Goal: Task Accomplishment & Management: Use online tool/utility

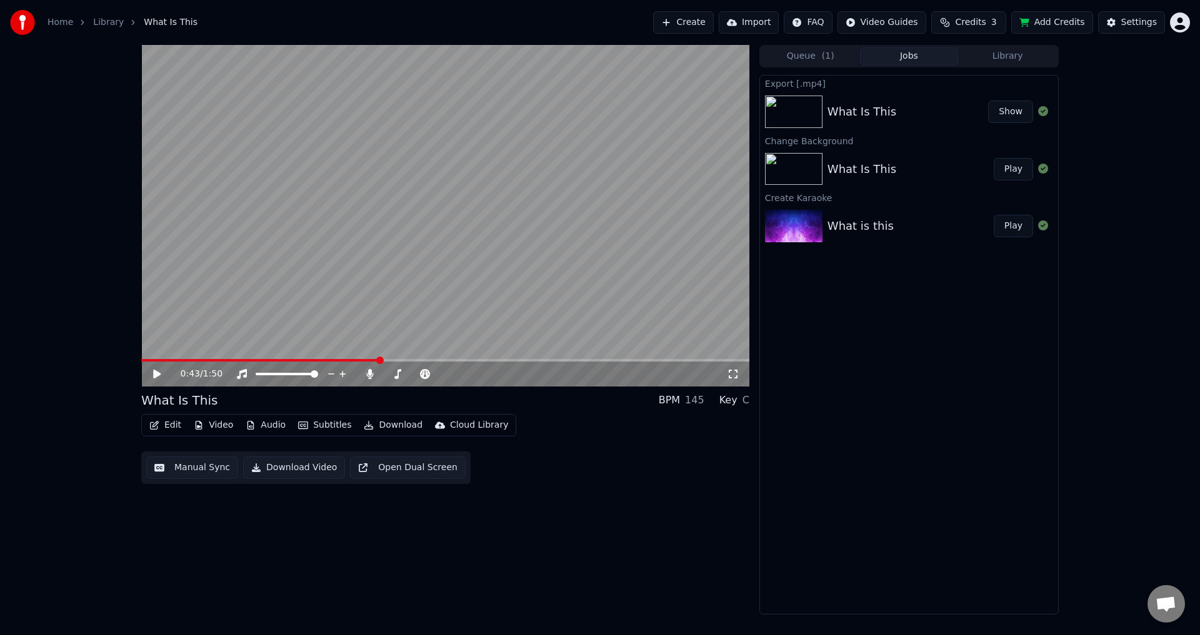
click at [1005, 117] on button "Show" at bounding box center [1010, 112] width 45 height 22
click at [384, 378] on span at bounding box center [387, 374] width 7 height 7
click at [141, 361] on span at bounding box center [144, 360] width 6 height 2
click at [188, 360] on span at bounding box center [445, 360] width 608 height 2
click at [377, 428] on button "Download" at bounding box center [393, 425] width 69 height 17
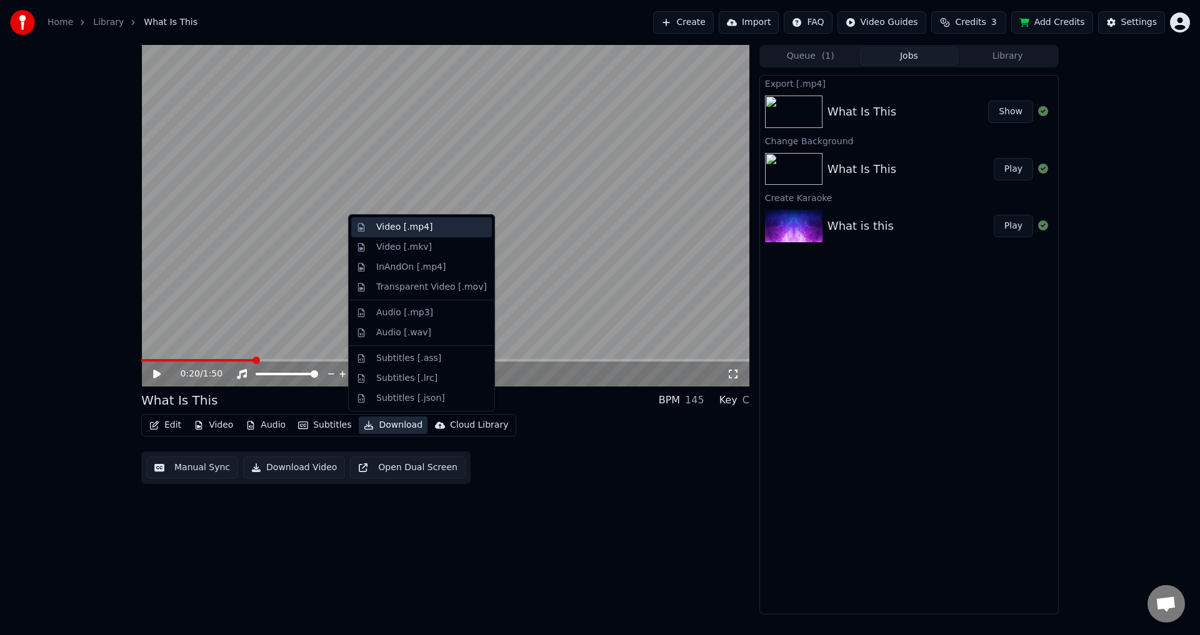
click at [430, 217] on div "Video [.mp4]" at bounding box center [421, 227] width 141 height 20
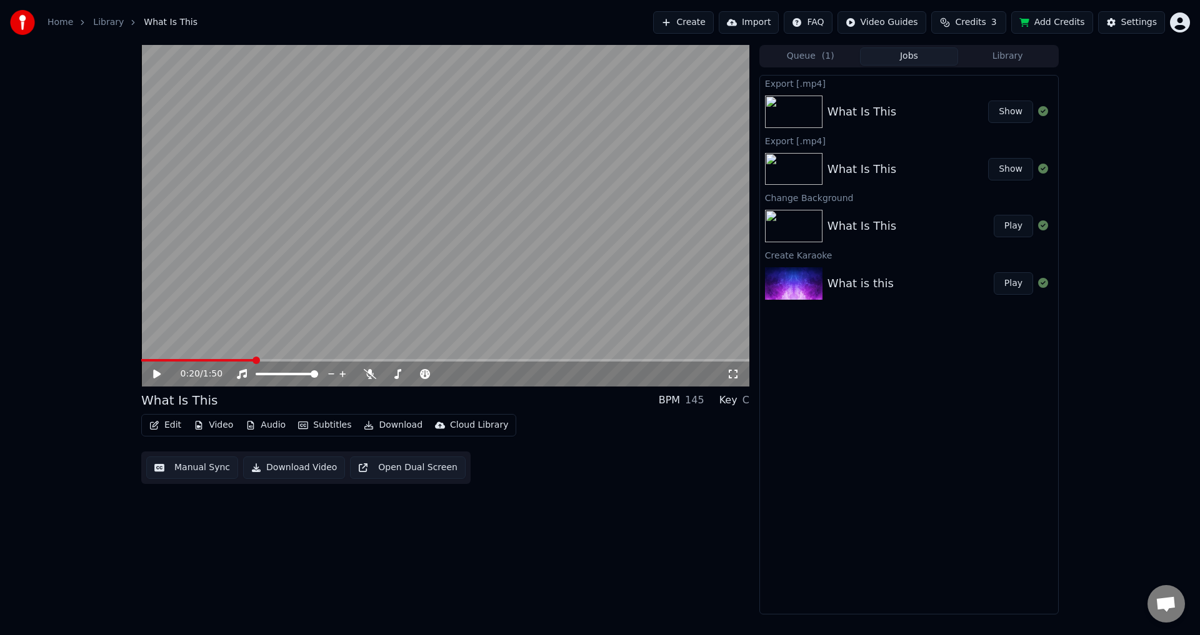
click at [1017, 111] on button "Show" at bounding box center [1010, 112] width 45 height 22
click at [172, 424] on button "Edit" at bounding box center [165, 425] width 42 height 17
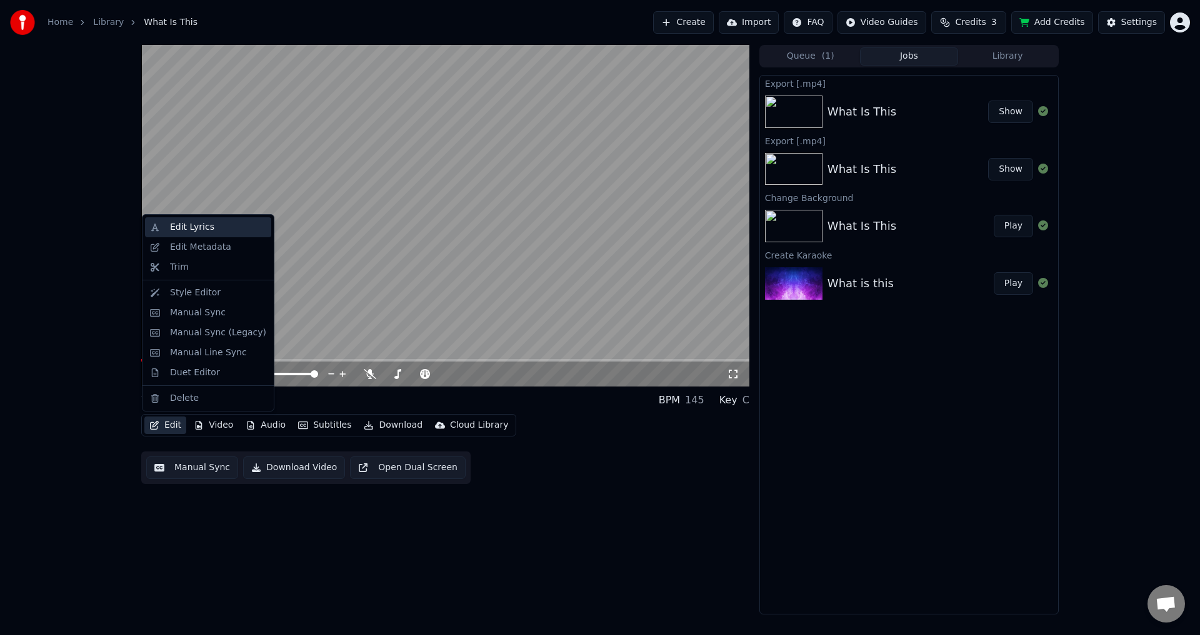
click at [213, 231] on div "Edit Lyrics" at bounding box center [218, 227] width 96 height 12
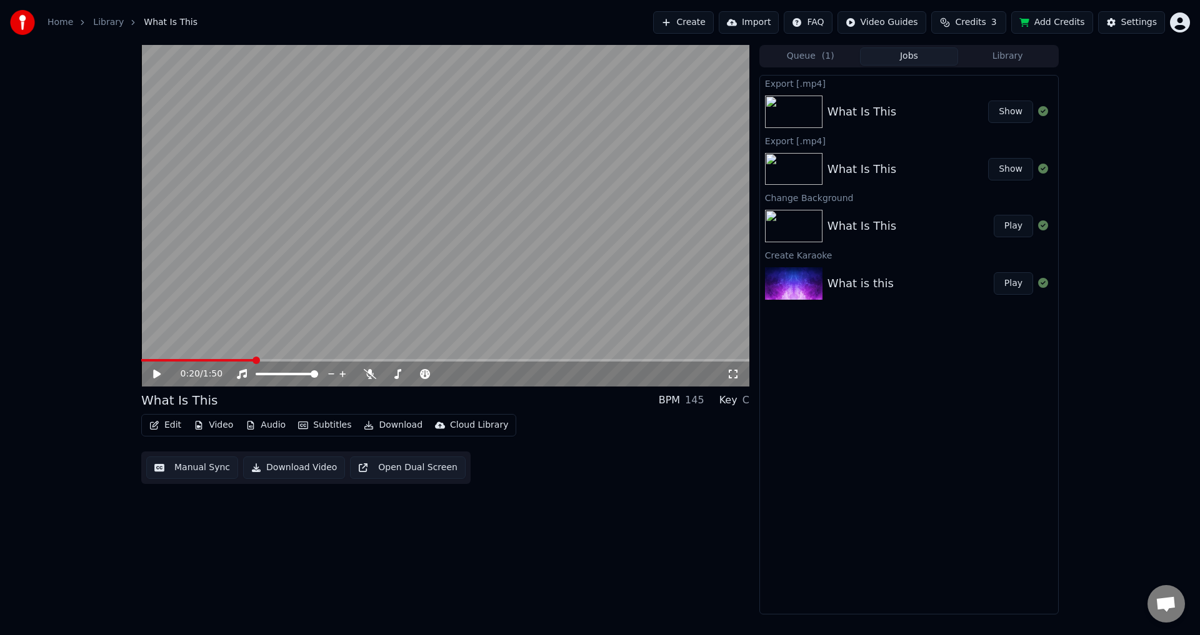
click at [191, 464] on button "Manual Sync" at bounding box center [192, 468] width 92 height 22
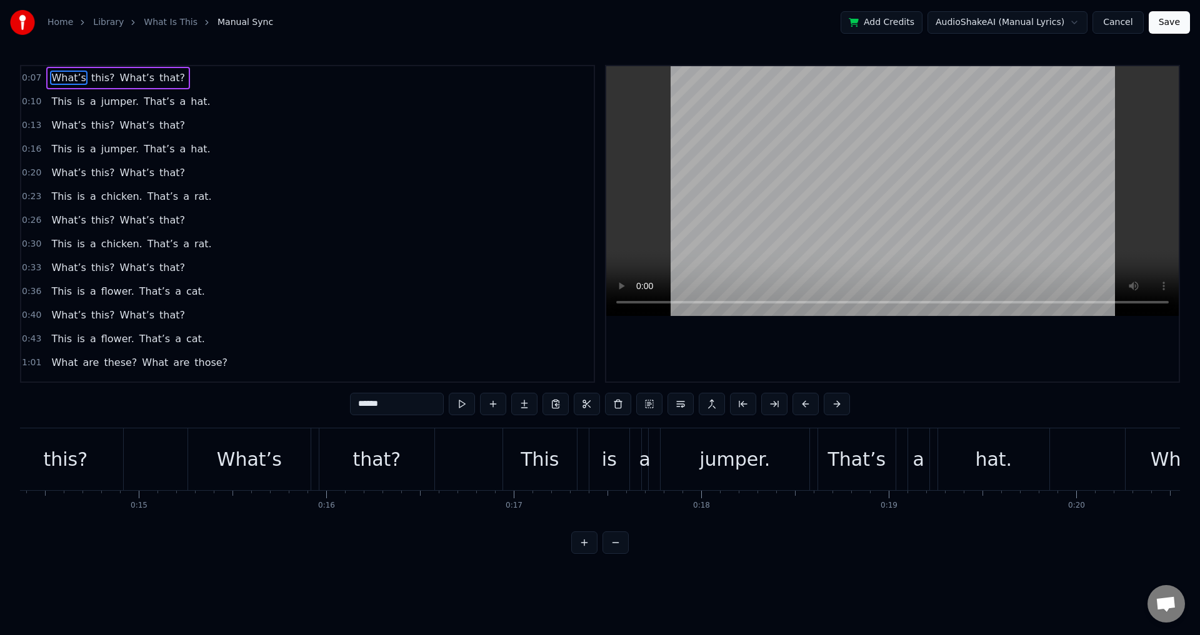
scroll to position [0, 2716]
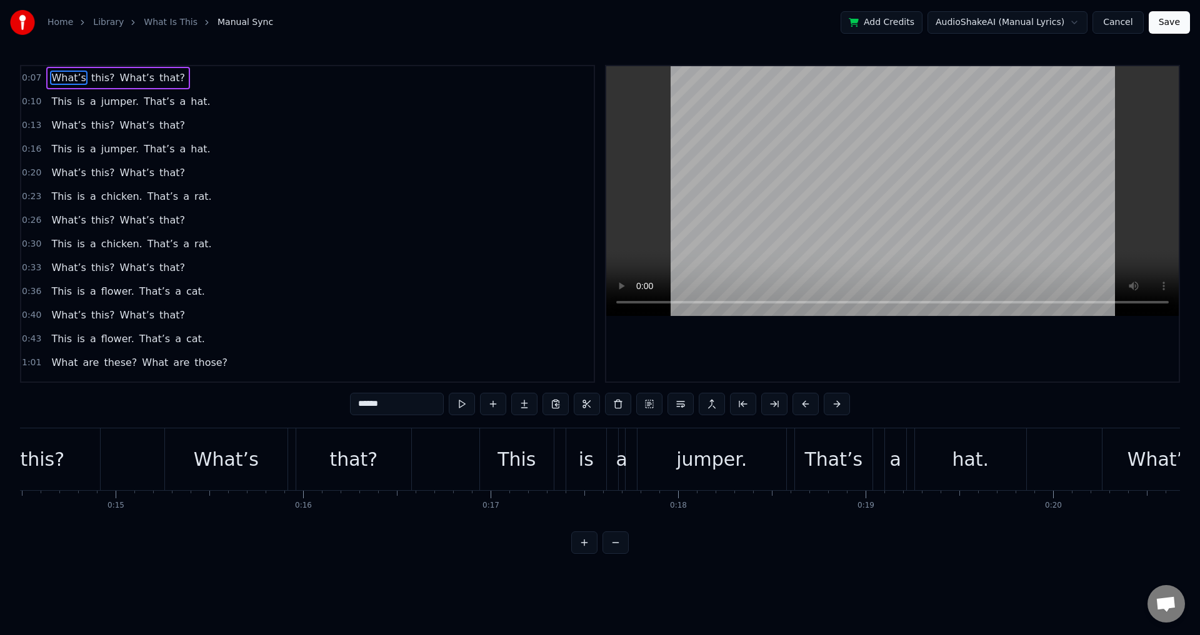
click at [704, 460] on div "jumper." at bounding box center [711, 459] width 71 height 28
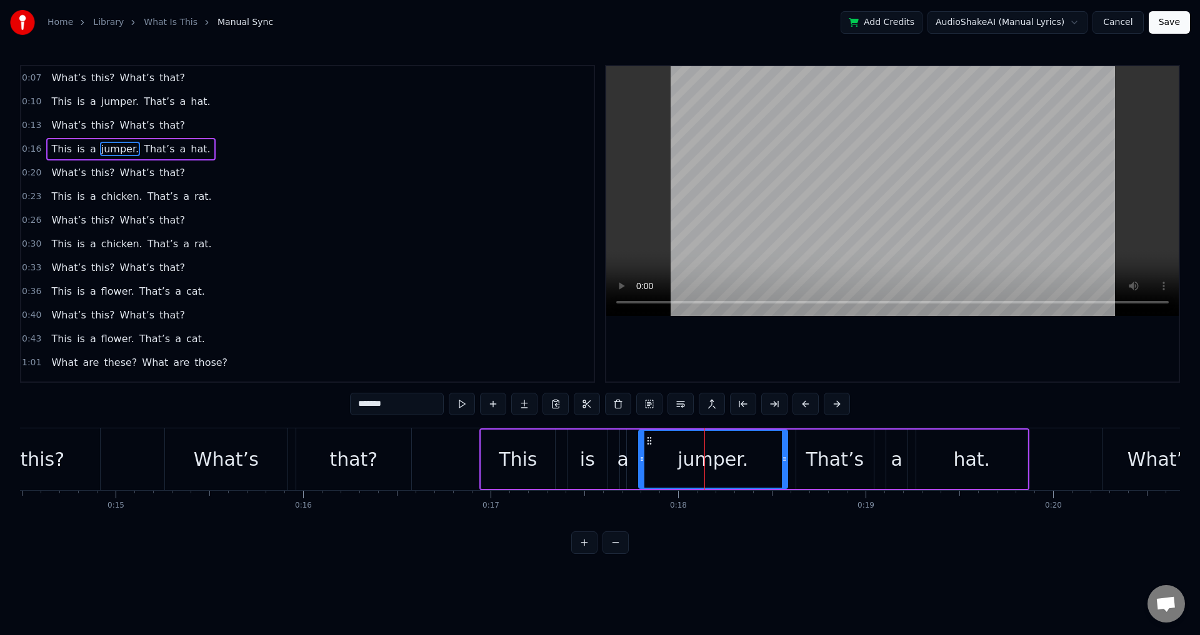
type input "******"
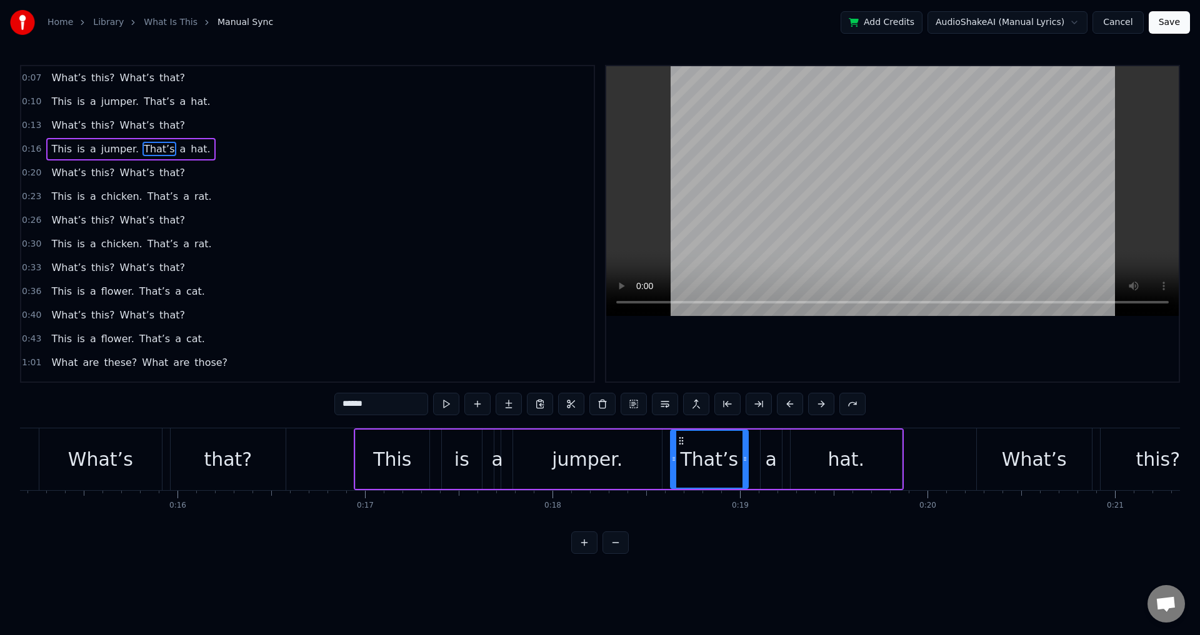
scroll to position [0, 2818]
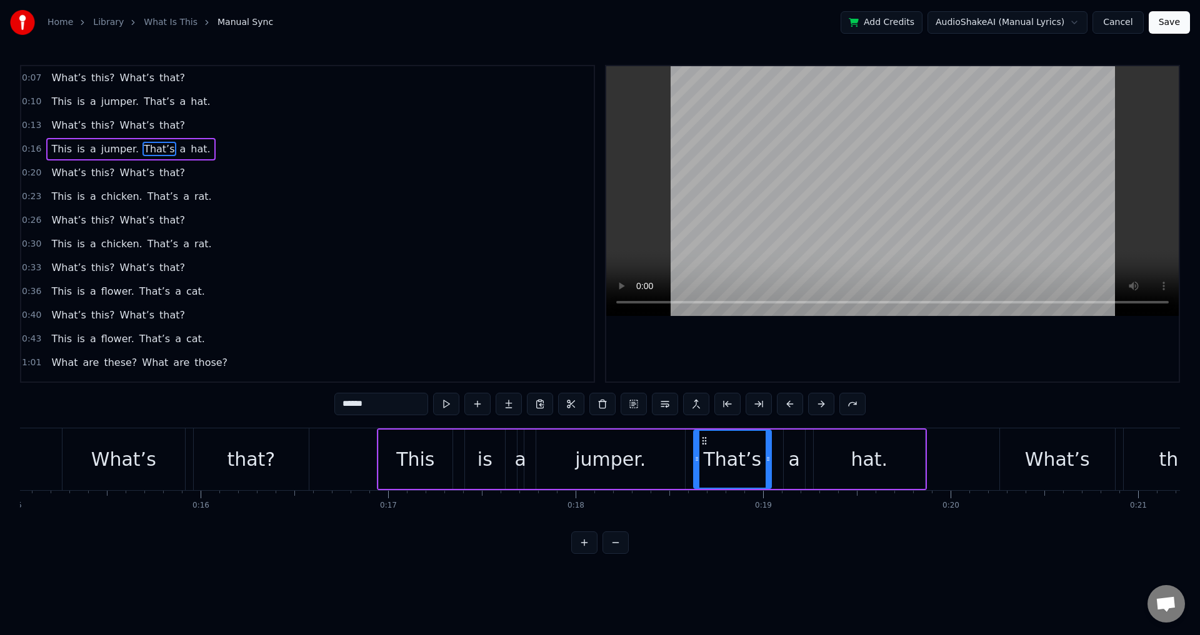
click at [587, 454] on div "jumper." at bounding box center [610, 459] width 71 height 28
type input "*******"
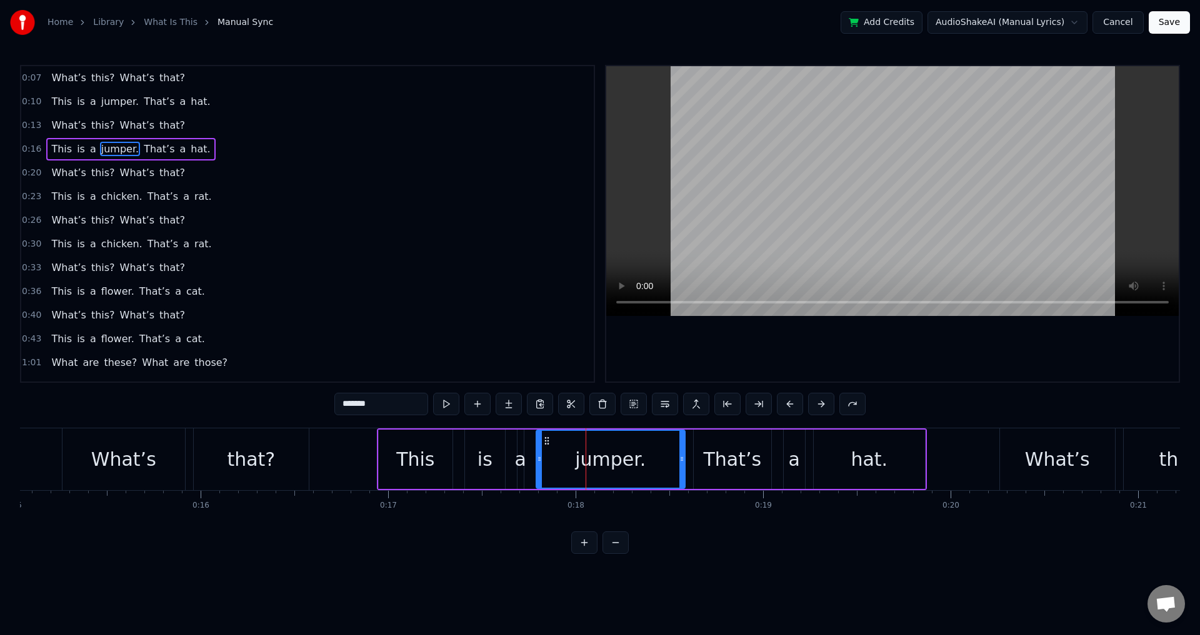
click at [1120, 19] on button "Cancel" at bounding box center [1117, 22] width 51 height 22
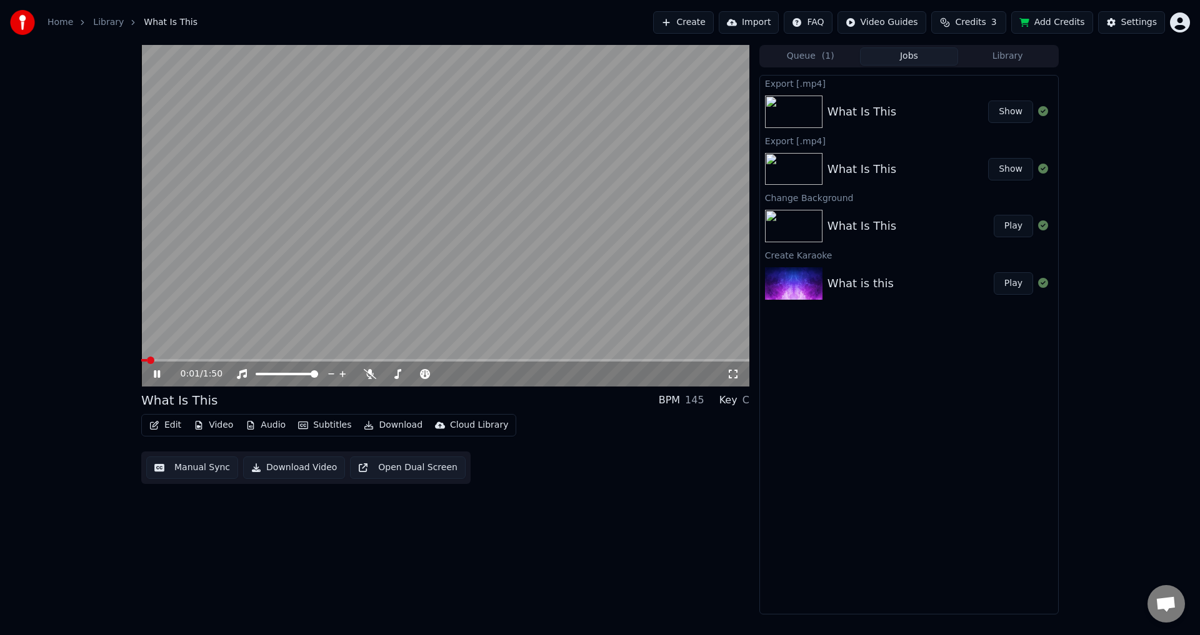
click at [331, 304] on video at bounding box center [445, 216] width 608 height 342
click at [173, 430] on button "Edit" at bounding box center [165, 425] width 42 height 17
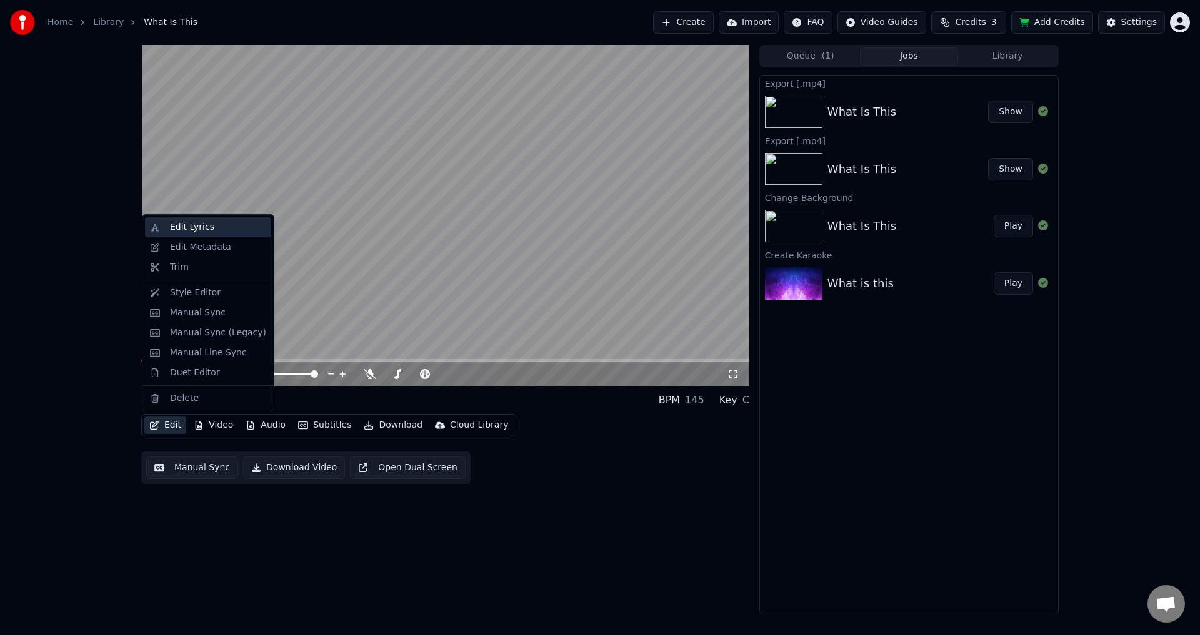
click at [209, 221] on div "Edit Lyrics" at bounding box center [218, 227] width 96 height 12
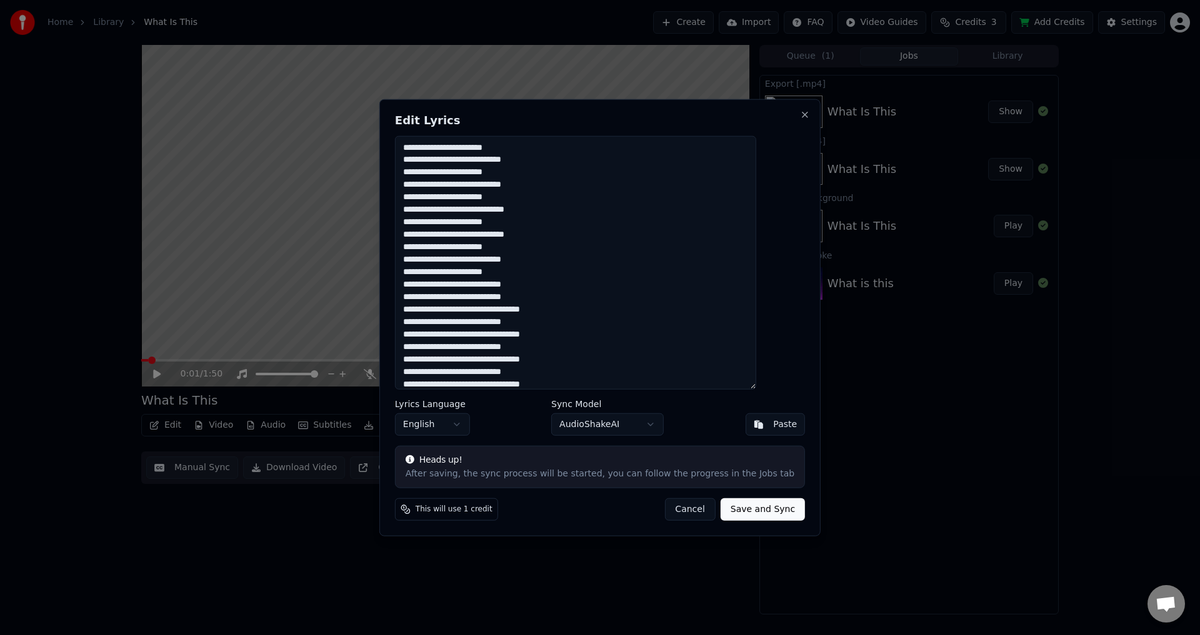
drag, startPoint x: 487, startPoint y: 182, endPoint x: 459, endPoint y: 186, distance: 28.3
click at [459, 186] on textarea "**********" at bounding box center [575, 263] width 361 height 254
click at [509, 184] on textarea "**********" at bounding box center [575, 263] width 361 height 254
drag, startPoint x: 489, startPoint y: 234, endPoint x: 460, endPoint y: 234, distance: 28.7
click at [460, 234] on textarea "**********" at bounding box center [575, 263] width 361 height 254
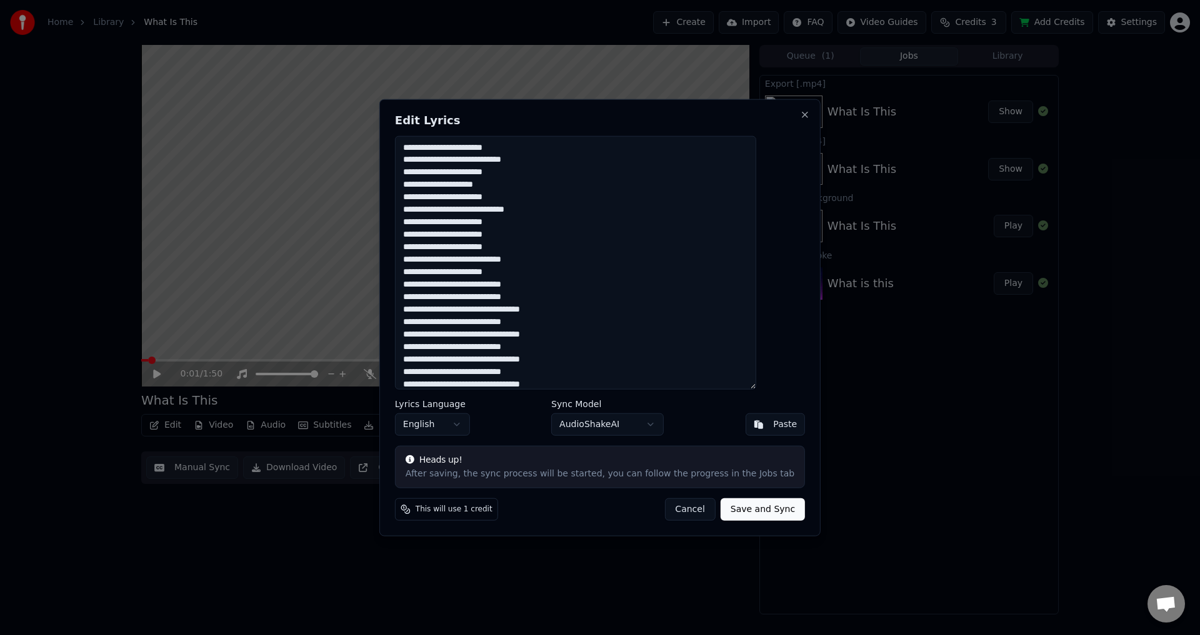
click at [505, 235] on textarea "**********" at bounding box center [575, 263] width 361 height 254
click at [484, 286] on textarea "**********" at bounding box center [575, 263] width 361 height 254
click at [507, 287] on textarea "**********" at bounding box center [575, 263] width 361 height 254
click at [495, 335] on textarea "**********" at bounding box center [575, 263] width 361 height 254
click at [539, 336] on textarea "**********" at bounding box center [575, 263] width 361 height 254
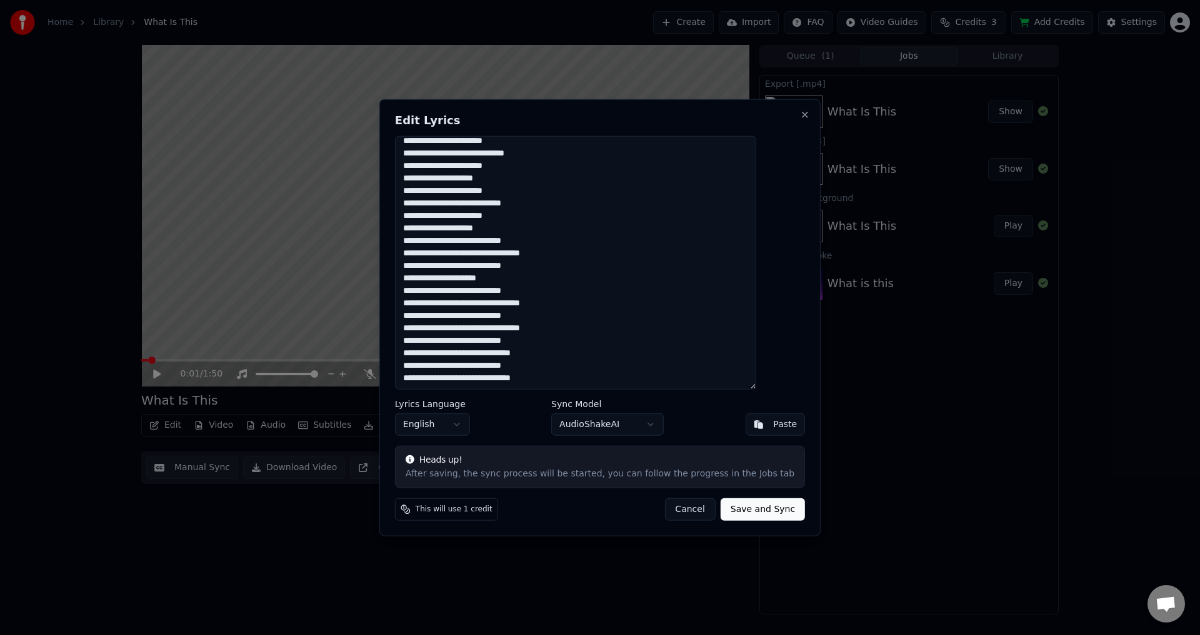
scroll to position [57, 0]
click at [498, 330] on textarea "**********" at bounding box center [575, 263] width 361 height 254
click at [534, 328] on textarea "**********" at bounding box center [575, 263] width 361 height 254
click at [494, 379] on textarea "**********" at bounding box center [575, 263] width 361 height 254
type textarea "**********"
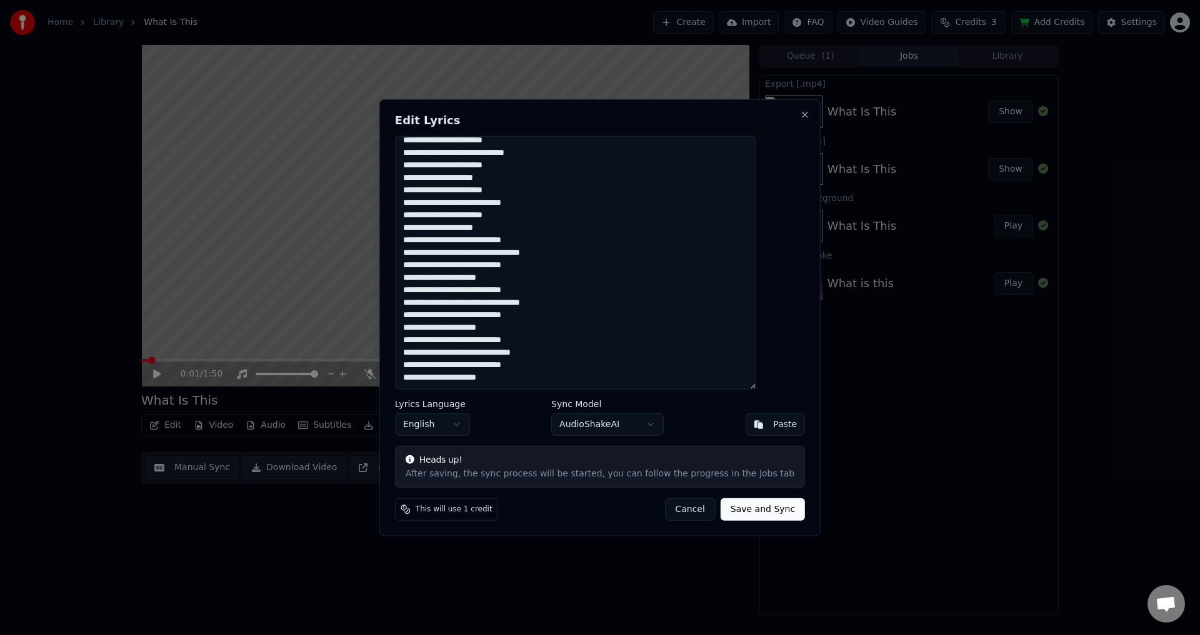
click at [755, 510] on button "Save and Sync" at bounding box center [762, 510] width 84 height 22
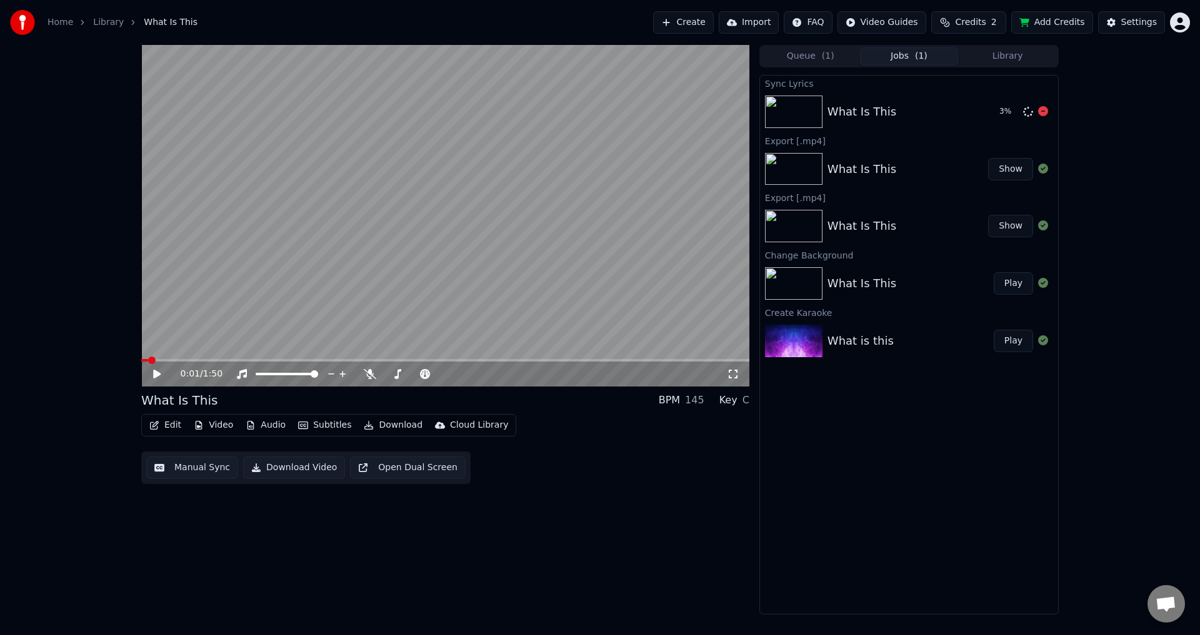
click at [873, 105] on div "What Is This" at bounding box center [861, 111] width 69 height 17
click at [1043, 112] on icon at bounding box center [1043, 111] width 10 height 10
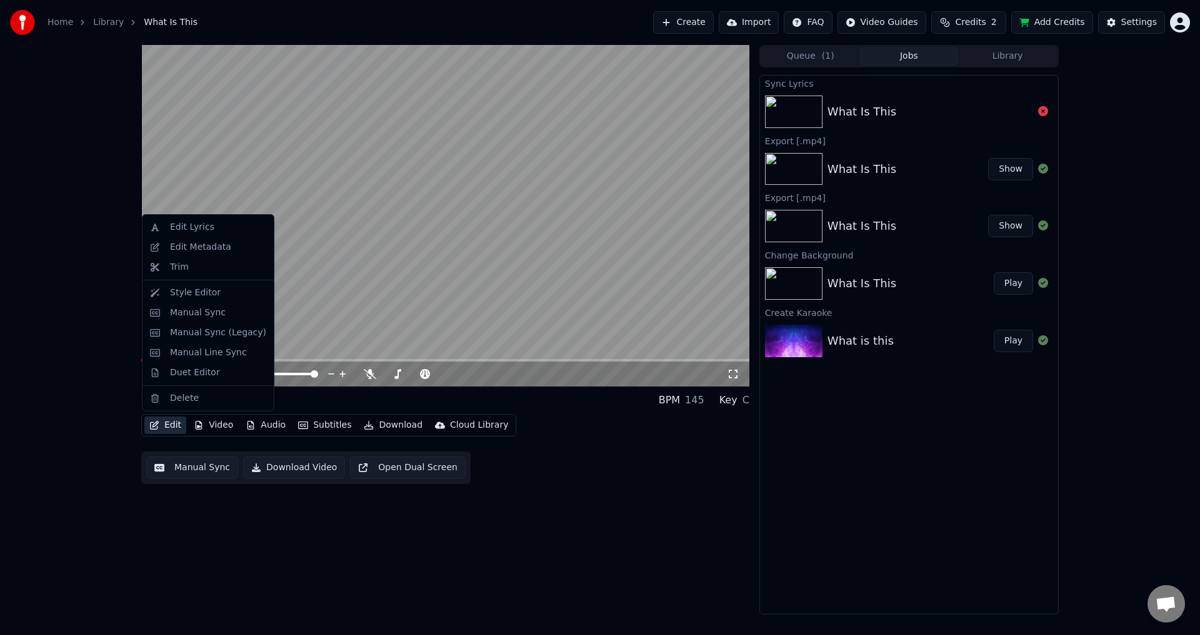
click at [171, 424] on button "Edit" at bounding box center [165, 425] width 42 height 17
click at [194, 232] on div "Edit Lyrics" at bounding box center [192, 227] width 44 height 12
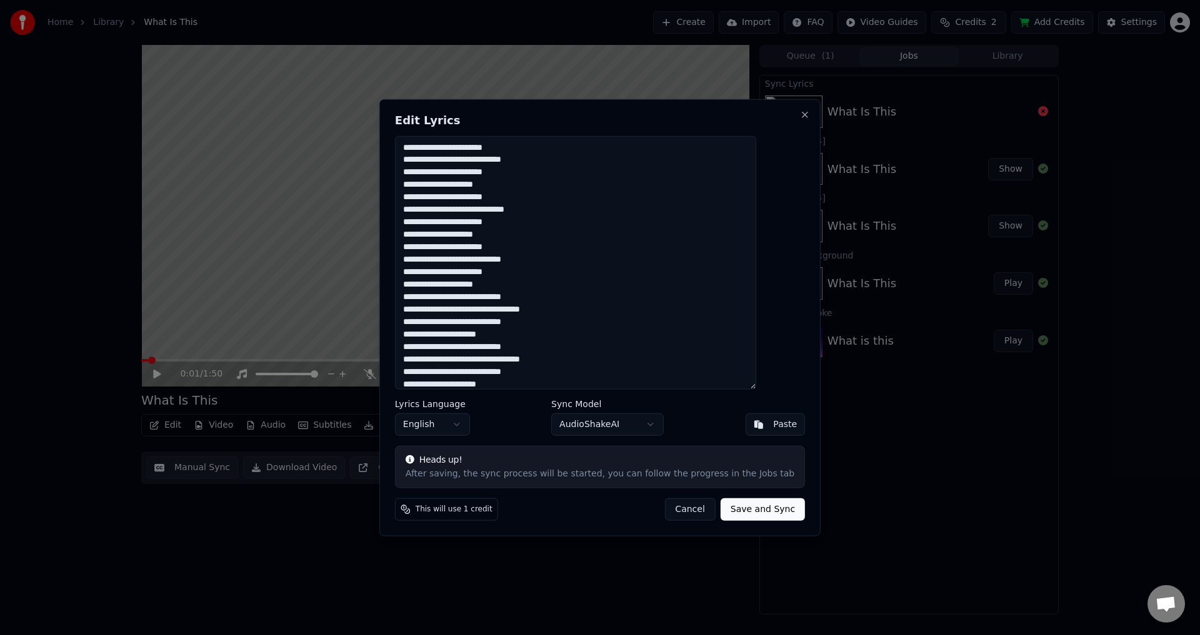
click at [568, 279] on textarea "**********" at bounding box center [575, 263] width 361 height 254
click at [800, 114] on button "Close" at bounding box center [805, 114] width 10 height 10
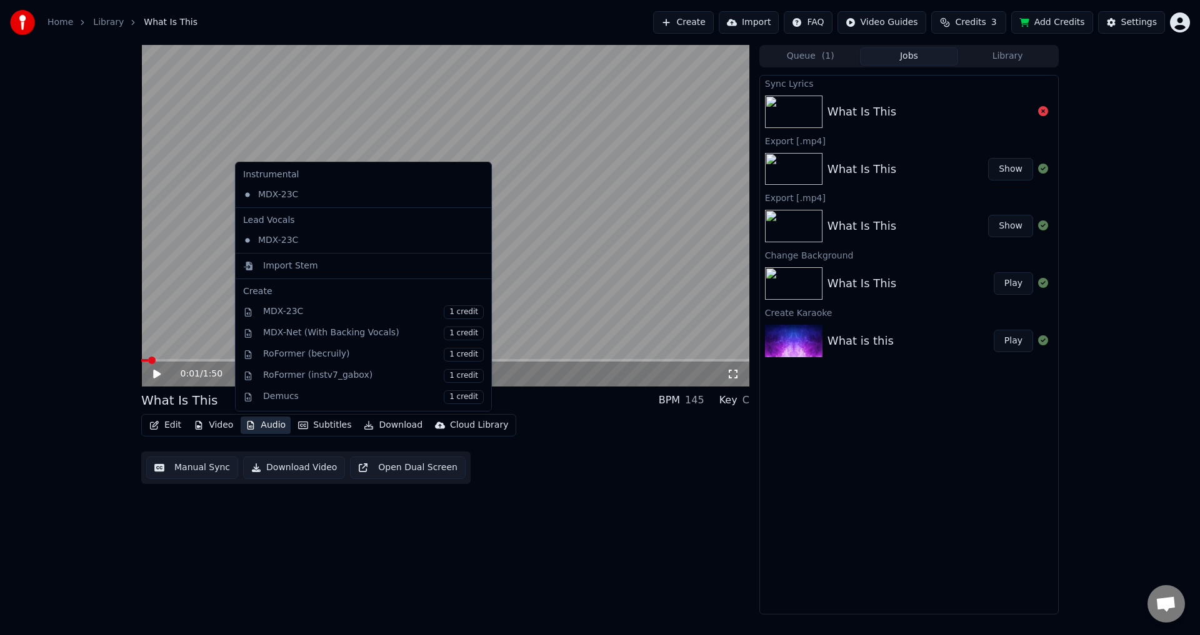
click at [267, 425] on button "Audio" at bounding box center [266, 425] width 50 height 17
click at [306, 266] on div "Import Stem" at bounding box center [290, 266] width 55 height 12
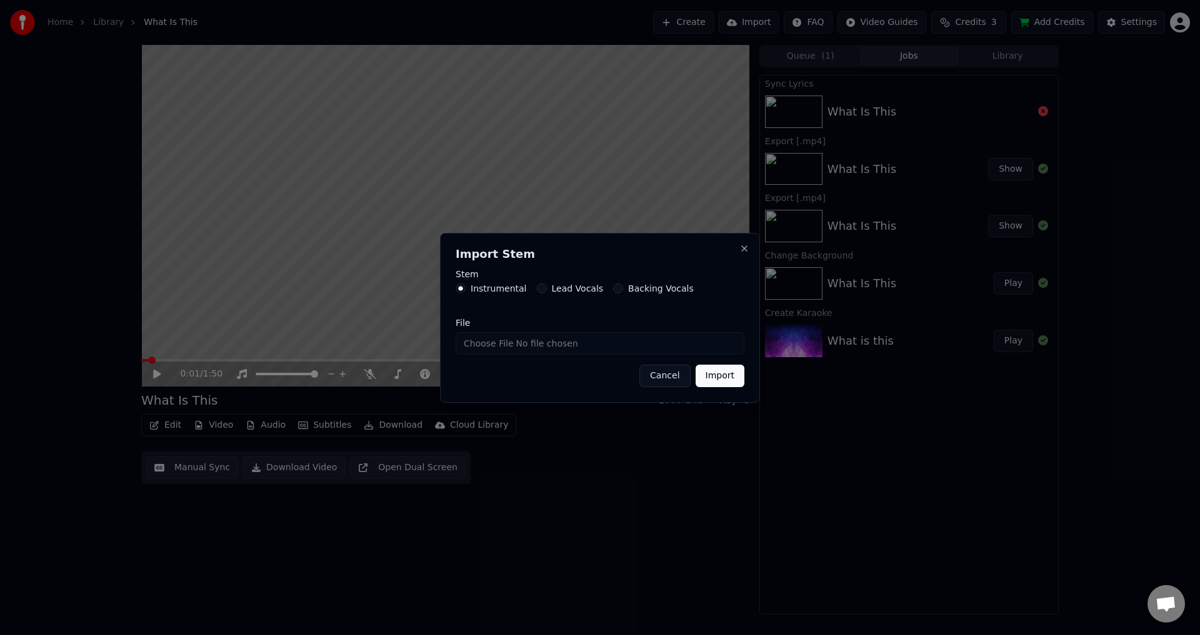
click at [555, 341] on input "File" at bounding box center [599, 343] width 289 height 22
type input "**********"
click at [719, 376] on button "Import" at bounding box center [719, 376] width 49 height 22
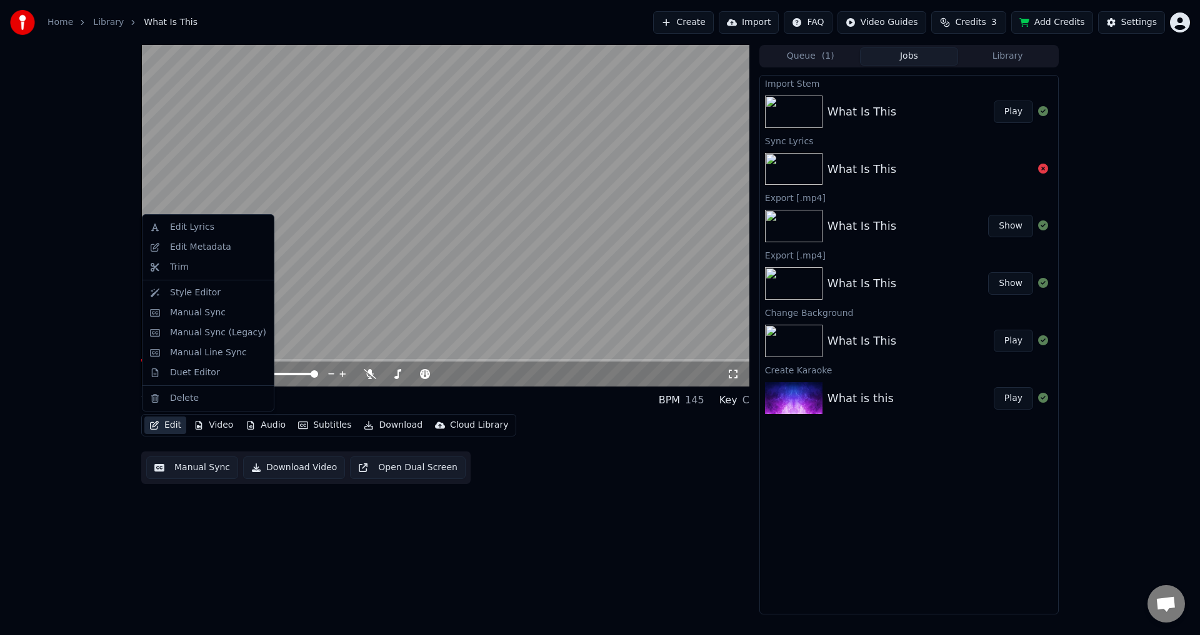
click at [160, 428] on button "Edit" at bounding box center [165, 425] width 42 height 17
click at [212, 235] on div "Edit Lyrics" at bounding box center [208, 227] width 126 height 20
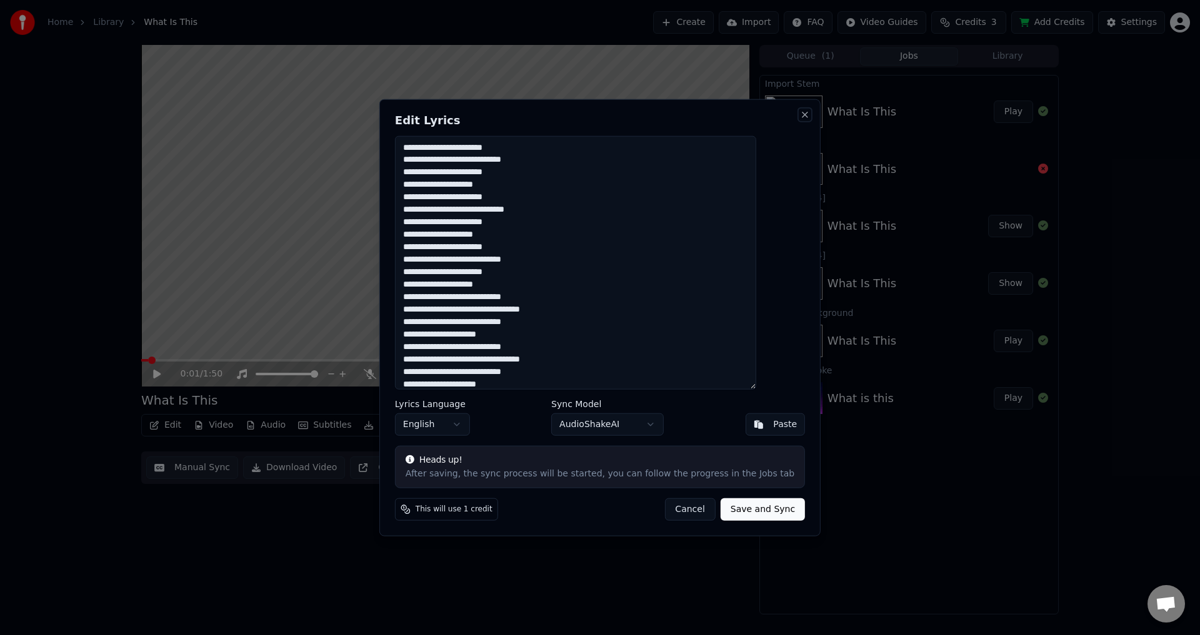
click at [800, 114] on button "Close" at bounding box center [805, 114] width 10 height 10
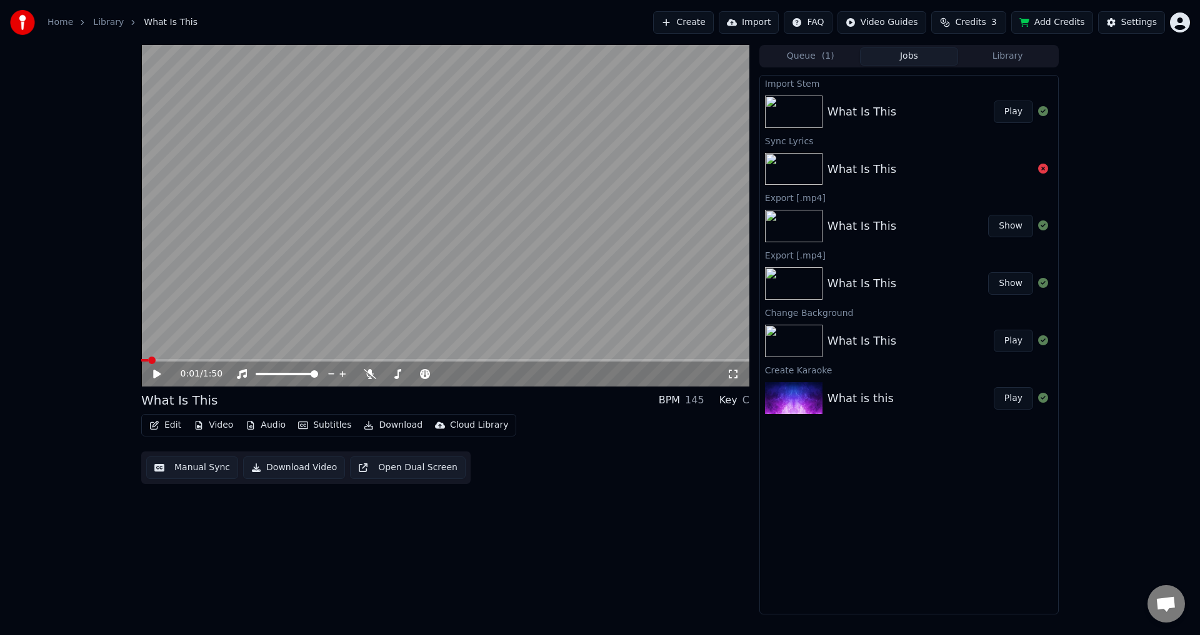
click at [1008, 112] on button "Play" at bounding box center [1012, 112] width 39 height 22
drag, startPoint x: 284, startPoint y: 377, endPoint x: 267, endPoint y: 374, distance: 17.8
click at [269, 375] on div at bounding box center [298, 374] width 101 height 12
click at [267, 374] on span at bounding box center [287, 374] width 62 height 2
click at [259, 374] on span at bounding box center [261, 374] width 11 height 2
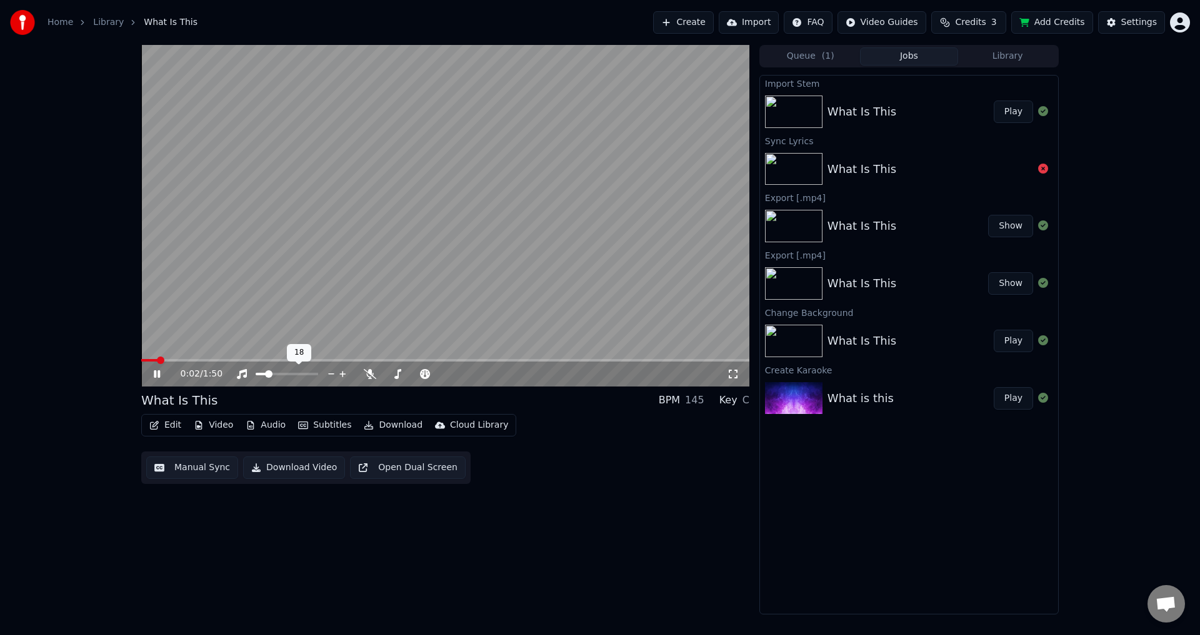
click at [267, 375] on span at bounding box center [287, 374] width 62 height 2
click at [195, 361] on span at bounding box center [445, 360] width 608 height 2
click at [400, 377] on div at bounding box center [426, 374] width 101 height 12
click at [400, 375] on span at bounding box center [415, 374] width 62 height 2
click at [196, 363] on div "0:14 / 1:50" at bounding box center [445, 374] width 608 height 25
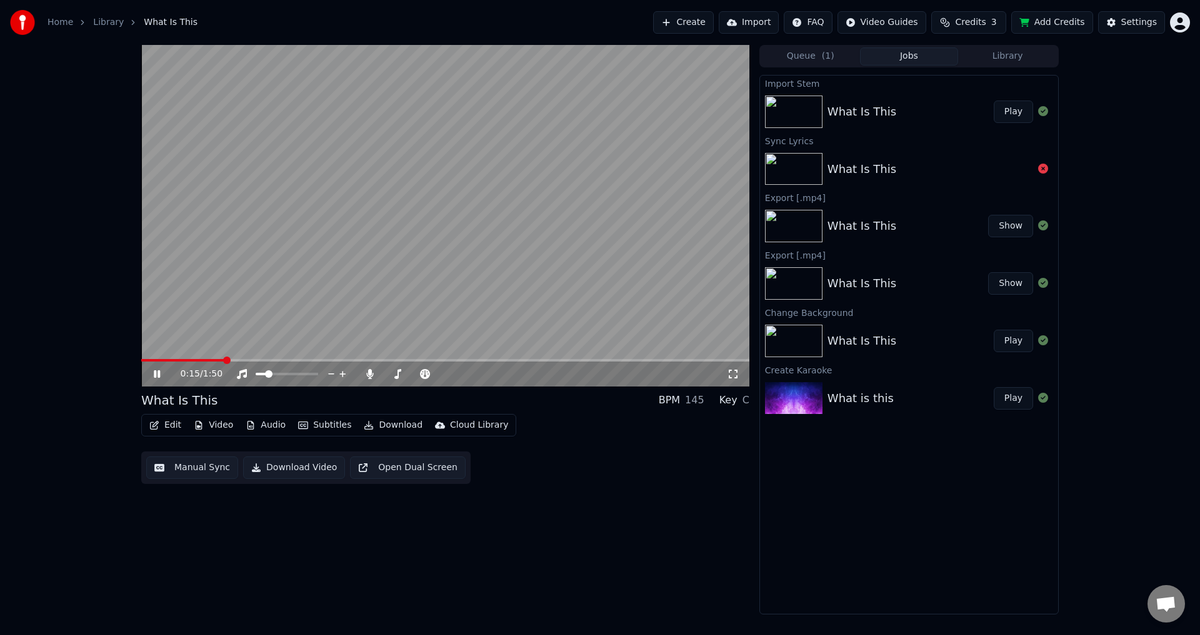
click at [191, 360] on span at bounding box center [182, 360] width 82 height 2
click at [1017, 111] on button "Play" at bounding box center [1012, 112] width 39 height 22
click at [247, 357] on video at bounding box center [445, 216] width 608 height 342
click at [248, 361] on span at bounding box center [445, 360] width 608 height 2
click at [274, 429] on button "Audio" at bounding box center [266, 425] width 50 height 17
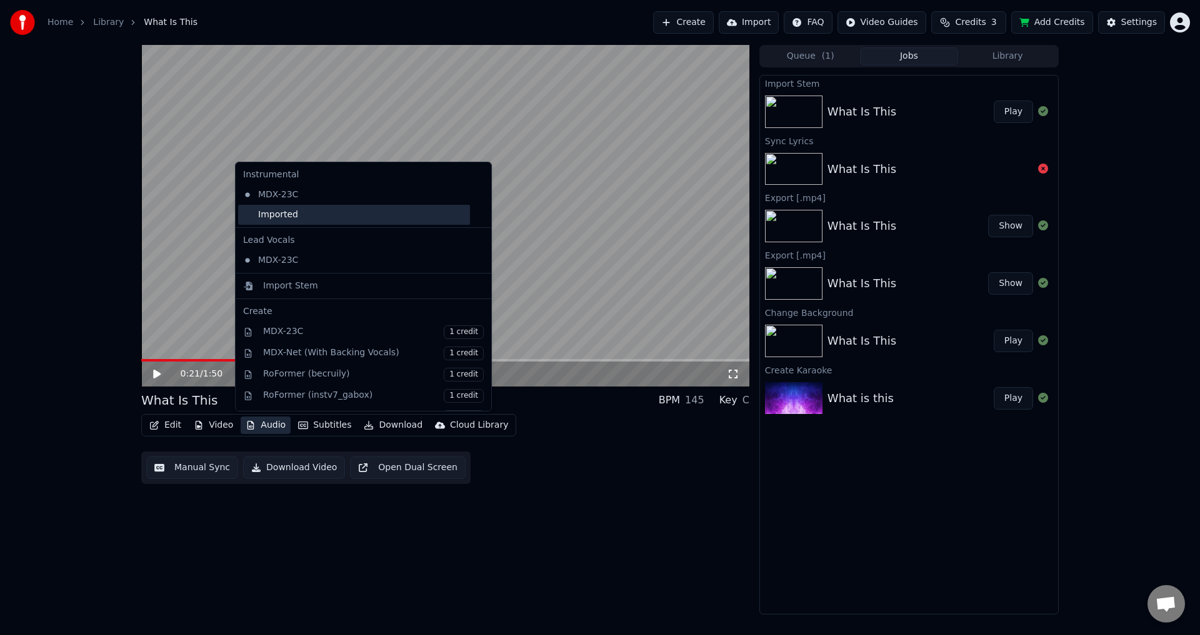
click at [286, 211] on div "Imported" at bounding box center [354, 215] width 232 height 20
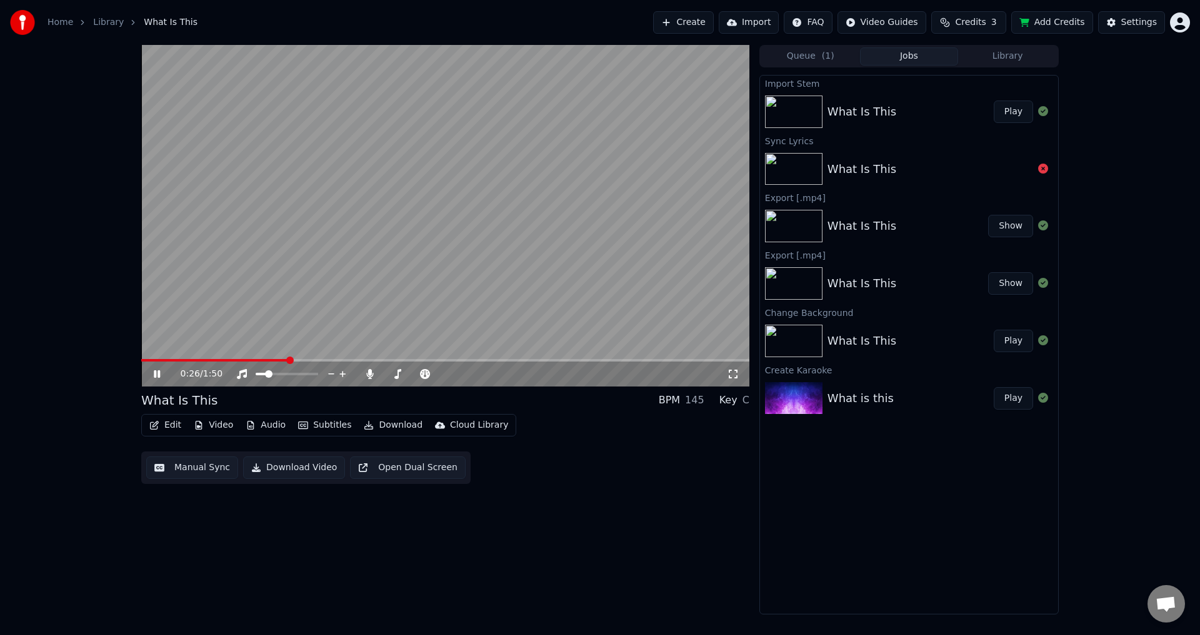
click at [222, 358] on video at bounding box center [445, 216] width 608 height 342
click at [221, 361] on span at bounding box center [214, 360] width 147 height 2
click at [1010, 109] on button "Play" at bounding box center [1012, 112] width 39 height 22
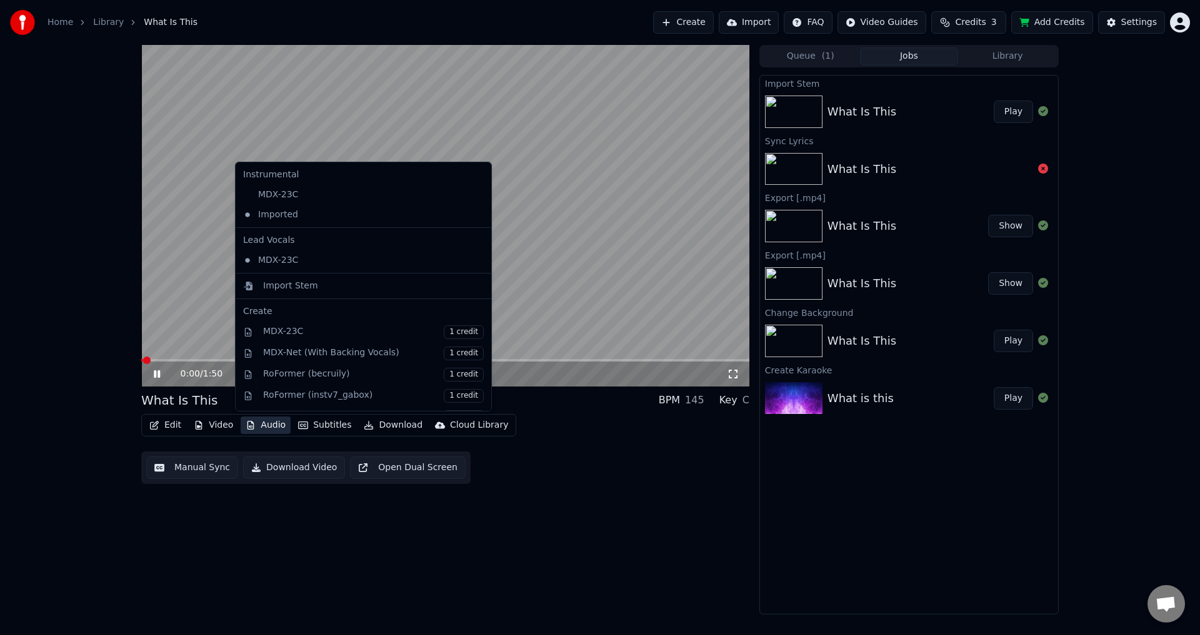
click at [254, 424] on button "Audio" at bounding box center [266, 425] width 50 height 17
click at [281, 289] on div "Import Stem" at bounding box center [290, 286] width 55 height 12
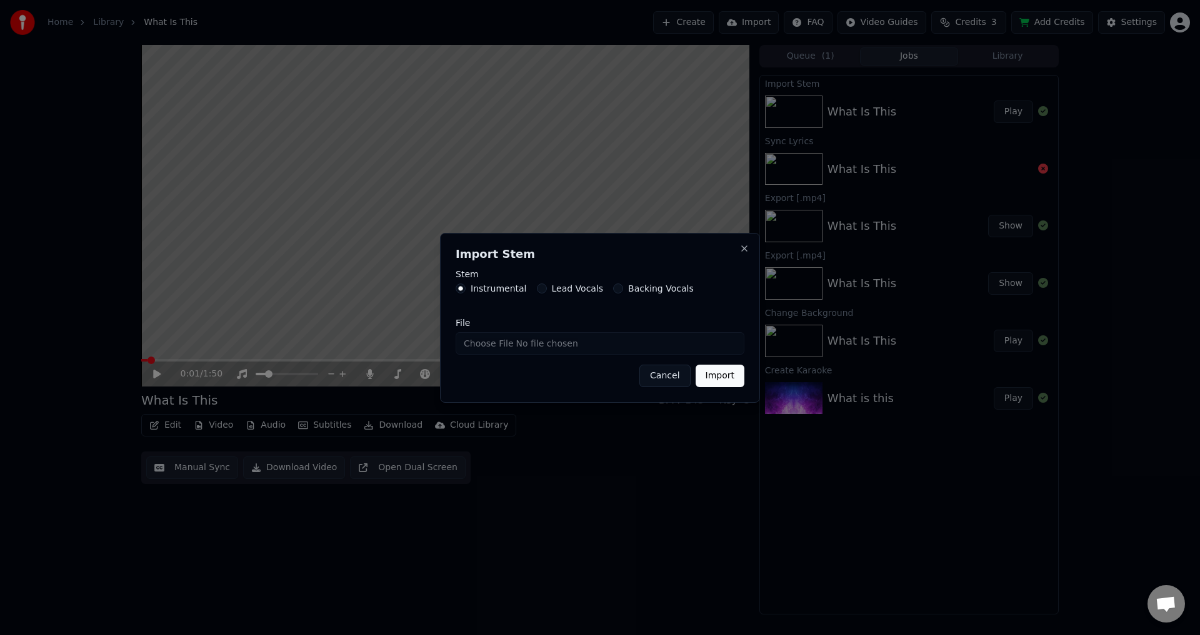
click at [488, 345] on input "File" at bounding box center [599, 343] width 289 height 22
type input "**********"
click at [720, 382] on button "Import" at bounding box center [719, 376] width 49 height 22
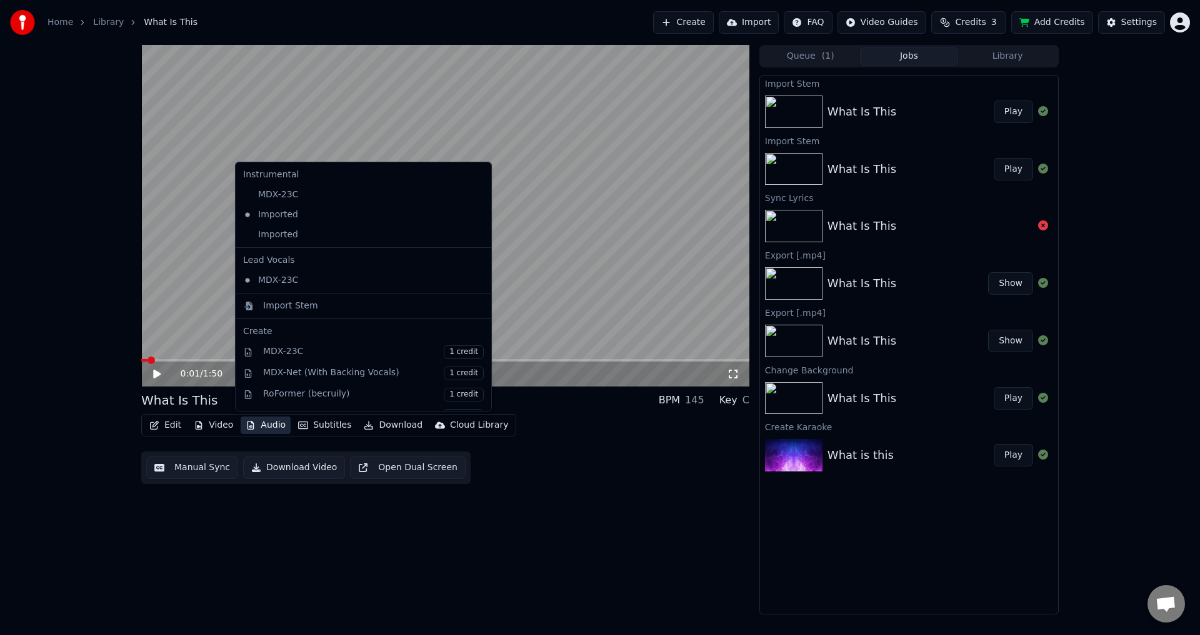
click at [267, 427] on button "Audio" at bounding box center [266, 425] width 50 height 17
click at [301, 237] on div "Imported" at bounding box center [354, 235] width 232 height 20
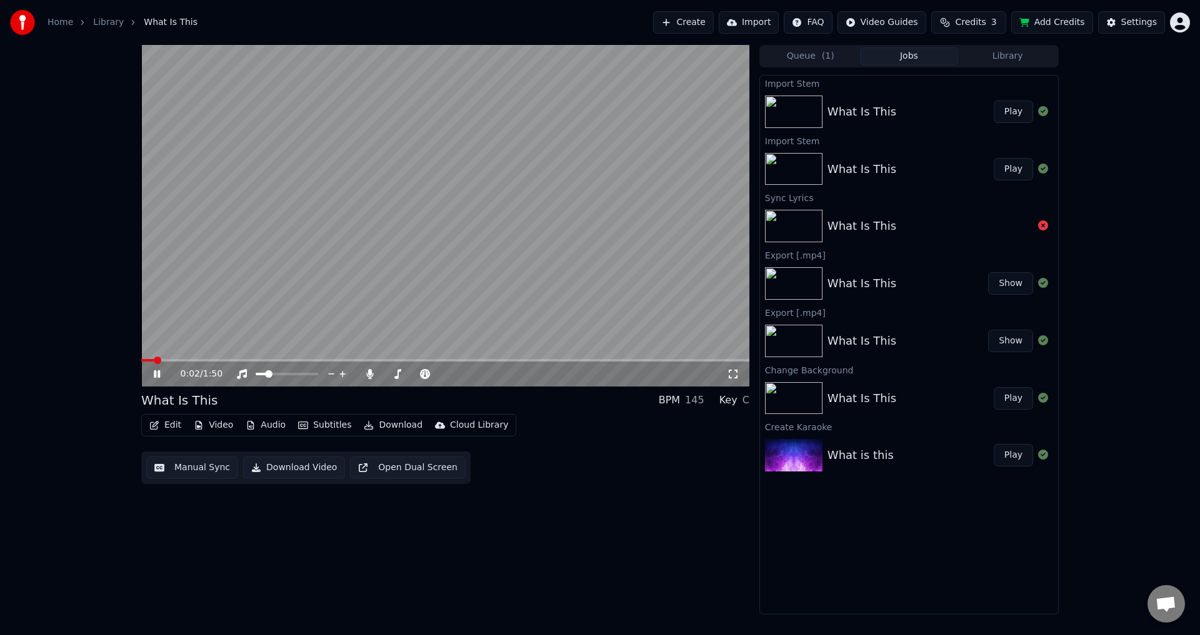
click at [269, 361] on span at bounding box center [445, 360] width 608 height 2
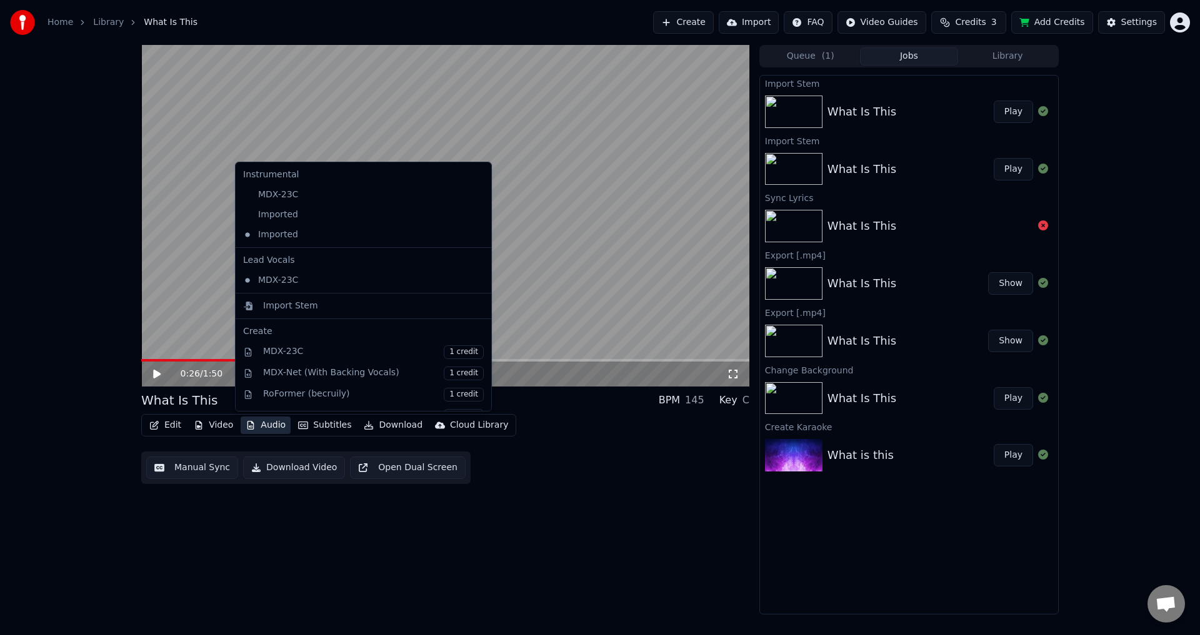
click at [271, 422] on button "Audio" at bounding box center [266, 425] width 50 height 17
click at [300, 309] on div "Import Stem" at bounding box center [290, 306] width 55 height 12
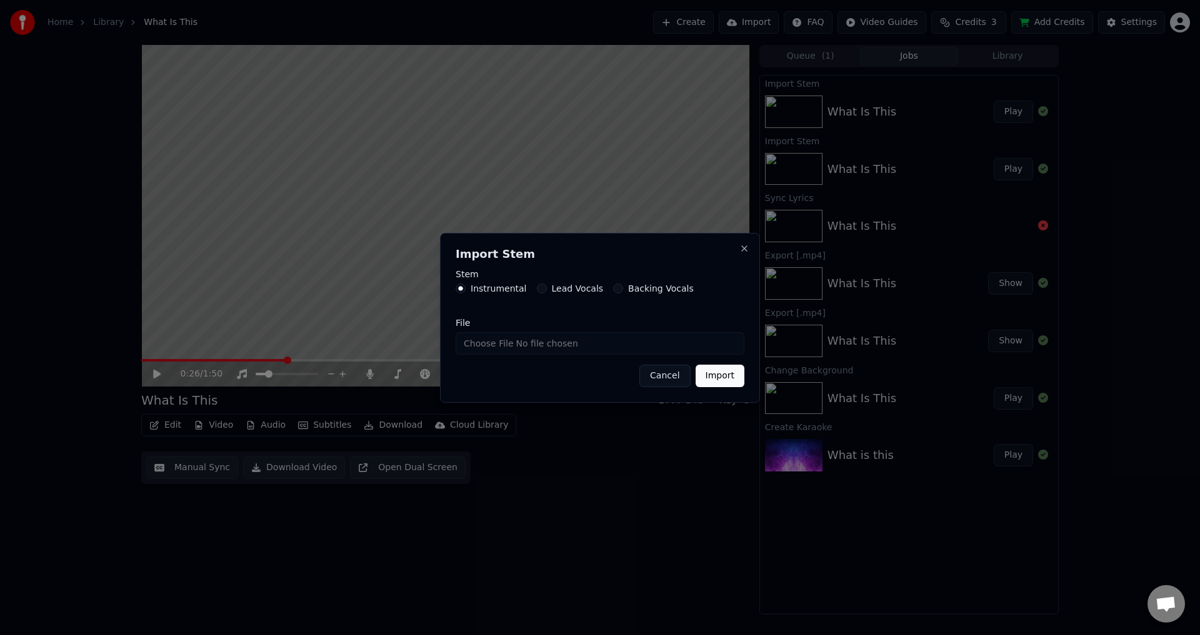
click at [563, 291] on label "Lead Vocals" at bounding box center [578, 288] width 52 height 9
click at [547, 291] on button "Lead Vocals" at bounding box center [542, 289] width 10 height 10
click at [476, 344] on input "File" at bounding box center [599, 343] width 289 height 22
type input "**********"
click at [716, 374] on button "Import" at bounding box center [719, 376] width 49 height 22
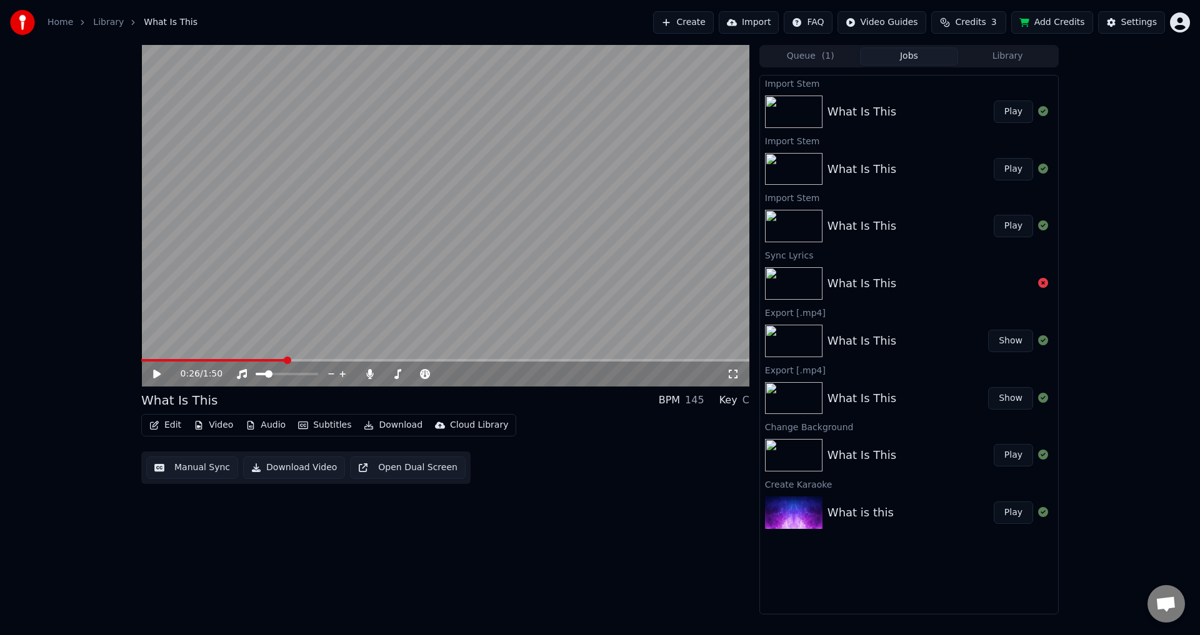
click at [997, 114] on button "Play" at bounding box center [1012, 112] width 39 height 22
click at [189, 360] on span at bounding box center [445, 360] width 608 height 2
click at [440, 285] on video at bounding box center [445, 216] width 608 height 342
click at [256, 424] on button "Audio" at bounding box center [266, 425] width 50 height 17
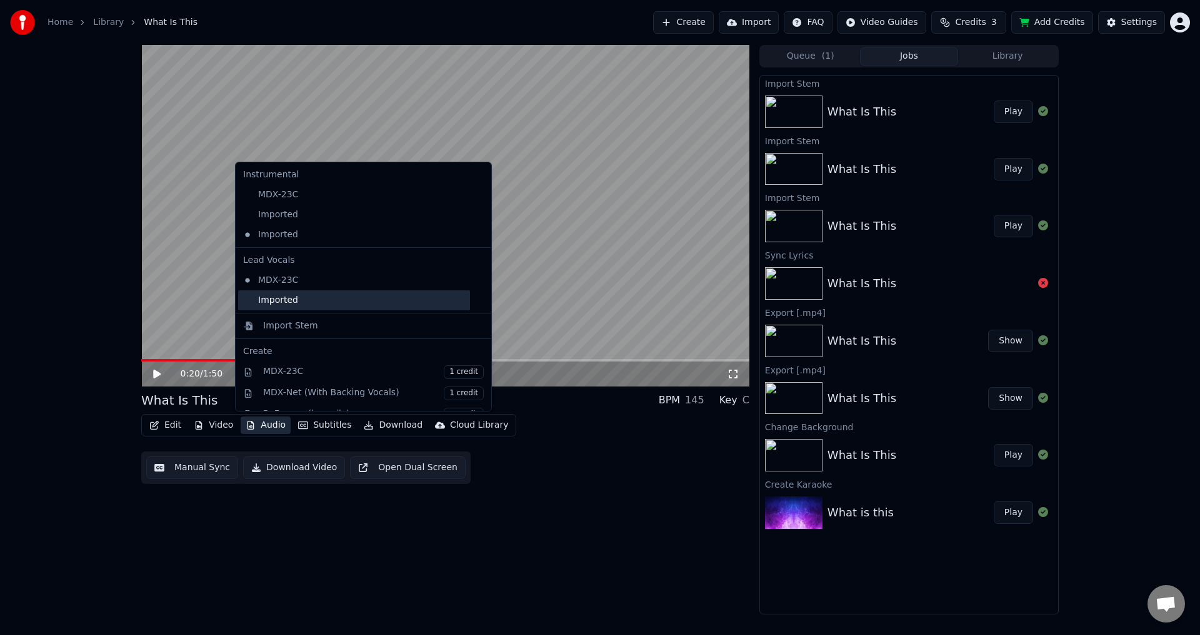
click at [274, 300] on div "Imported" at bounding box center [354, 301] width 232 height 20
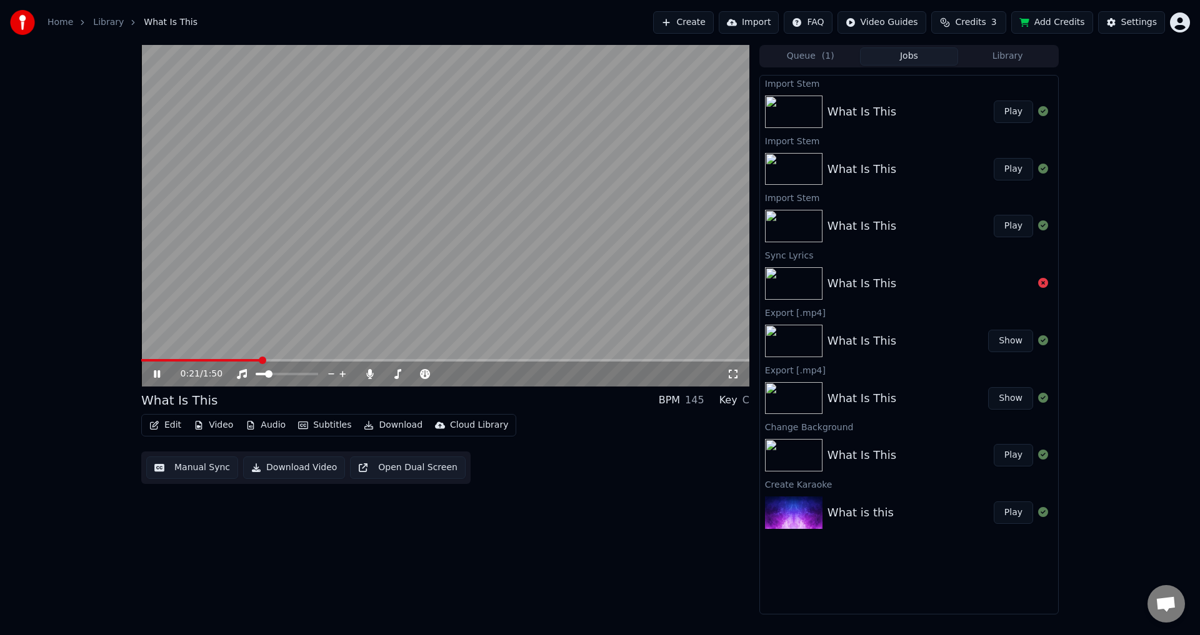
click at [221, 357] on video at bounding box center [445, 216] width 608 height 342
click at [217, 362] on span at bounding box center [179, 360] width 77 height 2
click at [218, 359] on video at bounding box center [445, 216] width 608 height 342
click at [217, 362] on span at bounding box center [214, 360] width 147 height 2
click at [185, 362] on span at bounding box center [163, 360] width 44 height 2
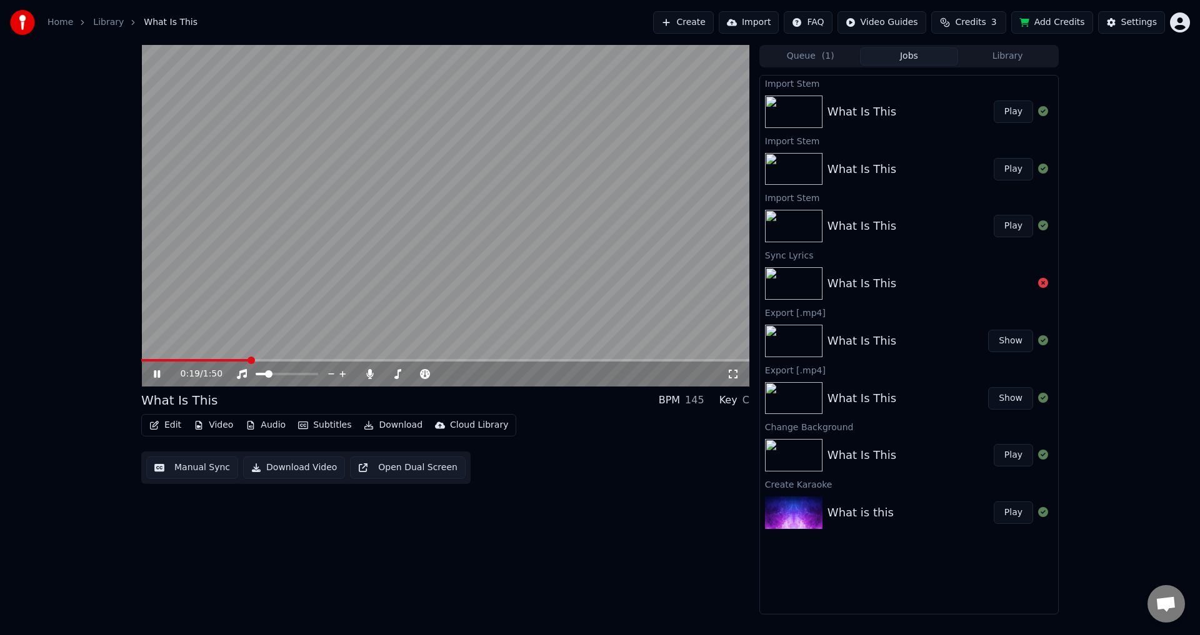
click at [369, 320] on video at bounding box center [445, 216] width 608 height 342
click at [141, 360] on span at bounding box center [141, 360] width 0 height 2
click at [171, 360] on span at bounding box center [445, 360] width 608 height 2
click at [279, 359] on video at bounding box center [445, 216] width 608 height 342
click at [284, 361] on span at bounding box center [445, 360] width 608 height 2
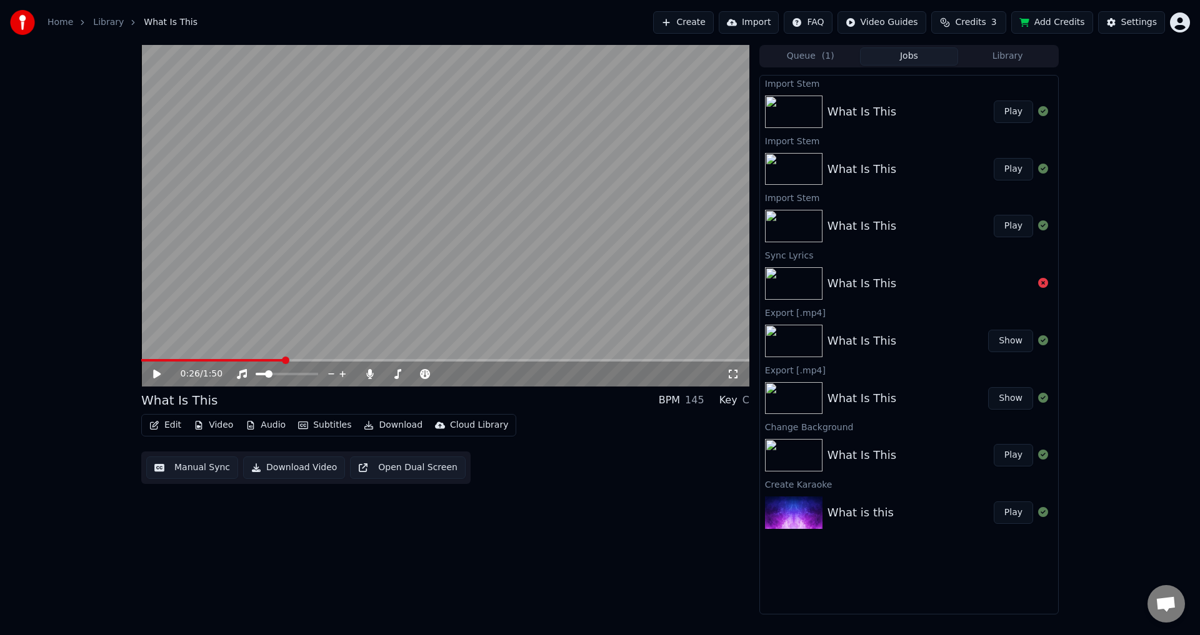
click at [287, 320] on video at bounding box center [445, 216] width 608 height 342
click at [326, 361] on span at bounding box center [445, 360] width 608 height 2
click at [394, 296] on video at bounding box center [445, 216] width 608 height 342
click at [446, 376] on span at bounding box center [415, 374] width 62 height 2
drag, startPoint x: 289, startPoint y: 374, endPoint x: 311, endPoint y: 376, distance: 21.3
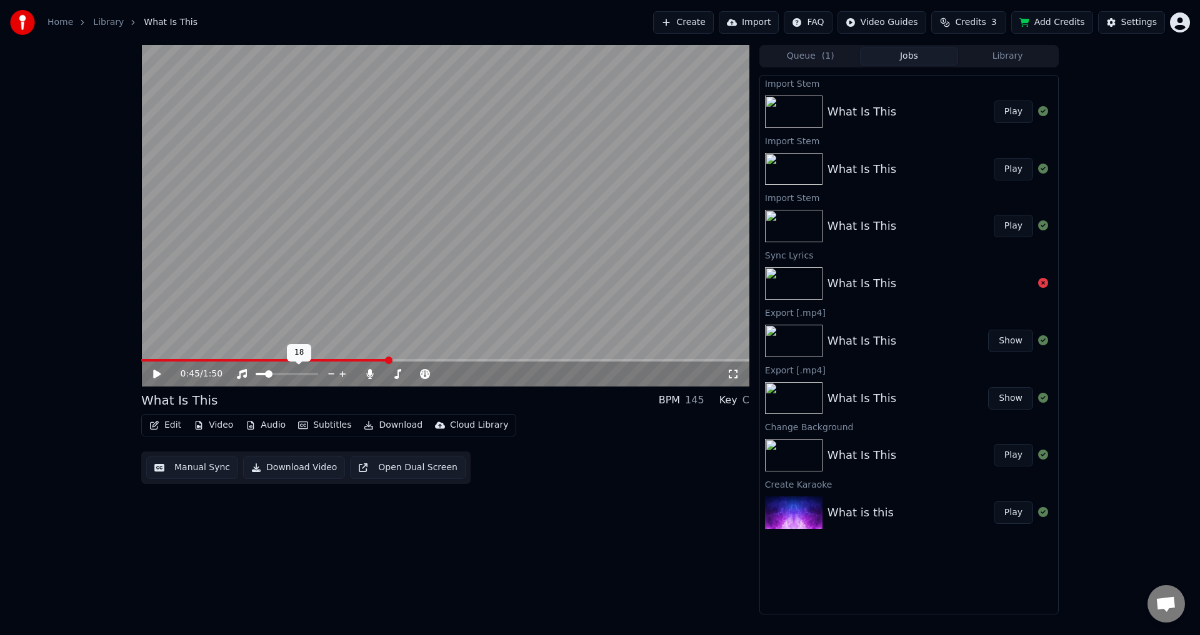
click at [311, 376] on div at bounding box center [298, 374] width 101 height 12
click at [318, 378] on span at bounding box center [314, 374] width 7 height 7
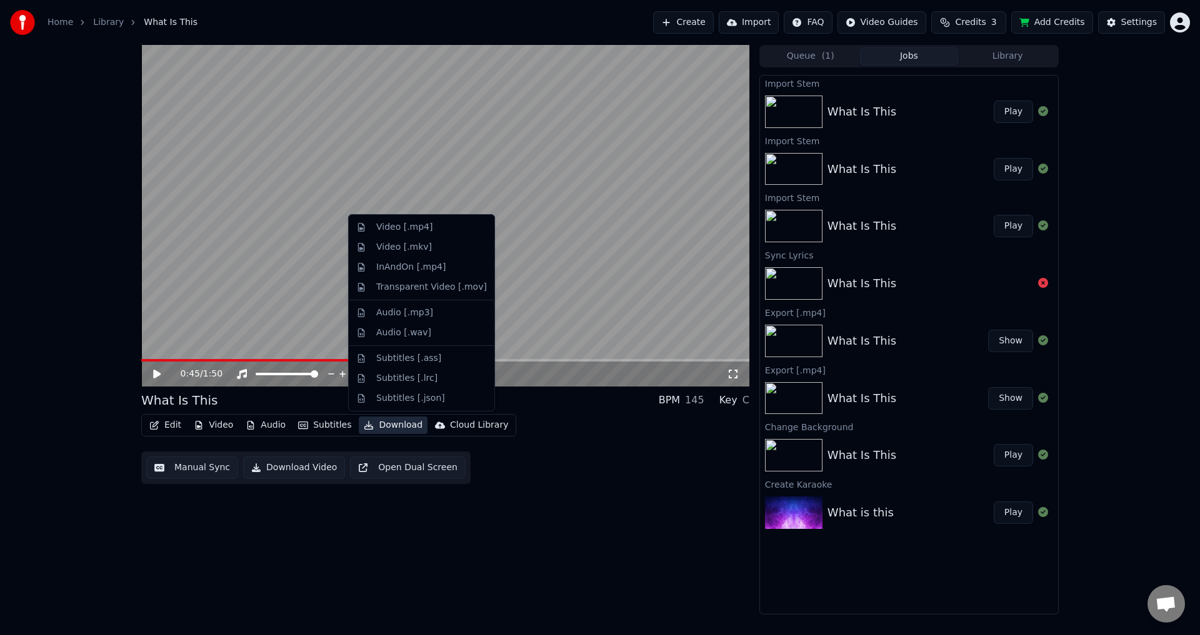
click at [396, 427] on button "Download" at bounding box center [393, 425] width 69 height 17
click at [418, 229] on div "Video [.mp4]" at bounding box center [404, 227] width 56 height 12
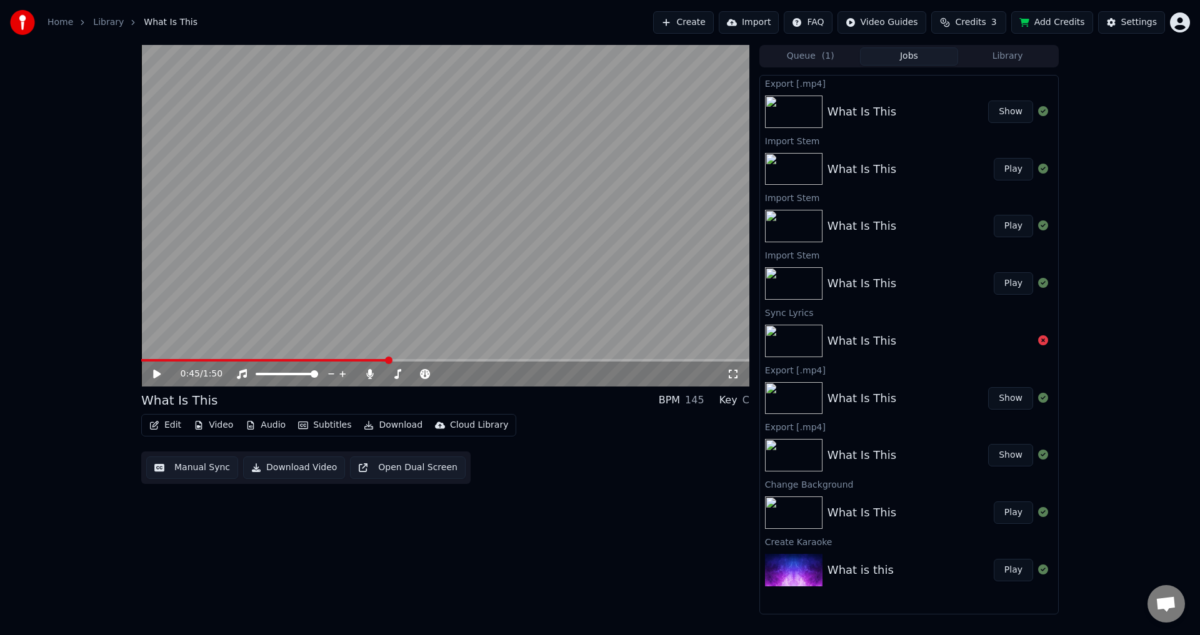
click at [1005, 114] on button "Show" at bounding box center [1010, 112] width 45 height 22
click at [225, 427] on button "Video" at bounding box center [213, 425] width 49 height 17
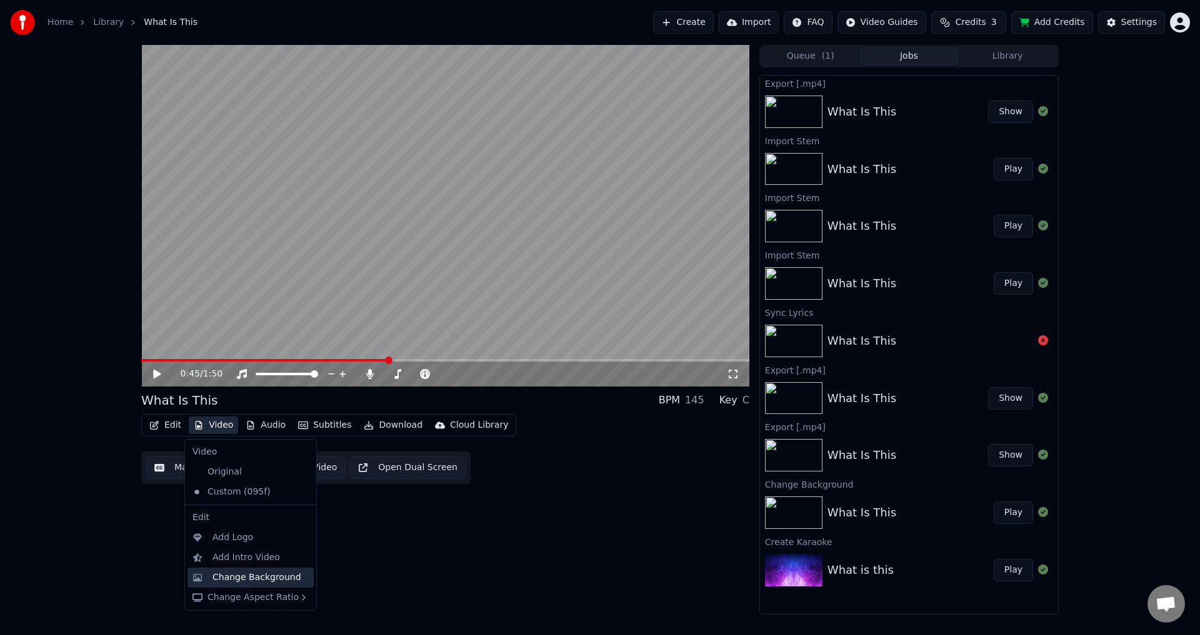
click at [277, 579] on div "Change Background" at bounding box center [256, 578] width 89 height 12
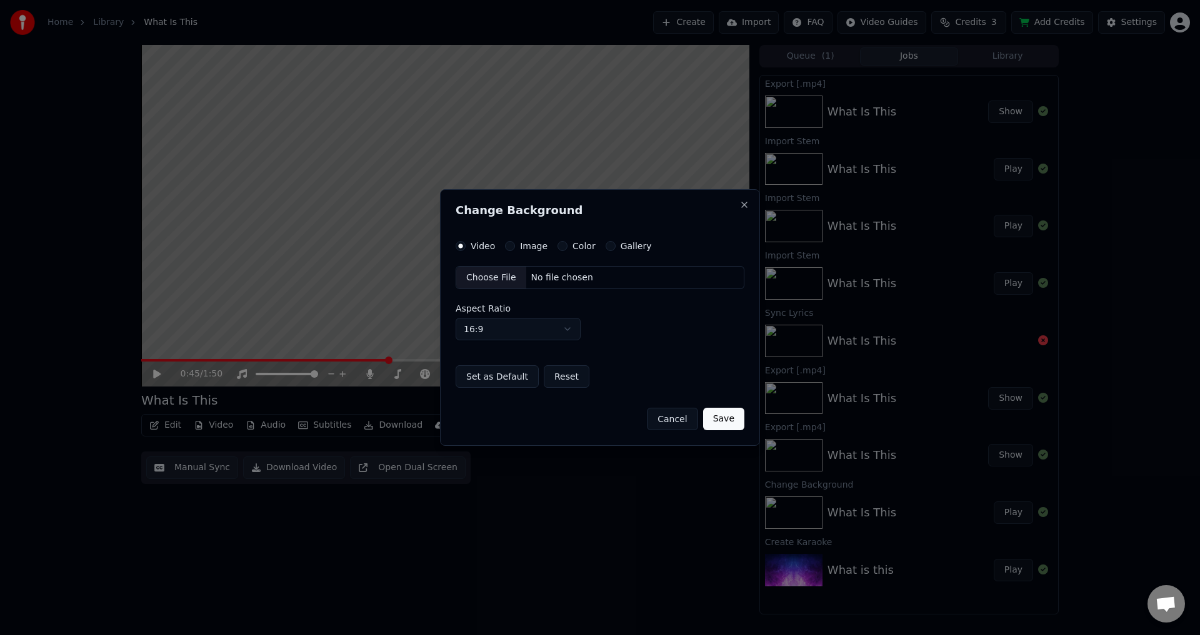
click at [485, 279] on div "Choose File" at bounding box center [491, 278] width 70 height 22
click at [744, 204] on button "Close" at bounding box center [744, 205] width 10 height 10
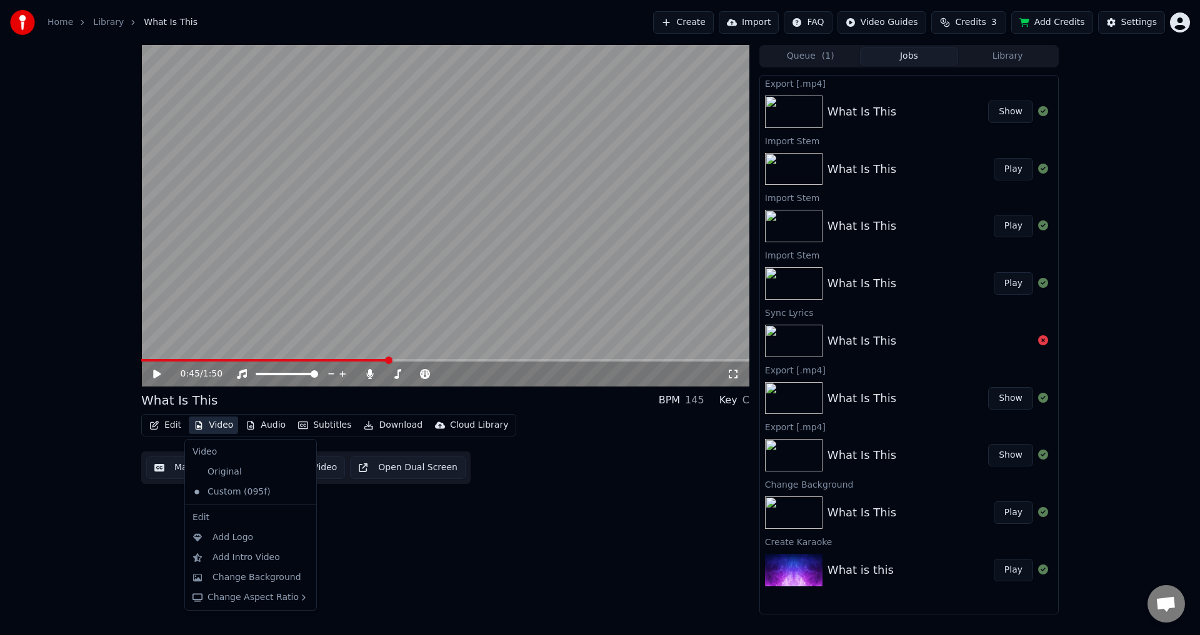
click at [210, 425] on button "Video" at bounding box center [213, 425] width 49 height 17
click at [250, 575] on div "Change Background" at bounding box center [256, 578] width 89 height 12
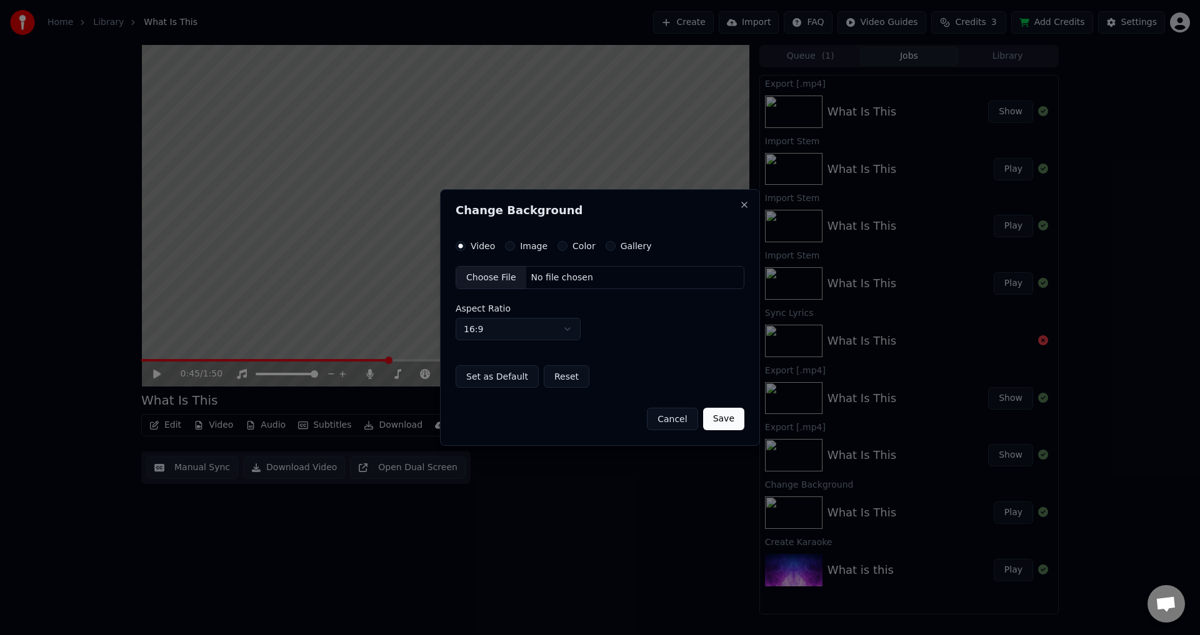
click at [471, 278] on div "Choose File" at bounding box center [491, 278] width 70 height 22
click at [717, 419] on button "Save" at bounding box center [723, 419] width 41 height 22
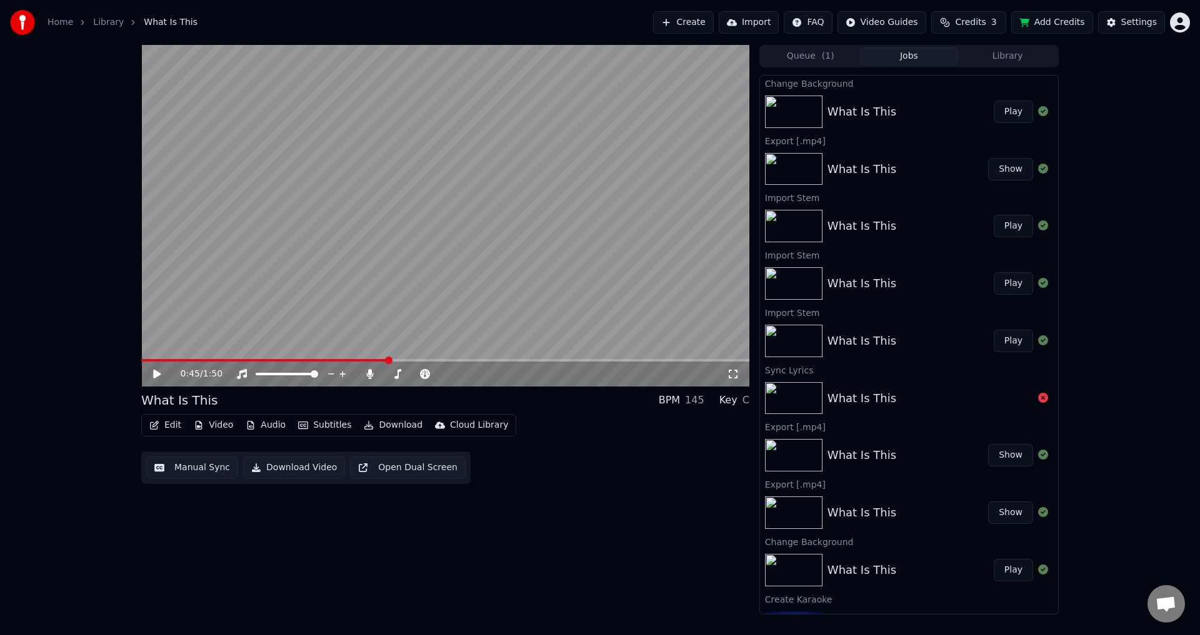
click at [265, 427] on button "Audio" at bounding box center [266, 425] width 50 height 17
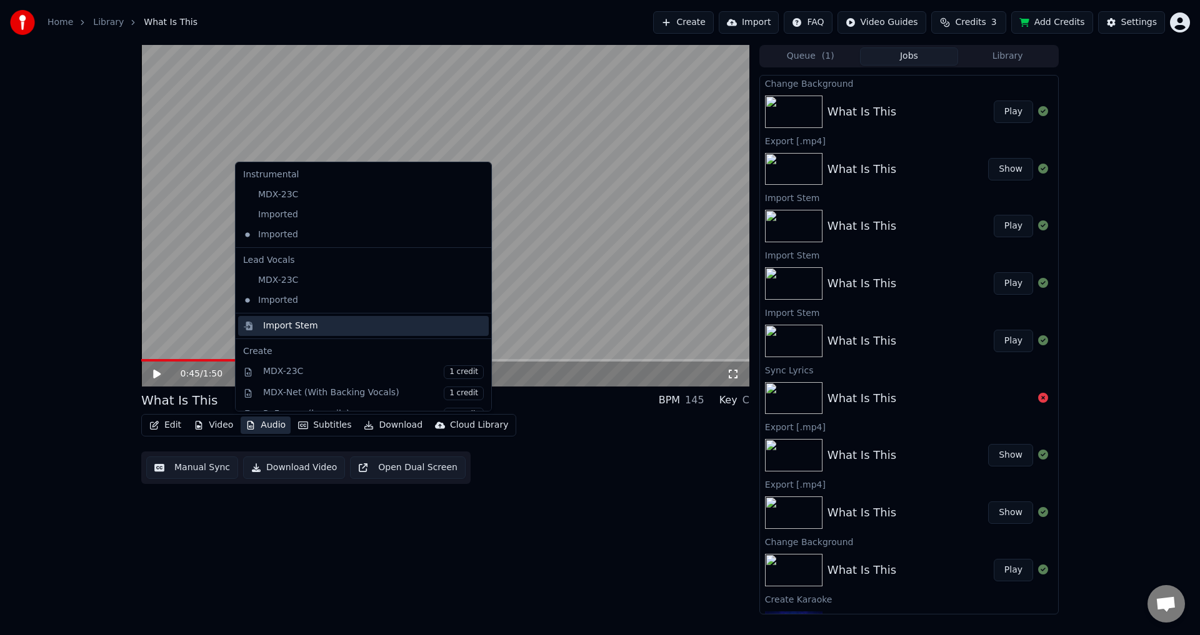
click at [301, 326] on div "Import Stem" at bounding box center [290, 326] width 55 height 12
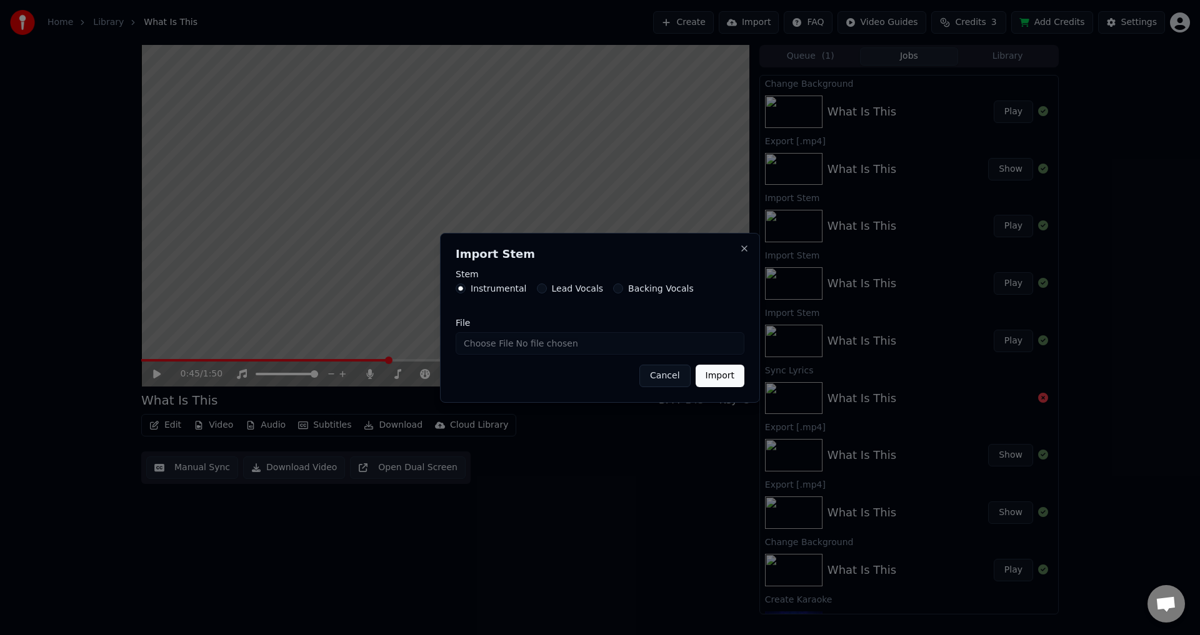
click at [487, 345] on input "File" at bounding box center [599, 343] width 289 height 22
click at [537, 292] on button "Lead Vocals" at bounding box center [542, 289] width 10 height 10
click at [482, 347] on input "File" at bounding box center [599, 343] width 289 height 22
type input "**********"
click at [719, 377] on button "Import" at bounding box center [719, 376] width 49 height 22
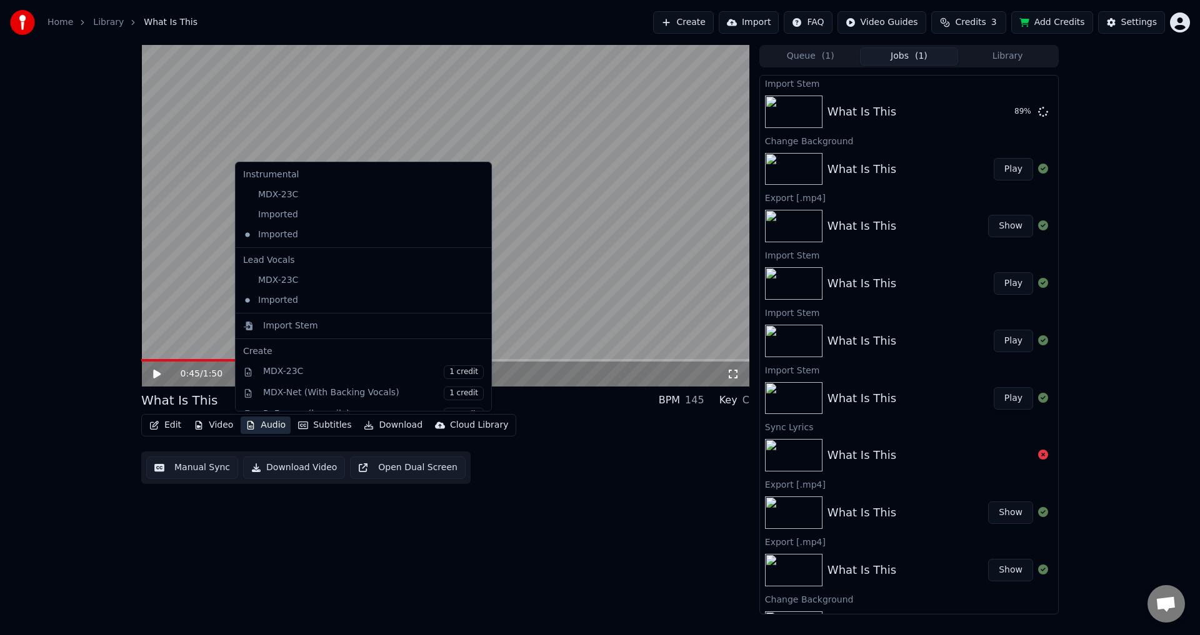
click at [264, 425] on button "Audio" at bounding box center [266, 425] width 50 height 17
click at [304, 326] on div "Imported" at bounding box center [354, 321] width 232 height 20
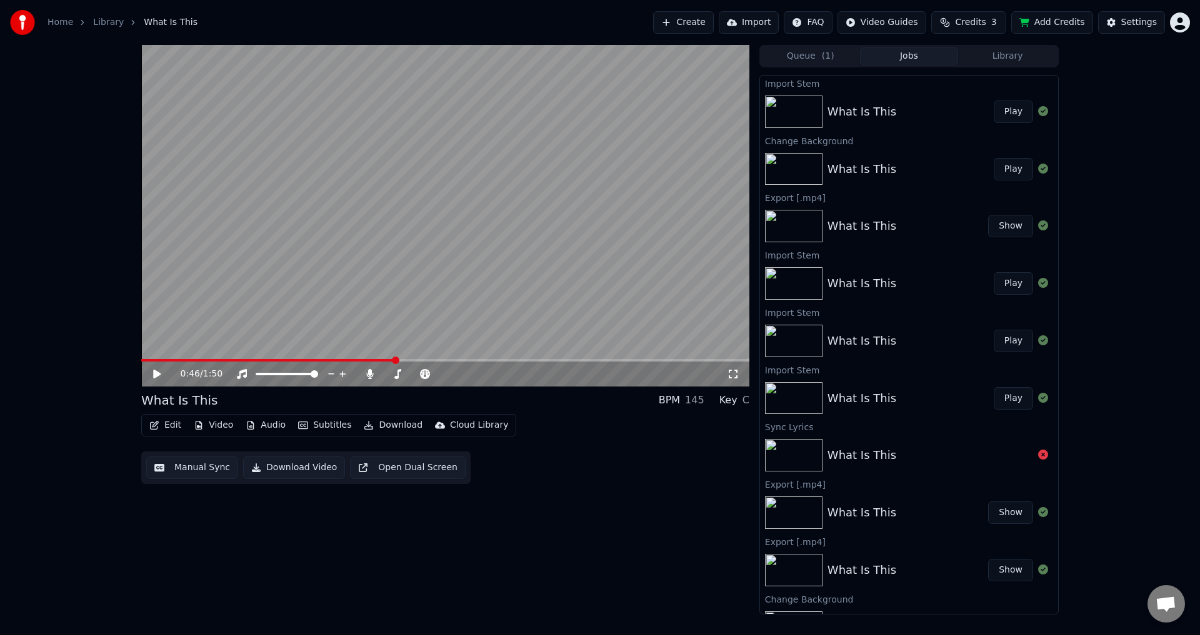
click at [573, 471] on div "Edit Video Audio Subtitles Download Cloud Library Manual Sync Download Video Op…" at bounding box center [445, 449] width 608 height 70
click at [253, 429] on button "Audio" at bounding box center [266, 425] width 50 height 17
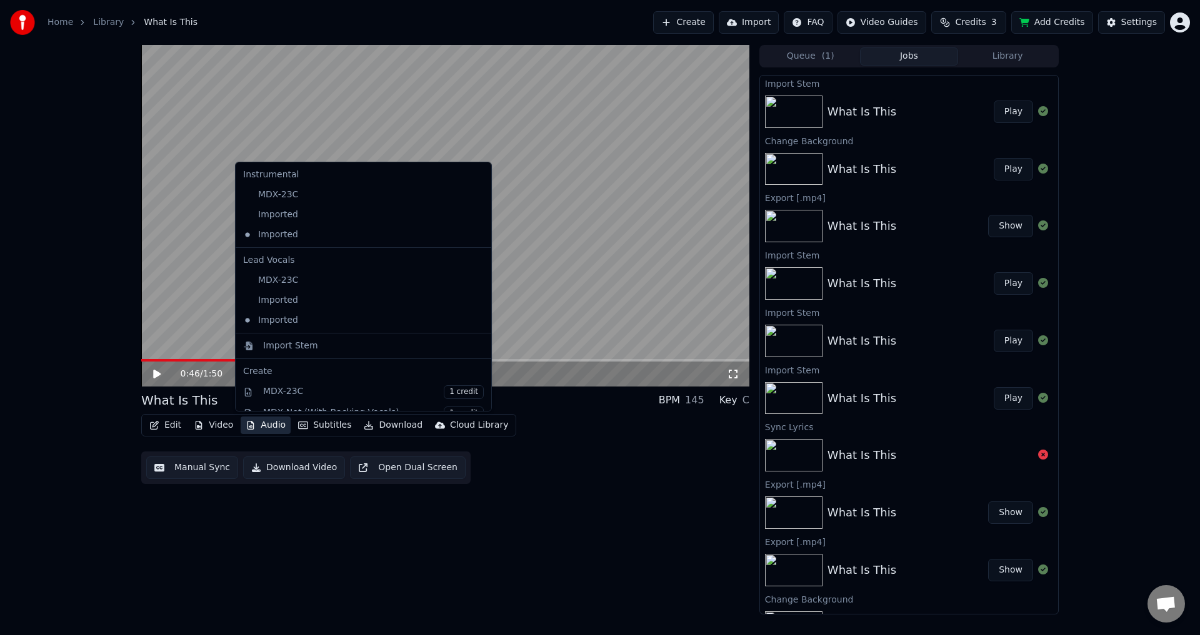
click at [475, 233] on icon at bounding box center [482, 235] width 14 height 10
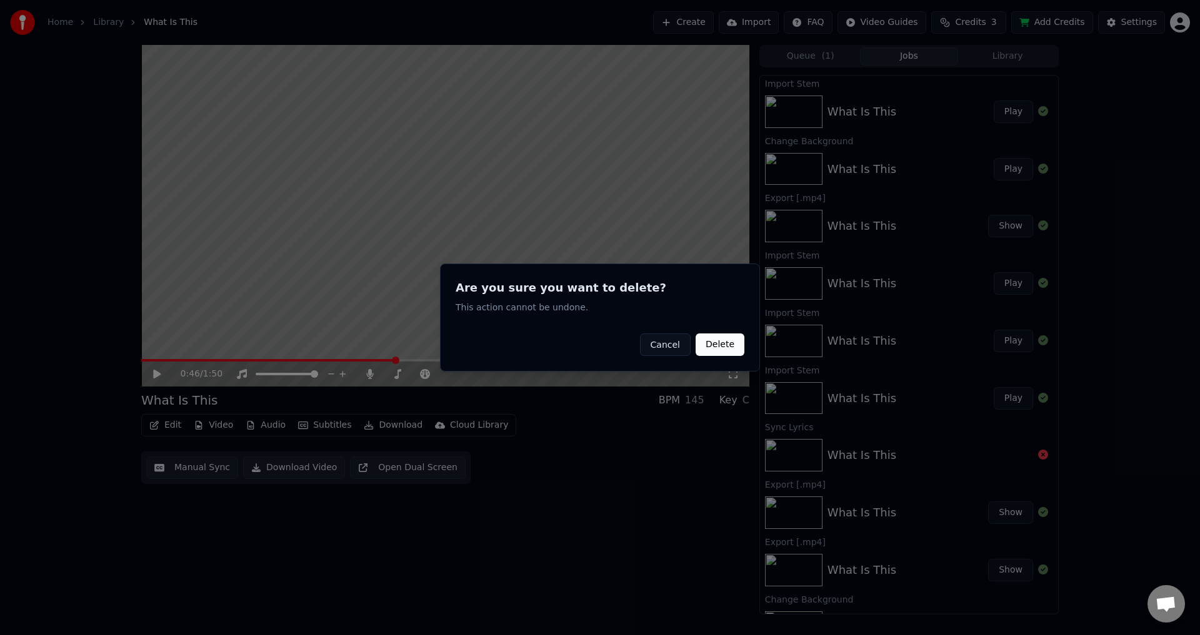
click at [724, 350] on button "Delete" at bounding box center [719, 345] width 49 height 22
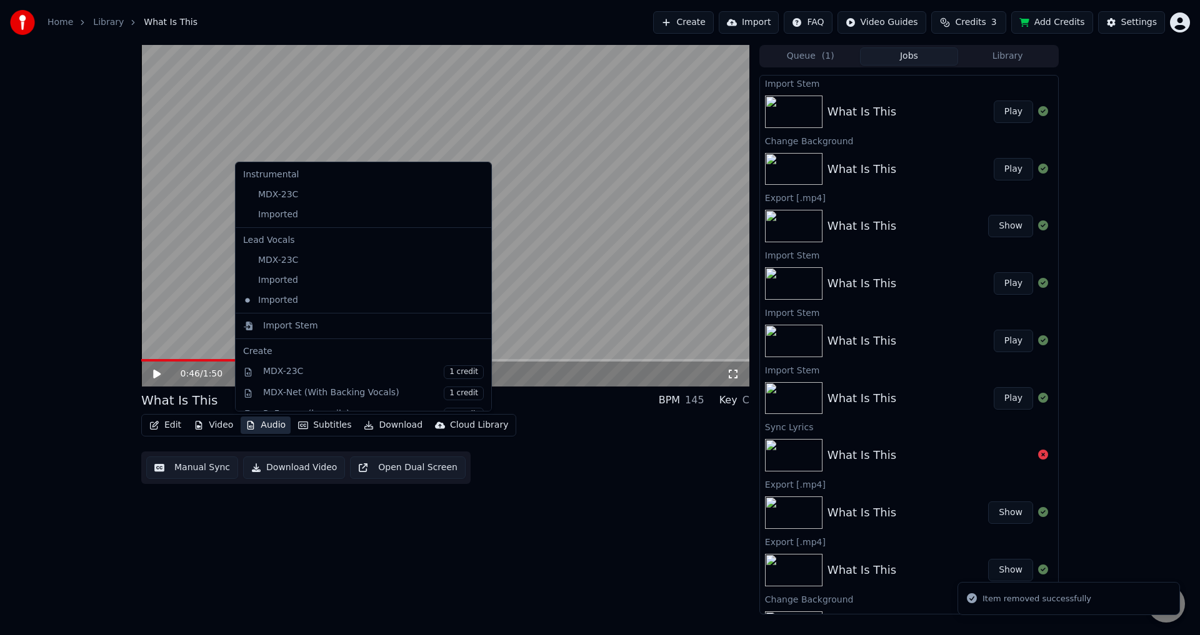
click at [264, 425] on button "Audio" at bounding box center [266, 425] width 50 height 17
click at [475, 216] on icon at bounding box center [482, 215] width 14 height 10
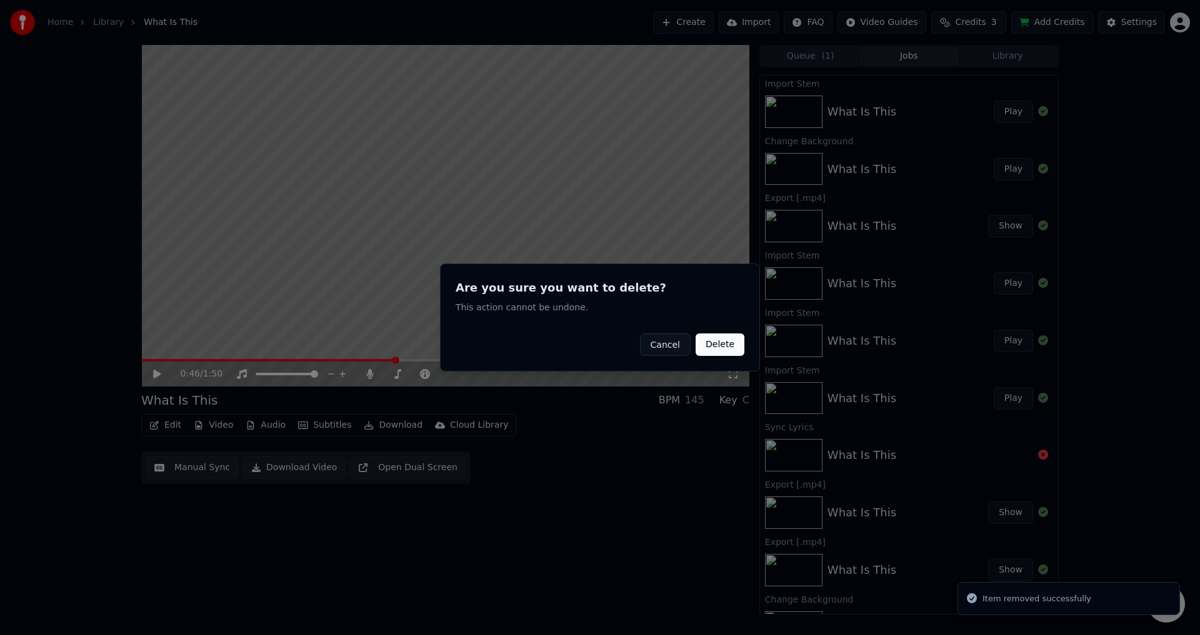
click at [721, 344] on button "Delete" at bounding box center [719, 345] width 49 height 22
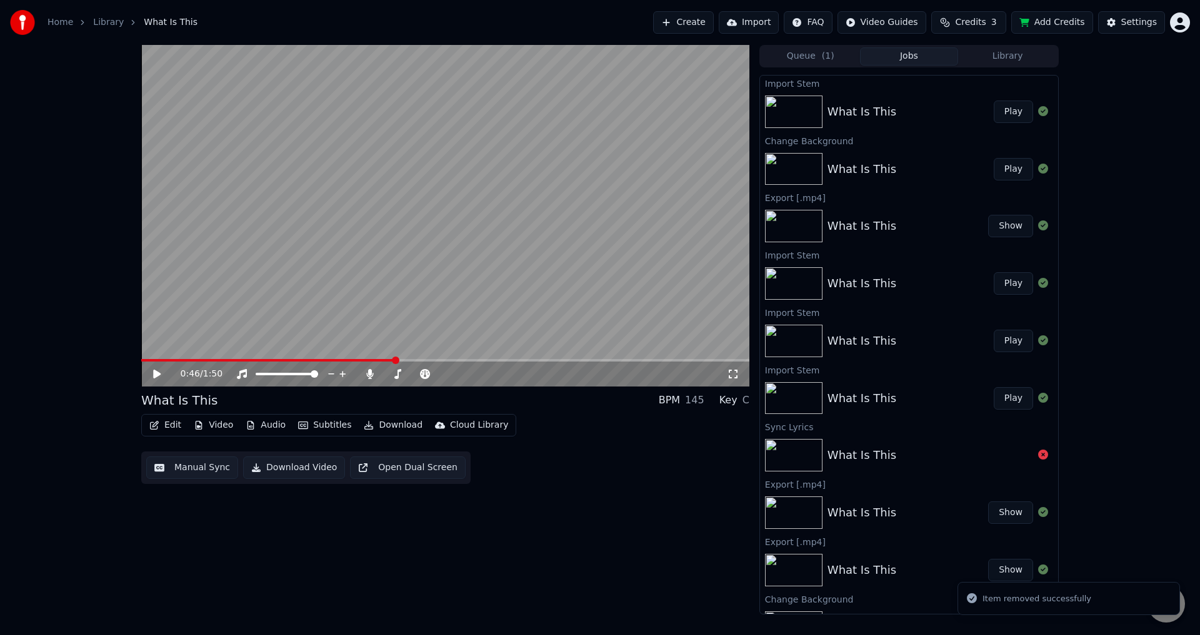
click at [275, 425] on button "Audio" at bounding box center [266, 425] width 50 height 17
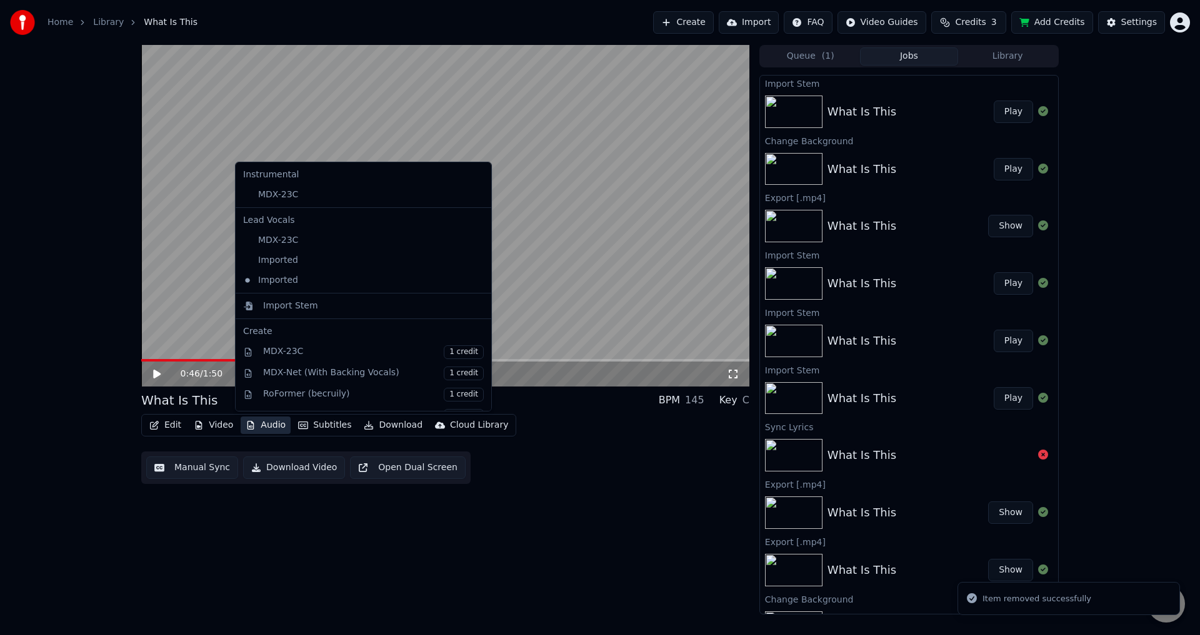
click at [475, 192] on icon at bounding box center [482, 195] width 14 height 10
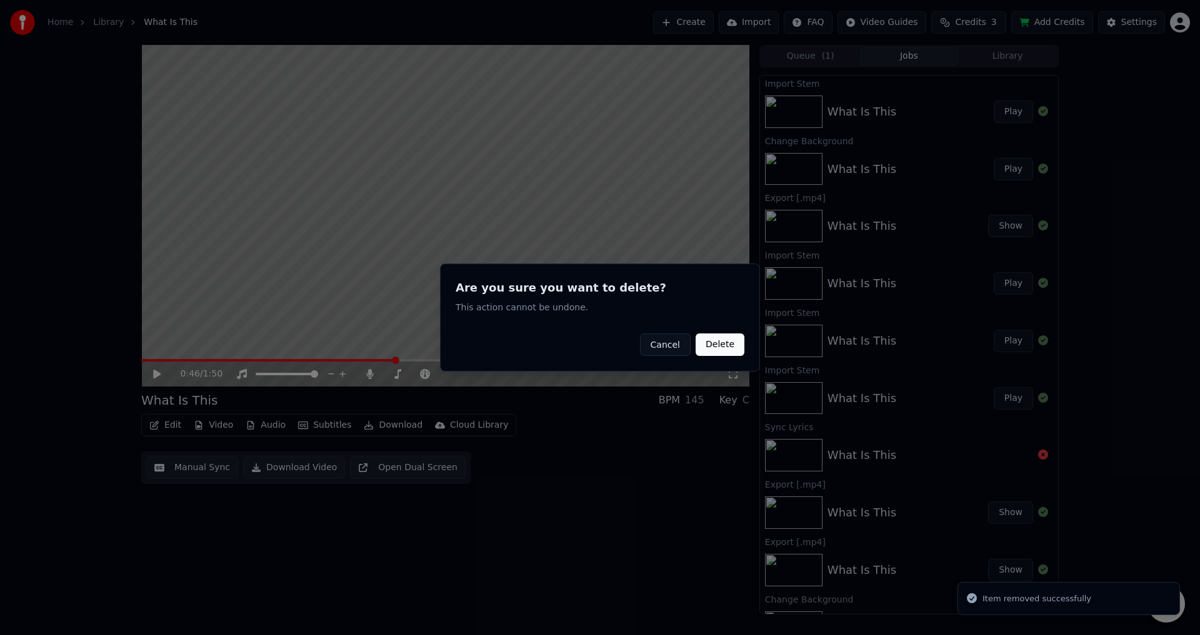
click at [740, 348] on button "Delete" at bounding box center [719, 345] width 49 height 22
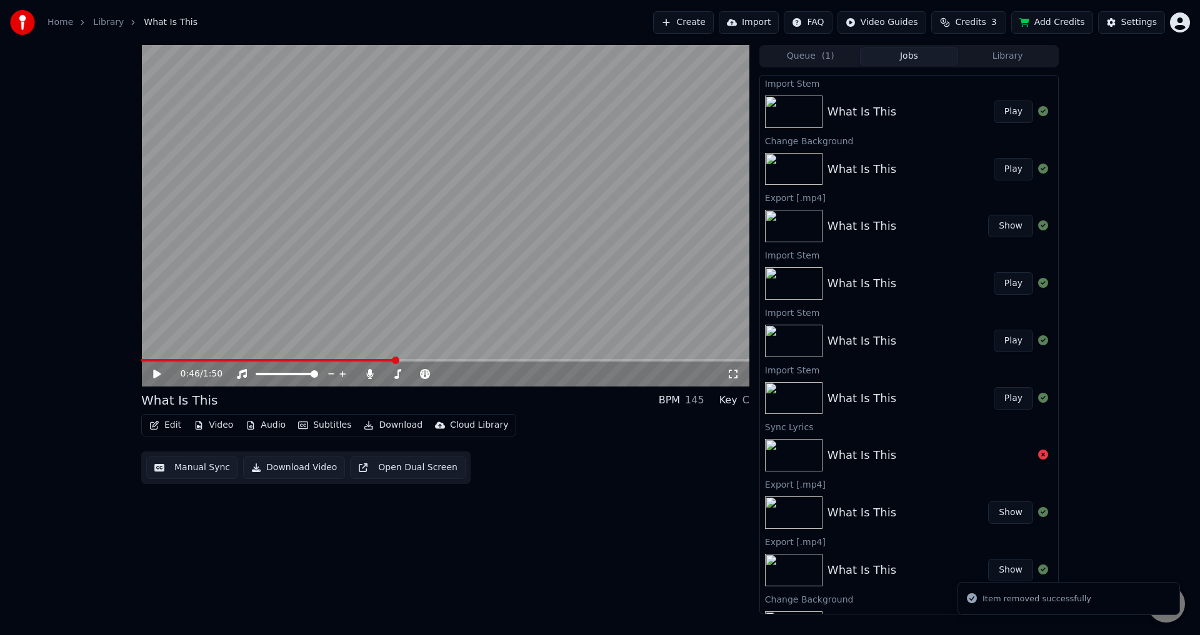
click at [157, 425] on icon "button" at bounding box center [154, 425] width 10 height 9
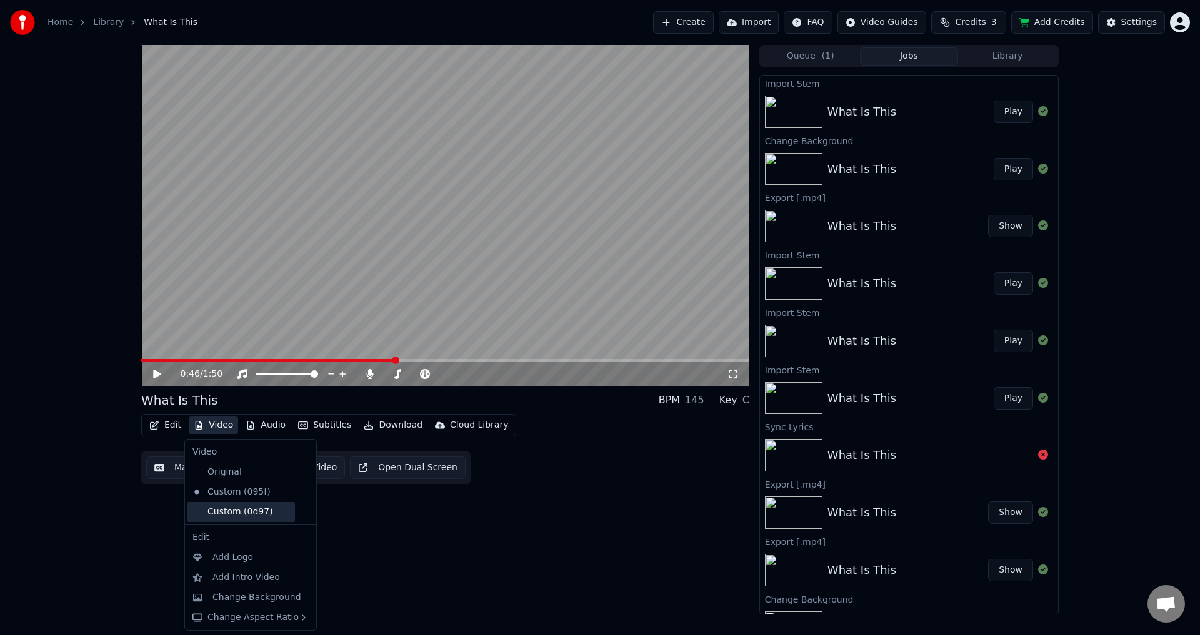
click at [255, 514] on div "Custom (0d97)" at bounding box center [240, 512] width 107 height 20
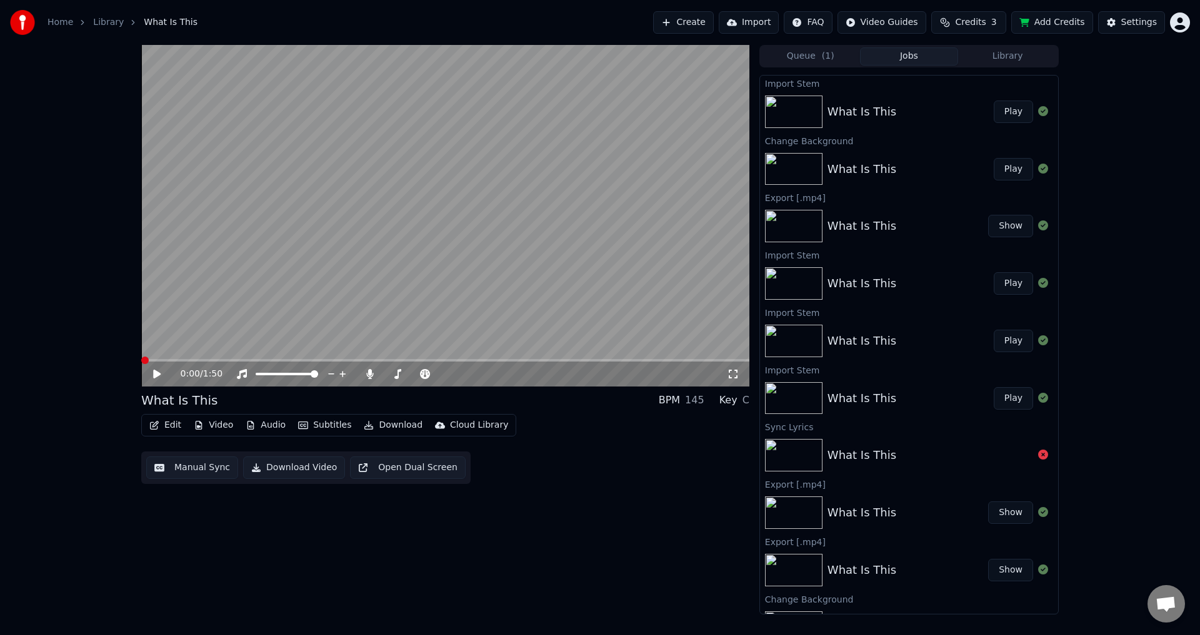
click at [156, 374] on icon at bounding box center [156, 374] width 7 height 9
click at [364, 359] on span at bounding box center [445, 360] width 608 height 2
click at [499, 362] on span at bounding box center [445, 360] width 608 height 2
click at [565, 359] on span at bounding box center [445, 360] width 608 height 2
click at [682, 359] on span at bounding box center [445, 360] width 608 height 2
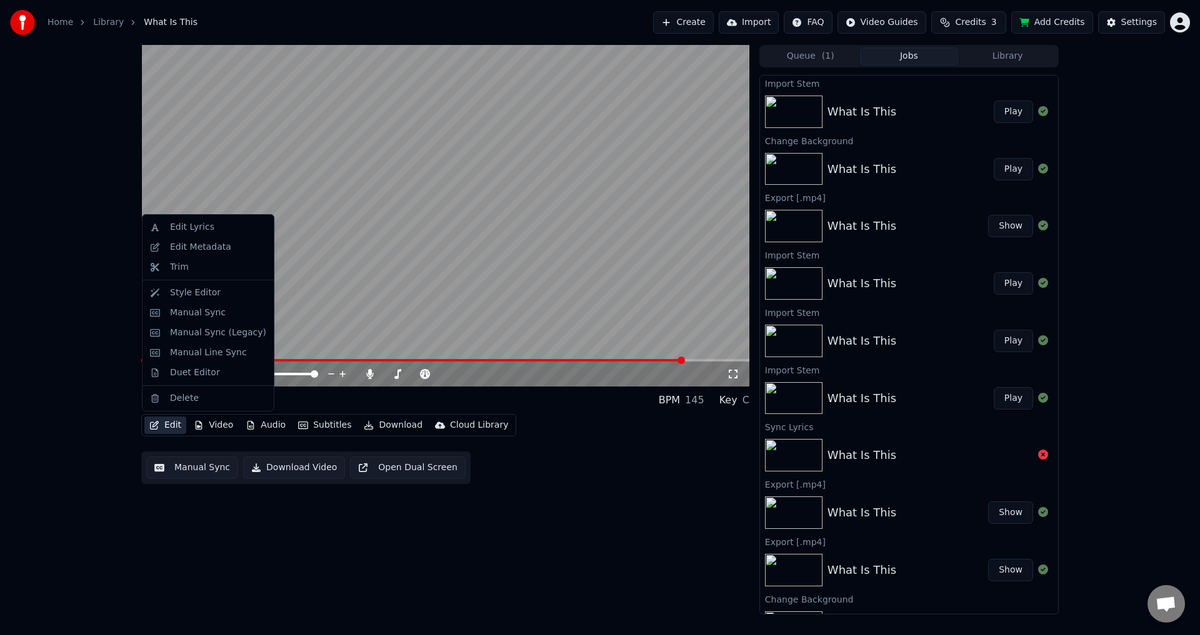
click at [160, 427] on button "Edit" at bounding box center [165, 425] width 42 height 17
click at [206, 225] on div "Edit Lyrics" at bounding box center [192, 227] width 44 height 12
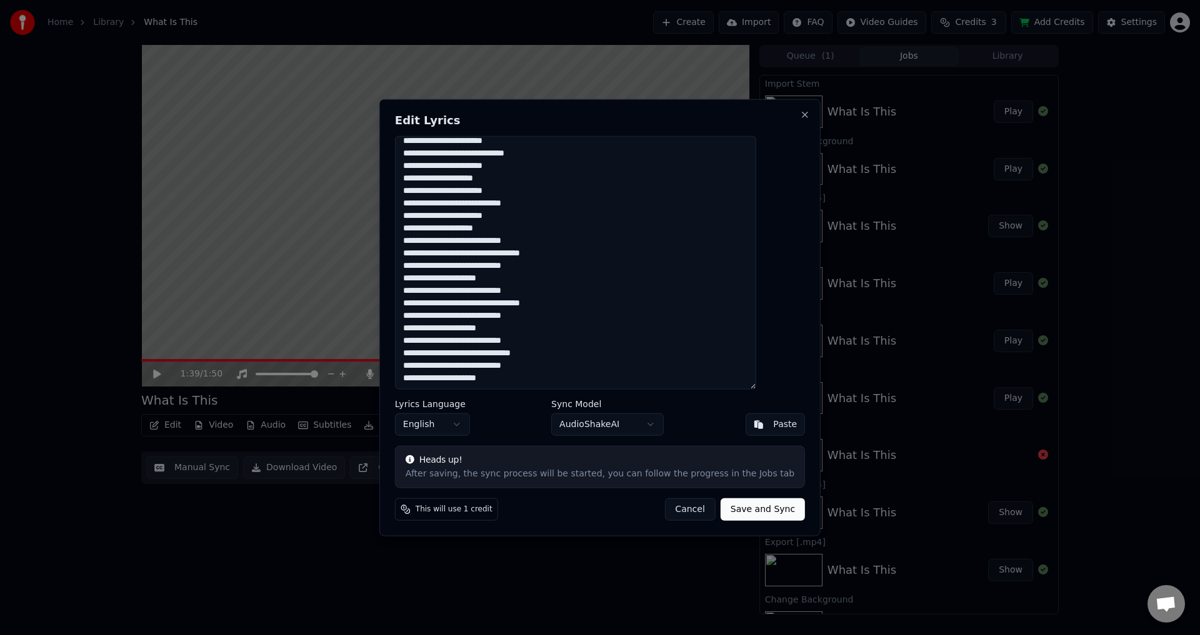
scroll to position [57, 0]
drag, startPoint x: 427, startPoint y: 147, endPoint x: 530, endPoint y: 376, distance: 251.4
click at [530, 376] on textarea "**********" at bounding box center [575, 263] width 361 height 254
paste textarea "**********"
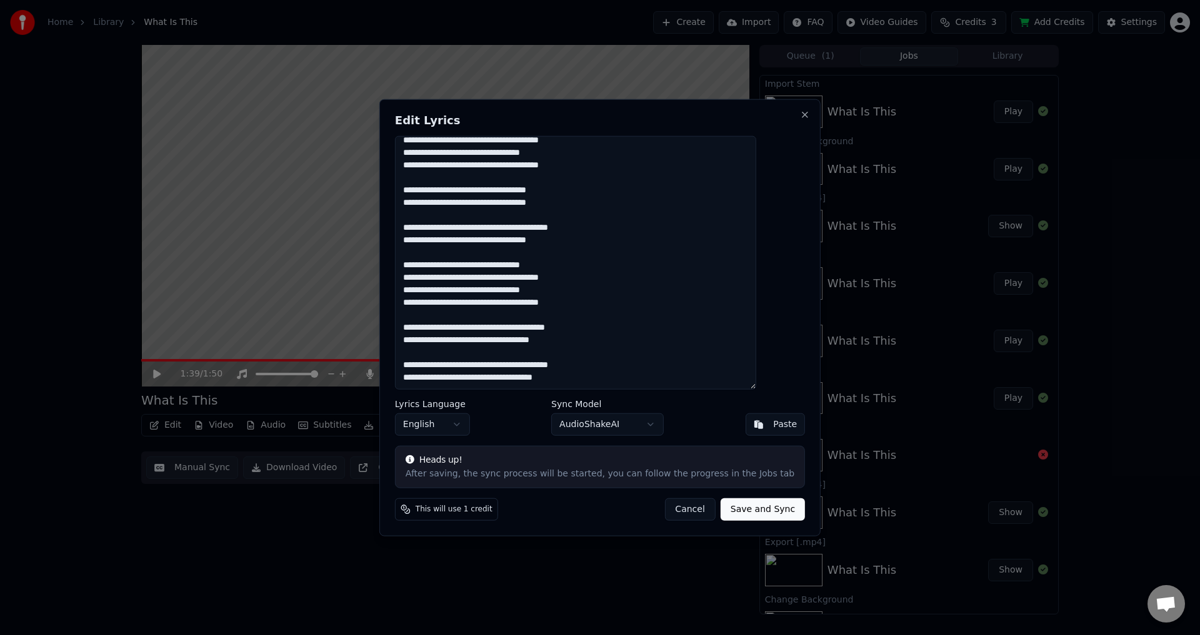
scroll to position [0, 0]
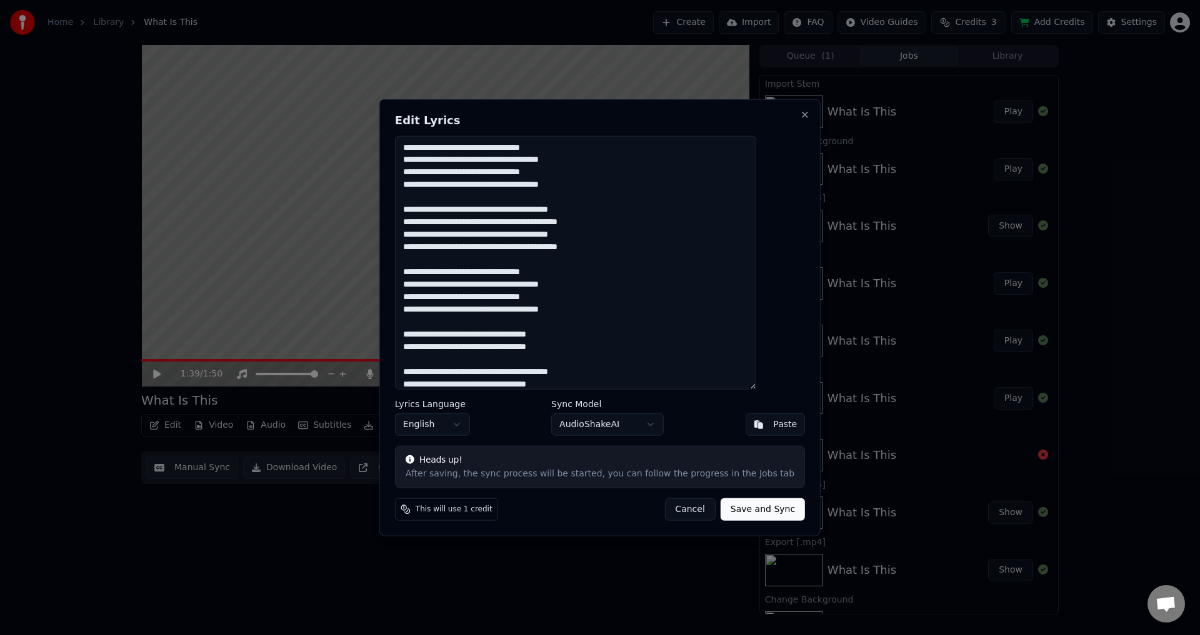
drag, startPoint x: 606, startPoint y: 187, endPoint x: 379, endPoint y: 156, distance: 229.6
click at [379, 156] on body "Home Library What Is This Create Import FAQ Video Guides Credits 3 Add Credits …" at bounding box center [600, 317] width 1200 height 635
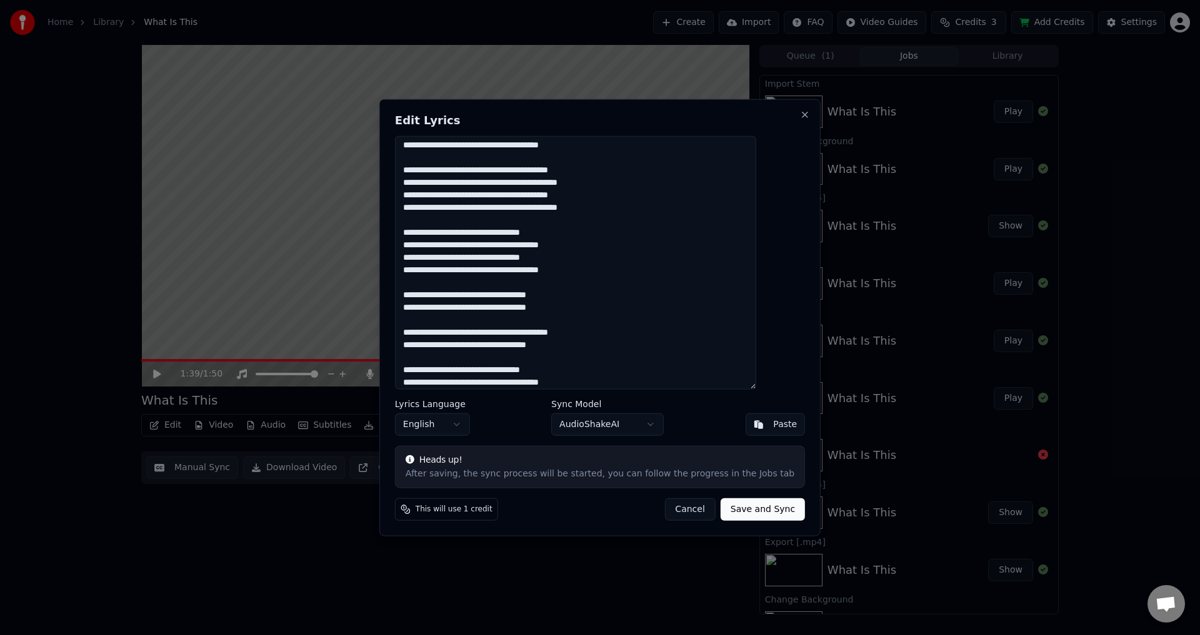
scroll to position [144, 0]
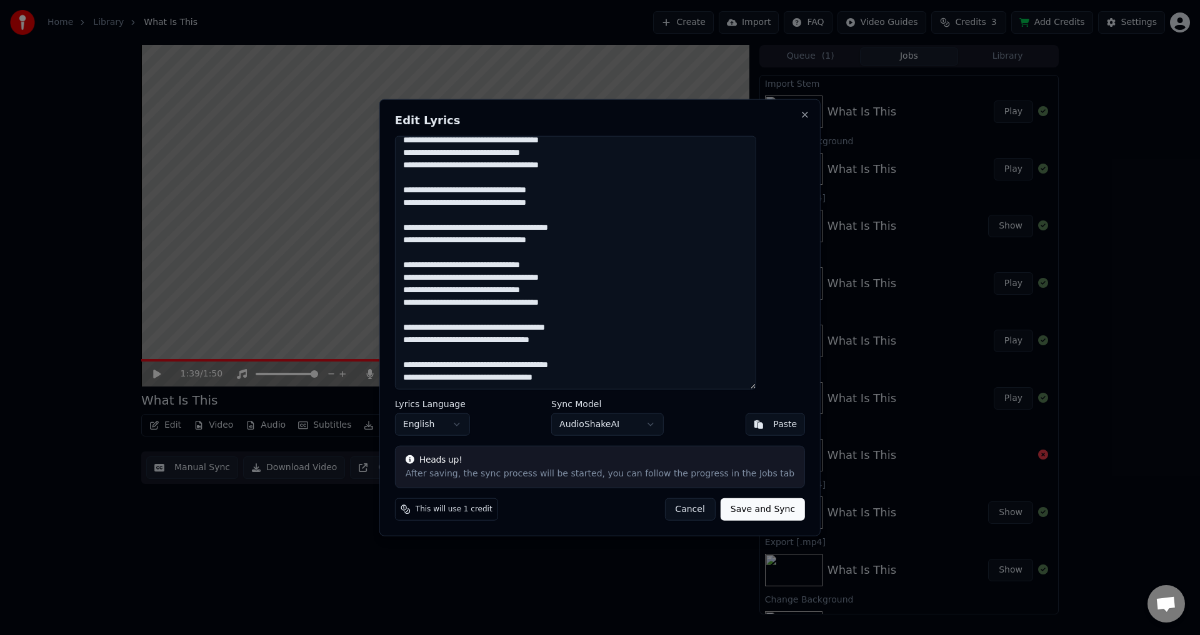
click at [590, 376] on textarea at bounding box center [575, 263] width 361 height 254
paste textarea "**********"
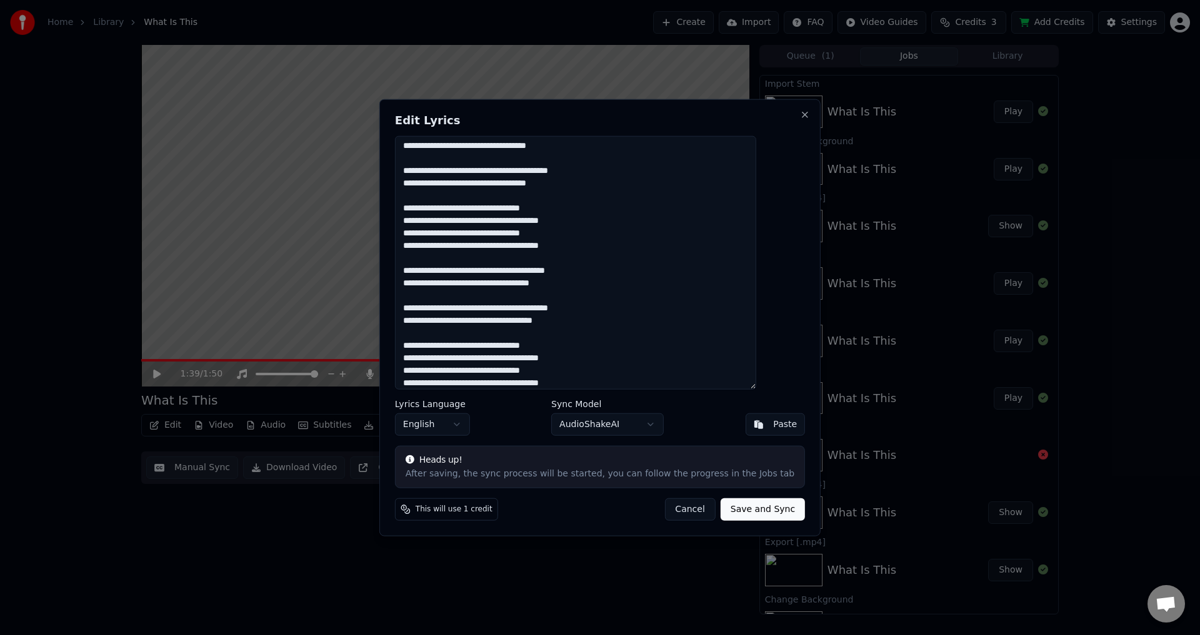
scroll to position [206, 0]
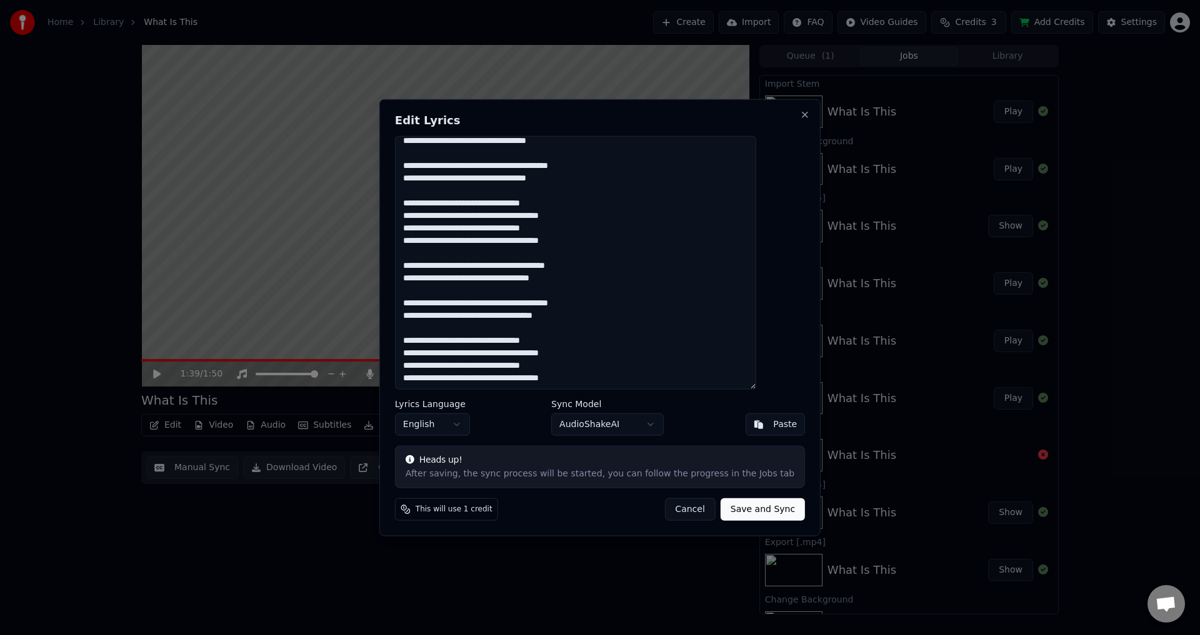
type textarea "**********"
click at [744, 510] on button "Save and Sync" at bounding box center [762, 510] width 84 height 22
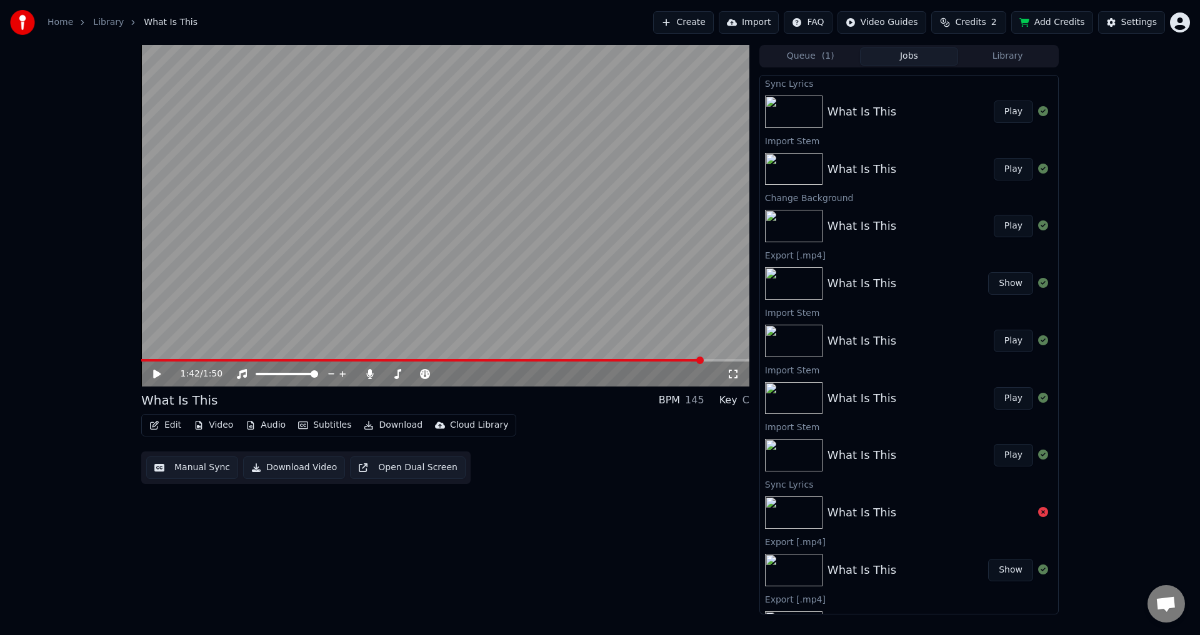
click at [997, 109] on button "Play" at bounding box center [1012, 112] width 39 height 22
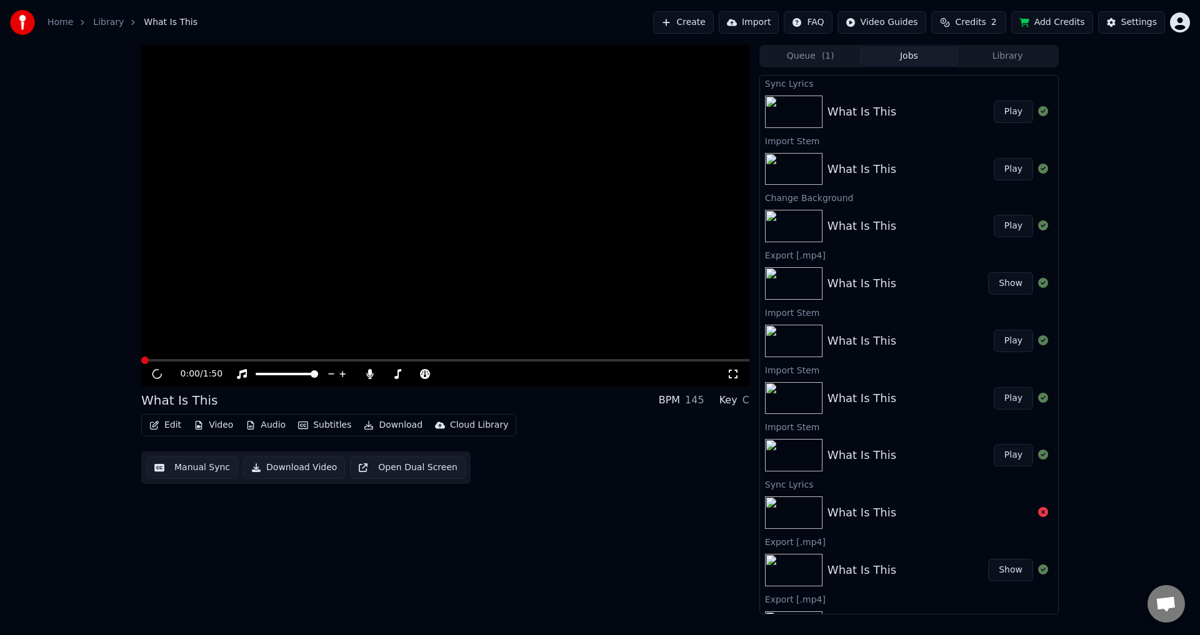
click at [211, 307] on video at bounding box center [445, 216] width 608 height 342
click at [156, 377] on icon at bounding box center [157, 374] width 6 height 7
click at [268, 427] on button "Audio" at bounding box center [266, 425] width 50 height 17
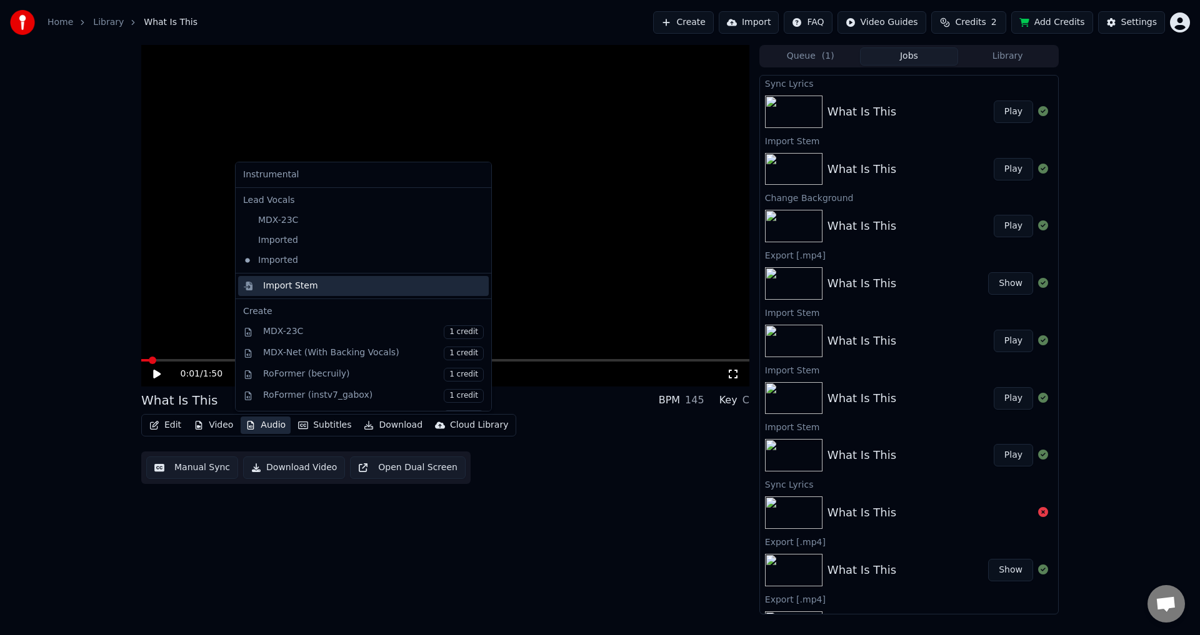
click at [301, 287] on div "Import Stem" at bounding box center [290, 286] width 55 height 12
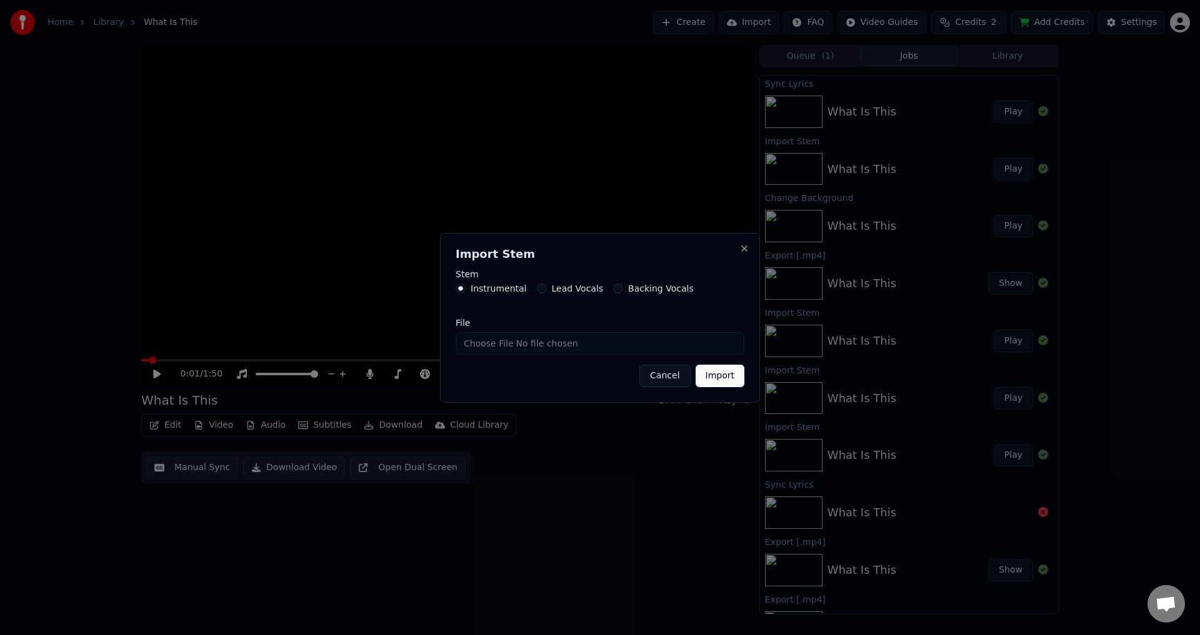
click at [495, 350] on input "File" at bounding box center [599, 343] width 289 height 22
type input "**********"
click at [710, 372] on button "Import" at bounding box center [719, 376] width 49 height 22
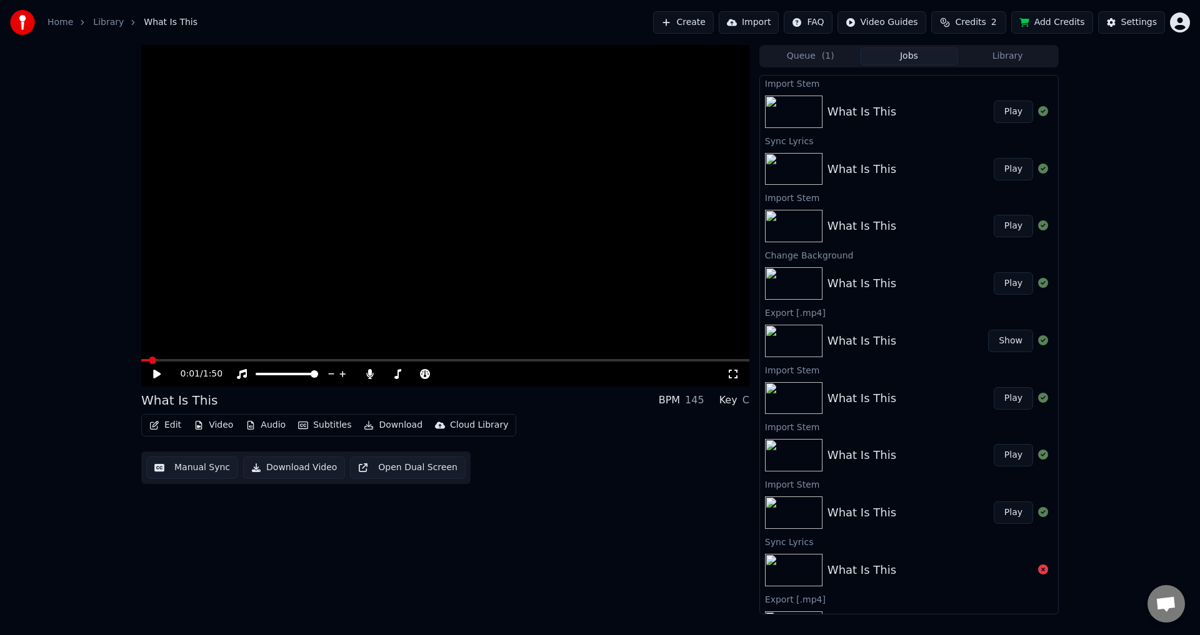
click at [1004, 117] on button "Play" at bounding box center [1012, 112] width 39 height 22
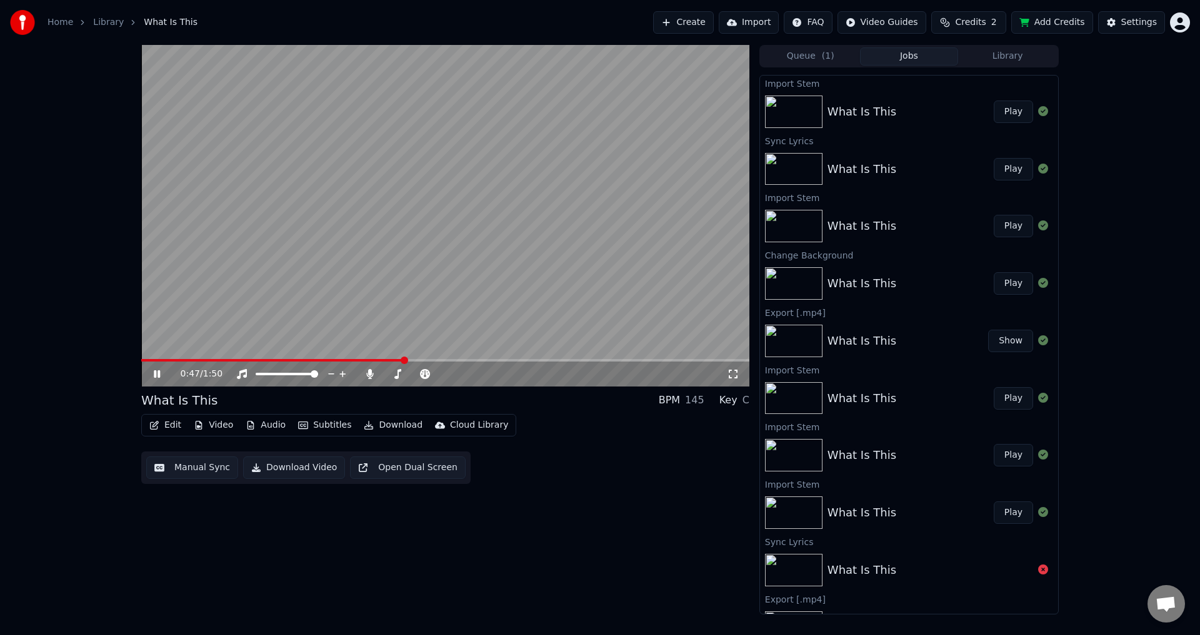
drag, startPoint x: 177, startPoint y: 363, endPoint x: 135, endPoint y: 366, distance: 42.0
click at [133, 367] on div "0:47 / 1:50 What Is This BPM 145 Key C Edit Video Audio Subtitles Download Clou…" at bounding box center [599, 330] width 937 height 570
click at [141, 362] on span at bounding box center [141, 360] width 0 height 2
click at [156, 372] on icon at bounding box center [157, 374] width 6 height 7
click at [998, 113] on button "Play" at bounding box center [1012, 112] width 39 height 22
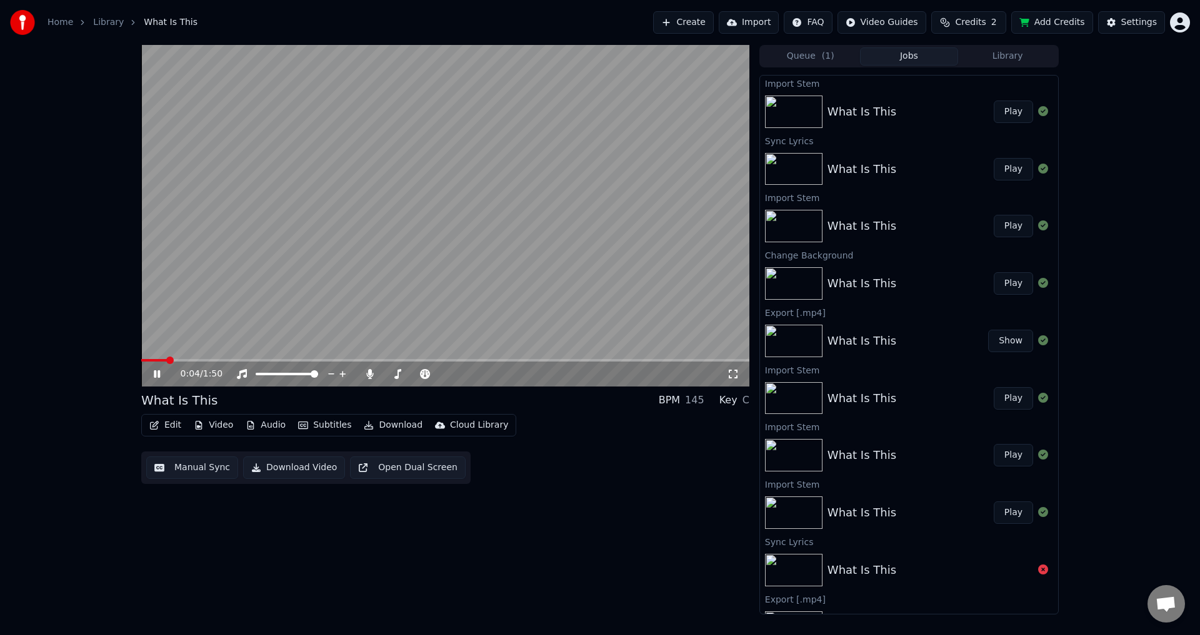
click at [159, 374] on icon at bounding box center [157, 374] width 6 height 7
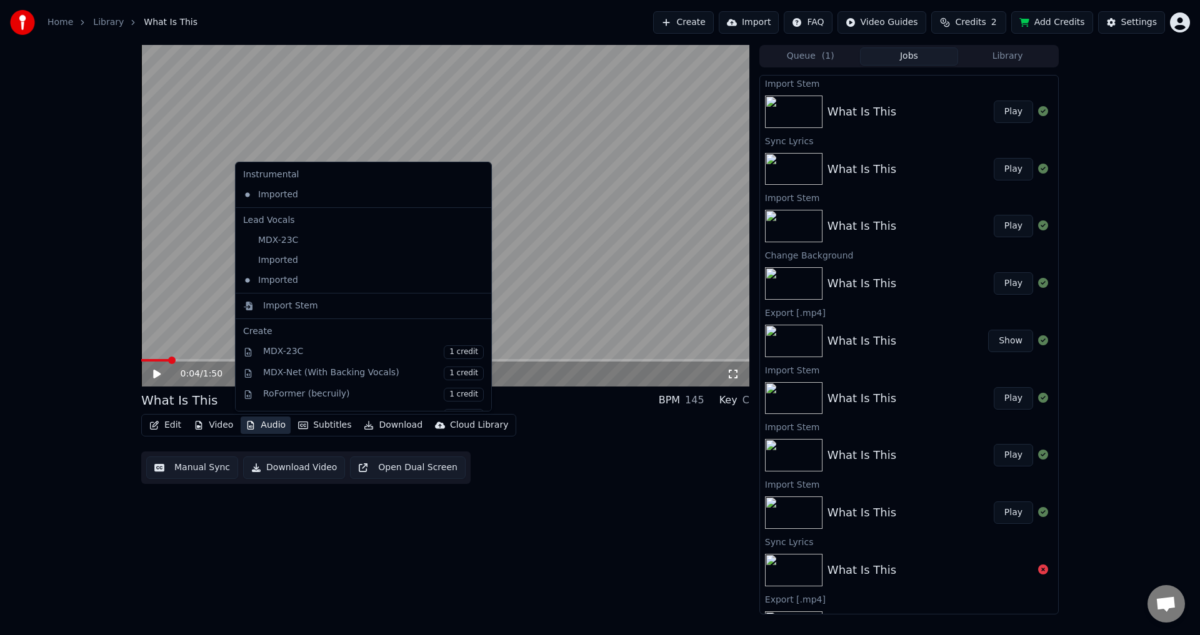
click at [264, 425] on button "Audio" at bounding box center [266, 425] width 50 height 17
click at [448, 193] on div "Imported" at bounding box center [363, 195] width 251 height 20
click at [475, 196] on icon at bounding box center [479, 195] width 9 height 10
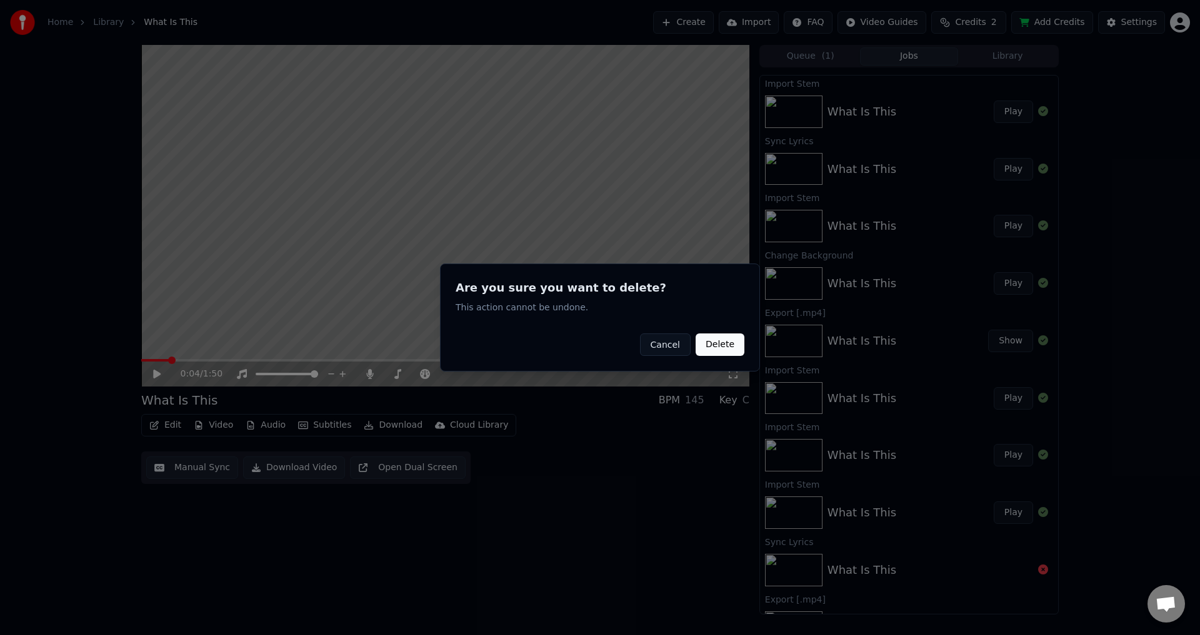
click at [720, 347] on button "Delete" at bounding box center [719, 345] width 49 height 22
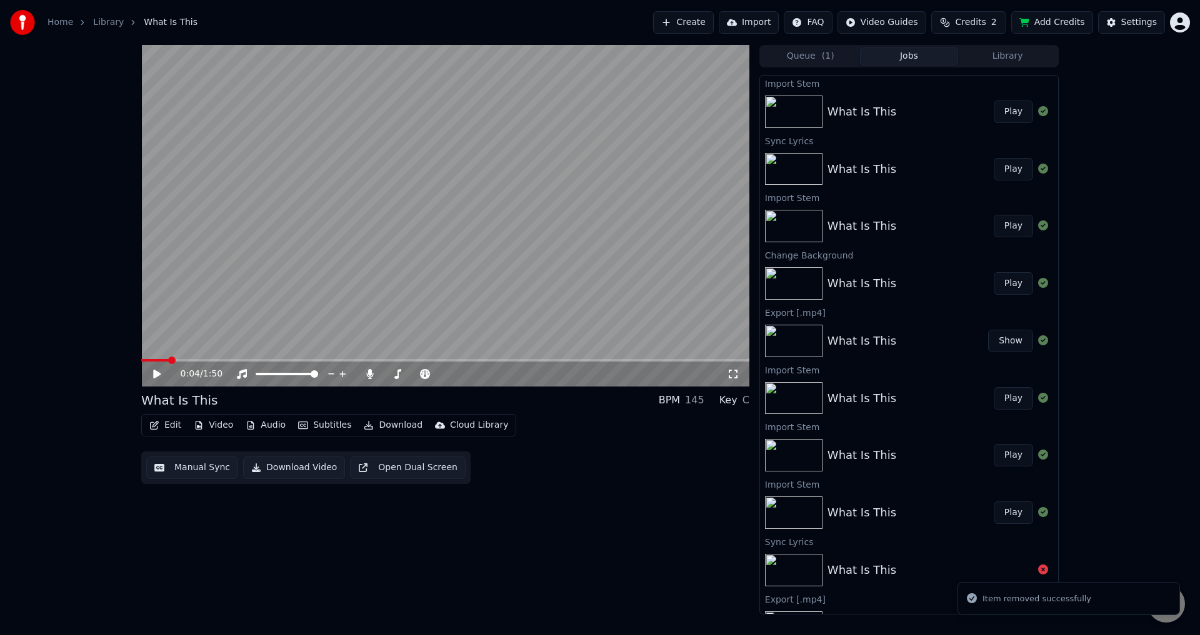
drag, startPoint x: 161, startPoint y: 363, endPoint x: 139, endPoint y: 363, distance: 21.9
click at [139, 363] on div "0:04 / 1:50 What Is This BPM 145 Key C Edit Video Audio Subtitles Download Clou…" at bounding box center [599, 330] width 937 height 570
click at [163, 360] on span at bounding box center [166, 360] width 7 height 7
click at [154, 372] on icon at bounding box center [156, 374] width 7 height 9
click at [154, 372] on icon at bounding box center [157, 374] width 6 height 7
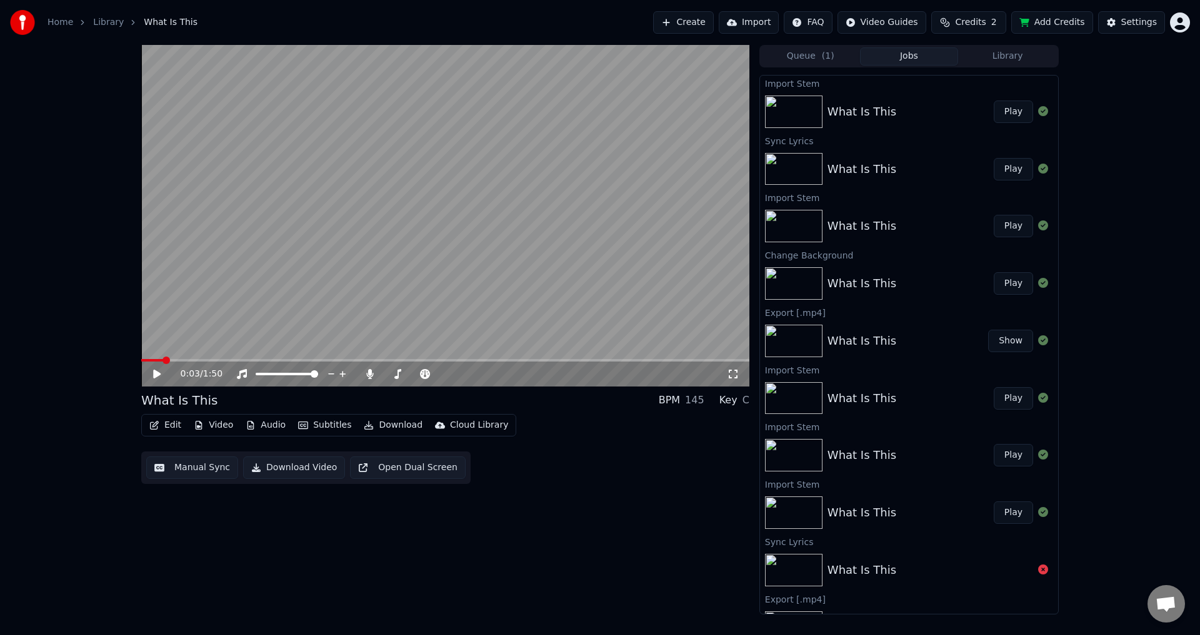
click at [154, 372] on icon at bounding box center [156, 374] width 7 height 9
click at [154, 372] on icon at bounding box center [157, 374] width 6 height 7
click at [702, 25] on button "Create" at bounding box center [683, 22] width 61 height 22
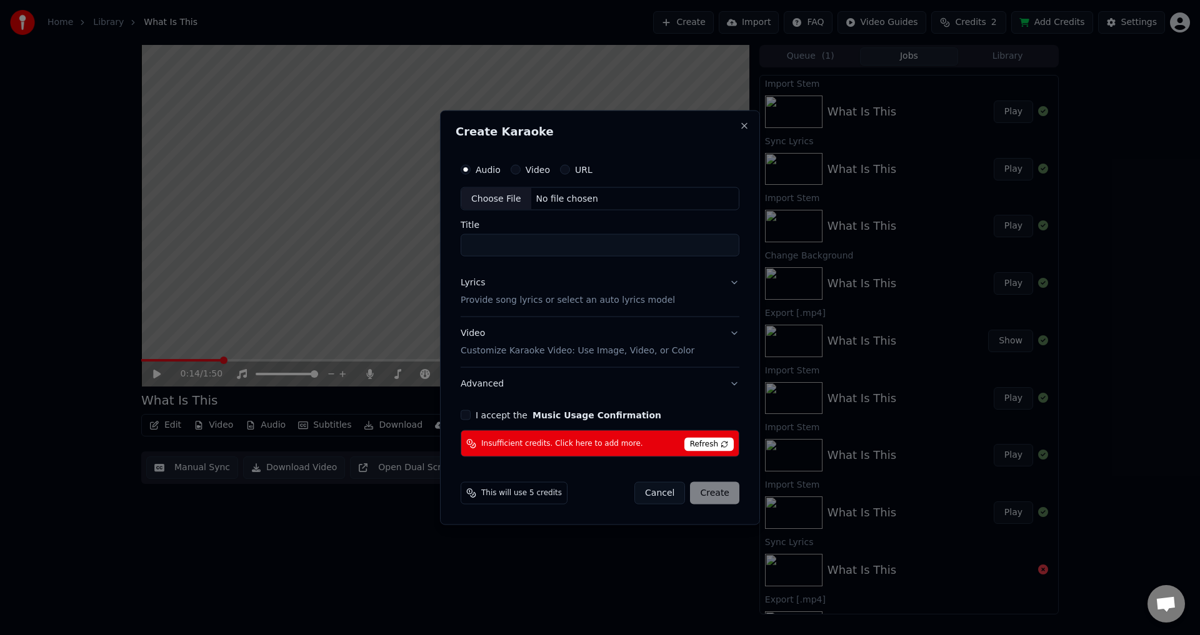
click at [472, 417] on div "I accept the Music Usage Confirmation" at bounding box center [599, 415] width 279 height 10
click at [465, 419] on button "I accept the Music Usage Confirmation" at bounding box center [465, 415] width 10 height 10
click at [490, 197] on div "Choose File" at bounding box center [496, 198] width 70 height 22
click at [499, 197] on div "Choose File" at bounding box center [496, 198] width 70 height 22
type input "**********"
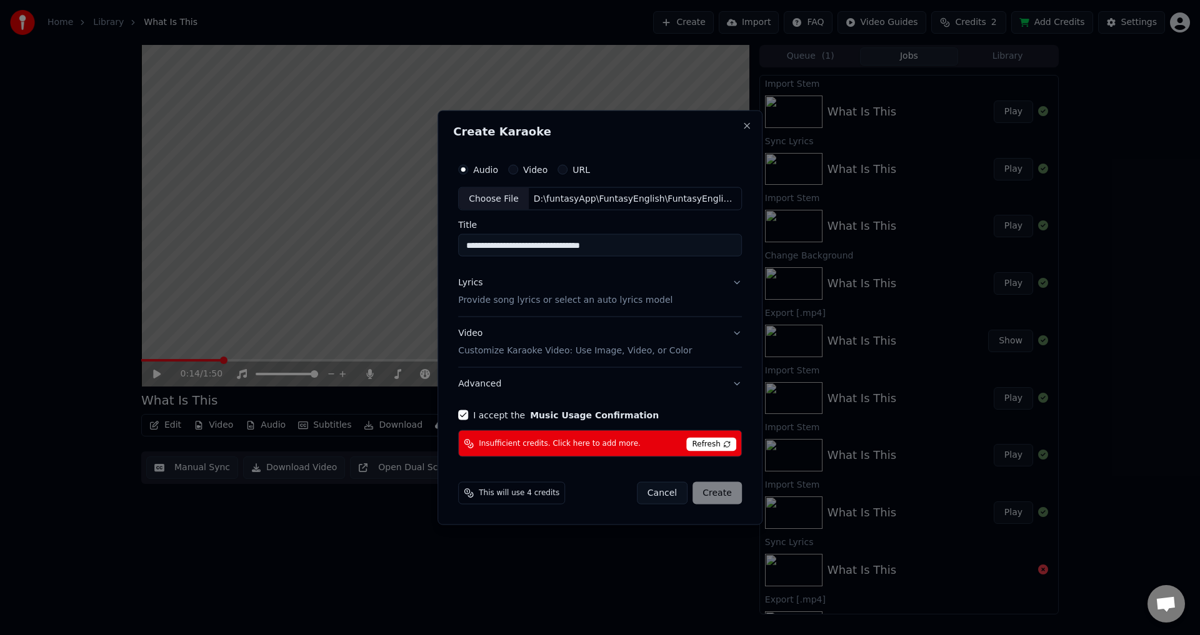
click at [516, 302] on p "Provide song lyrics or select an auto lyrics model" at bounding box center [565, 300] width 214 height 12
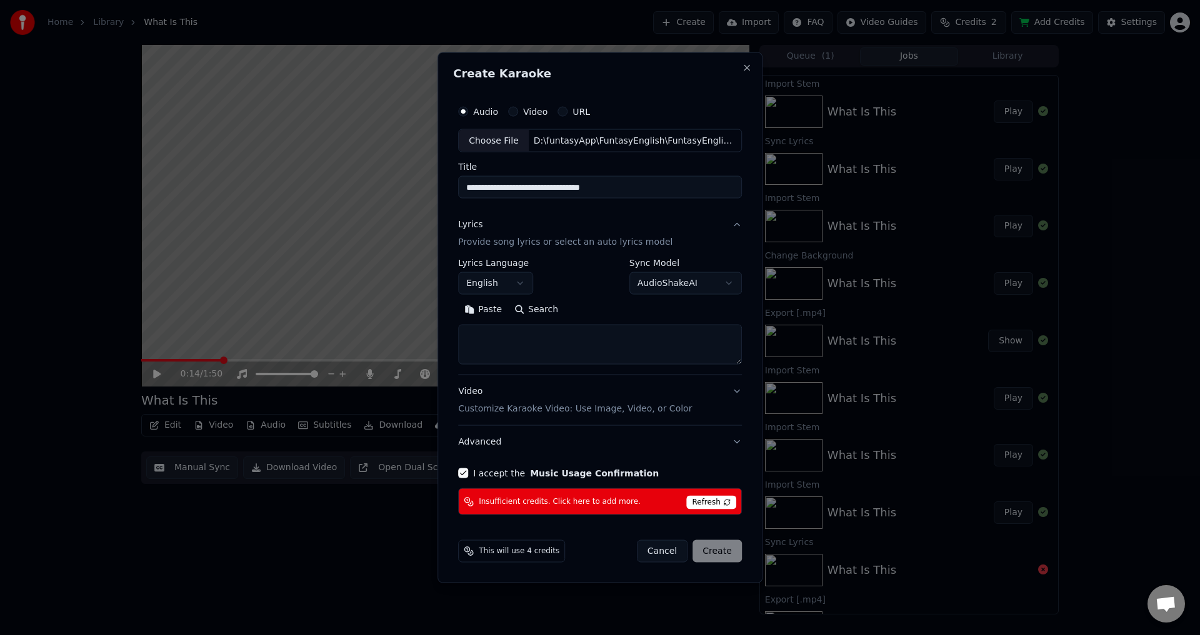
click at [517, 347] on textarea at bounding box center [600, 345] width 284 height 40
paste textarea "**********"
drag, startPoint x: 468, startPoint y: 335, endPoint x: 622, endPoint y: 351, distance: 155.1
click at [622, 351] on textarea at bounding box center [597, 345] width 279 height 40
click at [633, 346] on textarea at bounding box center [597, 345] width 279 height 40
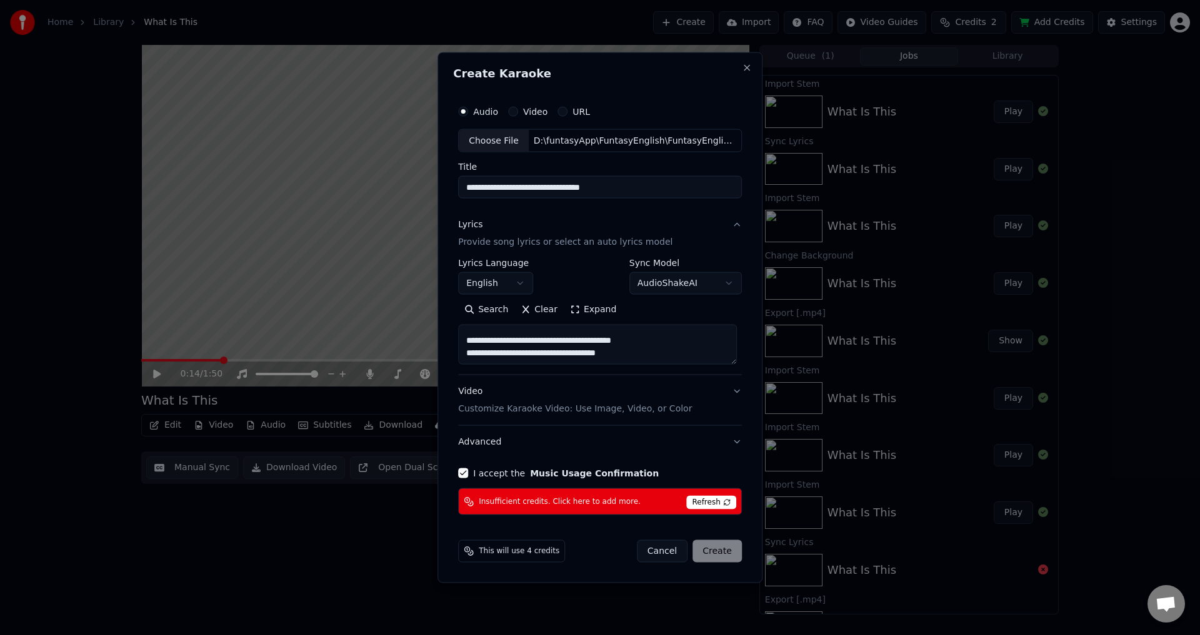
scroll to position [359, 0]
click at [634, 355] on textarea at bounding box center [597, 345] width 279 height 40
paste textarea "**********"
click at [467, 339] on textarea at bounding box center [597, 345] width 279 height 40
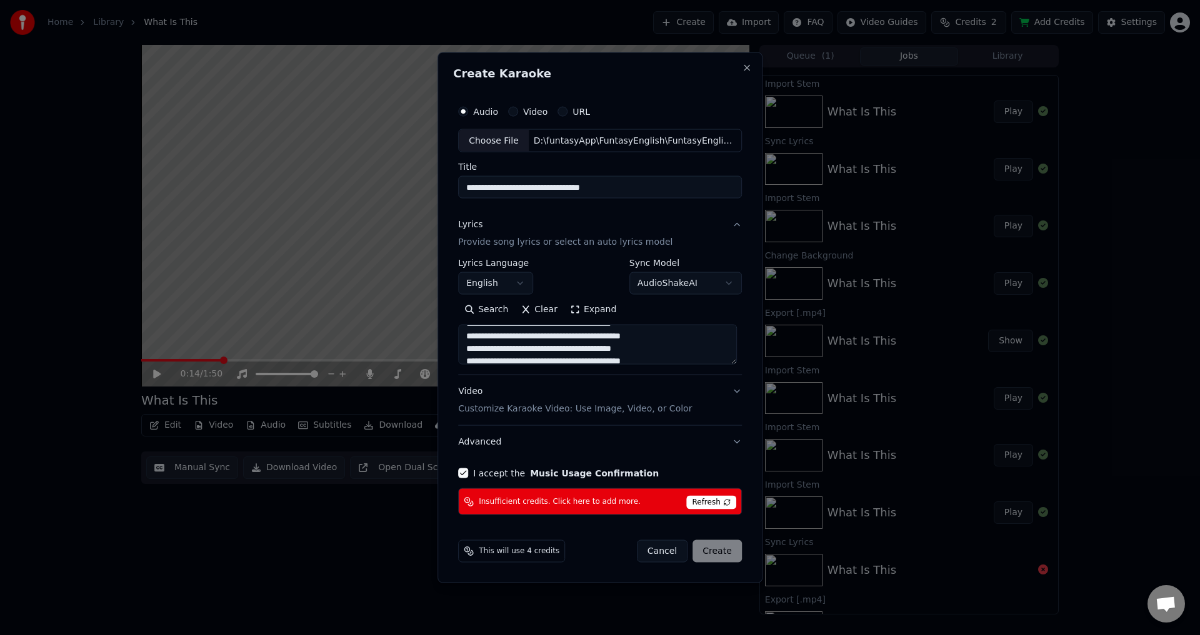
click at [489, 346] on textarea at bounding box center [597, 345] width 279 height 40
type textarea "**********"
click at [723, 401] on button "Video Customize Karaoke Video: Use Image, Video, or Color" at bounding box center [600, 401] width 284 height 50
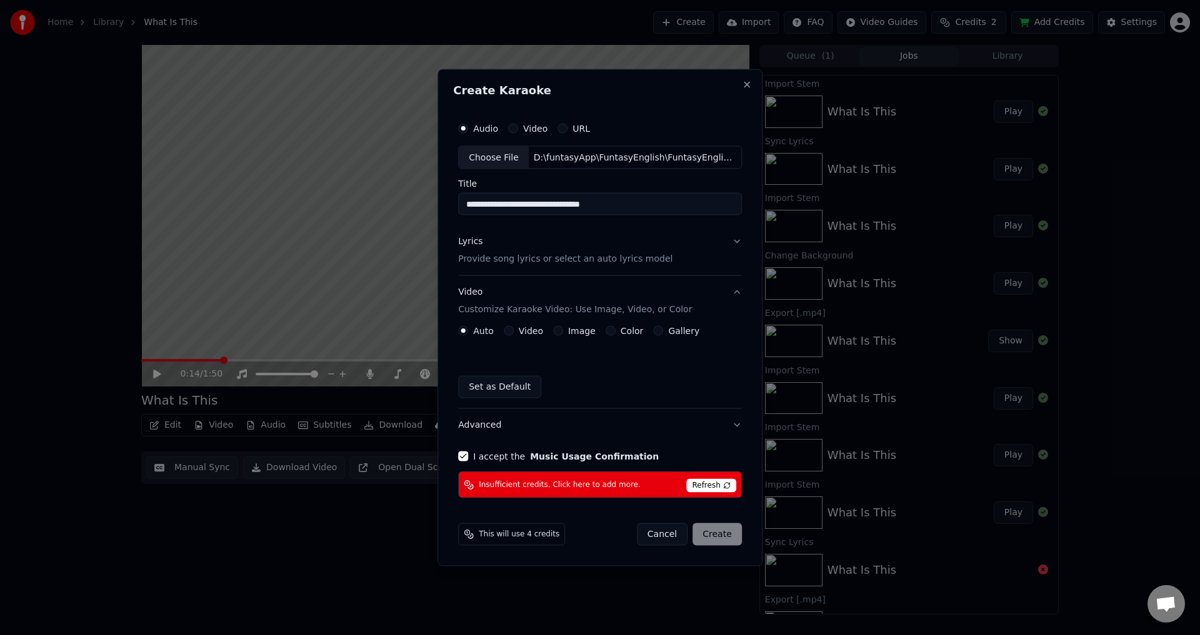
click at [516, 331] on div "Video" at bounding box center [523, 331] width 39 height 10
click at [511, 330] on button "Video" at bounding box center [509, 331] width 10 height 10
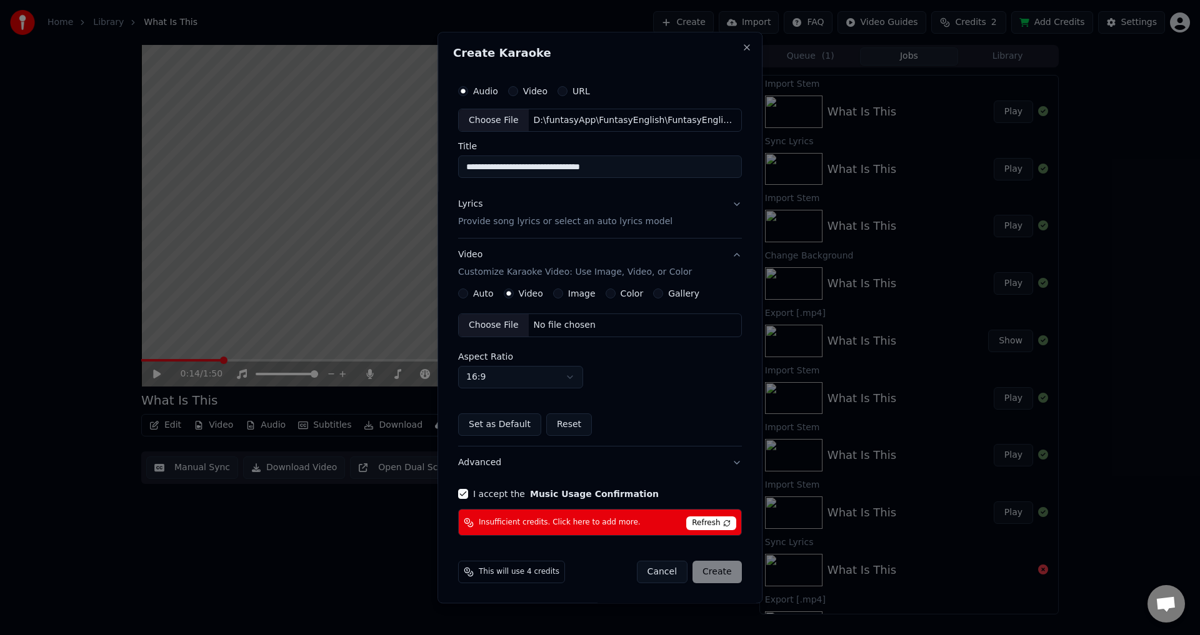
click at [501, 326] on div "Choose File" at bounding box center [494, 326] width 70 height 22
click at [460, 490] on button "I accept the Music Usage Confirmation" at bounding box center [463, 495] width 10 height 10
click at [725, 465] on button "Advanced" at bounding box center [600, 463] width 284 height 32
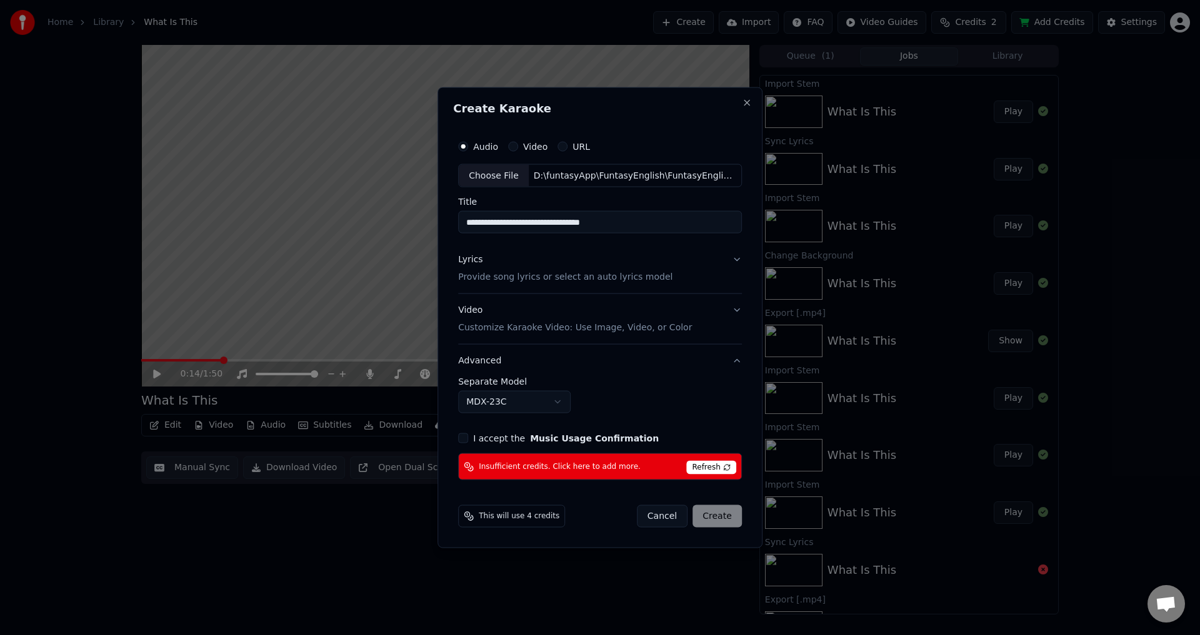
drag, startPoint x: 634, startPoint y: 220, endPoint x: 535, endPoint y: 233, distance: 99.6
click at [535, 233] on input "**********" at bounding box center [600, 222] width 284 height 22
type input "**********"
click at [732, 271] on button "Lyrics Provide song lyrics or select an auto lyrics model" at bounding box center [600, 269] width 284 height 50
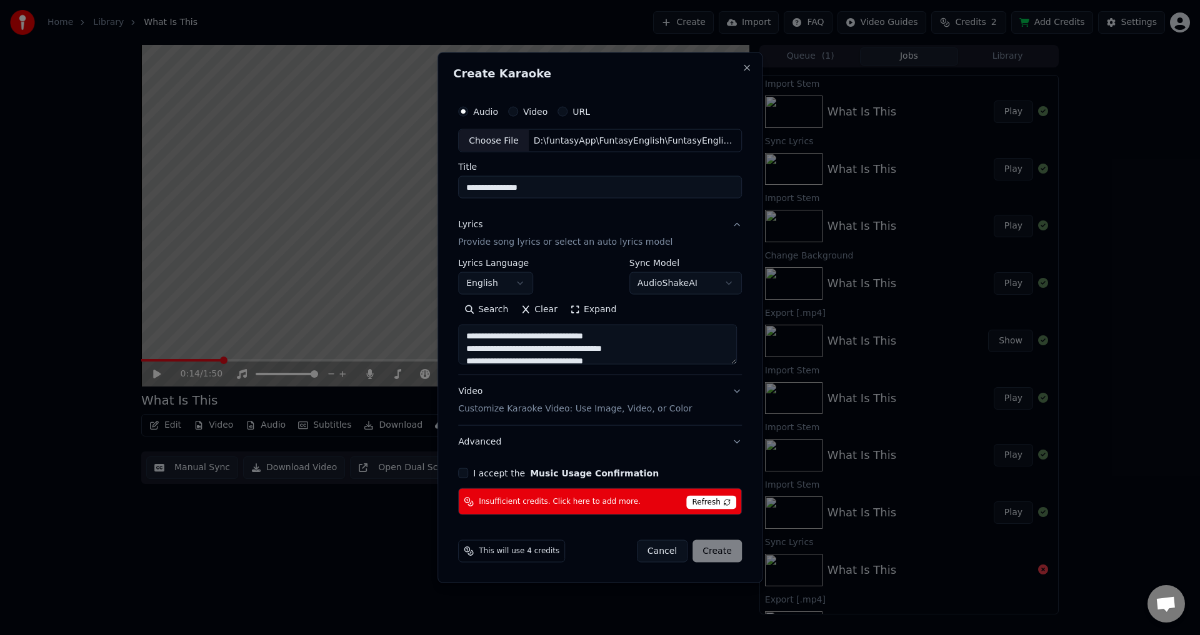
click at [724, 396] on button "Video Customize Karaoke Video: Use Image, Video, or Color" at bounding box center [600, 401] width 284 height 50
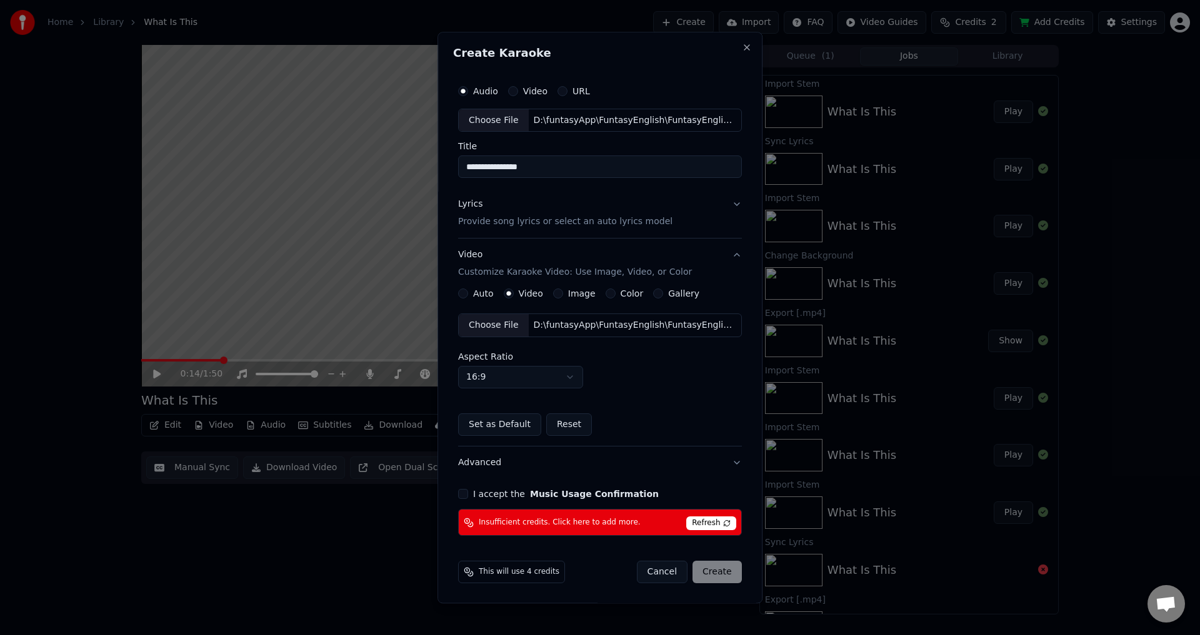
click at [720, 522] on span "Refresh" at bounding box center [710, 524] width 49 height 14
click at [721, 525] on span "Refresh" at bounding box center [710, 524] width 49 height 14
click at [500, 576] on span "This will use 4 credits" at bounding box center [519, 573] width 81 height 10
click at [707, 570] on div "Cancel Create" at bounding box center [689, 573] width 105 height 22
click at [742, 49] on button "Close" at bounding box center [747, 47] width 10 height 10
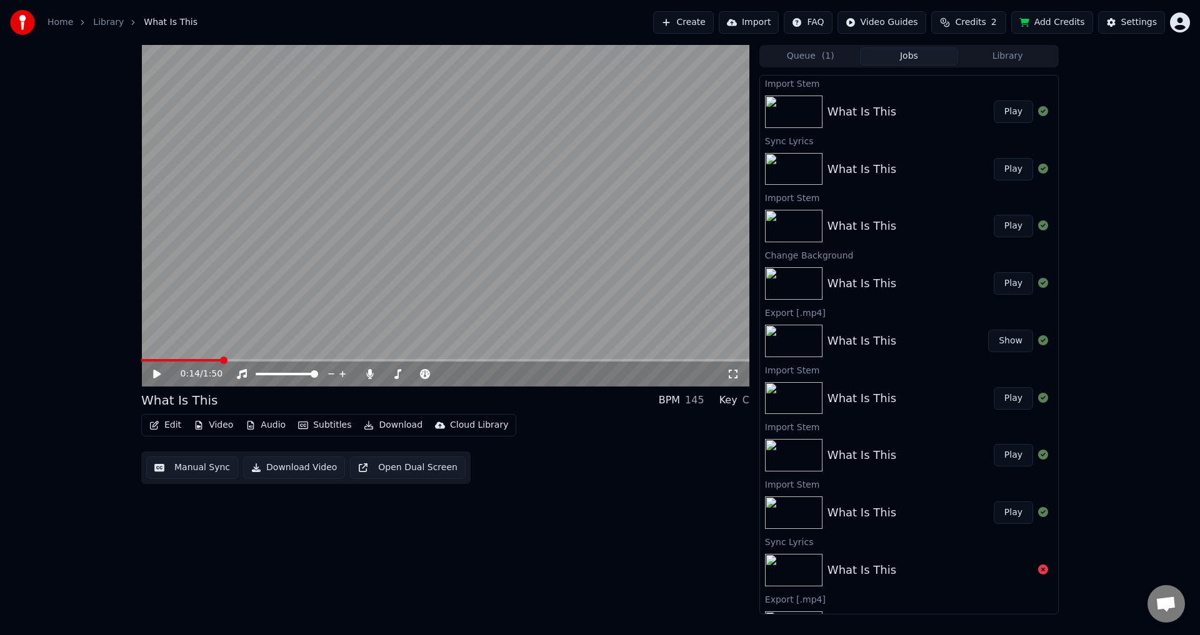
click at [153, 376] on icon at bounding box center [165, 374] width 29 height 10
click at [168, 425] on button "Edit" at bounding box center [165, 425] width 42 height 17
click at [181, 469] on button "Manual Sync" at bounding box center [192, 468] width 92 height 22
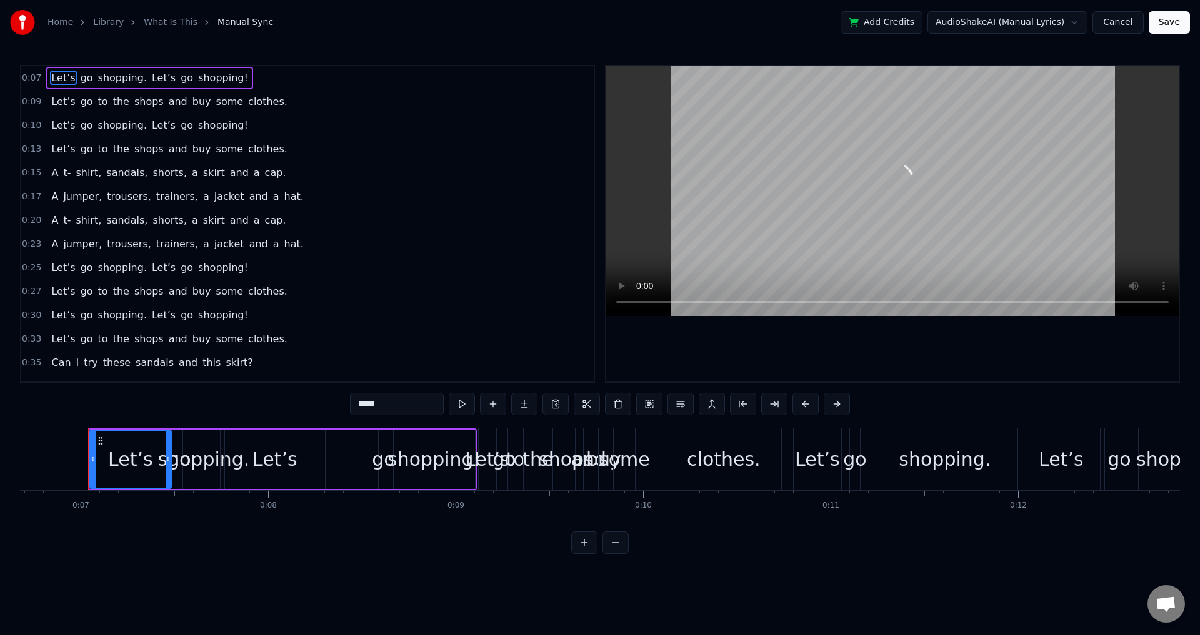
scroll to position [0, 1256]
click at [1117, 21] on button "Cancel" at bounding box center [1117, 22] width 51 height 22
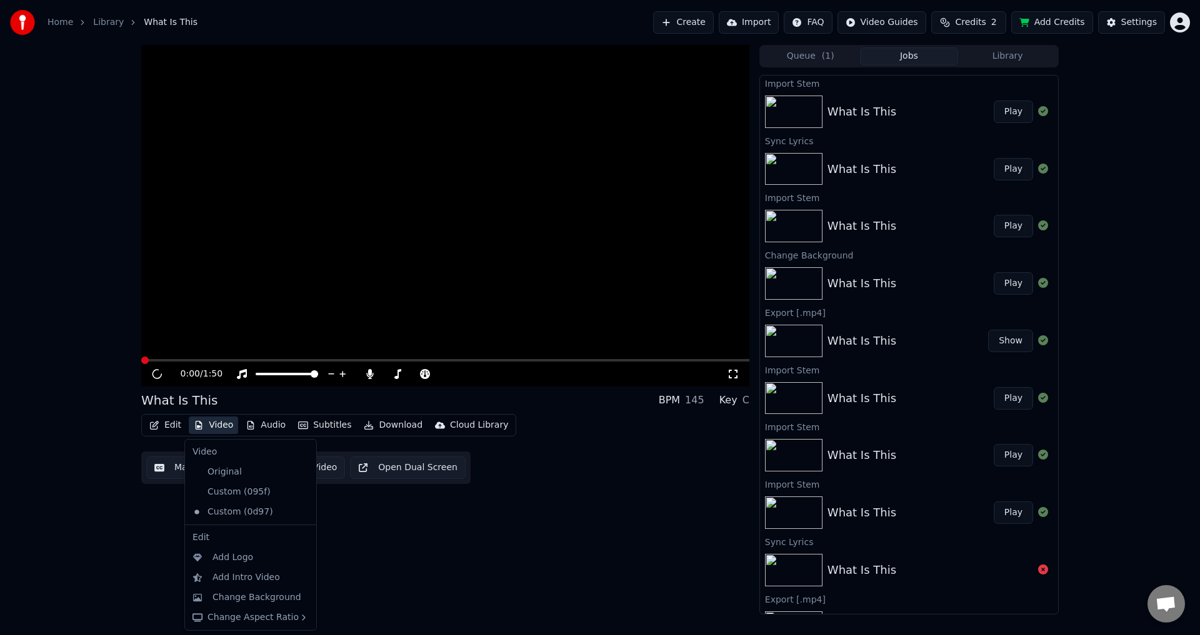
click at [207, 429] on button "Video" at bounding box center [213, 425] width 49 height 17
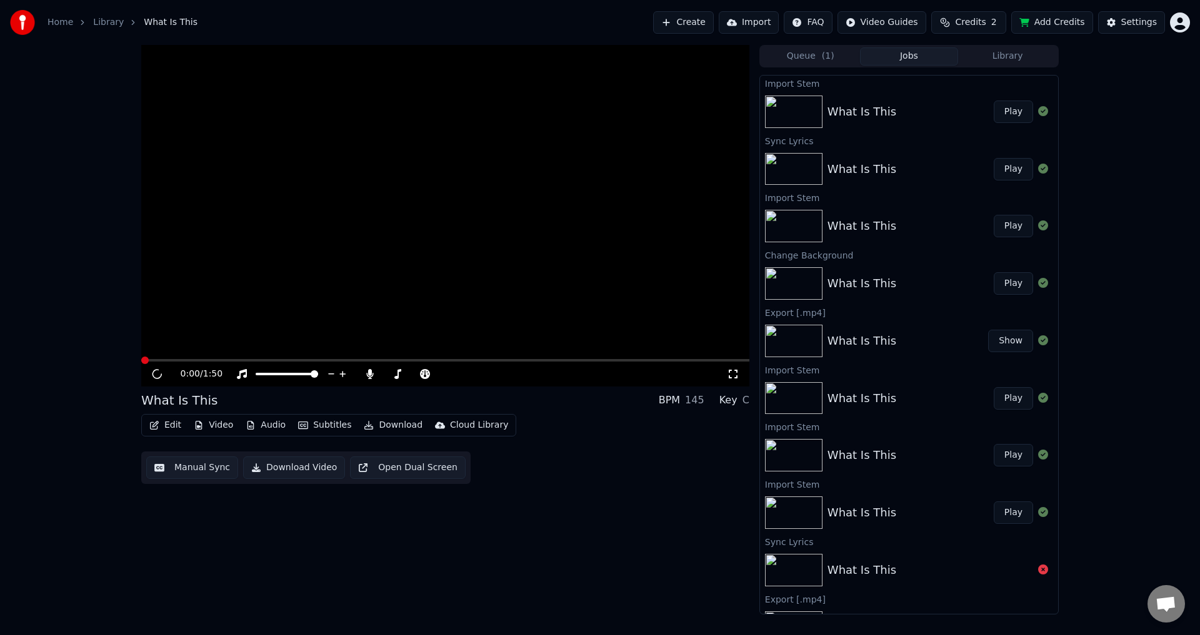
click at [1004, 111] on button "Play" at bounding box center [1012, 112] width 39 height 22
click at [152, 427] on icon "button" at bounding box center [154, 425] width 10 height 9
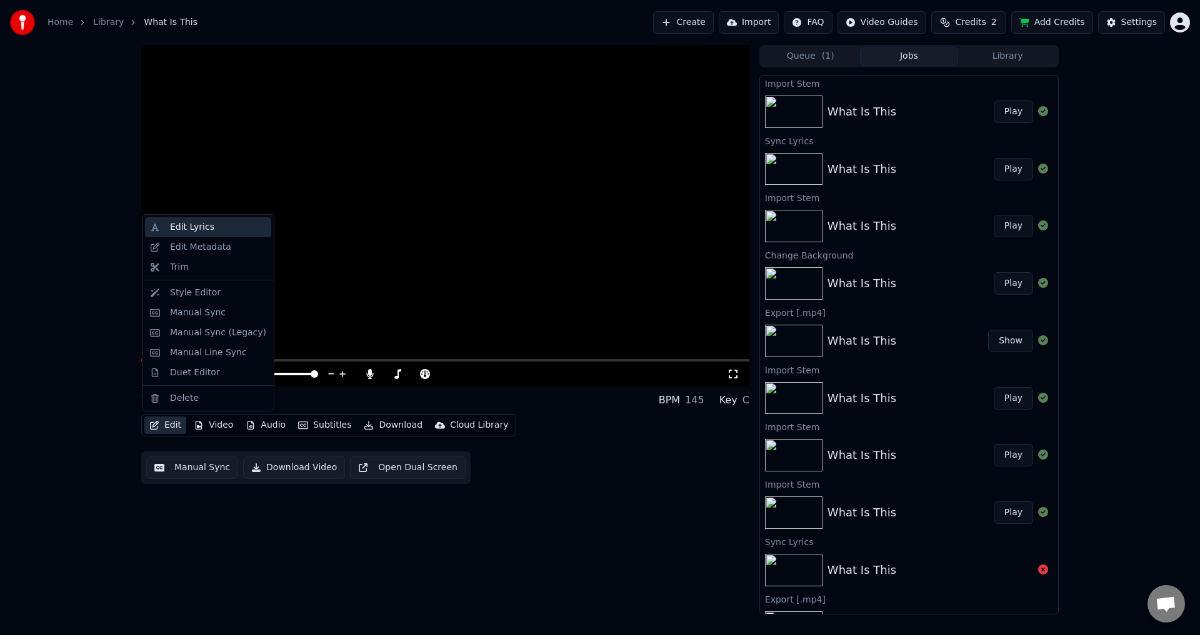
click at [209, 230] on div "Edit Lyrics" at bounding box center [218, 227] width 96 height 12
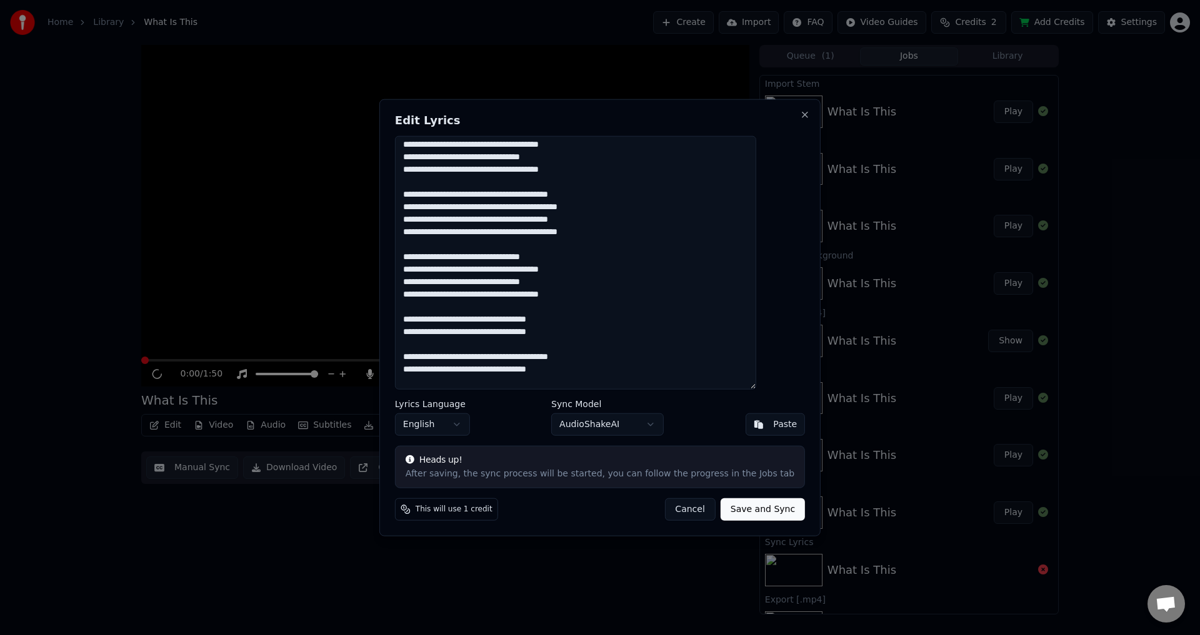
scroll to position [206, 0]
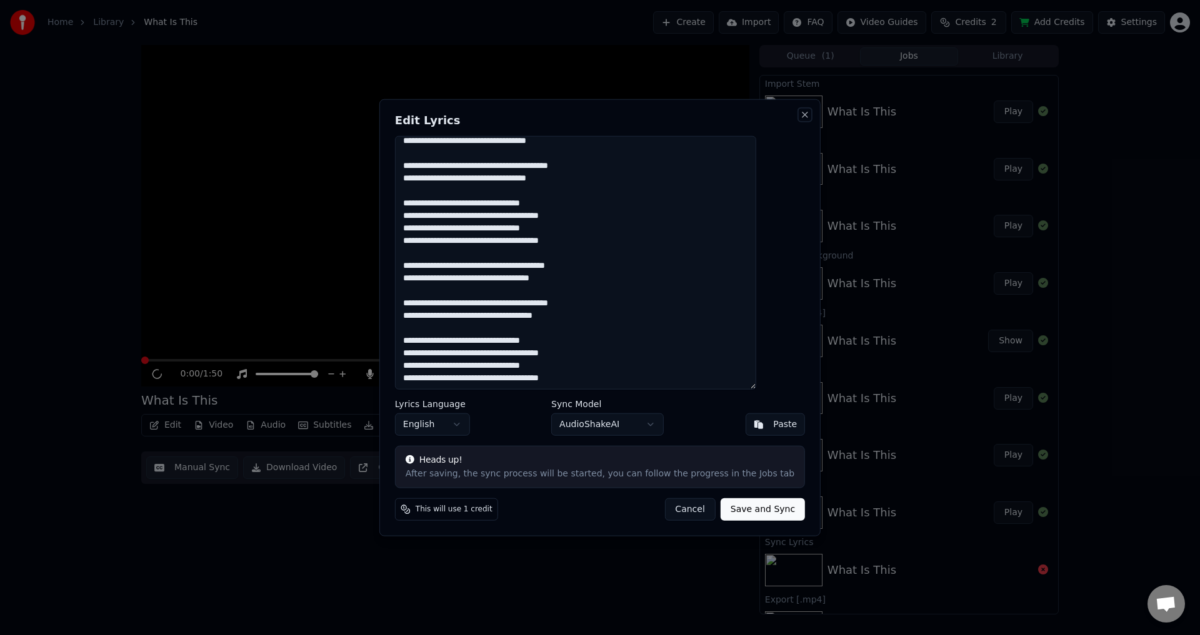
click at [800, 112] on button "Close" at bounding box center [805, 114] width 10 height 10
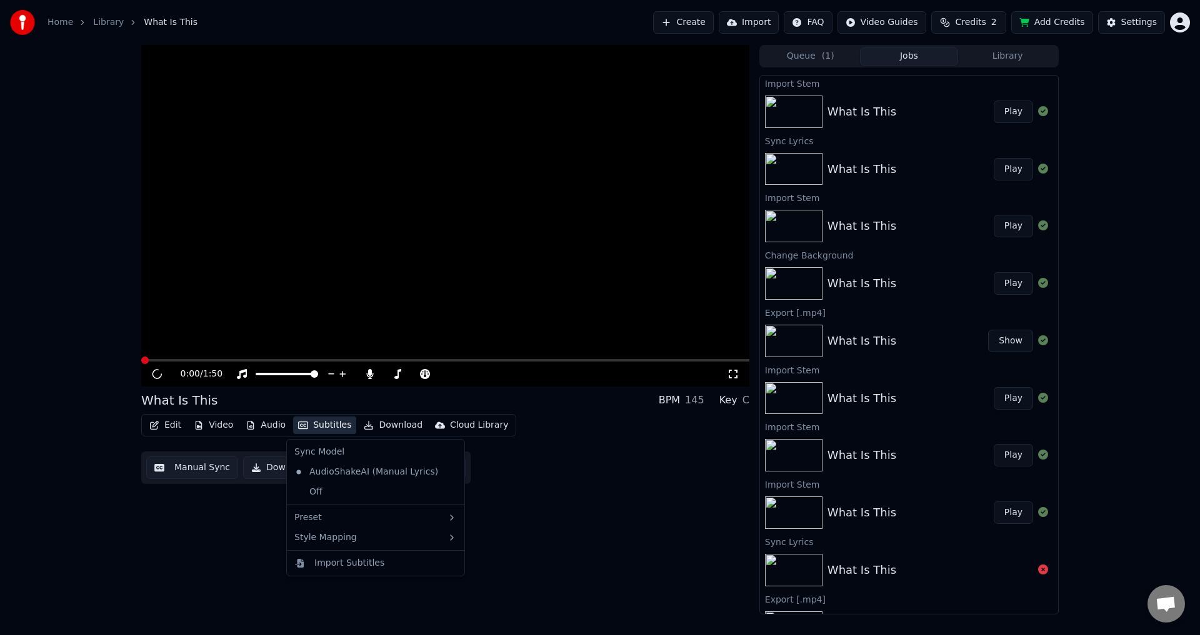
click at [314, 425] on button "Subtitles" at bounding box center [324, 425] width 63 height 17
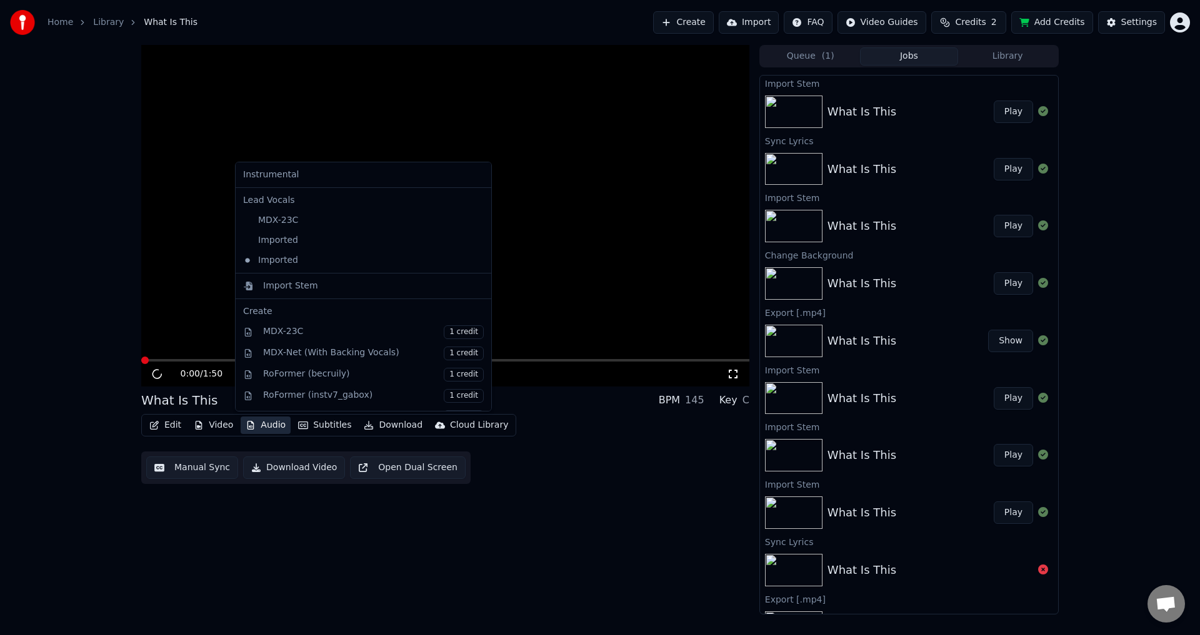
click at [252, 423] on icon "button" at bounding box center [251, 425] width 10 height 9
click at [300, 286] on div "Import Stem" at bounding box center [290, 286] width 55 height 12
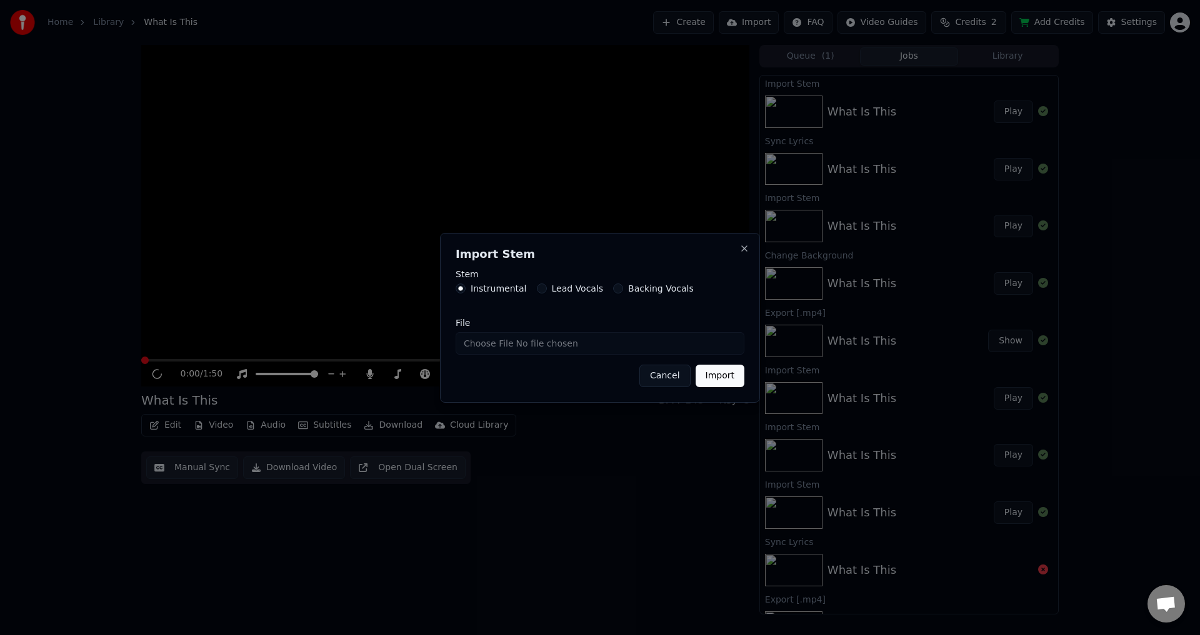
drag, startPoint x: 514, startPoint y: 334, endPoint x: 509, endPoint y: 339, distance: 6.6
click at [509, 339] on input "File" at bounding box center [599, 343] width 289 height 22
type input "**********"
click at [723, 377] on button "Import" at bounding box center [719, 376] width 49 height 22
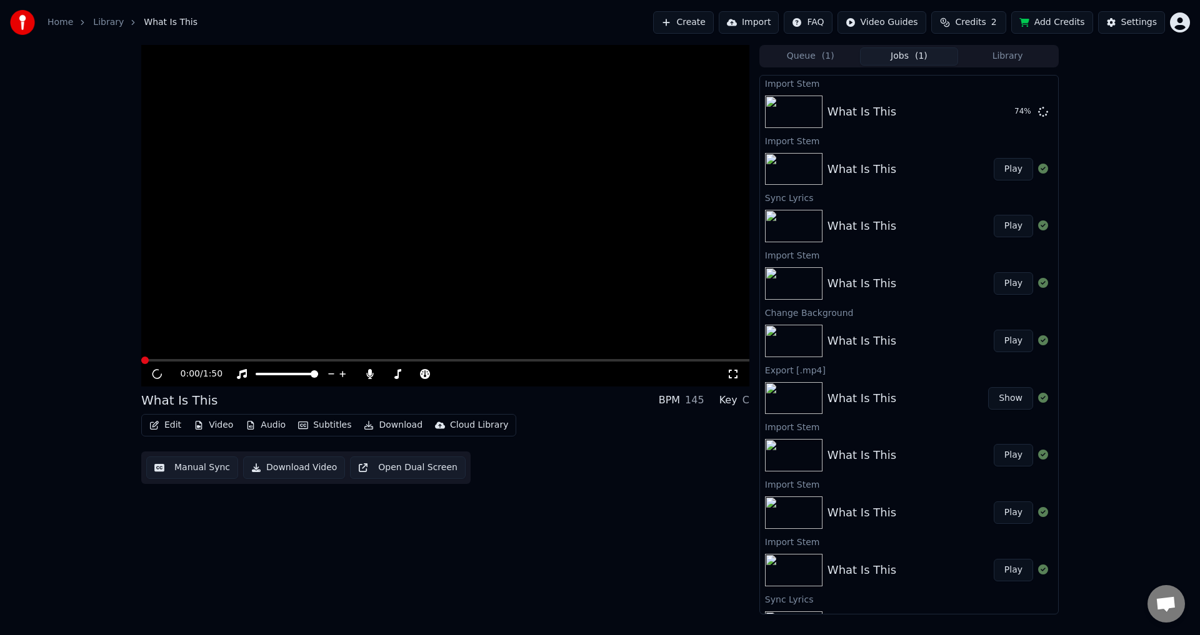
click at [272, 426] on button "Audio" at bounding box center [266, 425] width 50 height 17
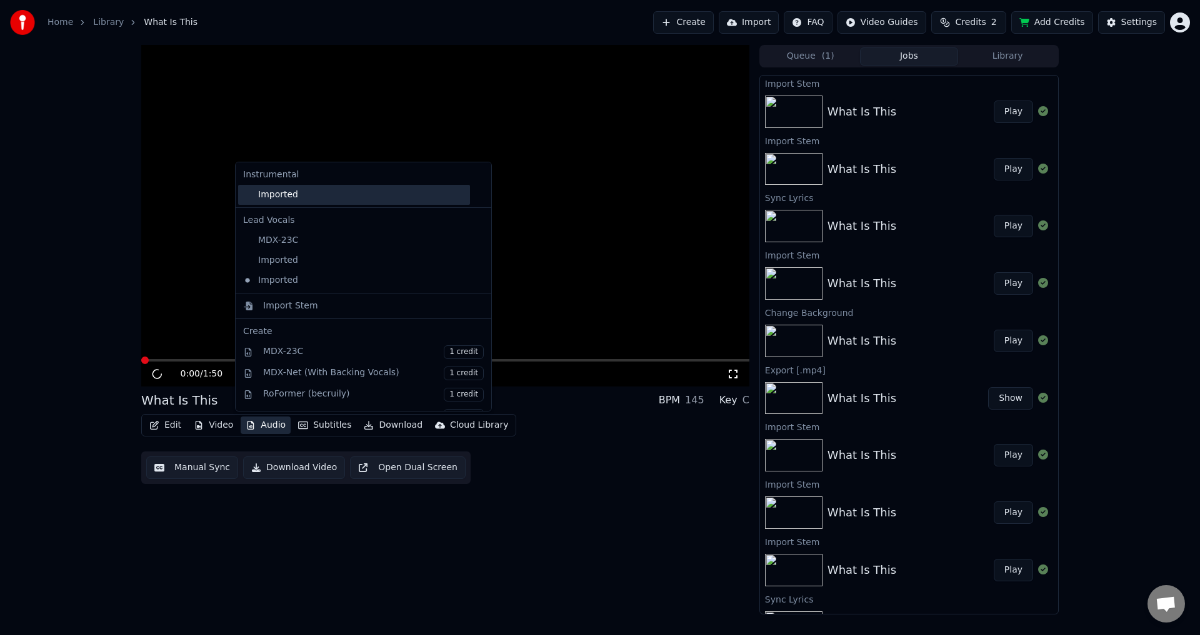
click at [286, 202] on div "Imported" at bounding box center [354, 195] width 232 height 20
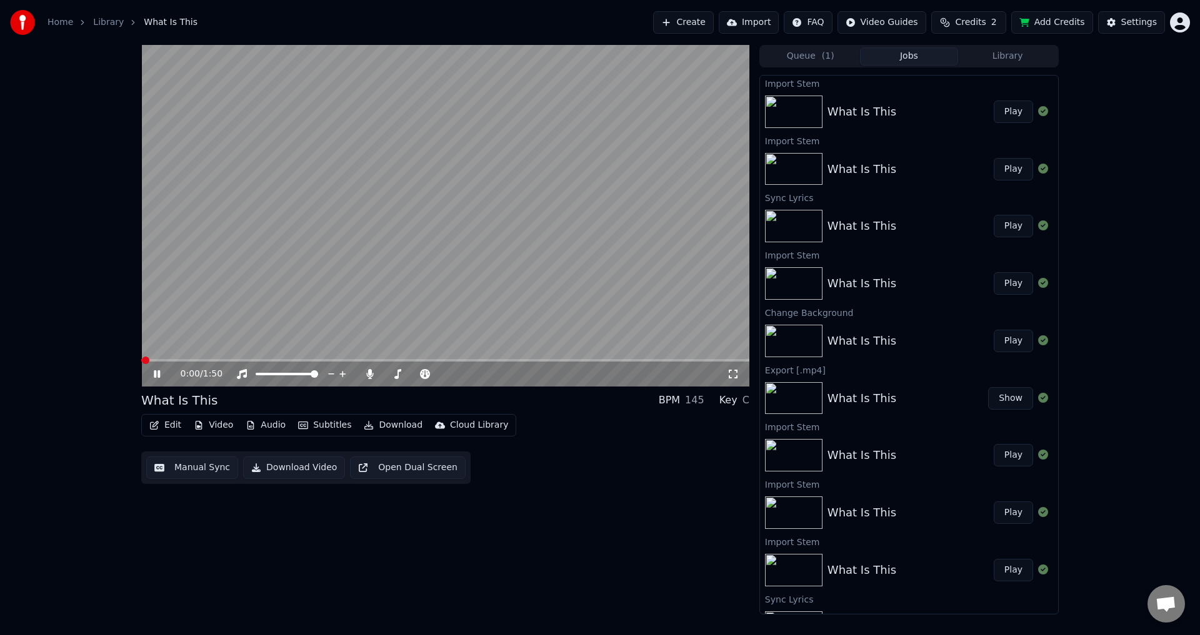
click at [258, 421] on button "Audio" at bounding box center [266, 425] width 50 height 17
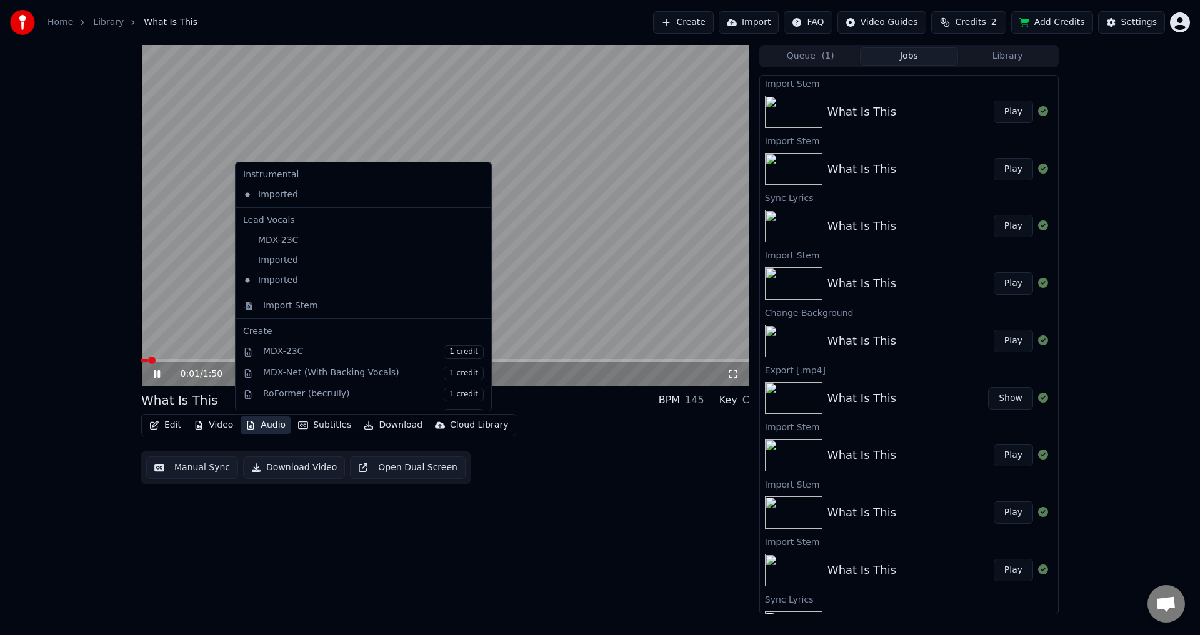
click at [574, 274] on video at bounding box center [445, 216] width 608 height 342
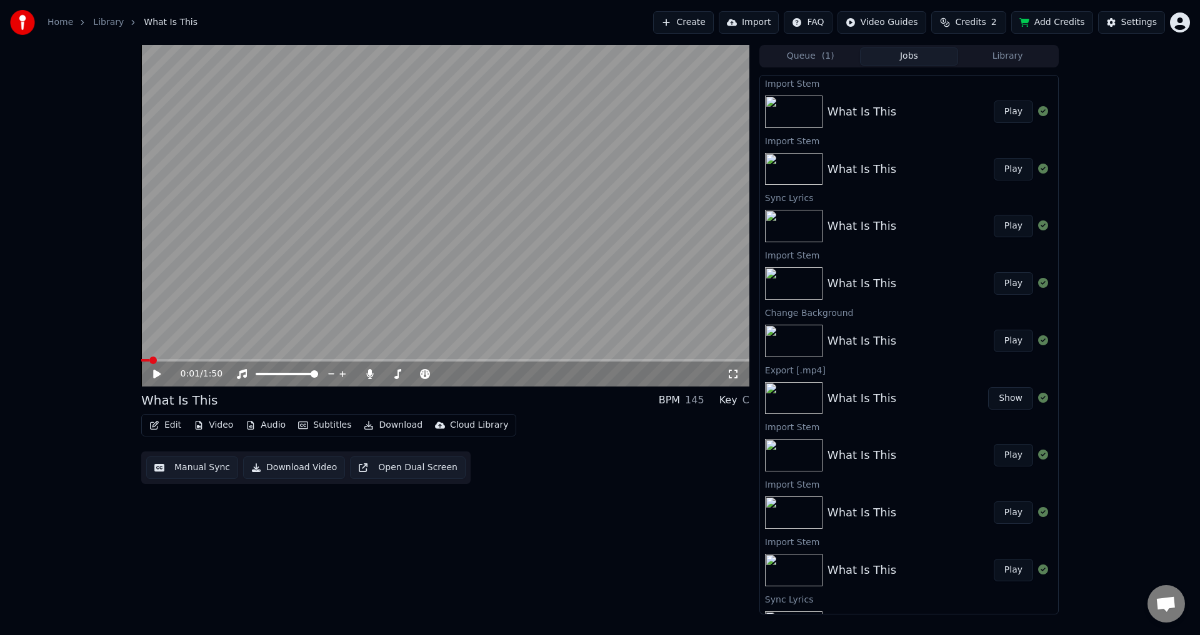
click at [1002, 112] on button "Play" at bounding box center [1012, 112] width 39 height 22
click at [269, 424] on button "Audio" at bounding box center [266, 425] width 50 height 17
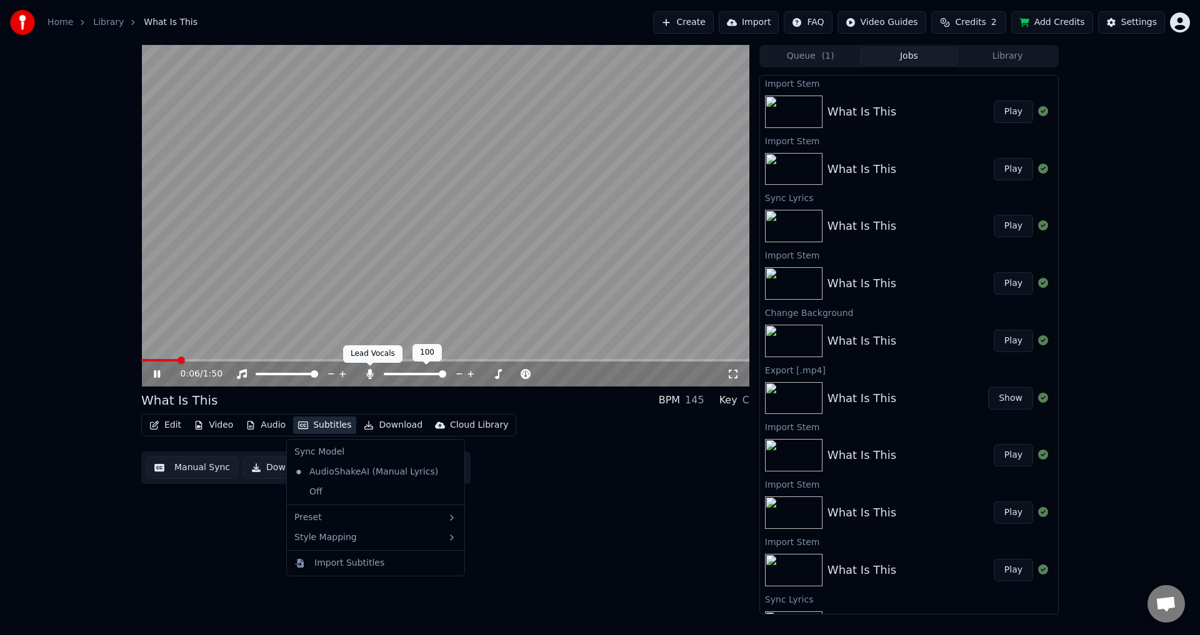
click at [369, 376] on icon at bounding box center [370, 374] width 12 height 10
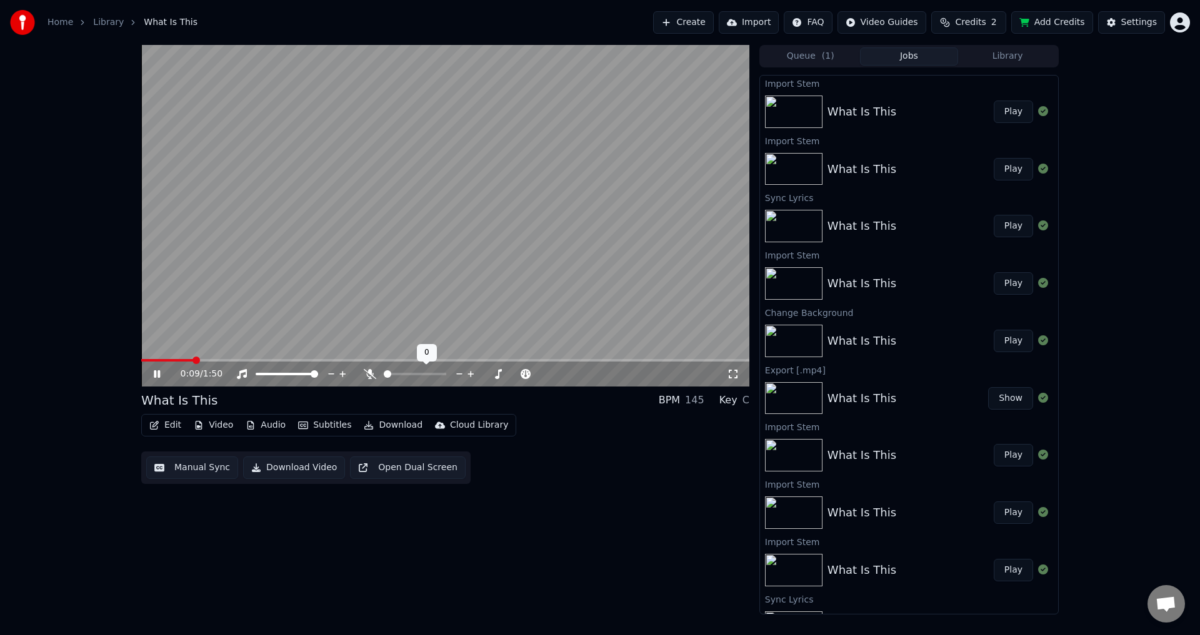
click at [369, 376] on icon at bounding box center [370, 374] width 12 height 10
click at [238, 376] on icon at bounding box center [242, 374] width 12 height 10
click at [292, 242] on video at bounding box center [445, 216] width 608 height 342
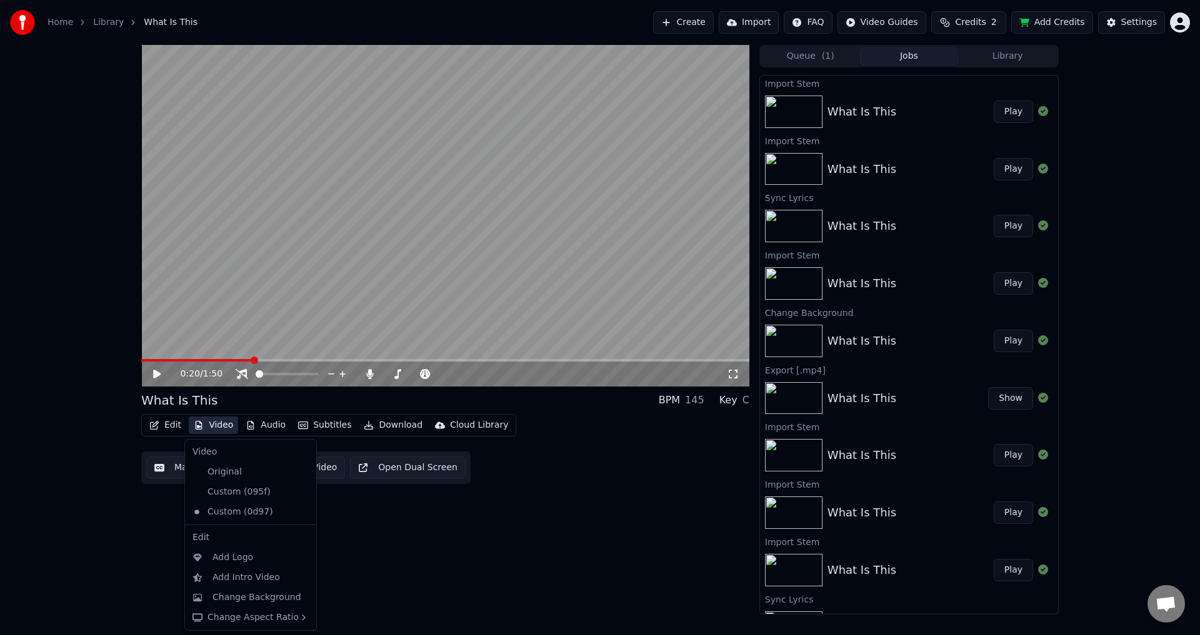
click at [218, 425] on button "Video" at bounding box center [213, 425] width 49 height 17
click at [435, 554] on div "0:20 / 1:50 What Is This BPM 145 Key C Edit Video Audio Subtitles Download Clou…" at bounding box center [445, 330] width 608 height 570
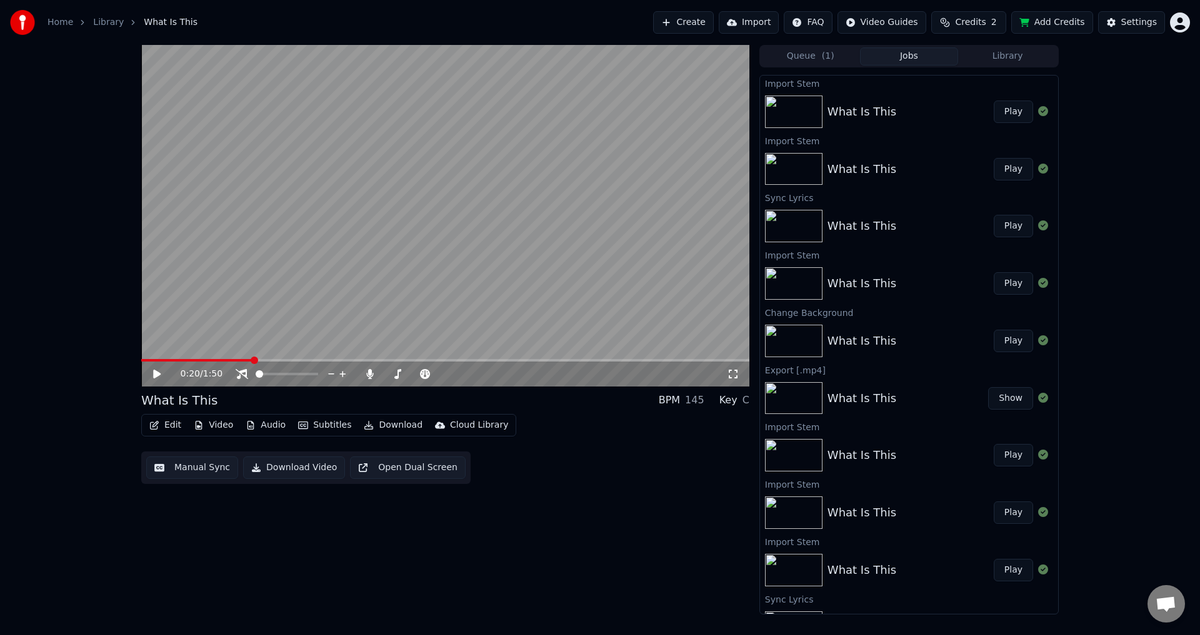
click at [670, 399] on div "BPM" at bounding box center [669, 400] width 21 height 15
click at [156, 425] on icon "button" at bounding box center [154, 425] width 9 height 9
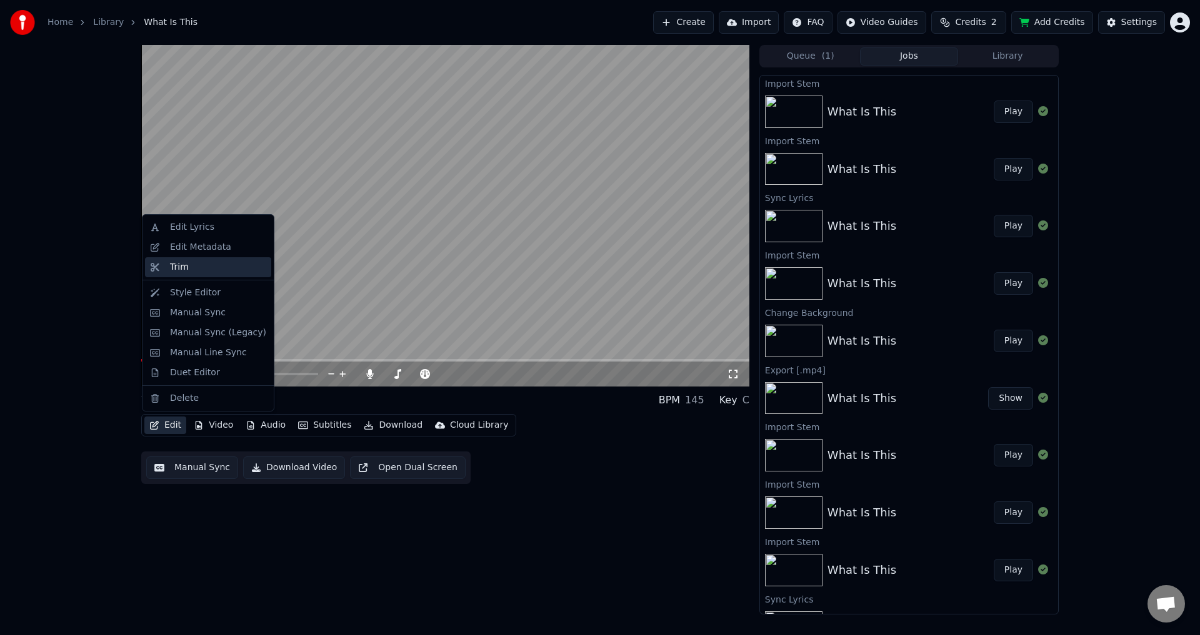
click at [218, 268] on div "Trim" at bounding box center [218, 267] width 96 height 12
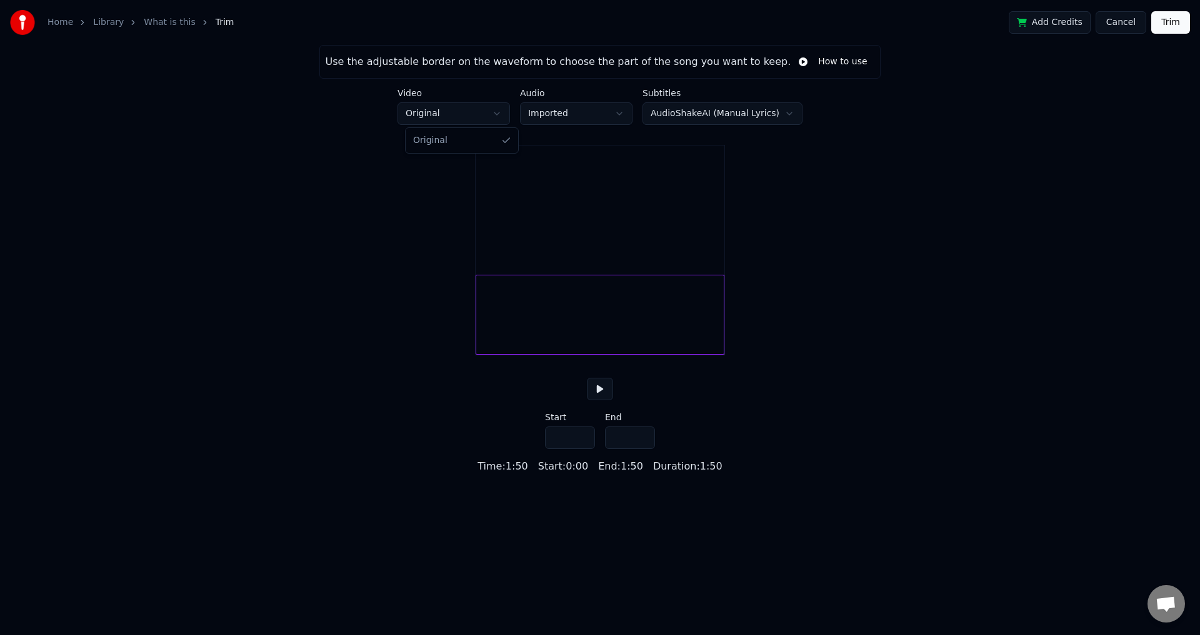
click at [492, 117] on html "Home Library What is this Trim Add Credits Cancel Trim Use the adjustable borde…" at bounding box center [600, 237] width 1200 height 474
click at [576, 108] on html "Home Library What is this Trim Add Credits Cancel Trim Use the adjustable borde…" at bounding box center [600, 237] width 1200 height 474
click at [590, 112] on html "Home Library What is this Trim Add Credits Cancel Trim Use the adjustable borde…" at bounding box center [600, 237] width 1200 height 474
click at [640, 449] on input "*****" at bounding box center [630, 438] width 50 height 22
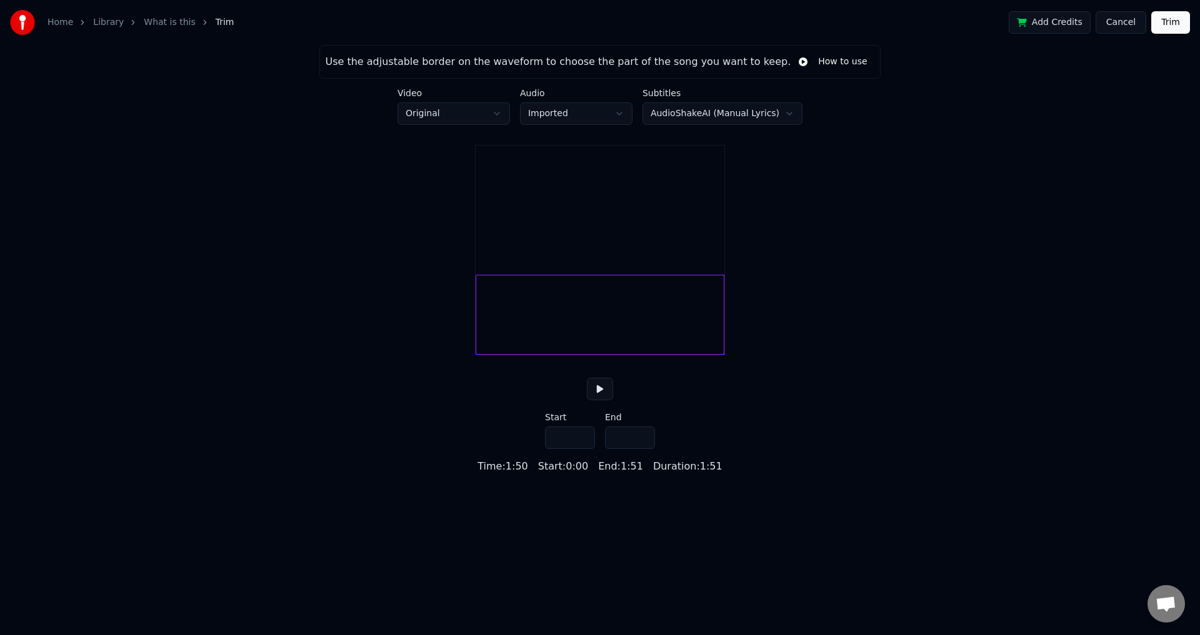
click at [643, 449] on input "*****" at bounding box center [630, 438] width 50 height 22
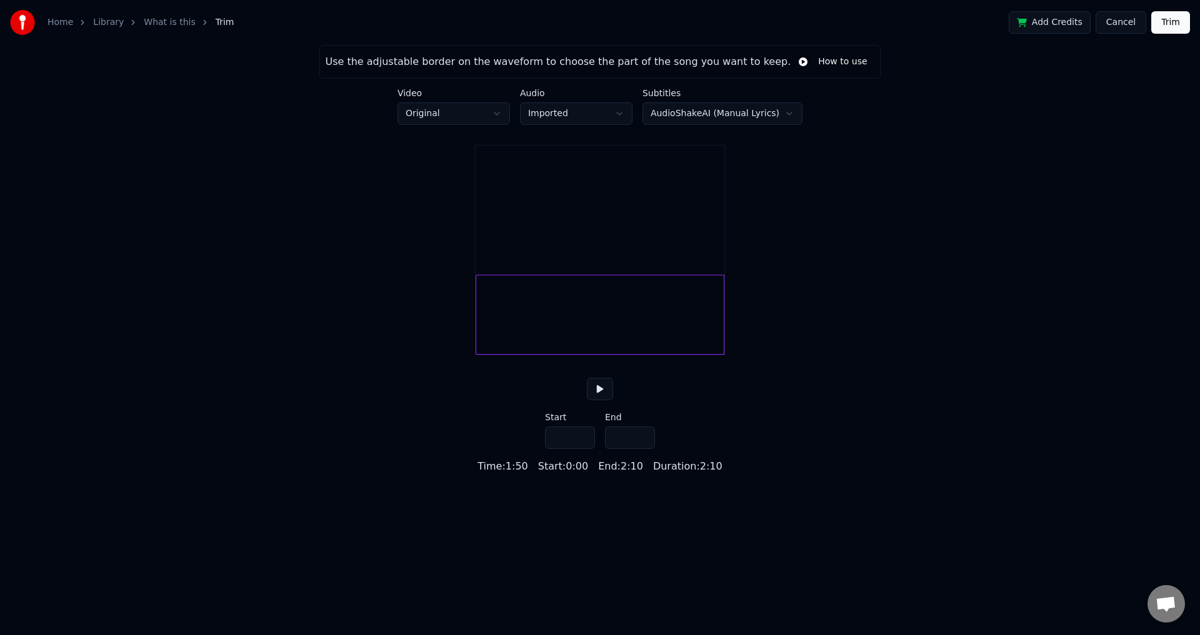
click at [643, 449] on input "*****" at bounding box center [630, 438] width 50 height 22
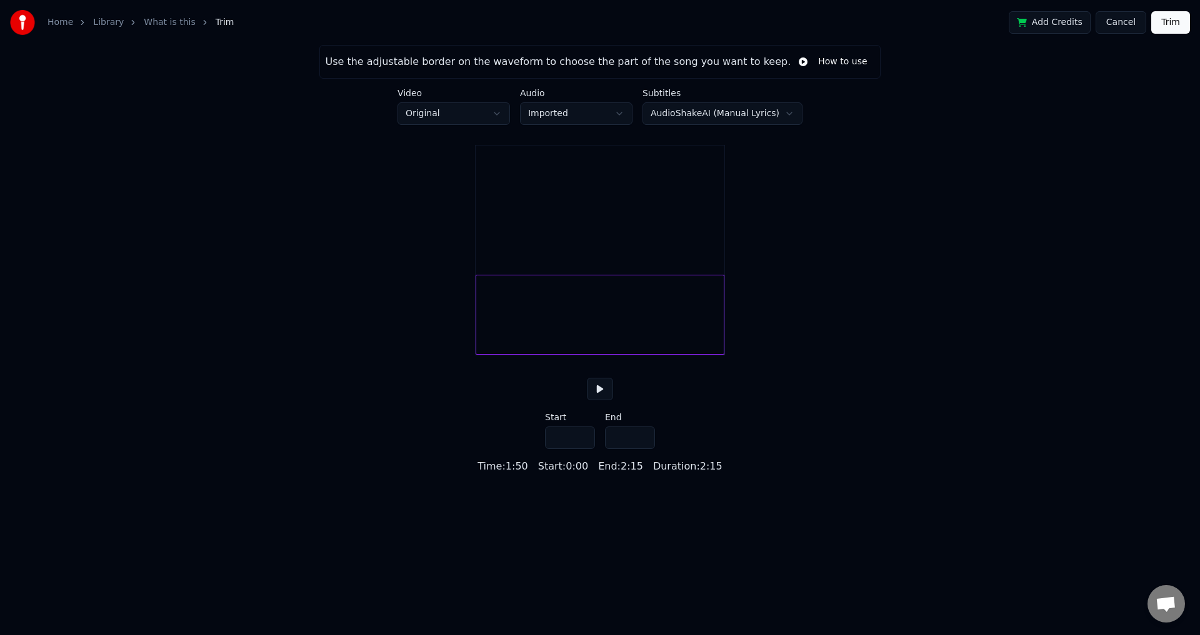
click at [640, 449] on input "*****" at bounding box center [630, 438] width 50 height 22
click at [642, 449] on input "*****" at bounding box center [630, 438] width 50 height 22
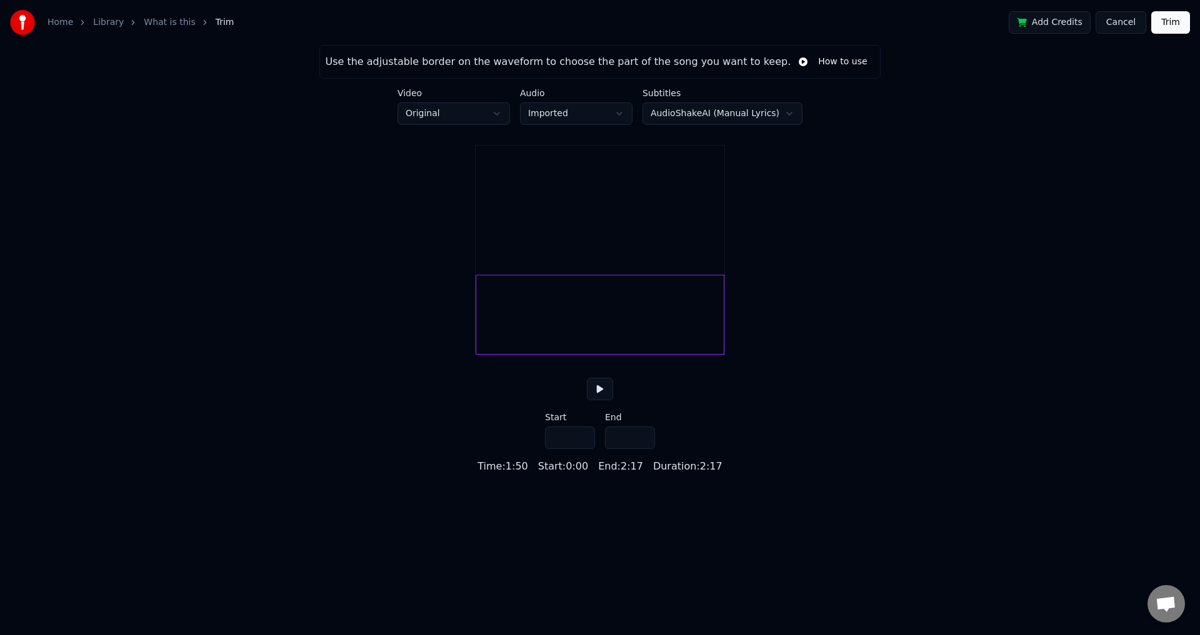
click at [642, 449] on input "*****" at bounding box center [630, 438] width 50 height 22
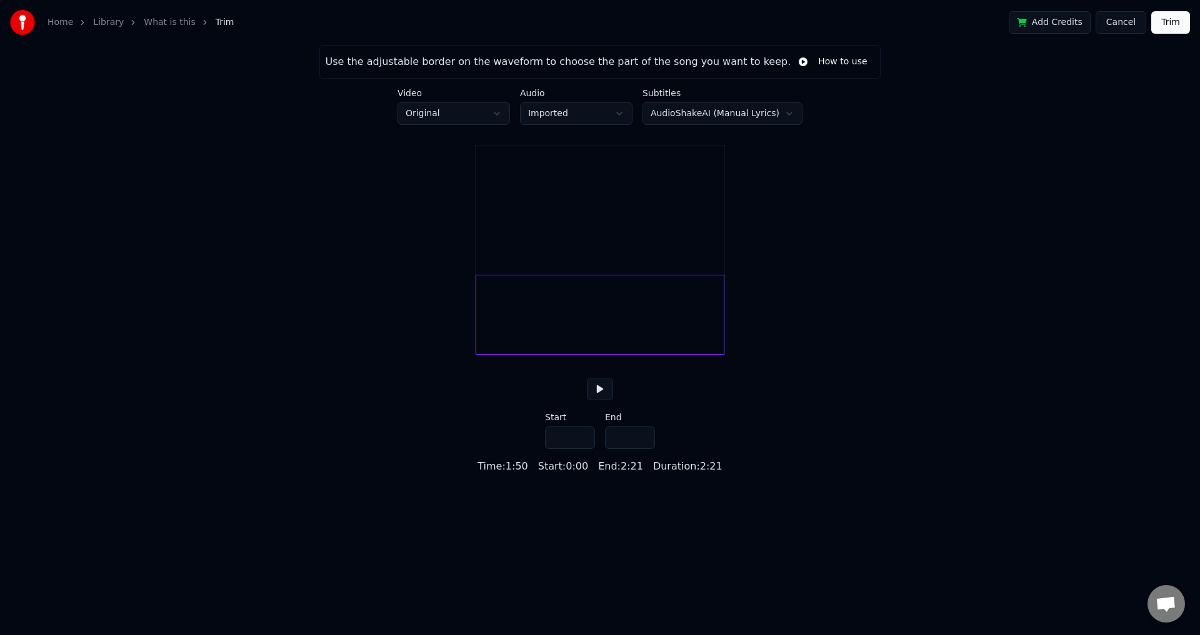
click at [642, 449] on input "*****" at bounding box center [630, 438] width 50 height 22
type input "*****"
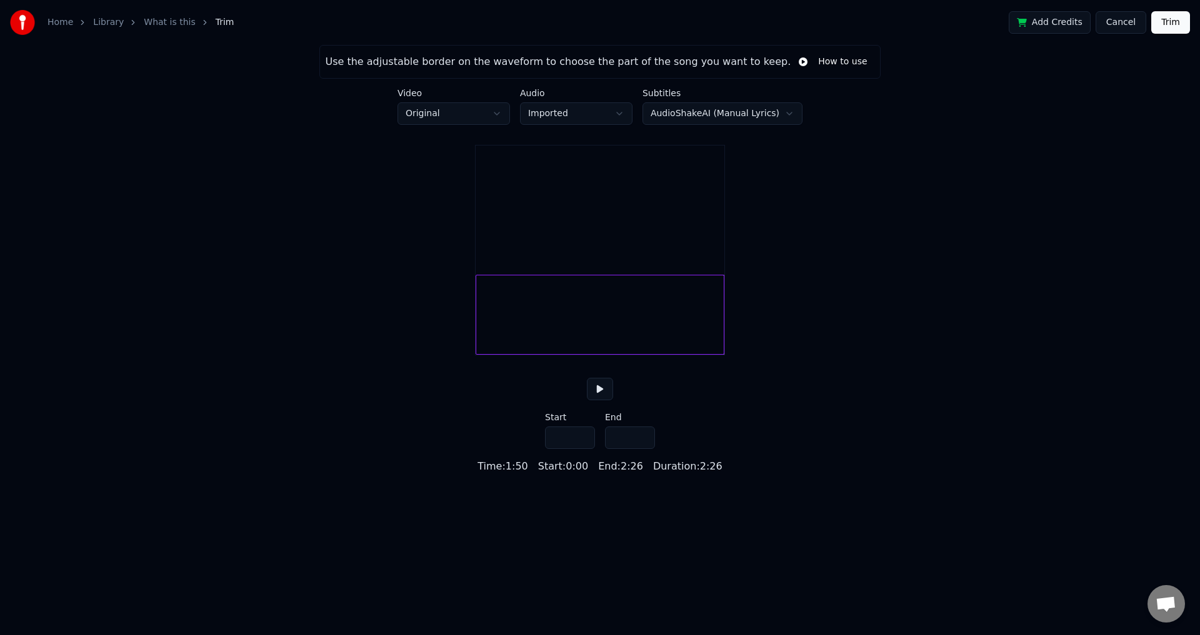
click at [642, 449] on input "*****" at bounding box center [630, 438] width 50 height 22
click at [1170, 24] on button "Trim" at bounding box center [1170, 22] width 39 height 22
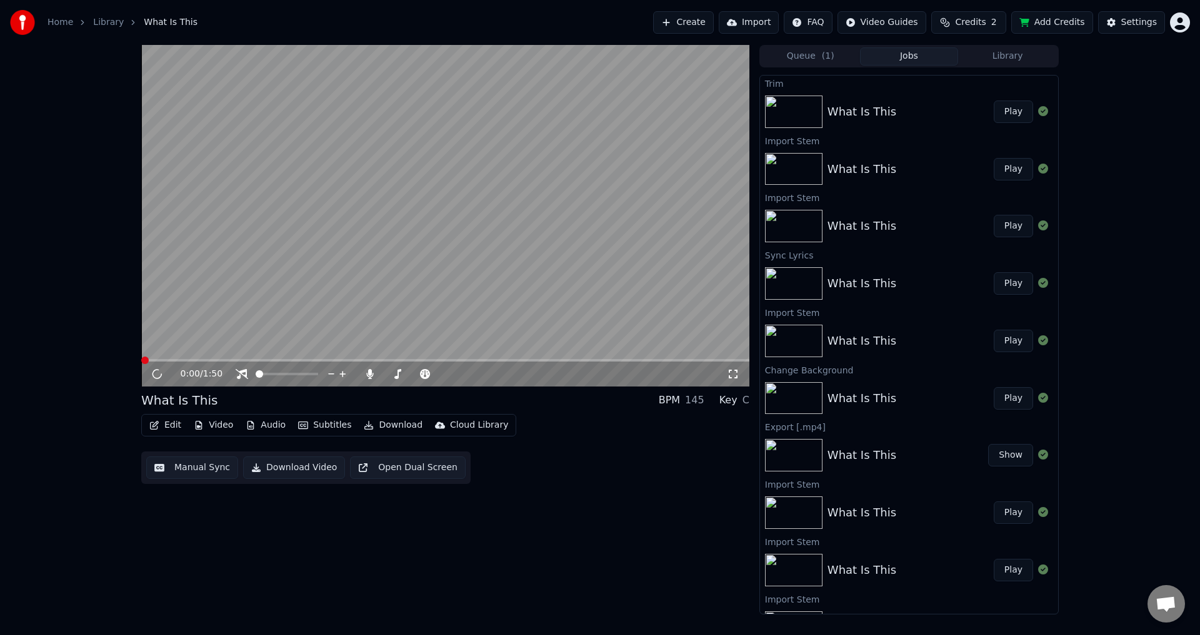
click at [998, 111] on button "Play" at bounding box center [1012, 112] width 39 height 22
click at [314, 264] on video at bounding box center [445, 216] width 608 height 342
click at [1008, 167] on button "Play" at bounding box center [1012, 169] width 39 height 22
click at [346, 225] on video at bounding box center [445, 216] width 608 height 342
click at [210, 422] on button "Video" at bounding box center [213, 425] width 49 height 17
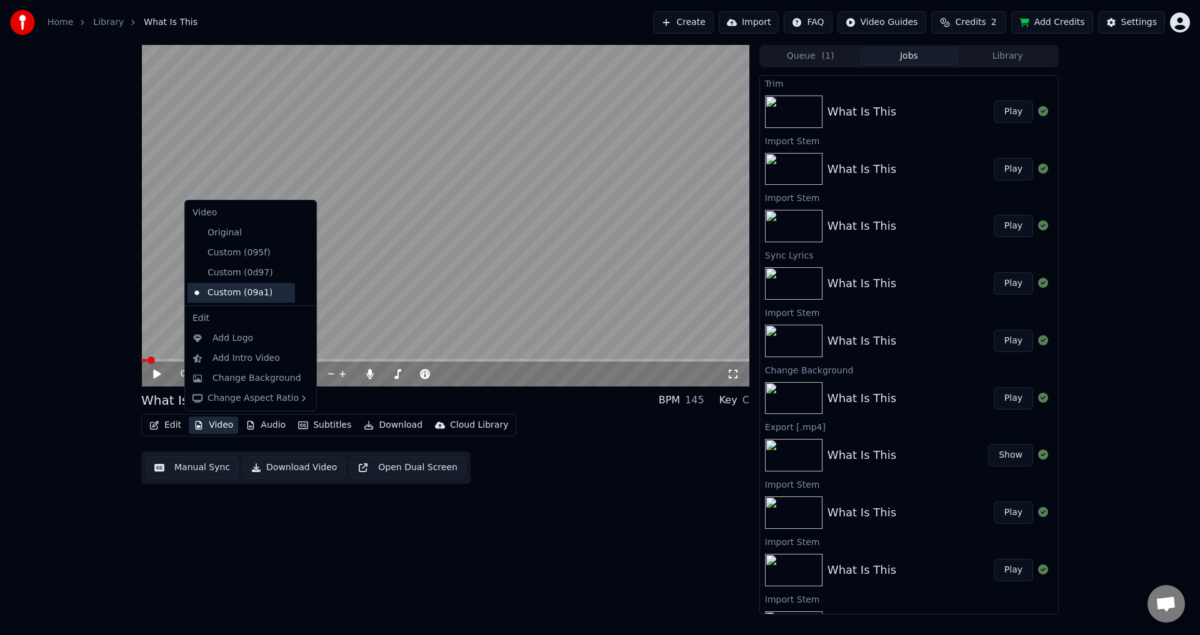
click at [234, 293] on div "Custom (09a1)" at bounding box center [240, 293] width 107 height 20
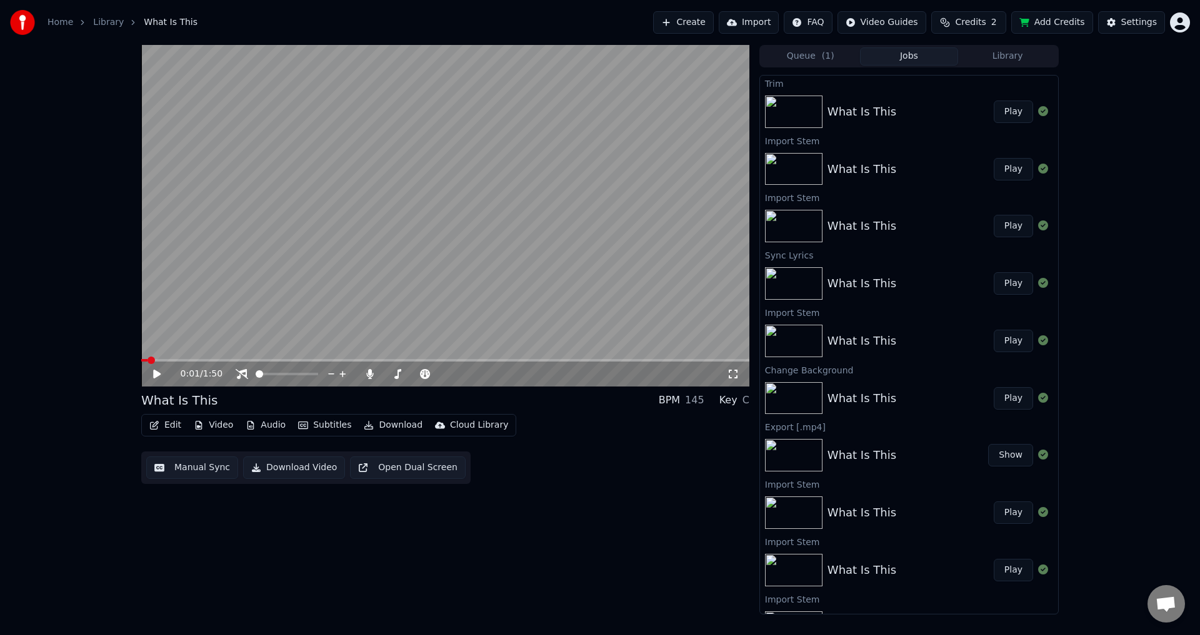
click at [216, 423] on button "Video" at bounding box center [213, 425] width 49 height 17
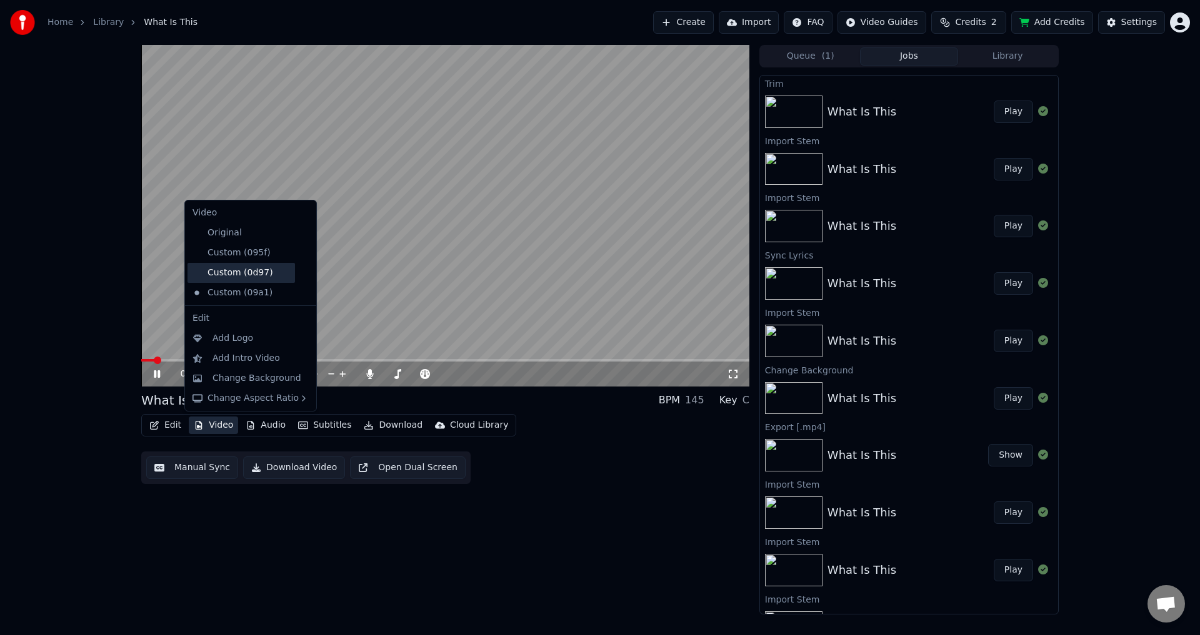
click at [252, 276] on div "Custom (0d97)" at bounding box center [240, 273] width 107 height 20
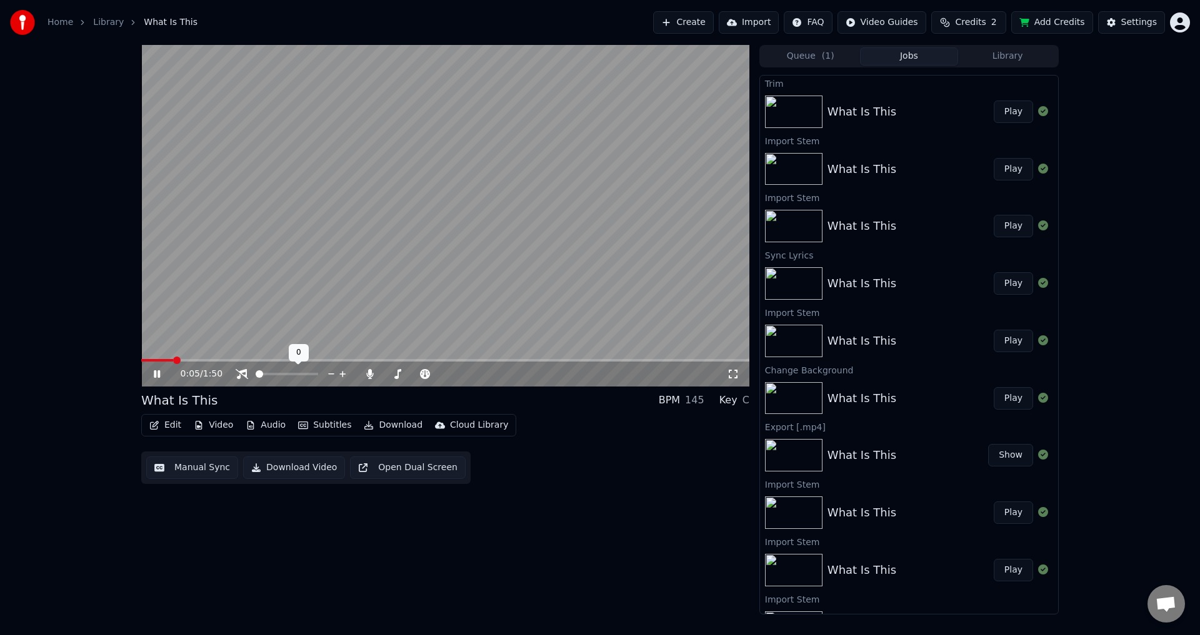
click at [271, 377] on div at bounding box center [298, 374] width 101 height 12
click at [270, 376] on span at bounding box center [287, 374] width 62 height 2
click at [299, 273] on video at bounding box center [445, 216] width 608 height 342
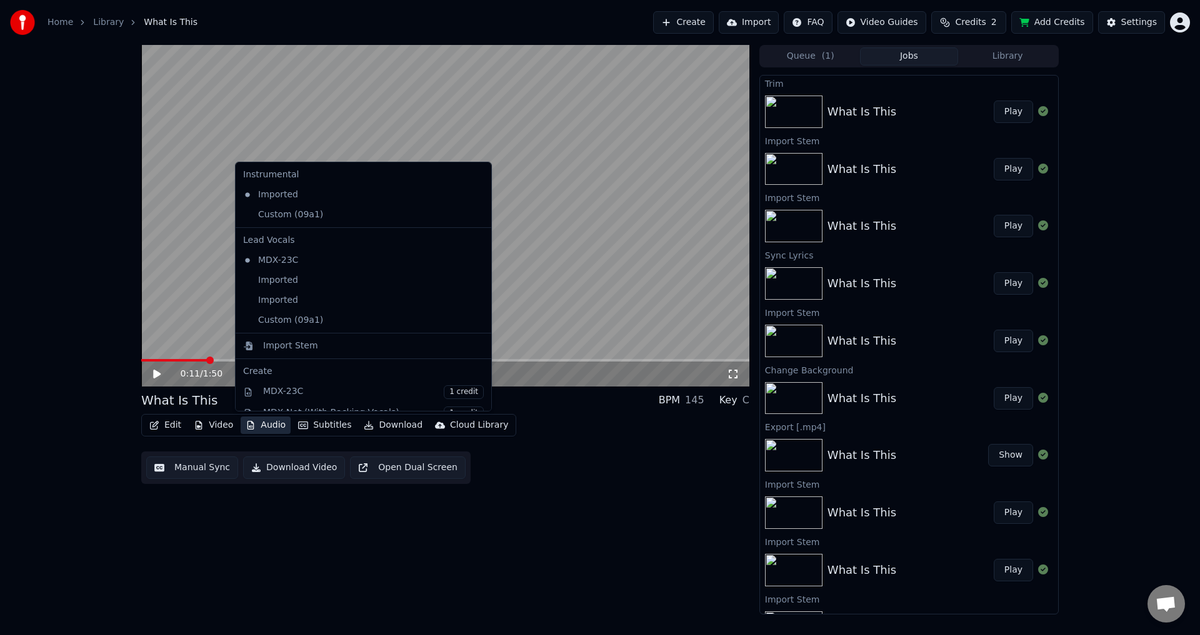
click at [258, 430] on button "Audio" at bounding box center [266, 425] width 50 height 17
click at [306, 216] on div "Custom (09a1)" at bounding box center [354, 215] width 232 height 20
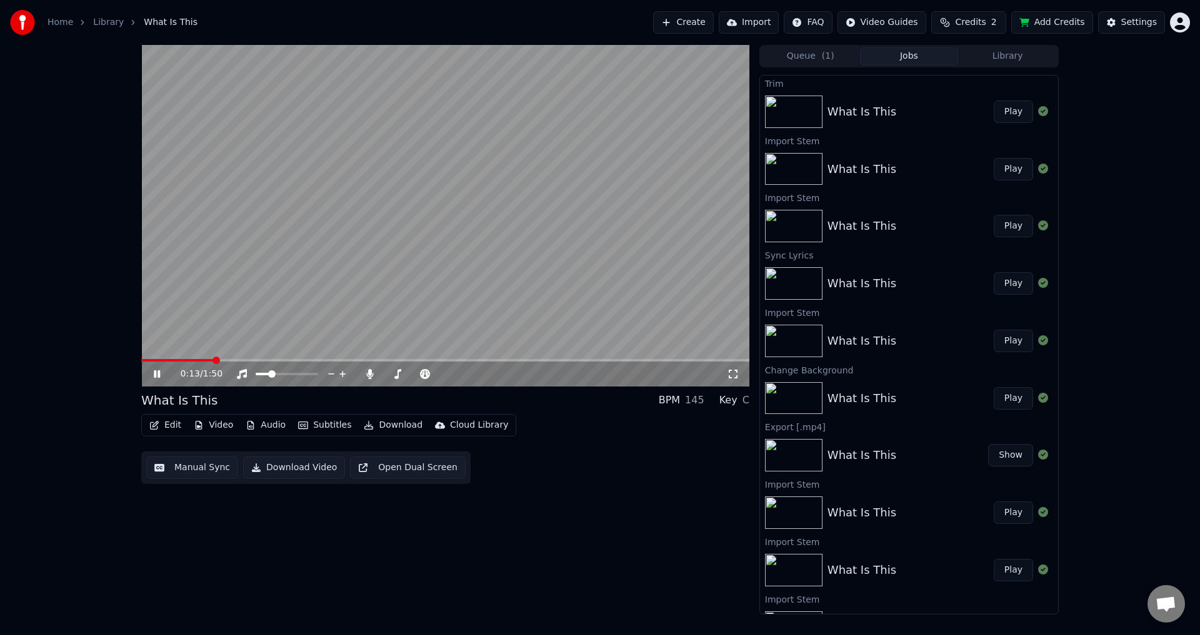
click at [277, 257] on video at bounding box center [445, 216] width 608 height 342
click at [266, 424] on button "Audio" at bounding box center [266, 425] width 50 height 17
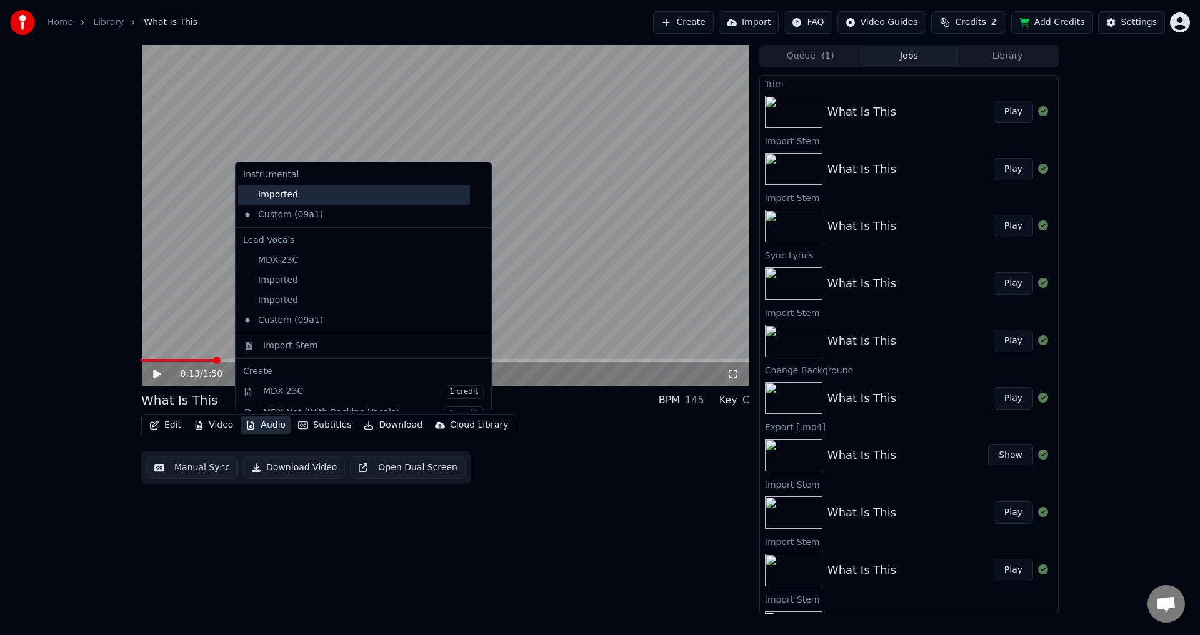
click at [304, 191] on div "Imported" at bounding box center [354, 195] width 232 height 20
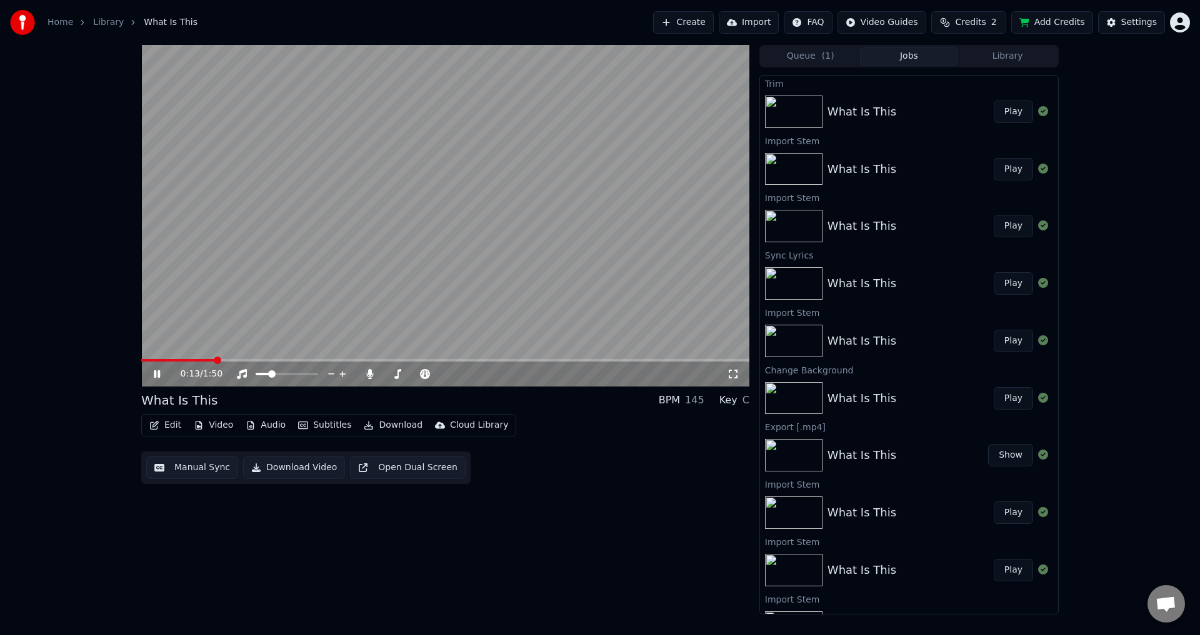
click at [272, 430] on button "Audio" at bounding box center [266, 425] width 50 height 17
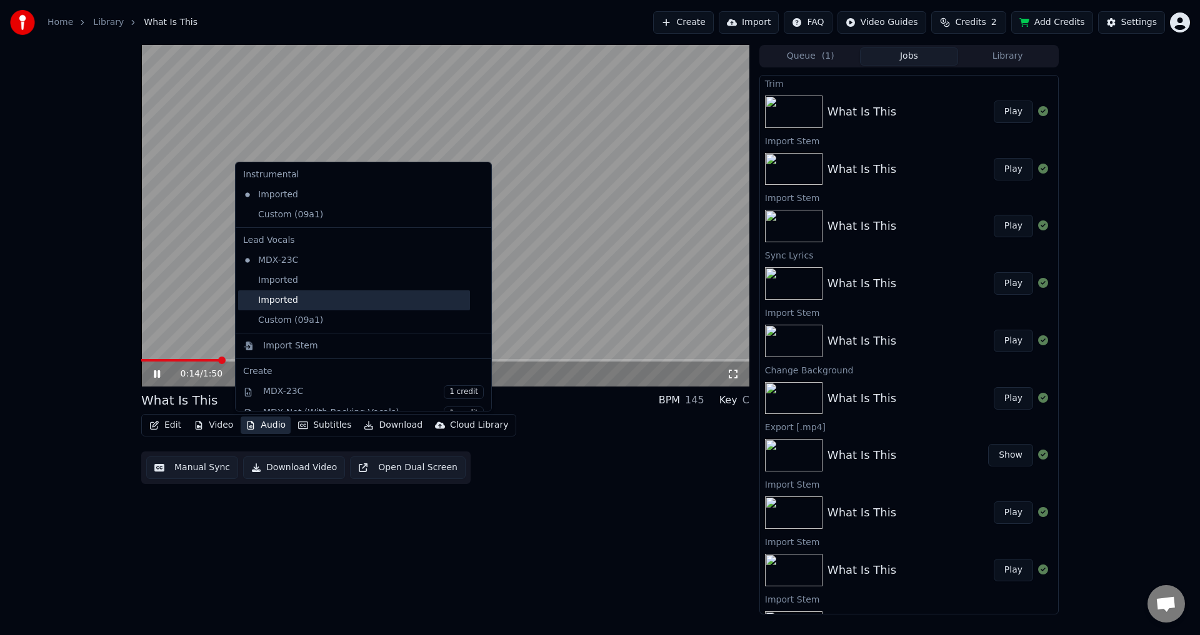
click at [306, 303] on div "Imported" at bounding box center [354, 301] width 232 height 20
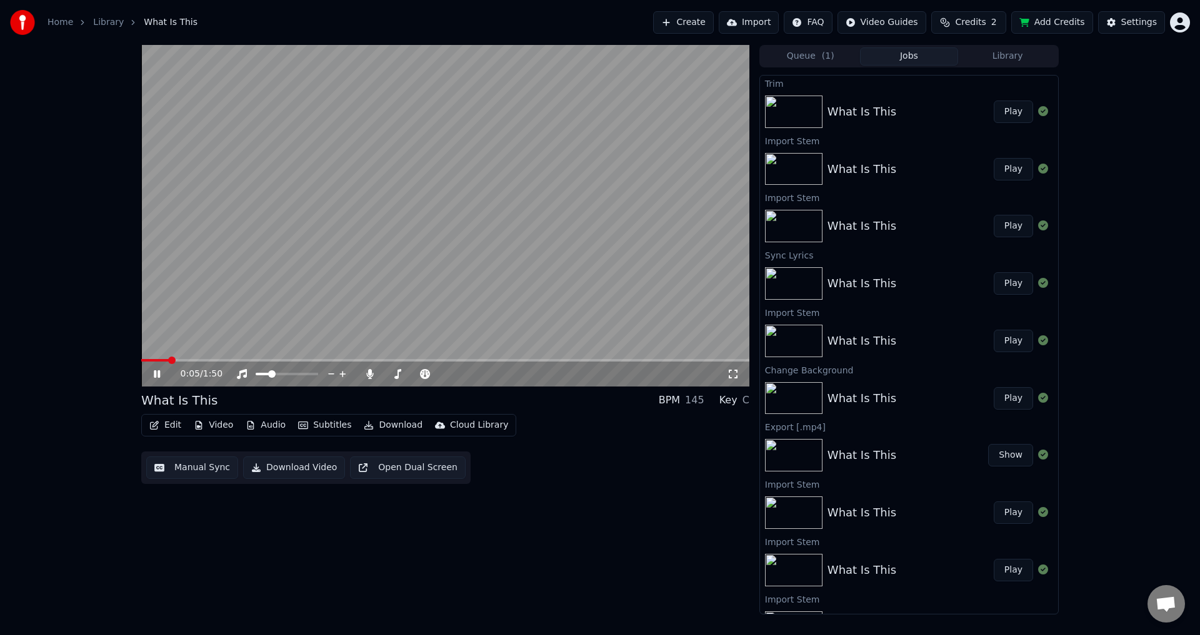
click at [168, 359] on span at bounding box center [154, 360] width 27 height 2
click at [359, 255] on video at bounding box center [445, 216] width 608 height 342
click at [226, 415] on div "Edit Video Audio Subtitles Download Cloud Library" at bounding box center [328, 425] width 375 height 22
click at [217, 429] on button "Video" at bounding box center [213, 425] width 49 height 17
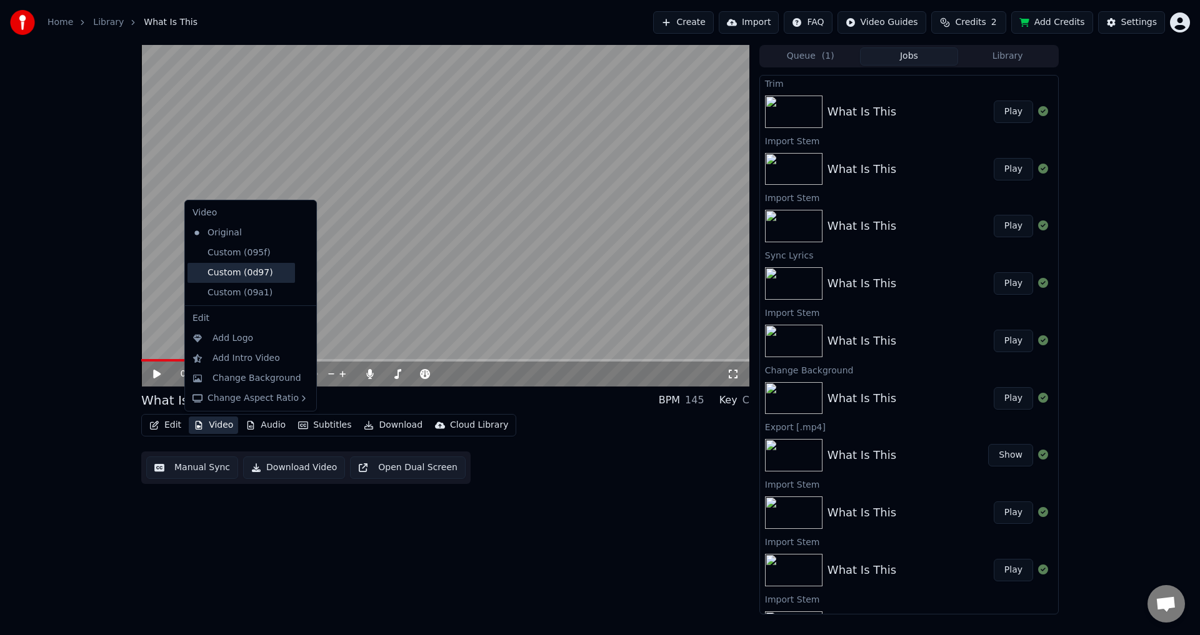
click at [255, 275] on div "Custom (0d97)" at bounding box center [240, 273] width 107 height 20
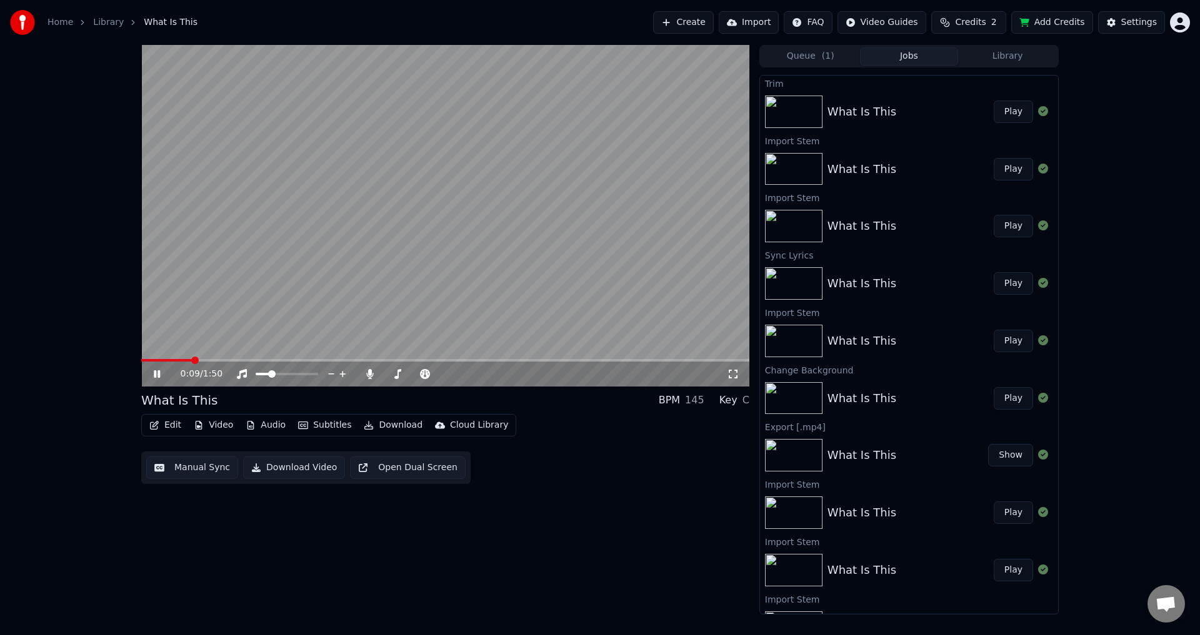
click at [257, 281] on video at bounding box center [445, 216] width 608 height 342
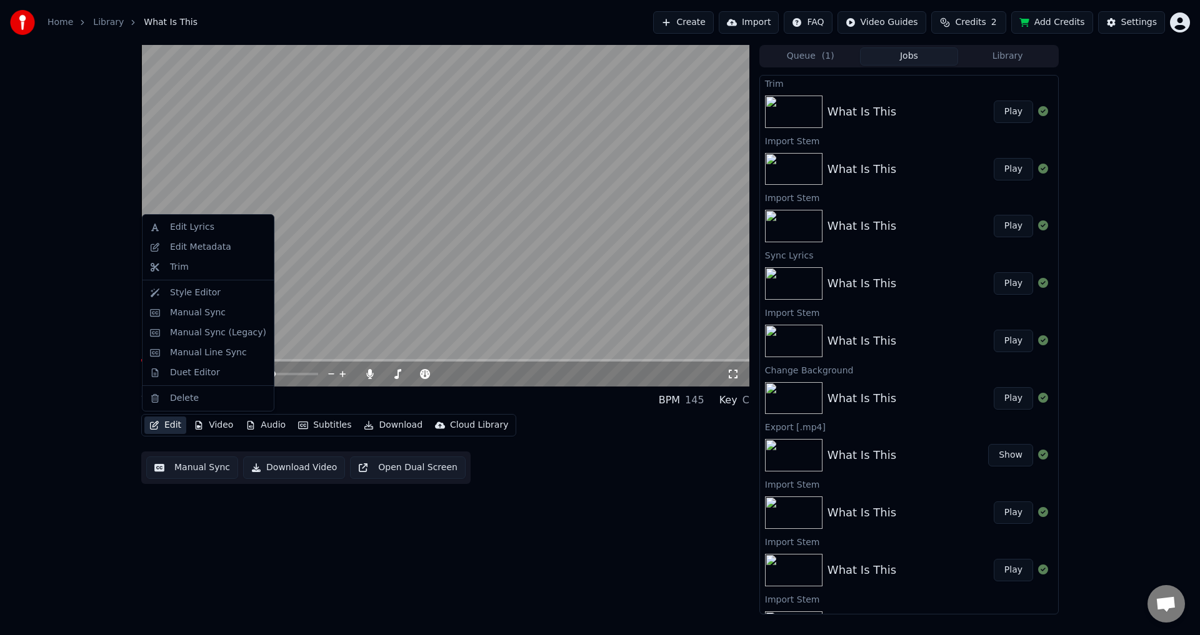
click at [166, 425] on button "Edit" at bounding box center [165, 425] width 42 height 17
click at [189, 273] on div "Trim" at bounding box center [218, 267] width 96 height 12
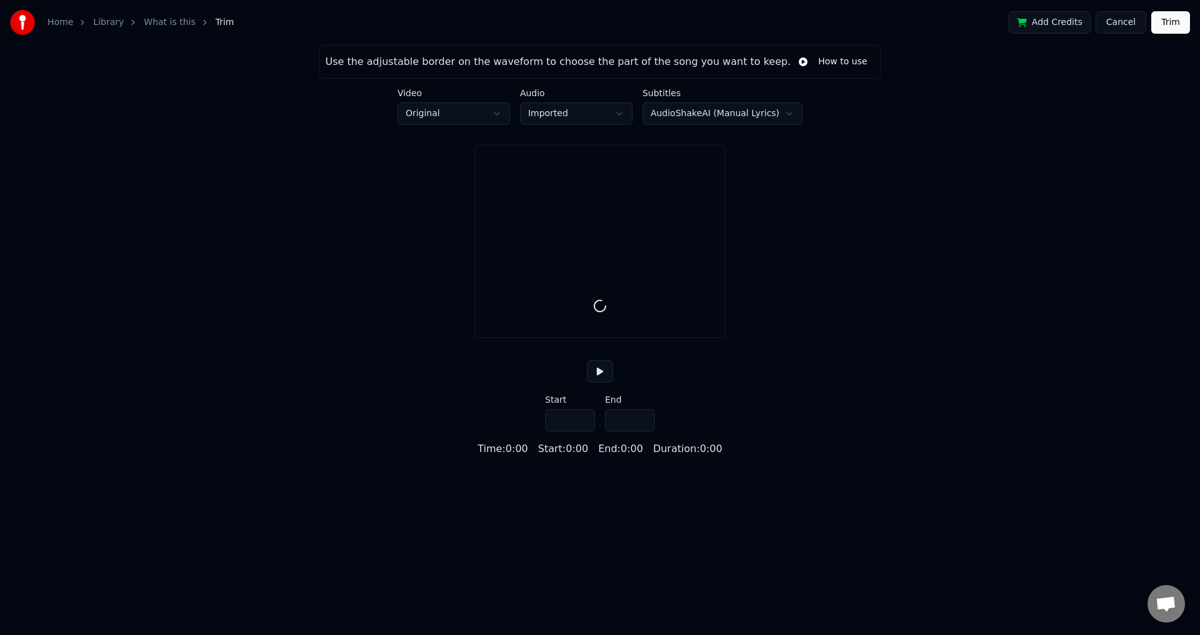
click at [431, 117] on html "Home Library What is this Trim Add Credits Cancel Trim Use the adjustable borde…" at bounding box center [600, 228] width 1200 height 457
type input "*****"
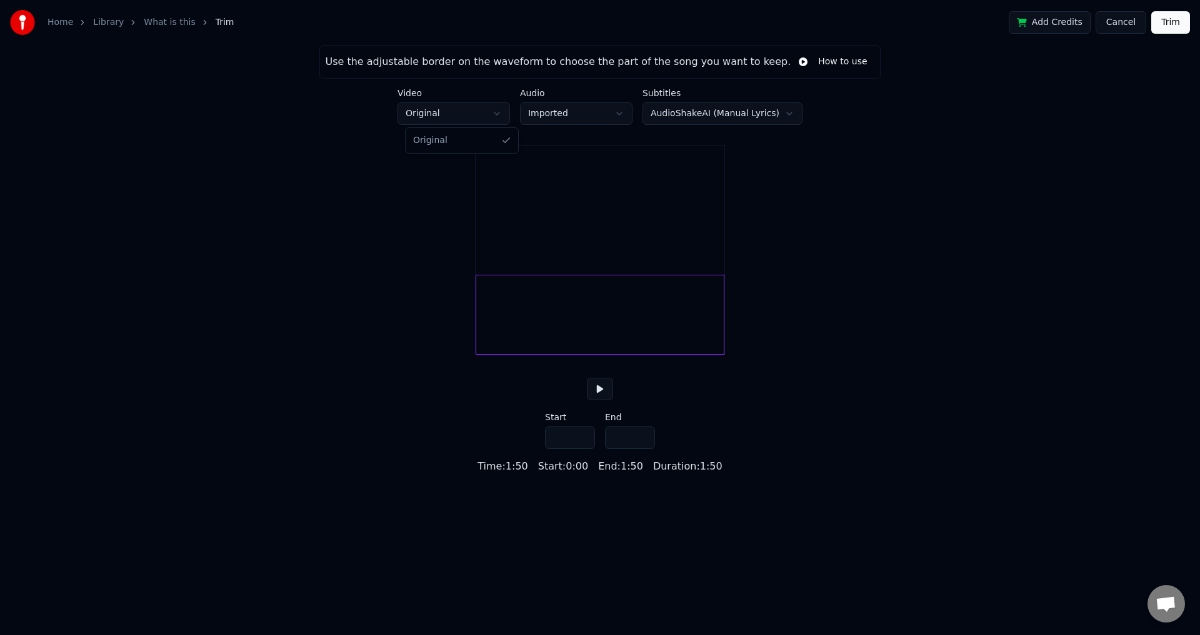
click at [431, 117] on html "Home Library What is this Trim Add Credits Cancel Trim Use the adjustable borde…" at bounding box center [600, 237] width 1200 height 474
click at [1124, 28] on html "Home Library What is this Trim Add Credits Cancel Trim Use the adjustable borde…" at bounding box center [600, 237] width 1200 height 474
click at [1127, 25] on button "Cancel" at bounding box center [1120, 22] width 51 height 22
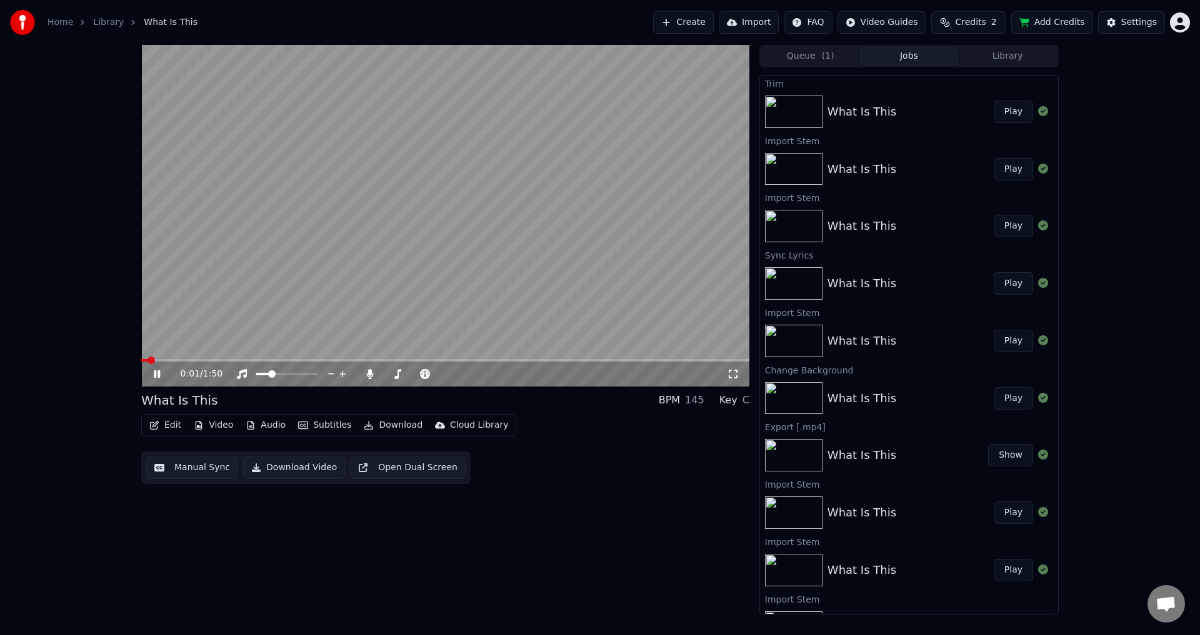
click at [417, 272] on video at bounding box center [445, 216] width 608 height 342
click at [228, 424] on button "Video" at bounding box center [213, 425] width 49 height 17
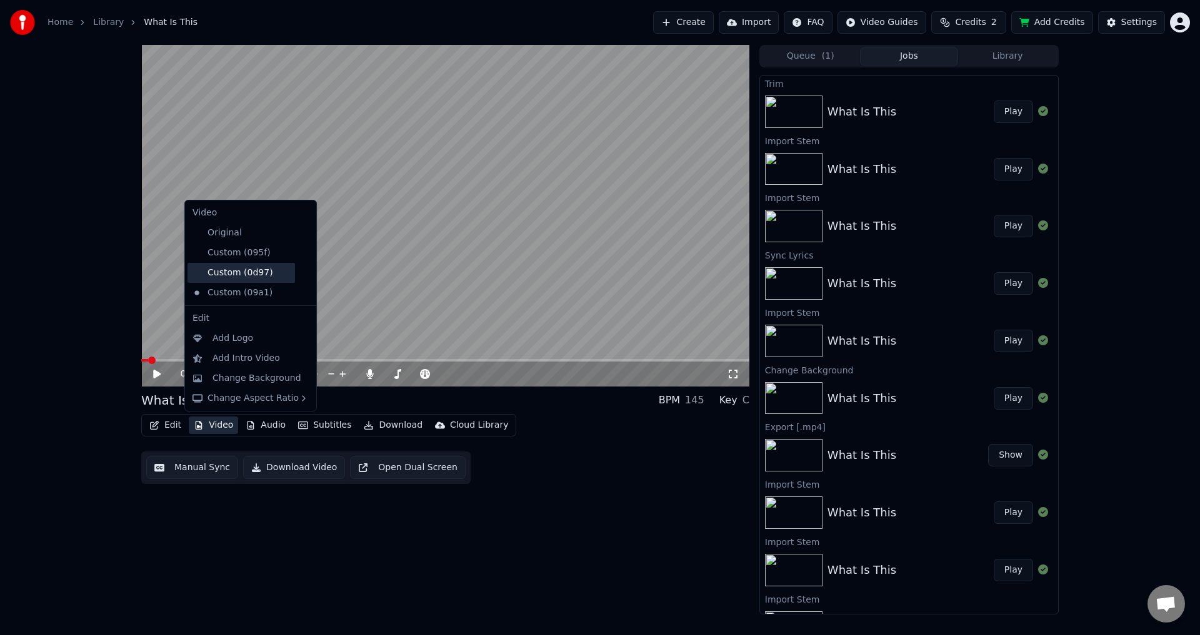
click at [250, 270] on div "Custom (0d97)" at bounding box center [240, 273] width 107 height 20
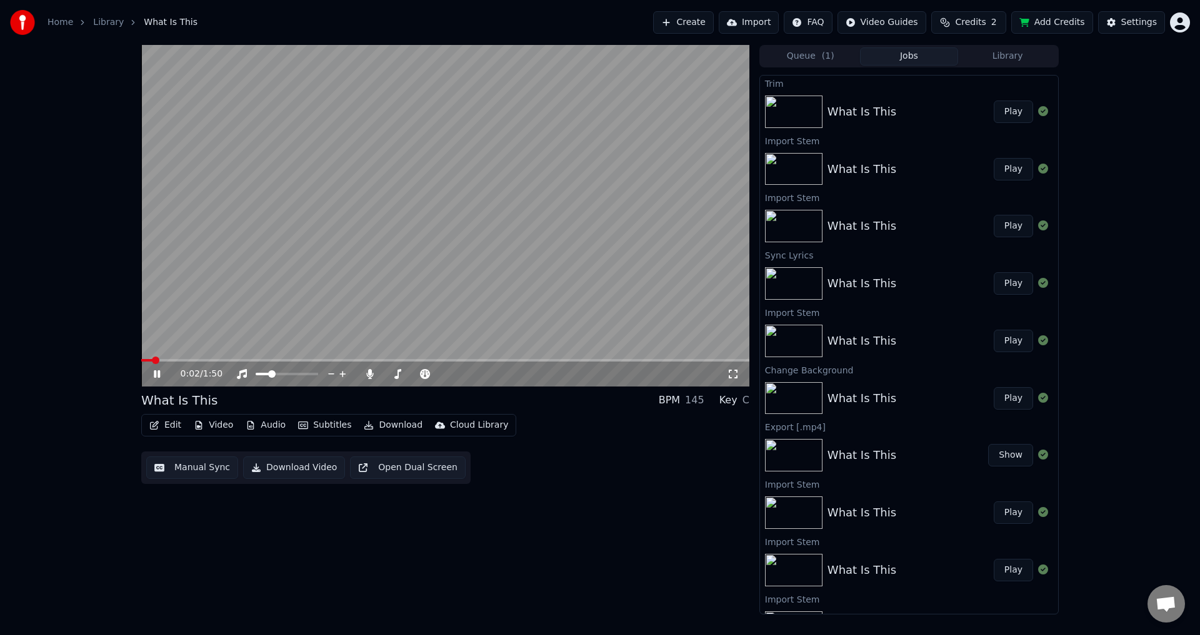
click at [245, 305] on video at bounding box center [445, 216] width 608 height 342
click at [258, 429] on button "Audio" at bounding box center [266, 425] width 50 height 17
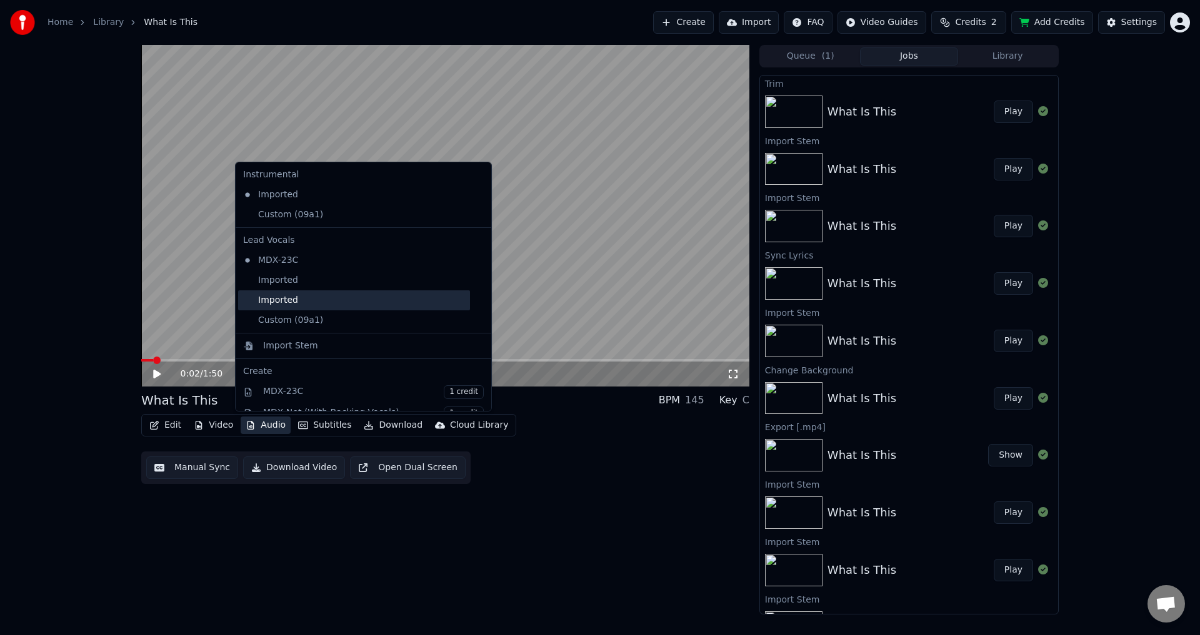
click at [311, 306] on div "Imported" at bounding box center [354, 301] width 232 height 20
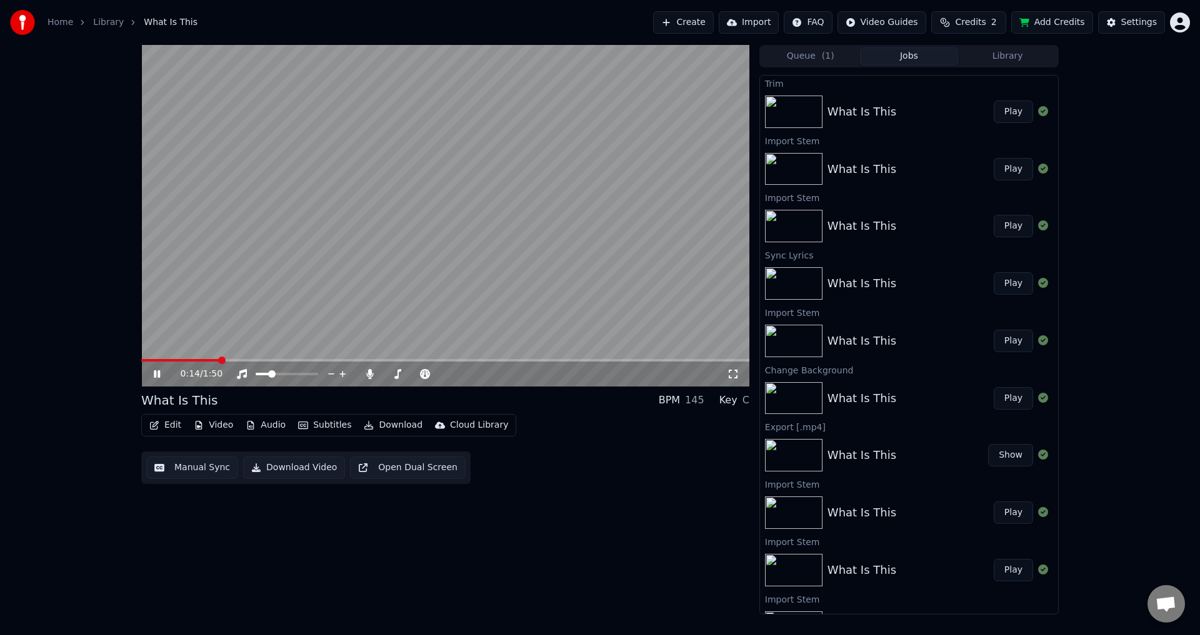
click at [315, 246] on video at bounding box center [445, 216] width 608 height 342
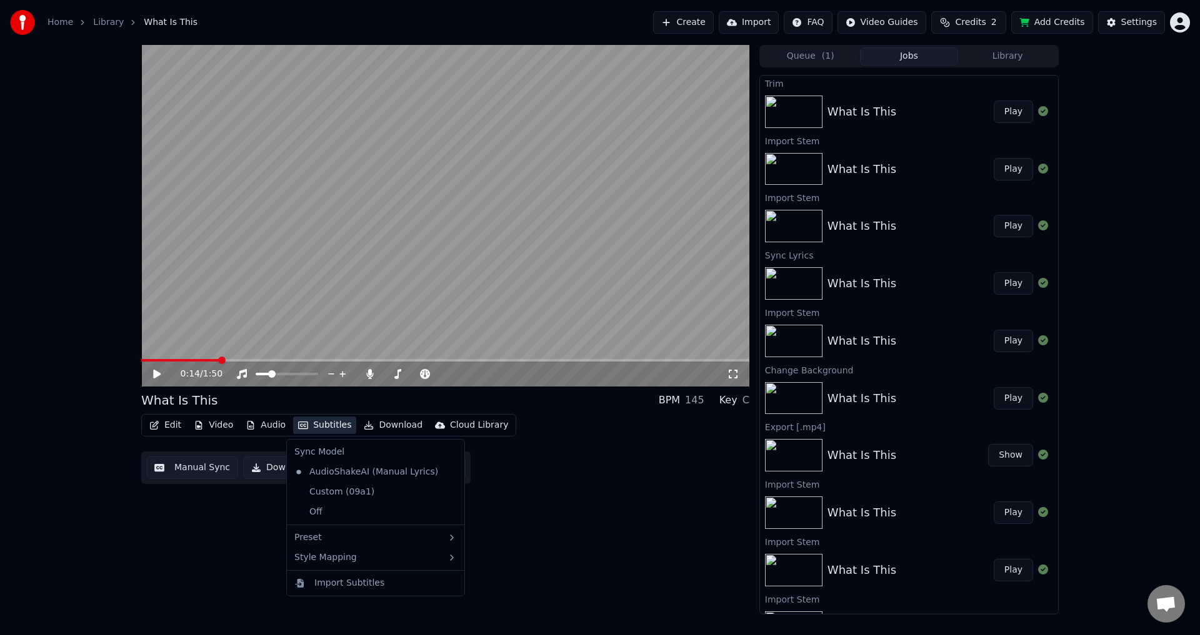
click at [324, 424] on button "Subtitles" at bounding box center [324, 425] width 63 height 17
click at [332, 490] on div "Custom (09a1)" at bounding box center [334, 492] width 90 height 20
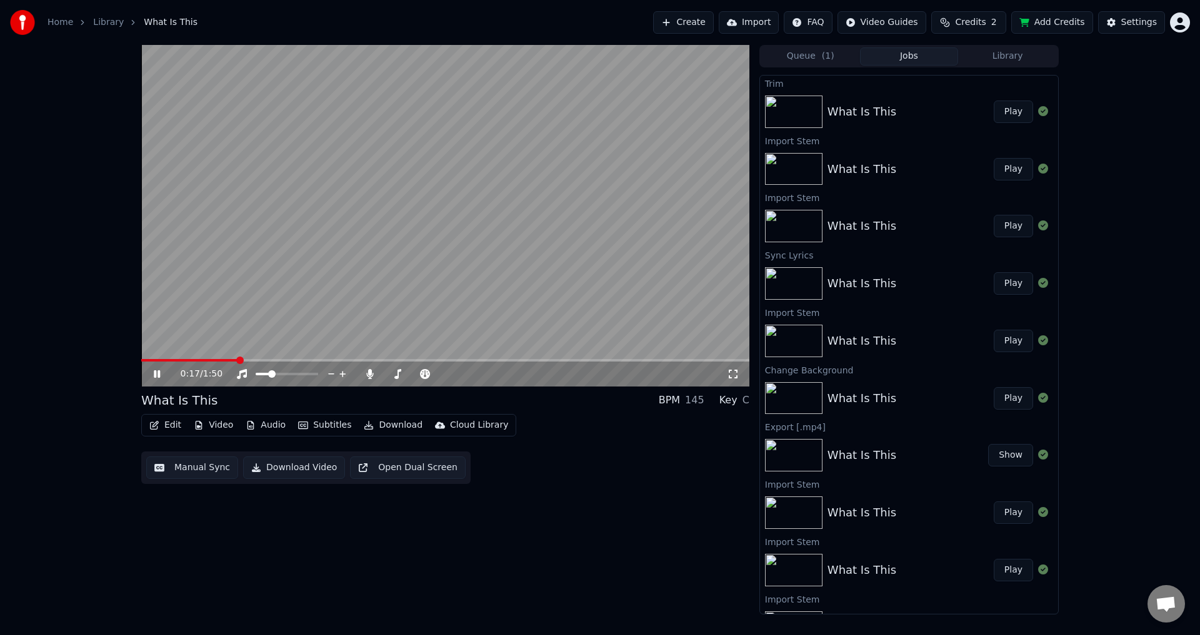
click at [377, 289] on video at bounding box center [445, 216] width 608 height 342
click at [323, 424] on button "Subtitles" at bounding box center [324, 425] width 63 height 17
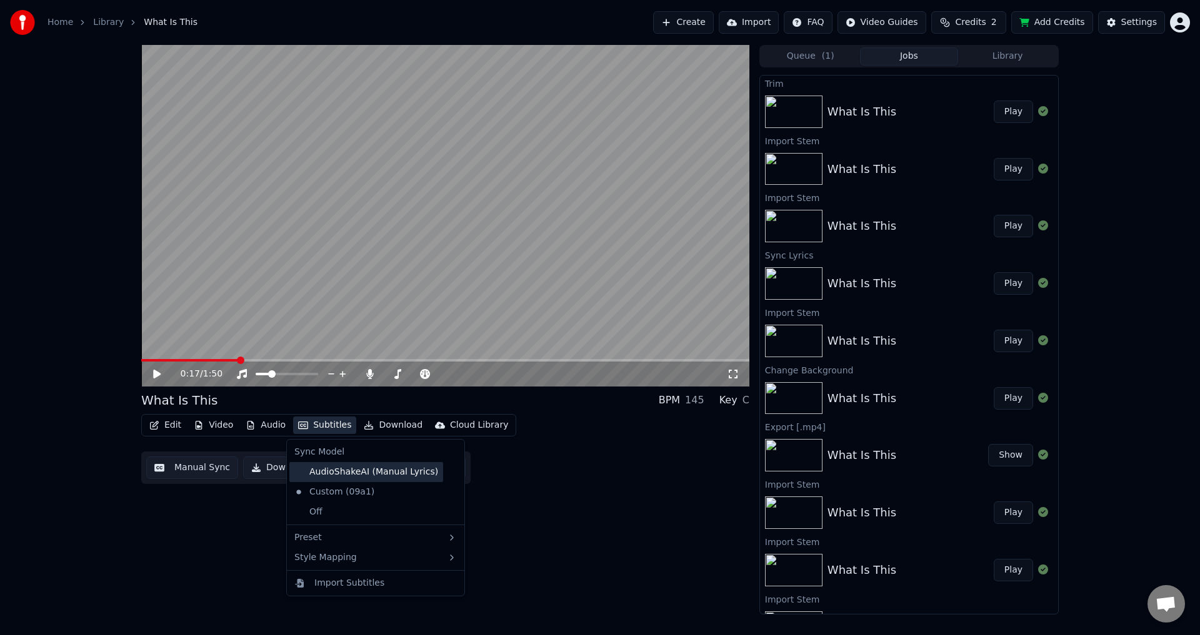
click at [342, 467] on div "AudioShakeAI (Manual Lyrics)" at bounding box center [366, 472] width 154 height 20
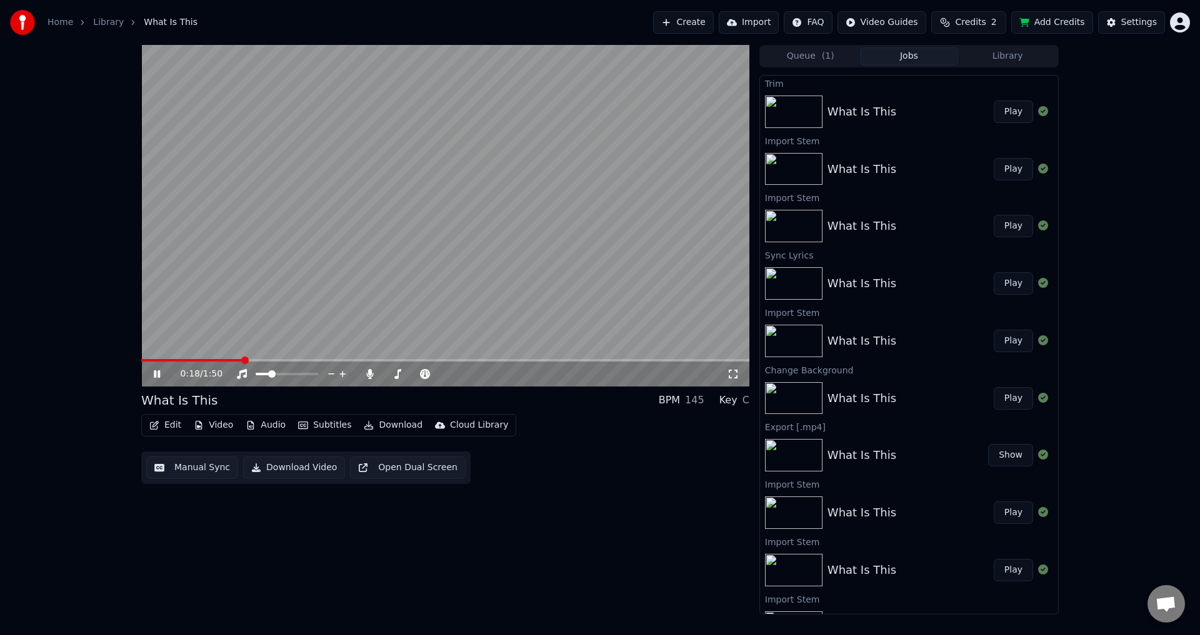
click at [347, 271] on video at bounding box center [445, 216] width 608 height 342
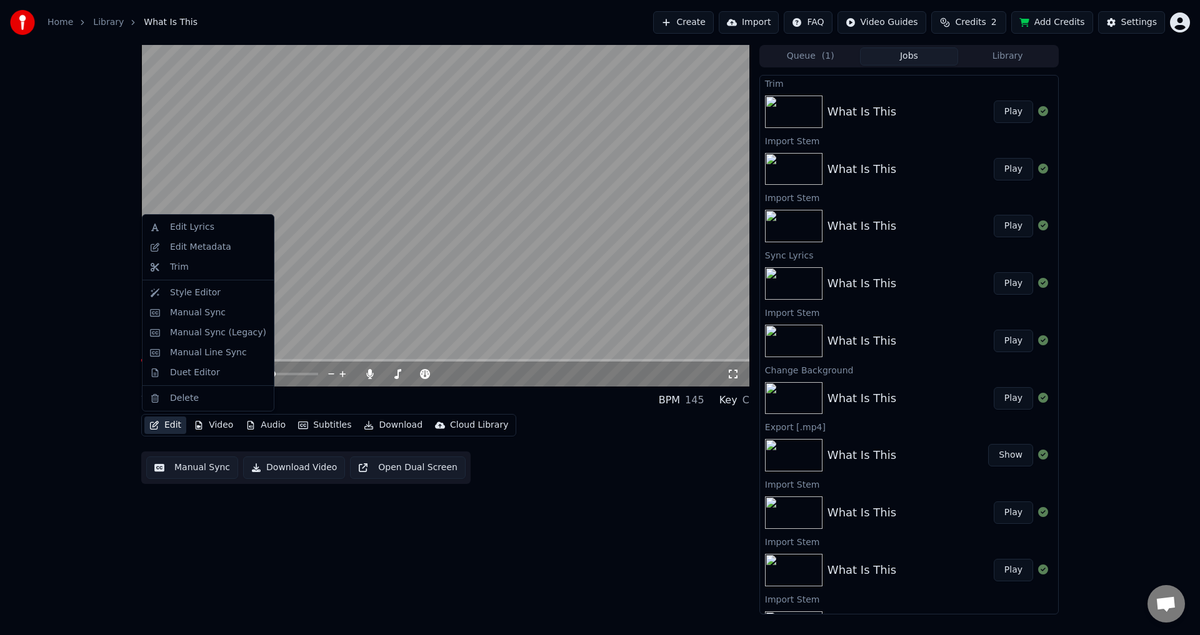
click at [174, 427] on button "Edit" at bounding box center [165, 425] width 42 height 17
click at [184, 246] on div "Edit Metadata" at bounding box center [200, 247] width 61 height 12
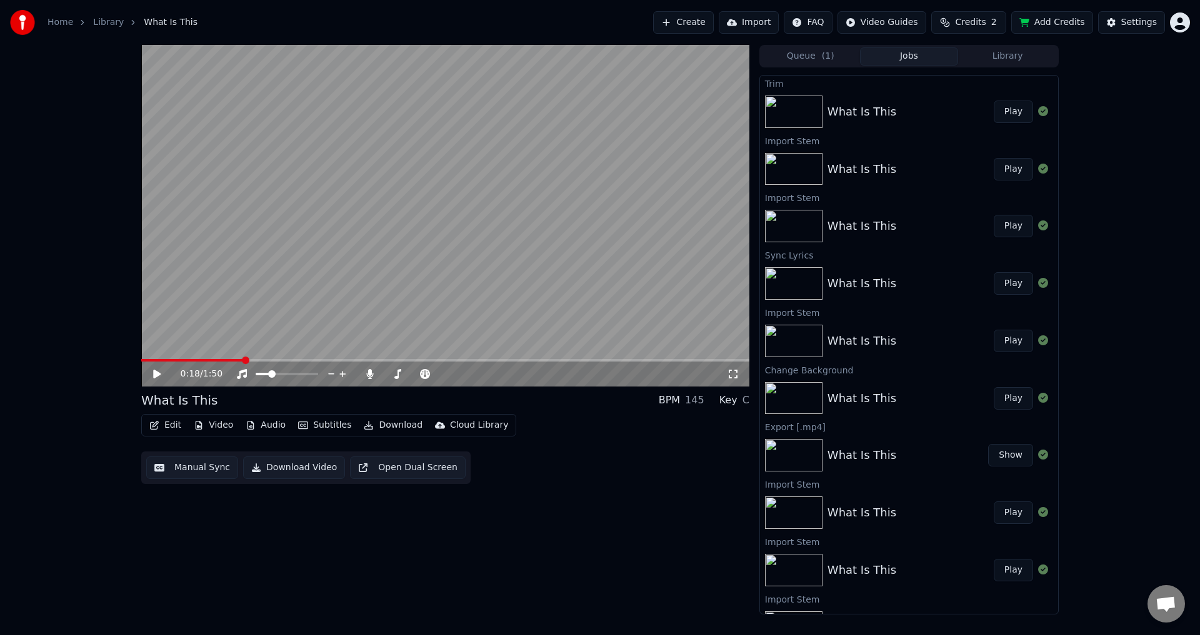
click at [162, 425] on button "Edit" at bounding box center [165, 425] width 42 height 17
click at [1052, 19] on button "Add Credits" at bounding box center [1052, 22] width 82 height 22
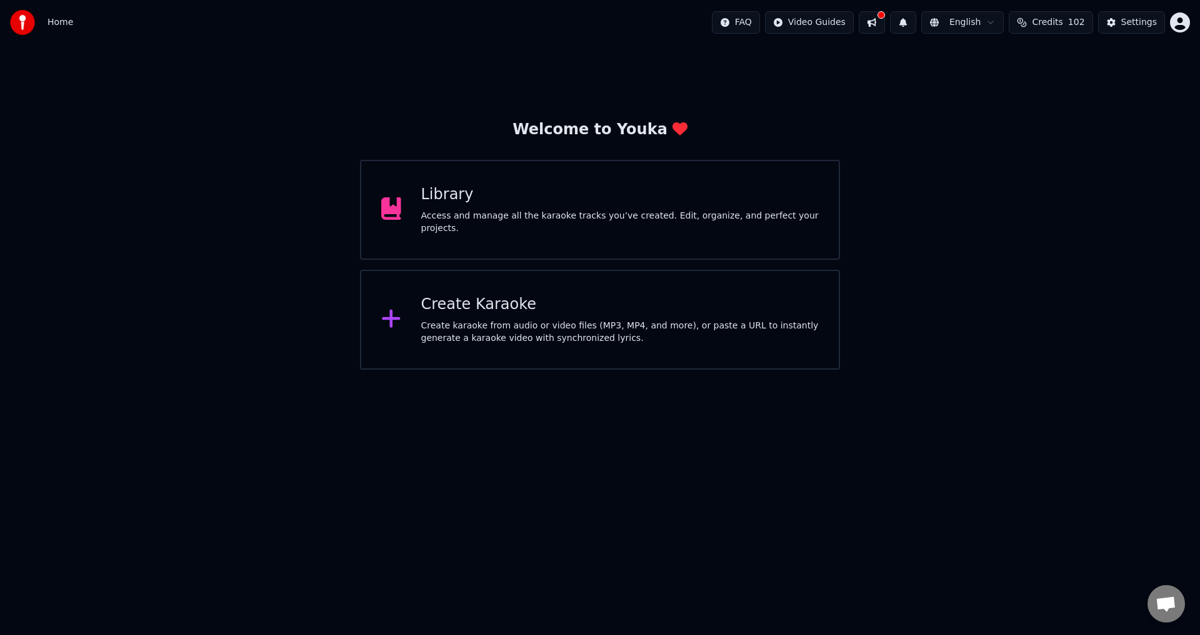
click at [307, 370] on html "Home FAQ Video Guides English Credits 102 Settings Welcome to Youka Library Acc…" at bounding box center [600, 185] width 1200 height 370
click at [465, 312] on div "Create Karaoke" at bounding box center [620, 305] width 398 height 20
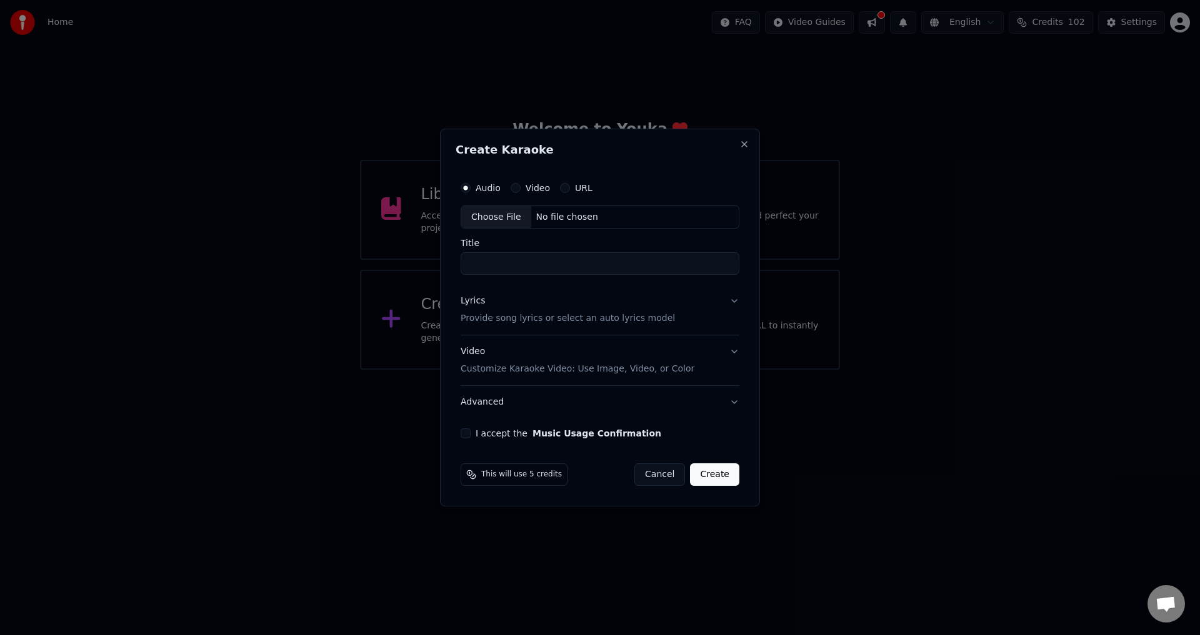
drag, startPoint x: 489, startPoint y: 221, endPoint x: 480, endPoint y: 219, distance: 8.3
click at [492, 216] on div "Choose File" at bounding box center [496, 217] width 70 height 22
click at [492, 213] on div "Choose File" at bounding box center [494, 217] width 70 height 22
drag, startPoint x: 622, startPoint y: 259, endPoint x: 537, endPoint y: 268, distance: 85.4
click at [537, 268] on input "**********" at bounding box center [600, 264] width 284 height 22
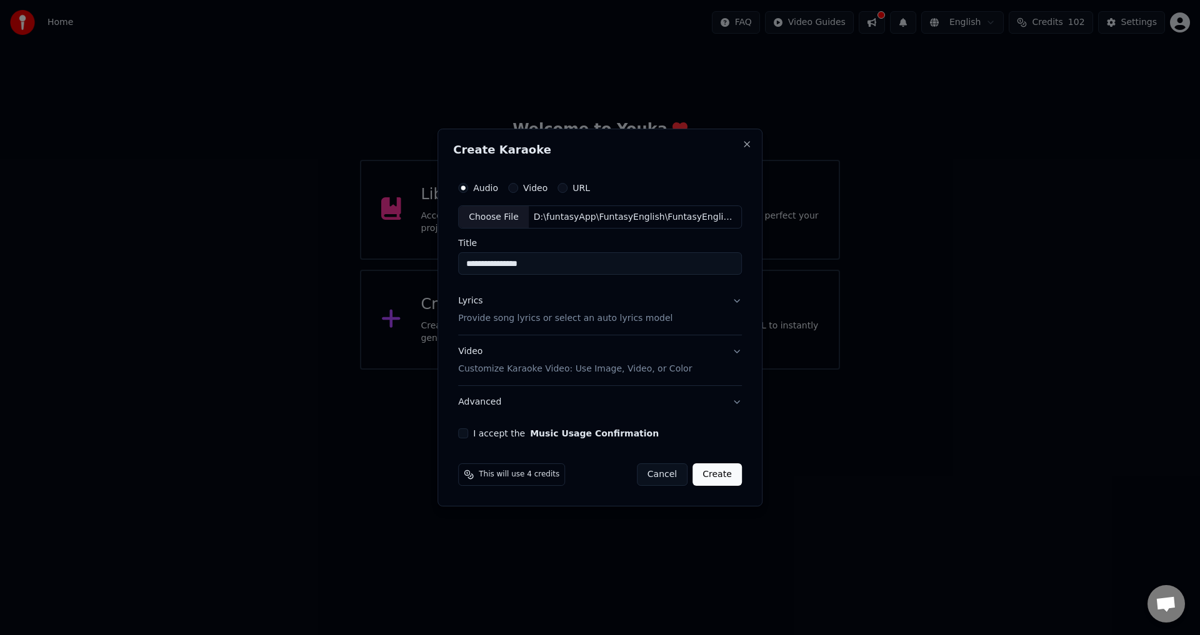
type input "**********"
click at [629, 313] on p "Provide song lyrics or select an auto lyrics model" at bounding box center [565, 319] width 214 height 12
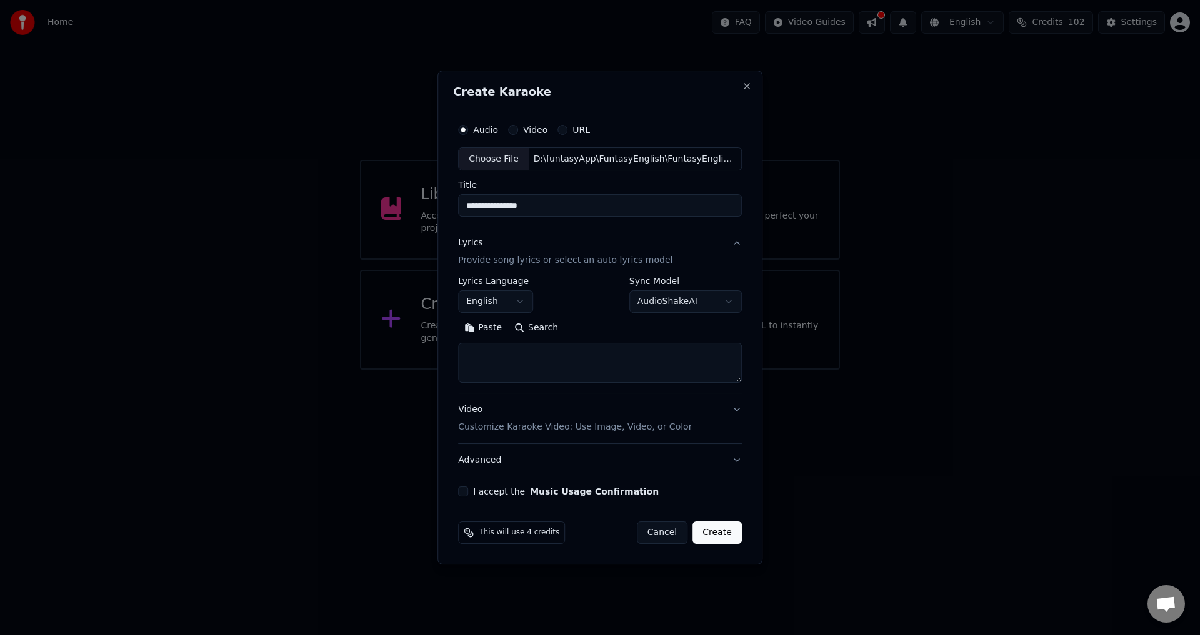
click at [537, 359] on textarea at bounding box center [600, 364] width 284 height 40
paste textarea "**********"
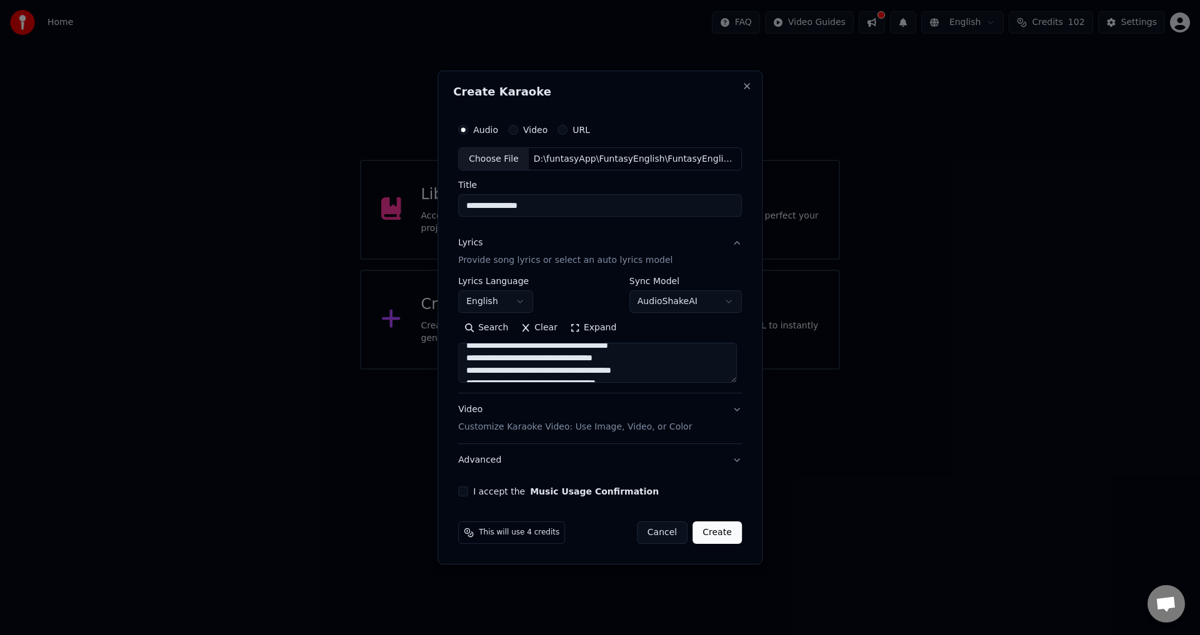
type textarea "**********"
click at [588, 426] on p "Customize Karaoke Video: Use Image, Video, or Color" at bounding box center [575, 427] width 234 height 12
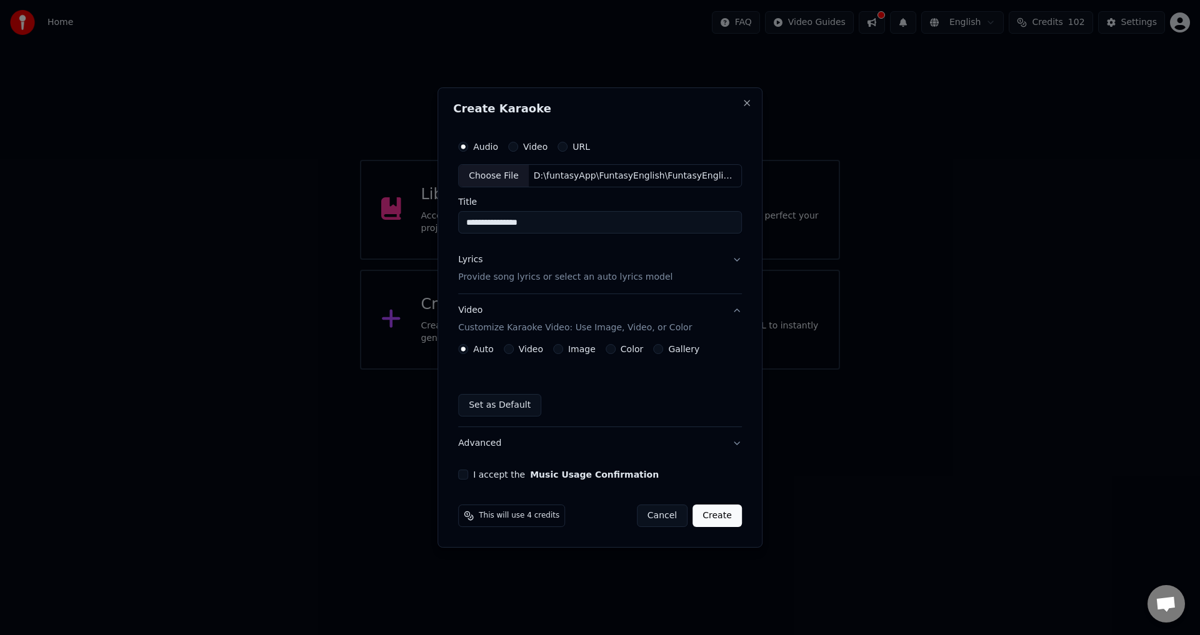
click at [519, 349] on label "Video" at bounding box center [531, 349] width 24 height 9
click at [514, 349] on button "Video" at bounding box center [509, 349] width 10 height 10
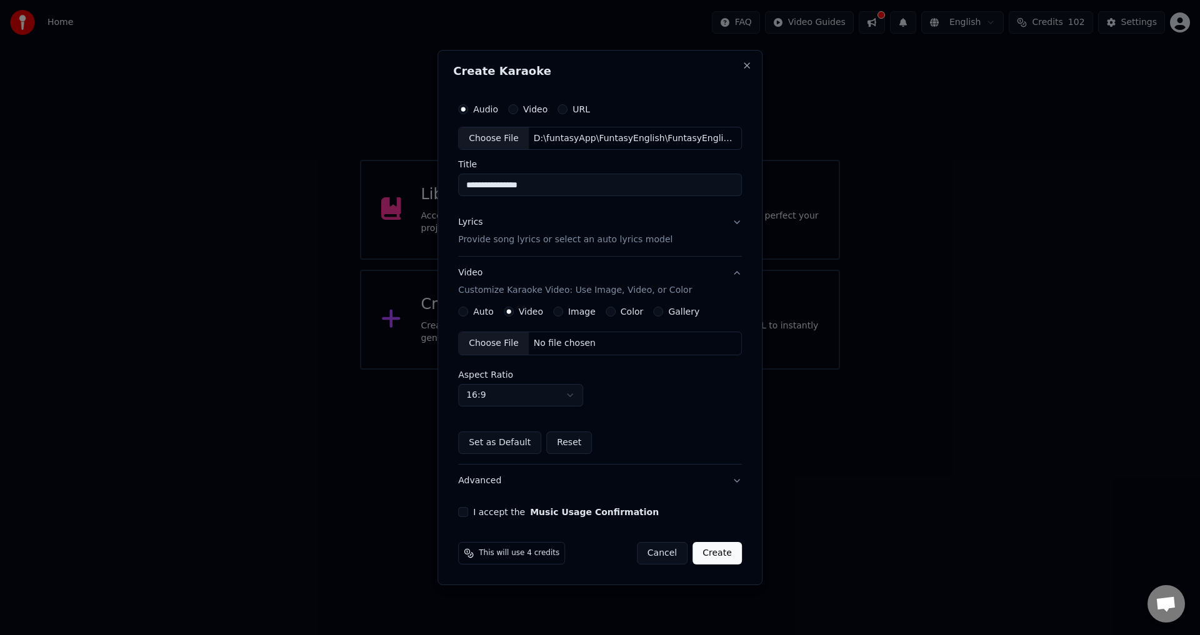
click at [499, 351] on div "Choose File" at bounding box center [494, 343] width 70 height 22
click at [465, 511] on button "I accept the Music Usage Confirmation" at bounding box center [463, 512] width 10 height 10
click at [711, 552] on button "Create" at bounding box center [716, 553] width 49 height 22
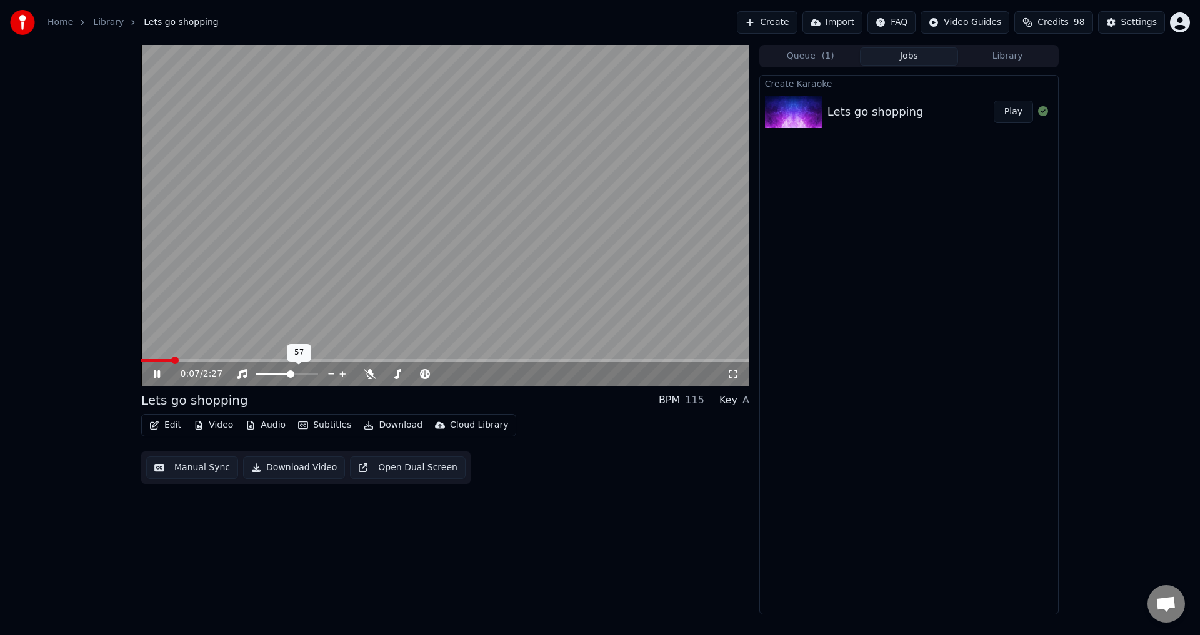
click at [287, 373] on span at bounding box center [290, 374] width 7 height 7
click at [414, 373] on span at bounding box center [415, 374] width 62 height 2
click at [297, 374] on span at bounding box center [295, 374] width 7 height 7
click at [504, 361] on span at bounding box center [445, 360] width 608 height 2
click at [475, 362] on div "1:28 / 2:27" at bounding box center [445, 374] width 608 height 25
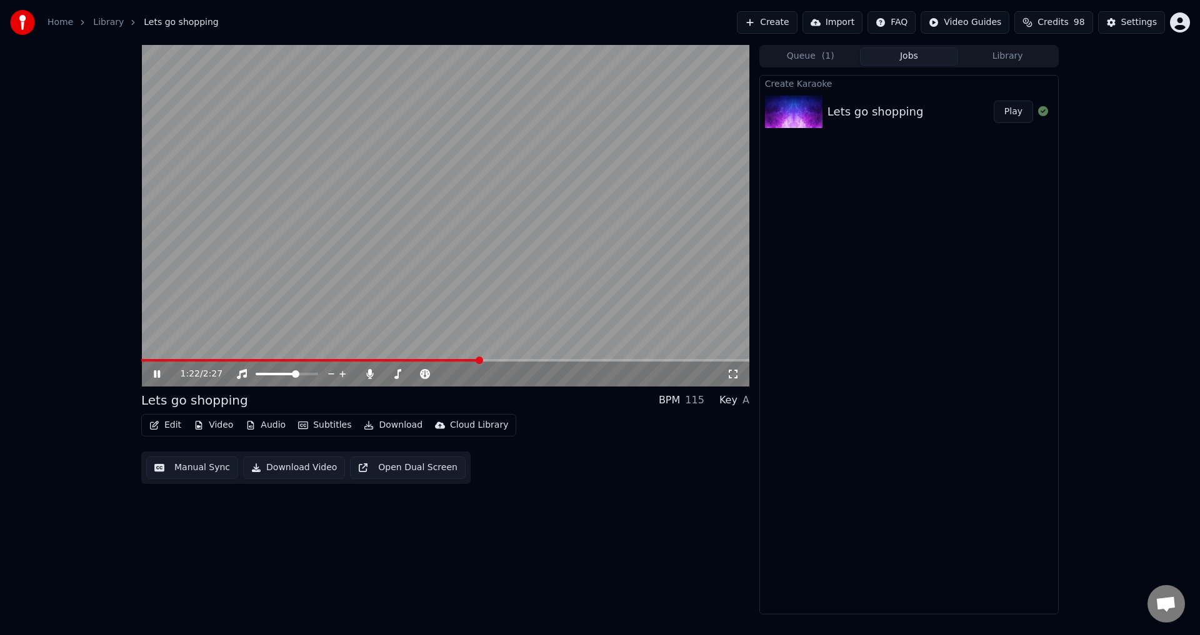
click at [479, 361] on span at bounding box center [310, 360] width 338 height 2
click at [535, 361] on span at bounding box center [445, 360] width 608 height 2
click at [159, 376] on icon at bounding box center [157, 374] width 6 height 7
click at [159, 376] on icon at bounding box center [156, 374] width 7 height 9
click at [594, 362] on span at bounding box center [445, 360] width 608 height 2
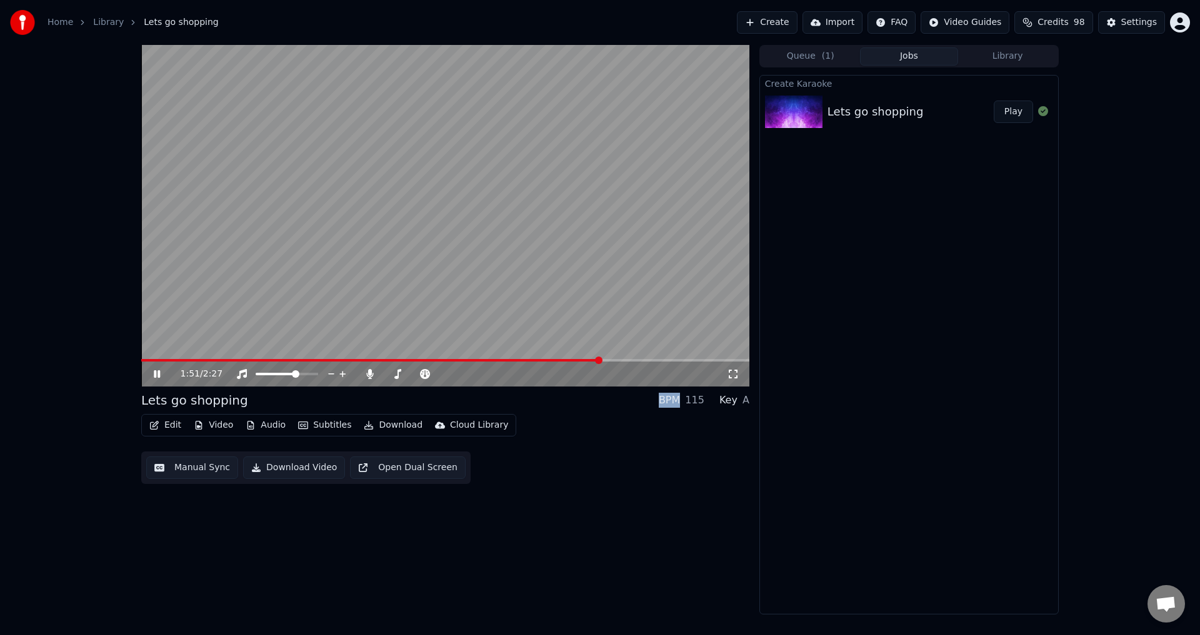
click at [617, 359] on span at bounding box center [445, 360] width 608 height 2
click at [639, 362] on span at bounding box center [445, 360] width 608 height 2
click at [725, 361] on span at bounding box center [445, 360] width 608 height 2
click at [740, 362] on div "2:22 / 2:27" at bounding box center [445, 374] width 608 height 25
click at [740, 359] on span at bounding box center [445, 360] width 608 height 2
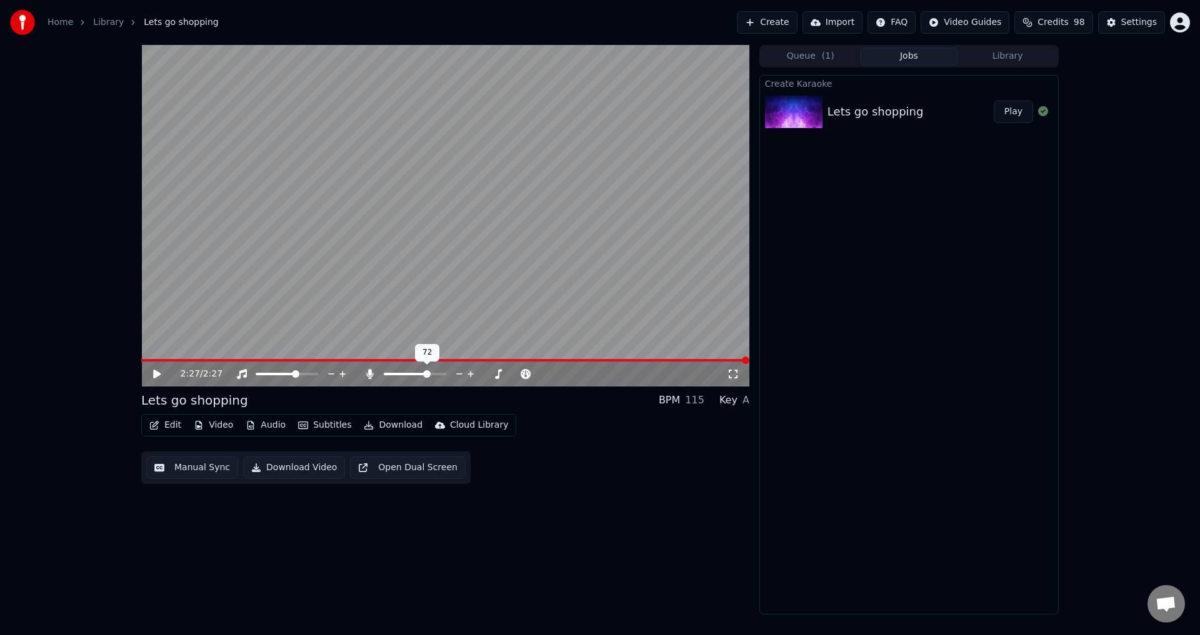
click at [430, 374] on span at bounding box center [426, 374] width 7 height 7
click at [303, 378] on span at bounding box center [299, 374] width 7 height 7
click at [390, 425] on button "Download" at bounding box center [393, 425] width 69 height 17
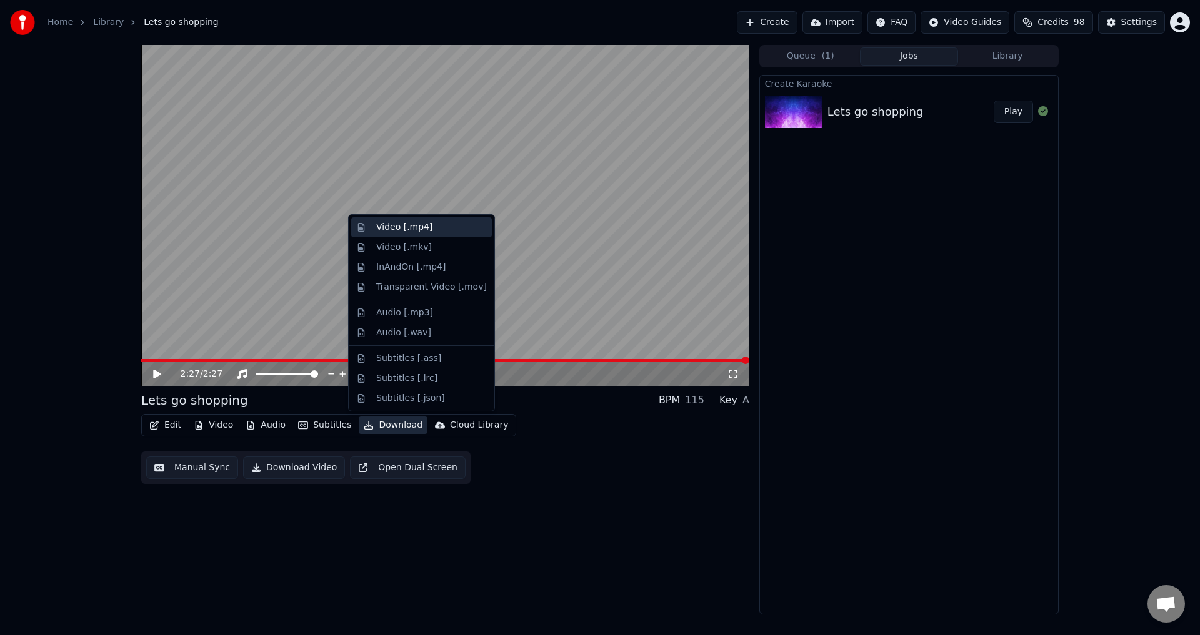
click at [418, 228] on div "Video [.mp4]" at bounding box center [404, 227] width 56 height 12
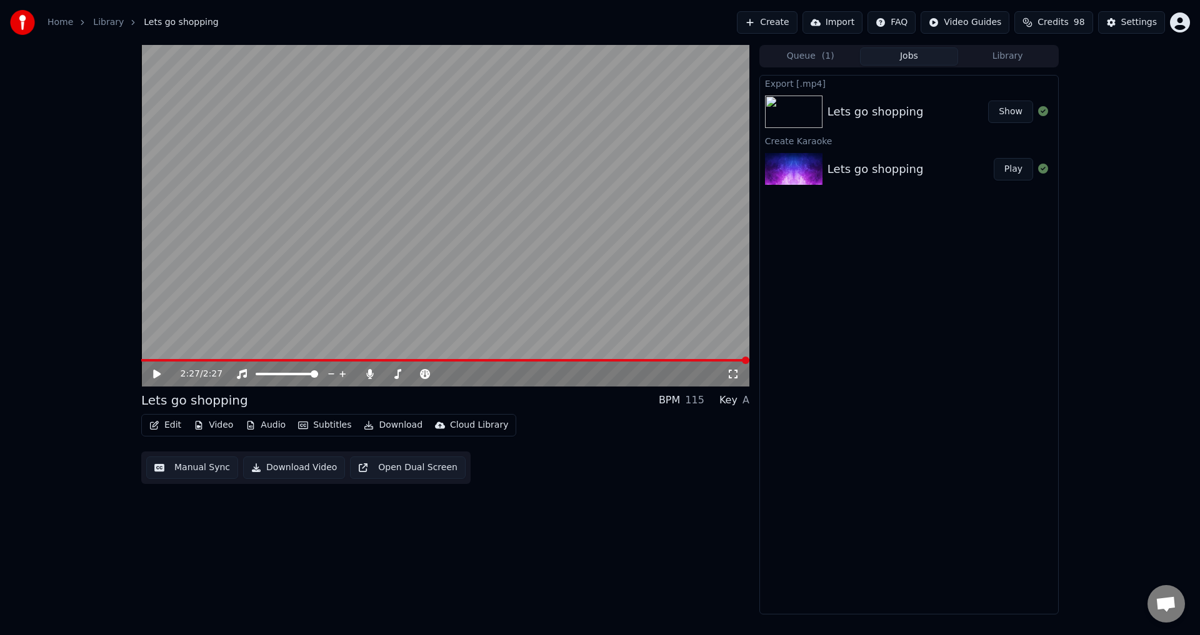
click at [1017, 113] on button "Show" at bounding box center [1010, 112] width 45 height 22
click at [366, 375] on icon at bounding box center [370, 374] width 12 height 10
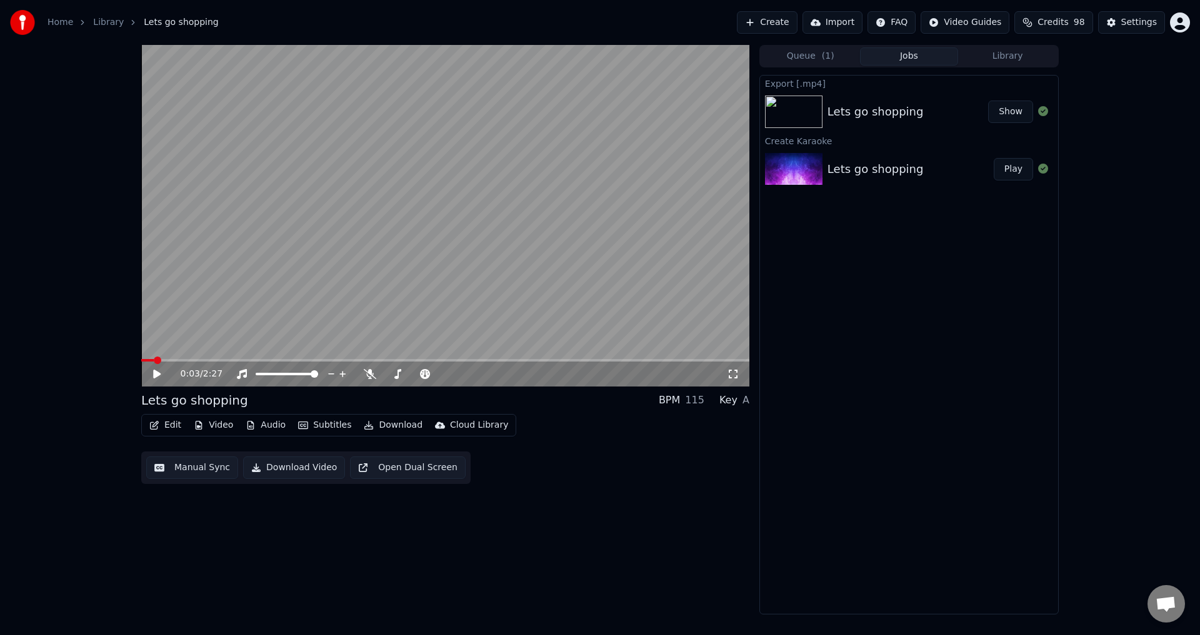
click at [141, 362] on span at bounding box center [147, 360] width 12 height 2
click at [158, 371] on icon at bounding box center [165, 374] width 29 height 10
click at [187, 362] on div "0:00 / 2:27" at bounding box center [445, 374] width 608 height 25
click at [196, 361] on span at bounding box center [445, 360] width 608 height 2
click at [221, 361] on span at bounding box center [445, 360] width 608 height 2
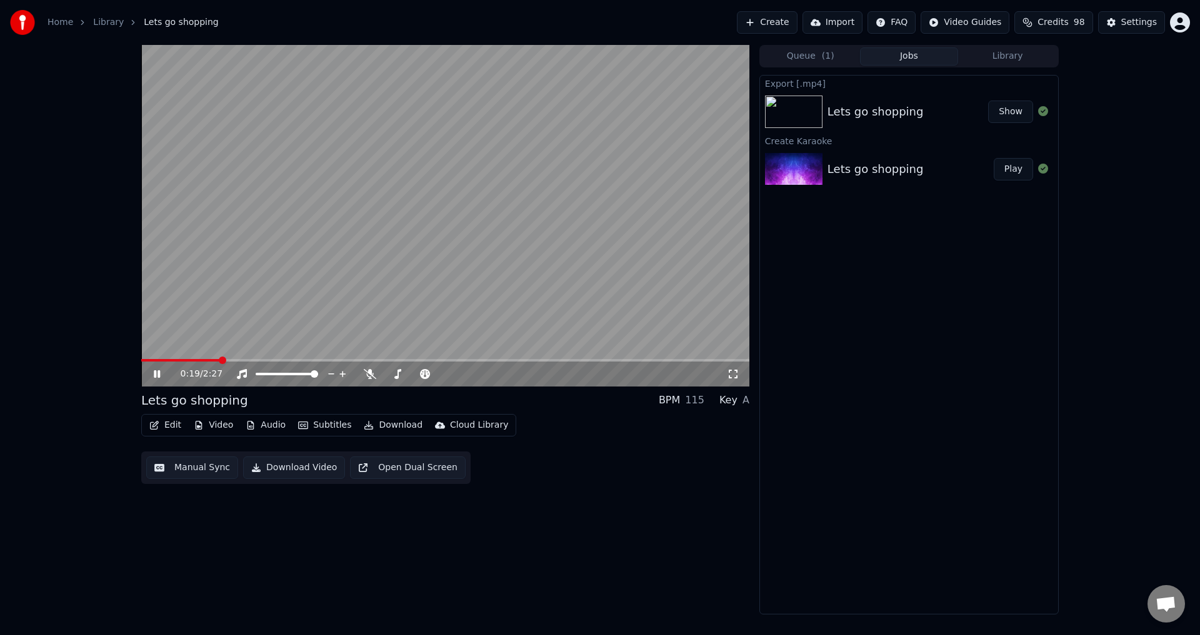
click at [237, 361] on span at bounding box center [445, 360] width 608 height 2
click at [159, 373] on icon at bounding box center [157, 374] width 6 height 7
click at [159, 373] on icon at bounding box center [156, 374] width 7 height 9
click at [154, 376] on icon at bounding box center [157, 374] width 6 height 7
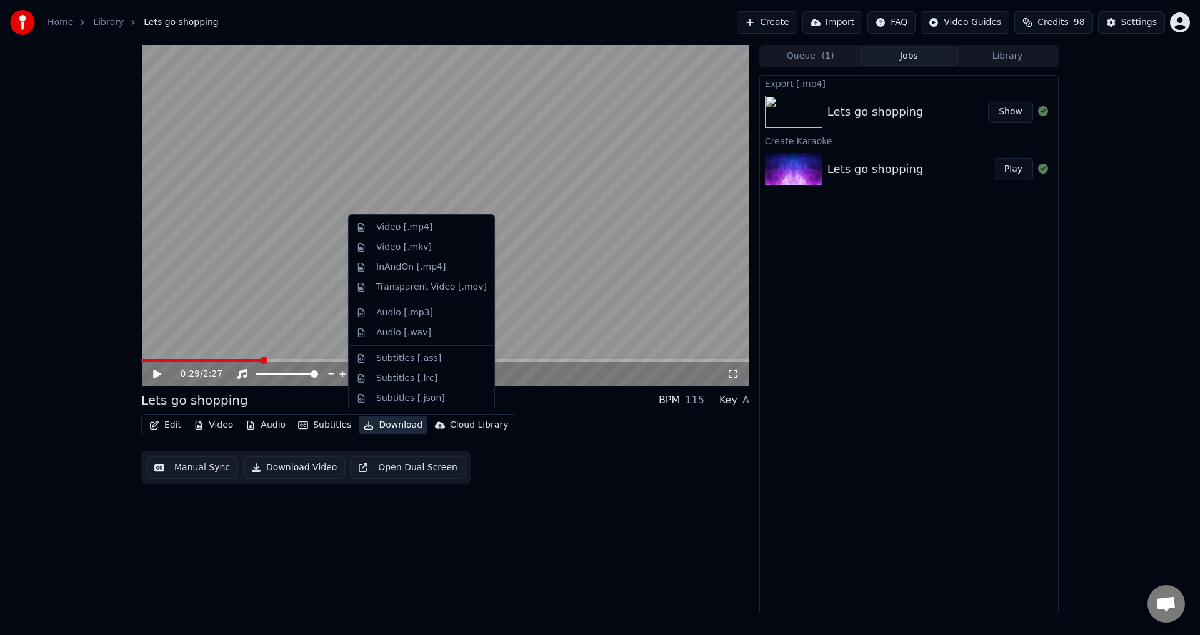
click at [390, 432] on button "Download" at bounding box center [393, 425] width 69 height 17
click at [411, 235] on div "Video [.mp4]" at bounding box center [421, 227] width 141 height 20
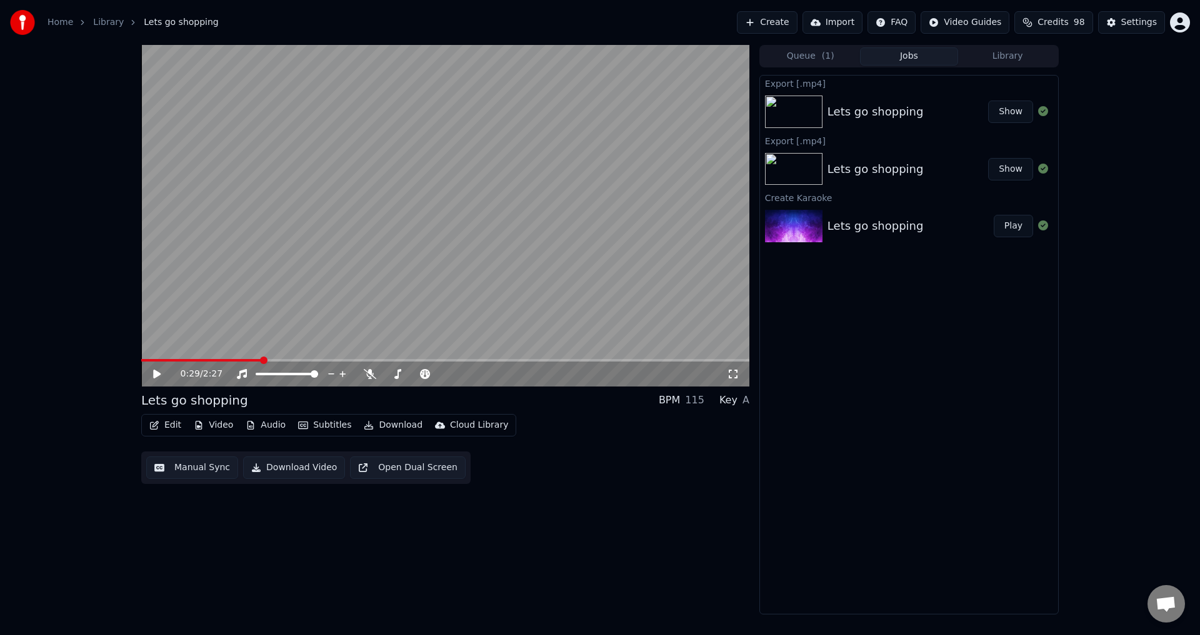
click at [1003, 118] on button "Show" at bounding box center [1010, 112] width 45 height 22
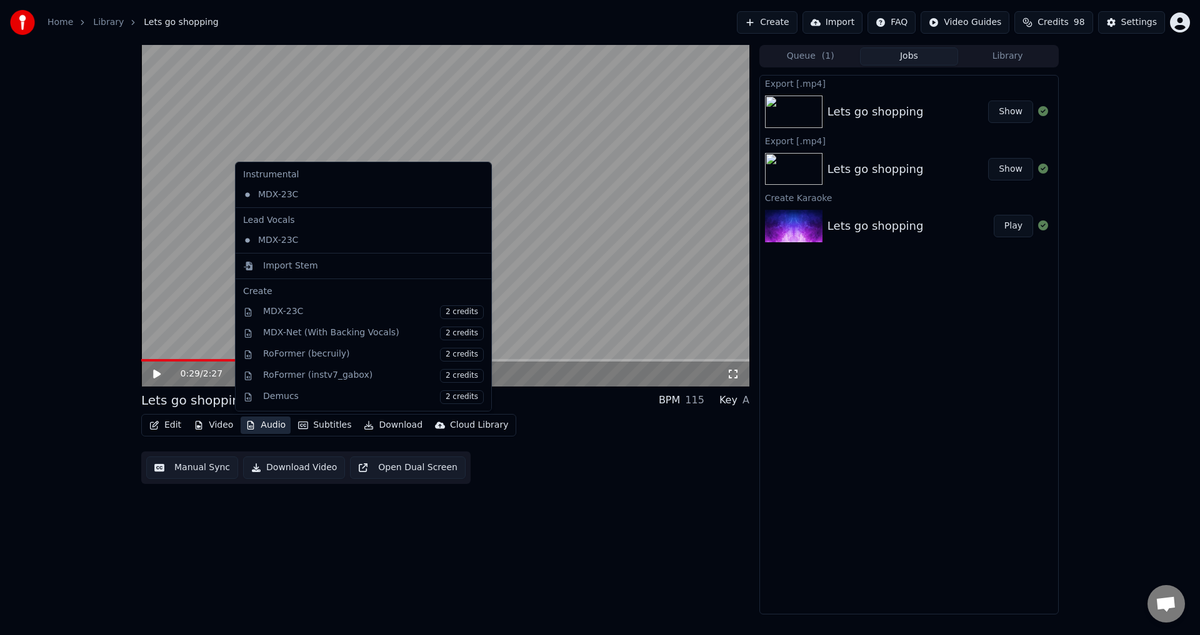
click at [259, 427] on button "Audio" at bounding box center [266, 425] width 50 height 17
click at [309, 271] on div "Import Stem" at bounding box center [290, 266] width 55 height 12
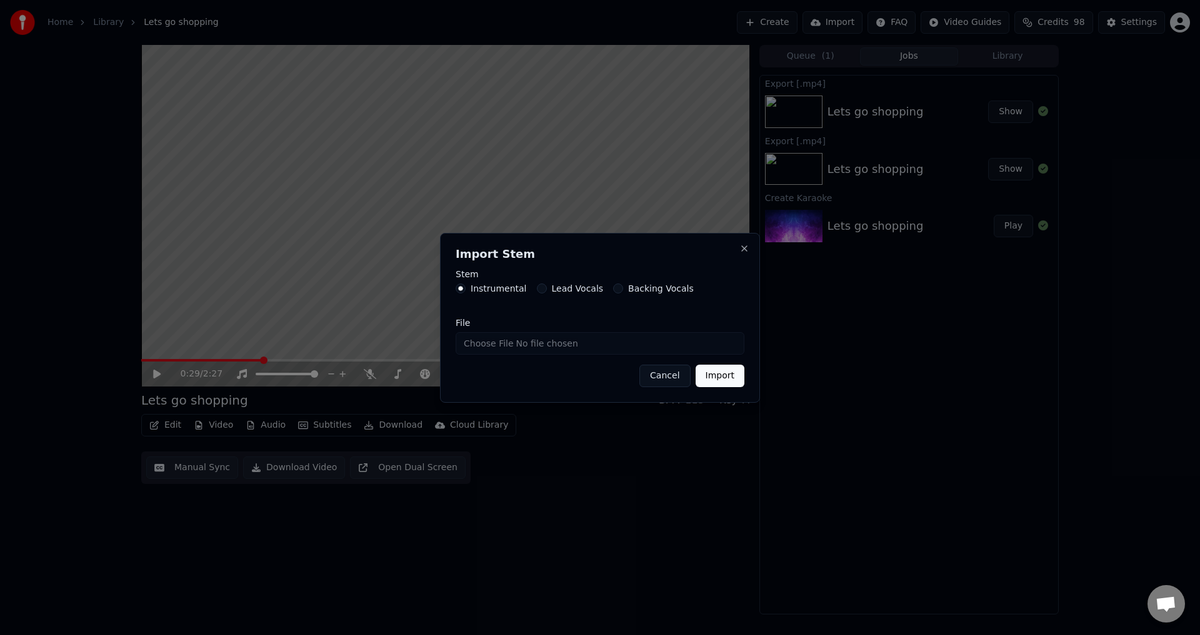
click at [557, 286] on label "Lead Vocals" at bounding box center [578, 288] width 52 height 9
click at [547, 286] on button "Lead Vocals" at bounding box center [542, 289] width 10 height 10
click at [485, 347] on input "File" at bounding box center [599, 343] width 289 height 22
type input "**********"
click at [729, 378] on button "Import" at bounding box center [719, 376] width 49 height 22
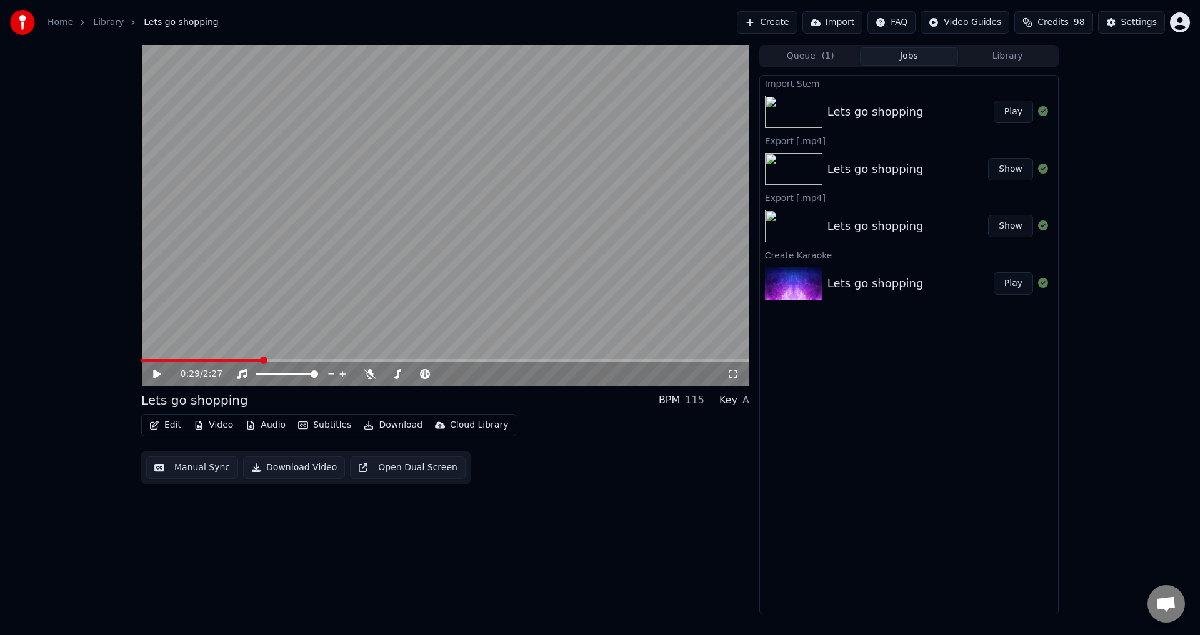
click at [172, 430] on button "Edit" at bounding box center [165, 425] width 42 height 17
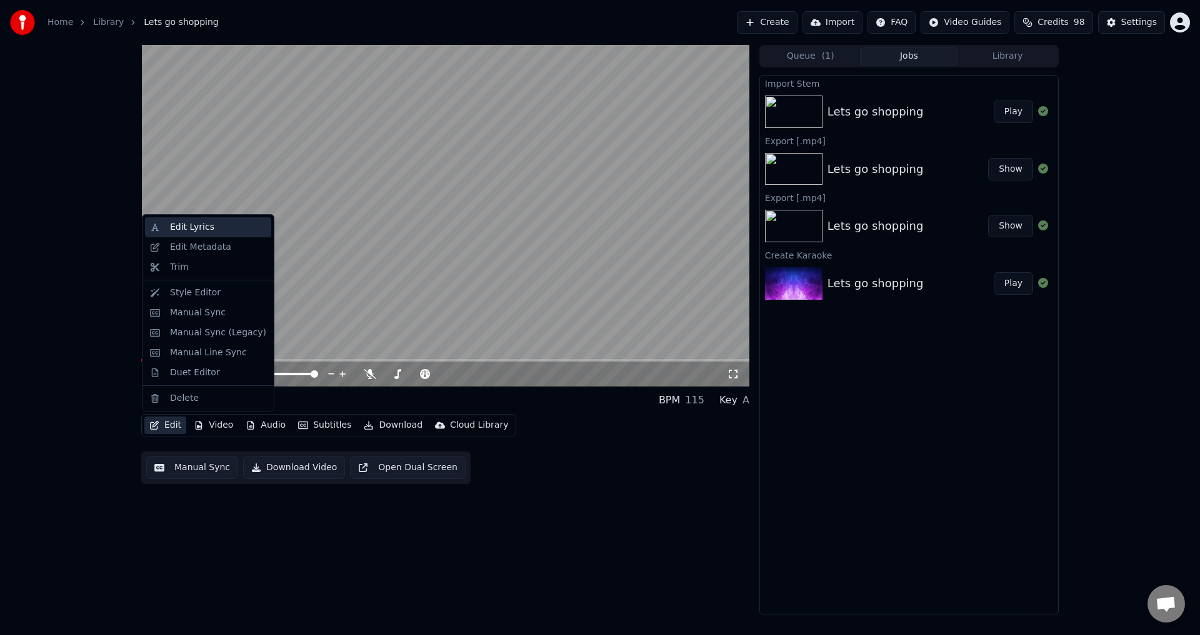
click at [208, 228] on div "Edit Lyrics" at bounding box center [218, 227] width 96 height 12
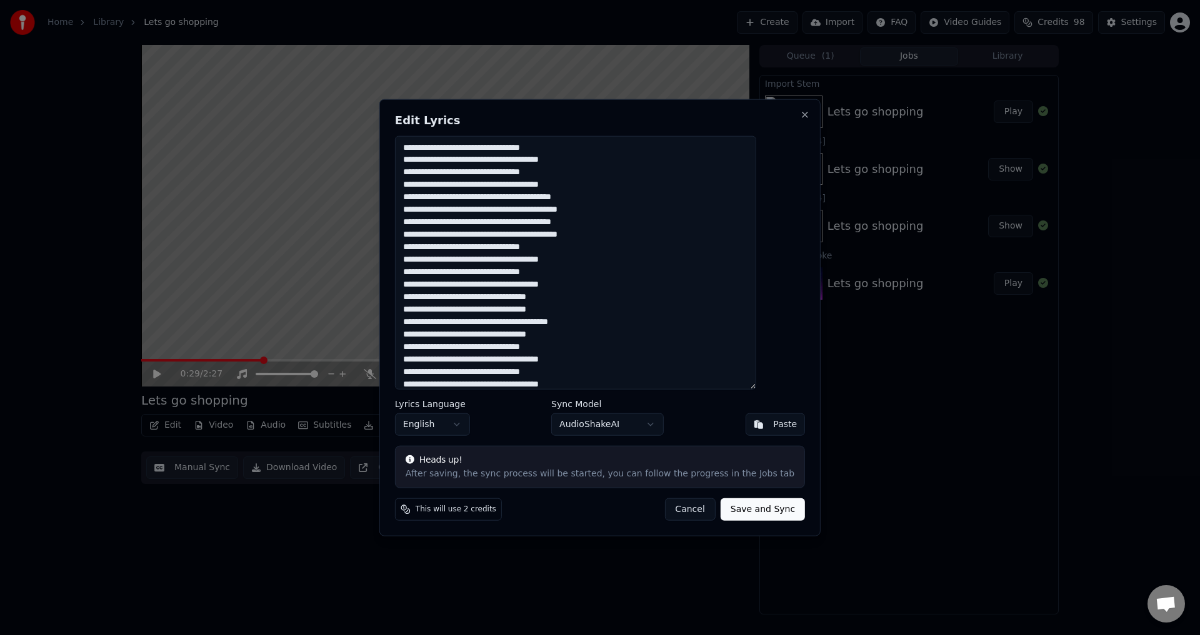
click at [532, 176] on textarea at bounding box center [575, 263] width 361 height 254
click at [444, 197] on textarea at bounding box center [575, 263] width 361 height 254
click at [585, 209] on textarea at bounding box center [575, 263] width 361 height 254
drag, startPoint x: 460, startPoint y: 225, endPoint x: 435, endPoint y: 222, distance: 25.1
click at [435, 222] on textarea at bounding box center [575, 263] width 361 height 254
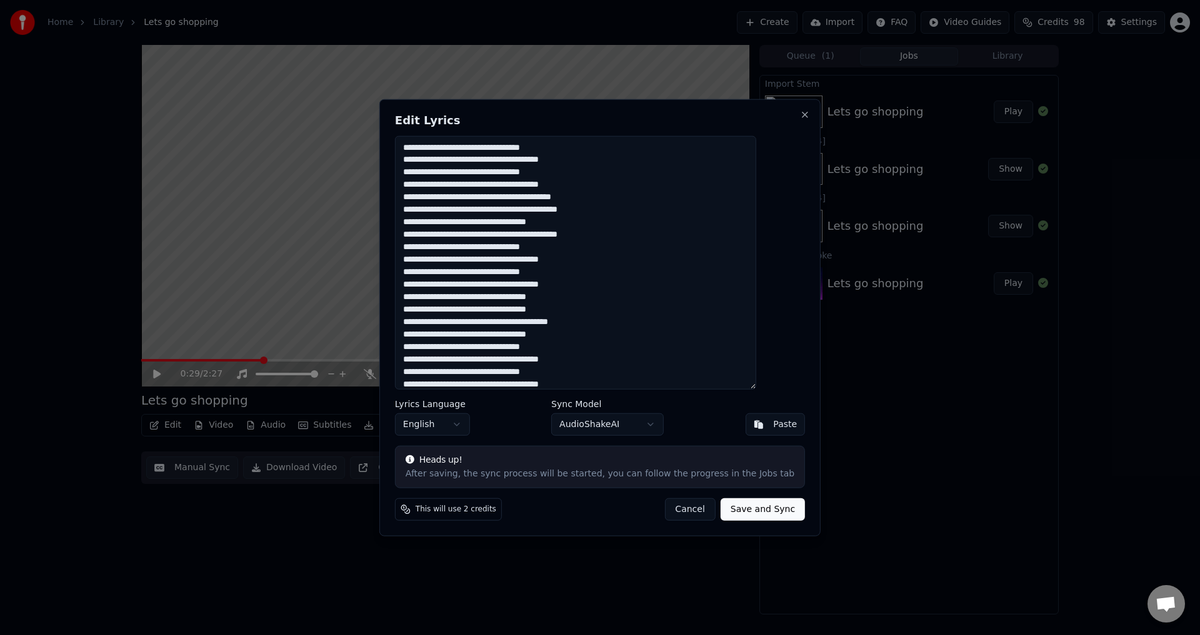
click at [468, 221] on textarea at bounding box center [575, 263] width 361 height 254
click at [466, 223] on textarea at bounding box center [575, 263] width 361 height 254
click at [470, 223] on textarea at bounding box center [575, 263] width 361 height 254
click at [484, 225] on textarea at bounding box center [575, 263] width 361 height 254
click at [462, 234] on textarea at bounding box center [575, 263] width 361 height 254
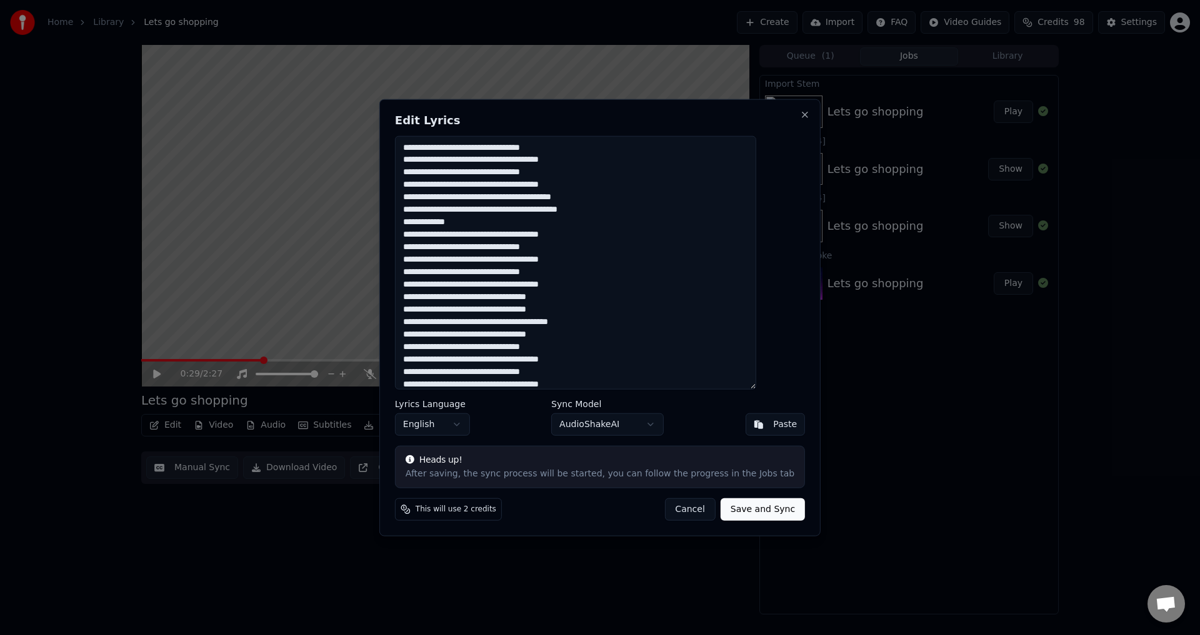
click at [472, 235] on textarea at bounding box center [575, 263] width 361 height 254
click at [472, 232] on textarea at bounding box center [575, 263] width 361 height 254
click at [477, 233] on textarea at bounding box center [575, 263] width 361 height 254
click at [484, 235] on textarea at bounding box center [575, 263] width 361 height 254
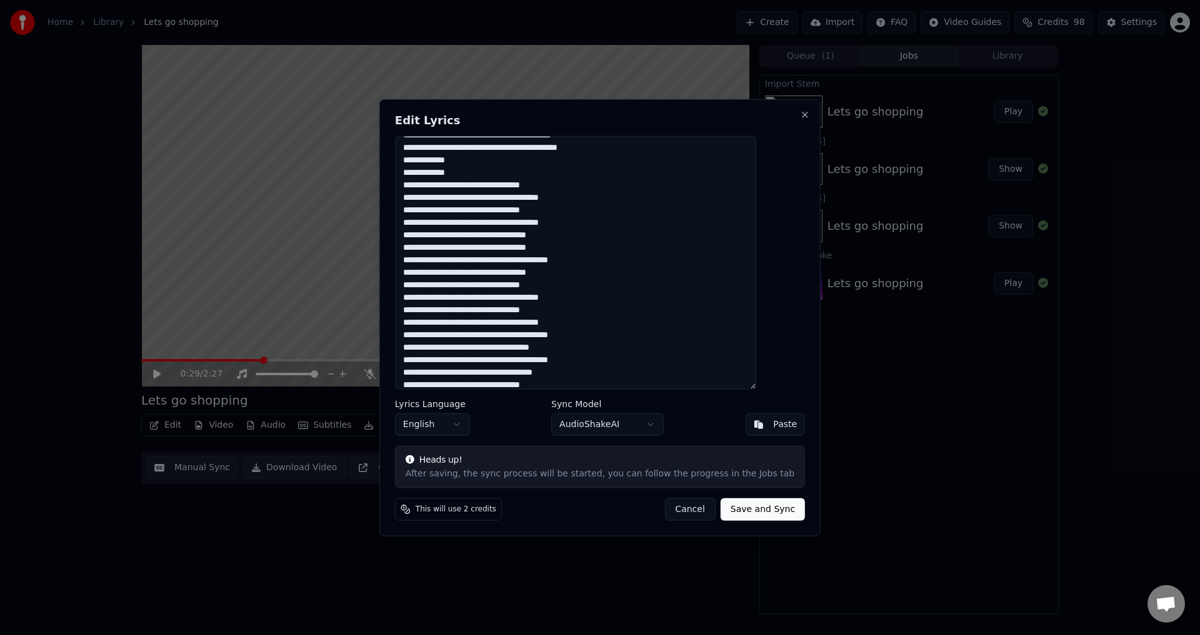
scroll to position [62, 0]
click at [513, 235] on textarea at bounding box center [575, 263] width 361 height 254
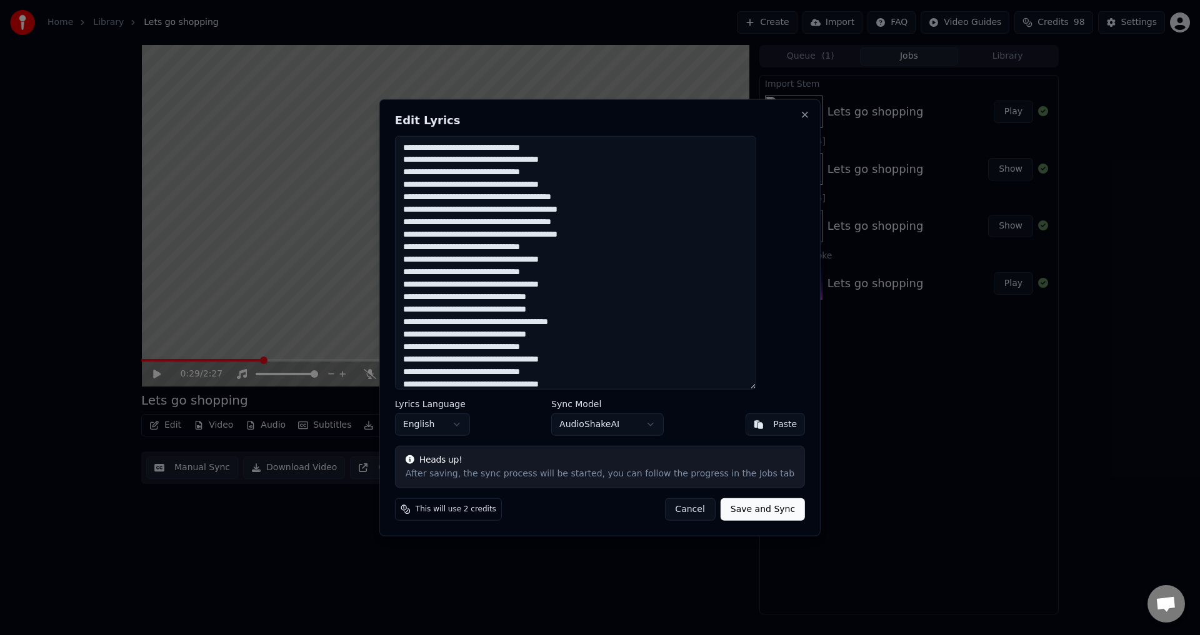
click at [607, 219] on textarea at bounding box center [575, 263] width 361 height 254
type textarea "**********"
click at [683, 508] on button "Cancel" at bounding box center [689, 510] width 51 height 22
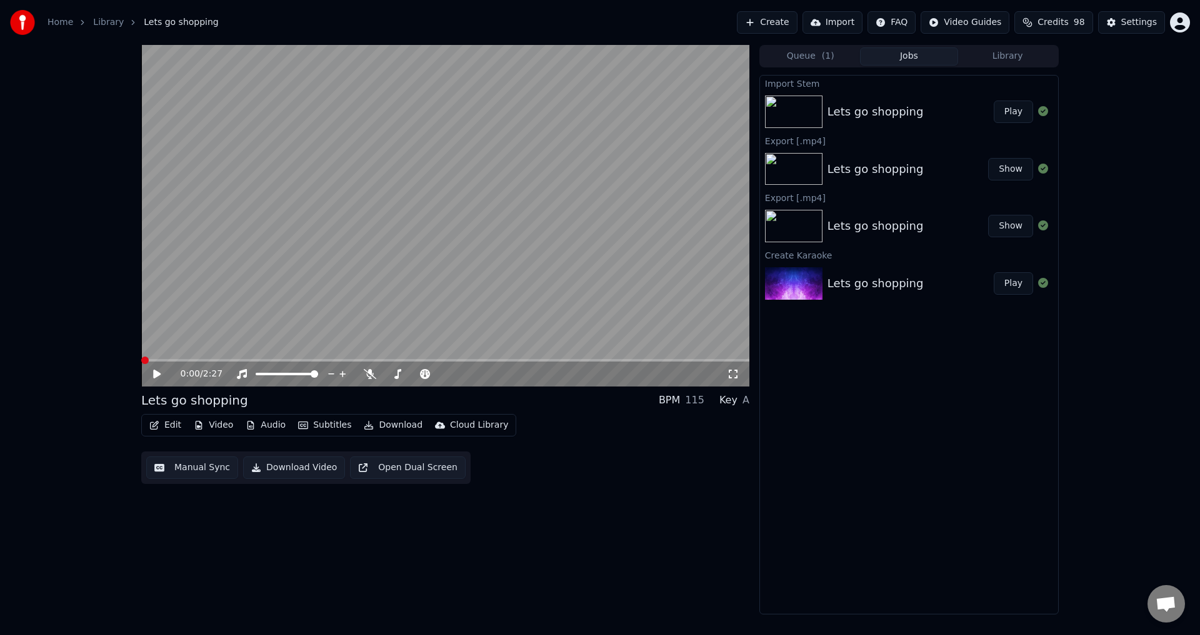
click at [141, 359] on span at bounding box center [141, 360] width 0 height 2
click at [1013, 111] on button "Play" at bounding box center [1012, 112] width 39 height 22
click at [199, 361] on span at bounding box center [445, 360] width 608 height 2
click at [436, 377] on div at bounding box center [454, 374] width 101 height 12
click at [442, 376] on span at bounding box center [442, 374] width 7 height 7
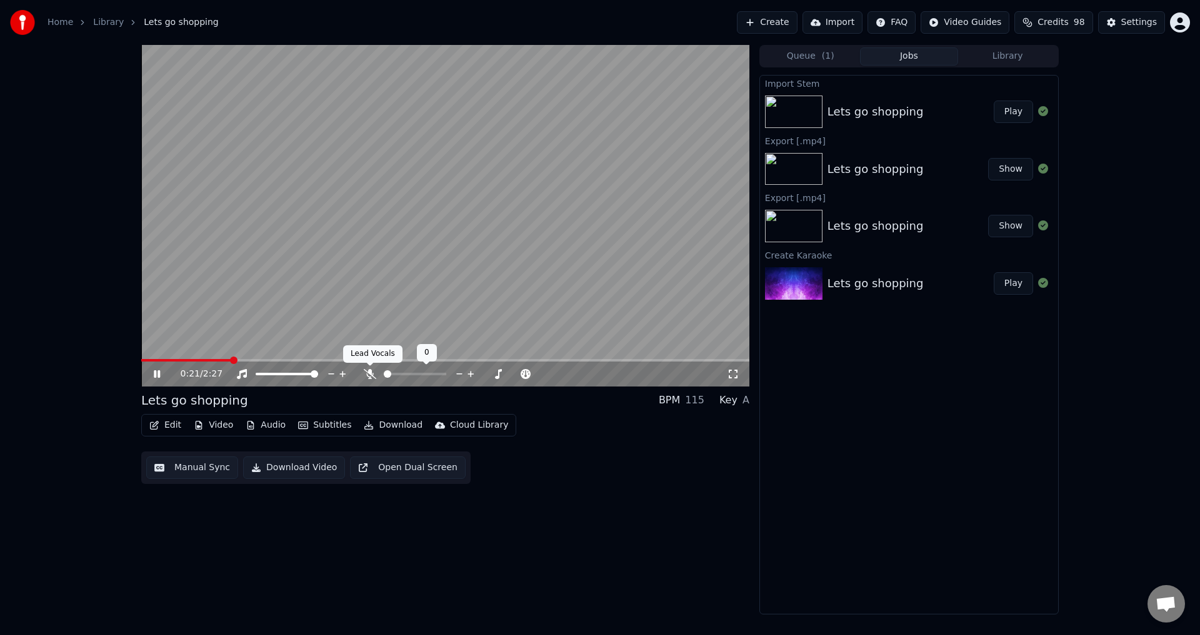
click at [369, 375] on icon at bounding box center [370, 374] width 12 height 10
click at [405, 374] on div at bounding box center [426, 374] width 101 height 12
click at [402, 372] on div at bounding box center [426, 374] width 101 height 12
click at [415, 376] on span at bounding box center [399, 374] width 31 height 2
click at [427, 378] on span at bounding box center [425, 374] width 7 height 7
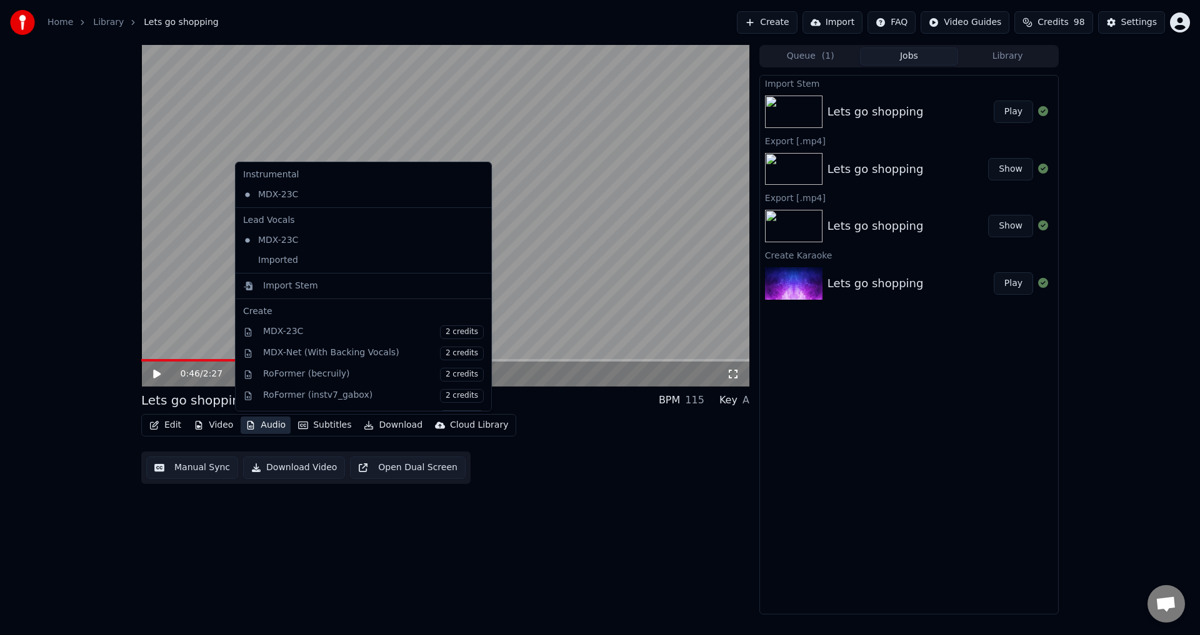
click at [268, 426] on button "Audio" at bounding box center [266, 425] width 50 height 17
click at [311, 264] on div "Imported" at bounding box center [354, 261] width 232 height 20
click at [191, 359] on span at bounding box center [238, 360] width 195 height 2
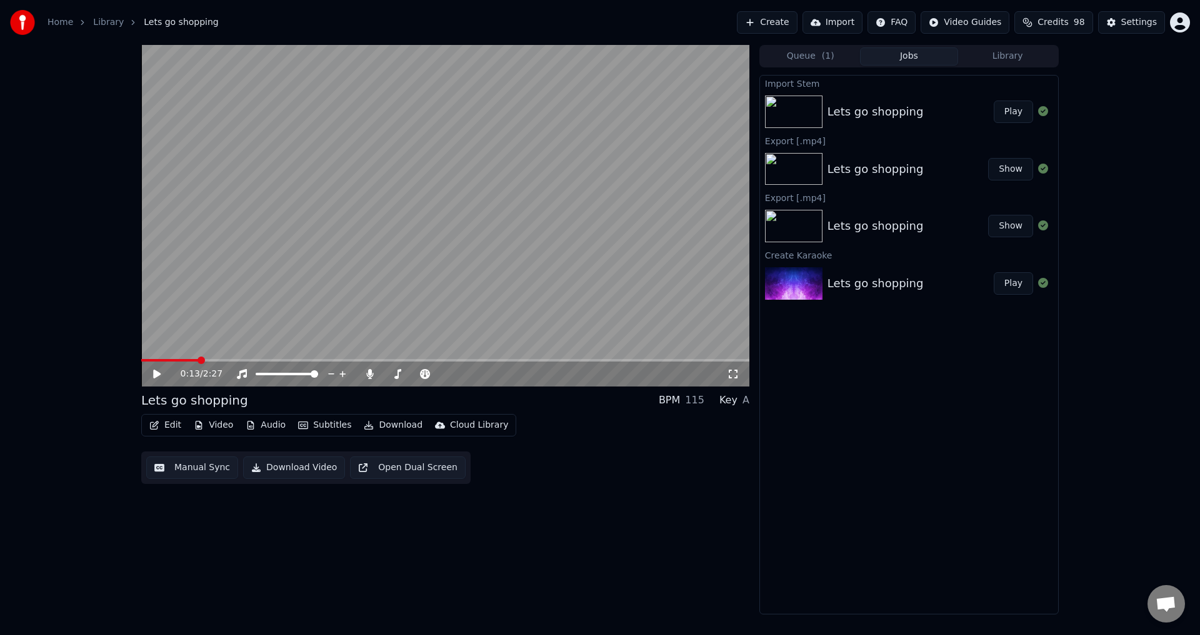
click at [1007, 112] on button "Play" at bounding box center [1012, 112] width 39 height 22
click at [269, 422] on button "Audio" at bounding box center [266, 425] width 50 height 17
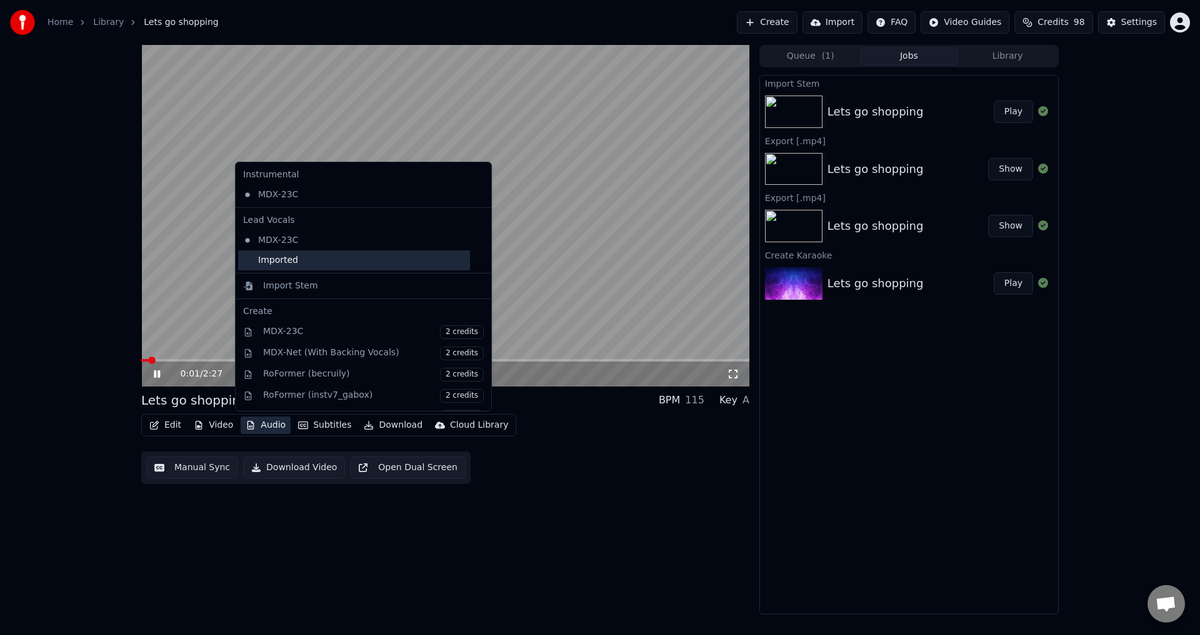
click at [297, 266] on div "Imported" at bounding box center [354, 261] width 232 height 20
click at [475, 196] on icon at bounding box center [482, 195] width 14 height 10
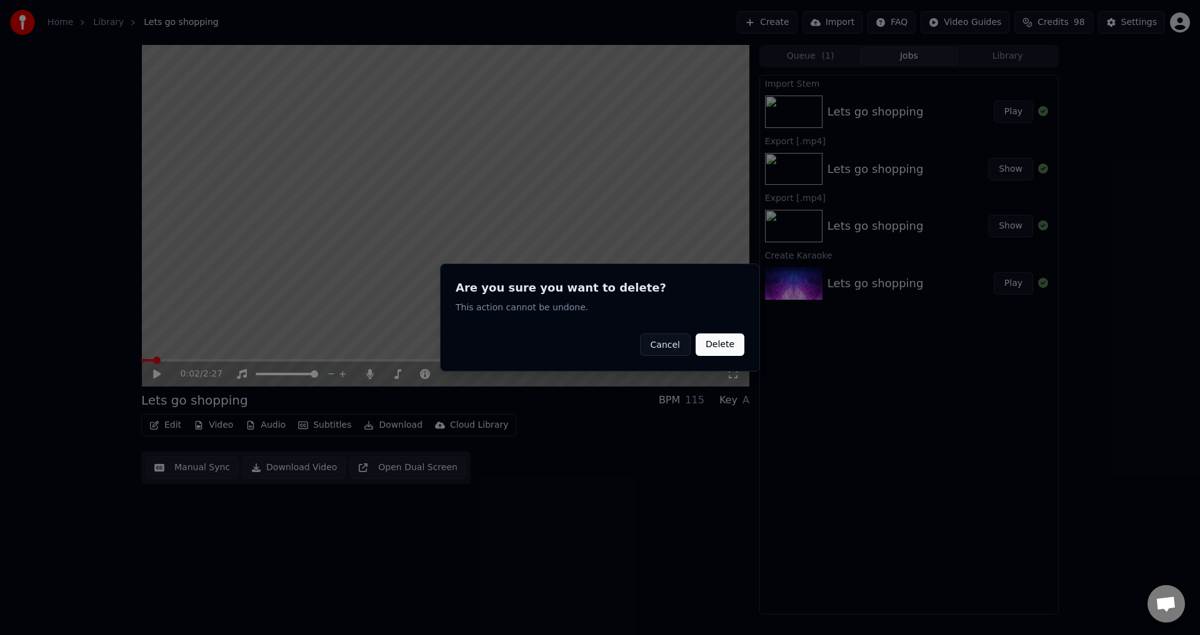
click at [728, 344] on button "Delete" at bounding box center [719, 345] width 49 height 22
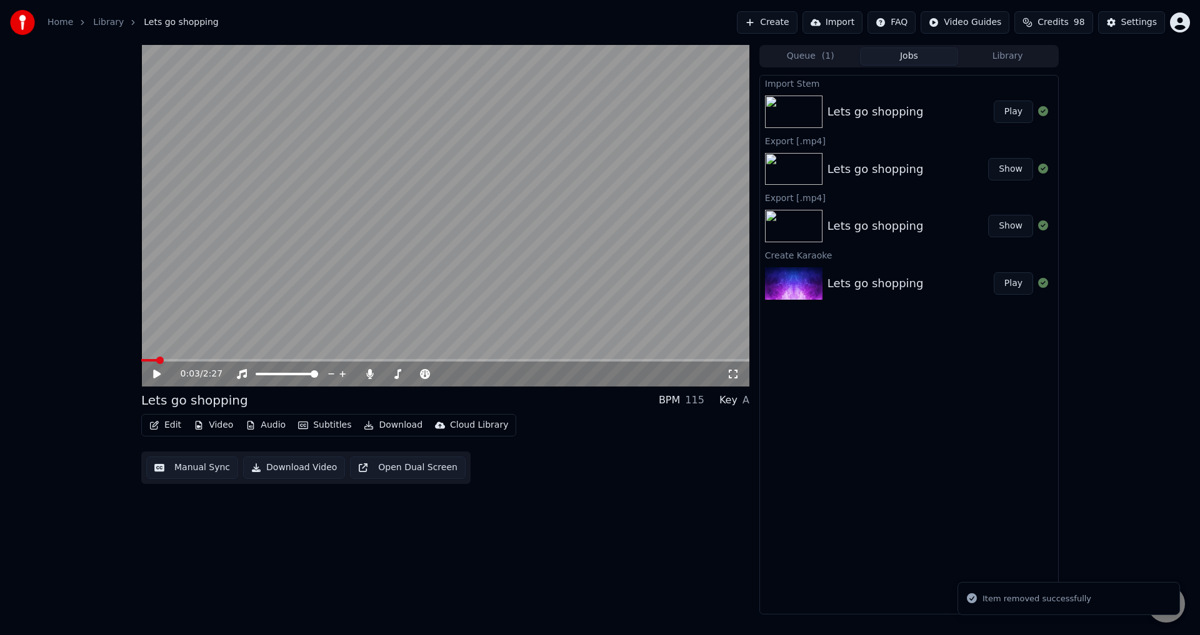
click at [1012, 116] on button "Play" at bounding box center [1012, 112] width 39 height 22
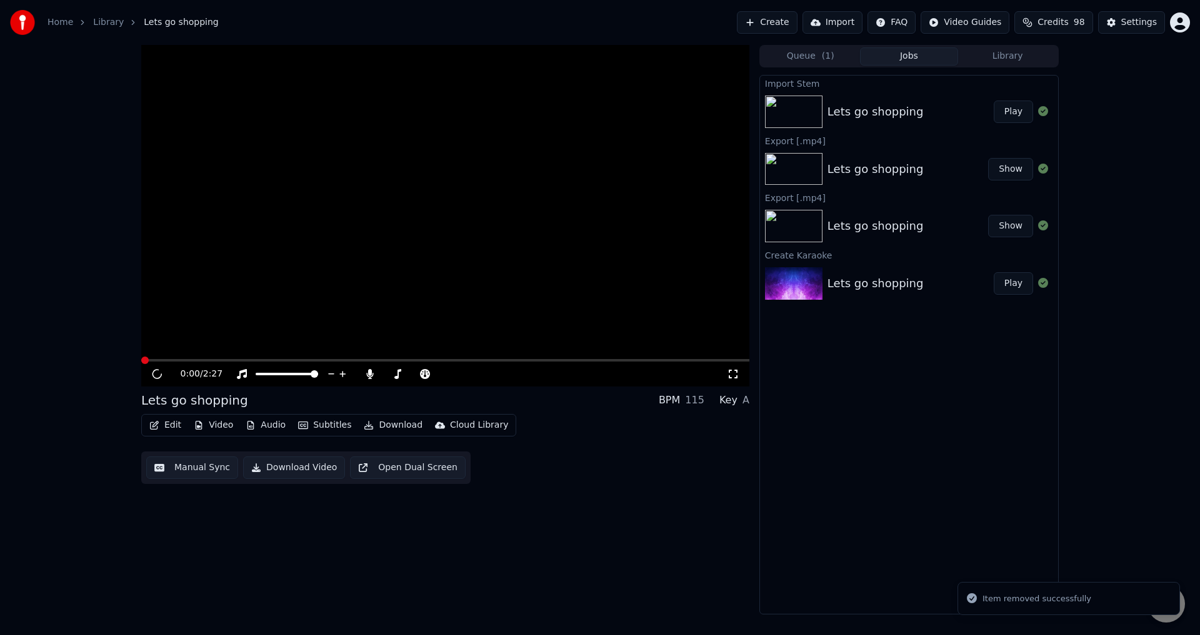
click at [313, 428] on button "Subtitles" at bounding box center [324, 425] width 63 height 17
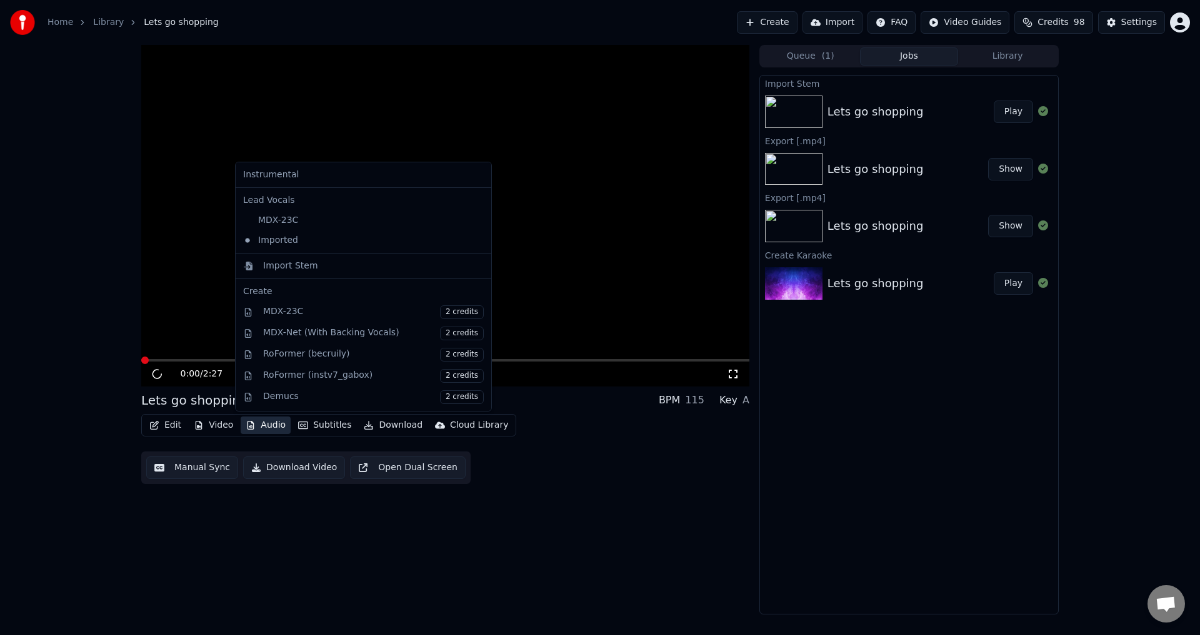
click at [273, 426] on button "Audio" at bounding box center [266, 425] width 50 height 17
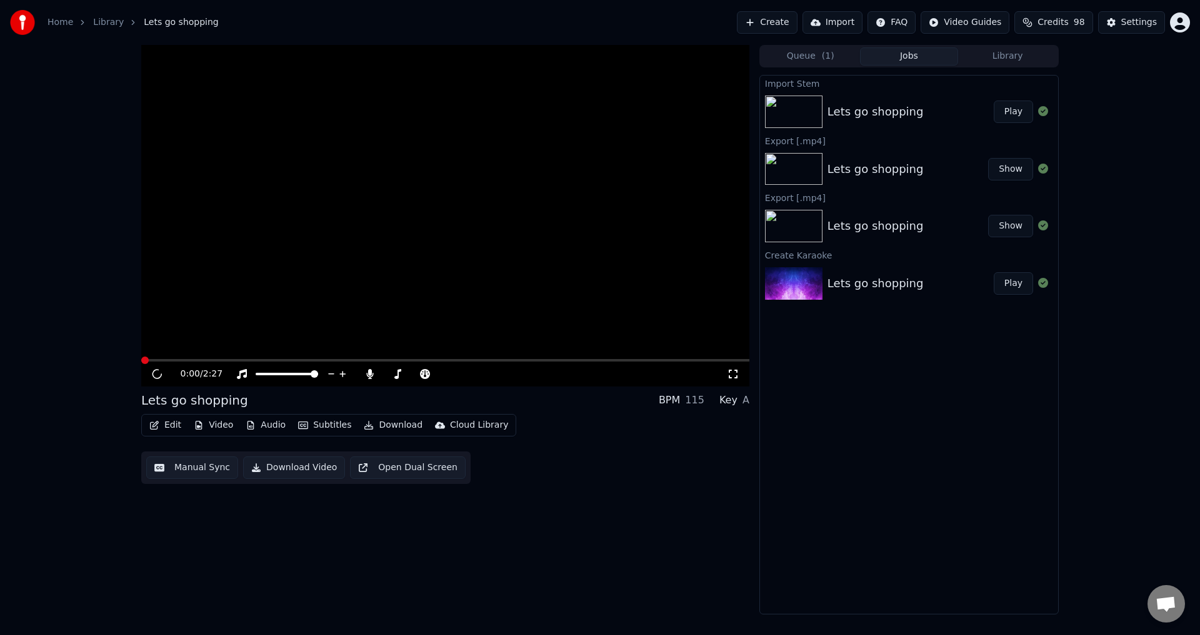
click at [273, 426] on button "Audio" at bounding box center [266, 425] width 50 height 17
drag, startPoint x: 645, startPoint y: 507, endPoint x: 623, endPoint y: 499, distance: 23.7
click at [639, 504] on div "0:00 / 2:27 Lets go shopping BPM 115 Key A Edit Video Audio Subtitles Download …" at bounding box center [445, 330] width 608 height 570
click at [174, 361] on span at bounding box center [445, 360] width 608 height 2
click at [155, 362] on span at bounding box center [153, 360] width 25 height 2
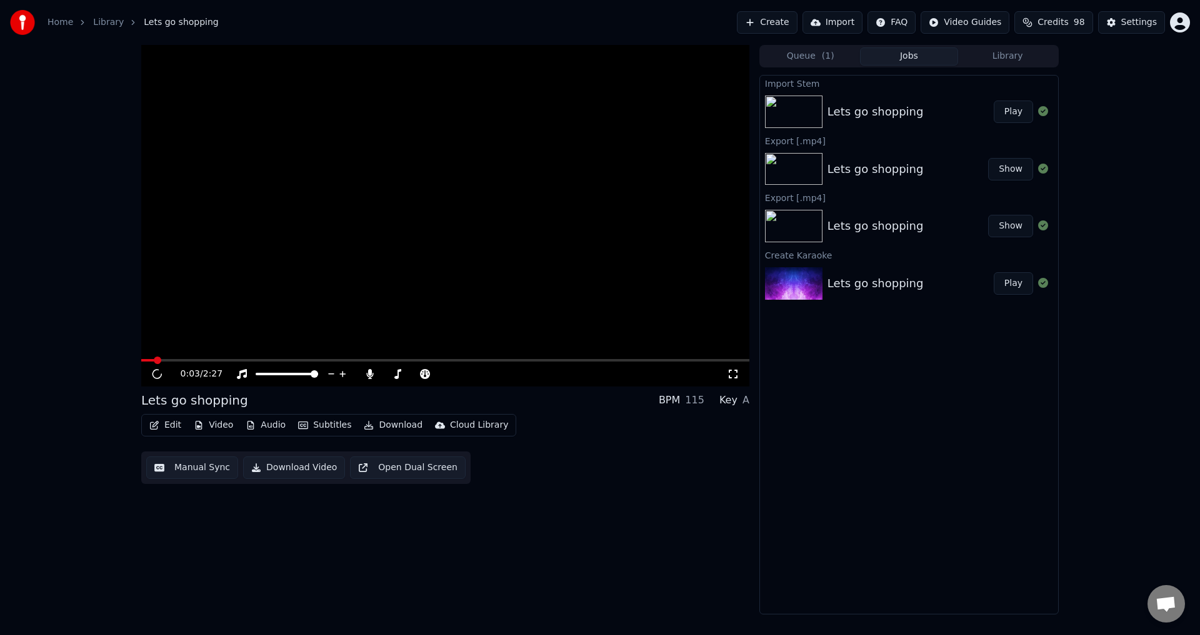
click at [1017, 107] on button "Play" at bounding box center [1012, 112] width 39 height 22
click at [1003, 110] on button "Play" at bounding box center [1012, 112] width 39 height 22
click at [246, 362] on div "0:00 / 2:27" at bounding box center [445, 374] width 608 height 25
click at [245, 361] on span at bounding box center [445, 360] width 608 height 2
click at [195, 358] on video at bounding box center [445, 216] width 608 height 342
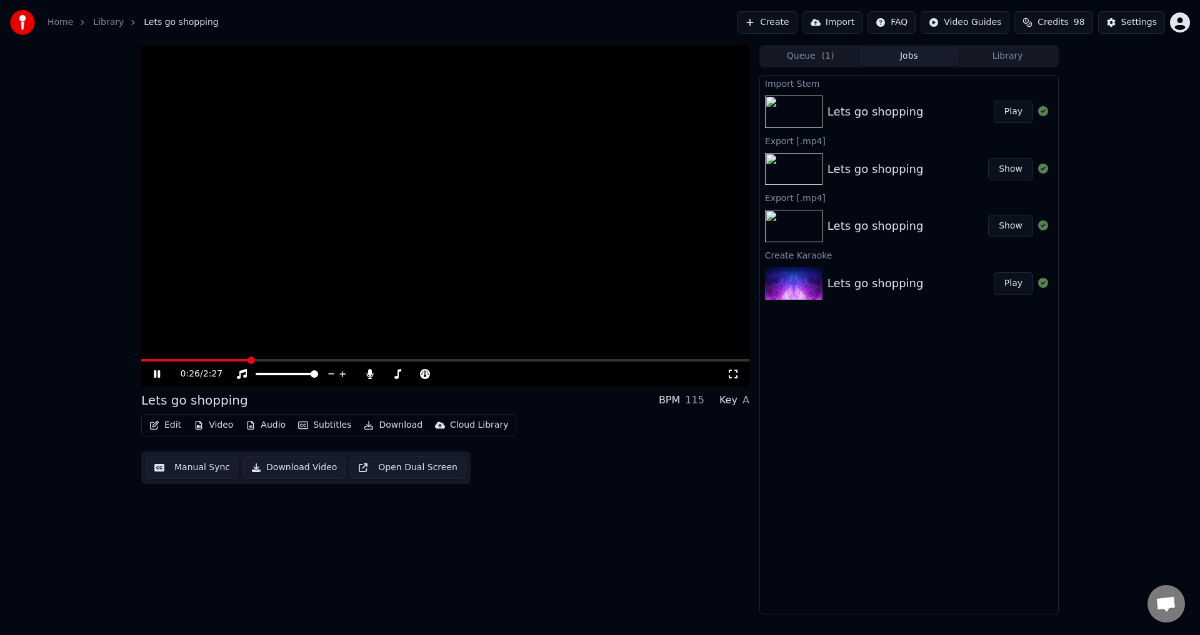
click at [159, 376] on icon at bounding box center [157, 374] width 6 height 7
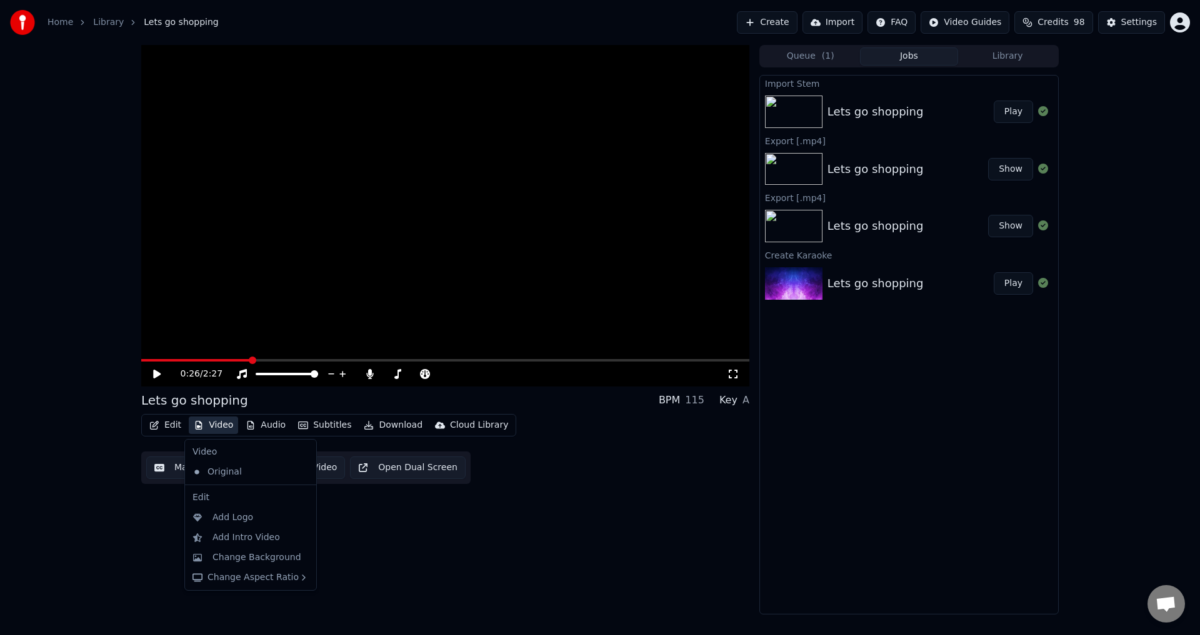
click at [229, 425] on button "Video" at bounding box center [213, 425] width 49 height 17
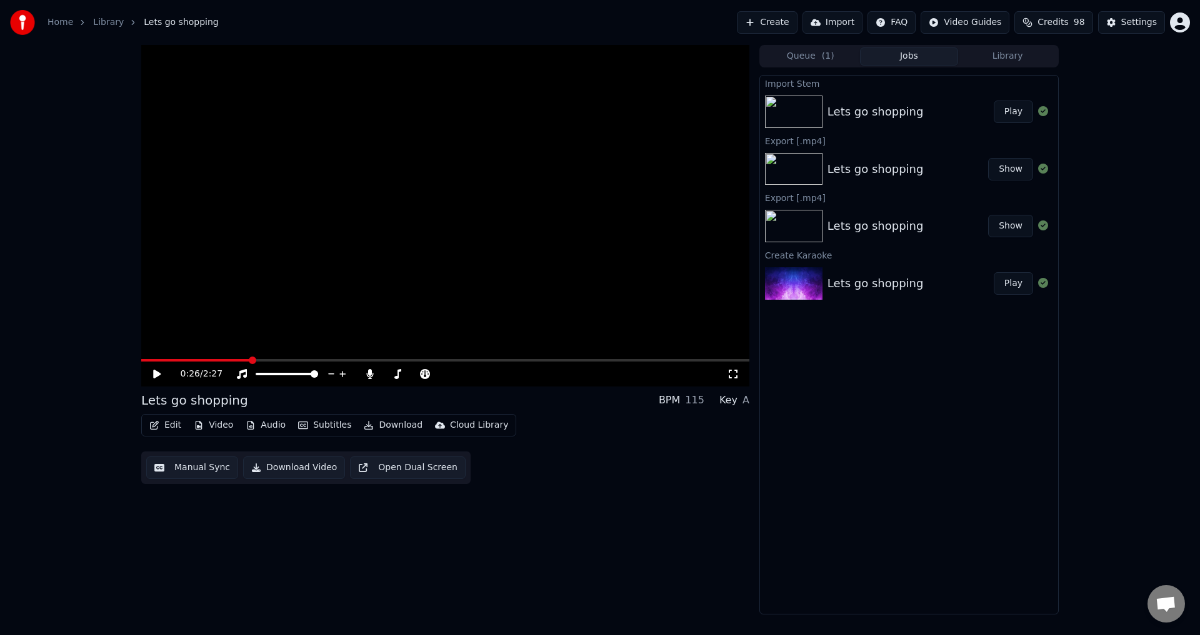
click at [162, 378] on icon at bounding box center [165, 374] width 29 height 10
click at [171, 362] on div "0:26 / 2:27" at bounding box center [445, 374] width 608 height 25
click at [170, 361] on span at bounding box center [155, 360] width 29 height 2
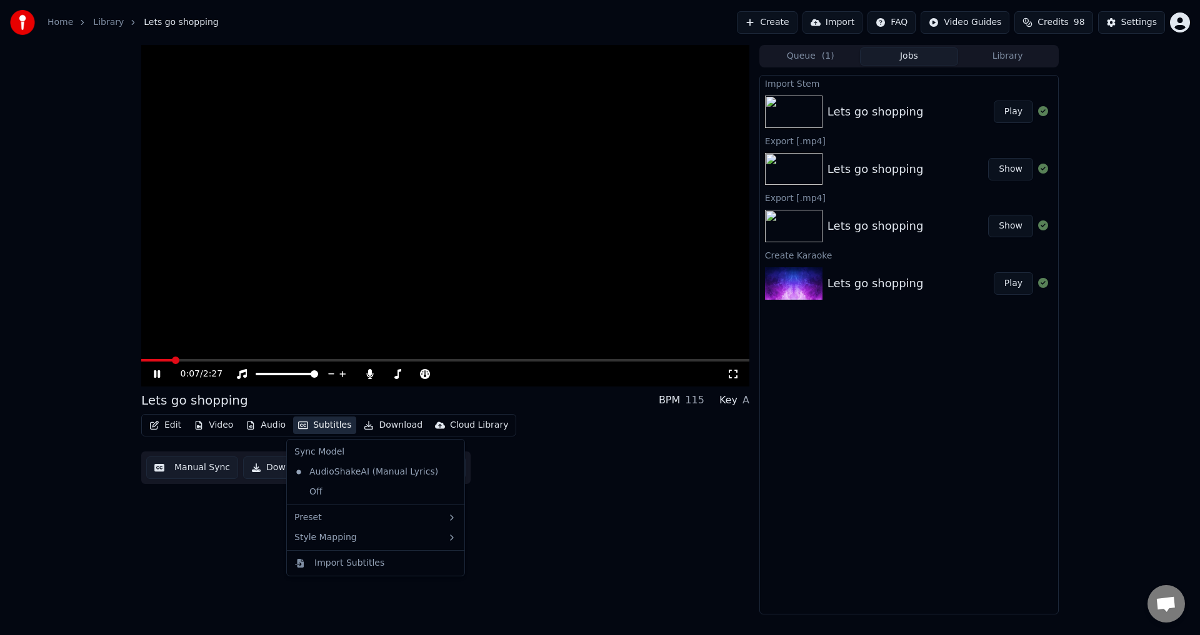
click at [316, 428] on button "Subtitles" at bounding box center [324, 425] width 63 height 17
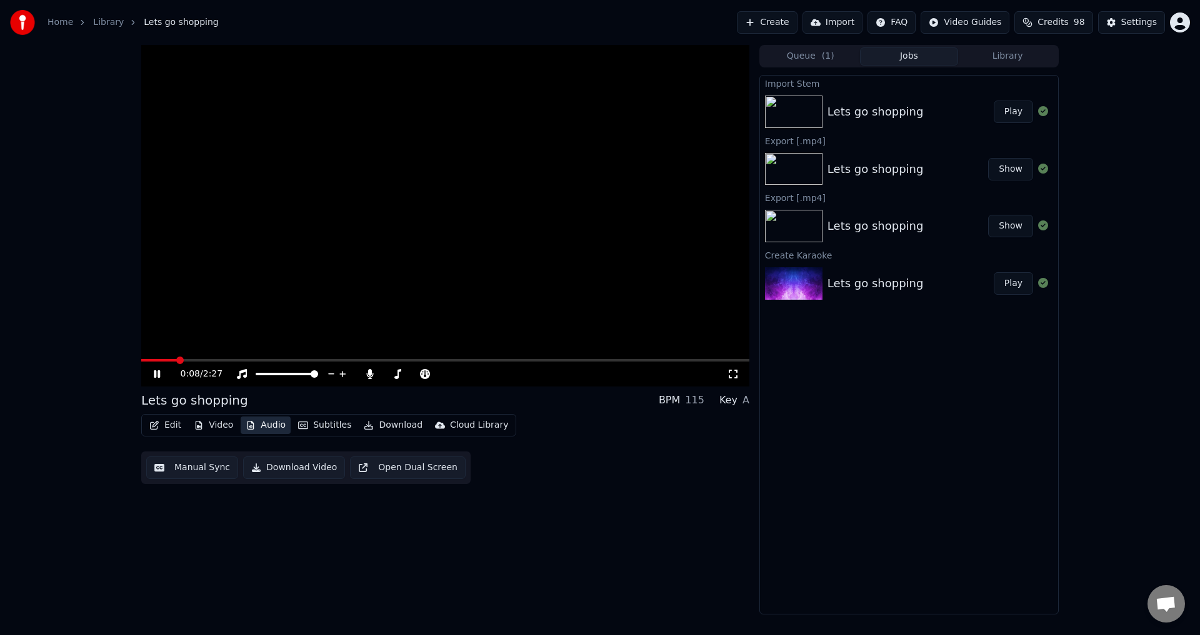
click at [267, 420] on button "Audio" at bounding box center [266, 425] width 50 height 17
click at [271, 414] on div "Edit Video Audio Subtitles Download Cloud Library" at bounding box center [328, 425] width 375 height 22
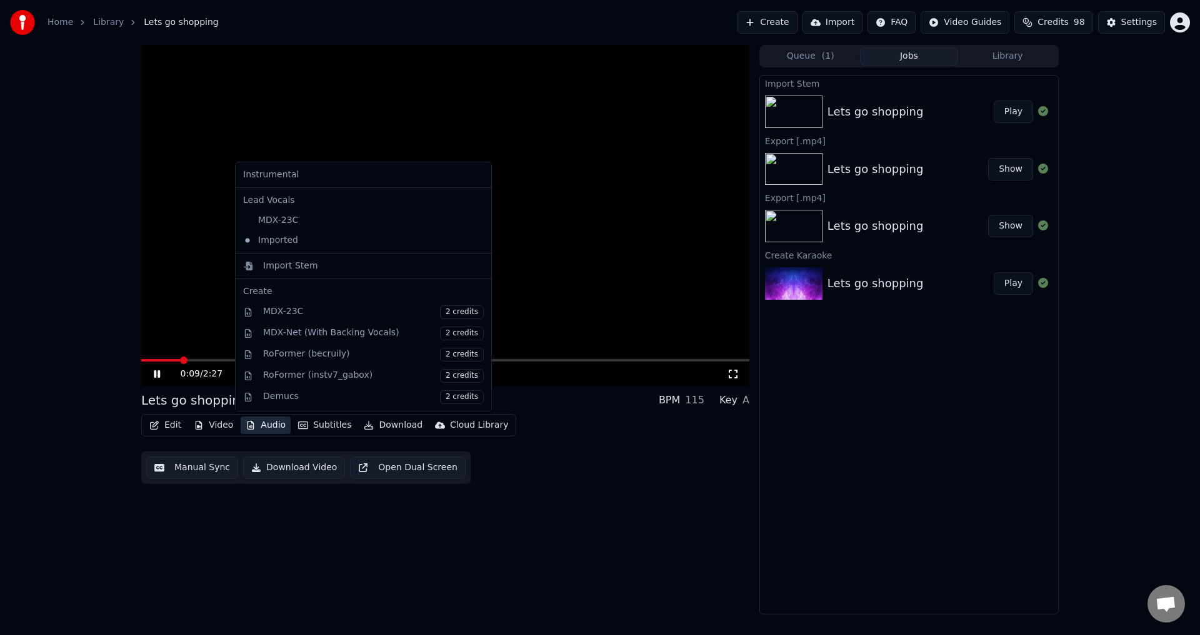
click at [271, 426] on button "Audio" at bounding box center [266, 425] width 50 height 17
click at [152, 374] on icon at bounding box center [165, 374] width 29 height 10
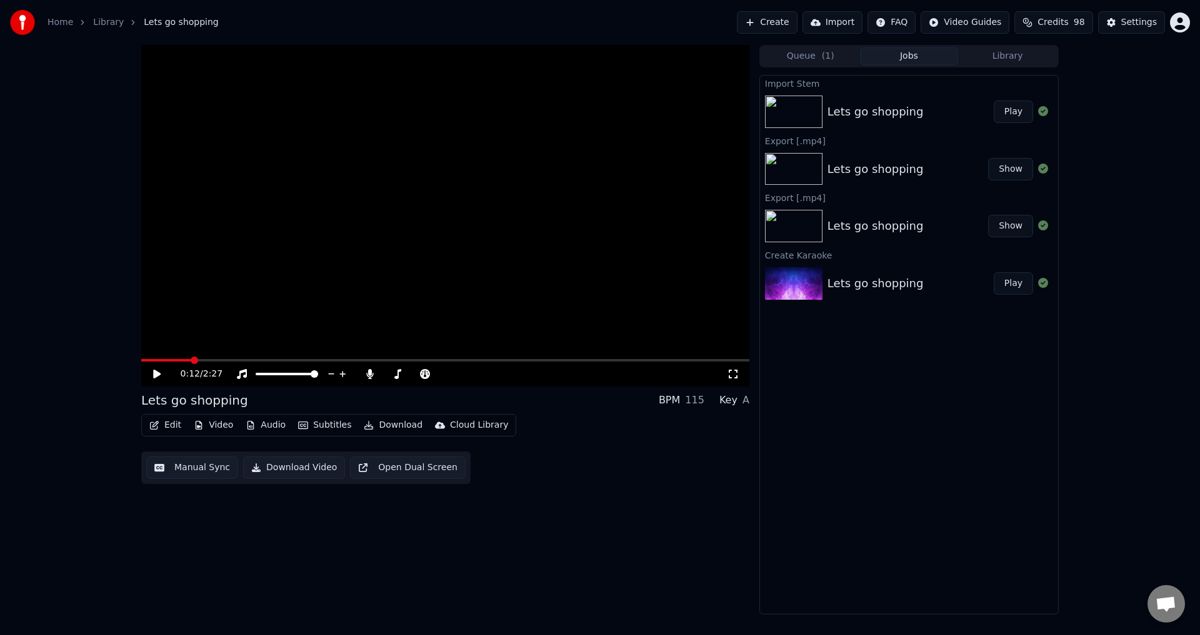
click at [313, 422] on button "Subtitles" at bounding box center [324, 425] width 63 height 17
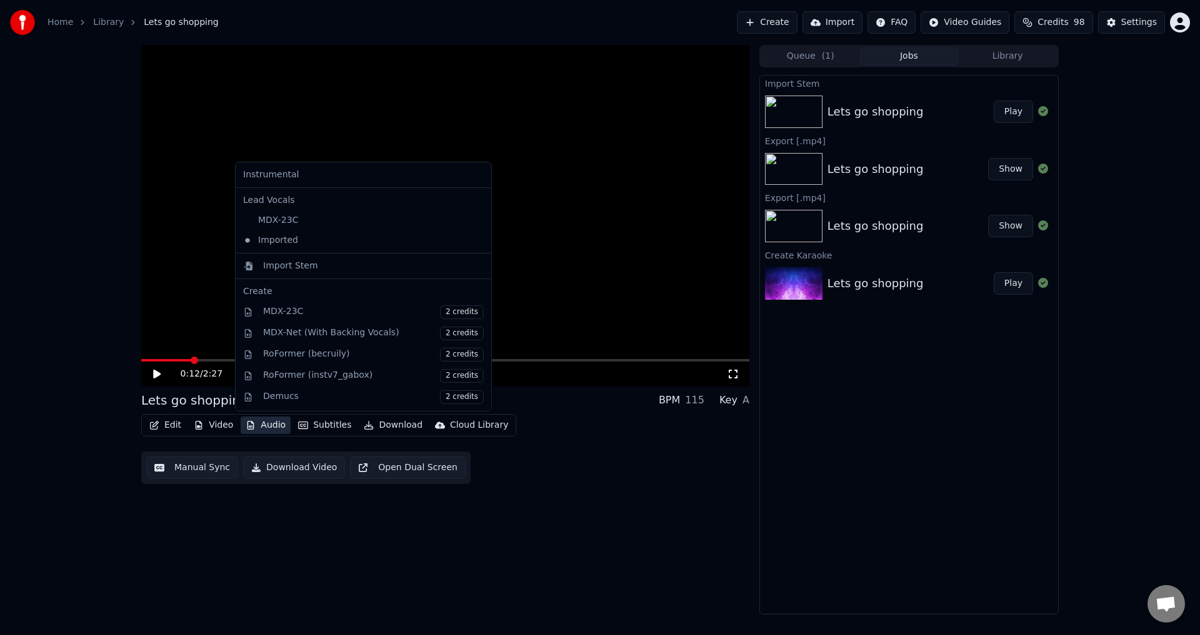
click at [275, 425] on button "Audio" at bounding box center [266, 425] width 50 height 17
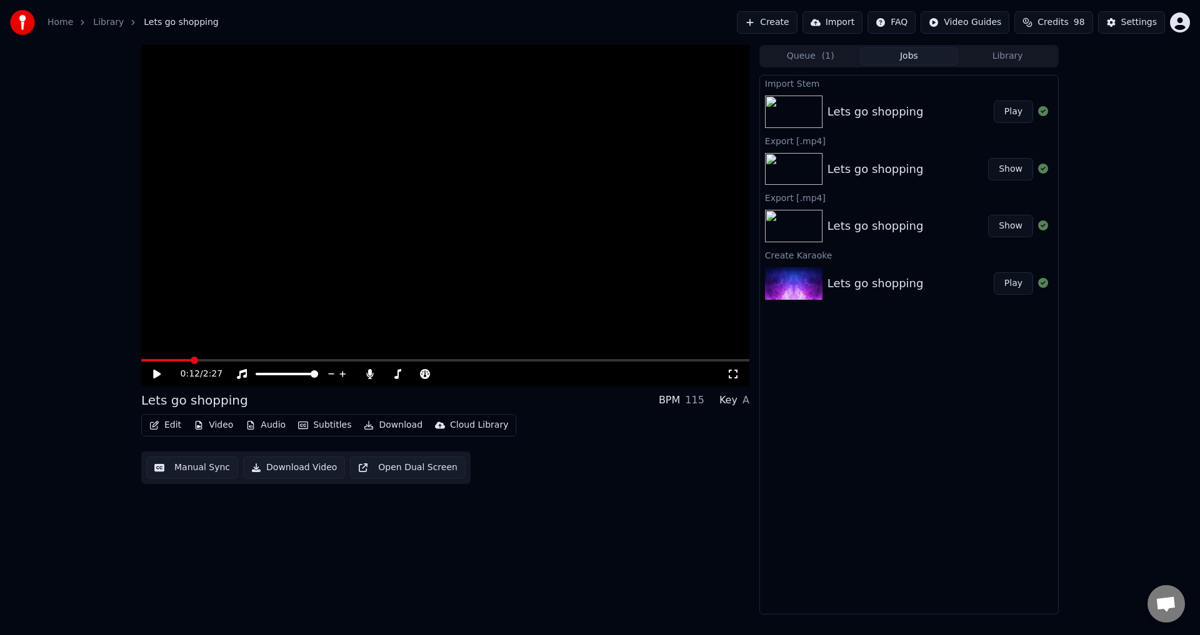
click at [278, 427] on button "Audio" at bounding box center [266, 425] width 50 height 17
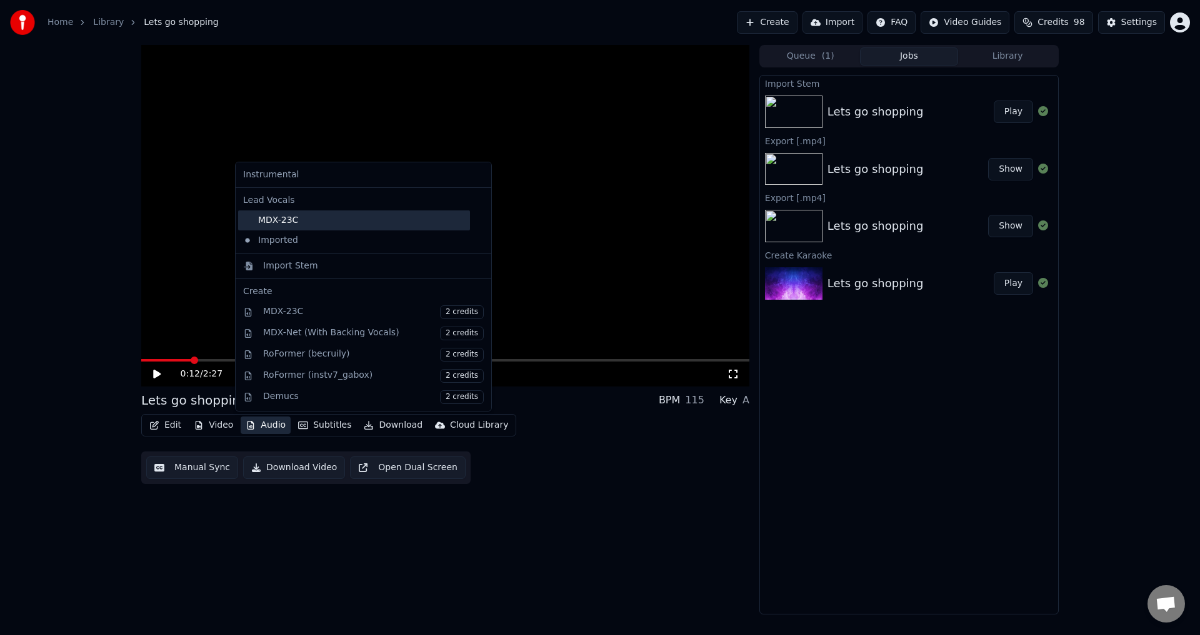
click at [280, 223] on div "MDX-23C" at bounding box center [354, 221] width 232 height 20
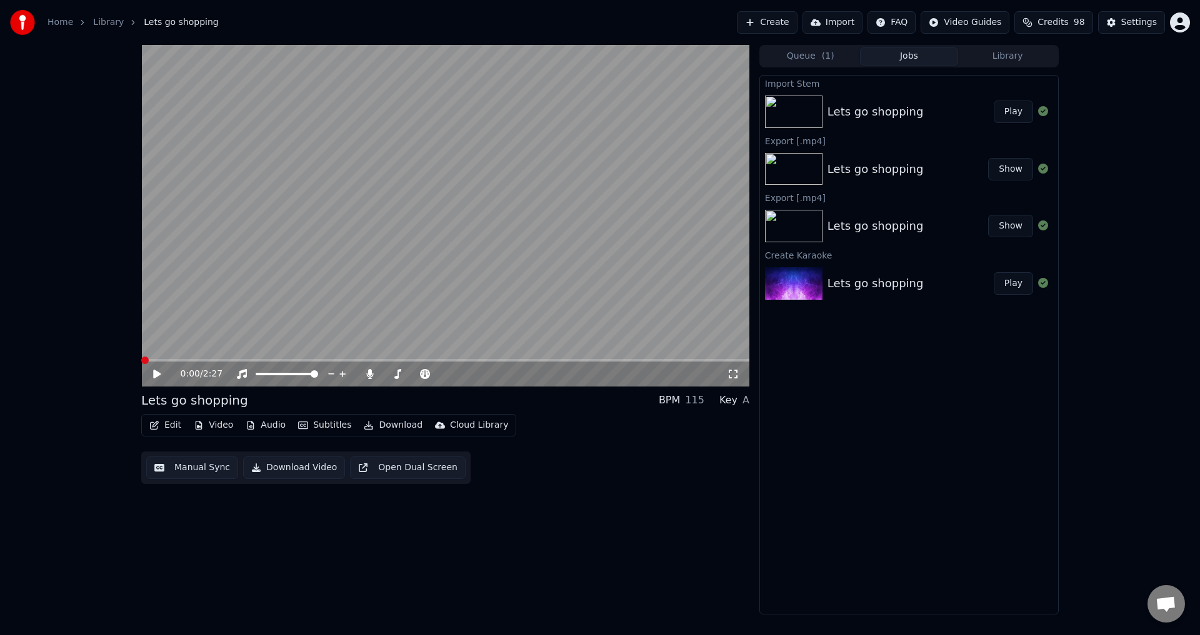
click at [157, 374] on icon at bounding box center [156, 374] width 7 height 9
click at [213, 360] on span at bounding box center [445, 360] width 608 height 2
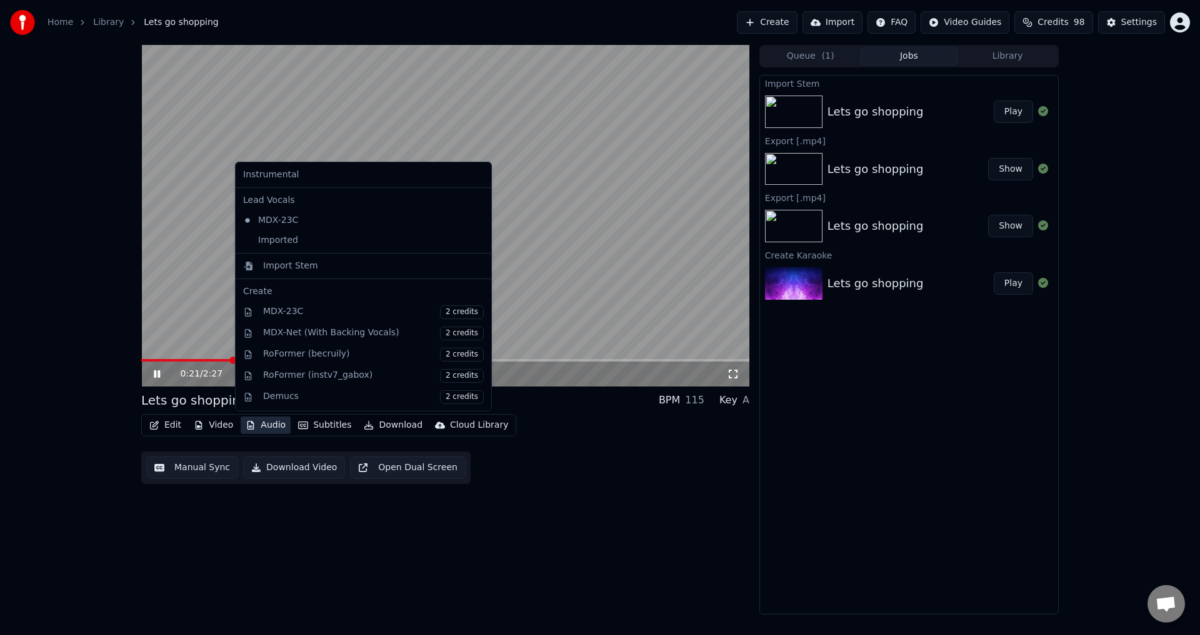
click at [251, 430] on icon "button" at bounding box center [251, 425] width 10 height 9
click at [286, 242] on div "Imported" at bounding box center [354, 241] width 232 height 20
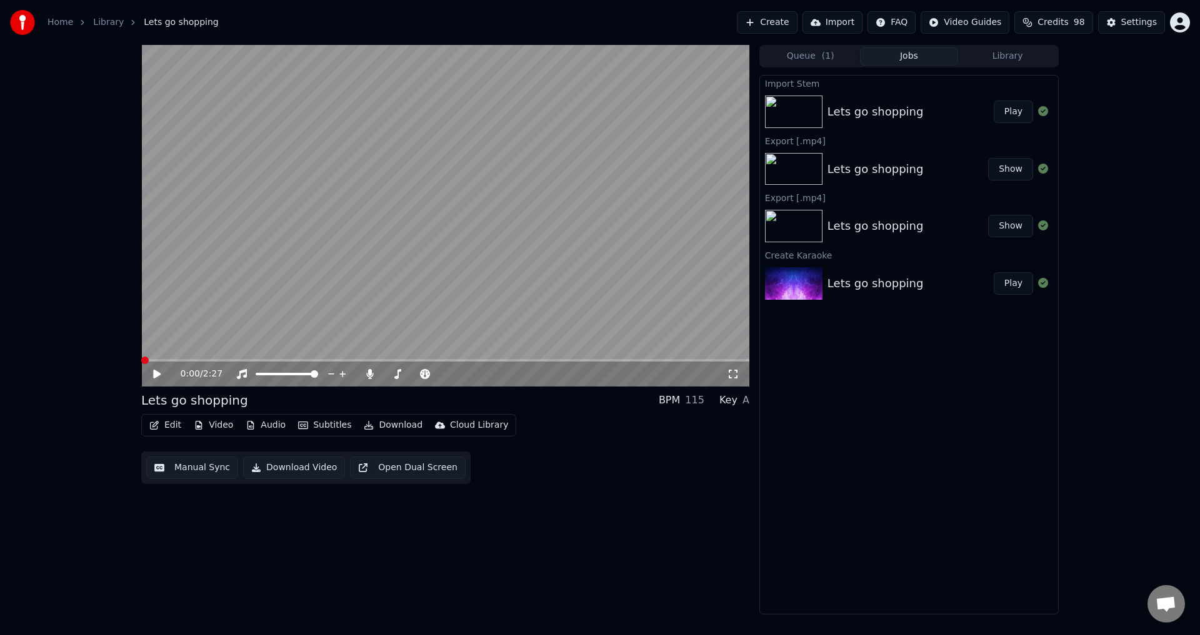
click at [156, 376] on icon at bounding box center [156, 374] width 7 height 9
click at [219, 361] on span at bounding box center [445, 360] width 608 height 2
click at [244, 360] on span at bounding box center [445, 360] width 608 height 2
click at [286, 360] on span at bounding box center [445, 360] width 608 height 2
click at [386, 276] on video at bounding box center [445, 216] width 608 height 342
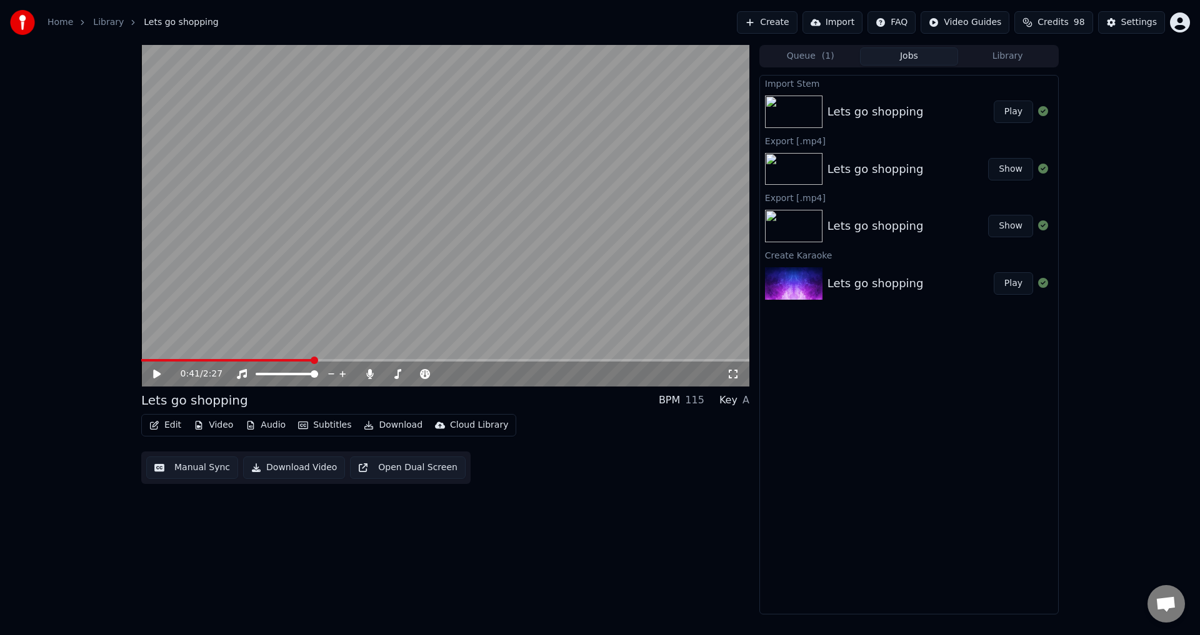
click at [261, 424] on button "Audio" at bounding box center [266, 425] width 50 height 17
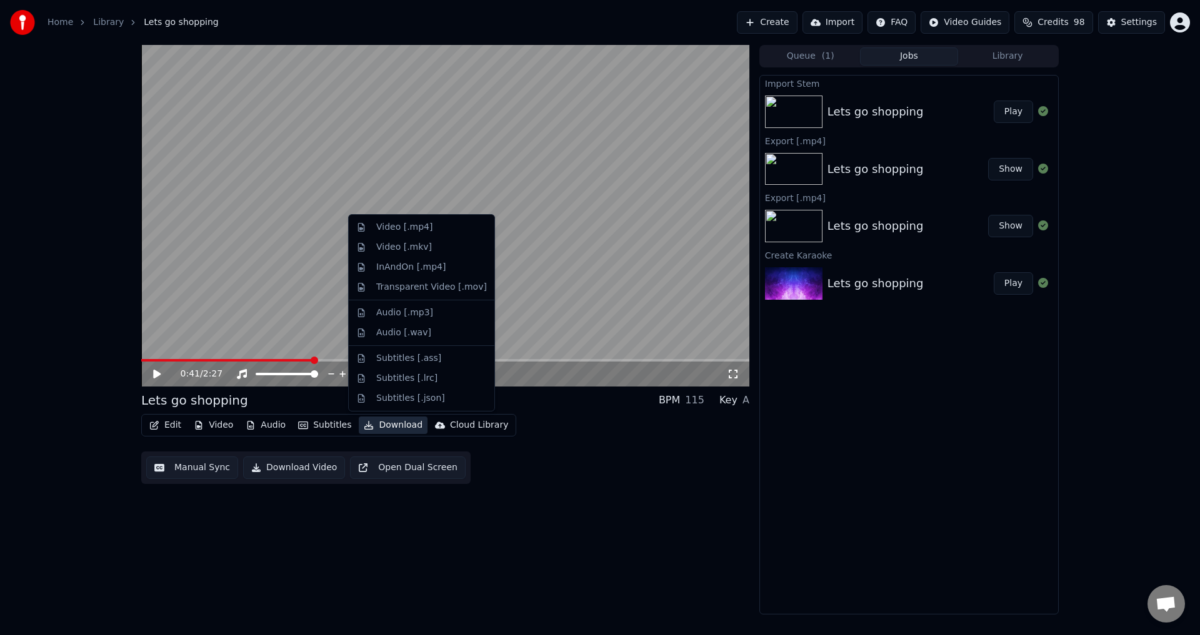
click at [455, 537] on div "0:41 / 2:27 Lets go shopping BPM 115 Key A Edit Video Audio Subtitles Download …" at bounding box center [445, 330] width 608 height 570
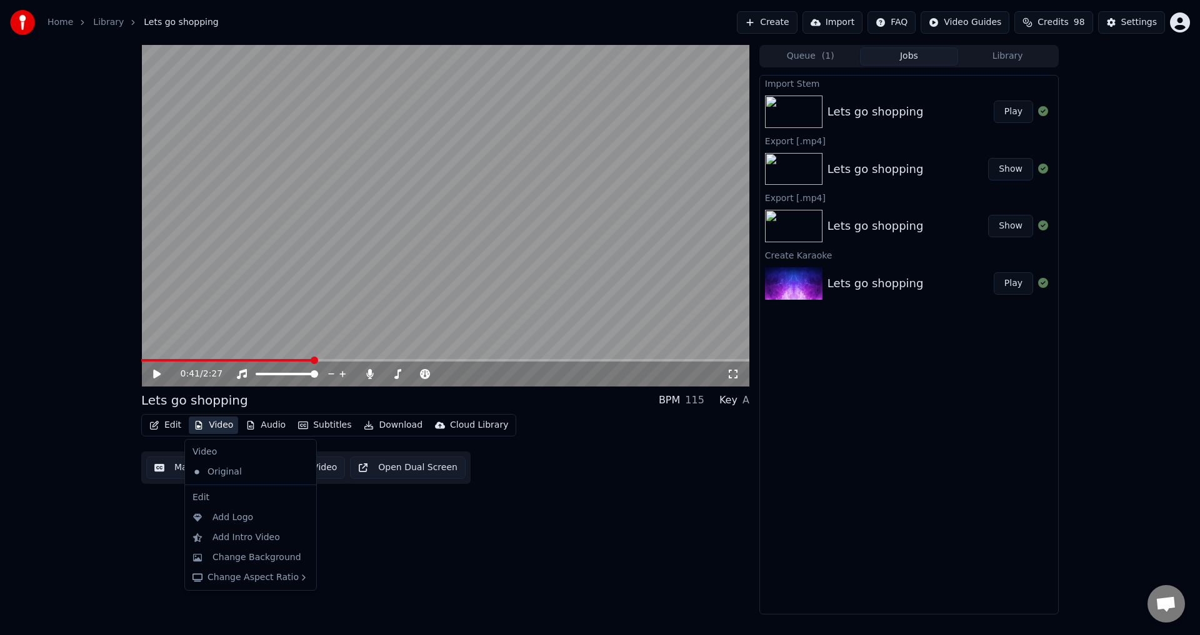
click at [217, 424] on button "Video" at bounding box center [213, 425] width 49 height 17
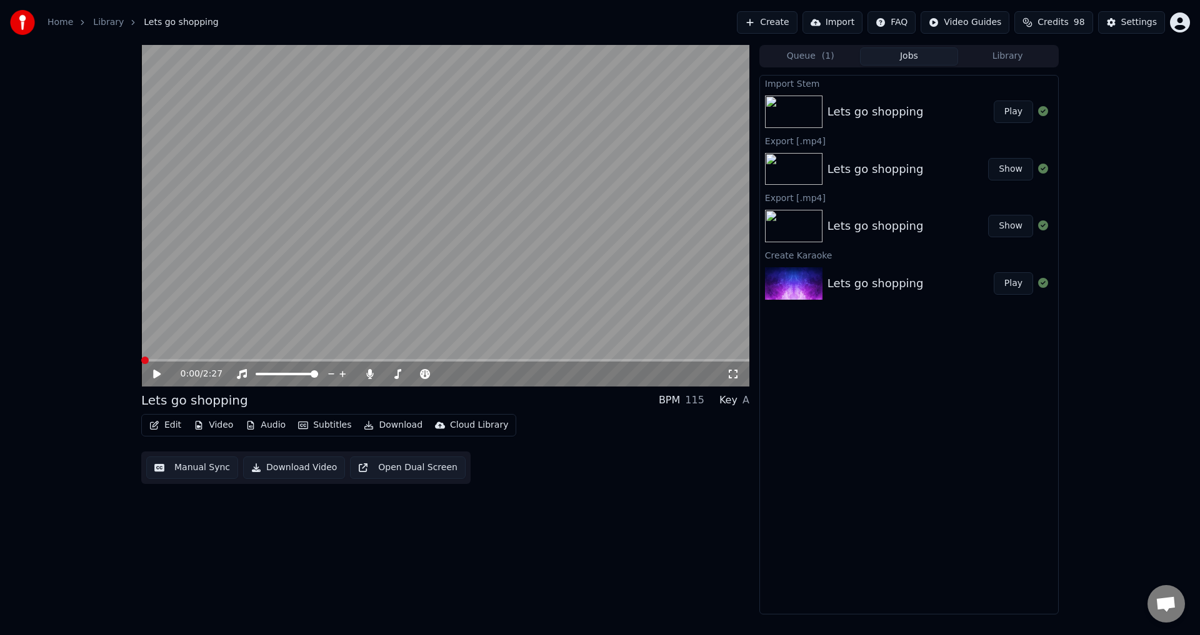
click at [141, 362] on span at bounding box center [141, 360] width 0 height 2
click at [157, 372] on icon at bounding box center [156, 374] width 7 height 9
click at [157, 372] on icon at bounding box center [165, 374] width 29 height 10
click at [1008, 105] on button "Play" at bounding box center [1012, 112] width 39 height 22
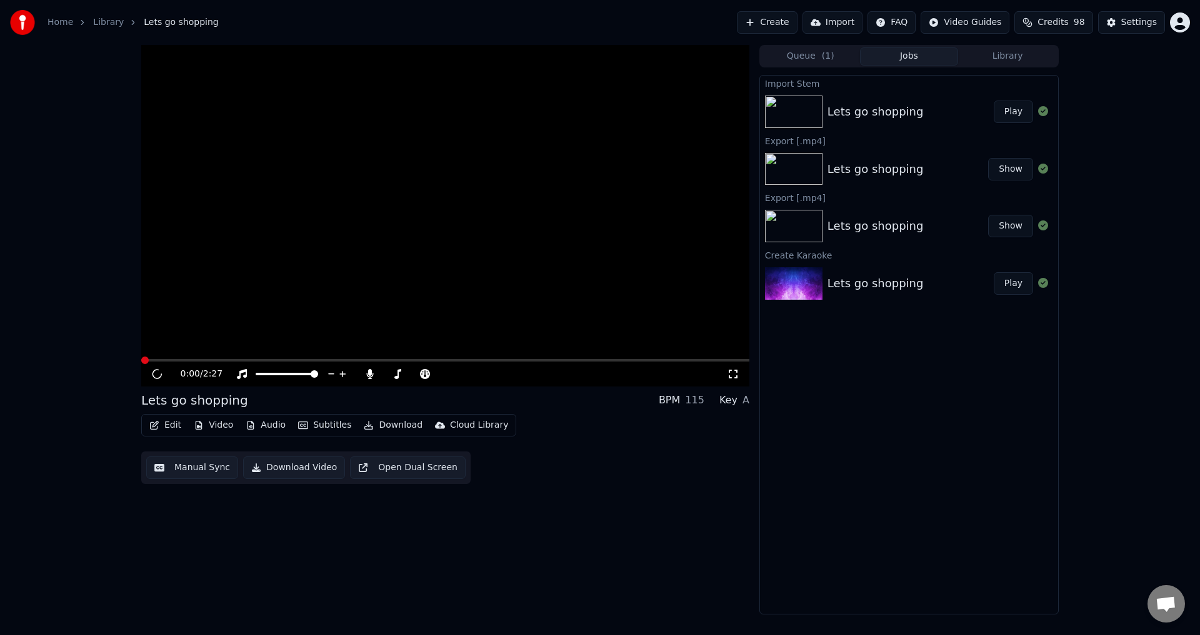
click at [1021, 115] on button "Play" at bounding box center [1012, 112] width 39 height 22
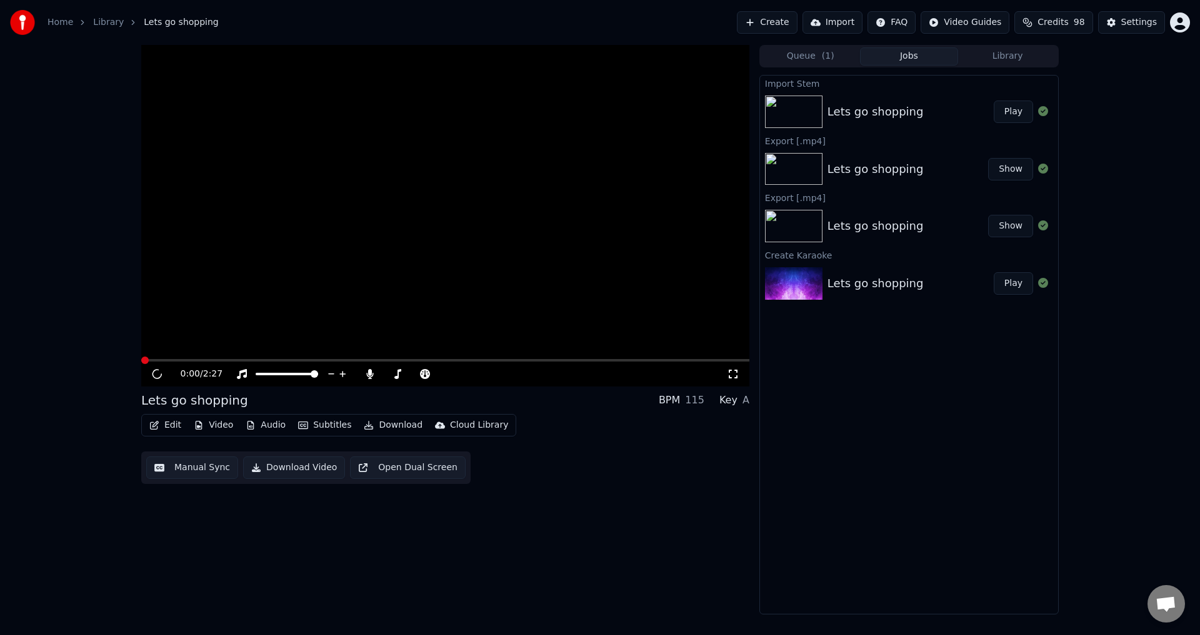
click at [1021, 115] on button "Play" at bounding box center [1012, 112] width 39 height 22
click at [268, 427] on button "Audio" at bounding box center [266, 425] width 50 height 17
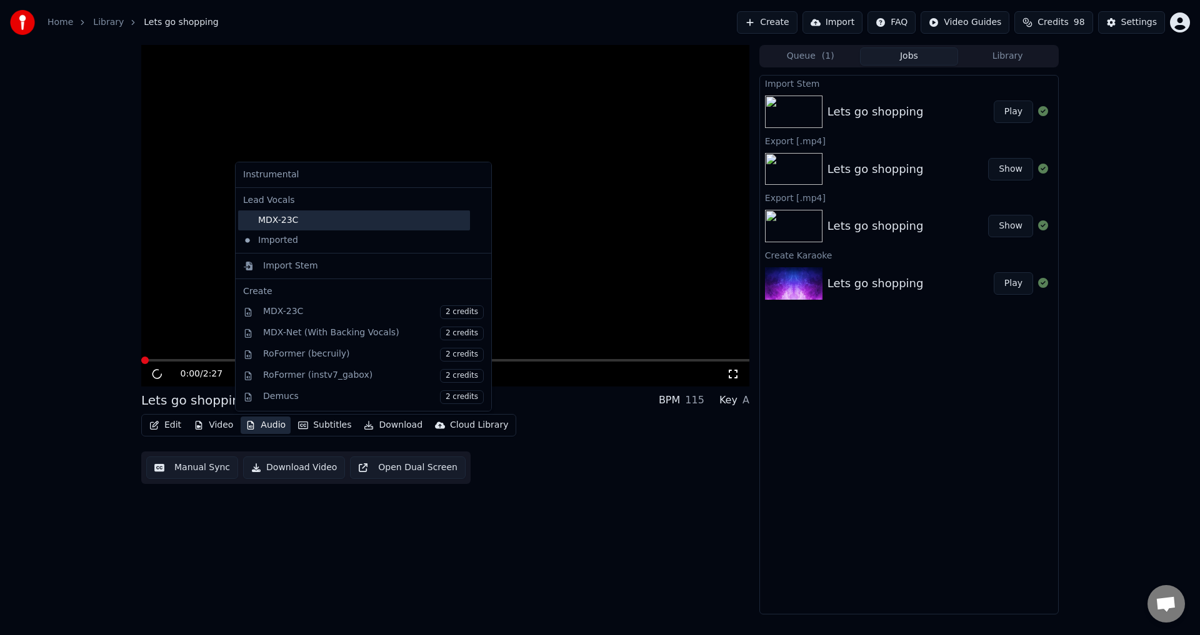
click at [299, 221] on div "MDX-23C" at bounding box center [354, 221] width 232 height 20
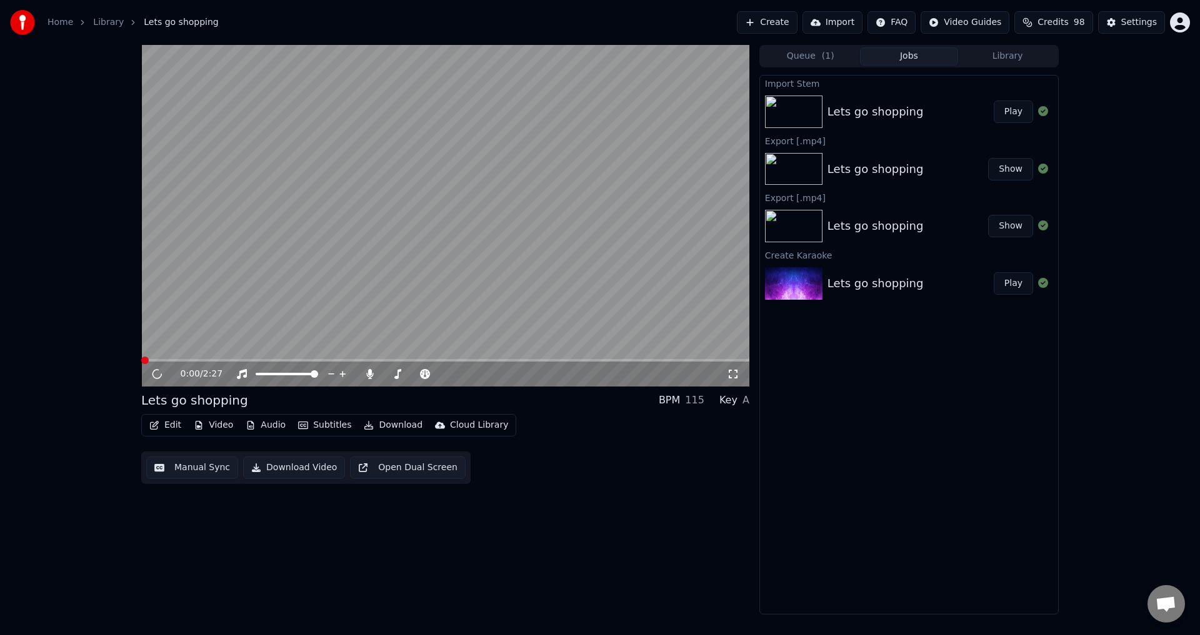
click at [246, 429] on icon "button" at bounding box center [251, 425] width 10 height 9
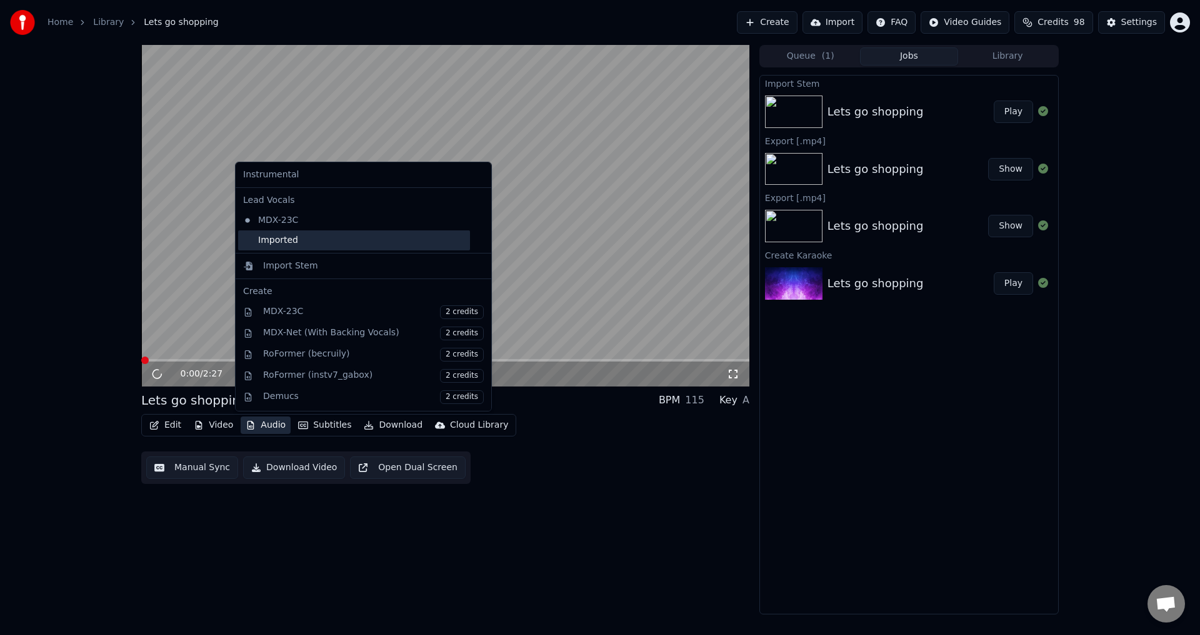
click at [280, 236] on div "Imported" at bounding box center [354, 241] width 232 height 20
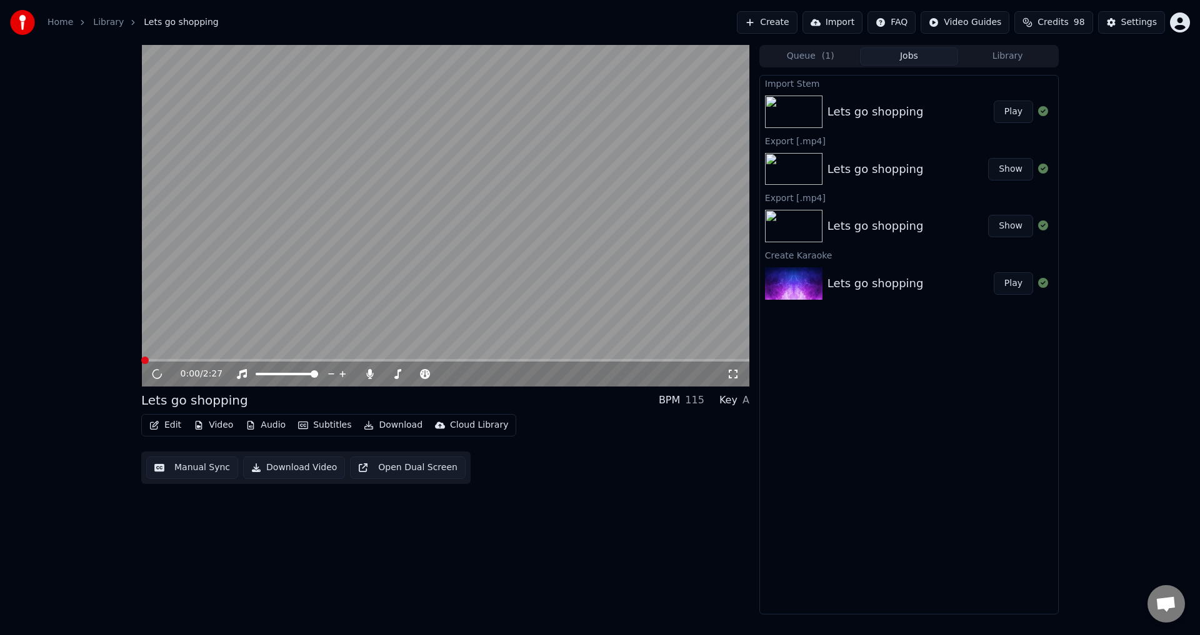
click at [1008, 112] on button "Play" at bounding box center [1012, 112] width 39 height 22
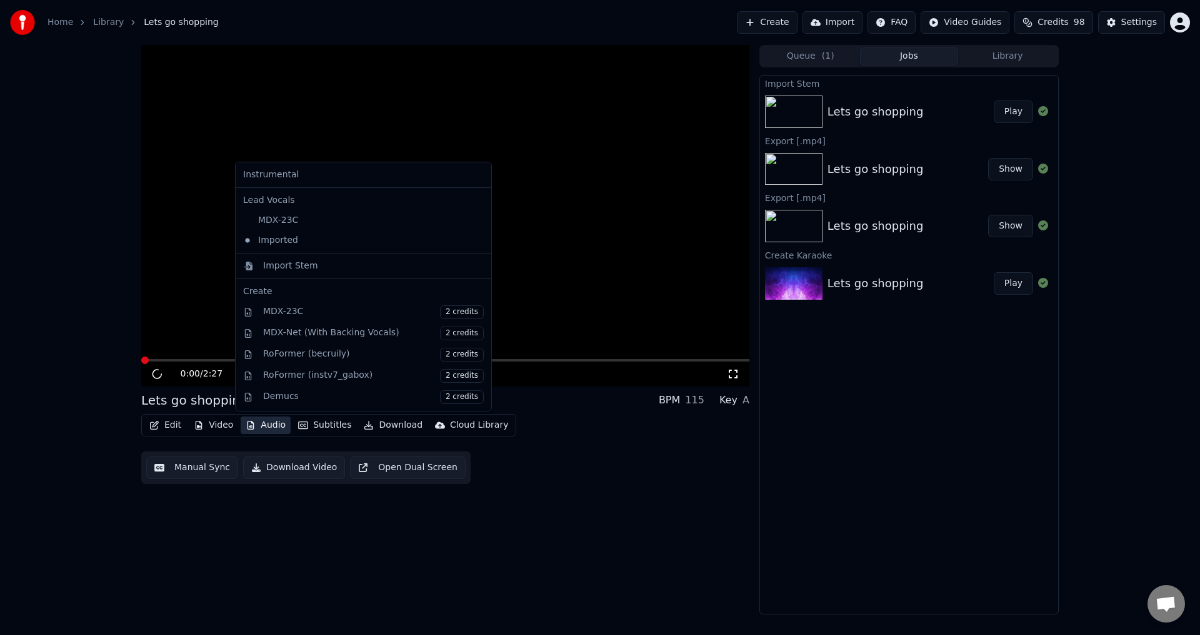
click at [282, 427] on button "Audio" at bounding box center [266, 425] width 50 height 17
click at [329, 219] on div "MDX-23C" at bounding box center [354, 221] width 232 height 20
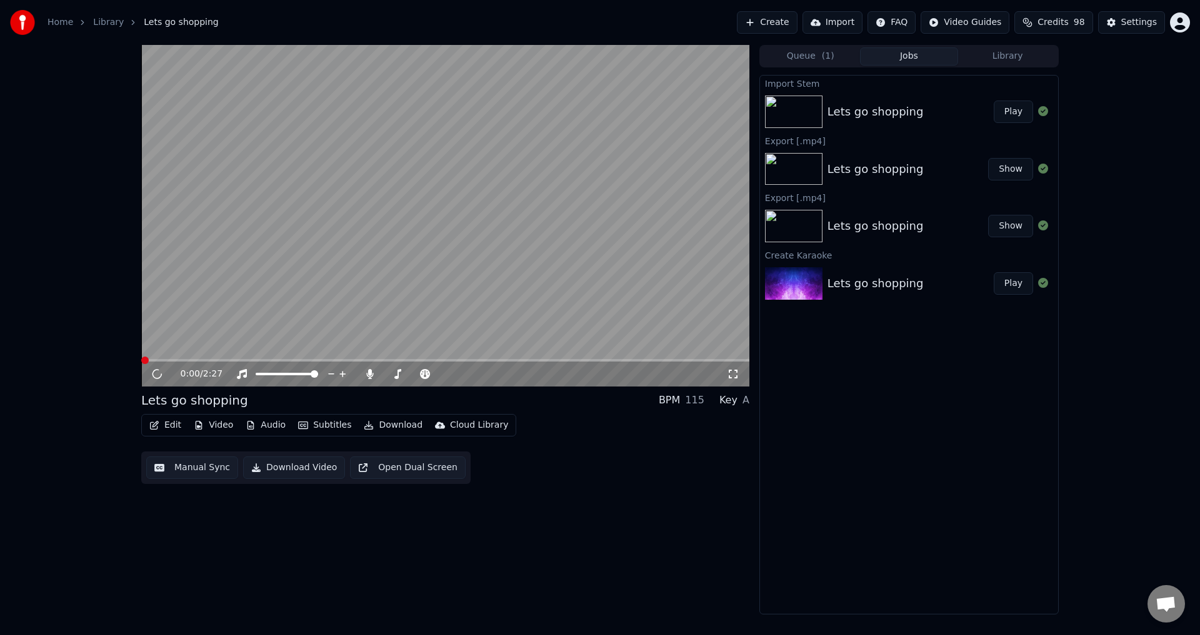
click at [1008, 112] on button "Play" at bounding box center [1012, 112] width 39 height 22
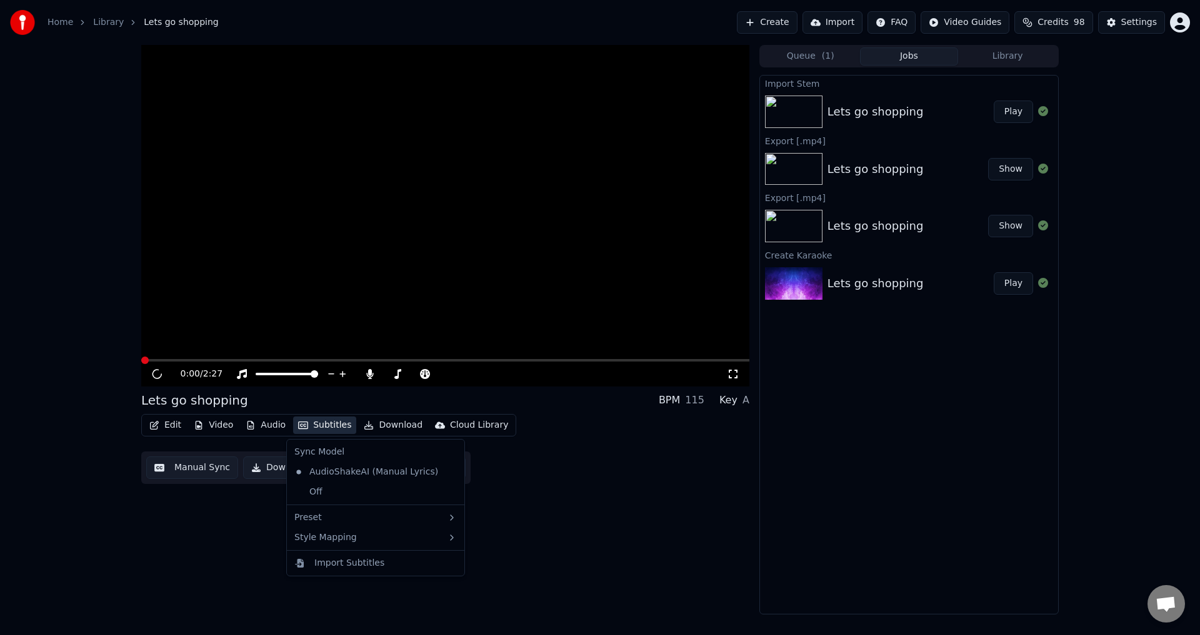
click at [309, 424] on button "Subtitles" at bounding box center [324, 425] width 63 height 17
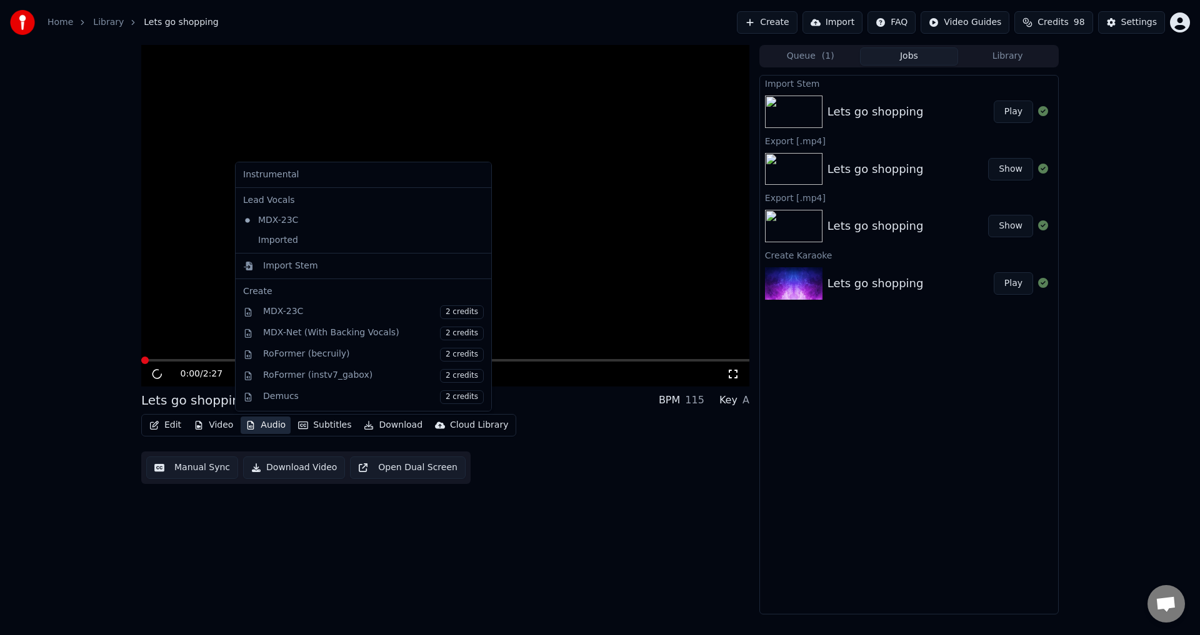
click at [264, 429] on button "Audio" at bounding box center [266, 425] width 50 height 17
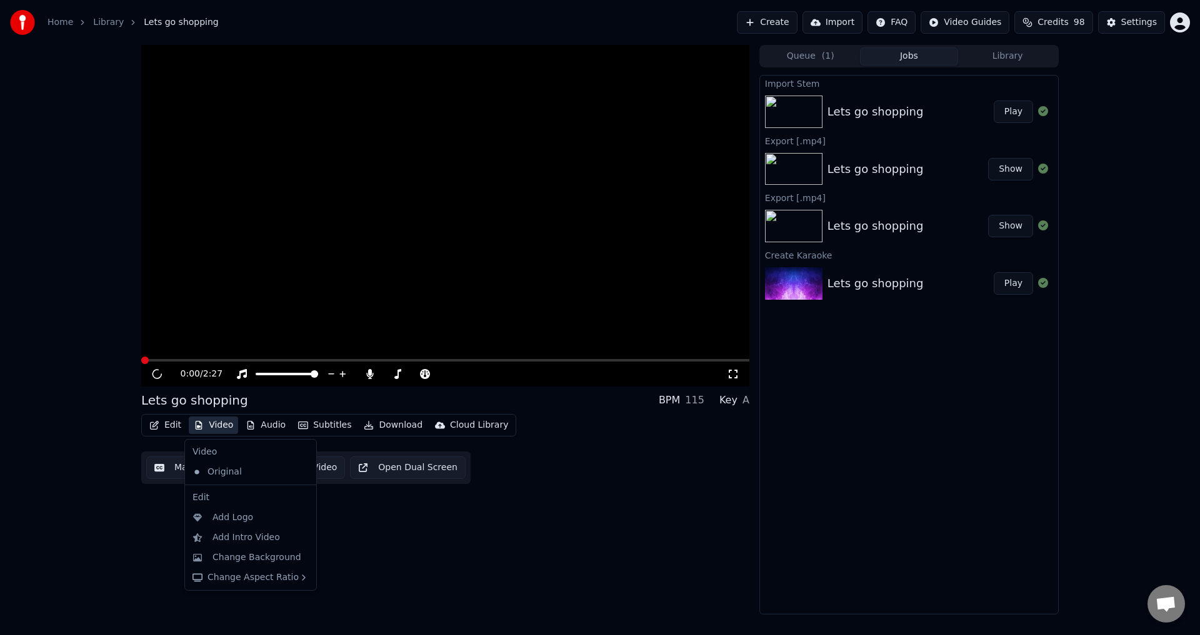
click at [209, 423] on button "Video" at bounding box center [213, 425] width 49 height 17
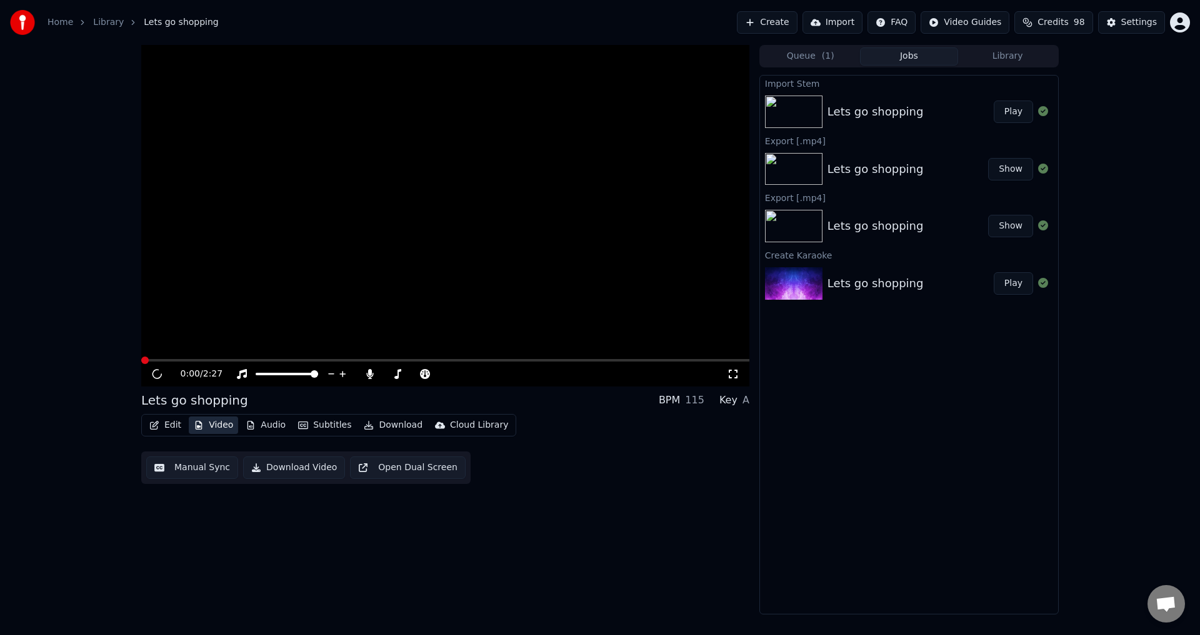
click at [209, 423] on button "Video" at bounding box center [213, 425] width 49 height 17
click at [318, 373] on span at bounding box center [287, 374] width 62 height 2
click at [180, 361] on span at bounding box center [445, 360] width 608 height 2
click at [211, 425] on button "Video" at bounding box center [213, 425] width 49 height 17
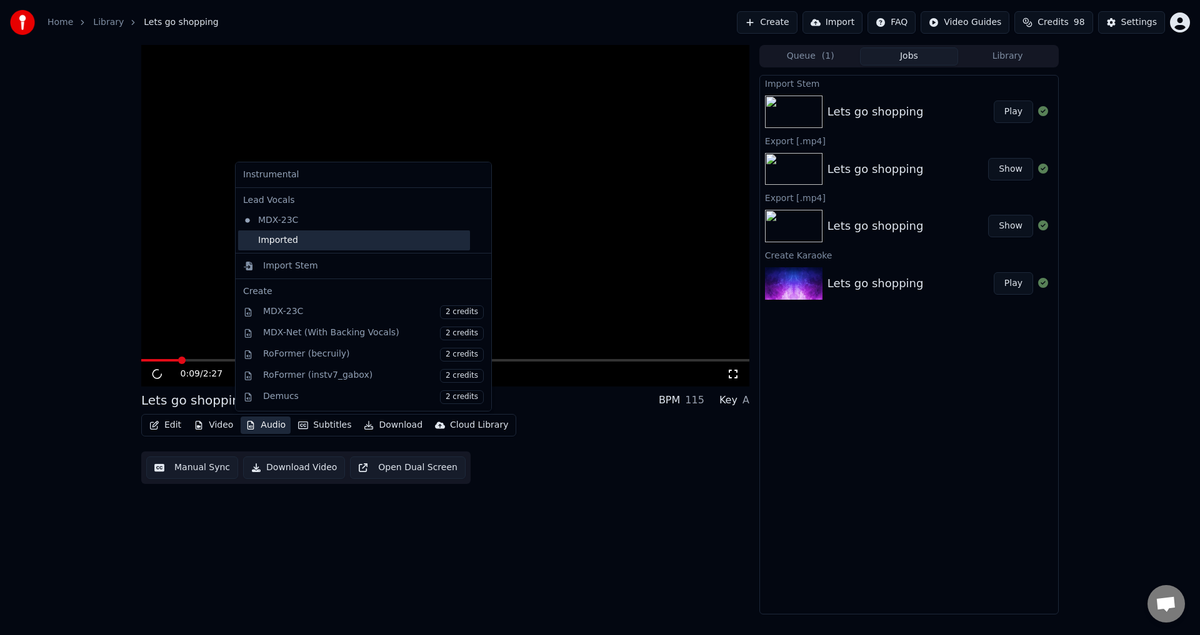
click at [294, 244] on div "Imported" at bounding box center [354, 241] width 232 height 20
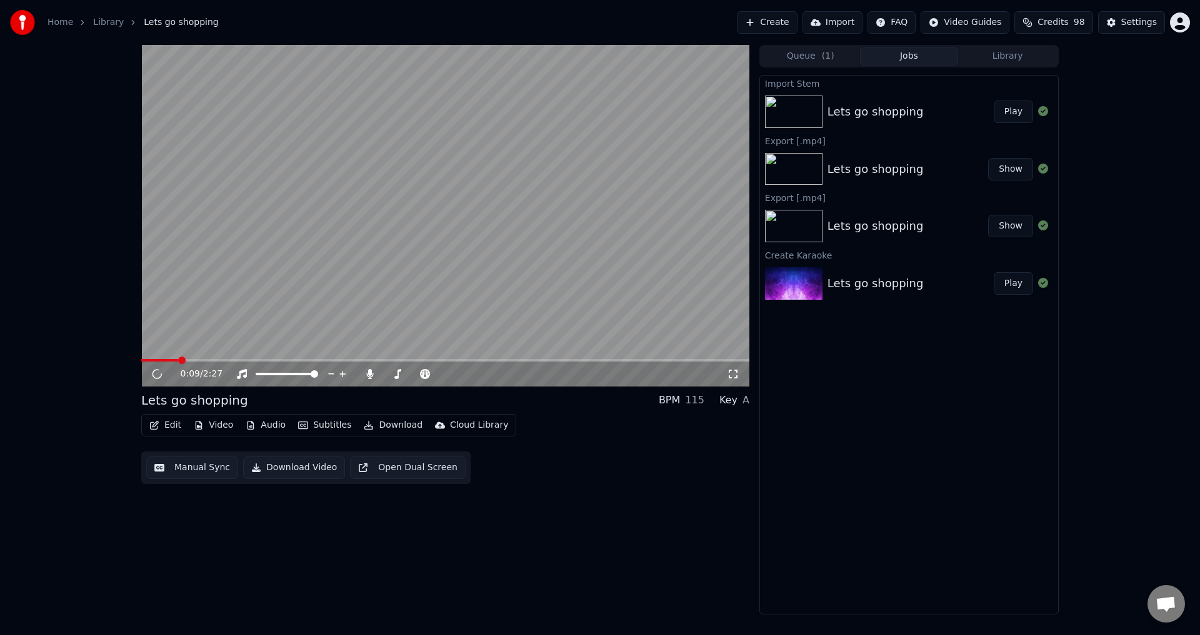
click at [153, 376] on icon at bounding box center [157, 374] width 11 height 11
drag, startPoint x: 161, startPoint y: 358, endPoint x: 147, endPoint y: 361, distance: 14.0
click at [147, 361] on div "0:09 / 2:27" at bounding box center [445, 216] width 608 height 342
click at [375, 286] on video at bounding box center [445, 216] width 608 height 342
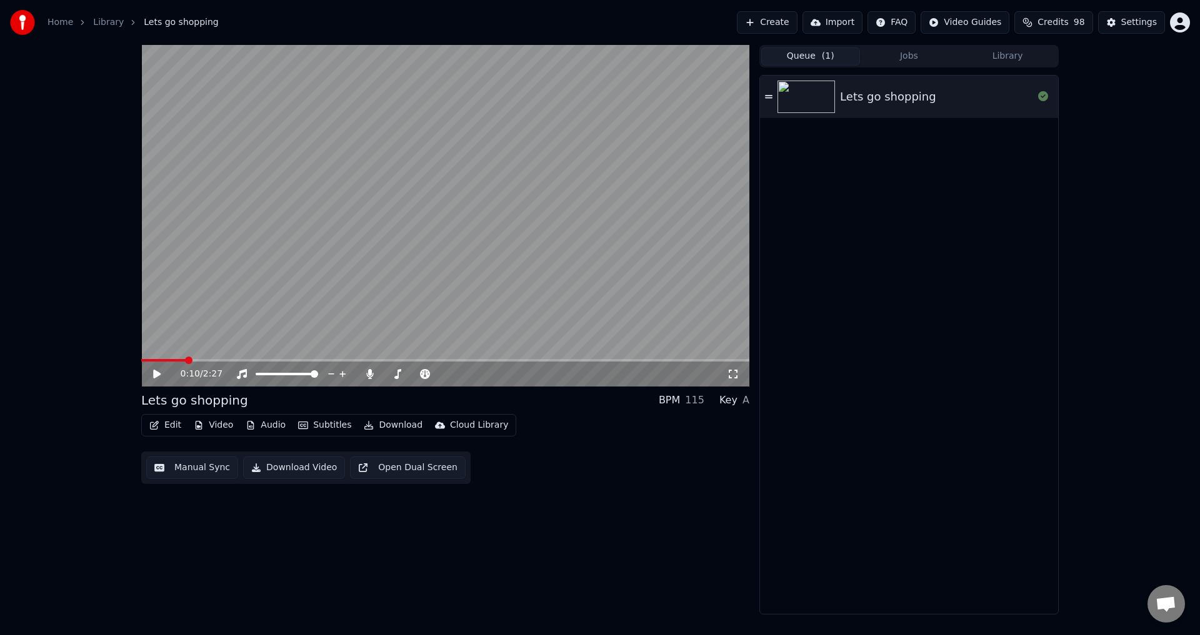
click at [807, 58] on button "Queue ( 1 )" at bounding box center [810, 56] width 99 height 18
click at [918, 64] on button "Jobs" at bounding box center [909, 56] width 99 height 18
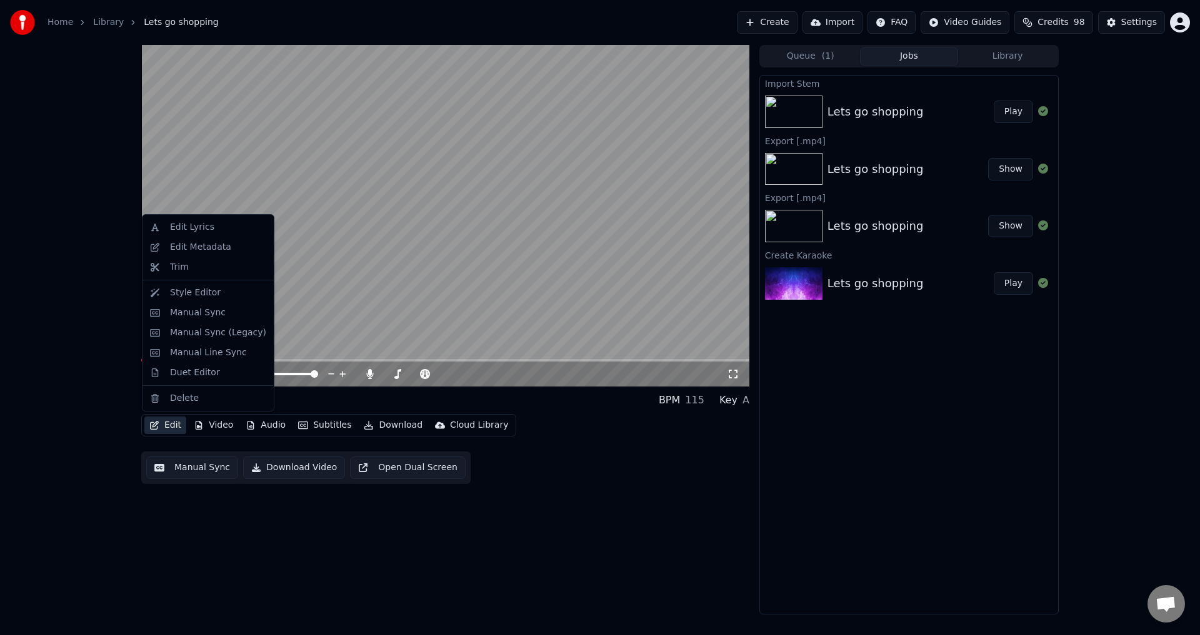
click at [171, 422] on button "Edit" at bounding box center [165, 425] width 42 height 17
click at [205, 247] on div "Edit Metadata" at bounding box center [200, 247] width 61 height 12
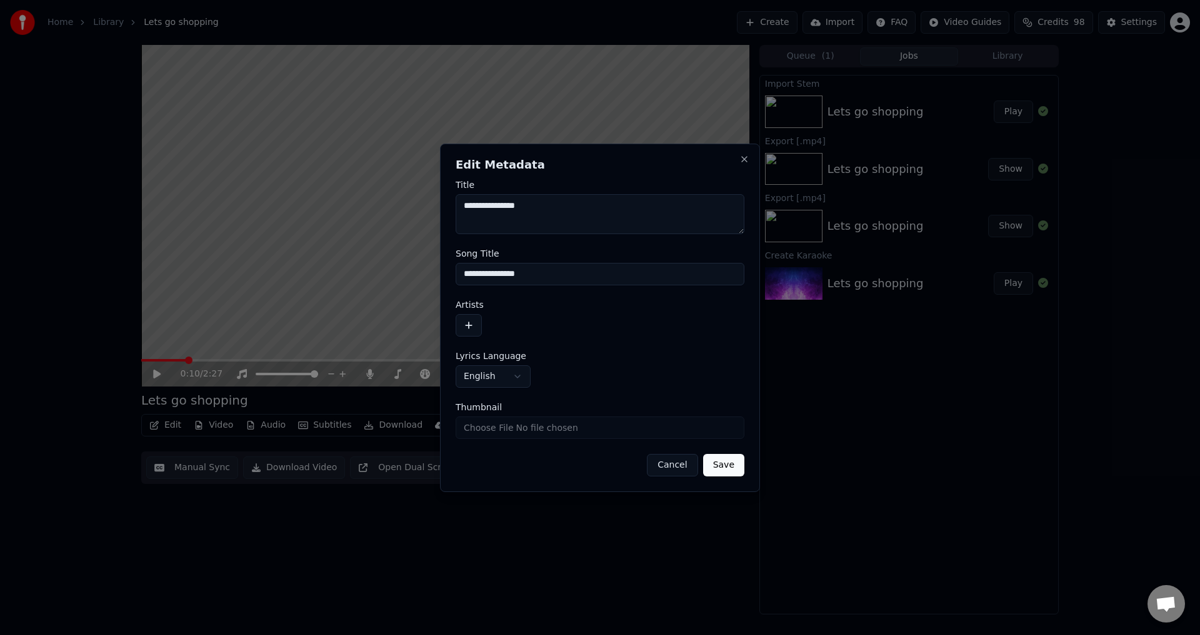
click at [724, 469] on button "Save" at bounding box center [723, 465] width 41 height 22
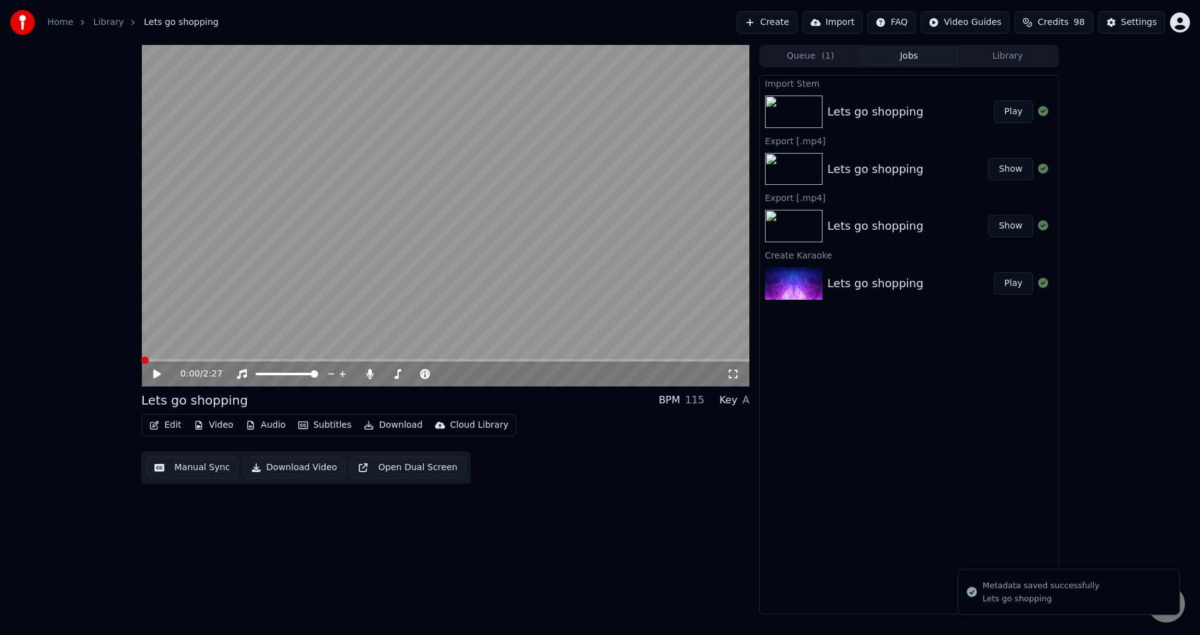
click at [147, 374] on div "0:00 / 2:27" at bounding box center [445, 374] width 598 height 12
click at [152, 374] on icon at bounding box center [165, 374] width 29 height 10
click at [259, 432] on button "Audio" at bounding box center [266, 425] width 50 height 17
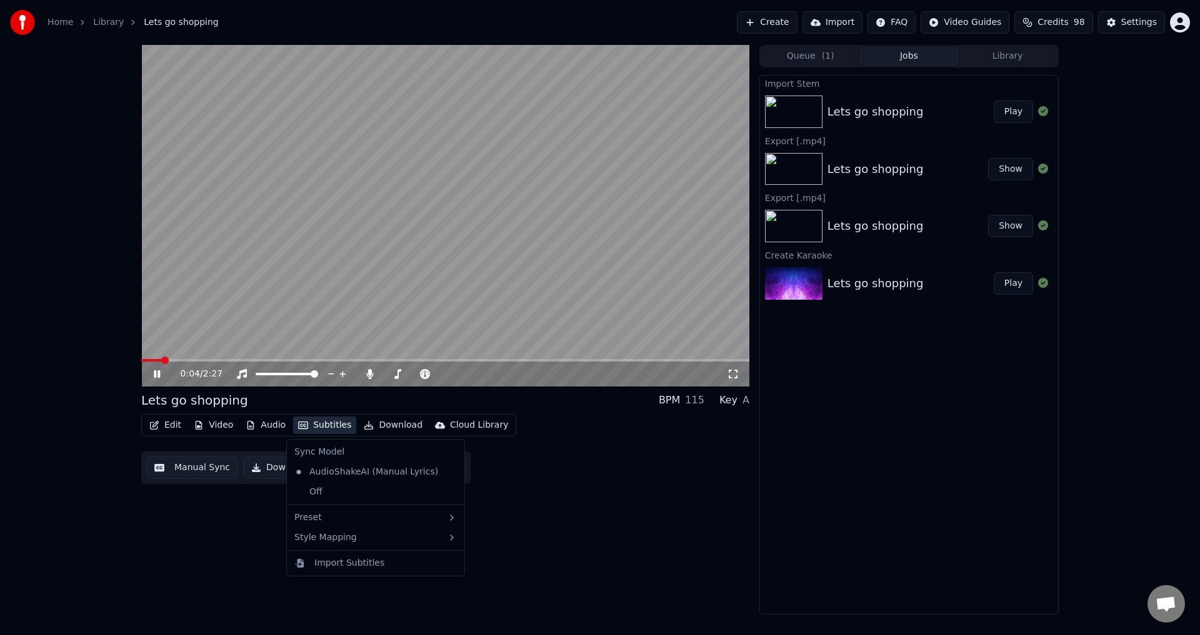
click at [540, 272] on video at bounding box center [445, 216] width 608 height 342
click at [266, 423] on button "Audio" at bounding box center [266, 425] width 50 height 17
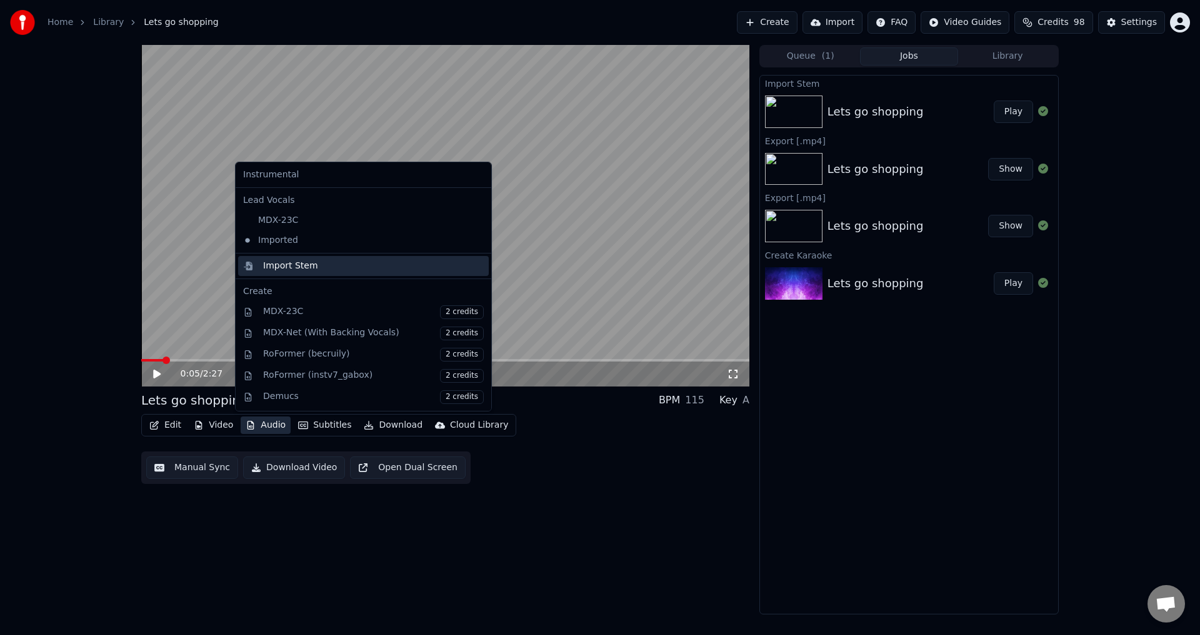
click at [307, 266] on div "Import Stem" at bounding box center [290, 266] width 55 height 12
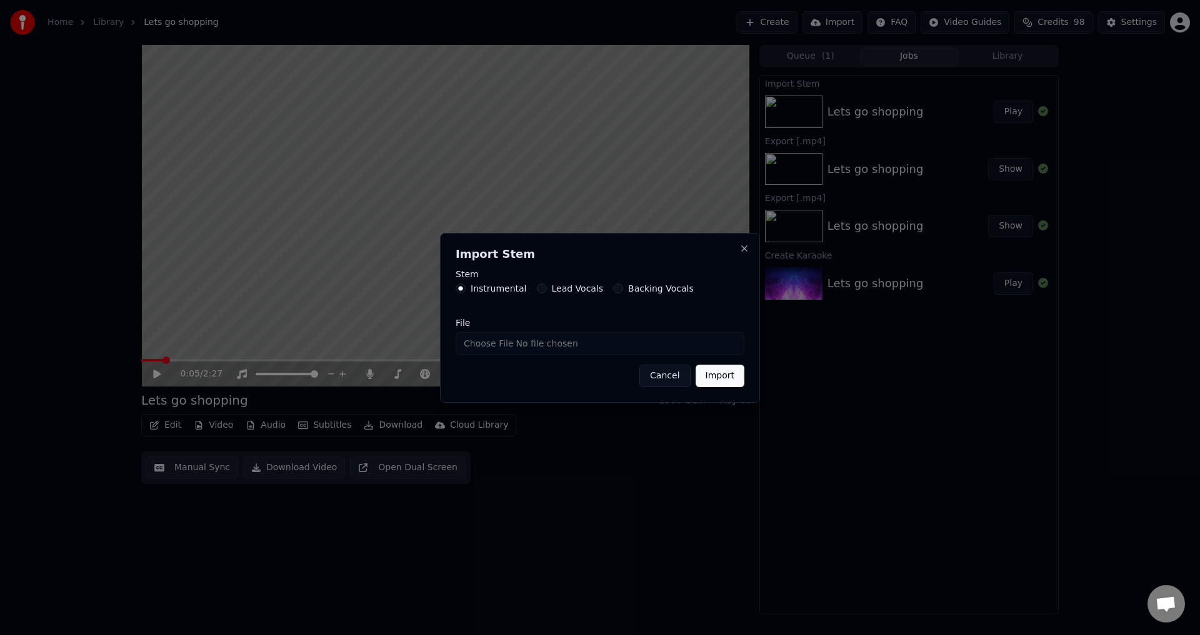
click at [463, 345] on input "File" at bounding box center [599, 343] width 289 height 22
type input "**********"
click at [723, 379] on button "Import" at bounding box center [719, 376] width 49 height 22
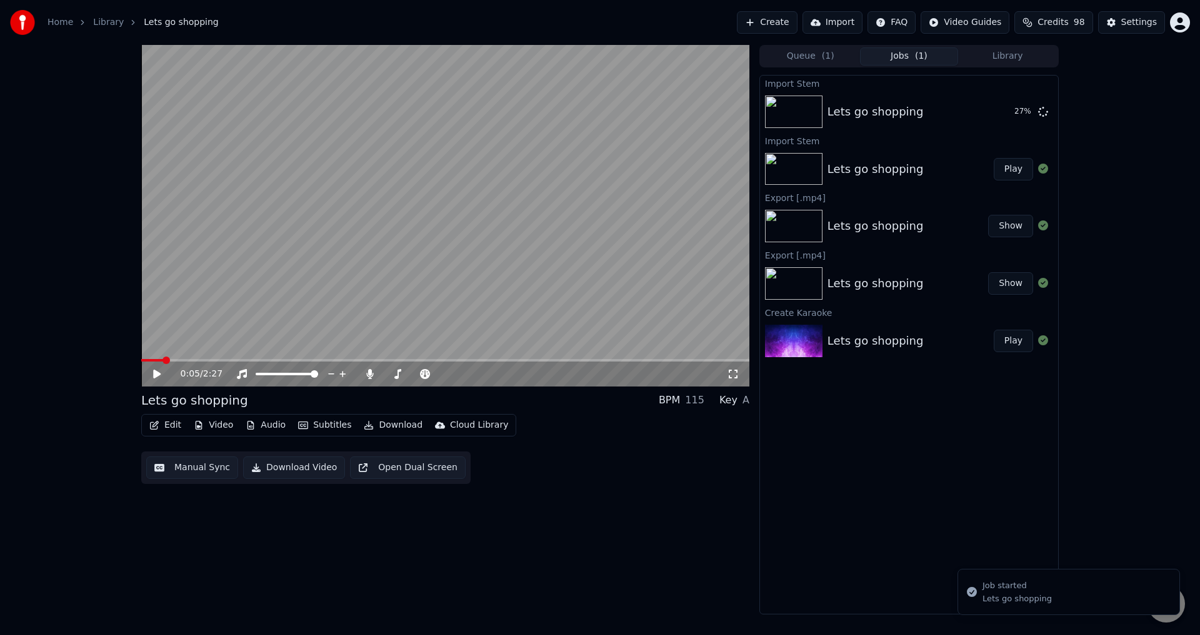
click at [157, 378] on icon at bounding box center [165, 374] width 29 height 10
click at [159, 373] on icon at bounding box center [157, 374] width 6 height 7
click at [276, 425] on button "Audio" at bounding box center [266, 425] width 50 height 17
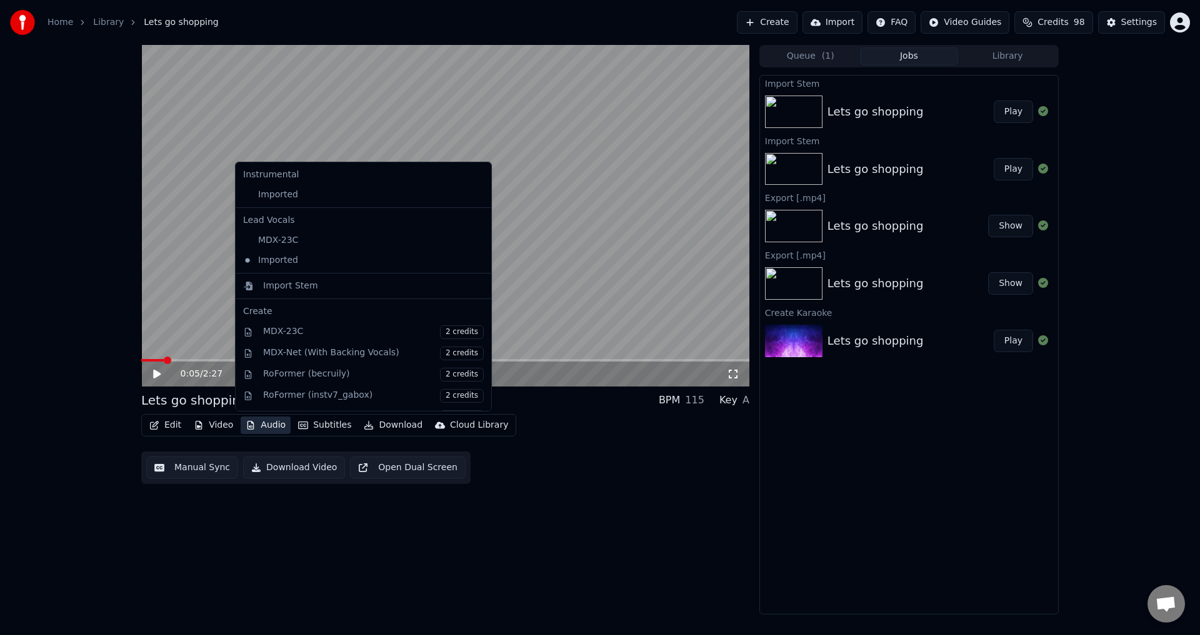
click at [475, 197] on icon at bounding box center [479, 195] width 9 height 10
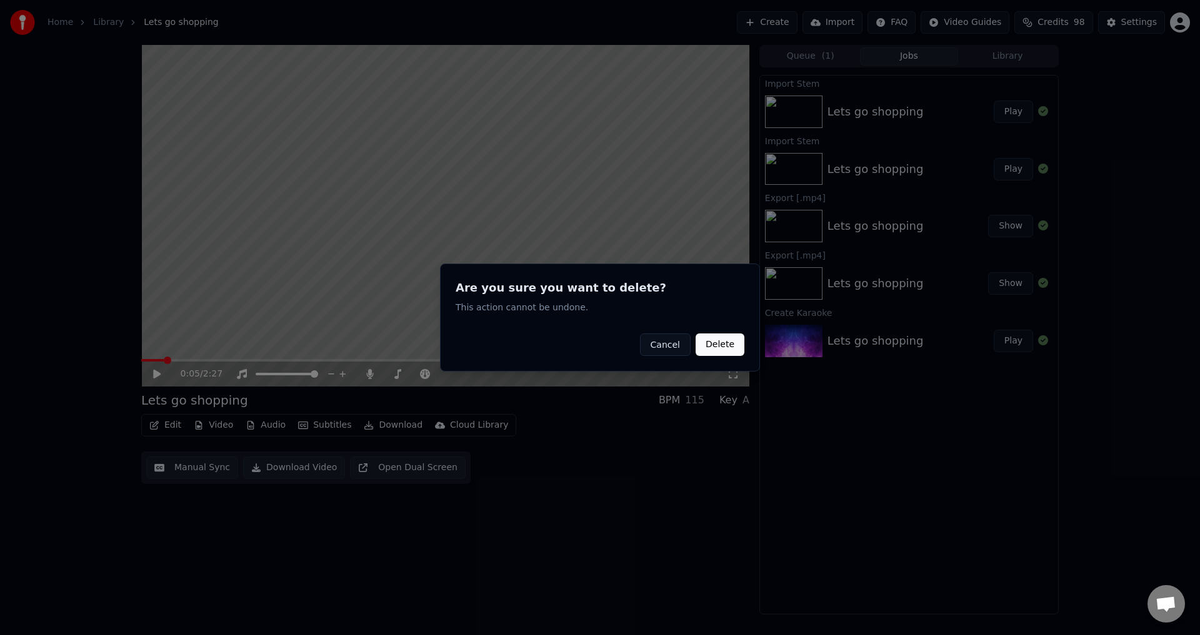
click at [719, 347] on button "Delete" at bounding box center [719, 345] width 49 height 22
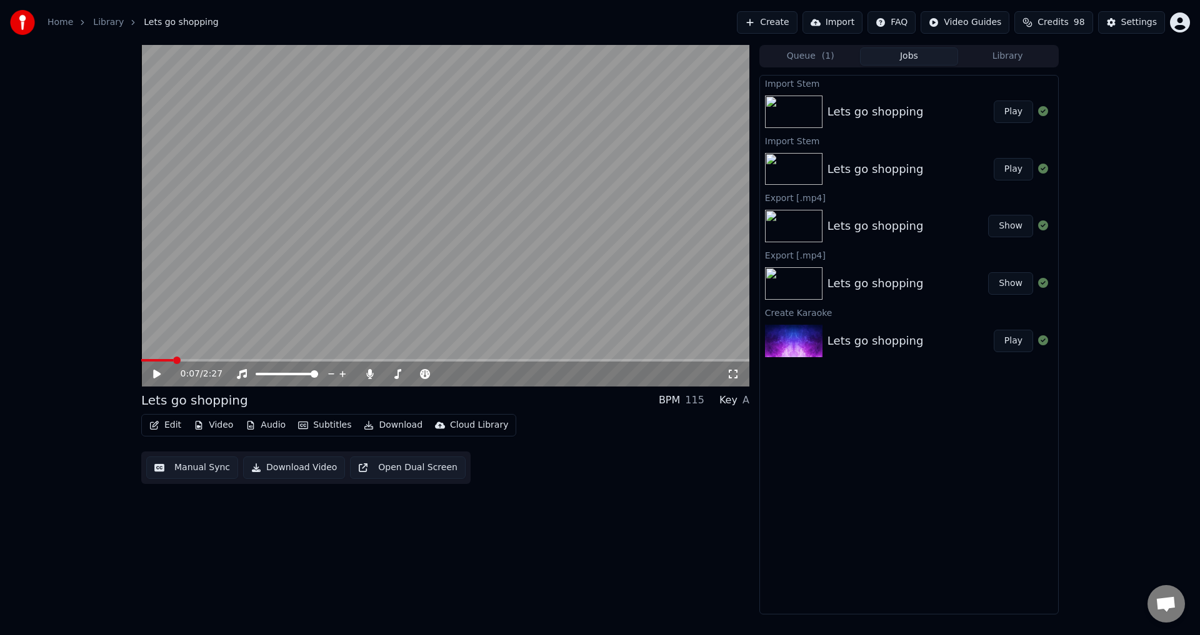
click at [1009, 114] on button "Play" at bounding box center [1012, 112] width 39 height 22
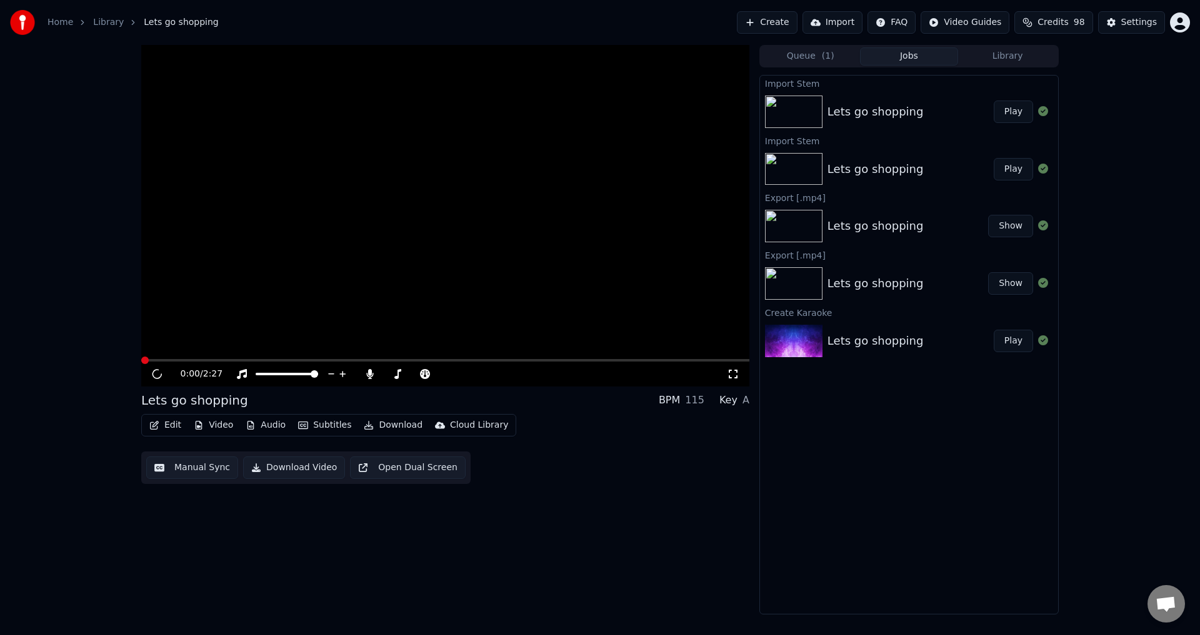
click at [853, 21] on button "Import" at bounding box center [832, 22] width 60 height 22
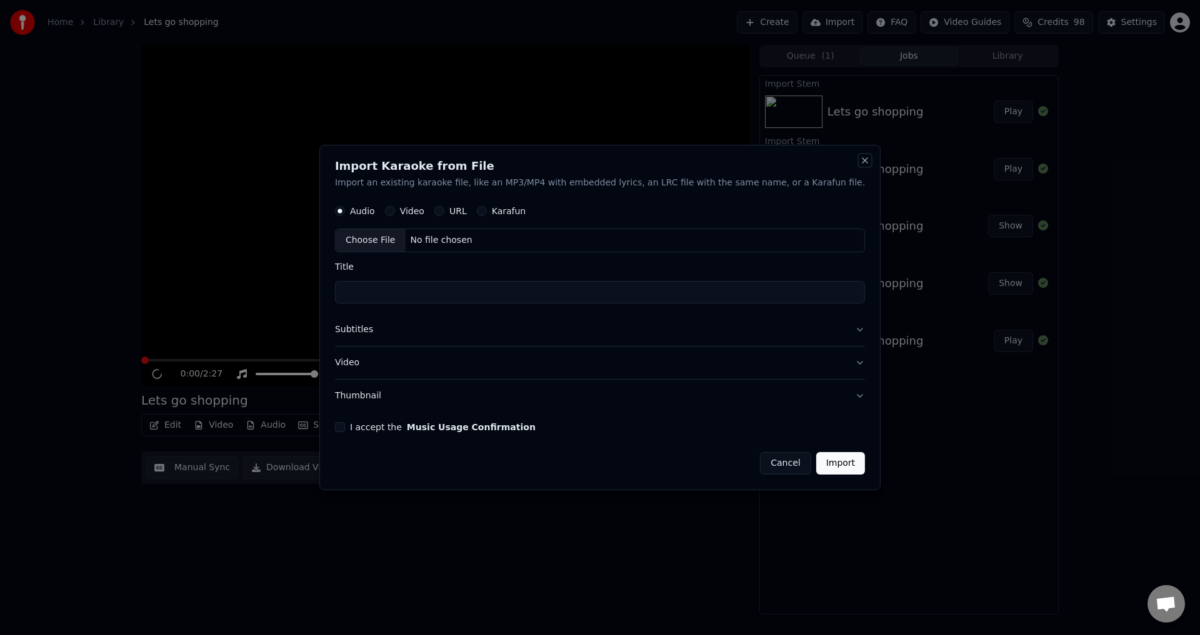
click at [860, 159] on button "Close" at bounding box center [865, 161] width 10 height 10
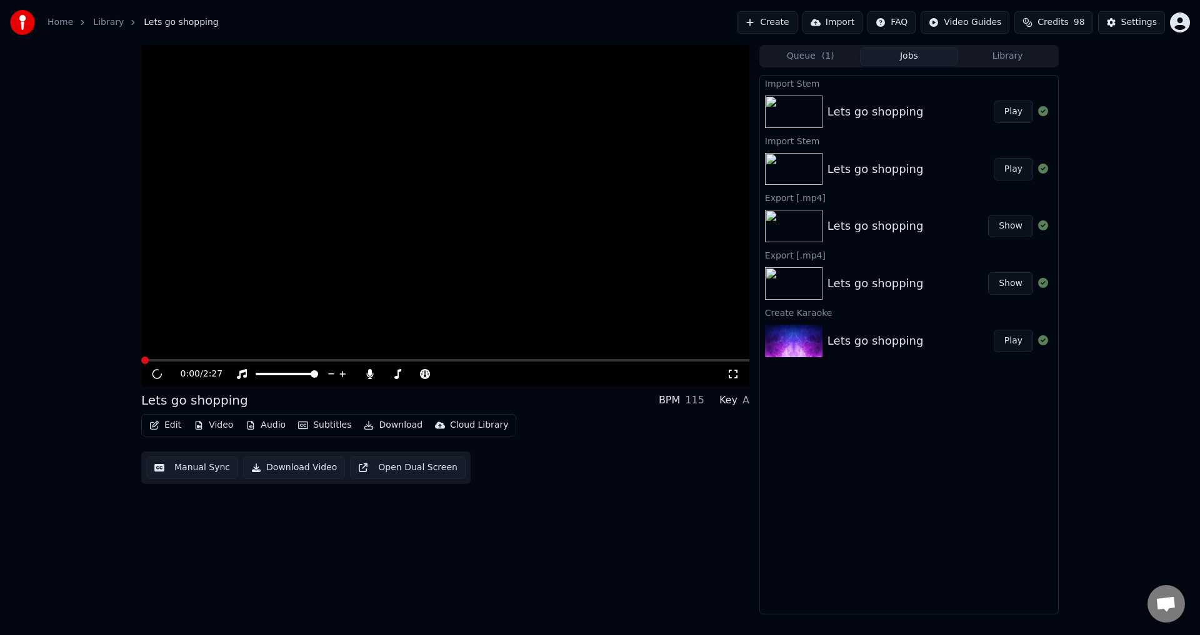
click at [784, 28] on button "Create" at bounding box center [767, 22] width 61 height 22
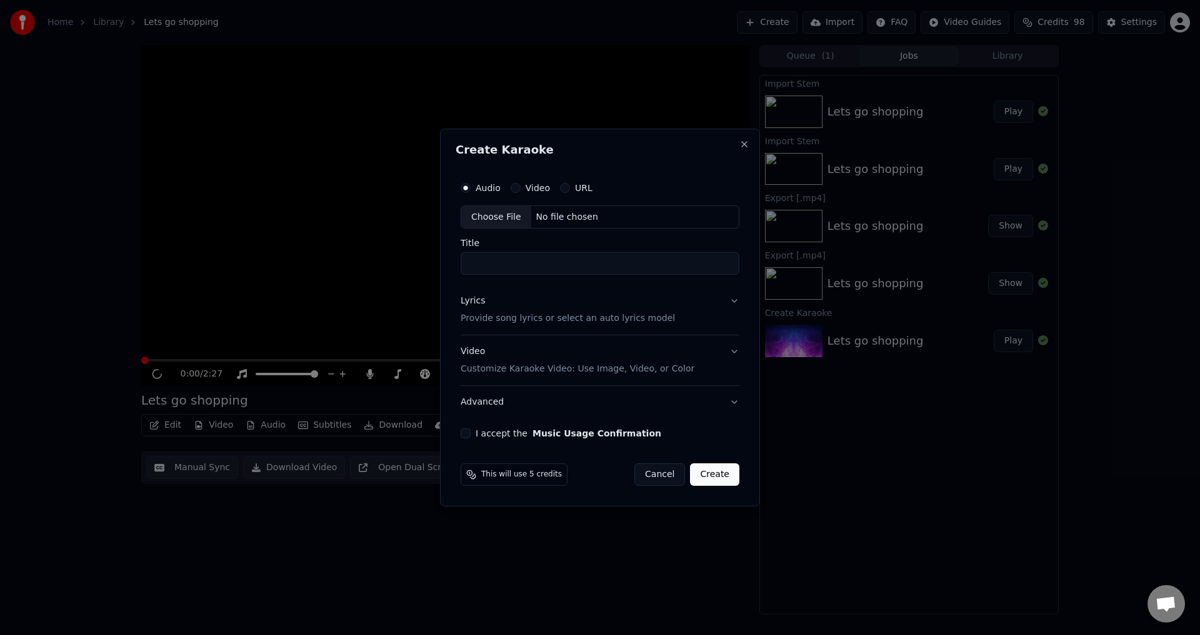
click at [522, 189] on div "Video" at bounding box center [529, 188] width 39 height 10
click at [517, 189] on button "Video" at bounding box center [515, 188] width 10 height 10
click at [748, 145] on button "Close" at bounding box center [744, 144] width 10 height 10
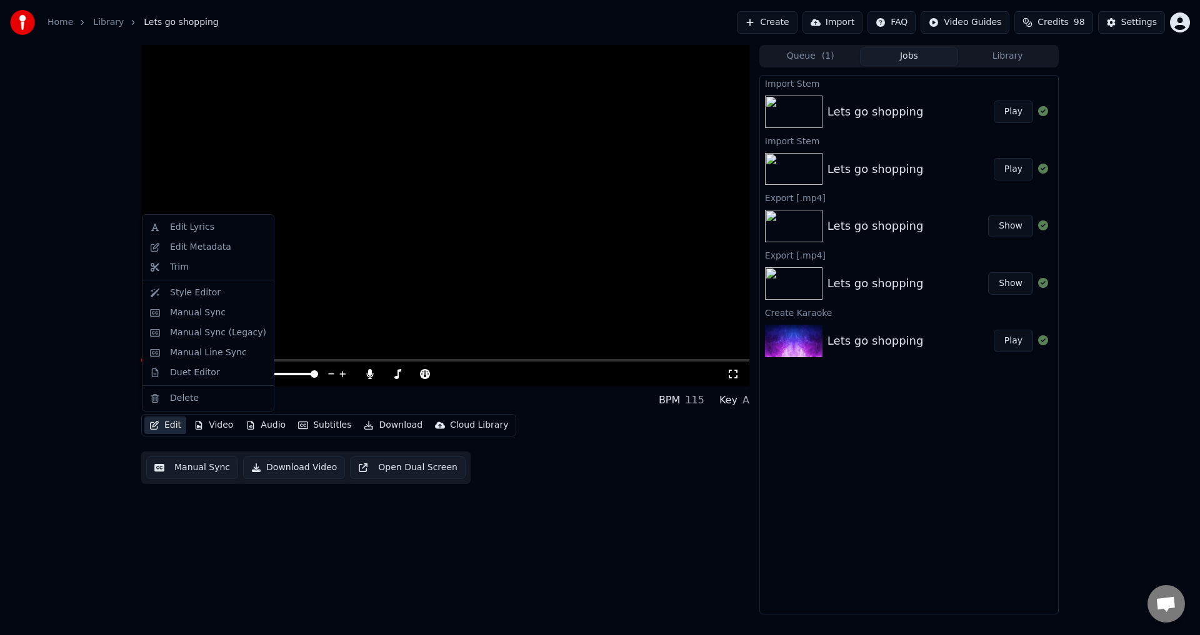
click at [167, 426] on button "Edit" at bounding box center [165, 425] width 42 height 17
click at [205, 226] on div "Edit Lyrics" at bounding box center [192, 227] width 44 height 12
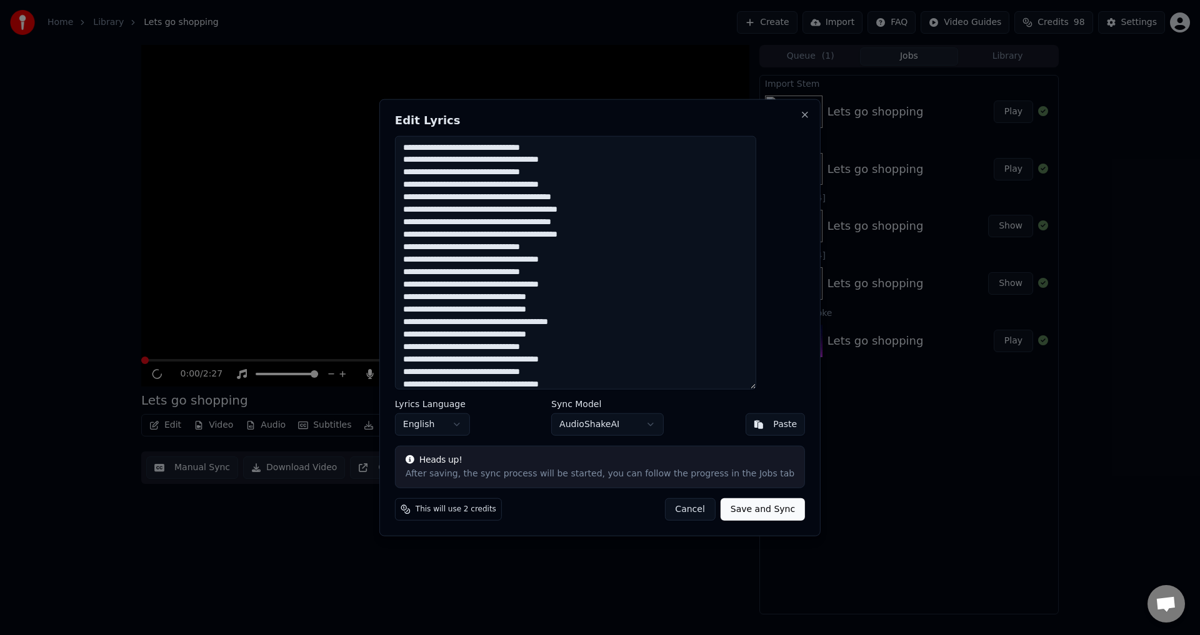
click at [737, 509] on button "Save and Sync" at bounding box center [762, 510] width 84 height 22
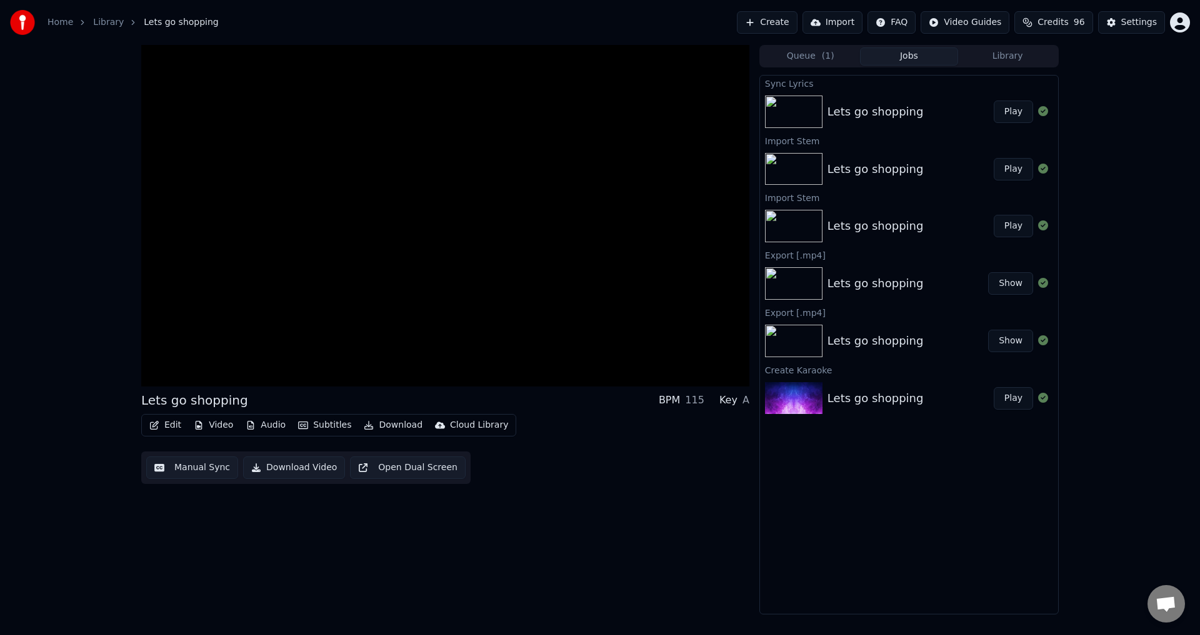
click at [1010, 121] on button "Play" at bounding box center [1012, 112] width 39 height 22
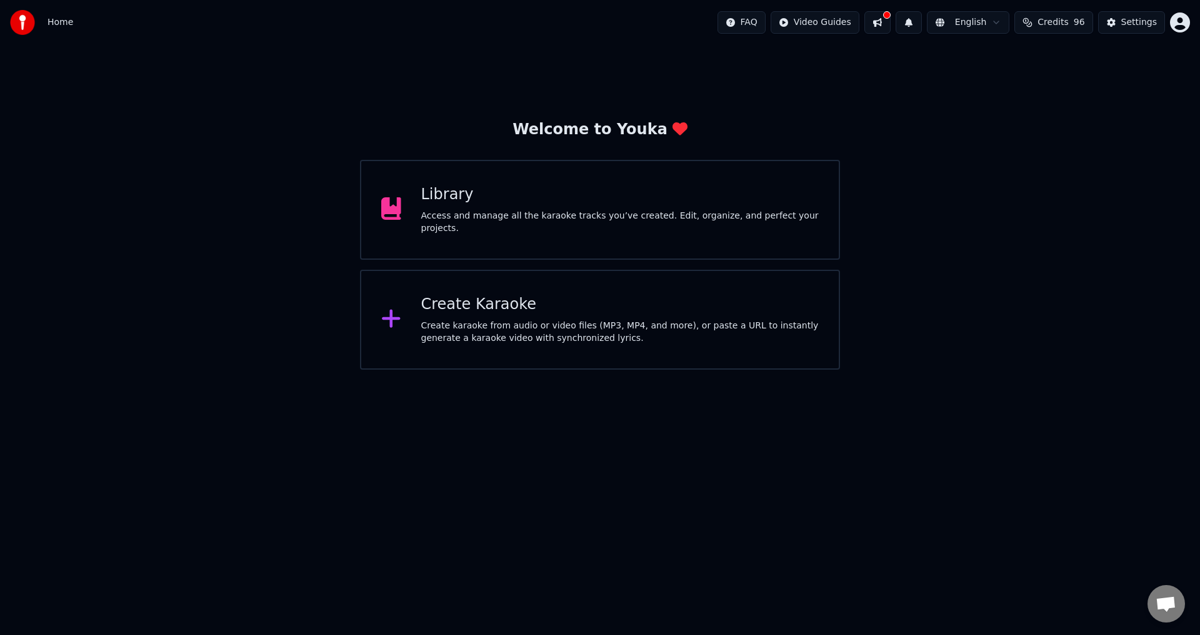
click at [506, 341] on div "Create karaoke from audio or video files (MP3, MP4, and more), or paste a URL t…" at bounding box center [620, 332] width 398 height 25
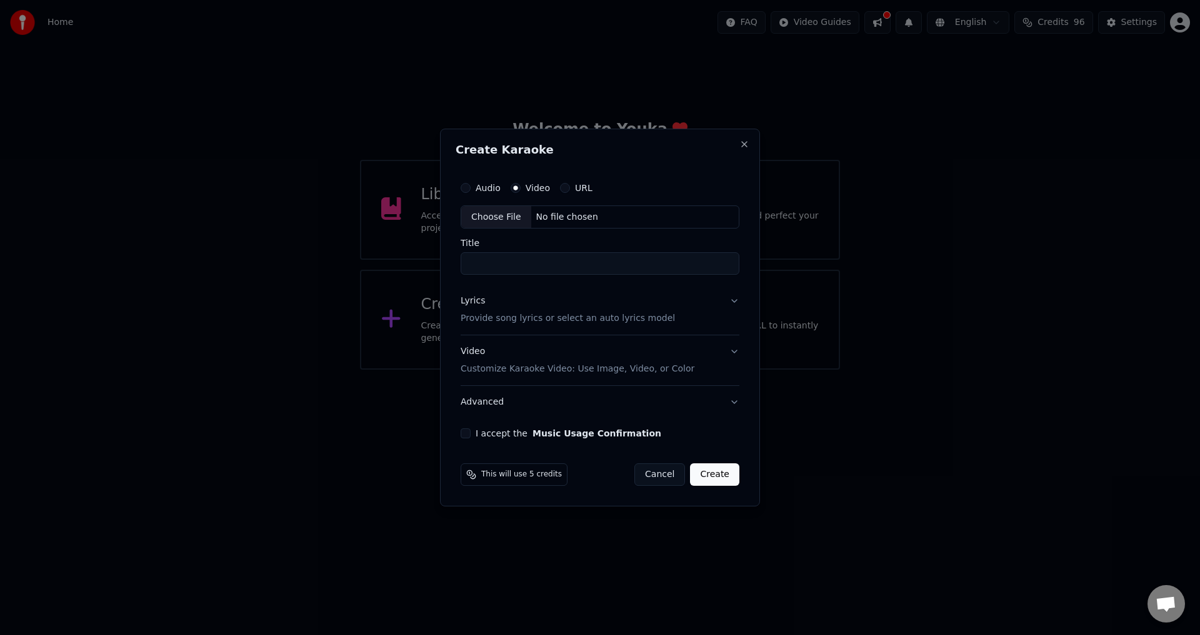
click at [490, 189] on label "Audio" at bounding box center [487, 188] width 25 height 9
click at [470, 189] on button "Audio" at bounding box center [465, 188] width 10 height 10
click at [470, 212] on div "Choose File" at bounding box center [496, 217] width 70 height 22
type input "**********"
click at [472, 319] on p "Provide song lyrics or select an auto lyrics model" at bounding box center [565, 319] width 214 height 12
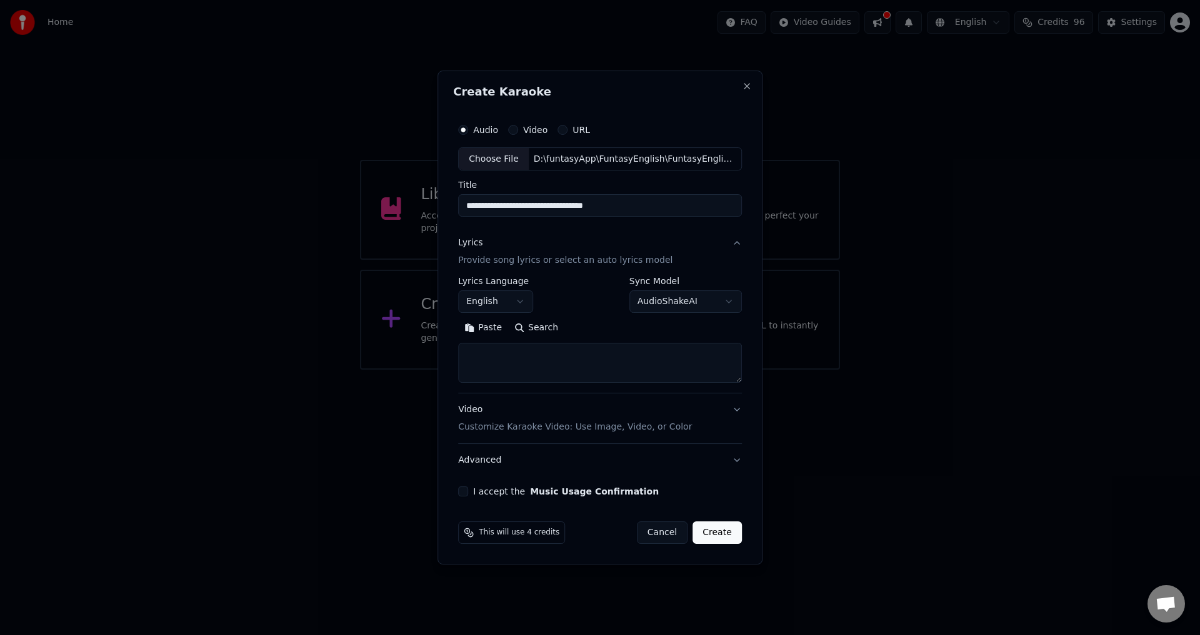
click at [515, 355] on textarea at bounding box center [600, 364] width 284 height 40
paste textarea "**********"
type textarea "**********"
paste textarea "**********"
click at [468, 354] on textarea "**********" at bounding box center [597, 364] width 279 height 40
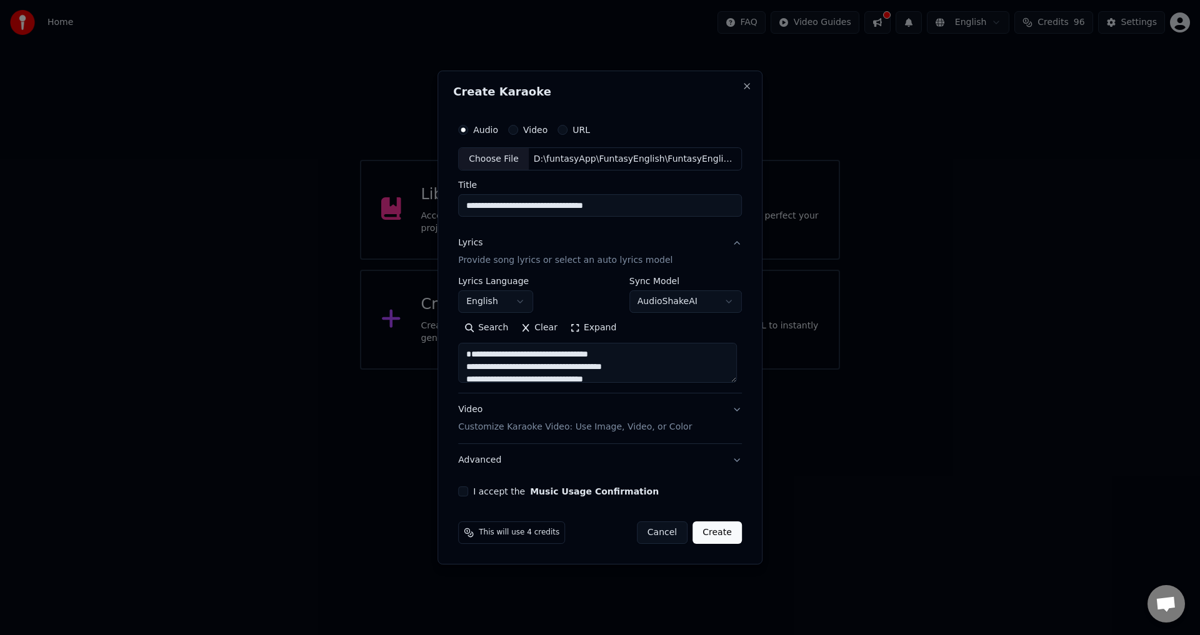
paste textarea "**********"
type textarea "**********"
click at [730, 414] on button "Video Customize Karaoke Video: Use Image, Video, or Color" at bounding box center [600, 419] width 284 height 50
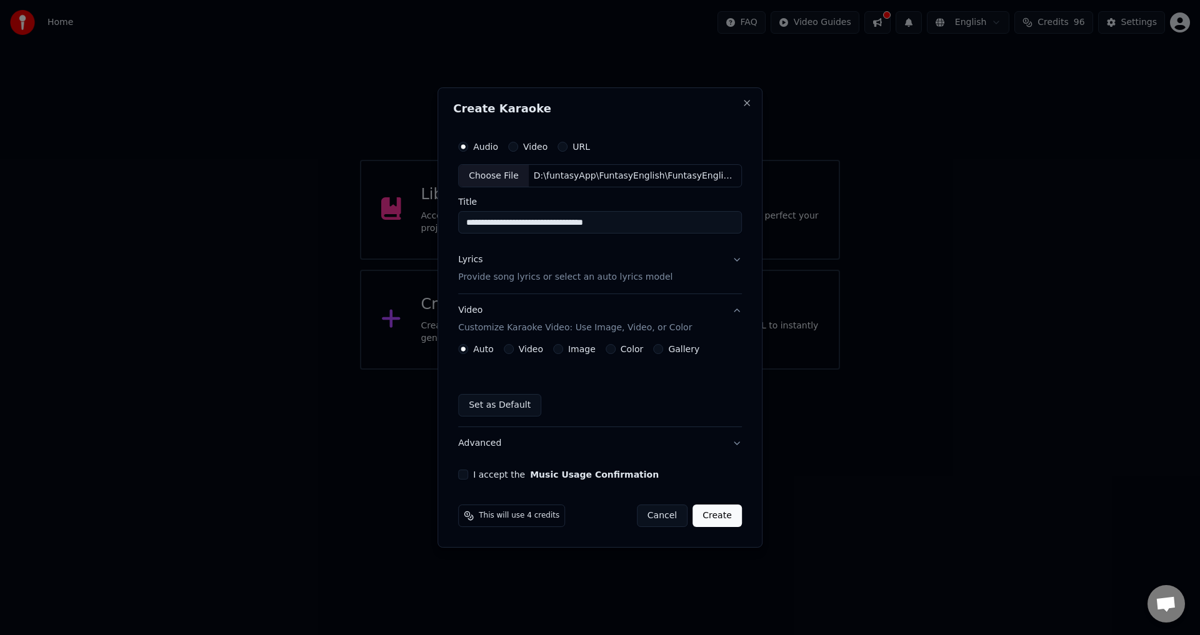
click at [520, 347] on label "Video" at bounding box center [531, 349] width 24 height 9
click at [514, 347] on button "Video" at bounding box center [509, 349] width 10 height 10
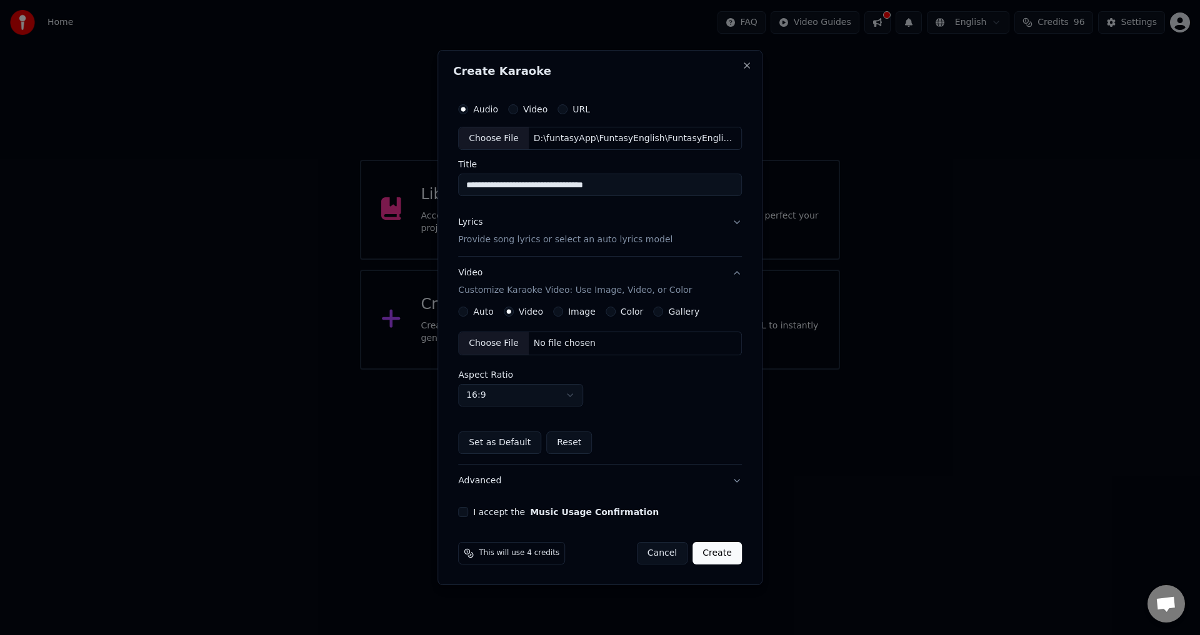
click at [497, 341] on div "Choose File" at bounding box center [494, 343] width 70 height 22
click at [462, 515] on button "I accept the Music Usage Confirmation" at bounding box center [463, 512] width 10 height 10
click at [707, 555] on button "Create" at bounding box center [716, 553] width 49 height 22
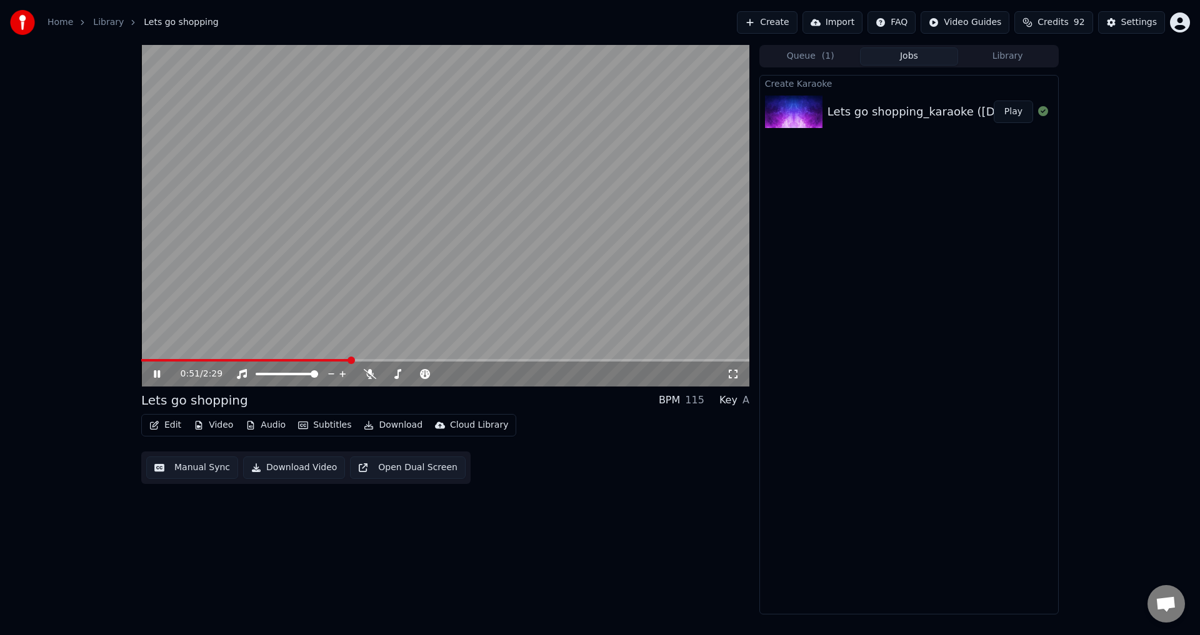
click at [239, 361] on span at bounding box center [245, 360] width 209 height 2
click at [438, 376] on div at bounding box center [454, 374] width 101 height 12
click at [442, 374] on span at bounding box center [442, 374] width 7 height 7
click at [431, 374] on span at bounding box center [432, 374] width 7 height 7
click at [443, 372] on span at bounding box center [442, 374] width 7 height 7
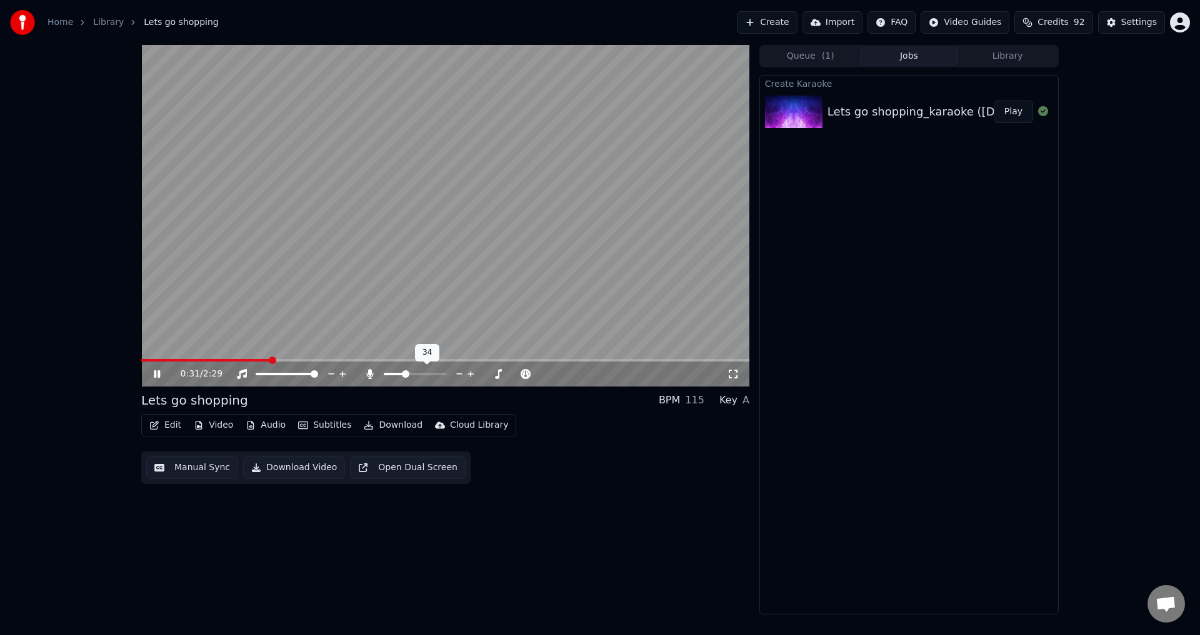
click at [409, 373] on span at bounding box center [415, 374] width 62 height 2
click at [179, 360] on span at bounding box center [214, 360] width 146 height 2
click at [271, 360] on span at bounding box center [445, 360] width 608 height 2
click at [288, 357] on video at bounding box center [445, 216] width 608 height 342
click at [286, 362] on span at bounding box center [445, 360] width 608 height 2
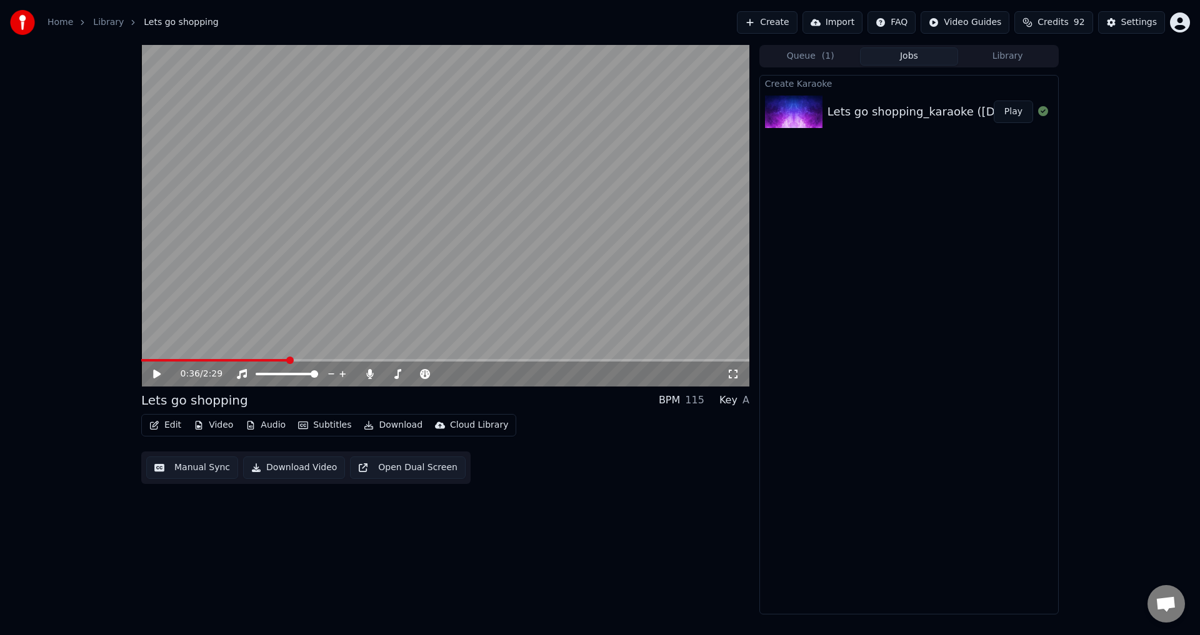
click at [263, 309] on video at bounding box center [445, 216] width 608 height 342
click at [254, 359] on span at bounding box center [215, 360] width 149 height 2
click at [404, 265] on video at bounding box center [445, 216] width 608 height 342
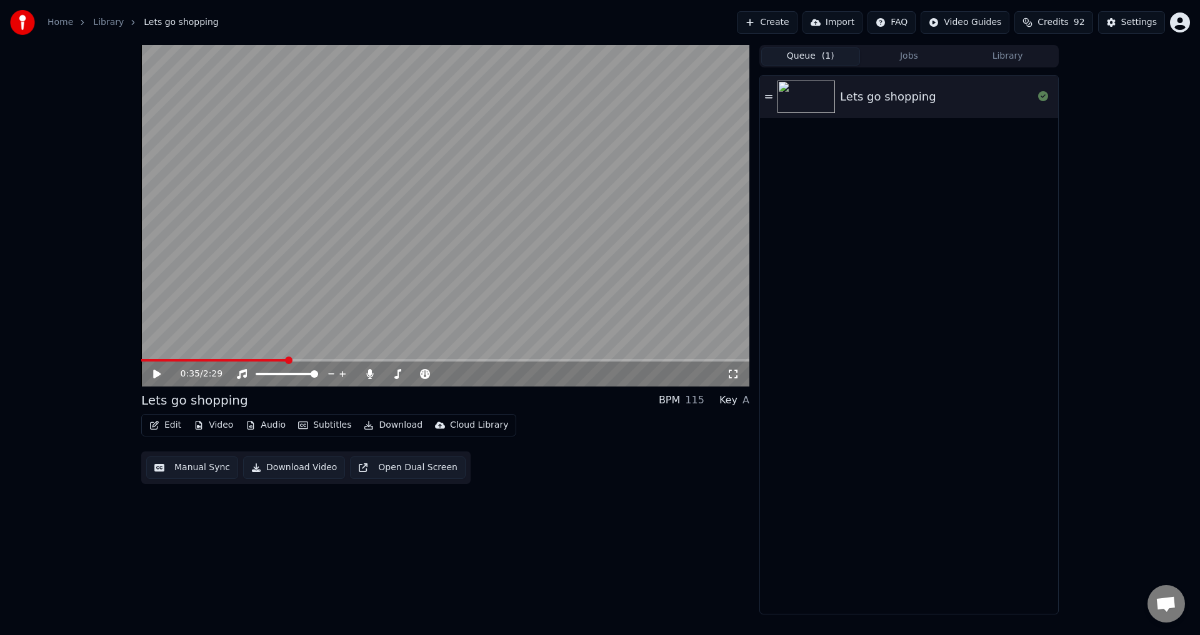
click at [811, 62] on button "Queue ( 1 )" at bounding box center [810, 56] width 99 height 18
click at [913, 56] on button "Jobs" at bounding box center [909, 56] width 99 height 18
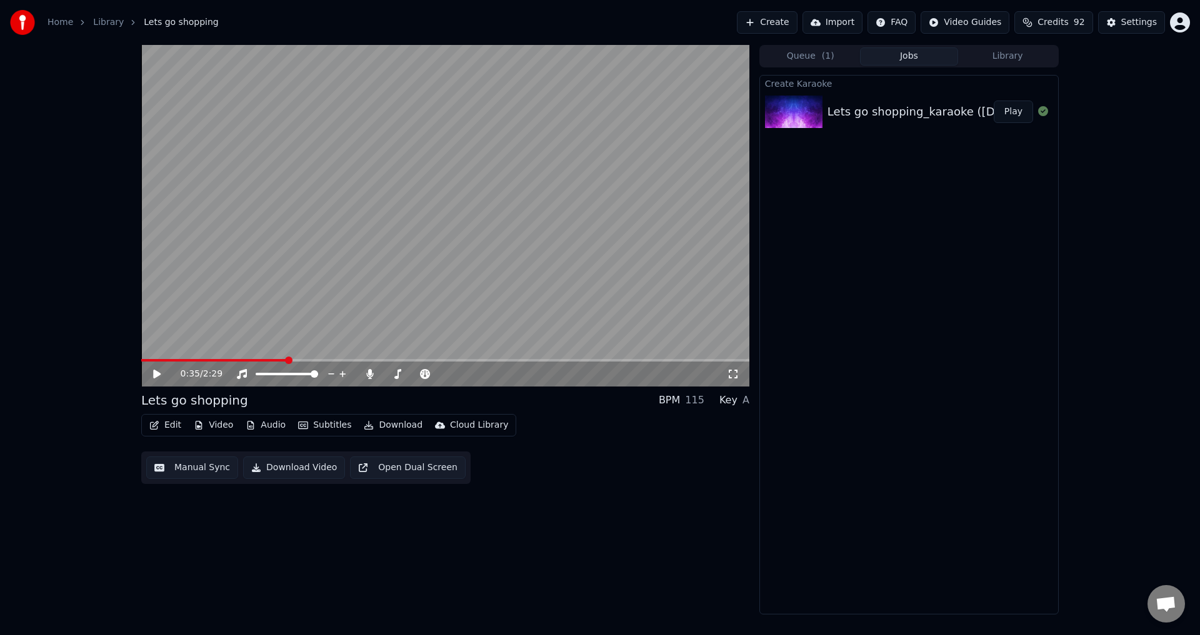
click at [111, 23] on link "Library" at bounding box center [108, 22] width 31 height 12
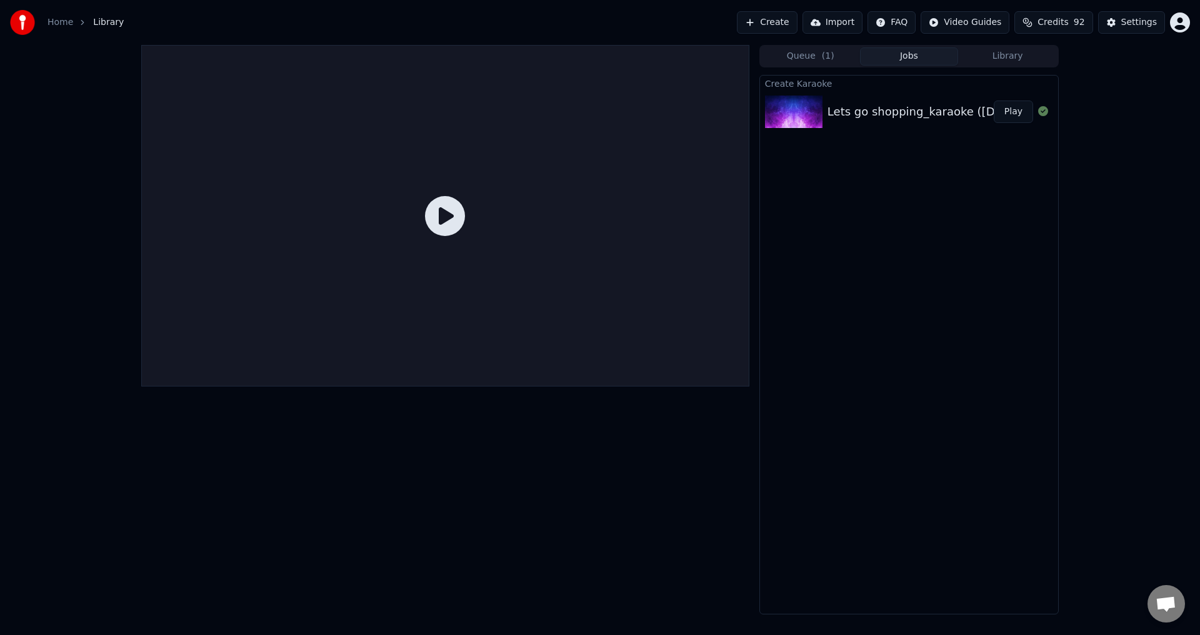
click at [440, 203] on icon at bounding box center [445, 216] width 40 height 40
click at [55, 25] on link "Home" at bounding box center [60, 22] width 26 height 12
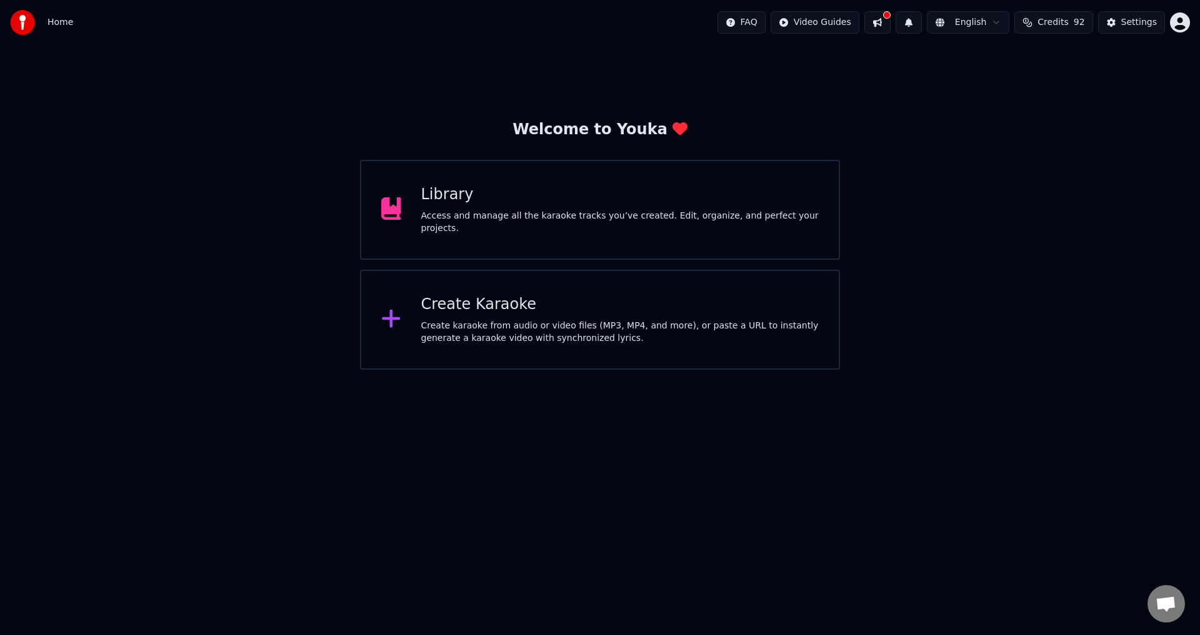
click at [494, 215] on div "Library Access and manage all the karaoke tracks you’ve created. Edit, organize…" at bounding box center [620, 210] width 398 height 50
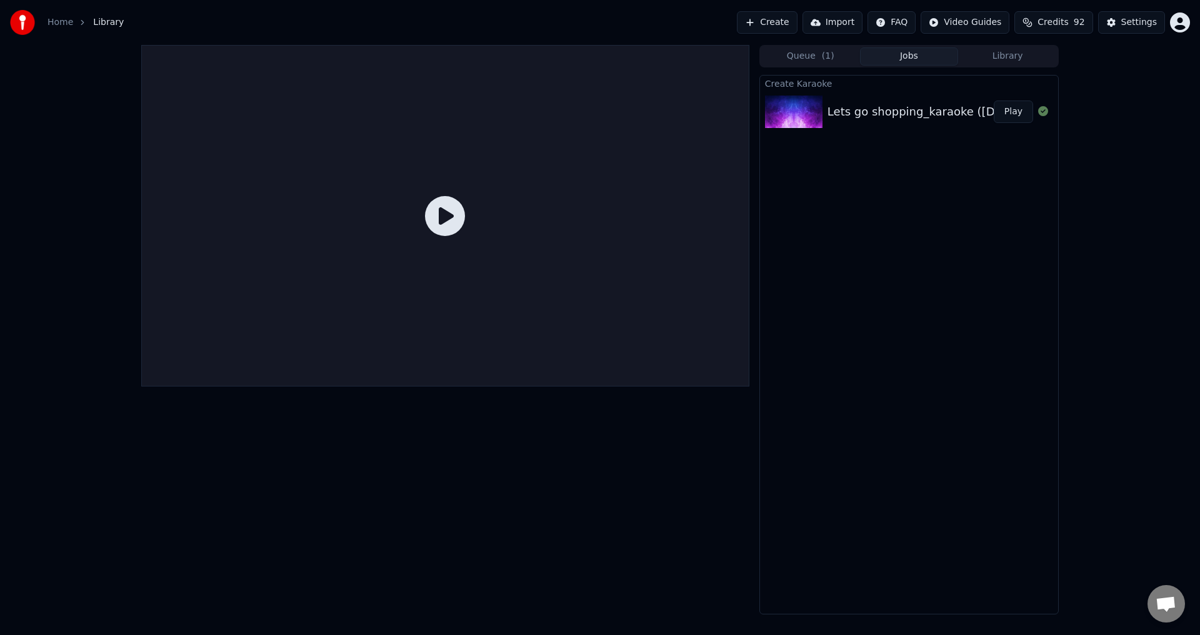
click at [825, 59] on span "( 1 )" at bounding box center [828, 56] width 12 height 12
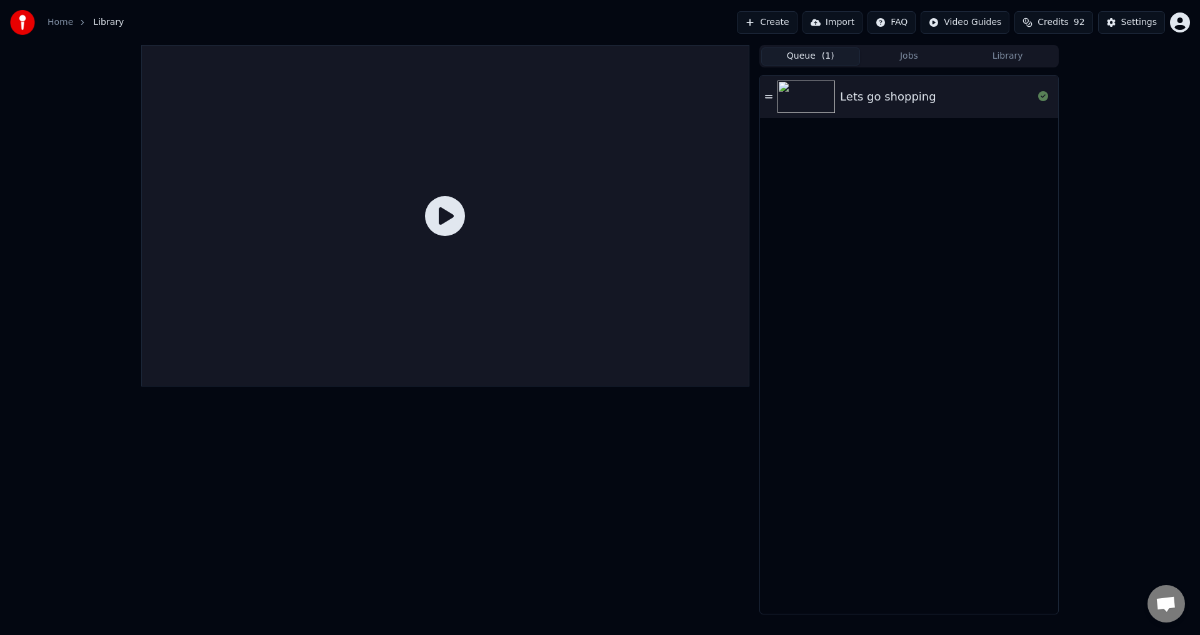
click at [890, 94] on div "Lets go shopping" at bounding box center [888, 96] width 96 height 17
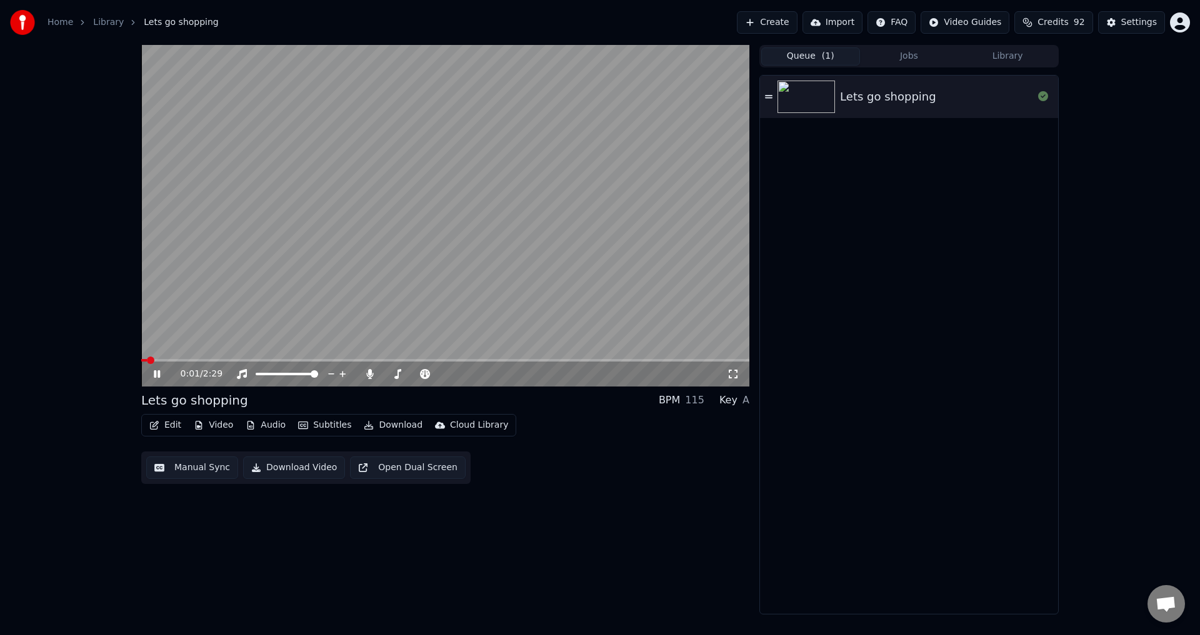
click at [232, 362] on span at bounding box center [445, 360] width 608 height 2
click at [281, 362] on div "0:22 / 2:29" at bounding box center [445, 374] width 608 height 25
click at [298, 361] on span at bounding box center [445, 360] width 608 height 2
click at [269, 360] on span at bounding box center [222, 360] width 163 height 2
click at [283, 359] on video at bounding box center [445, 216] width 608 height 342
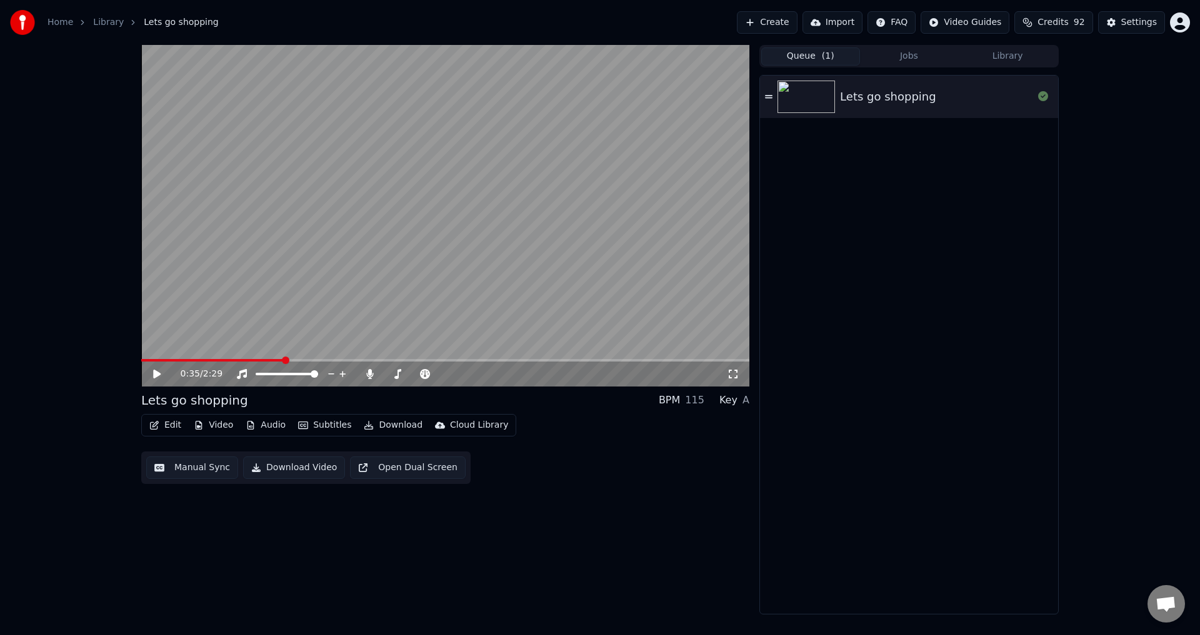
click at [284, 361] on span at bounding box center [445, 360] width 608 height 2
click at [307, 300] on video at bounding box center [445, 216] width 608 height 342
click at [275, 358] on video at bounding box center [445, 216] width 608 height 342
click at [274, 363] on div "0:35 / 2:29" at bounding box center [445, 374] width 608 height 25
click at [276, 359] on video at bounding box center [445, 216] width 608 height 342
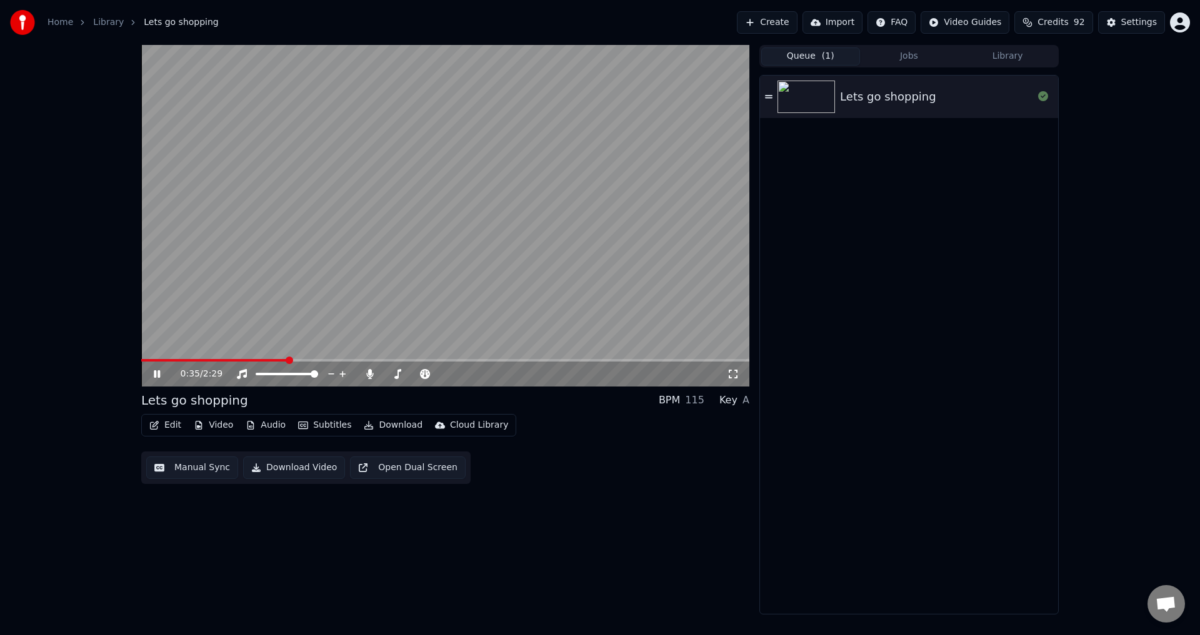
click at [276, 360] on span at bounding box center [214, 360] width 146 height 2
drag, startPoint x: 569, startPoint y: 236, endPoint x: 604, endPoint y: 222, distance: 38.4
click at [572, 236] on video at bounding box center [445, 216] width 608 height 342
click at [893, 84] on div "Lets go shopping" at bounding box center [909, 97] width 298 height 42
click at [912, 52] on button "Jobs" at bounding box center [909, 56] width 99 height 18
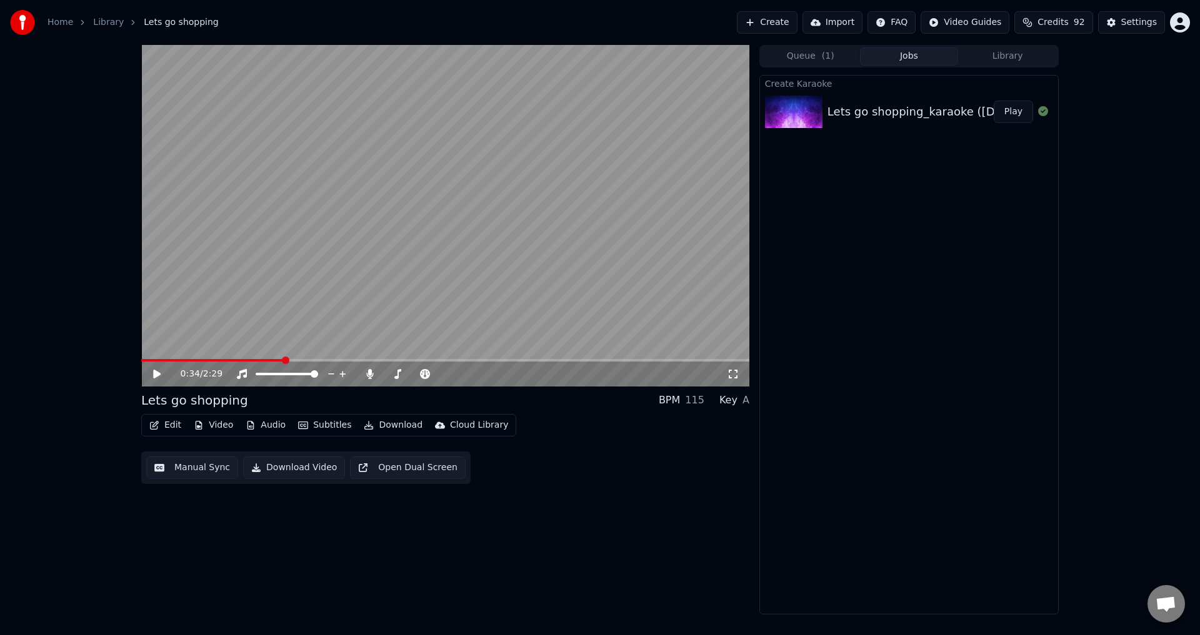
click at [993, 53] on button "Library" at bounding box center [1007, 56] width 99 height 18
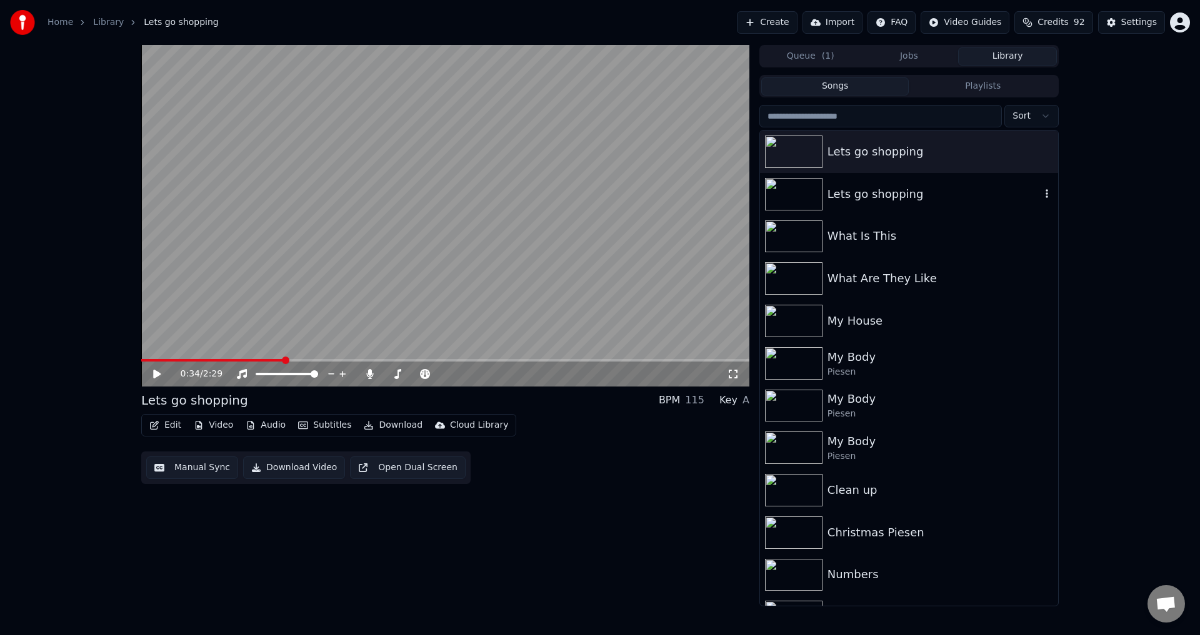
click at [887, 191] on div "Lets go shopping" at bounding box center [933, 194] width 213 height 17
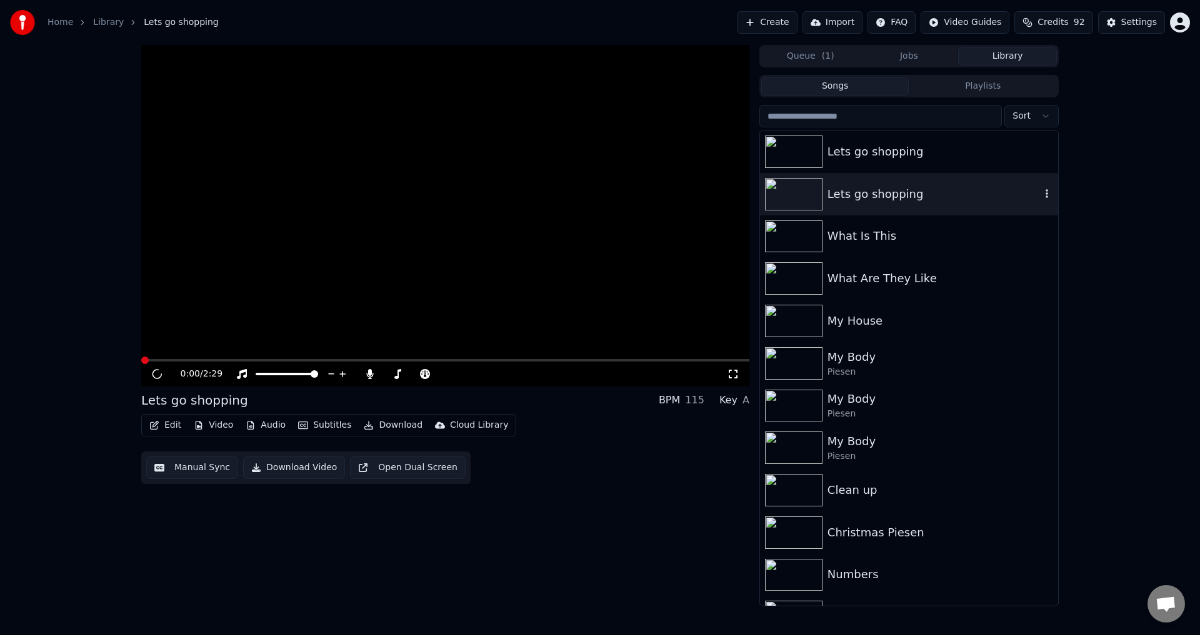
click at [862, 192] on div "Lets go shopping" at bounding box center [933, 194] width 213 height 17
click at [908, 197] on div "Lets go shopping" at bounding box center [933, 194] width 213 height 17
click at [912, 141] on div "Lets go shopping" at bounding box center [909, 152] width 298 height 42
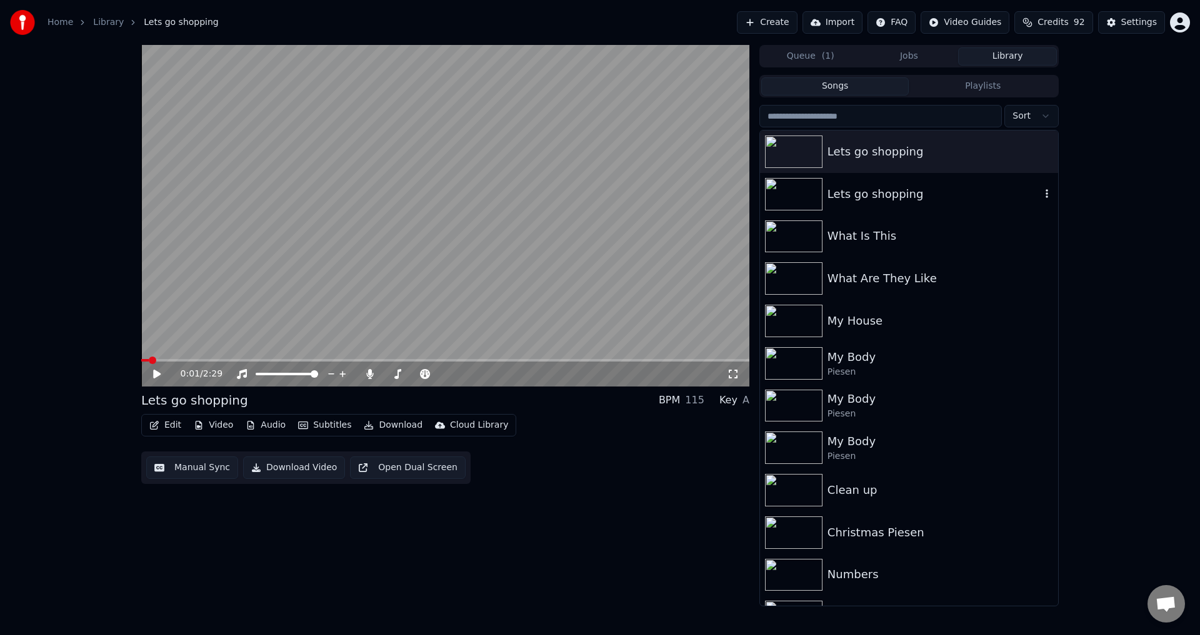
click at [892, 194] on div "Lets go shopping" at bounding box center [933, 194] width 213 height 17
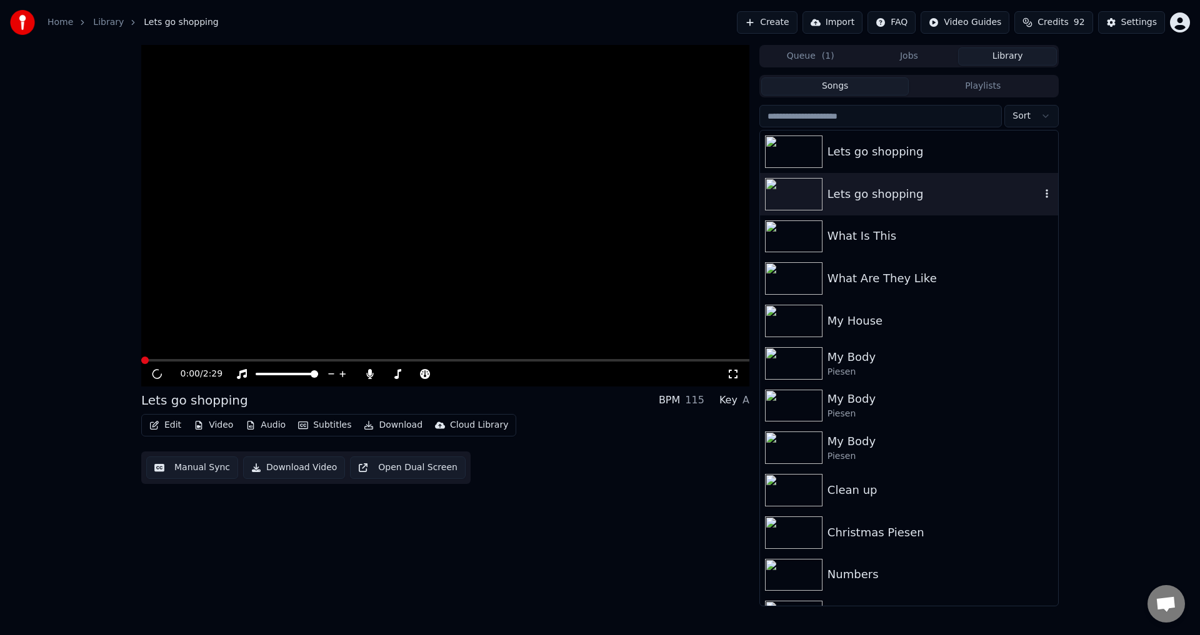
click at [928, 197] on div "Lets go shopping" at bounding box center [933, 194] width 213 height 17
click at [1040, 195] on icon "button" at bounding box center [1046, 194] width 12 height 10
click at [1053, 257] on div "Open Directory" at bounding box center [1039, 257] width 96 height 20
click at [540, 254] on video at bounding box center [445, 216] width 608 height 342
click at [205, 362] on span at bounding box center [445, 360] width 608 height 2
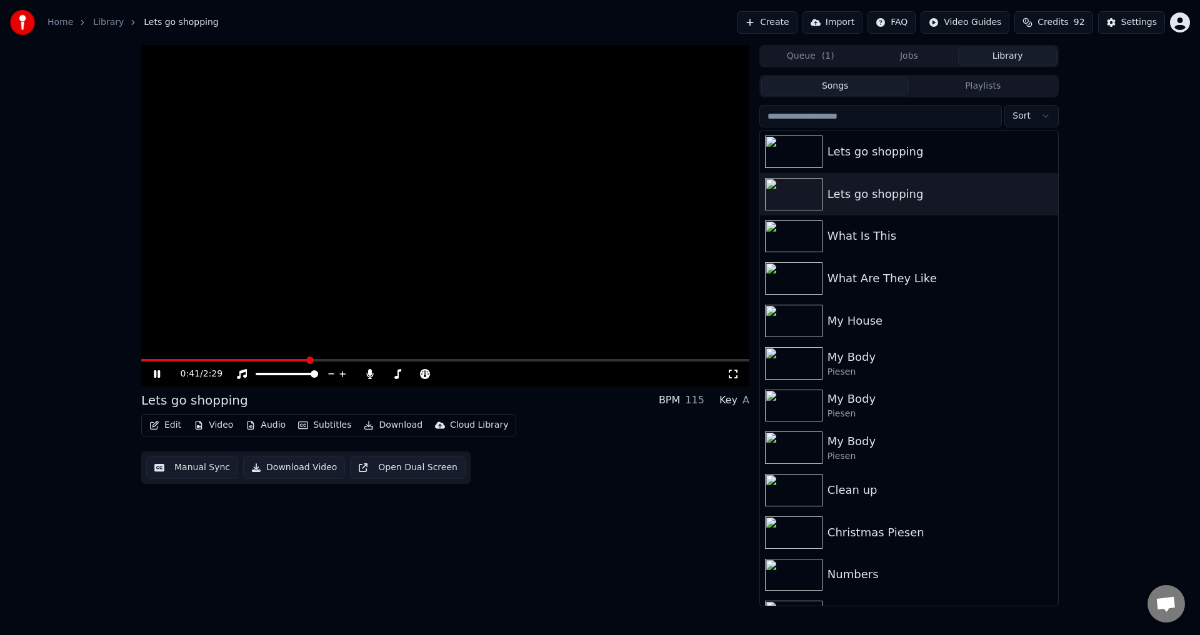
click at [310, 360] on span at bounding box center [445, 360] width 608 height 2
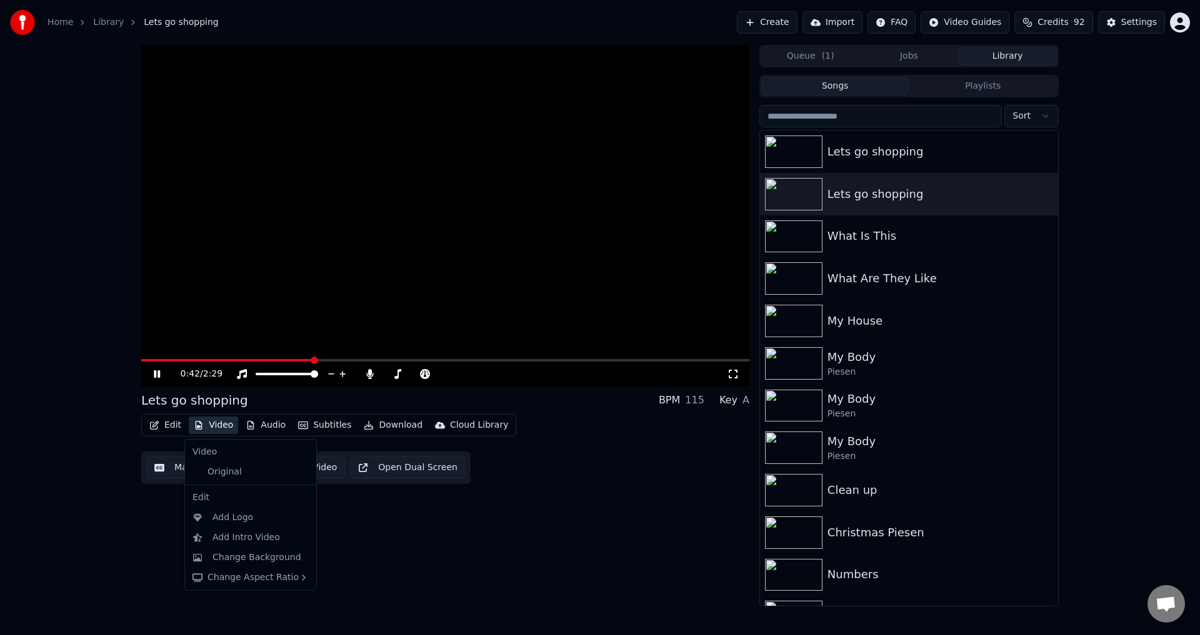
click at [216, 426] on button "Video" at bounding box center [213, 425] width 49 height 17
click at [232, 470] on div "Original" at bounding box center [240, 472] width 107 height 20
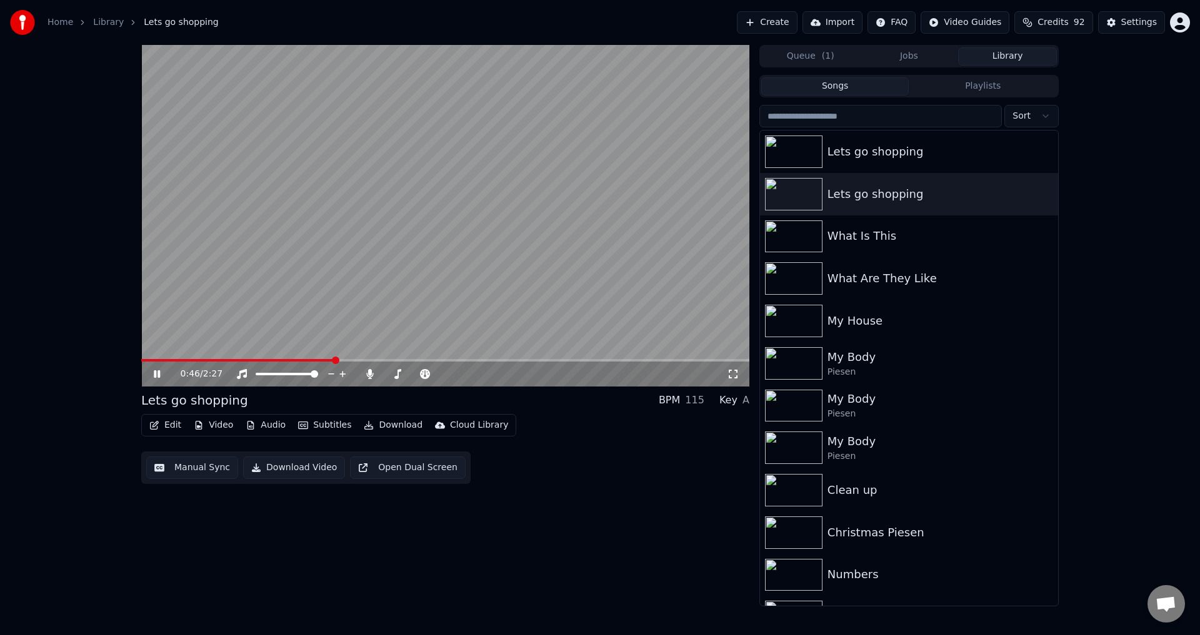
click at [241, 364] on div "0:46 / 2:27" at bounding box center [445, 374] width 608 height 25
click at [245, 357] on video at bounding box center [445, 216] width 608 height 342
click at [246, 362] on div "0:47 / 2:27" at bounding box center [445, 374] width 608 height 25
click at [264, 421] on button "Audio" at bounding box center [266, 425] width 50 height 17
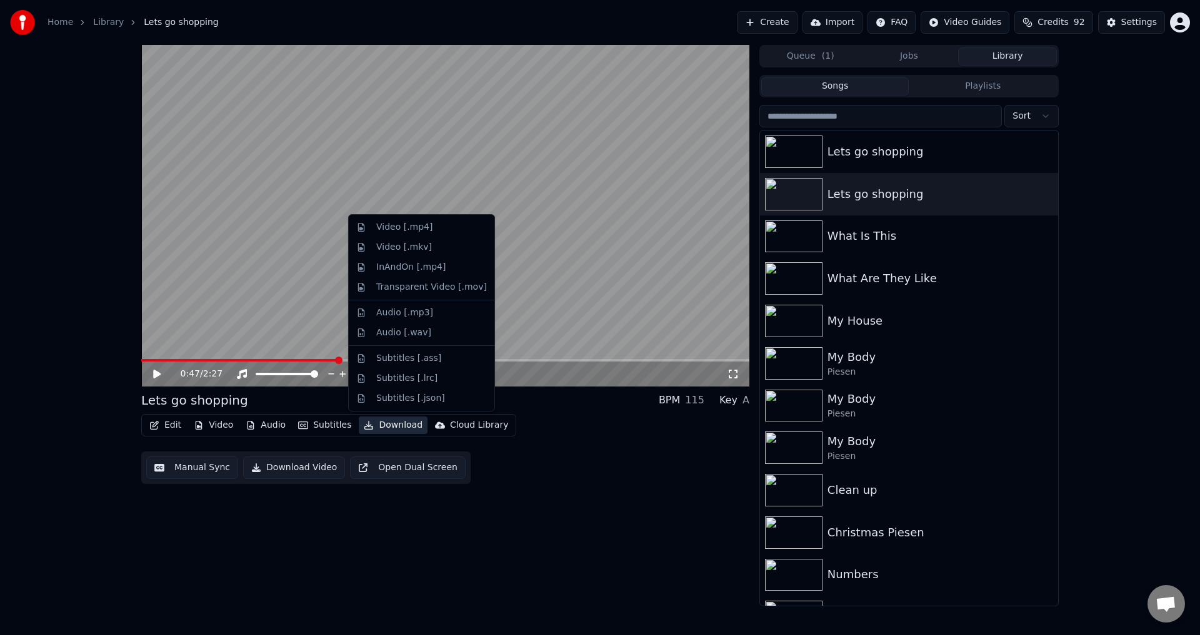
click at [625, 489] on div "0:47 / 2:27 Lets go shopping BPM 115 Key A Edit Video Audio Subtitles Download …" at bounding box center [445, 326] width 608 height 562
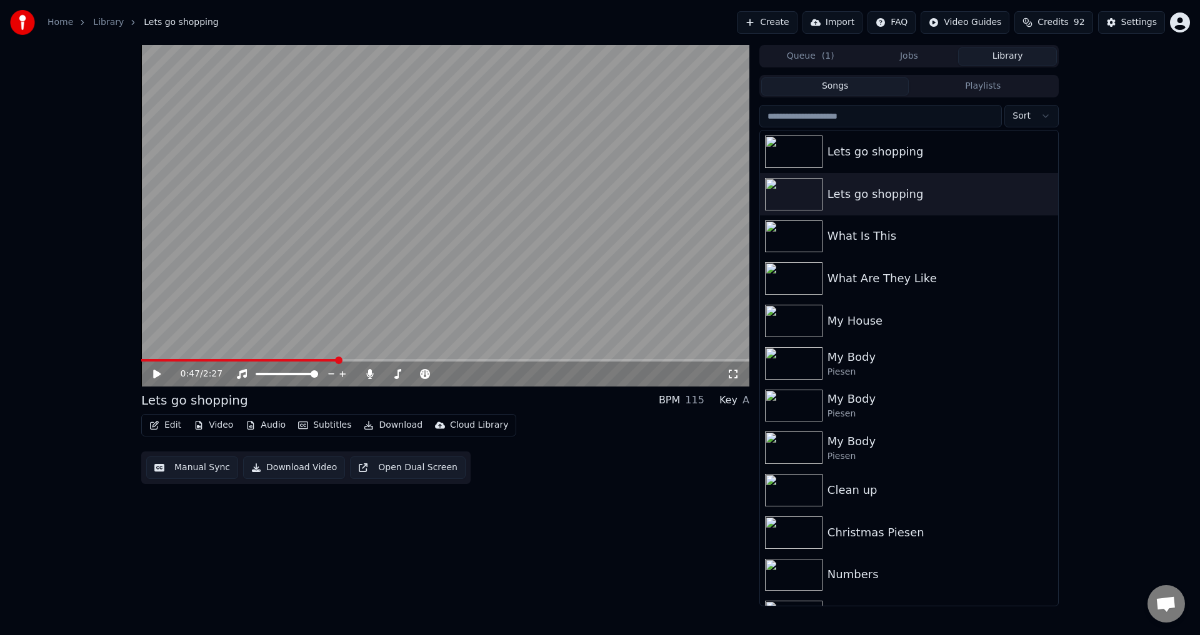
click at [292, 263] on video at bounding box center [445, 216] width 608 height 342
click at [247, 364] on div "0:50 / 2:27" at bounding box center [445, 374] width 608 height 25
click at [247, 359] on span at bounding box center [245, 360] width 209 height 2
click at [394, 289] on video at bounding box center [445, 216] width 608 height 342
click at [379, 423] on button "Download" at bounding box center [393, 425] width 69 height 17
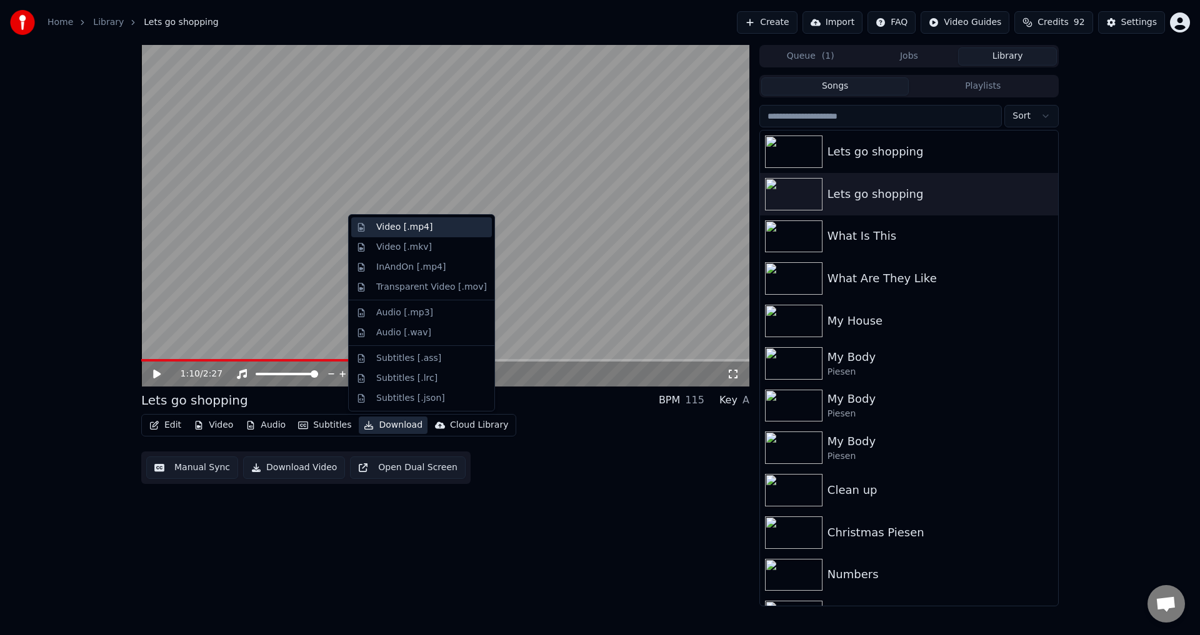
click at [409, 226] on div "Video [.mp4]" at bounding box center [404, 227] width 56 height 12
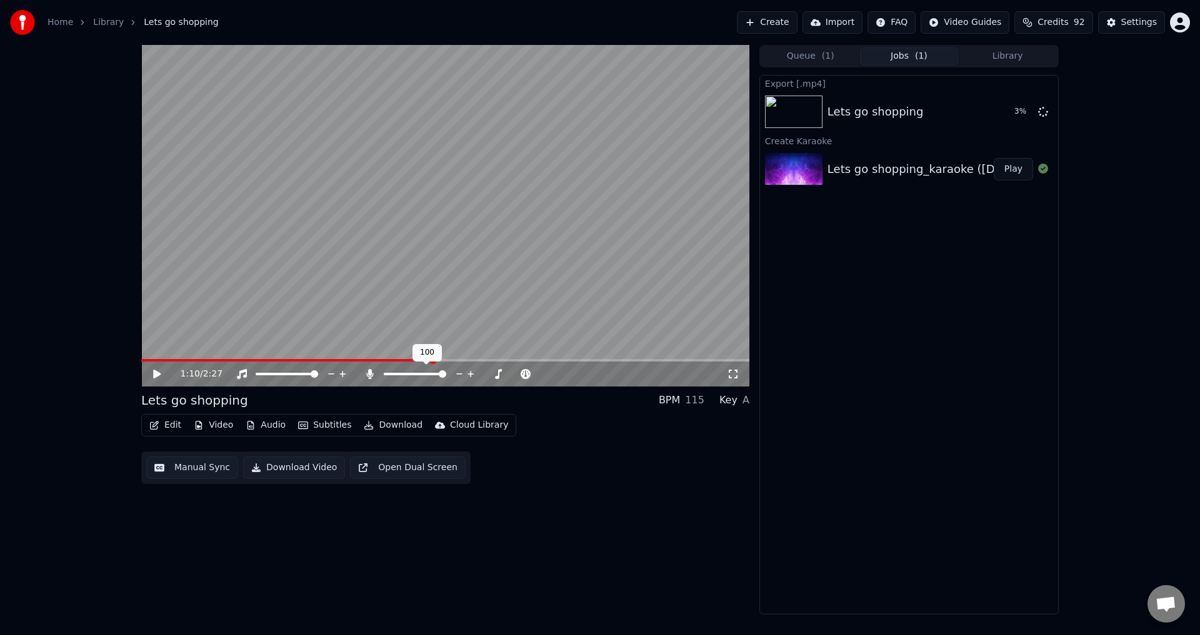
click at [446, 378] on span at bounding box center [442, 374] width 7 height 7
click at [1041, 111] on icon at bounding box center [1043, 111] width 10 height 10
click at [245, 313] on video at bounding box center [445, 216] width 608 height 342
click at [263, 309] on video at bounding box center [445, 216] width 608 height 342
click at [381, 422] on button "Download" at bounding box center [393, 425] width 69 height 17
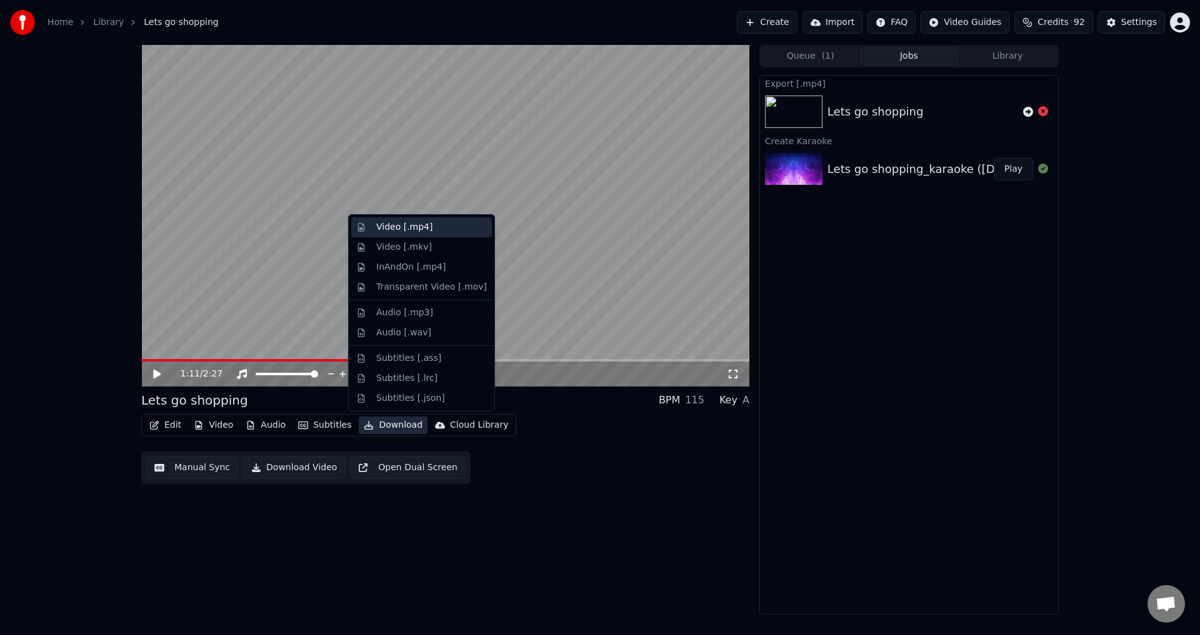
click at [415, 229] on div "Video [.mp4]" at bounding box center [404, 227] width 56 height 12
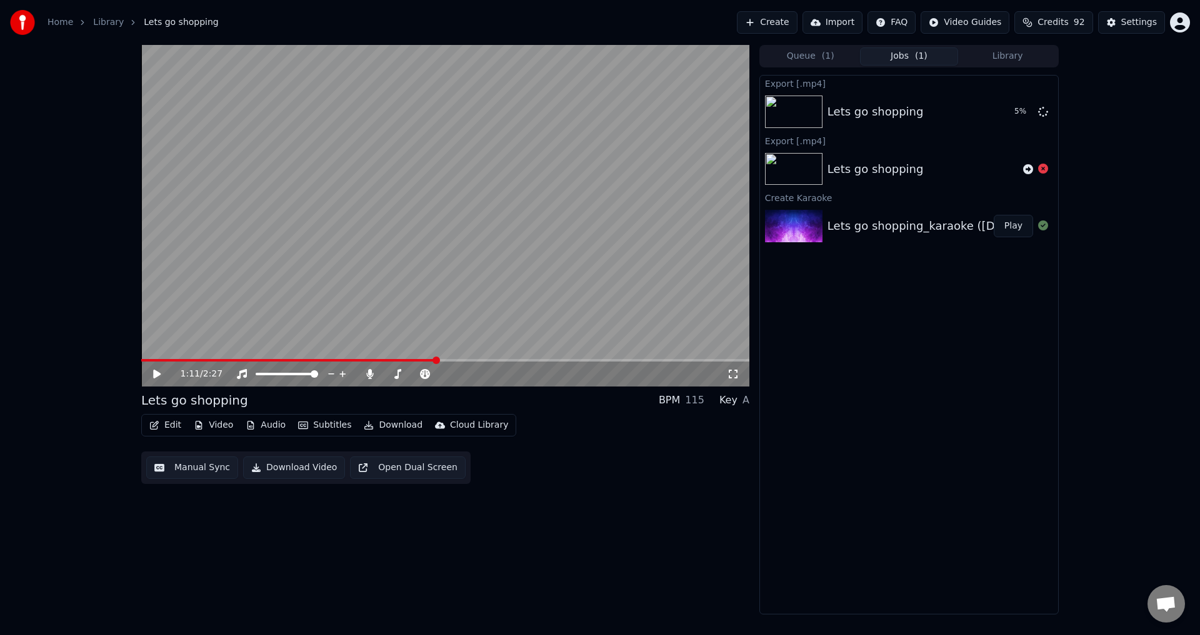
click at [155, 574] on div "1:11 / 2:27 Lets go shopping BPM 115 Key A Edit Video Audio Subtitles Download …" at bounding box center [445, 330] width 608 height 570
click at [1013, 114] on button "Show" at bounding box center [1010, 112] width 45 height 22
click at [92, 495] on div "1:11 / 2:27 Lets go shopping BPM 115 Key A Edit Video Audio Subtitles Download …" at bounding box center [600, 330] width 1200 height 570
click at [794, 27] on button "Create" at bounding box center [767, 22] width 61 height 22
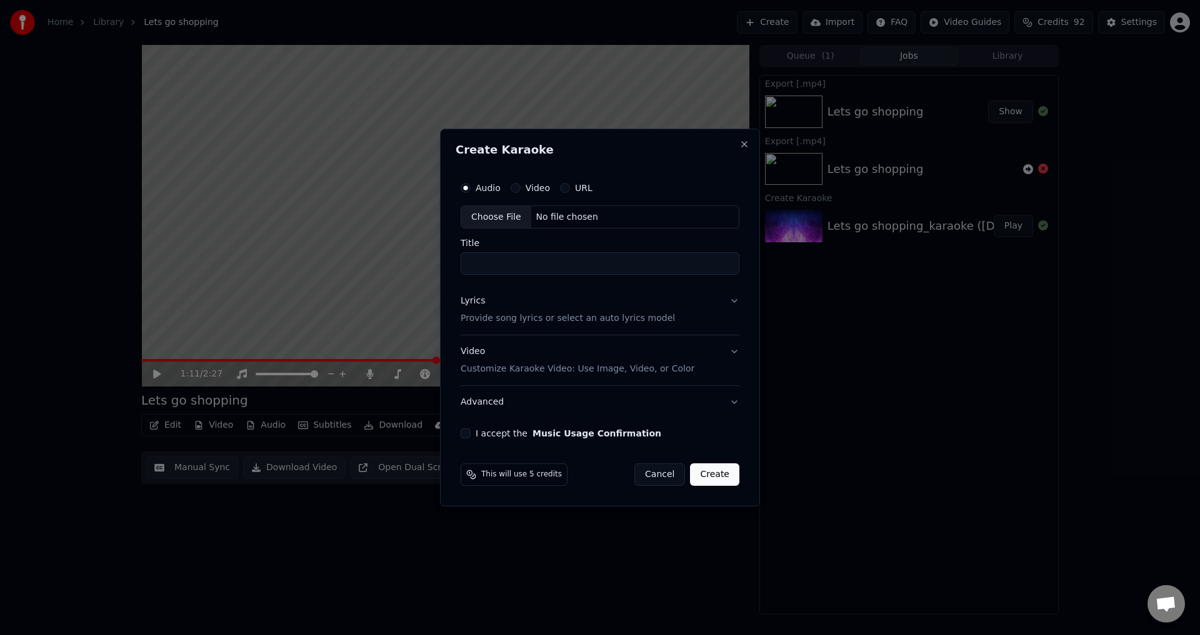
click at [490, 214] on div "Choose File" at bounding box center [496, 217] width 70 height 22
drag, startPoint x: 569, startPoint y: 262, endPoint x: 545, endPoint y: 269, distance: 25.3
click at [545, 269] on input "**********" at bounding box center [600, 264] width 284 height 22
type input "**********"
click at [545, 314] on p "Provide song lyrics or select an auto lyrics model" at bounding box center [565, 319] width 214 height 12
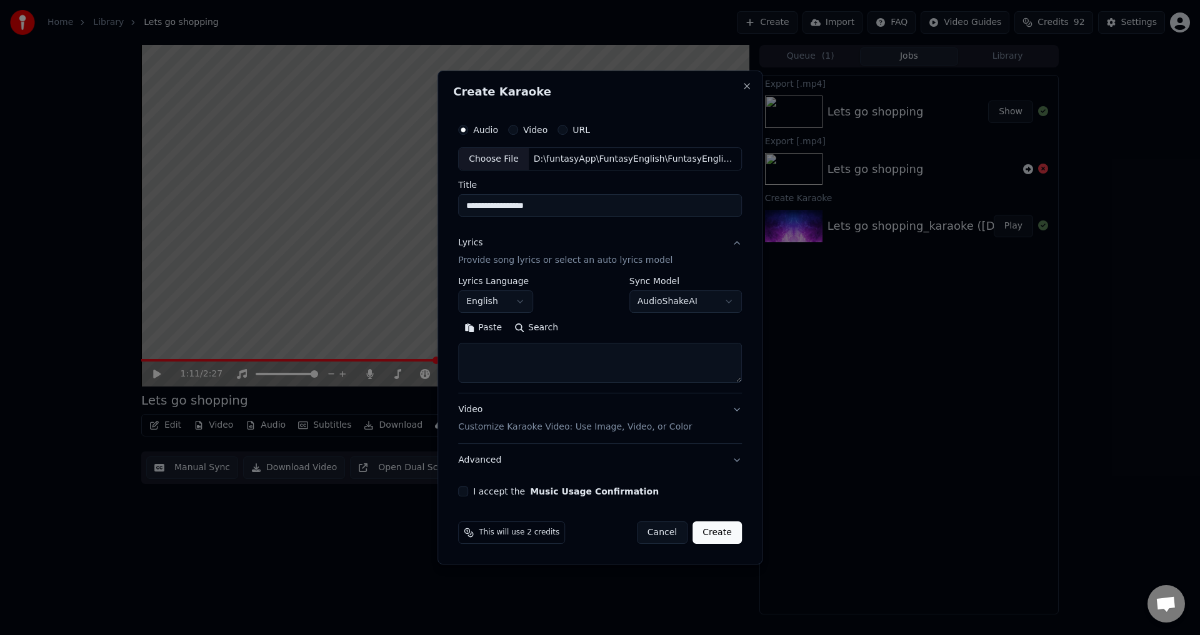
click at [504, 430] on p "Customize Karaoke Video: Use Image, Video, or Color" at bounding box center [575, 427] width 234 height 12
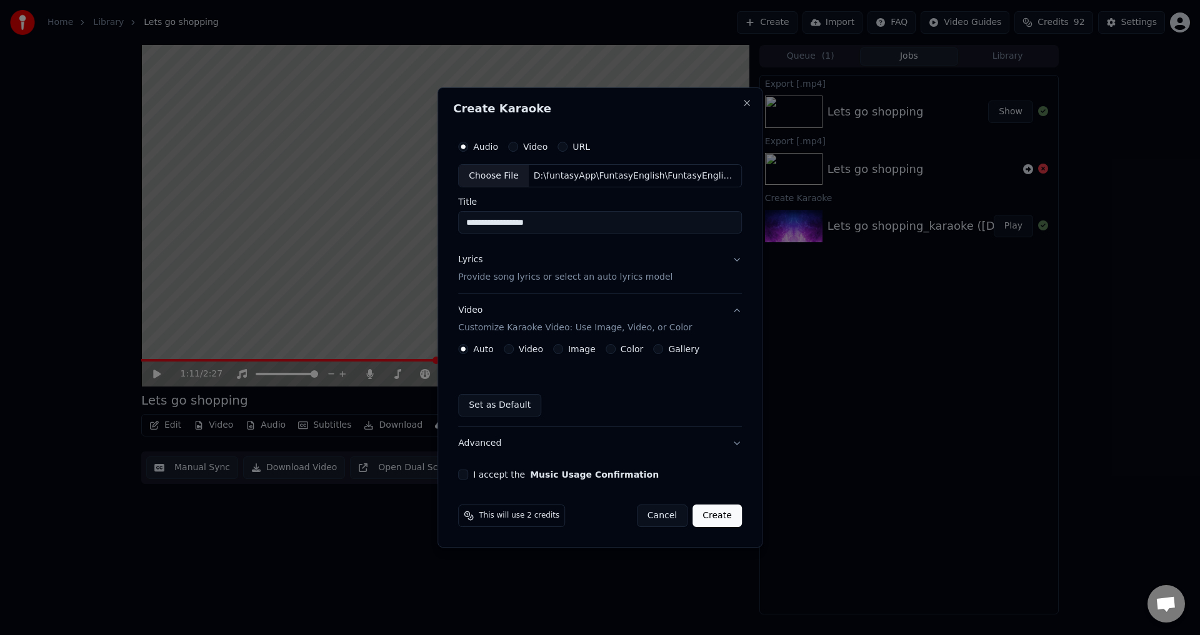
click at [534, 351] on label "Video" at bounding box center [531, 349] width 24 height 9
click at [514, 351] on button "Video" at bounding box center [509, 349] width 10 height 10
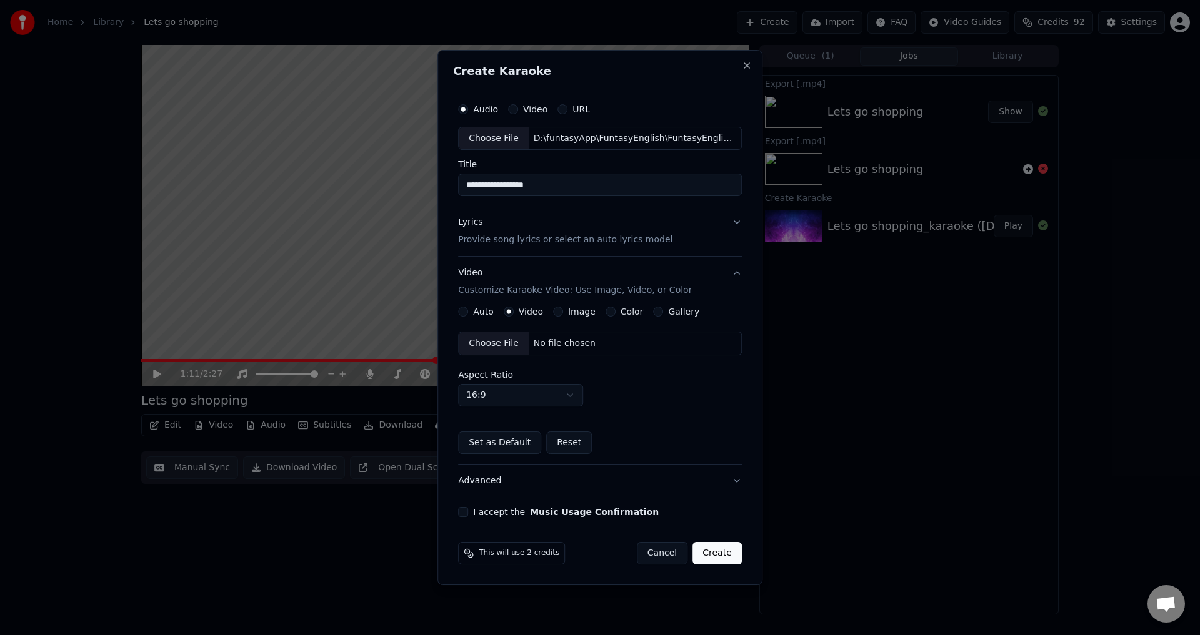
click at [501, 349] on div "Choose File" at bounding box center [494, 343] width 70 height 22
click at [468, 515] on button "I accept the Music Usage Confirmation" at bounding box center [463, 512] width 10 height 10
click at [703, 241] on button "Lyrics Provide song lyrics or select an auto lyrics model" at bounding box center [600, 232] width 284 height 50
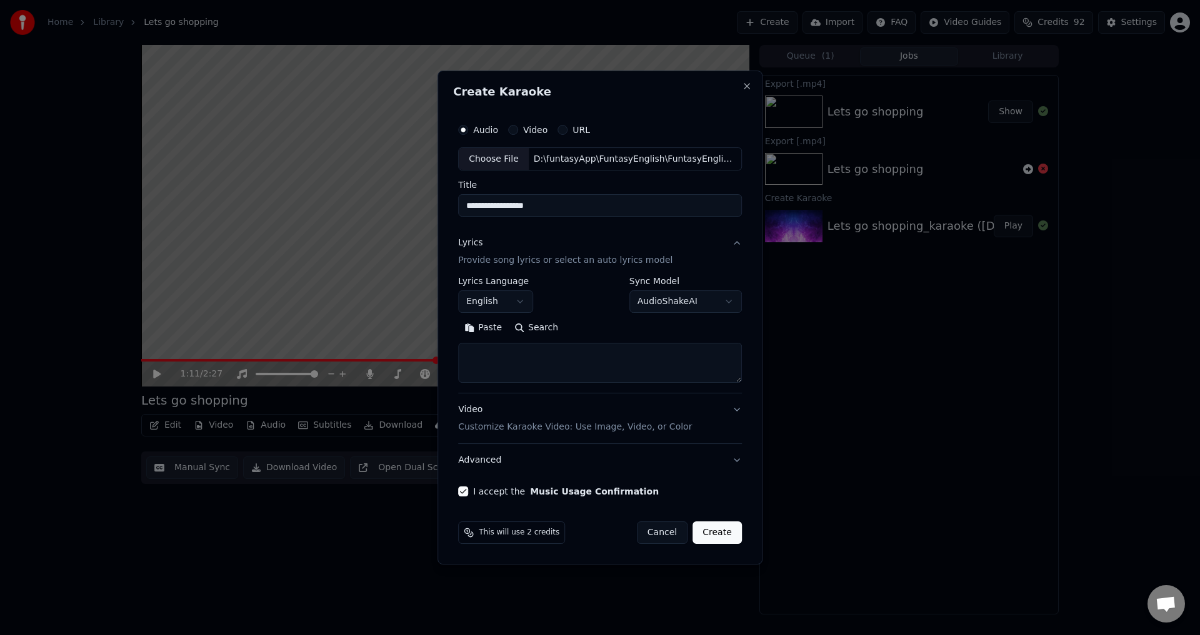
click at [493, 366] on textarea at bounding box center [600, 364] width 284 height 40
click at [558, 364] on textarea at bounding box center [600, 364] width 284 height 40
paste textarea "**********"
type textarea "**********"
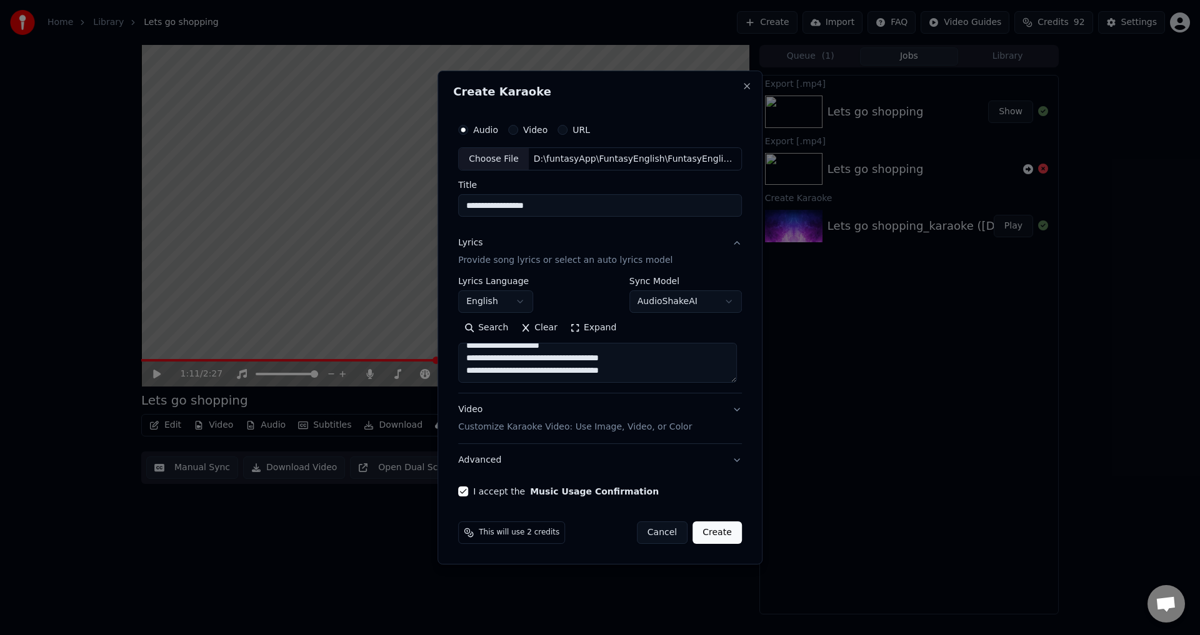
click at [719, 536] on button "Create" at bounding box center [716, 533] width 49 height 22
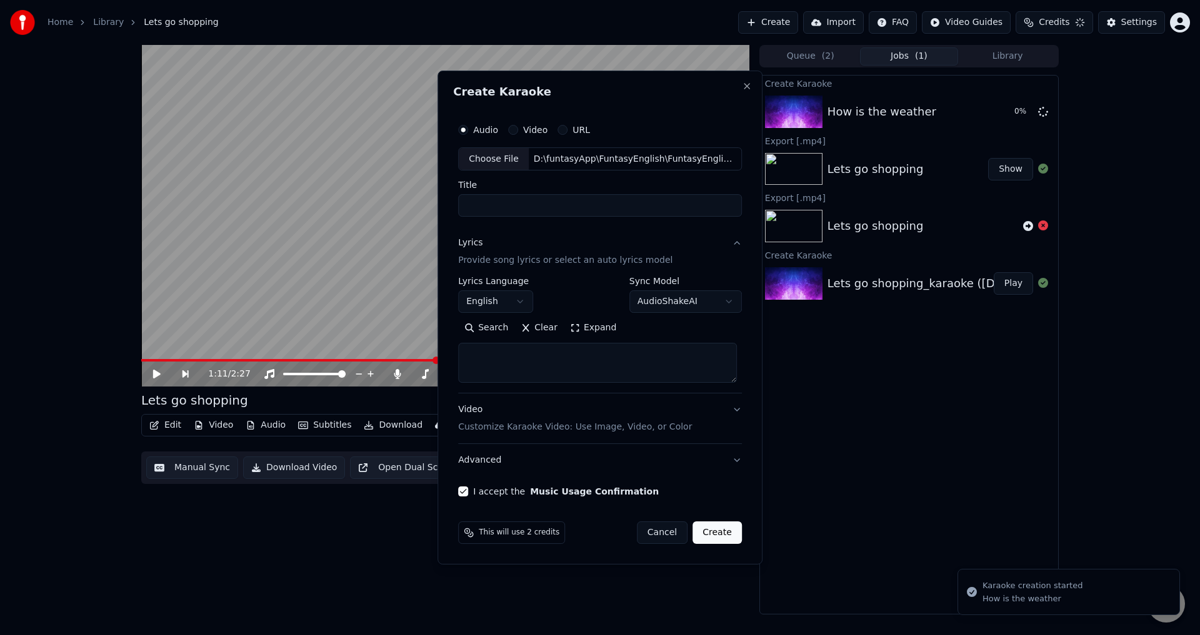
scroll to position [0, 0]
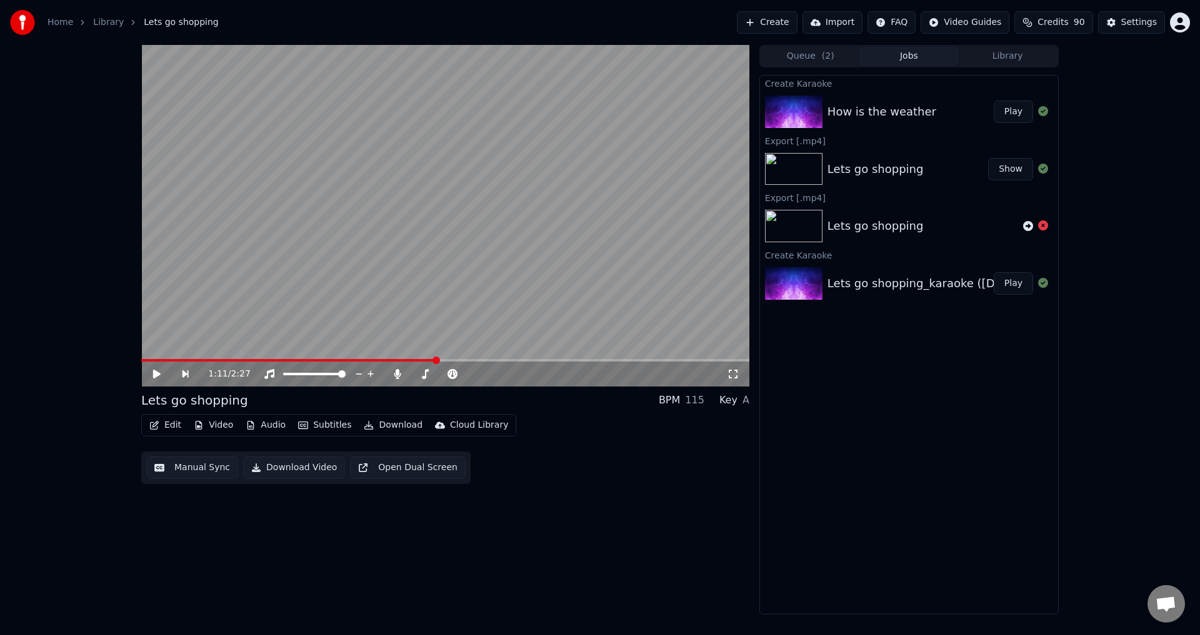
click at [1004, 108] on button "Play" at bounding box center [1012, 112] width 39 height 22
click at [278, 375] on span at bounding box center [267, 374] width 22 height 2
click at [414, 376] on div at bounding box center [426, 374] width 101 height 12
click at [412, 377] on div at bounding box center [426, 374] width 101 height 12
click at [411, 375] on span at bounding box center [397, 374] width 27 height 2
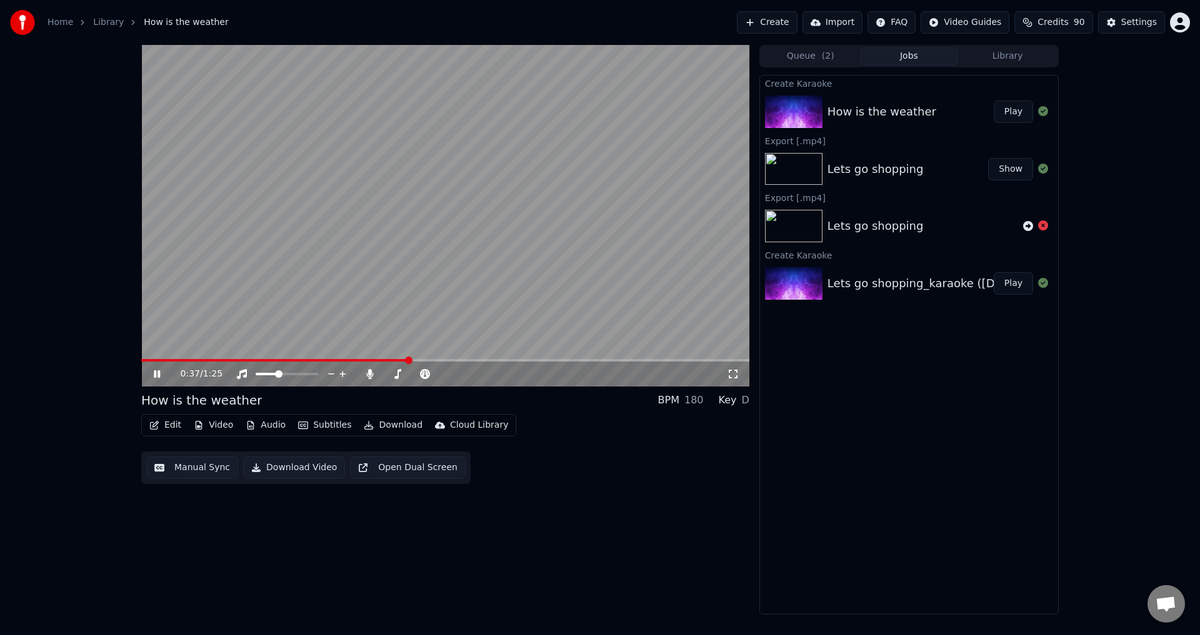
click at [386, 279] on video at bounding box center [445, 216] width 608 height 342
click at [386, 424] on button "Download" at bounding box center [393, 425] width 69 height 17
click at [569, 437] on div "Edit Video Audio Subtitles Download Cloud Library Manual Sync Download Video Op…" at bounding box center [445, 449] width 608 height 70
drag, startPoint x: 418, startPoint y: 377, endPoint x: 450, endPoint y: 380, distance: 32.6
click at [462, 379] on div at bounding box center [426, 374] width 101 height 12
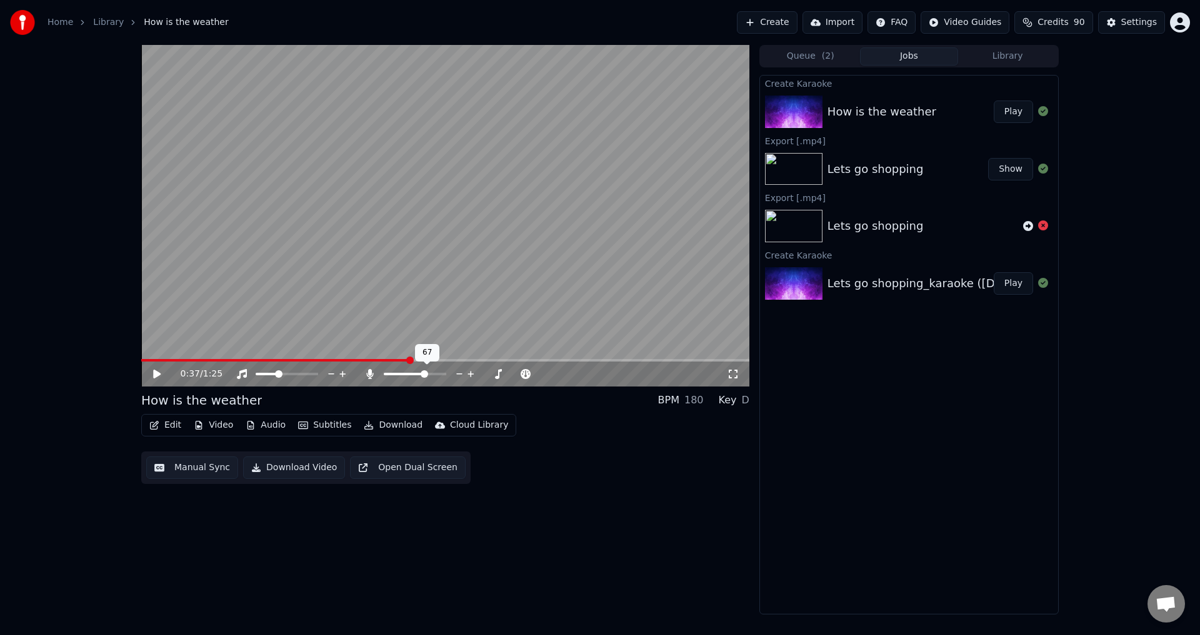
click at [428, 377] on span at bounding box center [423, 374] width 7 height 7
click at [306, 376] on span at bounding box center [301, 374] width 7 height 7
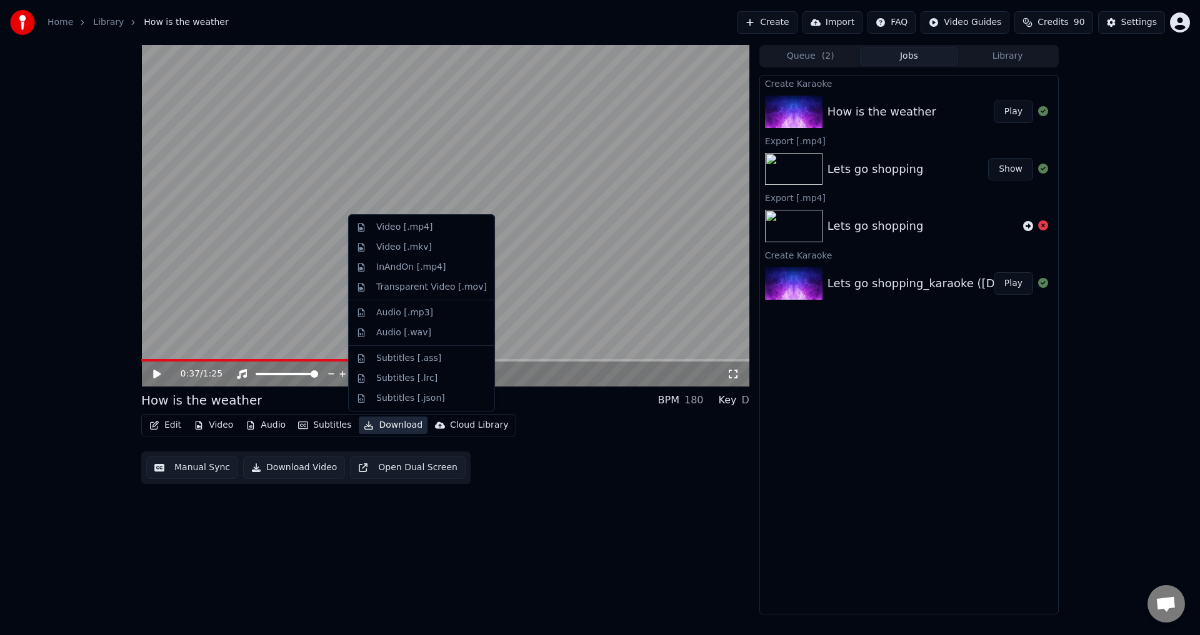
click at [381, 425] on button "Download" at bounding box center [393, 425] width 69 height 17
click at [401, 224] on div "Video [.mp4]" at bounding box center [404, 227] width 56 height 12
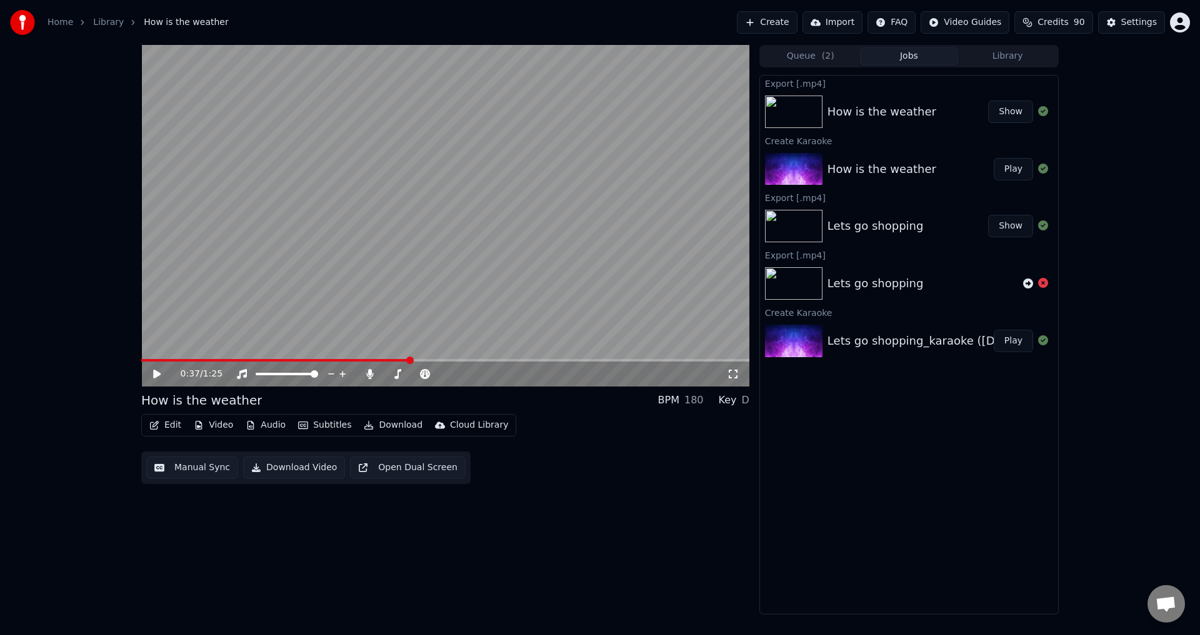
click at [1015, 121] on button "Show" at bounding box center [1010, 112] width 45 height 22
drag, startPoint x: 391, startPoint y: 377, endPoint x: 376, endPoint y: 379, distance: 14.5
click at [376, 379] on div at bounding box center [426, 374] width 101 height 12
click at [384, 377] on span at bounding box center [387, 374] width 7 height 7
click at [159, 371] on icon at bounding box center [165, 374] width 29 height 10
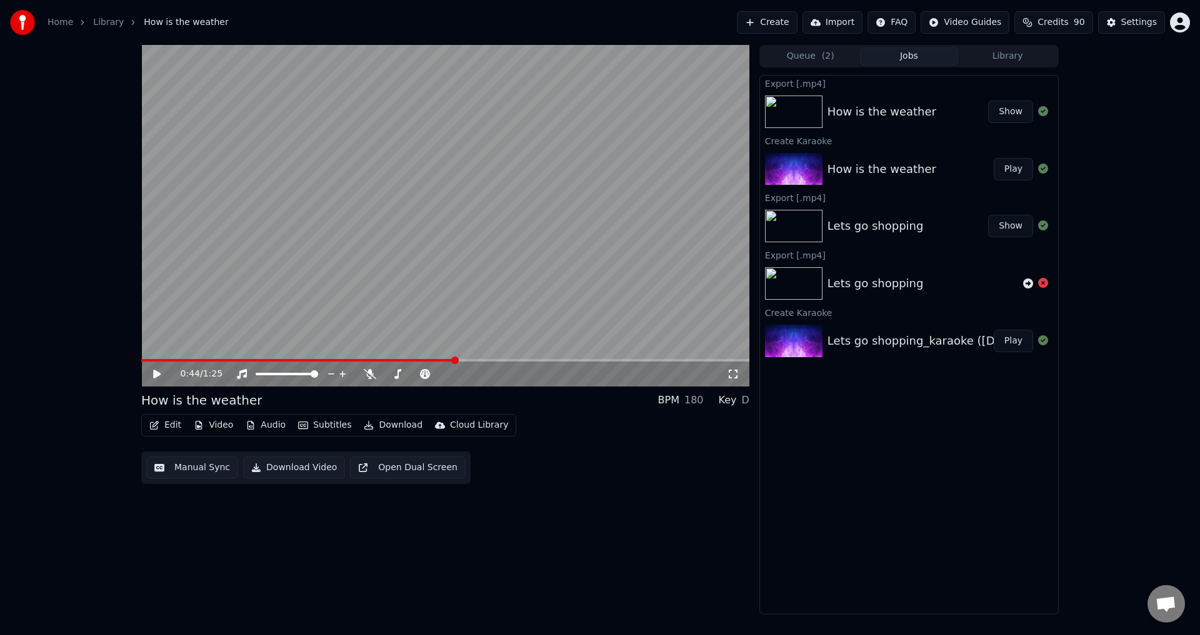
click at [383, 427] on button "Download" at bounding box center [393, 425] width 69 height 17
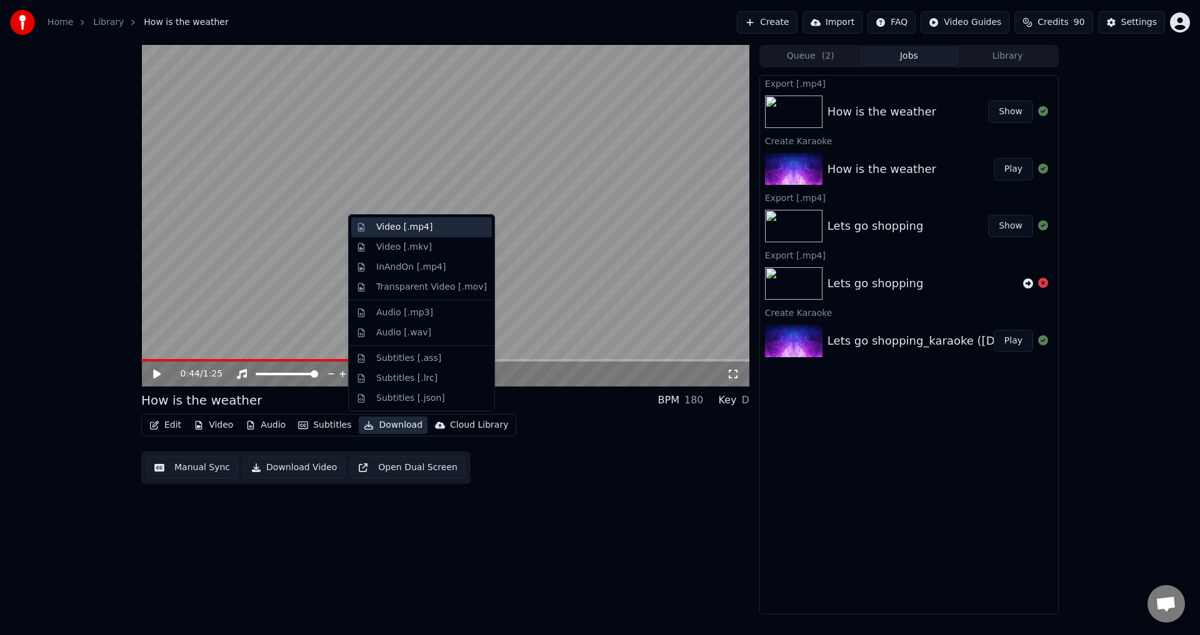
click at [387, 227] on div "Video [.mp4]" at bounding box center [404, 227] width 56 height 12
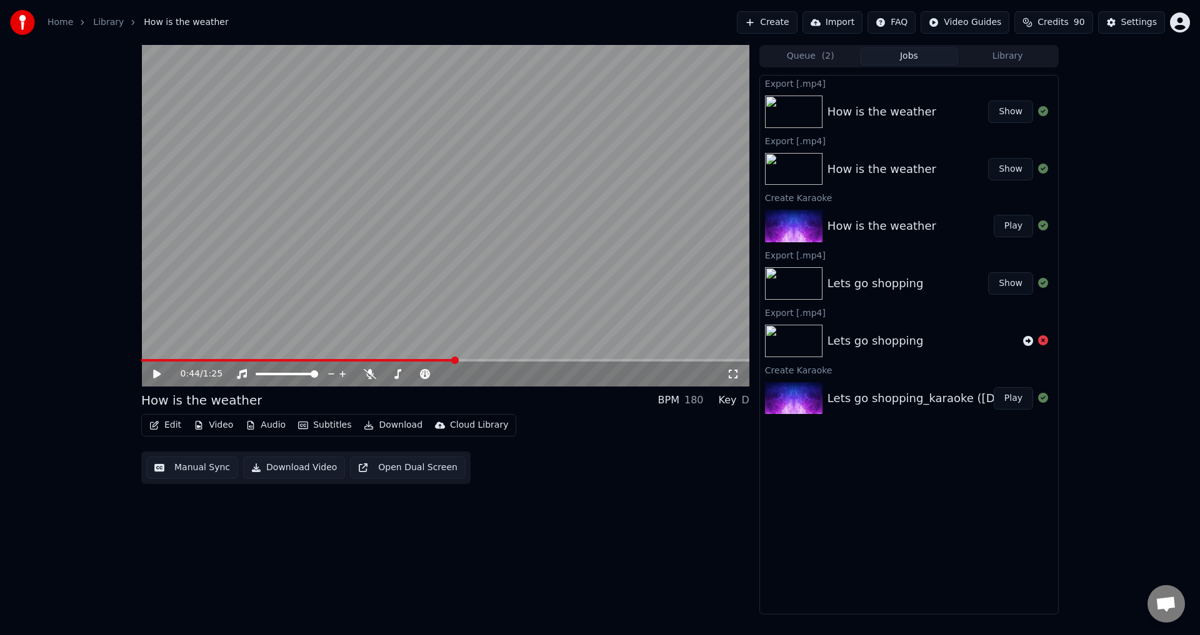
click at [1008, 109] on button "Show" at bounding box center [1010, 112] width 45 height 22
drag, startPoint x: 400, startPoint y: 379, endPoint x: 408, endPoint y: 379, distance: 8.1
click at [408, 379] on div at bounding box center [426, 374] width 101 height 12
click at [415, 373] on span at bounding box center [415, 374] width 62 height 2
click at [274, 422] on button "Audio" at bounding box center [266, 425] width 50 height 17
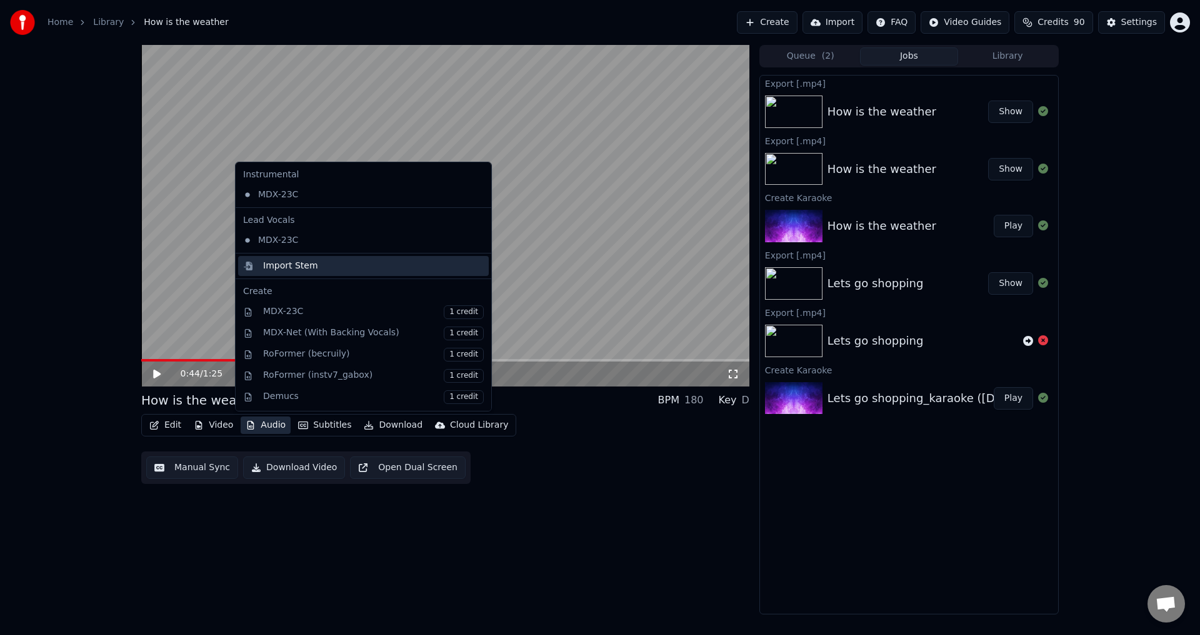
click at [297, 269] on div "Import Stem" at bounding box center [290, 266] width 55 height 12
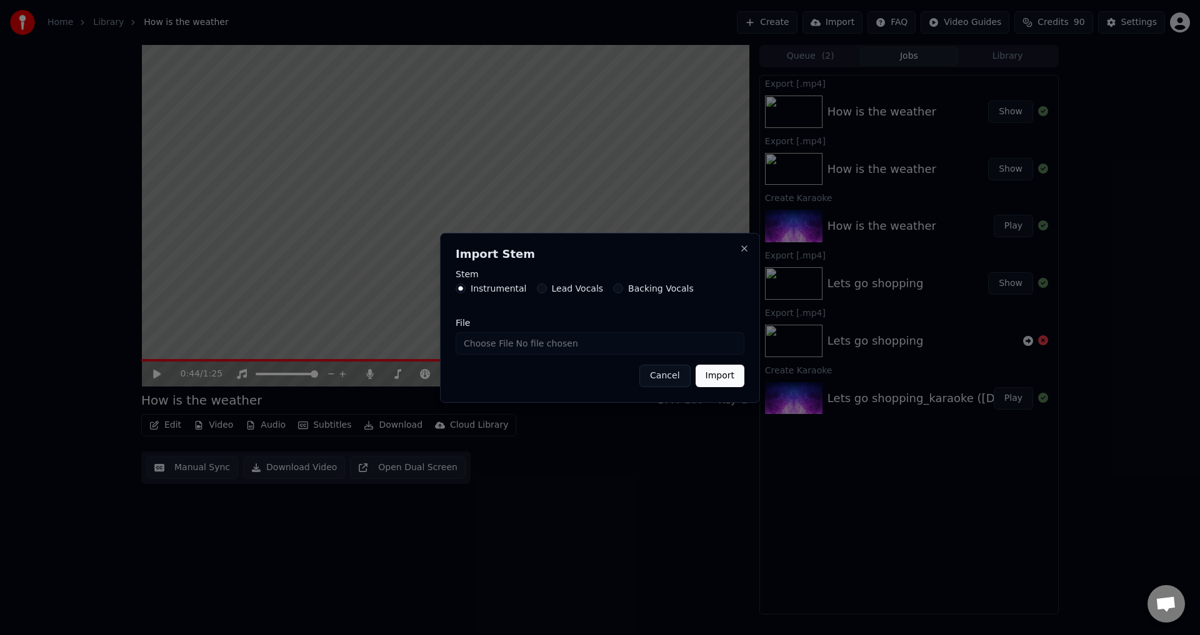
click at [559, 289] on label "Lead Vocals" at bounding box center [578, 288] width 52 height 9
click at [547, 289] on button "Lead Vocals" at bounding box center [542, 289] width 10 height 10
click at [487, 345] on input "File" at bounding box center [599, 343] width 289 height 22
type input "**********"
click at [722, 381] on button "Import" at bounding box center [719, 376] width 49 height 22
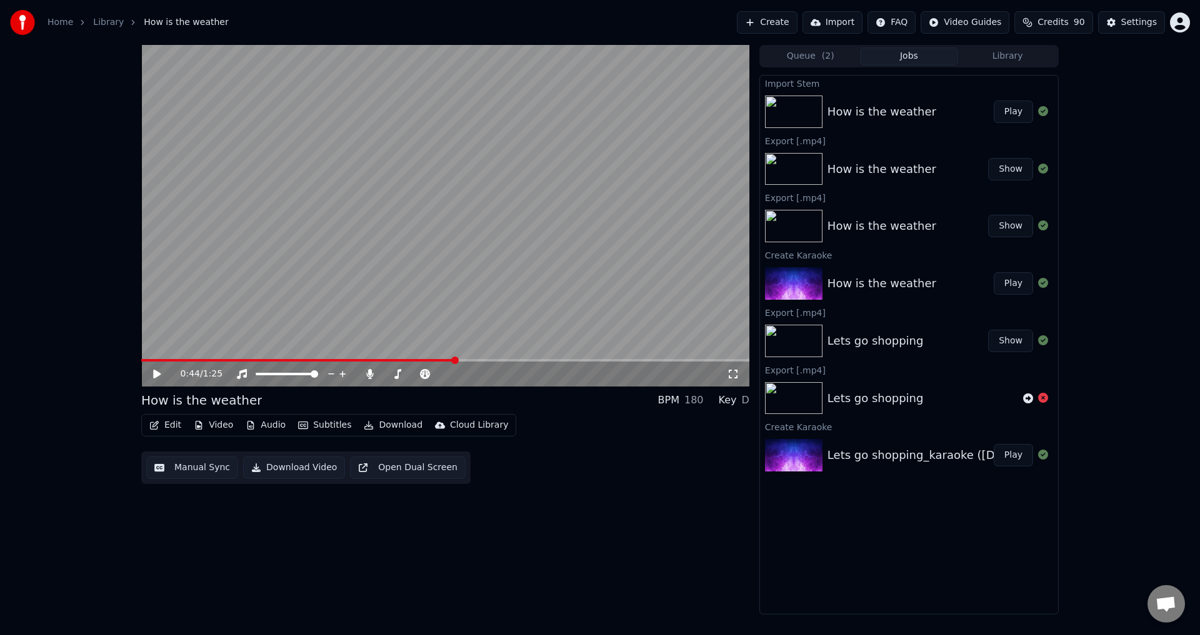
click at [1023, 117] on button "Play" at bounding box center [1012, 112] width 39 height 22
click at [266, 377] on div at bounding box center [298, 374] width 101 height 12
click at [269, 372] on div at bounding box center [298, 374] width 101 height 12
click at [262, 377] on div at bounding box center [298, 374] width 101 height 12
click at [264, 372] on div at bounding box center [298, 374] width 101 height 12
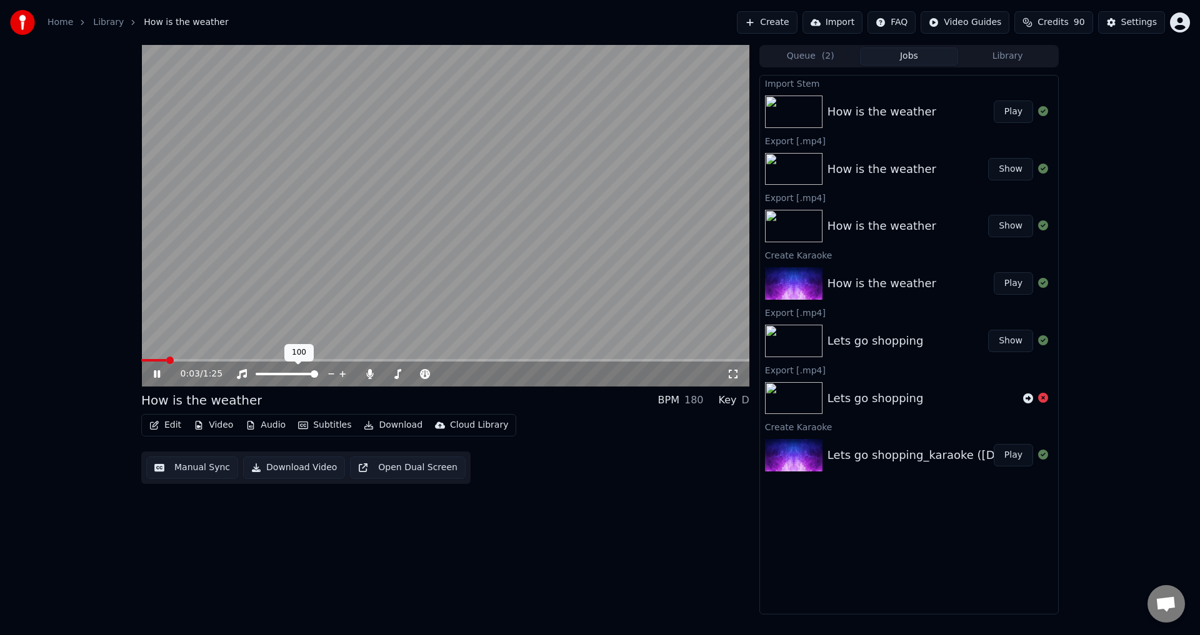
click at [261, 375] on span at bounding box center [287, 374] width 62 height 2
click at [268, 373] on span at bounding box center [287, 374] width 62 height 2
click at [228, 360] on span at bounding box center [445, 360] width 608 height 2
click at [467, 317] on video at bounding box center [445, 216] width 608 height 342
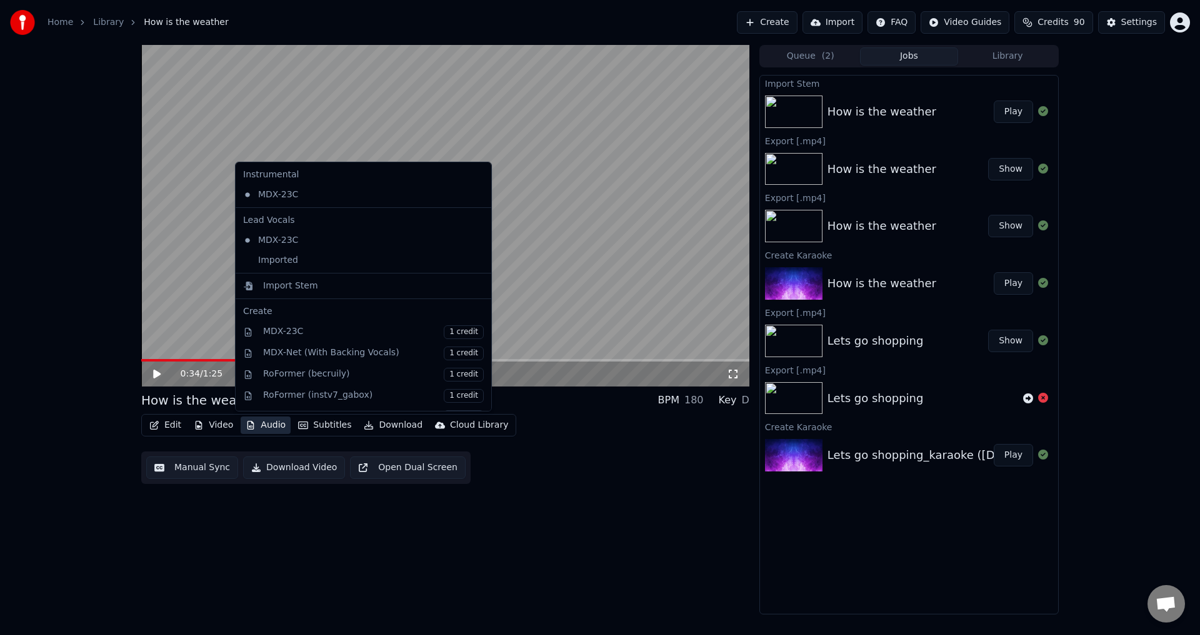
click at [266, 428] on button "Audio" at bounding box center [266, 425] width 50 height 17
click at [280, 256] on div "Imported" at bounding box center [354, 261] width 232 height 20
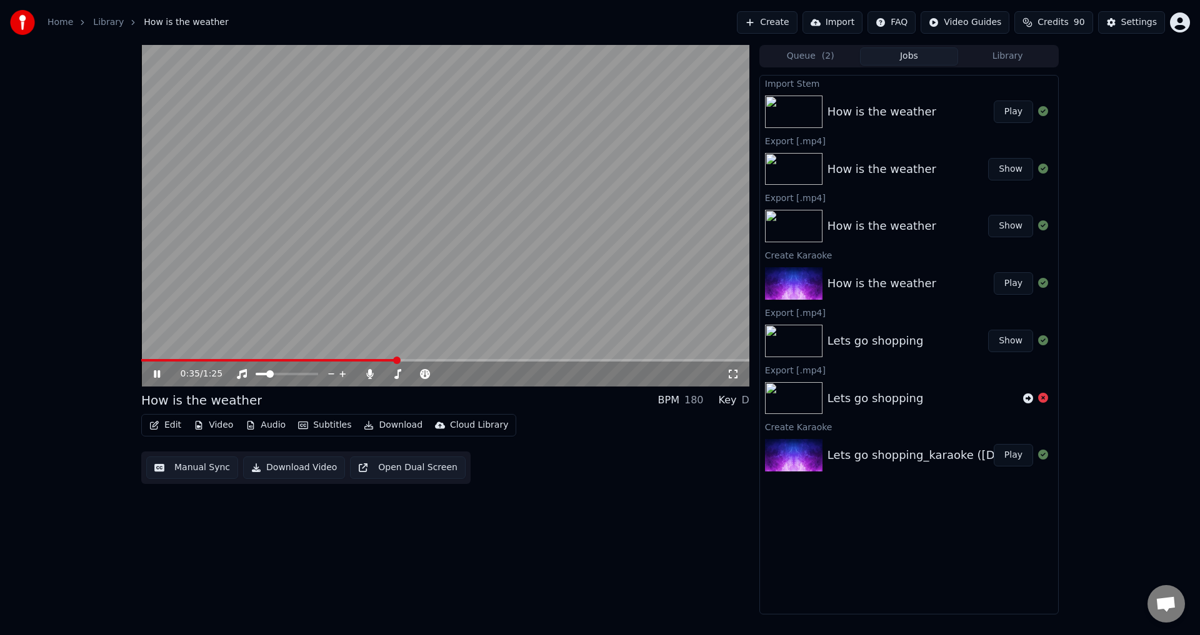
click at [212, 359] on span at bounding box center [268, 360] width 255 height 2
click at [156, 372] on icon at bounding box center [157, 374] width 6 height 7
click at [156, 372] on icon at bounding box center [156, 374] width 7 height 9
click at [610, 494] on div "0:22 / 1:25 How is the weather BPM 180 Key D Edit Video Audio Subtitles Downloa…" at bounding box center [445, 330] width 608 height 570
click at [500, 277] on video at bounding box center [445, 216] width 608 height 342
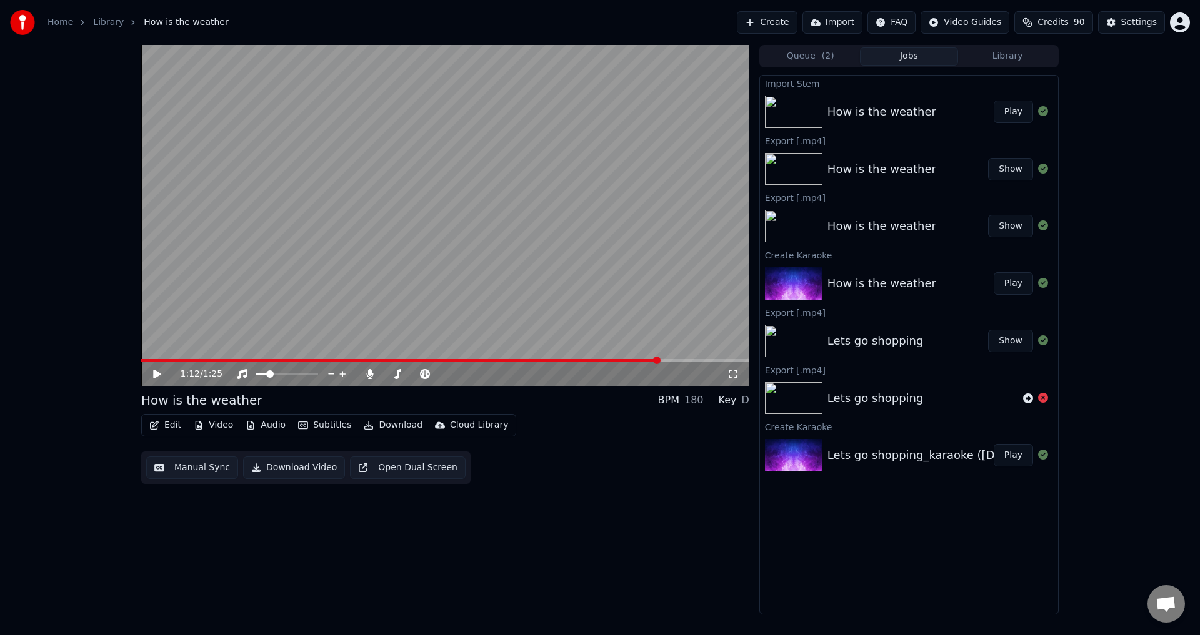
click at [387, 427] on button "Download" at bounding box center [393, 425] width 69 height 17
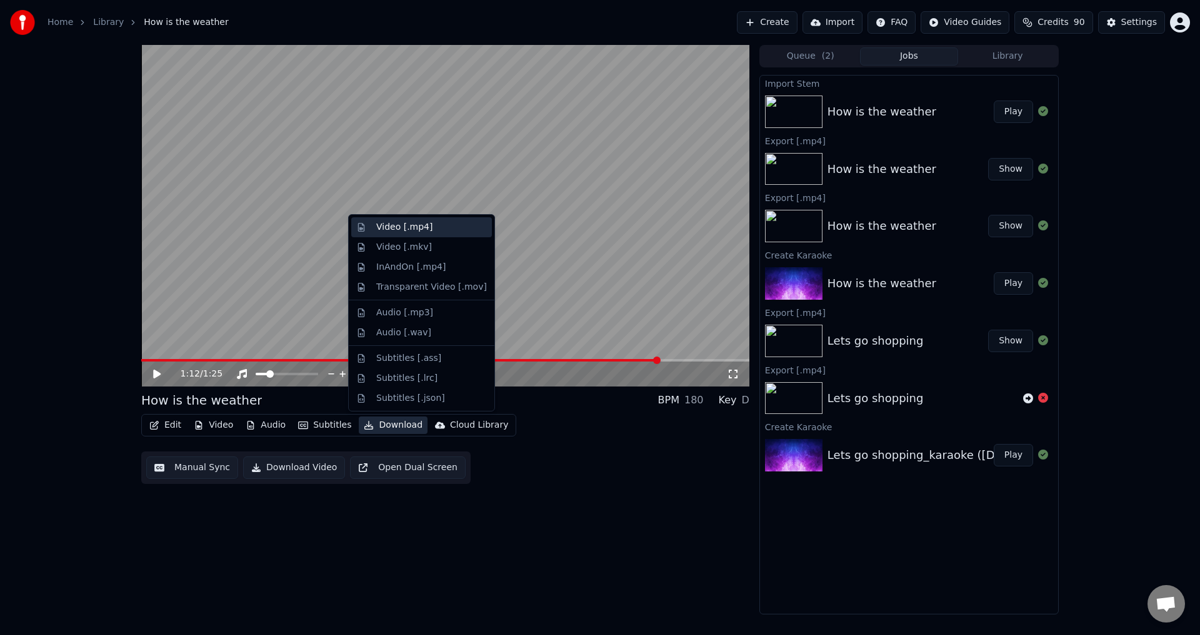
click at [415, 223] on div "Video [.mp4]" at bounding box center [404, 227] width 56 height 12
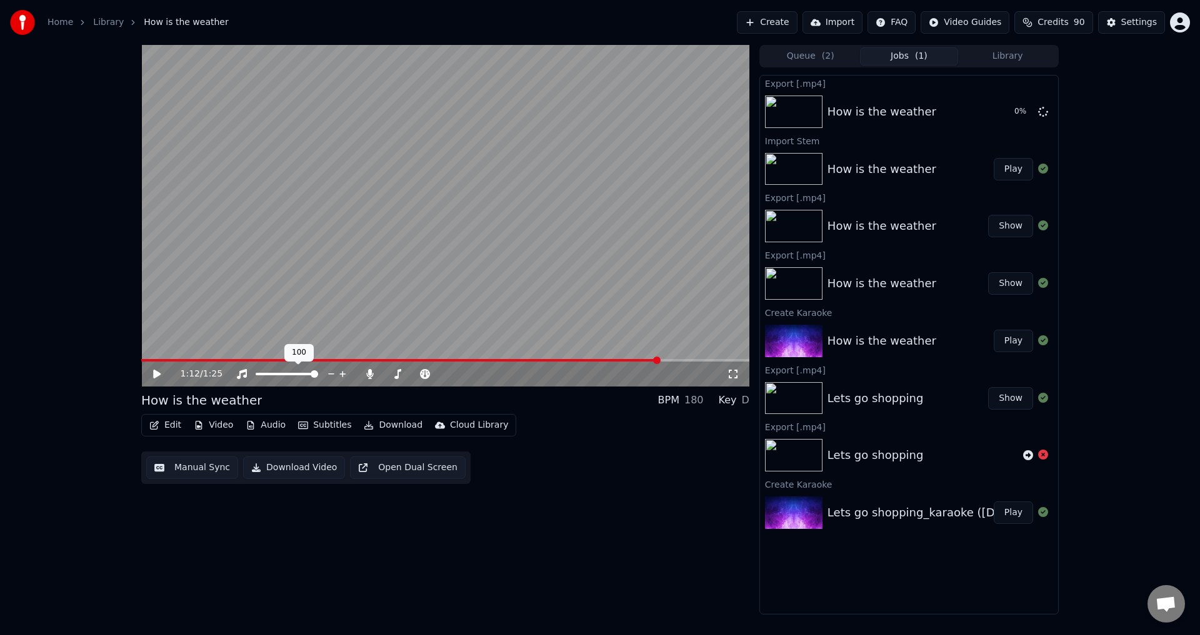
click at [318, 377] on span at bounding box center [314, 374] width 7 height 7
drag, startPoint x: 431, startPoint y: 372, endPoint x: 443, endPoint y: 376, distance: 12.4
click at [452, 375] on div at bounding box center [426, 374] width 101 height 12
click at [419, 373] on span at bounding box center [414, 374] width 7 height 7
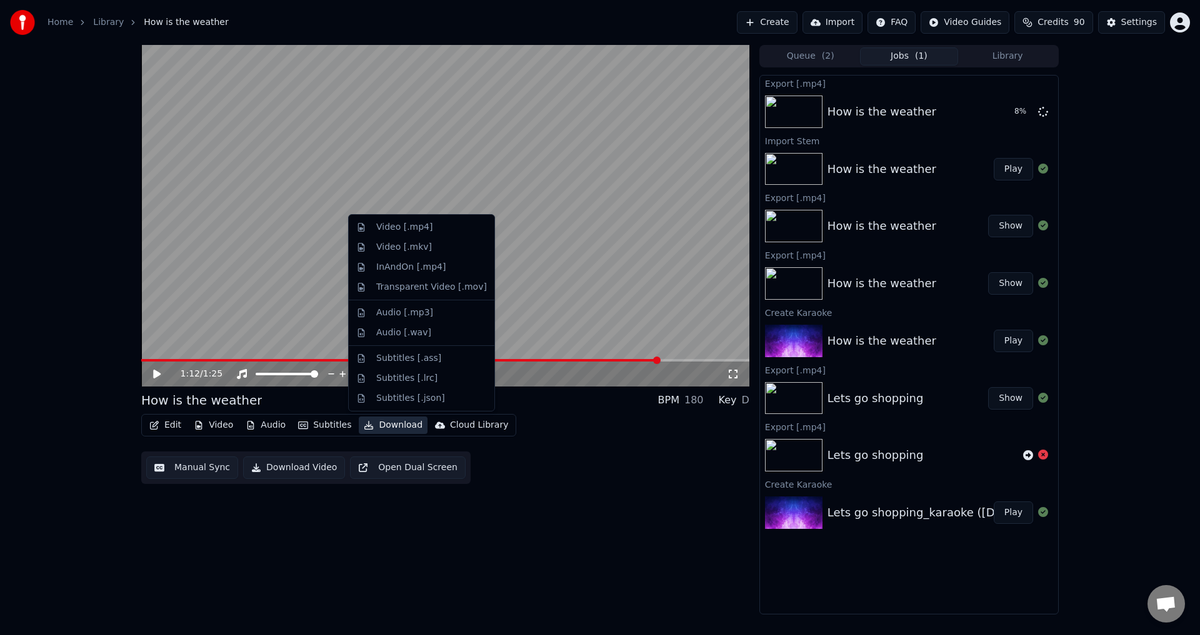
click at [385, 432] on button "Download" at bounding box center [393, 425] width 69 height 17
click at [415, 232] on div "Video [.mp4]" at bounding box center [404, 227] width 56 height 12
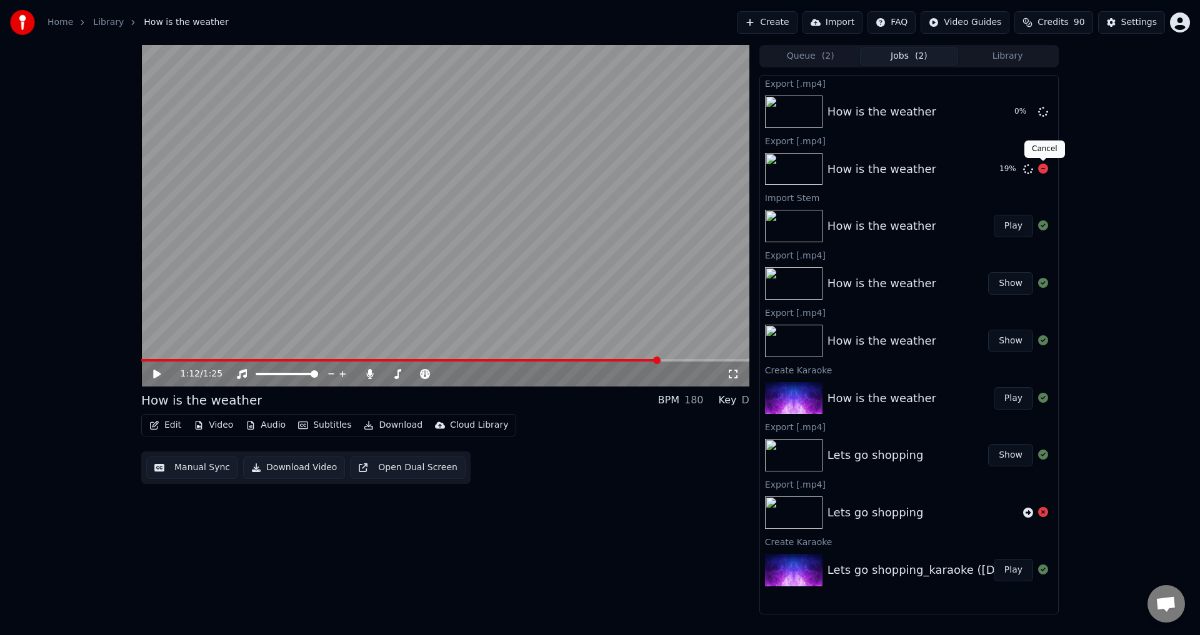
click at [1046, 167] on icon at bounding box center [1043, 169] width 10 height 10
click at [1042, 173] on icon at bounding box center [1043, 169] width 10 height 10
click at [1003, 112] on button "Show" at bounding box center [1010, 112] width 45 height 22
click at [780, 21] on button "Create" at bounding box center [767, 22] width 61 height 22
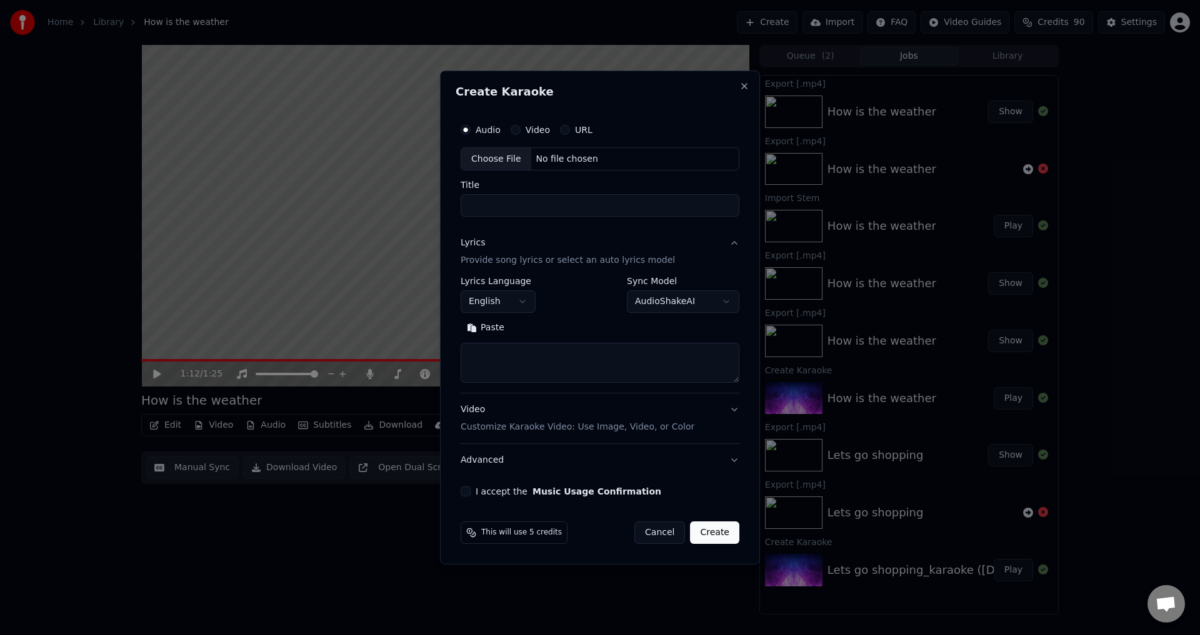
click at [492, 156] on div "Choose File" at bounding box center [496, 159] width 70 height 22
drag, startPoint x: 575, startPoint y: 206, endPoint x: 532, endPoint y: 210, distance: 43.9
click at [532, 210] on input "**********" at bounding box center [600, 206] width 284 height 22
type input "**********"
click at [494, 357] on textarea at bounding box center [600, 364] width 284 height 40
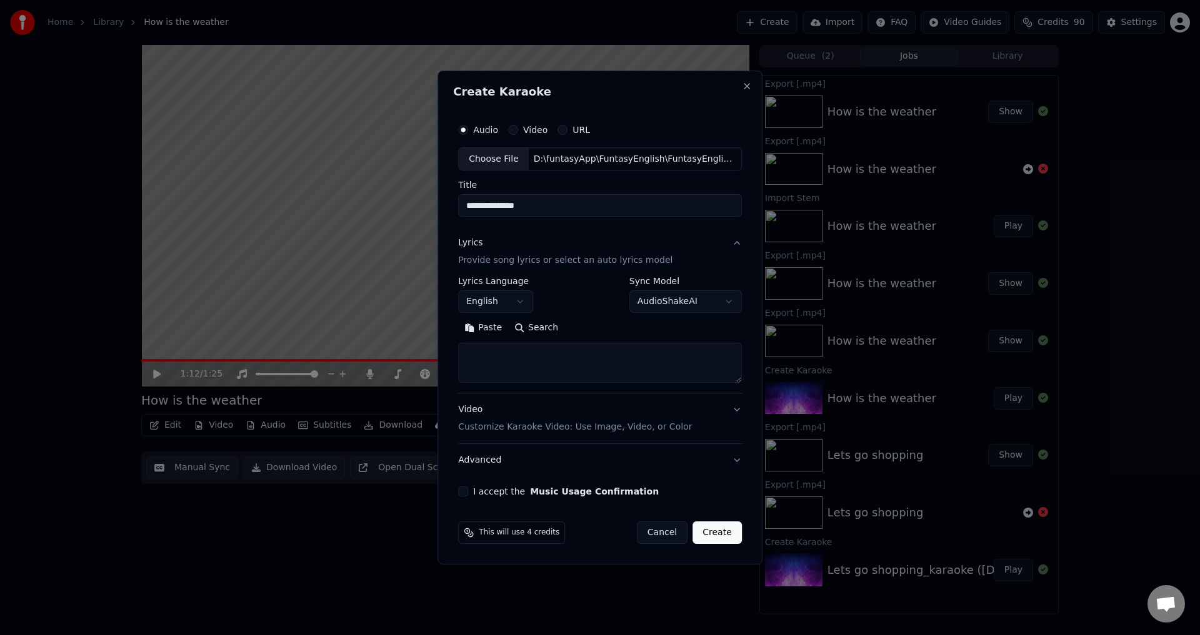
click at [534, 267] on p "Provide song lyrics or select an auto lyrics model" at bounding box center [565, 261] width 214 height 12
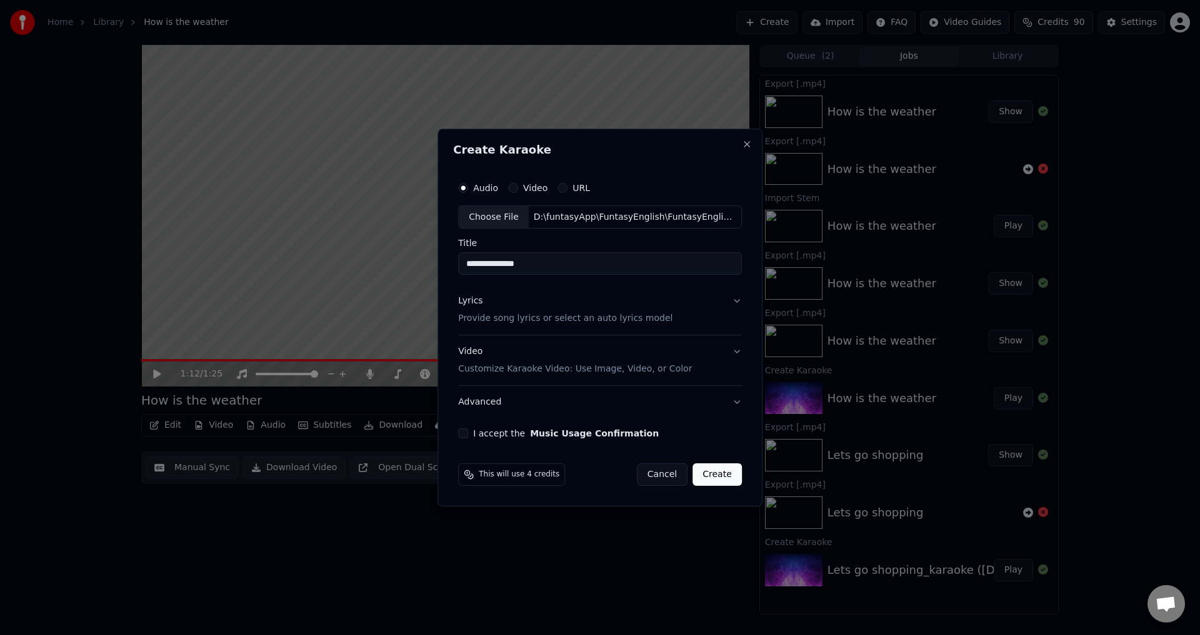
click at [529, 308] on div "Lyrics Provide song lyrics or select an auto lyrics model" at bounding box center [565, 311] width 214 height 30
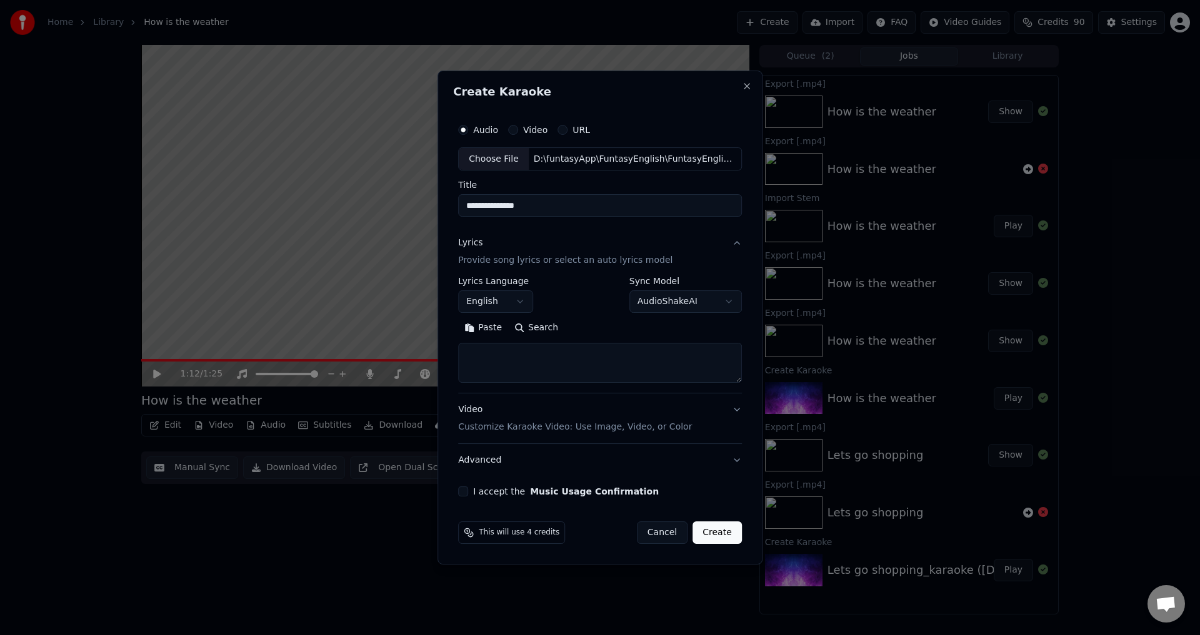
click at [485, 425] on p "Customize Karaoke Video: Use Image, Video, or Color" at bounding box center [575, 427] width 234 height 12
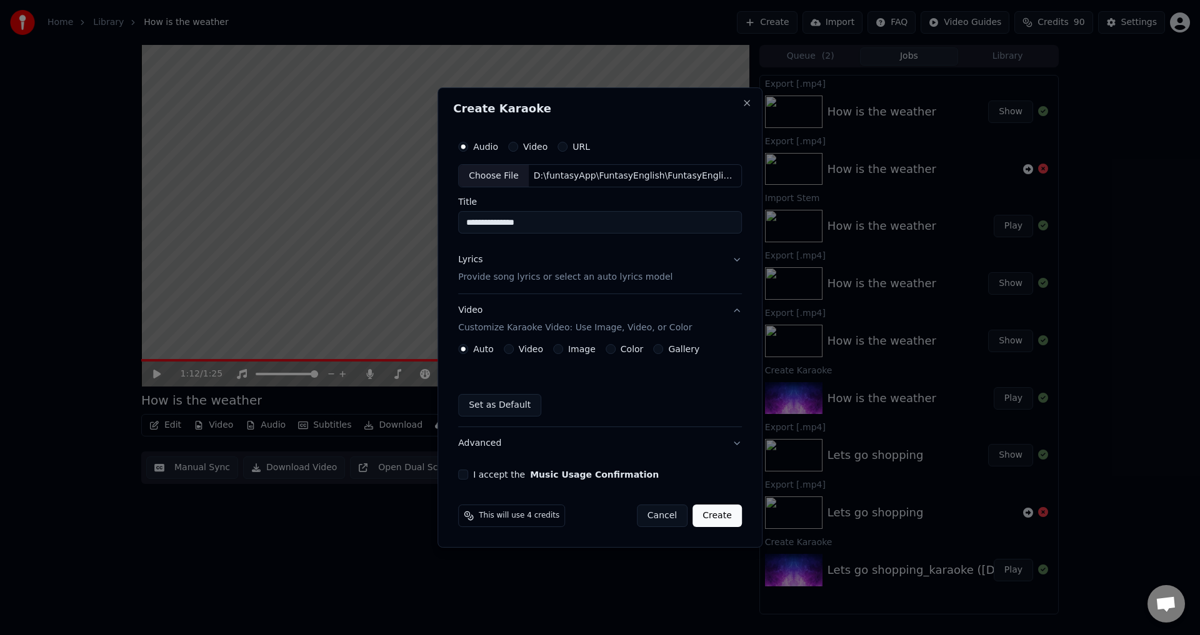
click at [521, 347] on label "Video" at bounding box center [531, 349] width 24 height 9
click at [514, 347] on button "Video" at bounding box center [509, 349] width 10 height 10
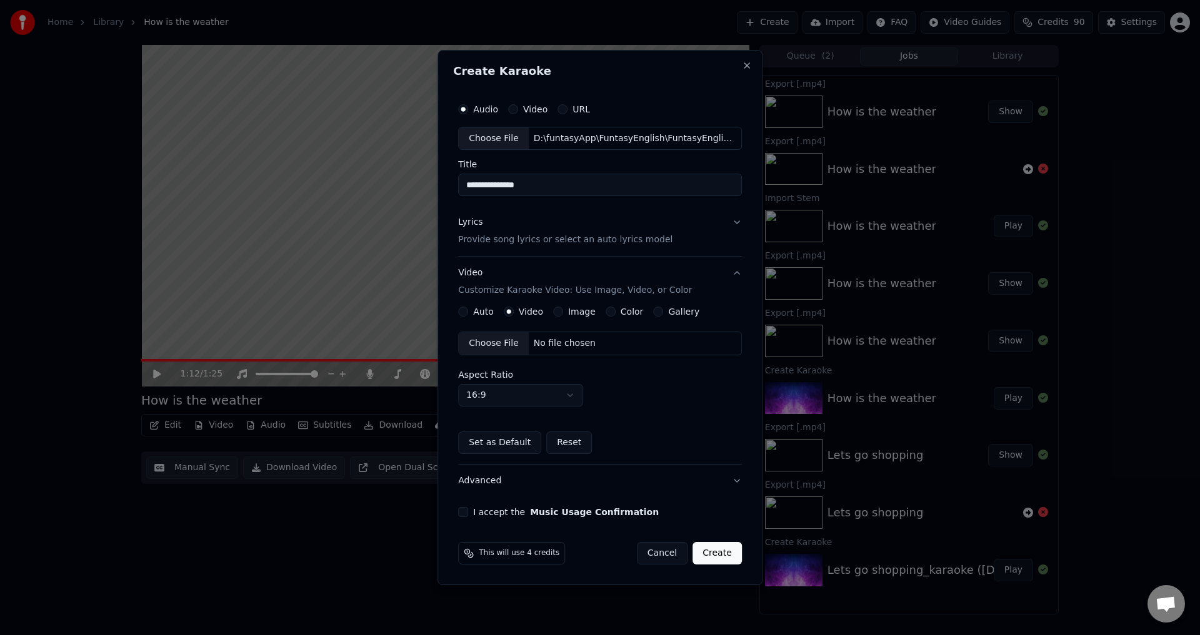
click at [500, 346] on div "Choose File" at bounding box center [494, 343] width 70 height 22
click at [459, 517] on div "**********" at bounding box center [600, 307] width 294 height 431
click at [463, 515] on button "I accept the Music Usage Confirmation" at bounding box center [463, 512] width 10 height 10
click at [508, 481] on button "Advanced" at bounding box center [600, 481] width 284 height 32
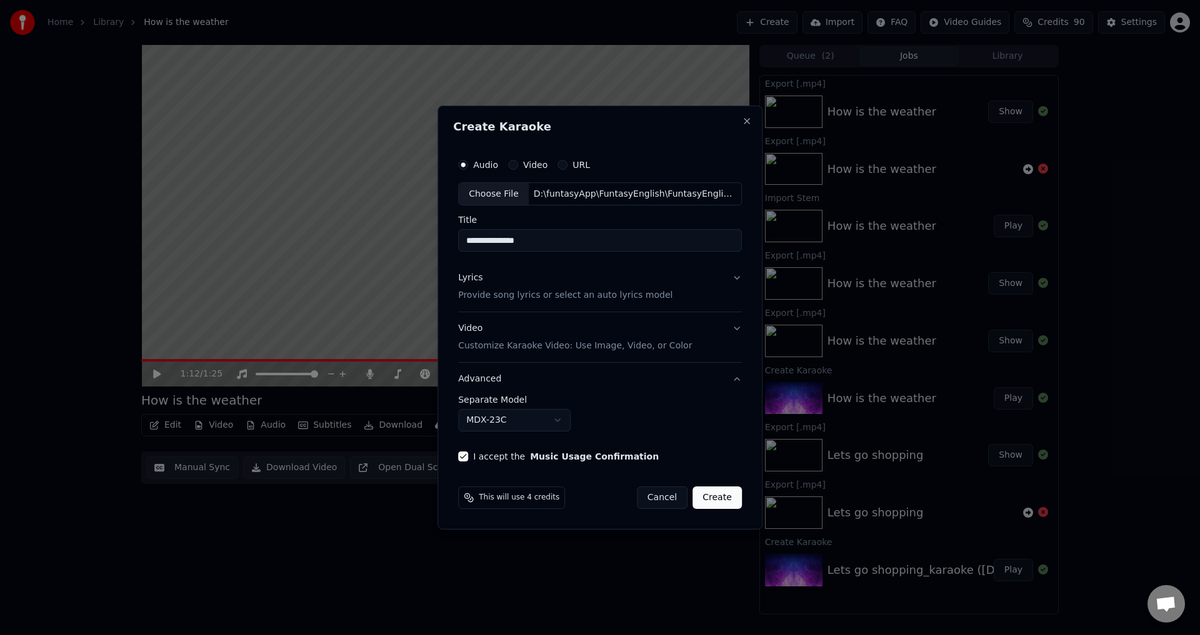
click at [549, 374] on button "Advanced" at bounding box center [600, 379] width 284 height 32
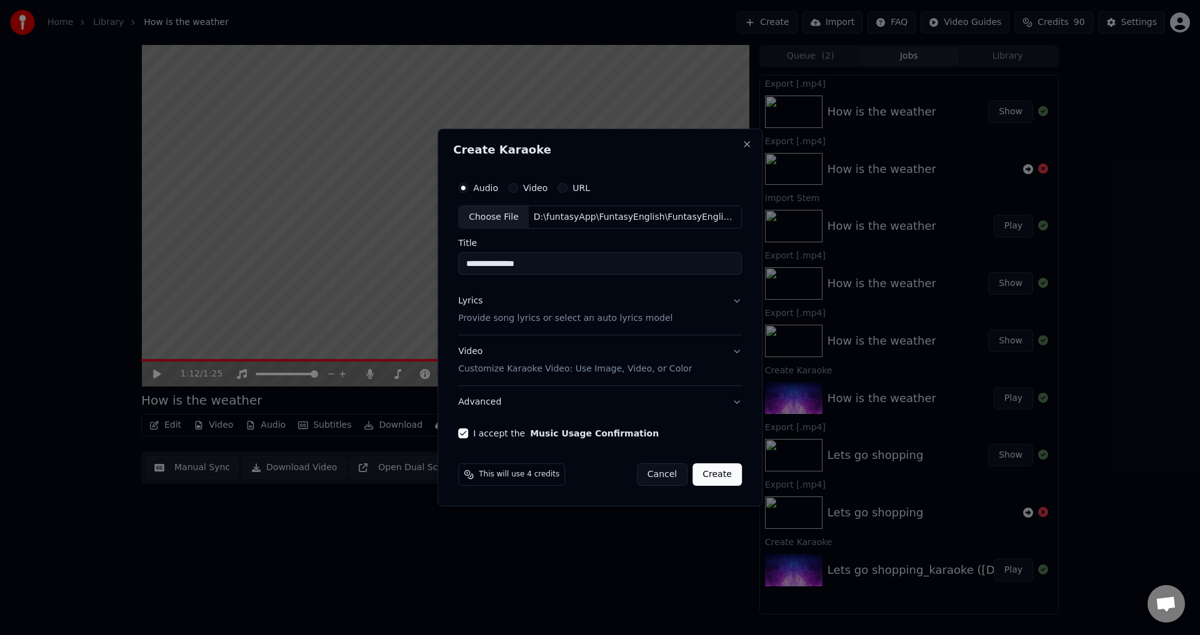
click at [574, 304] on div "Lyrics Provide song lyrics or select an auto lyrics model" at bounding box center [565, 311] width 214 height 30
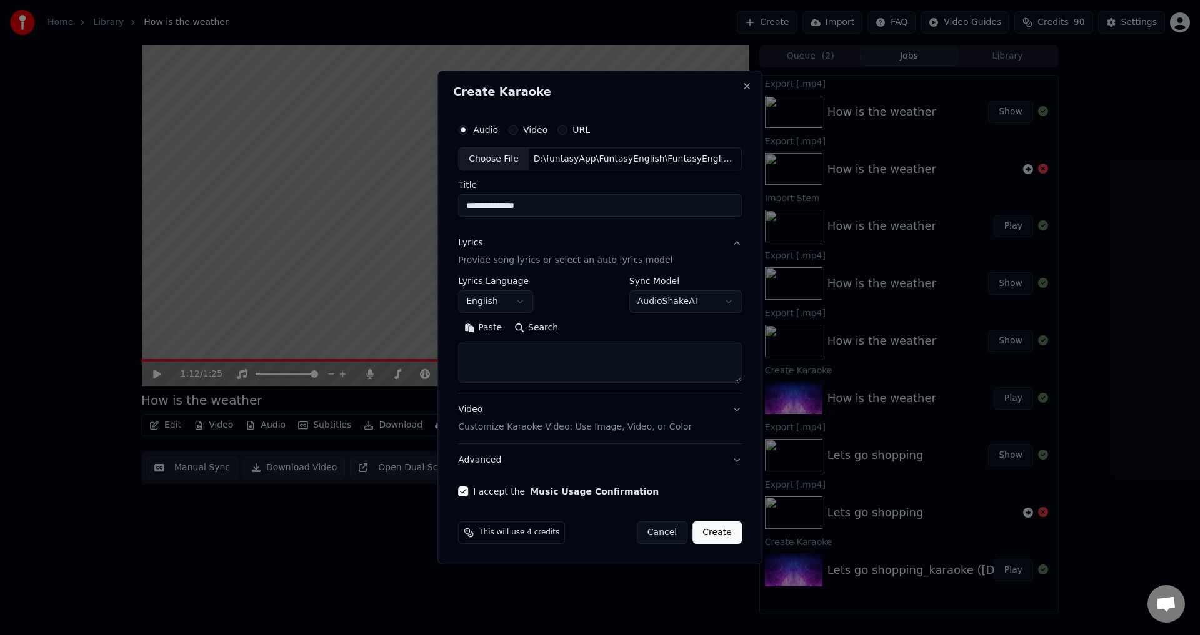
click at [517, 357] on textarea at bounding box center [600, 364] width 284 height 40
click at [536, 370] on textarea at bounding box center [600, 364] width 284 height 40
paste textarea "**********"
type textarea "**********"
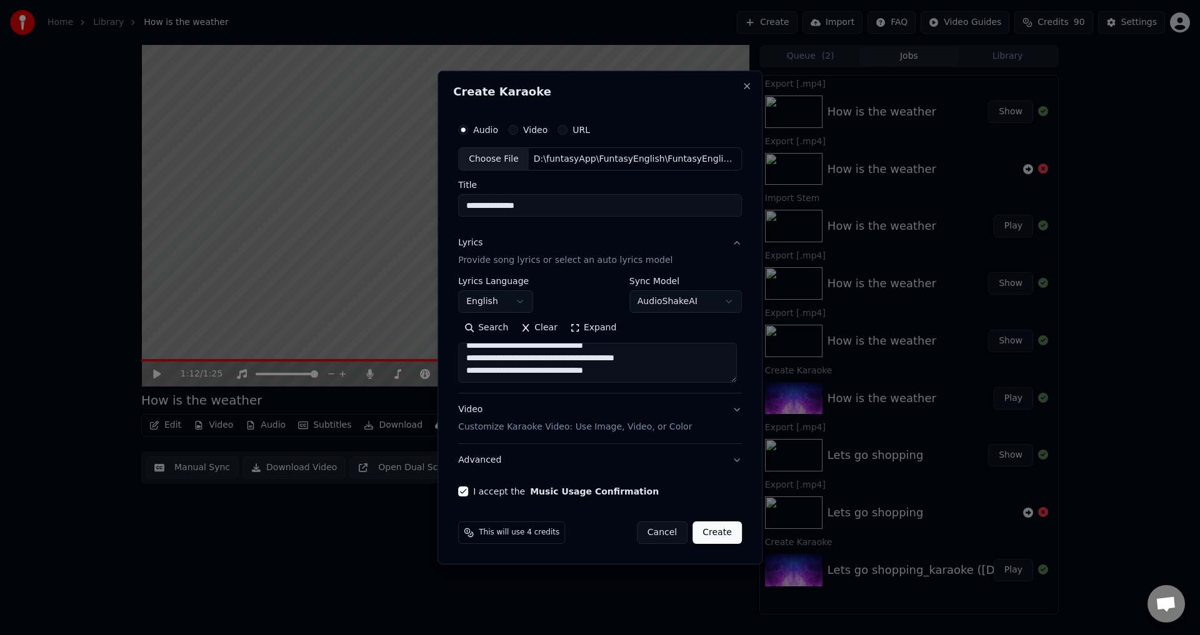
click at [663, 420] on div "Video Customize Karaoke Video: Use Image, Video, or Color" at bounding box center [575, 419] width 234 height 30
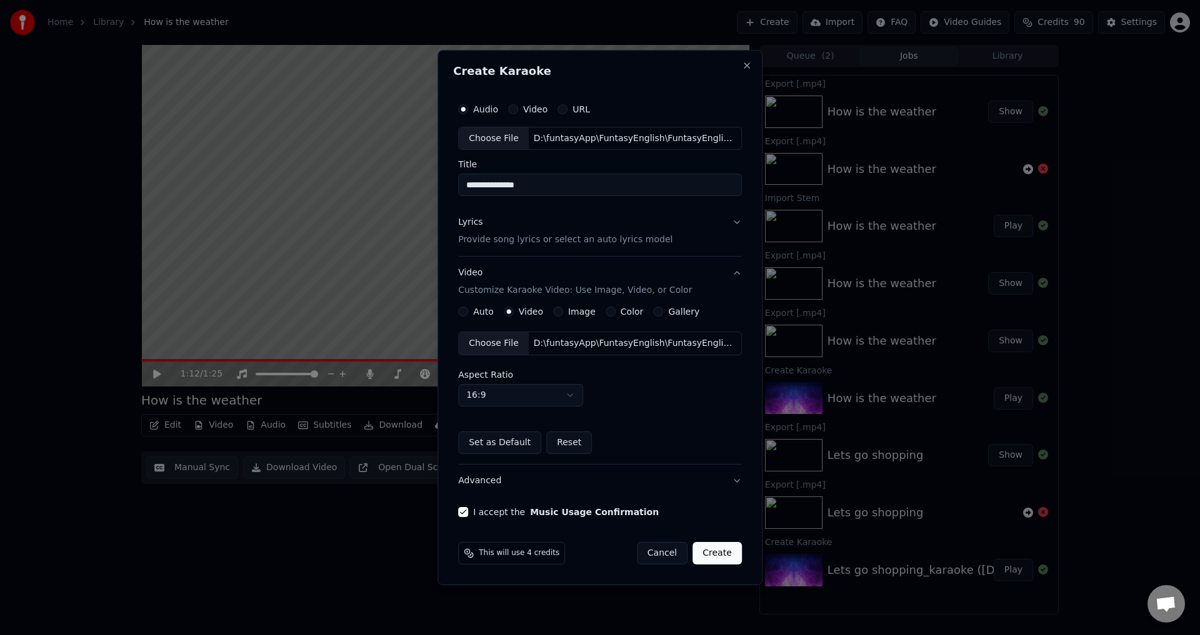
click at [727, 277] on button "Video Customize Karaoke Video: Use Image, Video, or Color" at bounding box center [600, 282] width 284 height 50
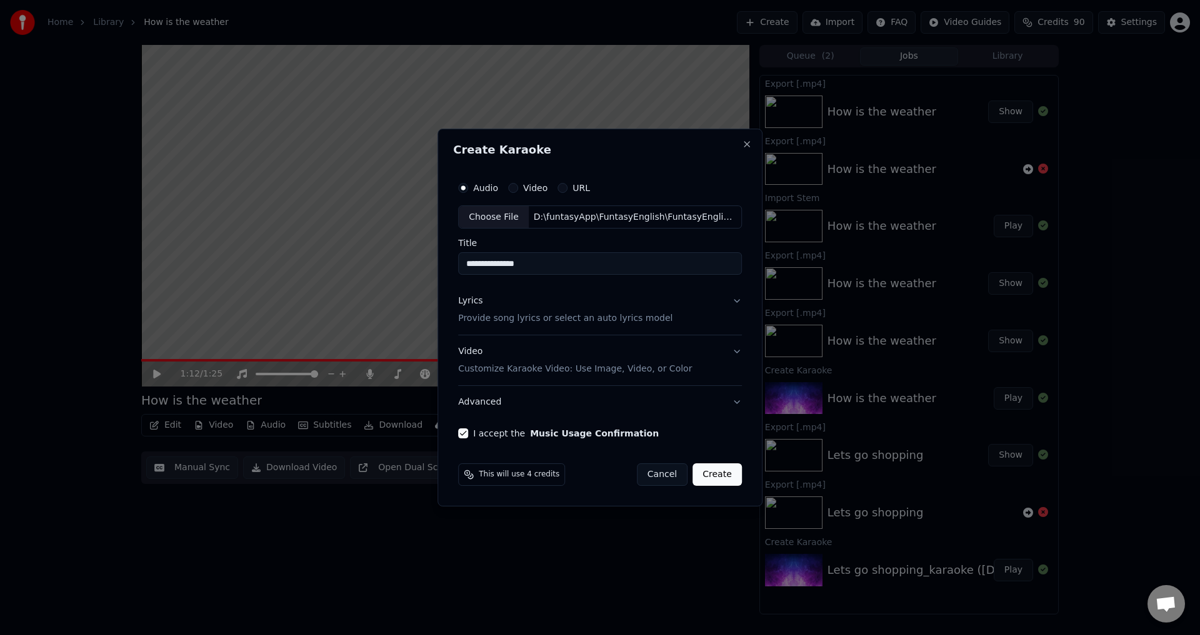
click at [706, 474] on button "Create" at bounding box center [716, 475] width 49 height 22
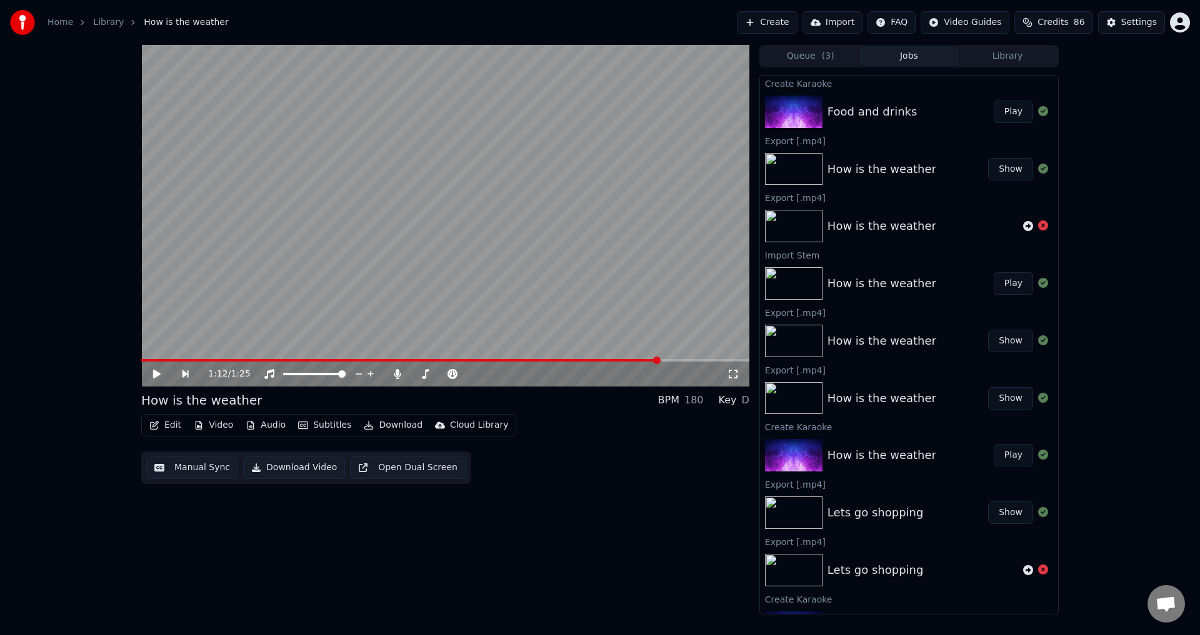
click at [997, 114] on button "Play" at bounding box center [1012, 112] width 39 height 22
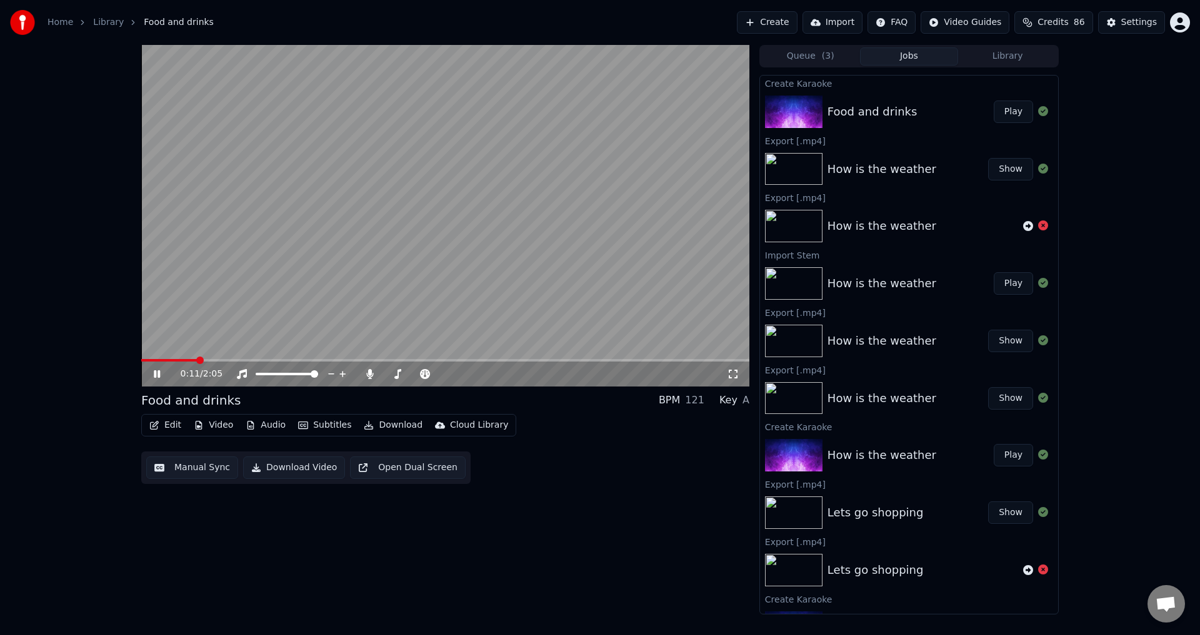
click at [490, 362] on div "0:11 / 2:05" at bounding box center [445, 374] width 608 height 25
click at [489, 361] on span at bounding box center [445, 360] width 608 height 2
click at [381, 421] on button "Download" at bounding box center [393, 425] width 69 height 17
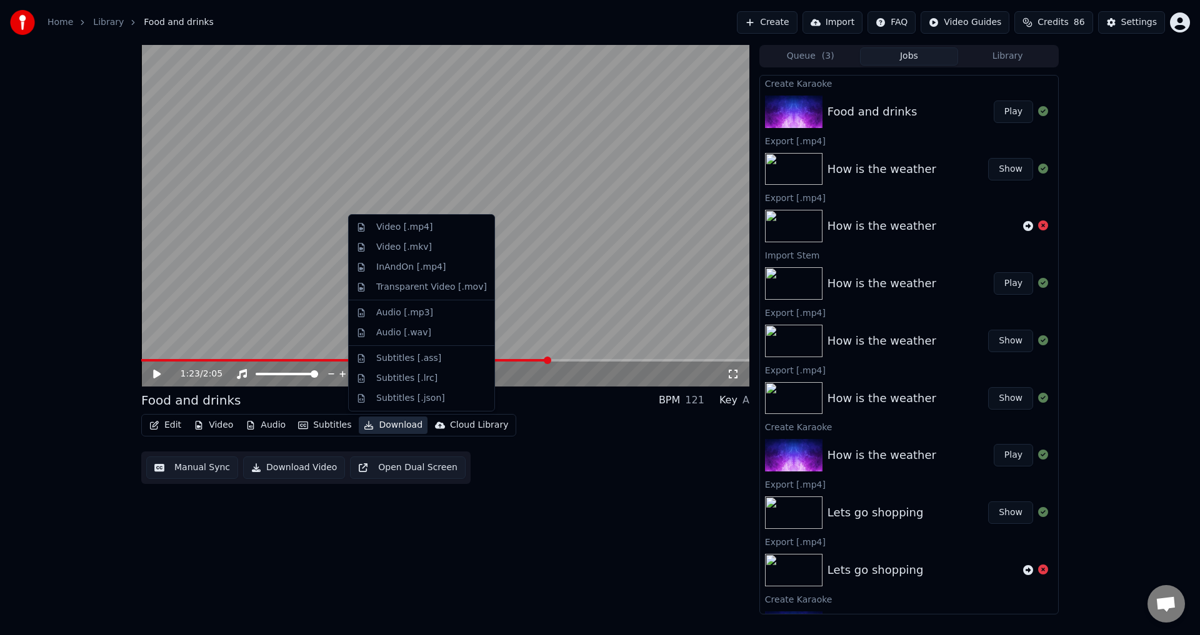
click at [383, 417] on button "Download" at bounding box center [393, 425] width 69 height 17
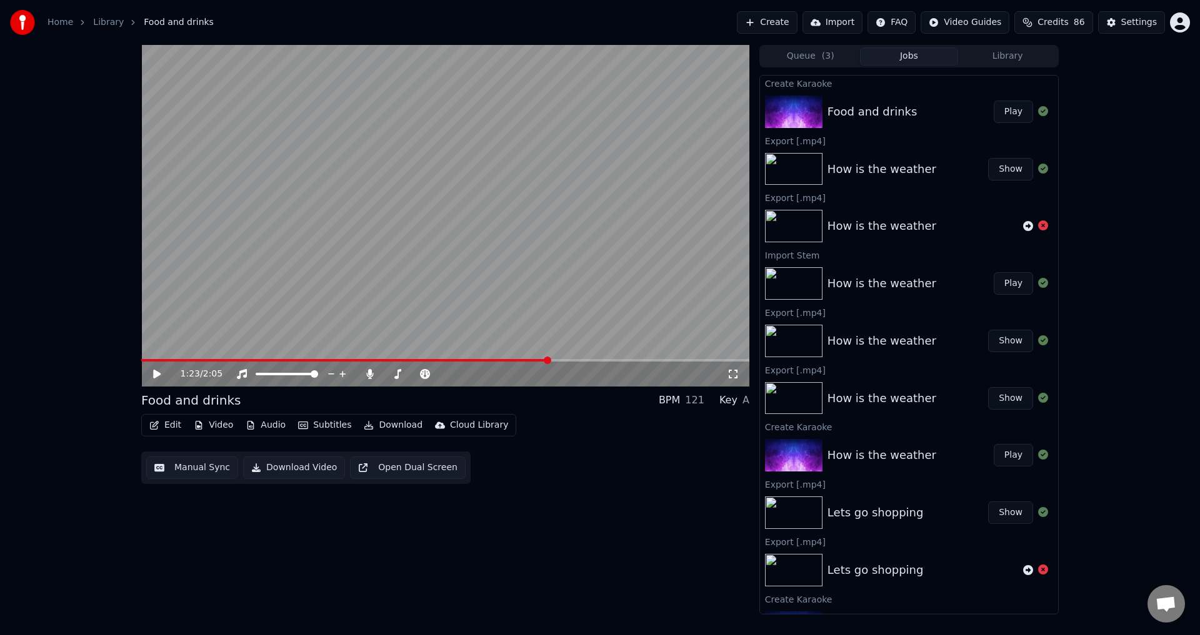
click at [382, 426] on button "Download" at bounding box center [393, 425] width 69 height 17
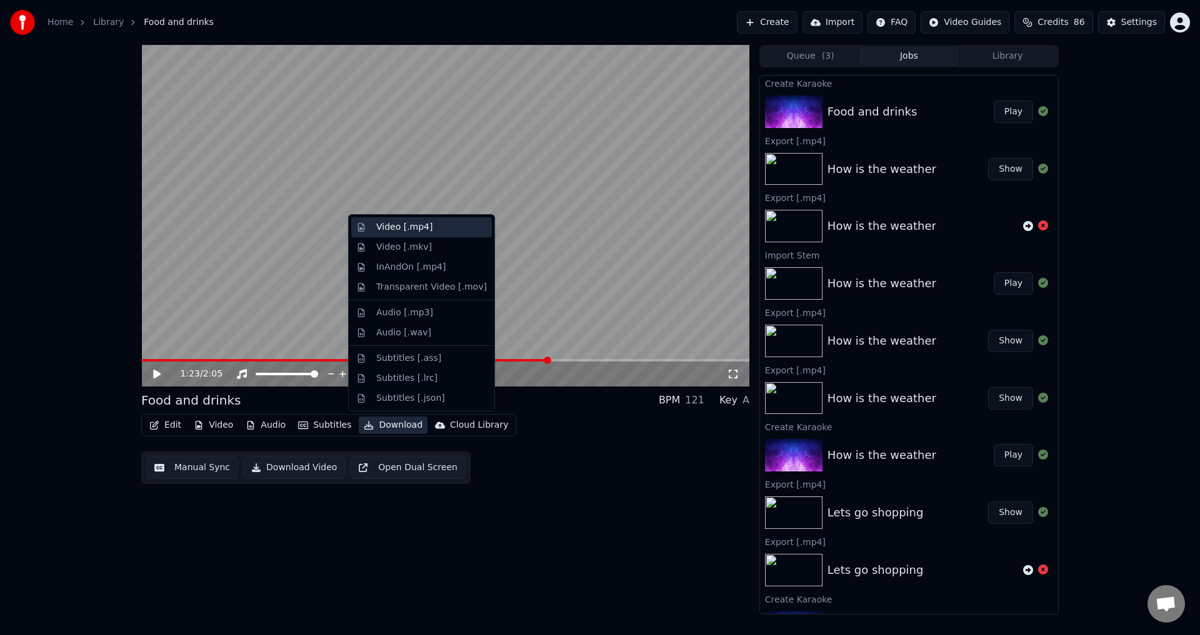
click at [412, 230] on div "Video [.mp4]" at bounding box center [404, 227] width 56 height 12
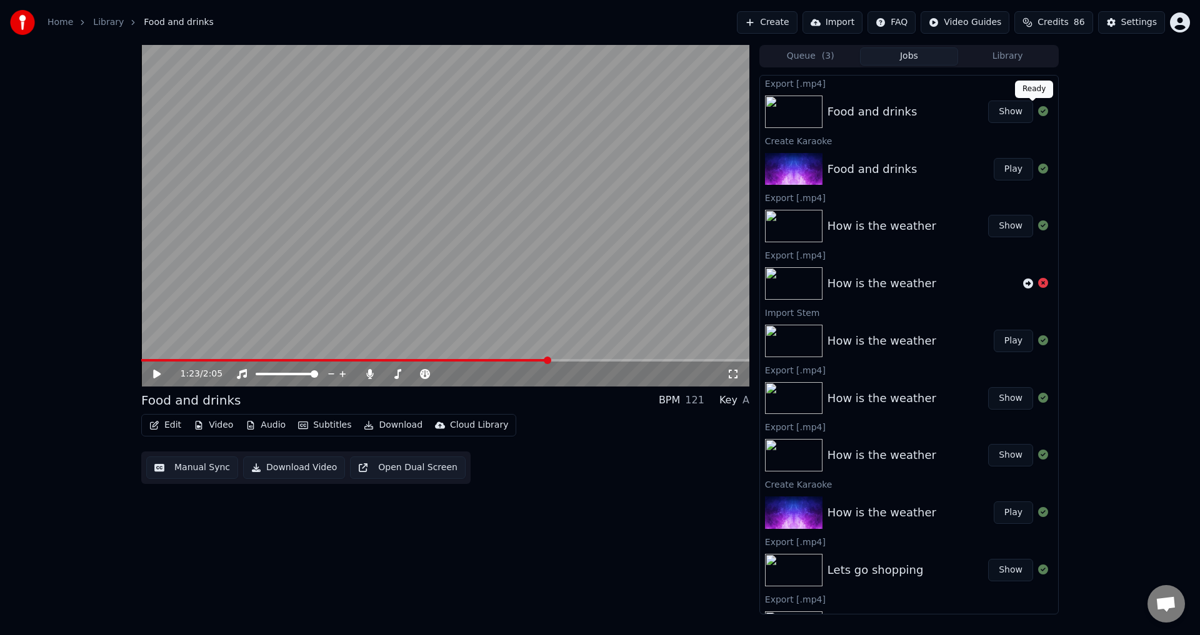
click at [1008, 108] on button "Show" at bounding box center [1010, 112] width 45 height 22
click at [371, 376] on icon at bounding box center [370, 374] width 12 height 10
click at [259, 361] on span at bounding box center [344, 360] width 407 height 2
click at [381, 293] on video at bounding box center [445, 216] width 608 height 342
click at [394, 424] on button "Download" at bounding box center [393, 425] width 69 height 17
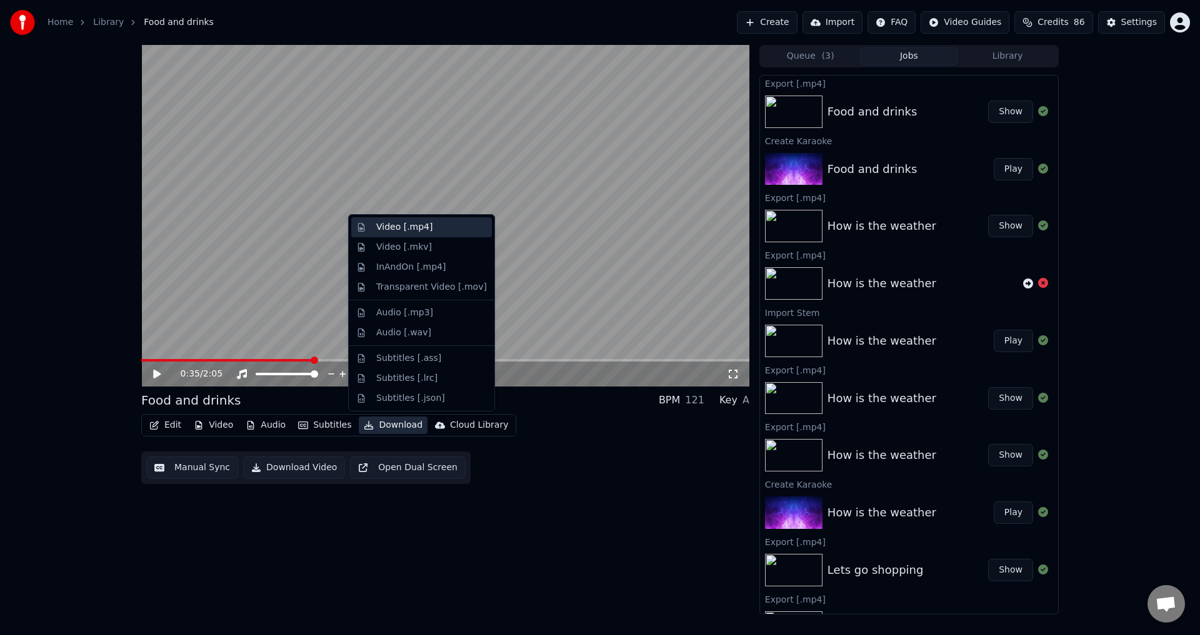
click at [403, 234] on div "Video [.mp4]" at bounding box center [421, 227] width 141 height 20
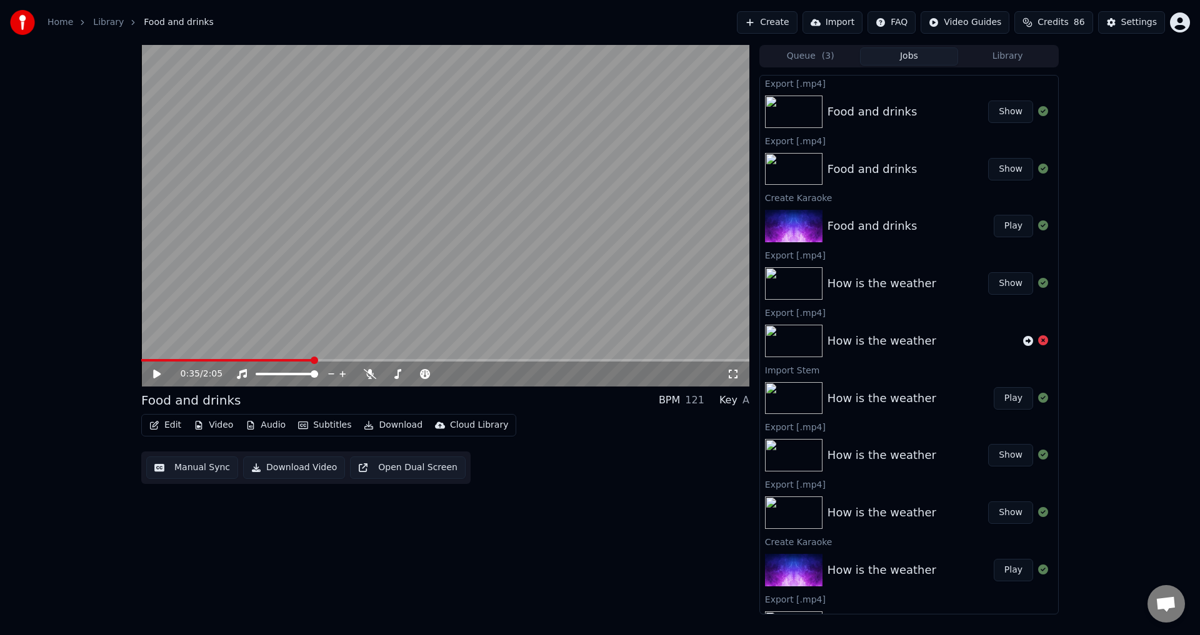
click at [1003, 109] on button "Show" at bounding box center [1010, 112] width 45 height 22
click at [270, 426] on button "Audio" at bounding box center [266, 425] width 50 height 17
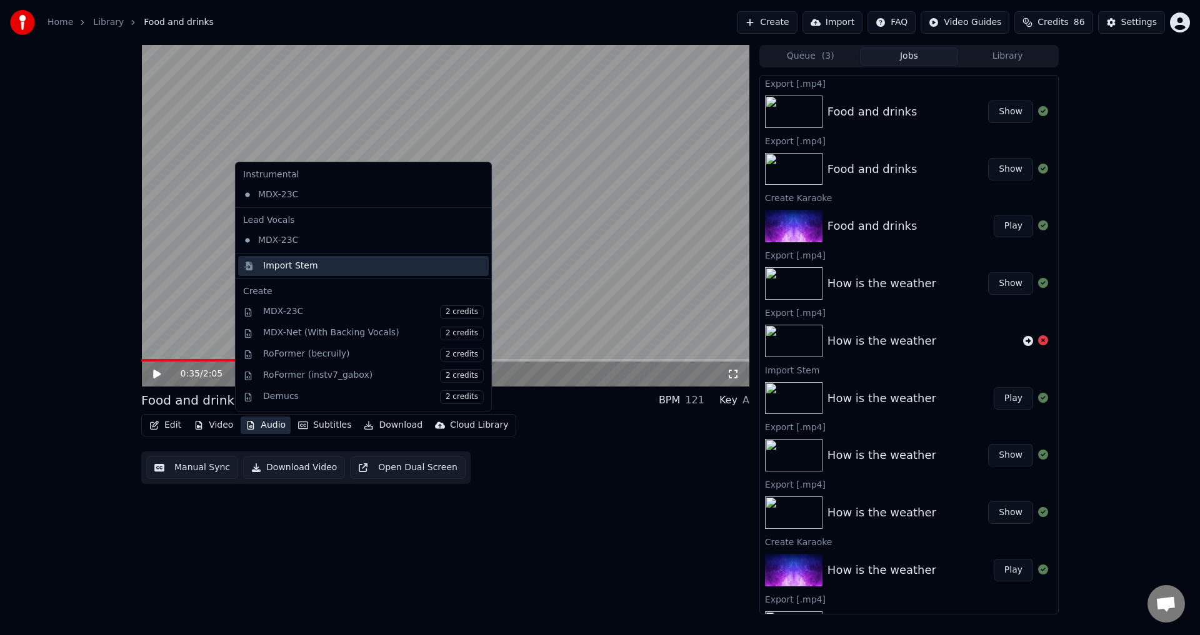
click at [286, 264] on div "Import Stem" at bounding box center [290, 266] width 55 height 12
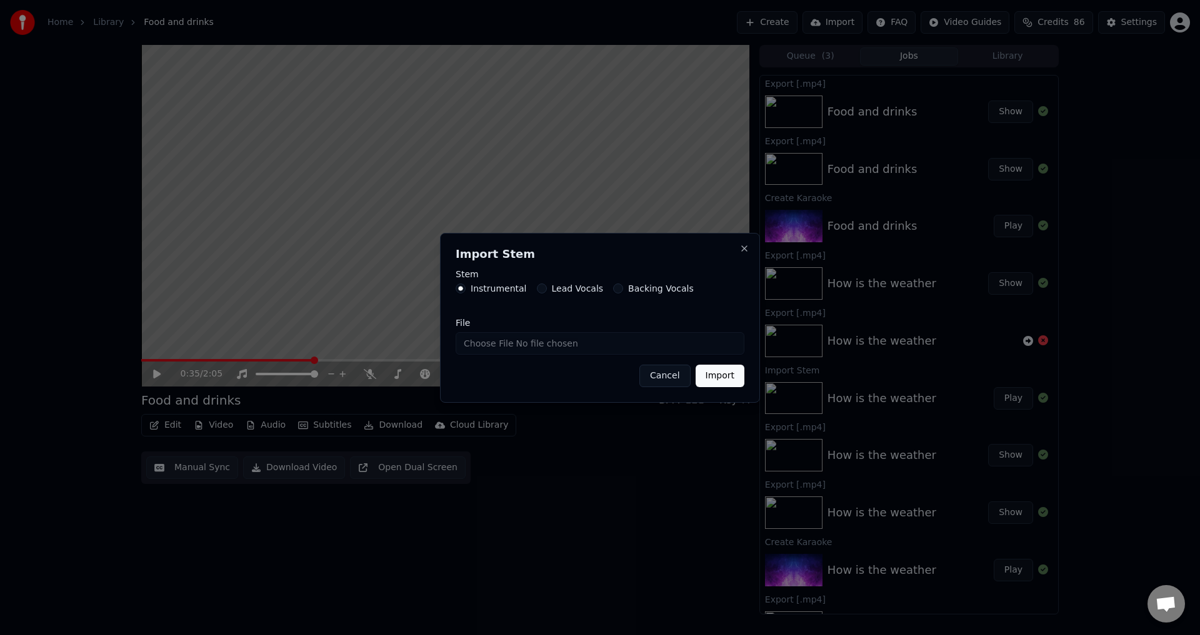
click at [483, 342] on input "File" at bounding box center [599, 343] width 289 height 22
click at [537, 286] on button "Lead Vocals" at bounding box center [542, 289] width 10 height 10
click at [488, 346] on input "File" at bounding box center [599, 343] width 289 height 22
type input "**********"
click at [719, 374] on button "Import" at bounding box center [719, 376] width 49 height 22
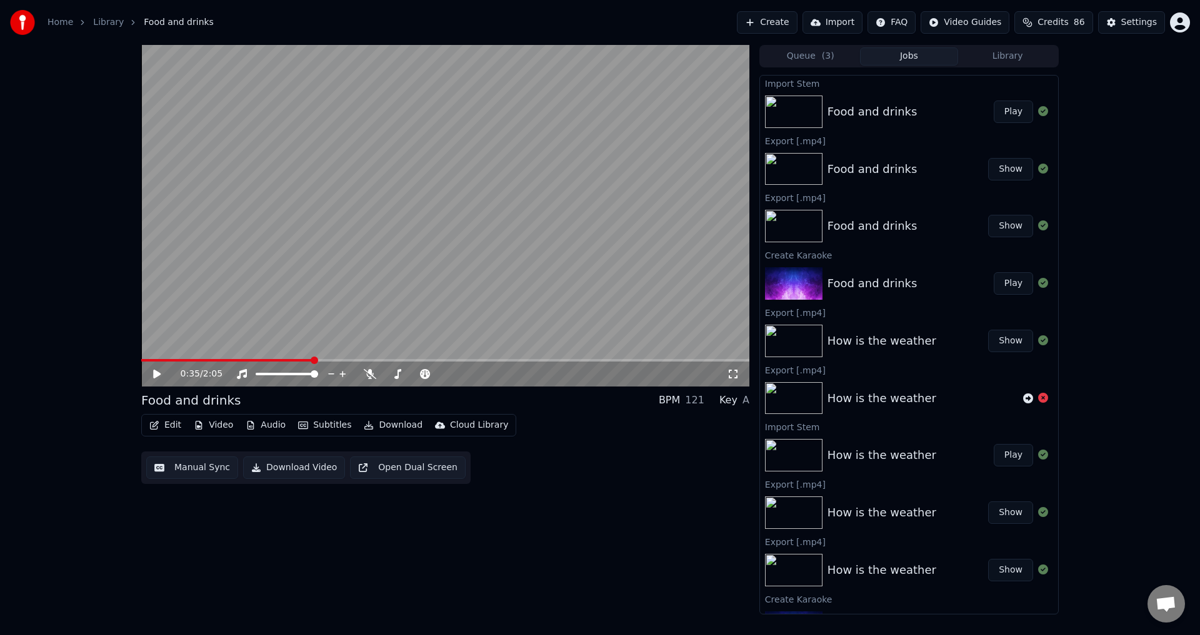
click at [1003, 113] on button "Play" at bounding box center [1012, 112] width 39 height 22
drag, startPoint x: 297, startPoint y: 377, endPoint x: 283, endPoint y: 377, distance: 13.7
click at [282, 377] on div at bounding box center [298, 374] width 101 height 12
click at [418, 373] on span at bounding box center [417, 374] width 7 height 7
click at [284, 376] on span at bounding box center [270, 374] width 29 height 2
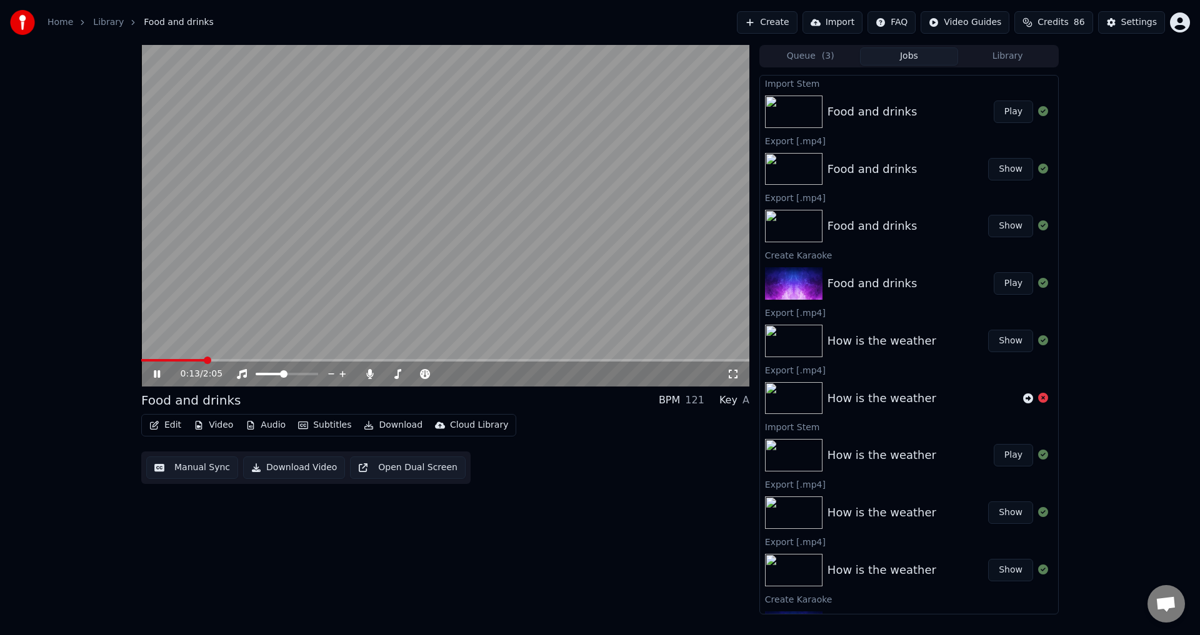
click at [520, 263] on video at bounding box center [445, 216] width 608 height 342
click at [269, 426] on button "Audio" at bounding box center [266, 425] width 50 height 17
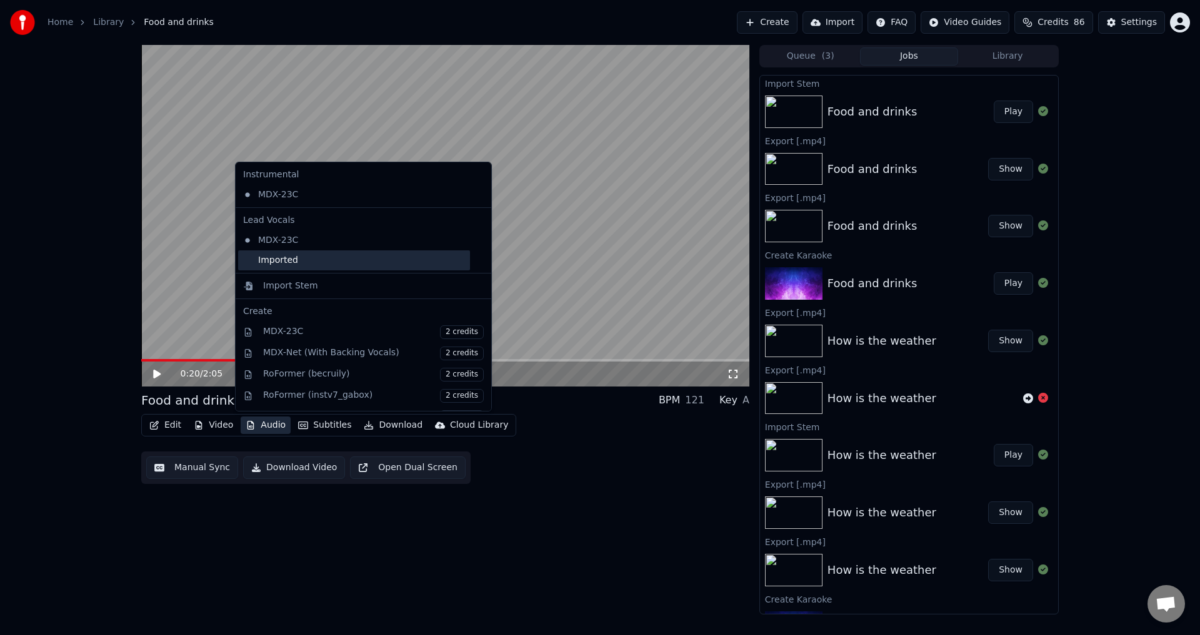
click at [298, 259] on div "Imported" at bounding box center [354, 261] width 232 height 20
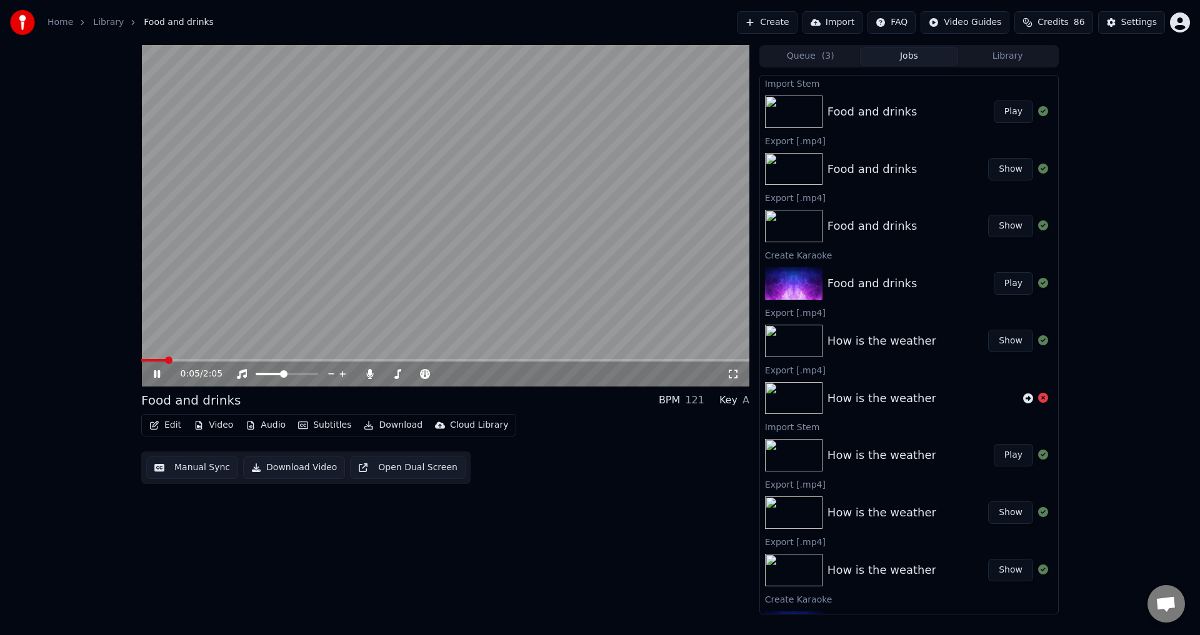
click at [164, 361] on span at bounding box center [153, 360] width 24 height 2
click at [515, 264] on video at bounding box center [445, 216] width 608 height 342
click at [993, 112] on button "Play" at bounding box center [1012, 112] width 39 height 22
click at [196, 360] on span at bounding box center [445, 360] width 608 height 2
click at [264, 428] on button "Audio" at bounding box center [266, 425] width 50 height 17
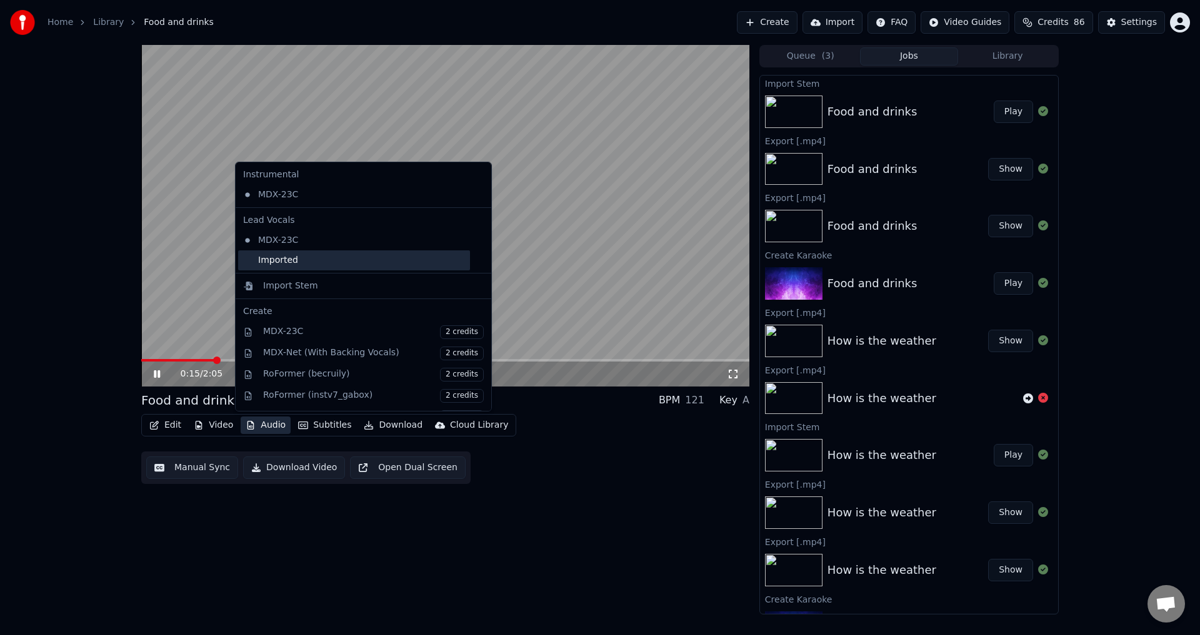
click at [264, 262] on div "Imported" at bounding box center [354, 261] width 232 height 20
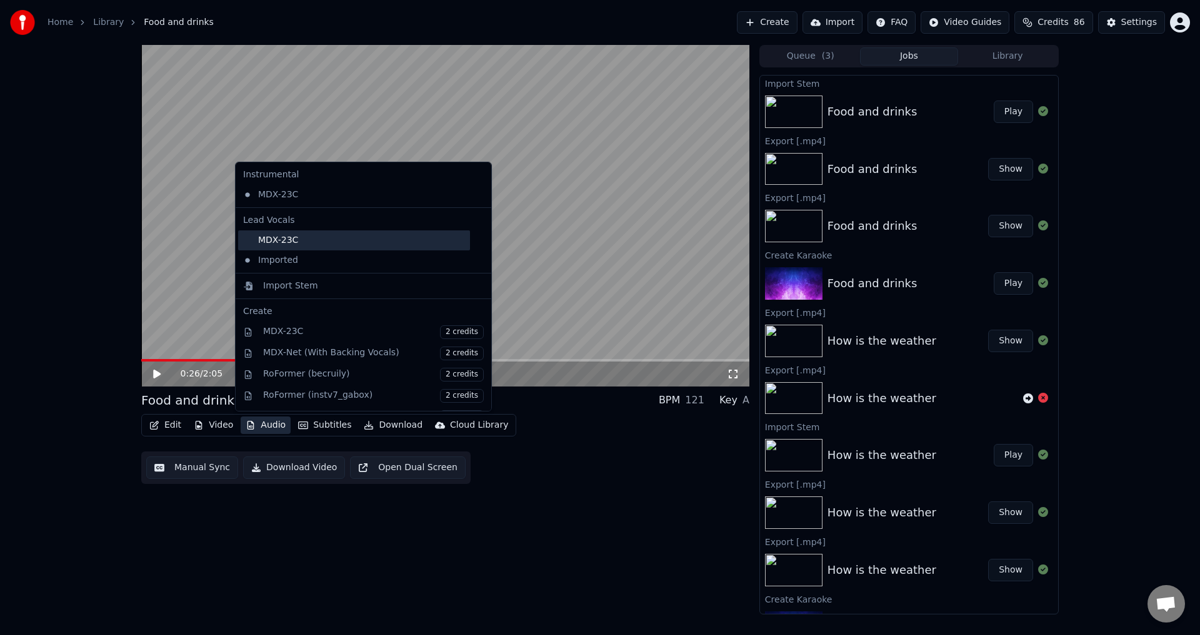
click at [301, 240] on div "MDX-23C" at bounding box center [354, 241] width 232 height 20
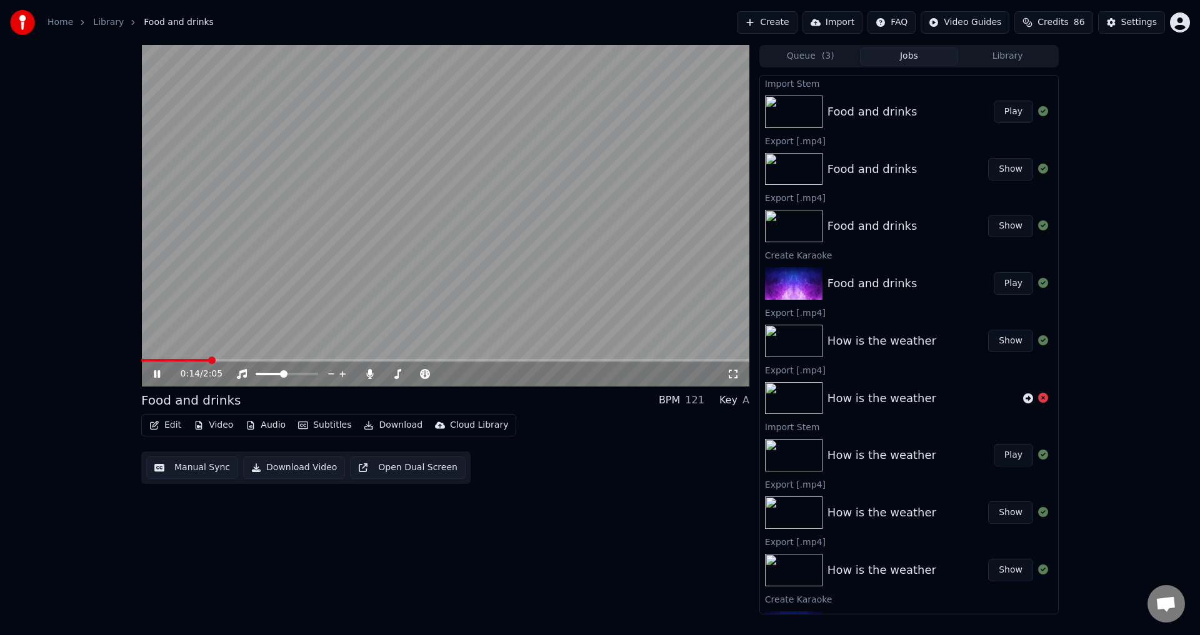
click at [209, 361] on span at bounding box center [175, 360] width 68 height 2
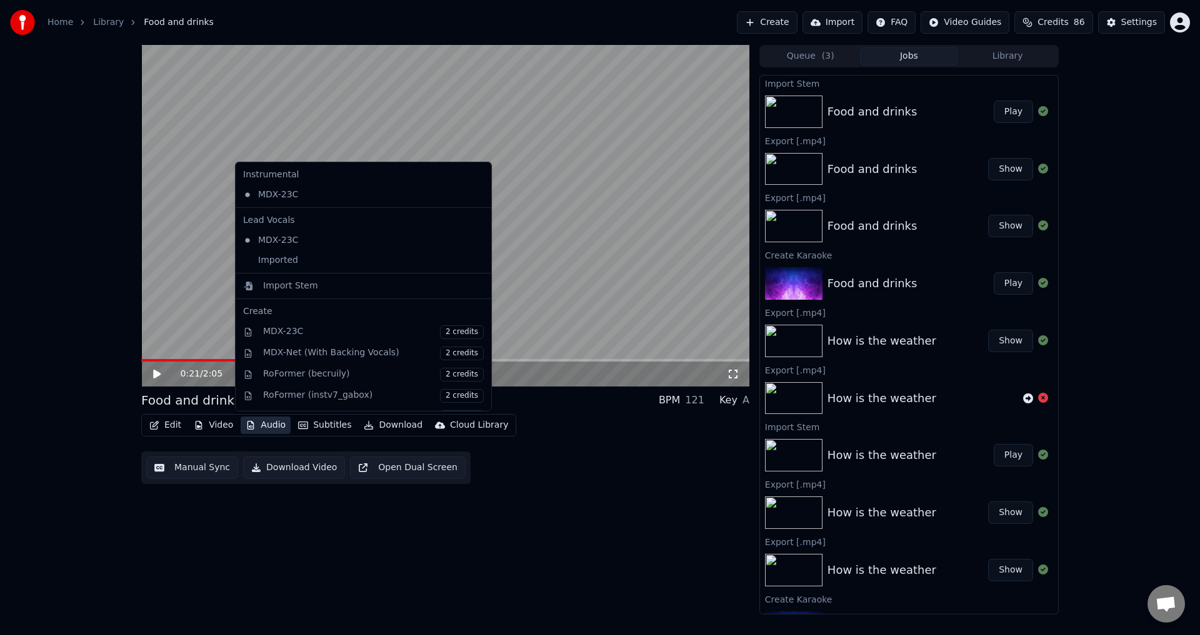
click at [260, 420] on button "Audio" at bounding box center [266, 425] width 50 height 17
click at [285, 259] on div "Imported" at bounding box center [354, 261] width 232 height 20
click at [201, 361] on span at bounding box center [193, 360] width 104 height 2
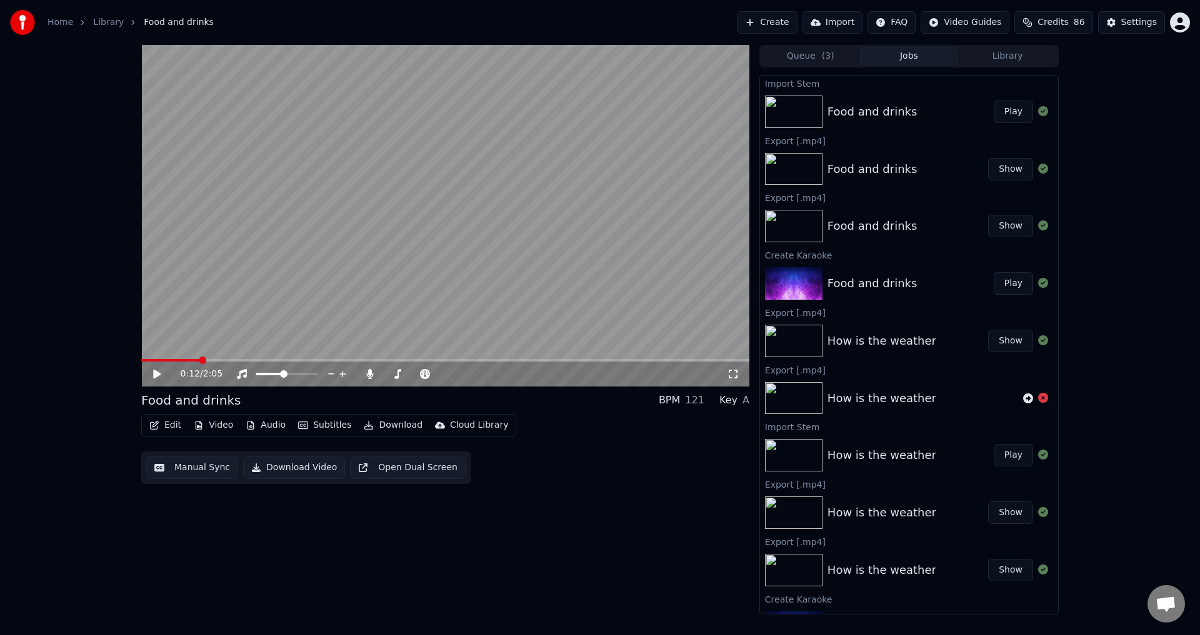
click at [147, 373] on div "0:12 / 2:05" at bounding box center [445, 374] width 598 height 12
click at [154, 375] on icon at bounding box center [156, 374] width 7 height 9
click at [420, 294] on video at bounding box center [445, 216] width 608 height 342
click at [318, 376] on span at bounding box center [314, 374] width 7 height 7
click at [446, 376] on span at bounding box center [415, 374] width 62 height 2
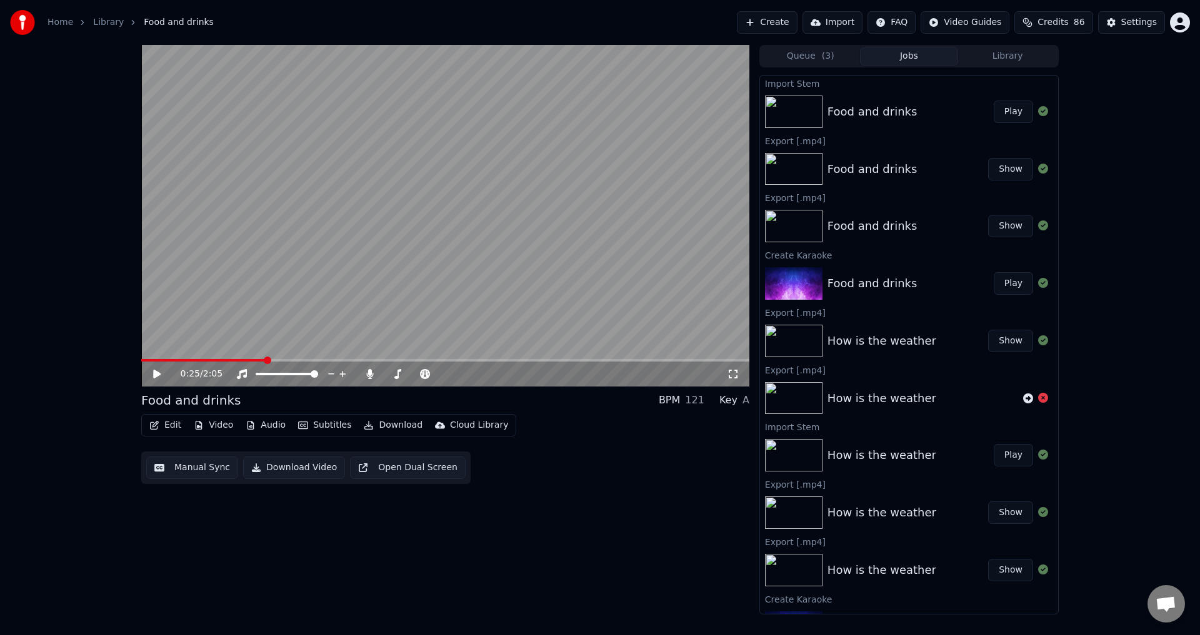
click at [394, 420] on button "Download" at bounding box center [393, 425] width 69 height 17
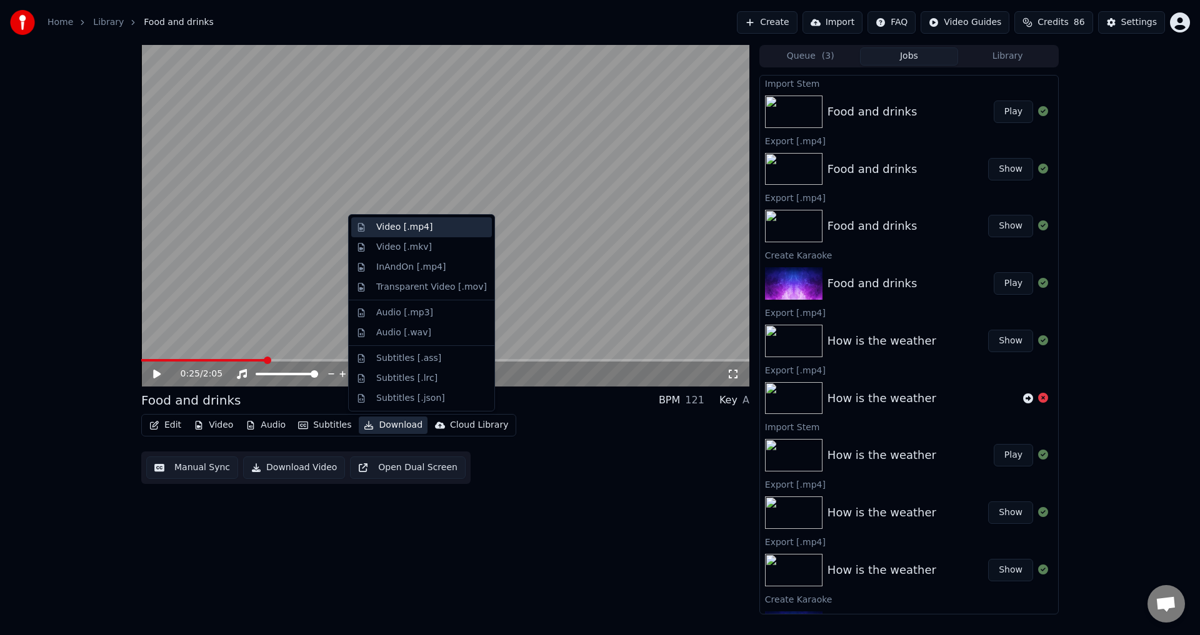
click at [412, 227] on div "Video [.mp4]" at bounding box center [404, 227] width 56 height 12
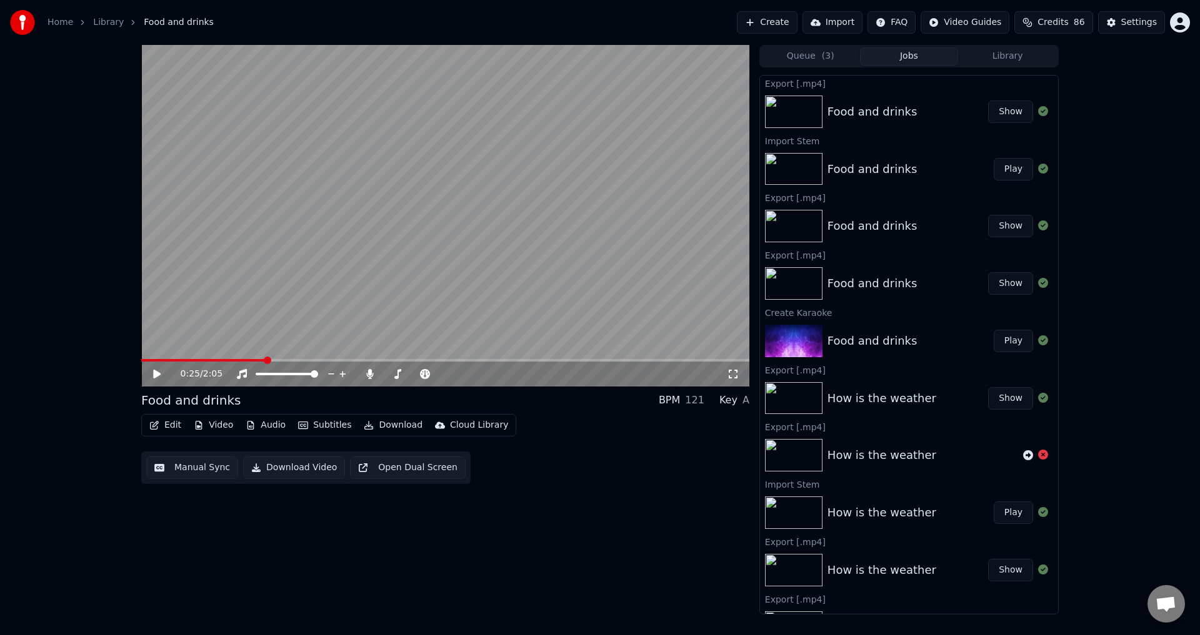
click at [990, 106] on button "Show" at bounding box center [1010, 112] width 45 height 22
click at [793, 20] on button "Create" at bounding box center [767, 22] width 61 height 22
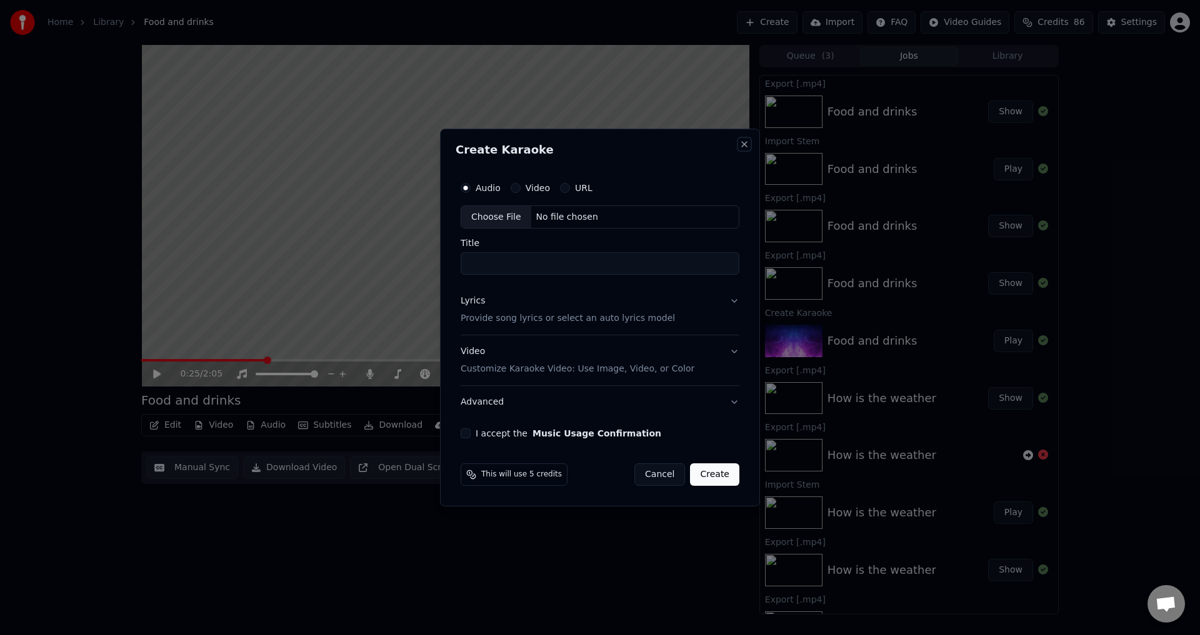
click at [747, 142] on button "Close" at bounding box center [744, 144] width 10 height 10
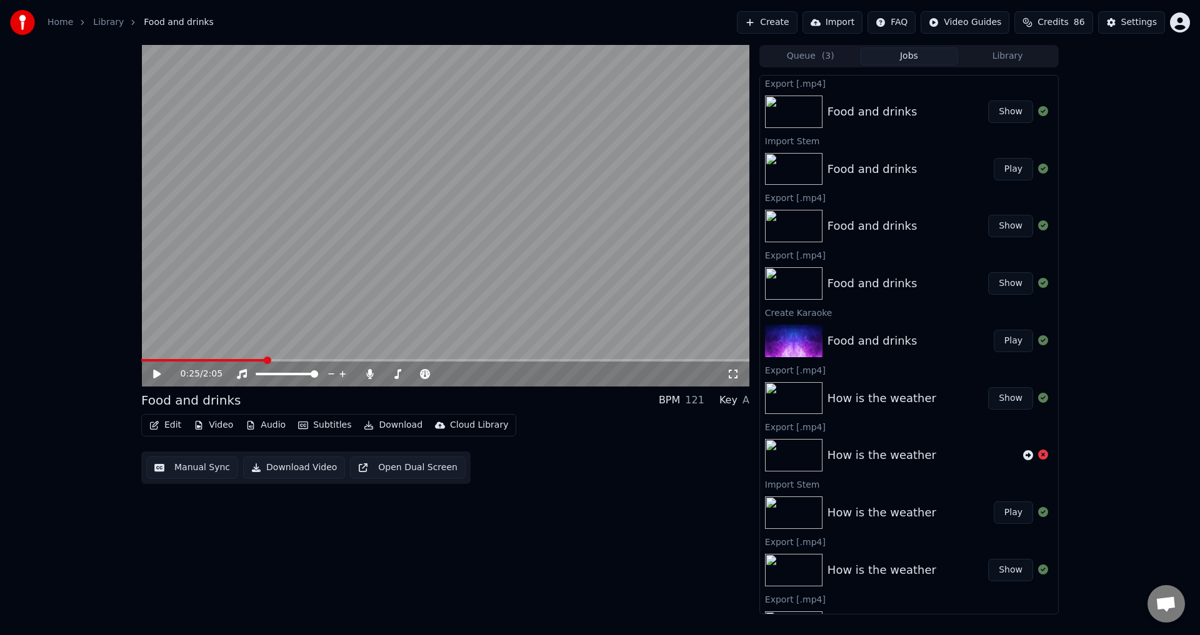
click at [765, 17] on button "Create" at bounding box center [767, 22] width 61 height 22
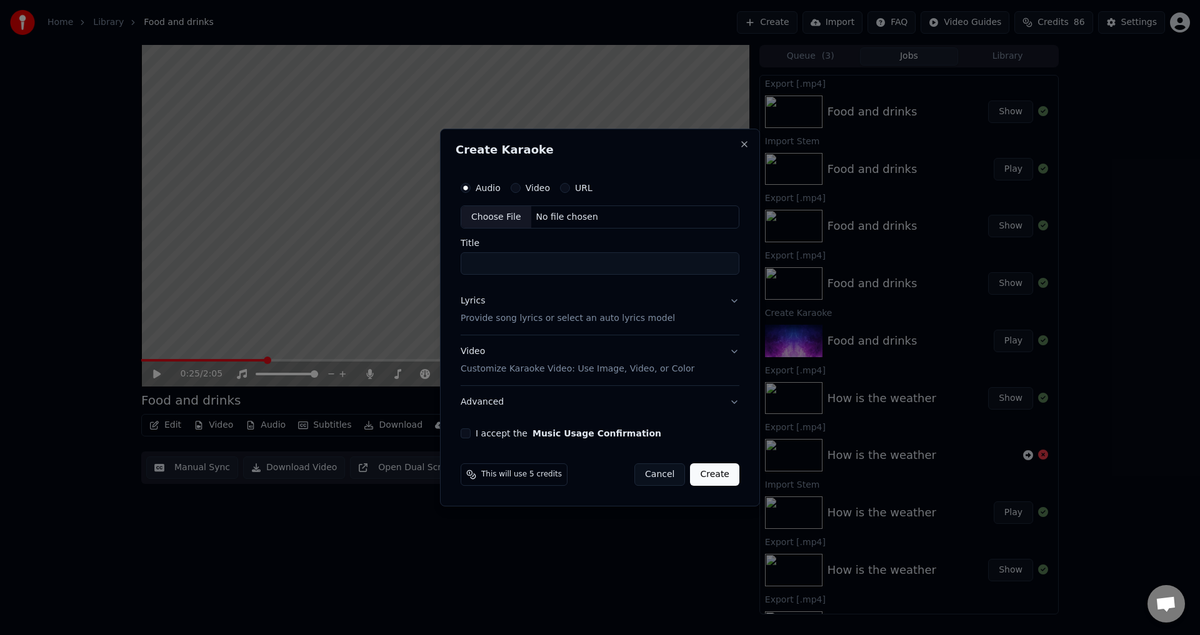
click at [520, 190] on div "Video" at bounding box center [529, 188] width 39 height 10
click at [472, 190] on div "Audio" at bounding box center [480, 188] width 40 height 10
click at [487, 219] on div "Choose File" at bounding box center [496, 217] width 70 height 22
type input "**********"
click at [502, 374] on p "Customize Karaoke Video: Use Image, Video, or Color" at bounding box center [575, 369] width 234 height 12
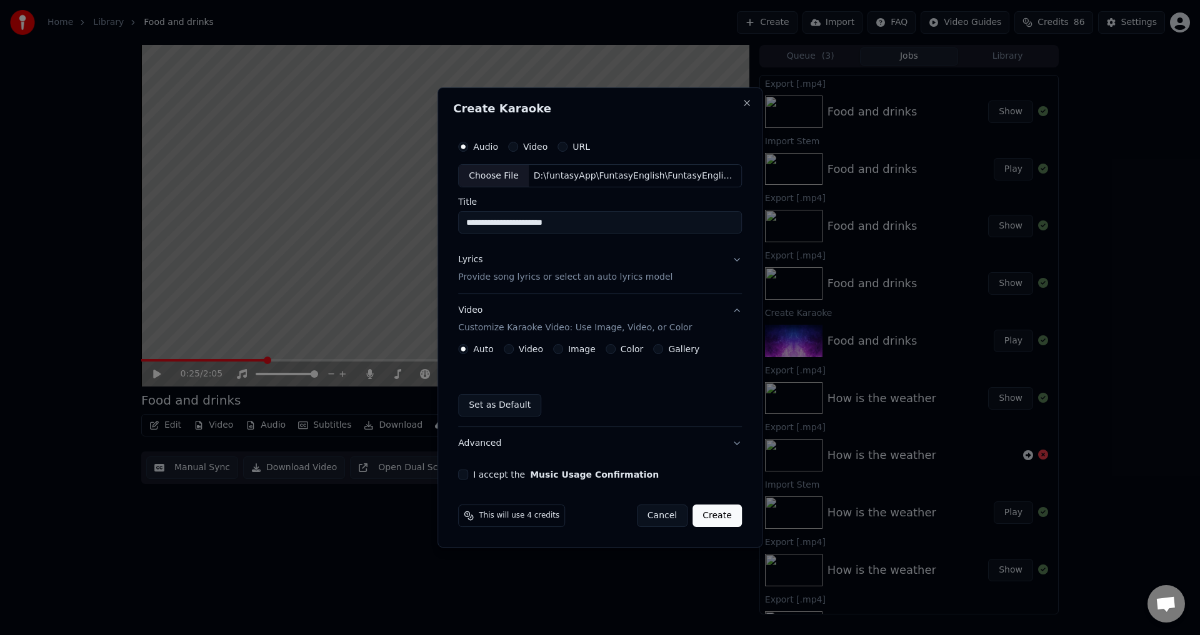
click at [526, 350] on label "Video" at bounding box center [531, 349] width 24 height 9
click at [514, 350] on button "Video" at bounding box center [509, 349] width 10 height 10
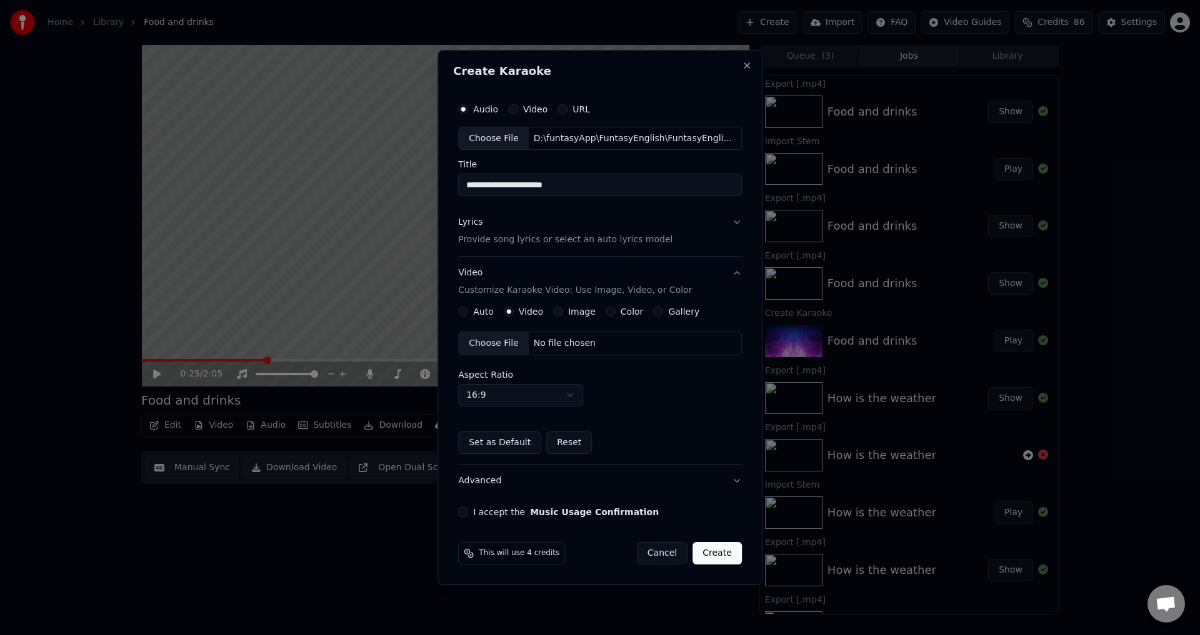
click at [490, 347] on div "Choose File" at bounding box center [494, 343] width 70 height 22
click at [608, 345] on div "D:\funtasyApp\FuntasyEnglish\FuntasyEnglish-frontend\public\data\2B\Days and su…" at bounding box center [635, 343] width 212 height 12
click at [465, 517] on button "I accept the Music Usage Confirmation" at bounding box center [463, 512] width 10 height 10
click at [502, 237] on p "Provide song lyrics or select an auto lyrics model" at bounding box center [565, 240] width 214 height 12
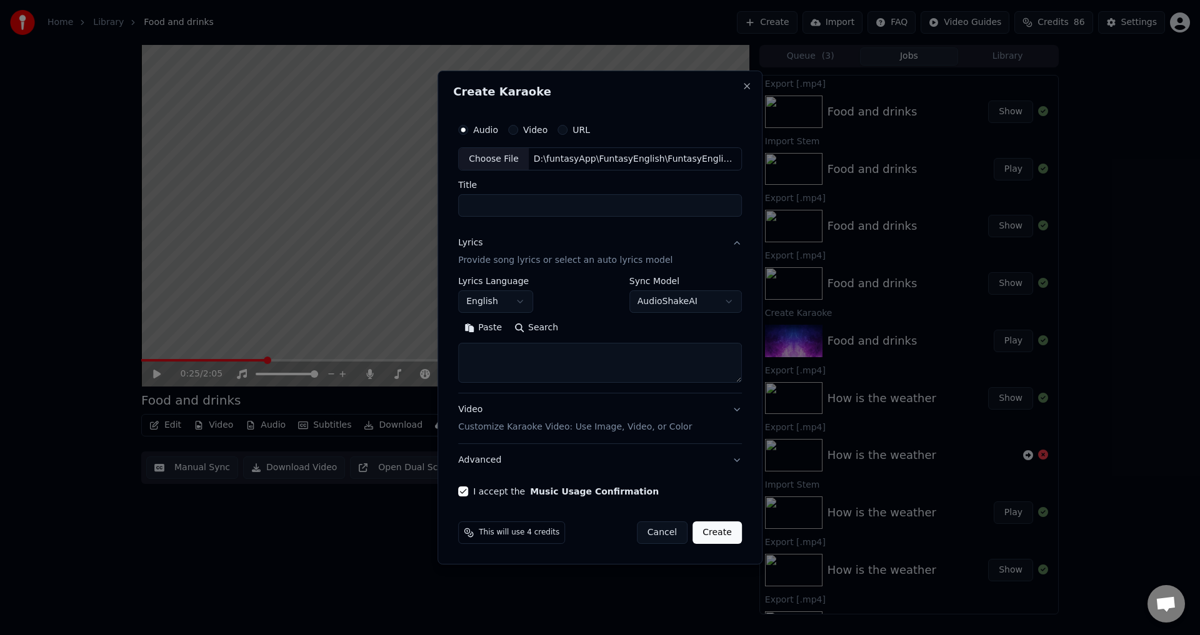
select select
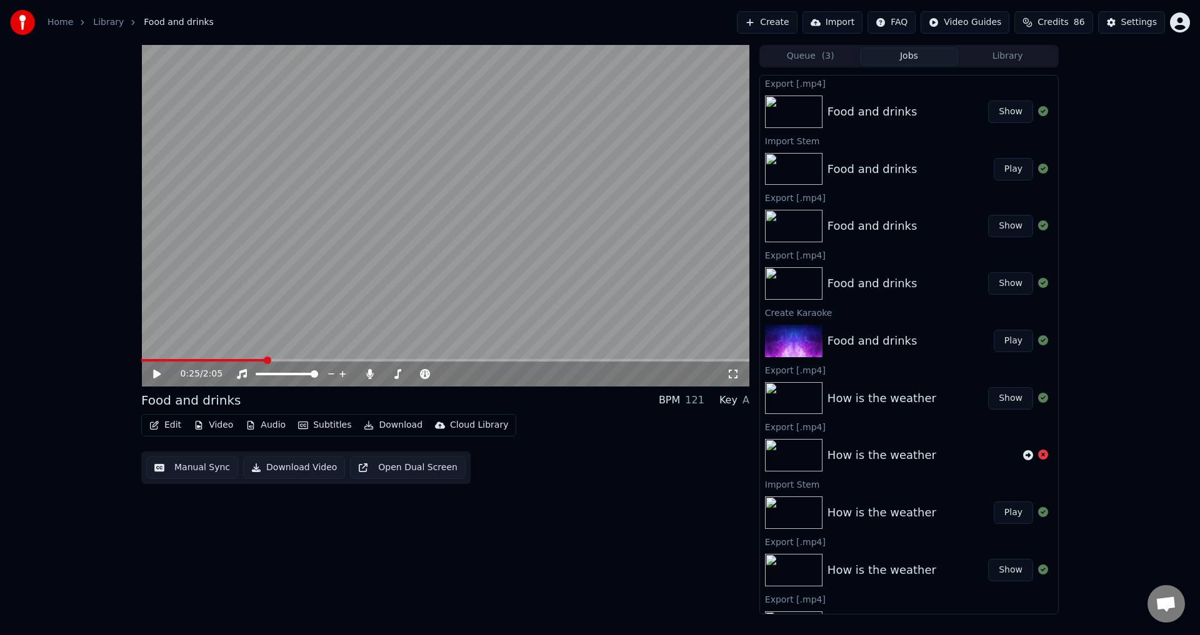
click at [427, 560] on div "0:25 / 2:05 Food and drinks BPM 121 Key A Edit Video Audio Subtitles Download C…" at bounding box center [445, 330] width 608 height 570
click at [787, 21] on button "Create" at bounding box center [767, 22] width 61 height 22
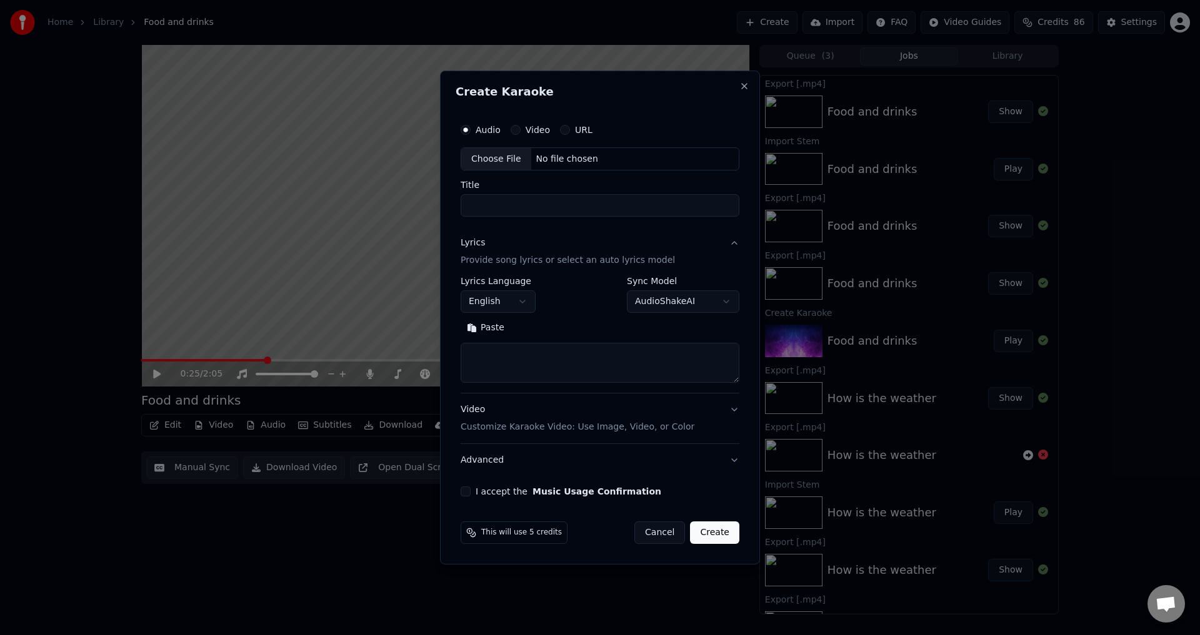
click at [490, 354] on textarea at bounding box center [599, 364] width 279 height 40
paste textarea "**********"
type textarea "**********"
click at [499, 156] on div "Choose File" at bounding box center [496, 159] width 70 height 22
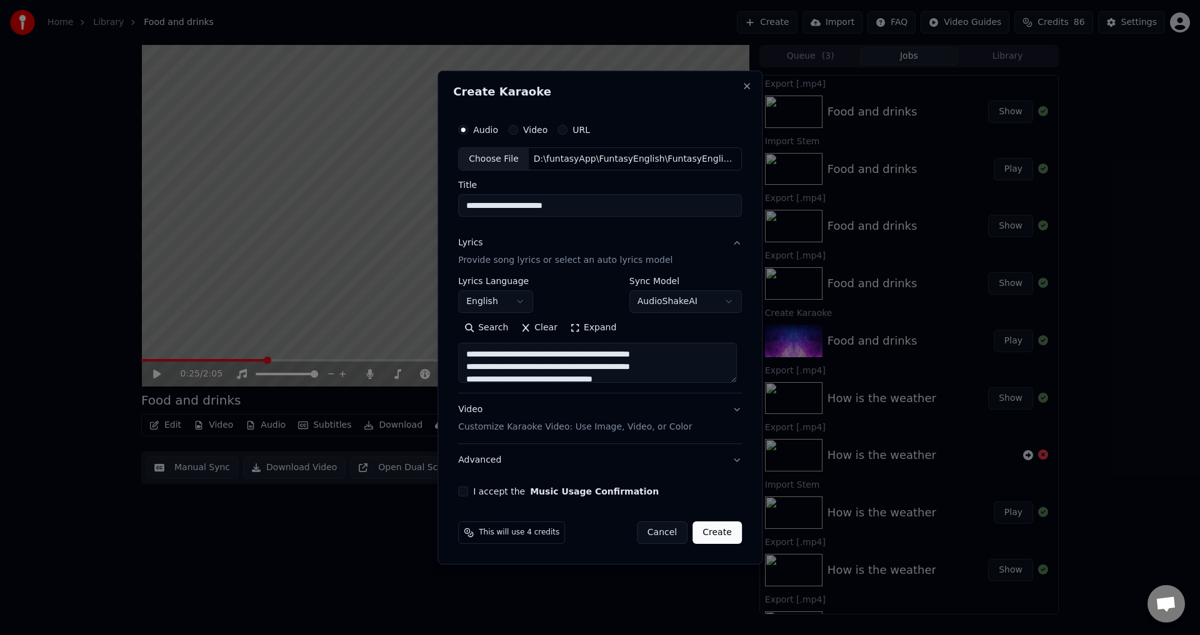
drag, startPoint x: 589, startPoint y: 204, endPoint x: 539, endPoint y: 207, distance: 50.7
click at [539, 207] on input "**********" at bounding box center [600, 206] width 284 height 22
type input "**********"
click at [494, 430] on p "Customize Karaoke Video: Use Image, Video, or Color" at bounding box center [575, 427] width 234 height 12
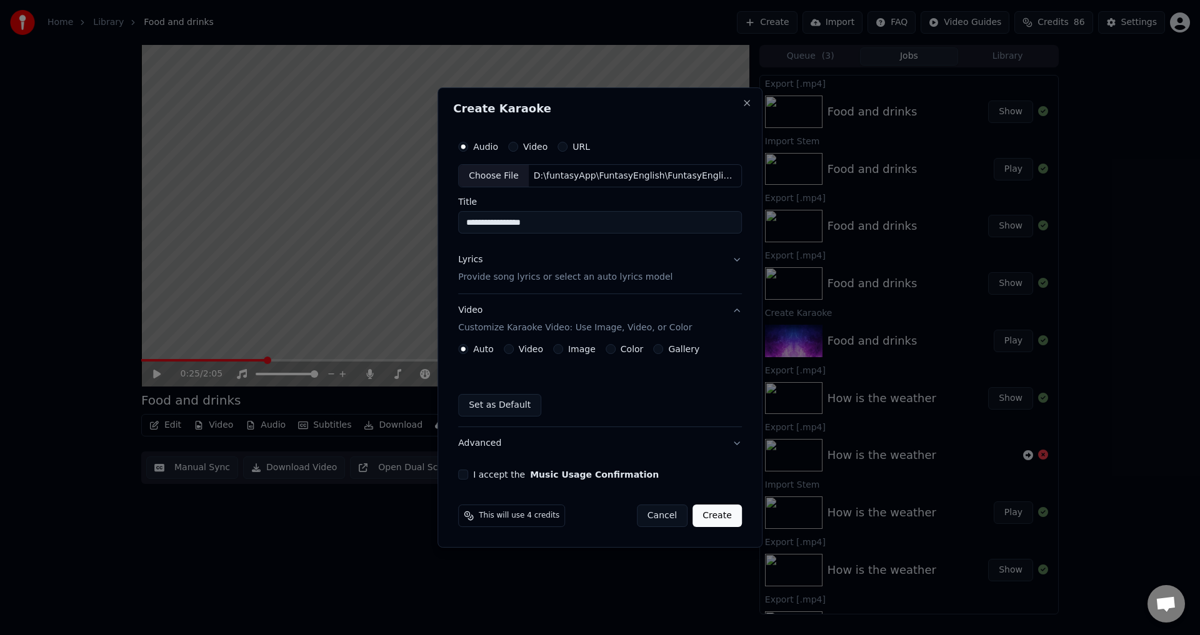
click at [522, 349] on label "Video" at bounding box center [531, 349] width 24 height 9
click at [514, 349] on button "Video" at bounding box center [509, 349] width 10 height 10
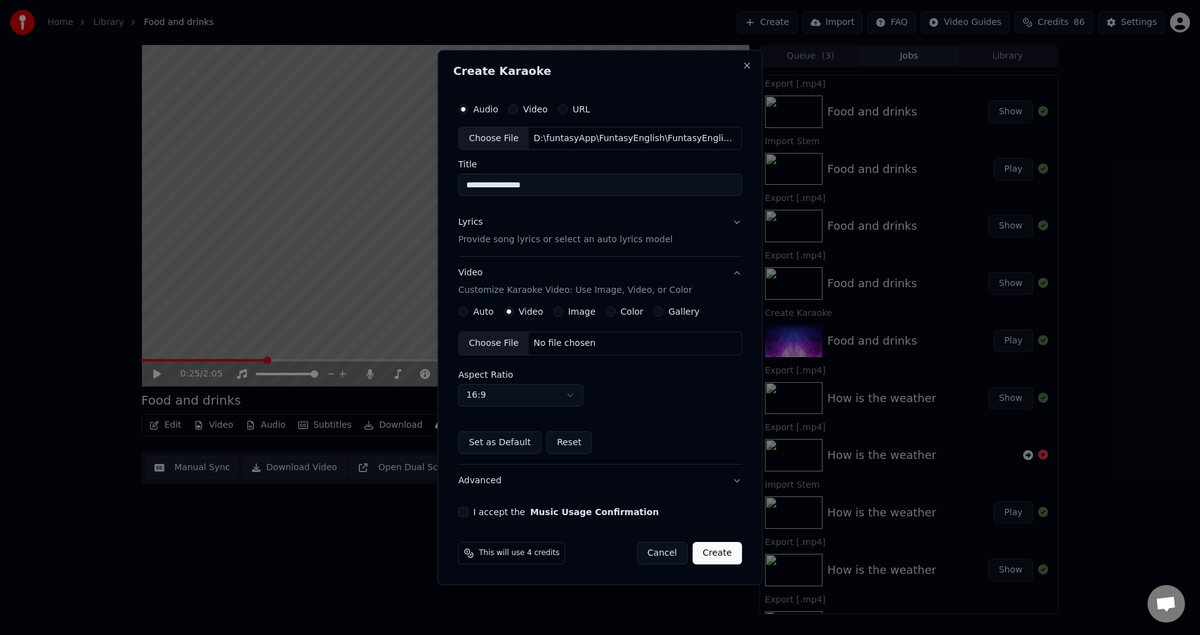
click at [505, 341] on div "Choose File" at bounding box center [494, 343] width 70 height 22
click at [463, 517] on button "I accept the Music Usage Confirmation" at bounding box center [463, 512] width 10 height 10
click at [705, 557] on button "Create" at bounding box center [716, 553] width 49 height 22
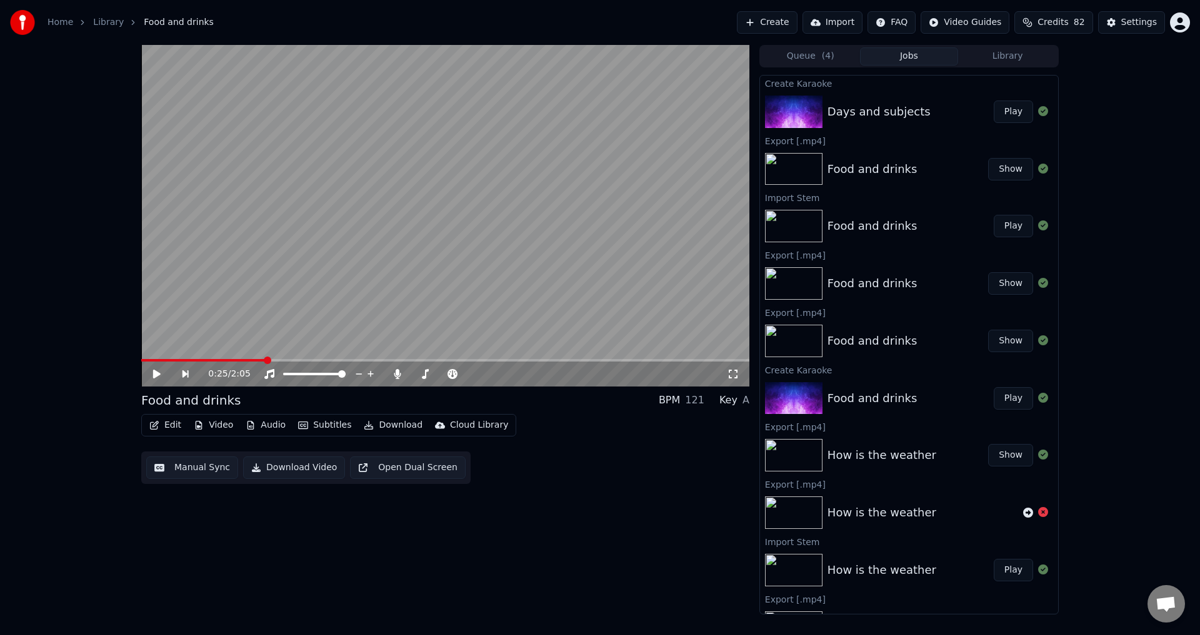
click at [1009, 110] on button "Play" at bounding box center [1012, 112] width 39 height 22
click at [231, 360] on span at bounding box center [445, 360] width 608 height 2
click at [316, 361] on span at bounding box center [445, 360] width 608 height 2
drag, startPoint x: 380, startPoint y: 302, endPoint x: 382, endPoint y: 319, distance: 16.4
click at [380, 305] on video at bounding box center [445, 216] width 608 height 342
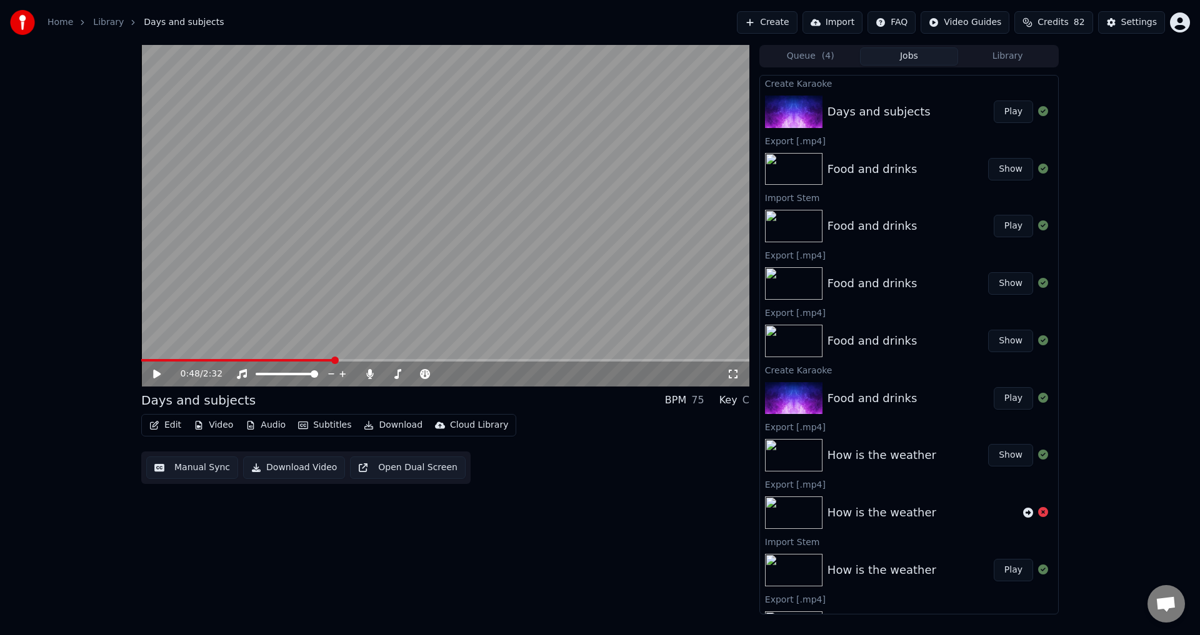
click at [384, 425] on button "Download" at bounding box center [393, 425] width 69 height 17
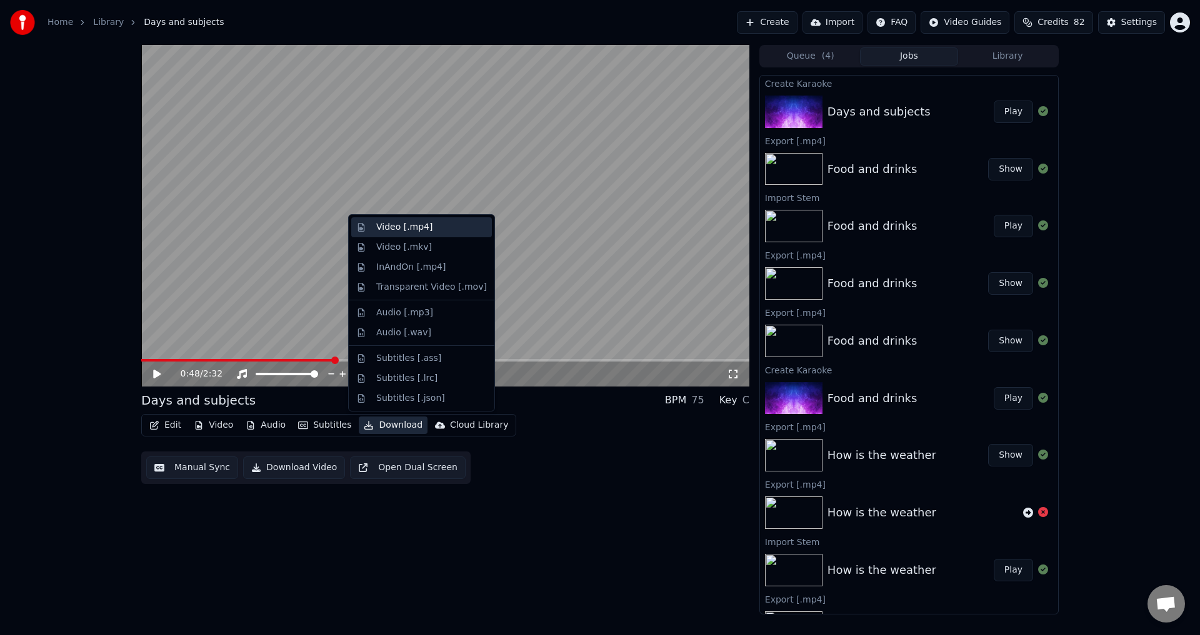
click at [427, 232] on div "Video [.mp4]" at bounding box center [431, 227] width 111 height 12
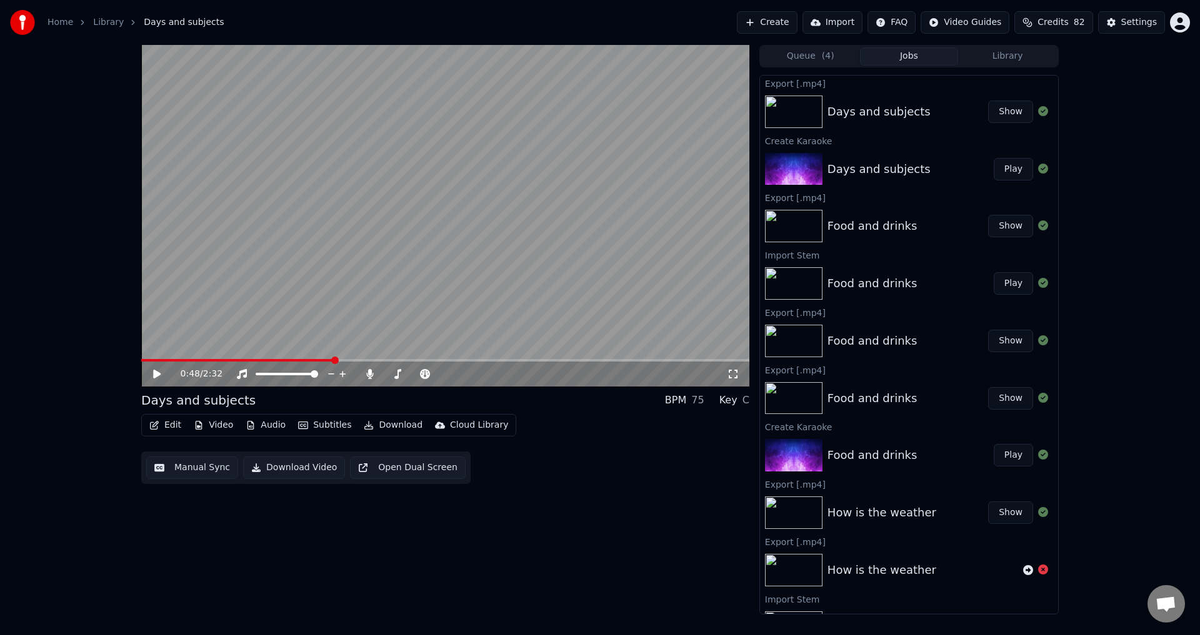
click at [1009, 117] on button "Show" at bounding box center [1010, 112] width 45 height 22
click at [332, 524] on div "0:48 / 2:32 Days and subjects BPM 75 Key C Edit Video Audio Subtitles Download …" at bounding box center [445, 330] width 608 height 570
click at [371, 372] on icon at bounding box center [369, 374] width 7 height 10
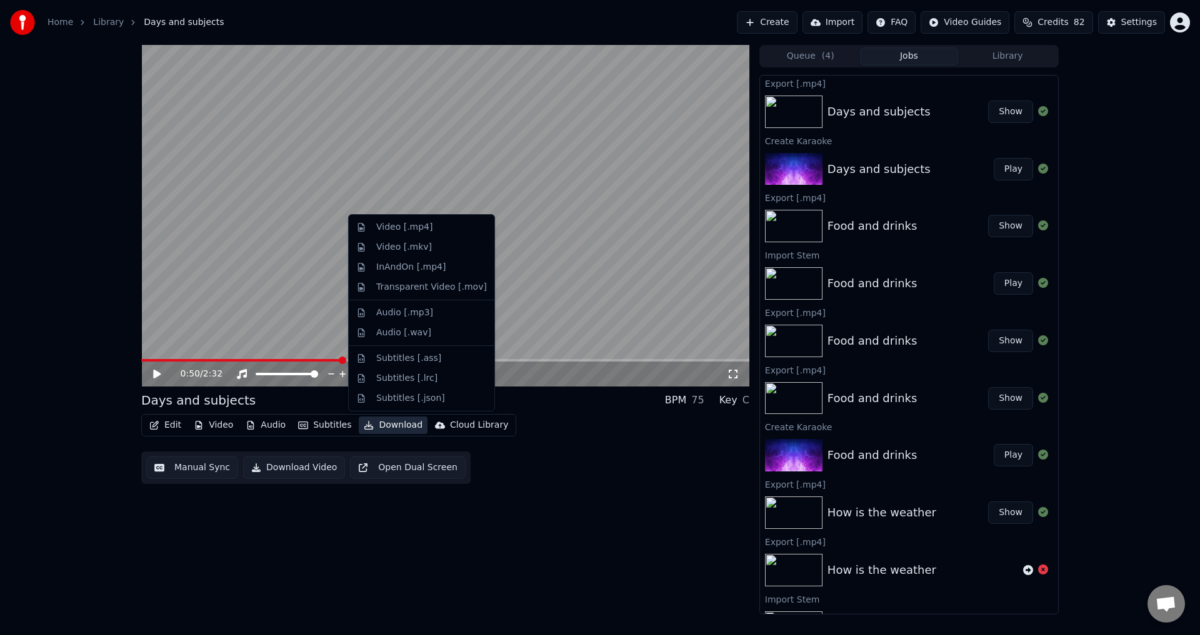
click at [381, 427] on button "Download" at bounding box center [393, 425] width 69 height 17
click at [403, 221] on div "Video [.mp4]" at bounding box center [404, 227] width 56 height 12
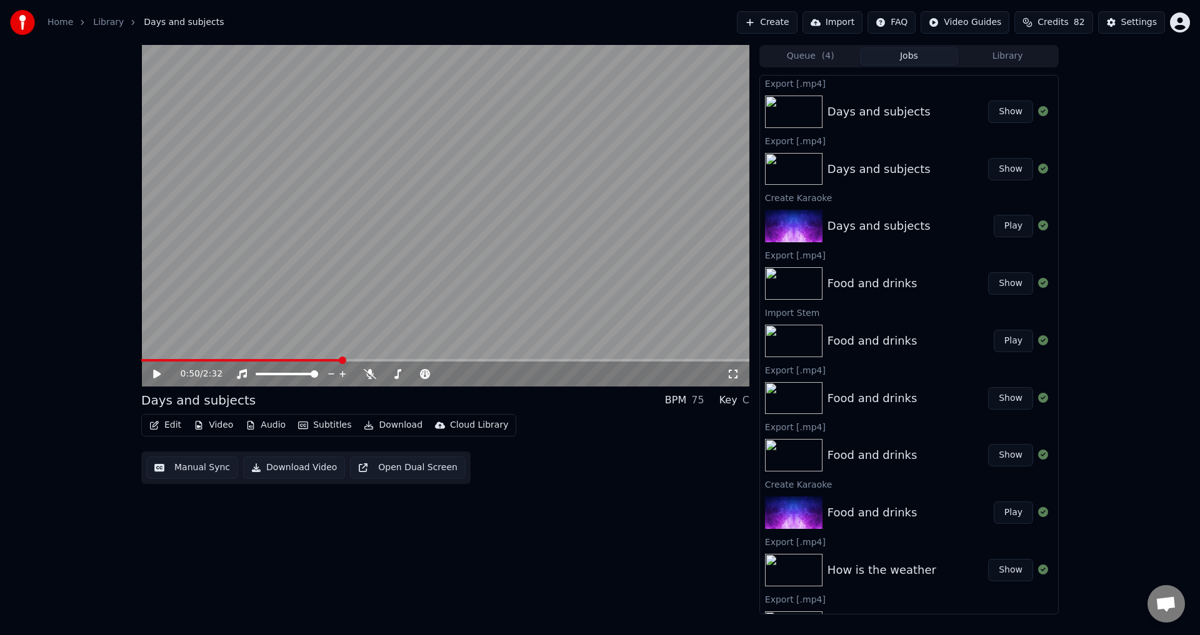
click at [1002, 114] on button "Show" at bounding box center [1010, 112] width 45 height 22
click at [269, 431] on button "Audio" at bounding box center [266, 425] width 50 height 17
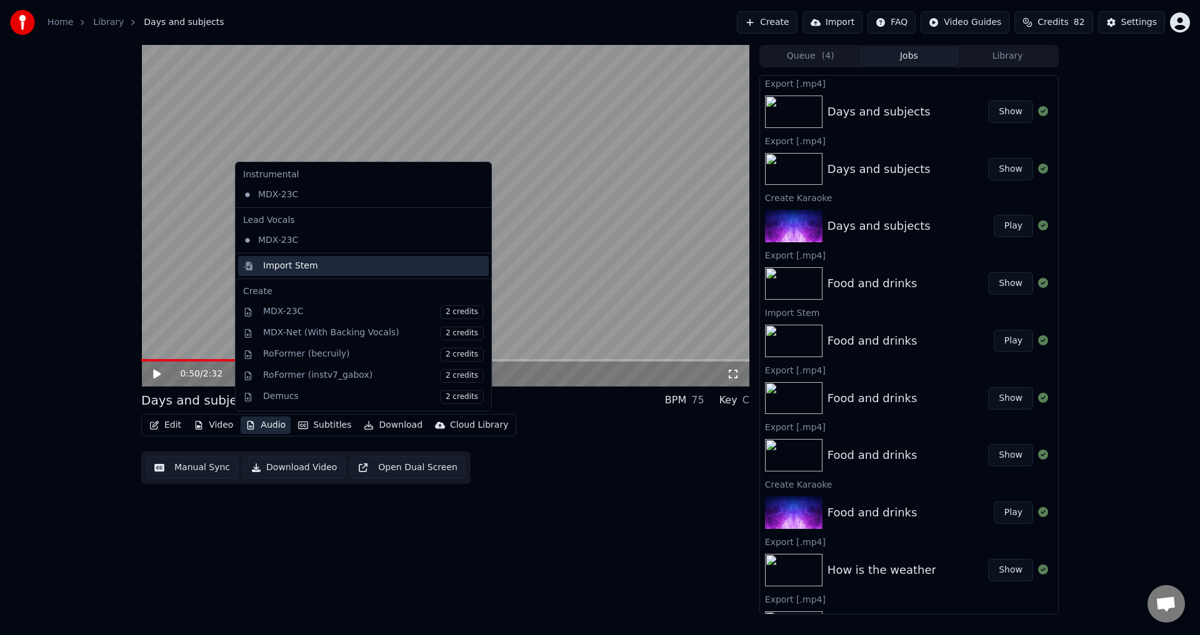
click at [286, 269] on div "Import Stem" at bounding box center [290, 266] width 55 height 12
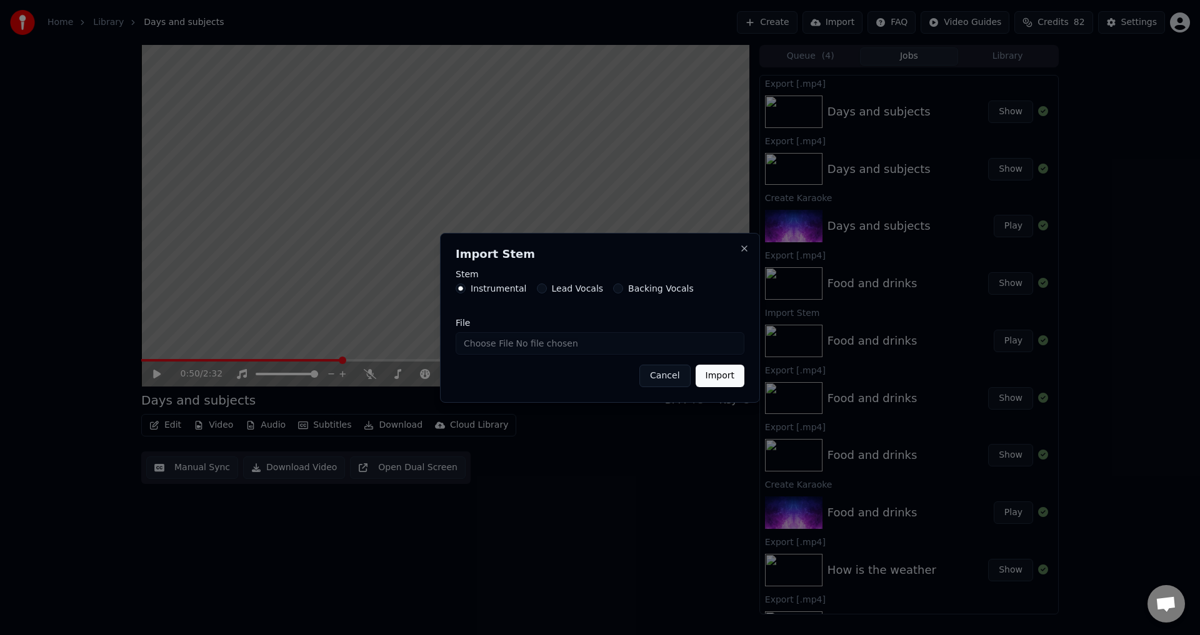
click at [552, 291] on label "Lead Vocals" at bounding box center [578, 288] width 52 height 9
click at [546, 291] on button "Lead Vocals" at bounding box center [542, 289] width 10 height 10
click at [471, 346] on input "File" at bounding box center [599, 343] width 289 height 22
type input "**********"
click at [712, 376] on button "Import" at bounding box center [719, 376] width 49 height 22
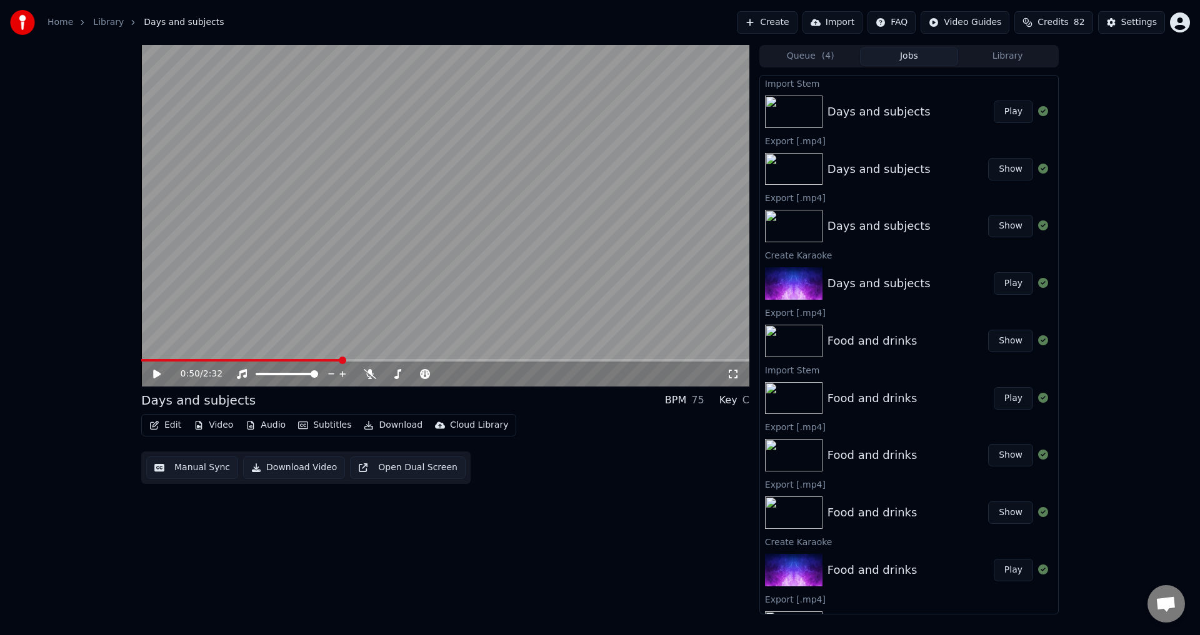
click at [1012, 116] on button "Play" at bounding box center [1012, 112] width 39 height 22
click at [194, 359] on video at bounding box center [445, 216] width 608 height 342
click at [195, 361] on span at bounding box center [445, 360] width 608 height 2
click at [221, 304] on video at bounding box center [445, 216] width 608 height 342
click at [255, 429] on button "Audio" at bounding box center [266, 425] width 50 height 17
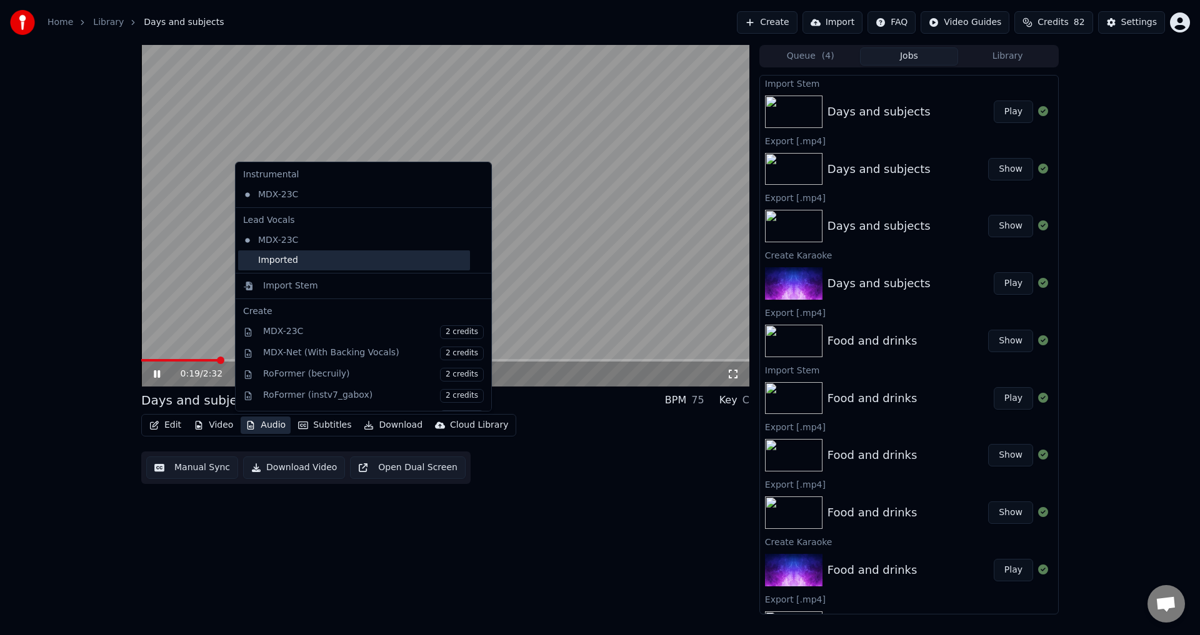
click at [286, 253] on div "Imported" at bounding box center [354, 261] width 232 height 20
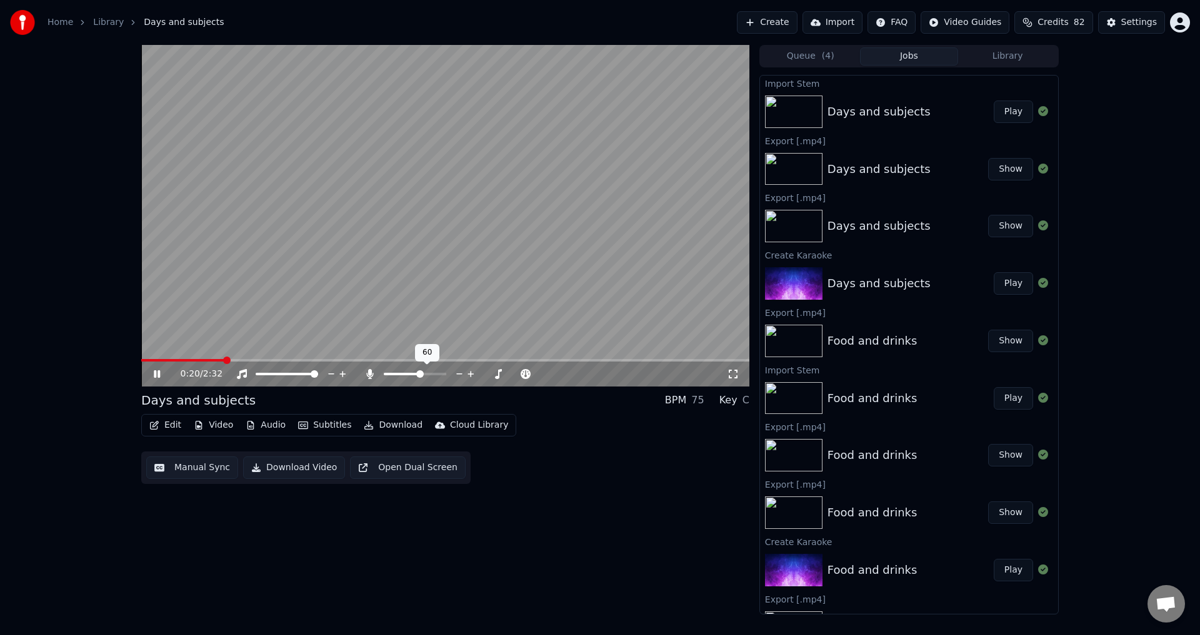
click at [421, 376] on span at bounding box center [415, 374] width 62 height 2
click at [266, 359] on video at bounding box center [445, 216] width 608 height 342
click at [262, 359] on span at bounding box center [445, 360] width 608 height 2
click at [281, 299] on video at bounding box center [445, 216] width 608 height 342
click at [284, 361] on span at bounding box center [445, 360] width 608 height 2
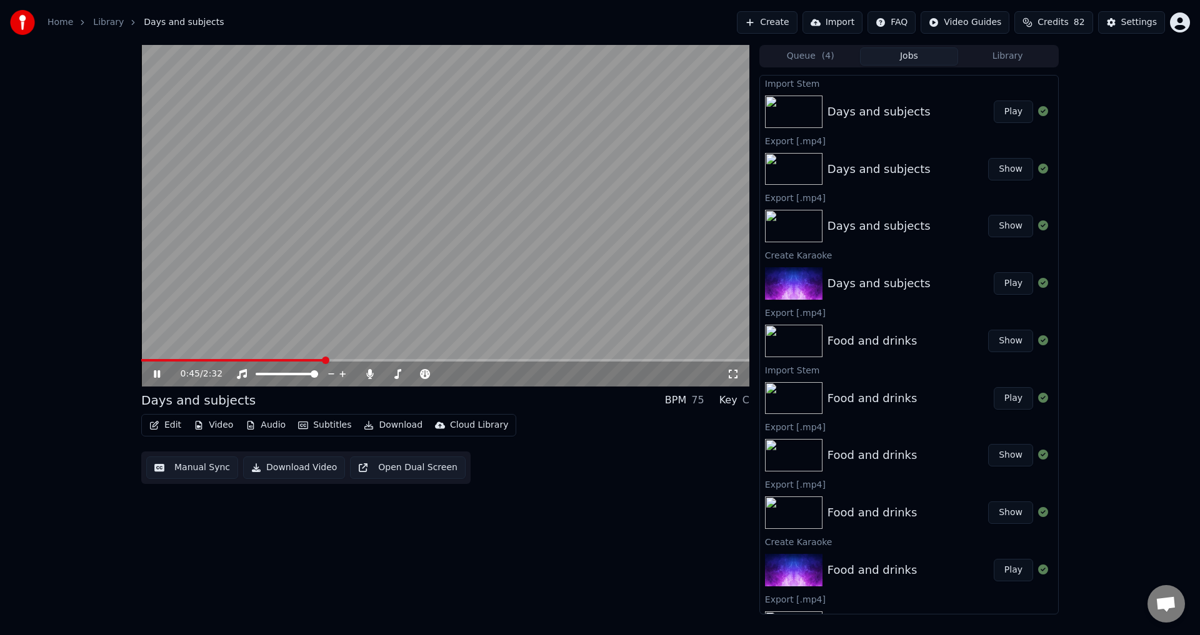
click at [160, 374] on icon at bounding box center [157, 374] width 6 height 7
click at [160, 374] on icon at bounding box center [156, 374] width 7 height 9
click at [419, 269] on video at bounding box center [445, 216] width 608 height 342
click at [379, 425] on button "Download" at bounding box center [393, 425] width 69 height 17
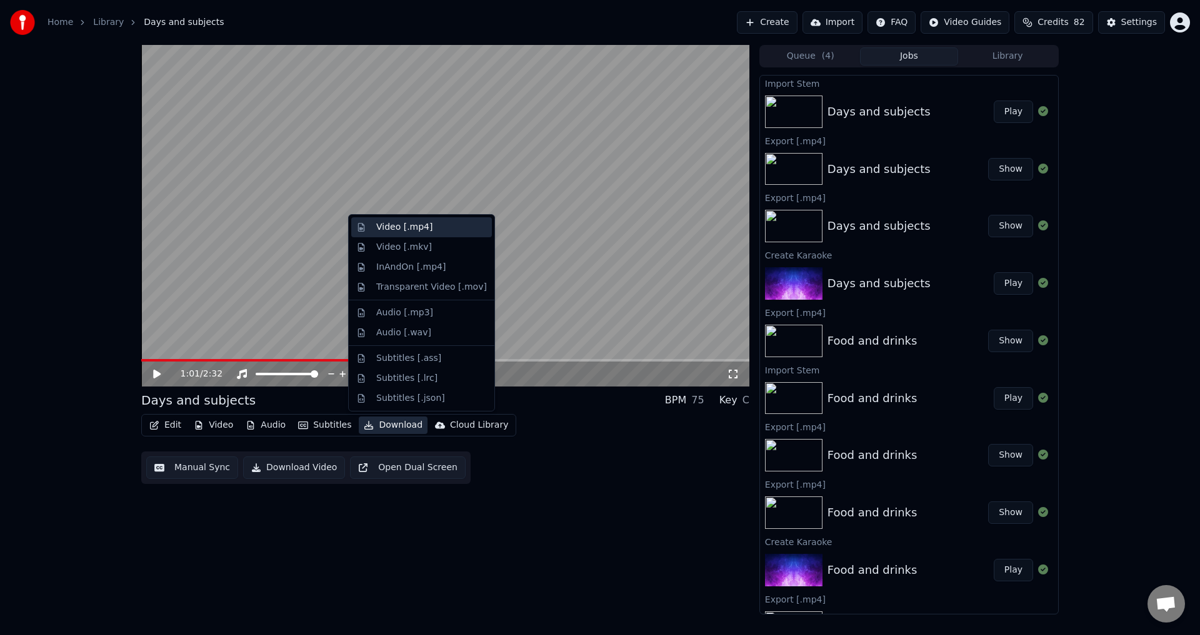
click at [417, 236] on div "Video [.mp4]" at bounding box center [421, 227] width 141 height 20
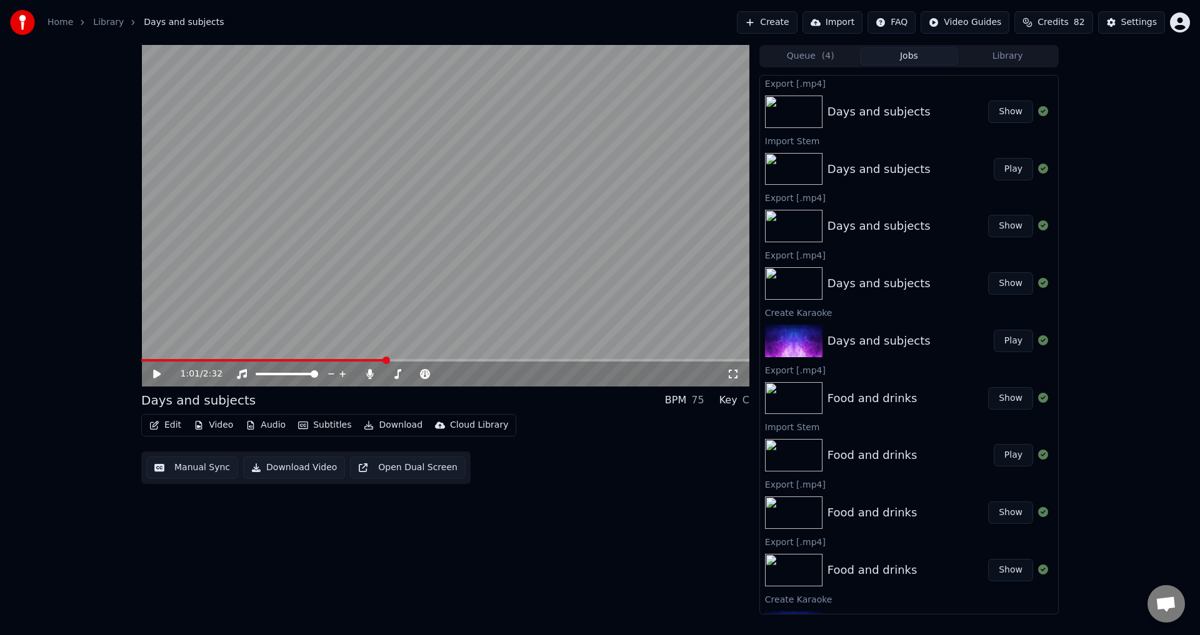
click at [988, 109] on button "Show" at bounding box center [1010, 112] width 45 height 22
